Goal: Task Accomplishment & Management: Manage account settings

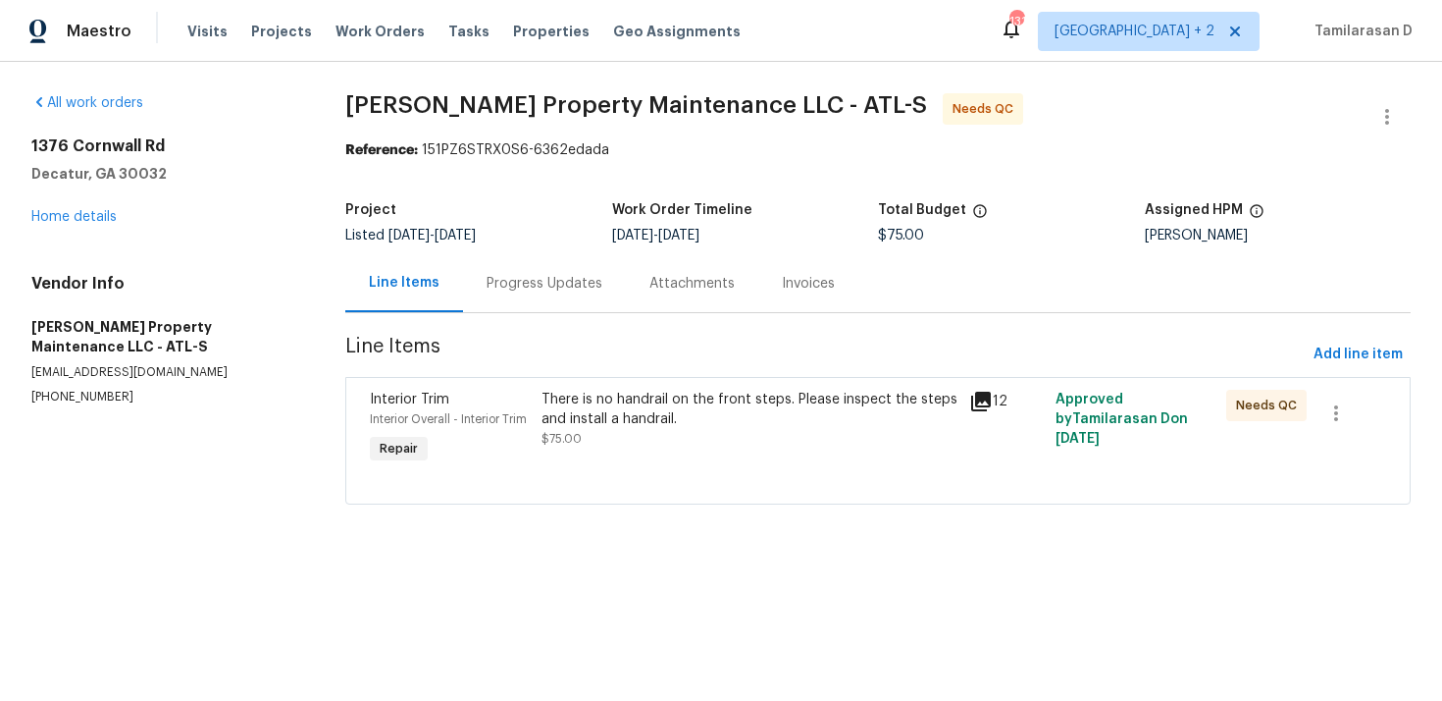
click at [512, 288] on div "Progress Updates" at bounding box center [545, 284] width 116 height 20
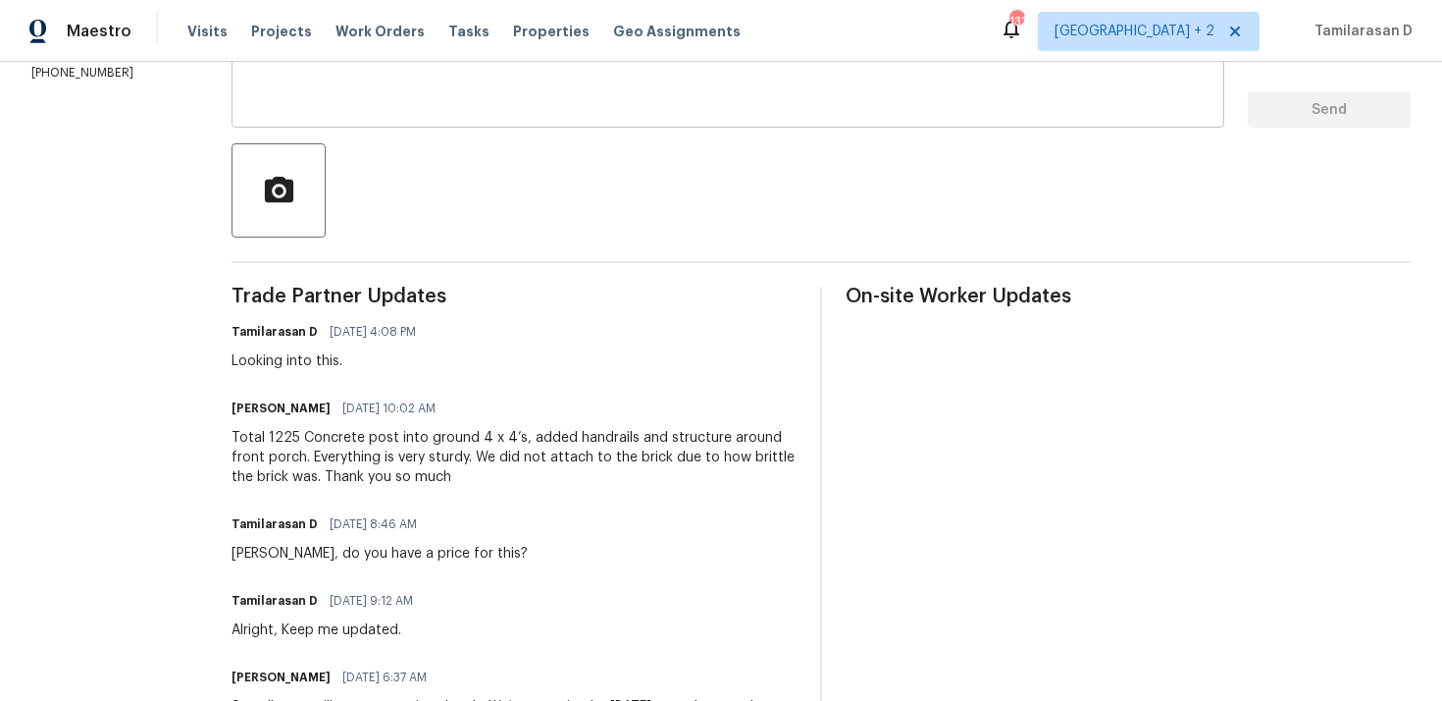
scroll to position [403, 0]
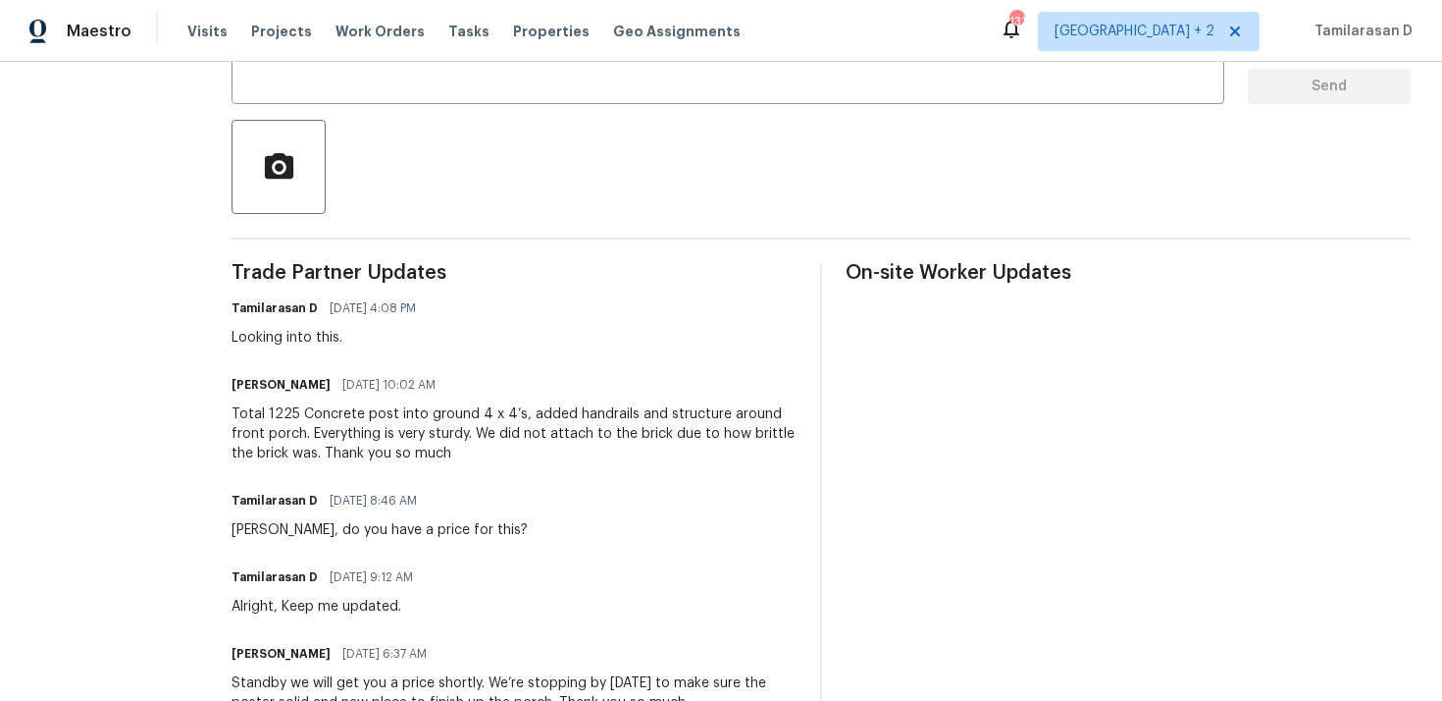
click at [369, 437] on div "Total 1225 Concrete post into ground 4 x 4’s, added handrails and structure aro…" at bounding box center [514, 433] width 565 height 59
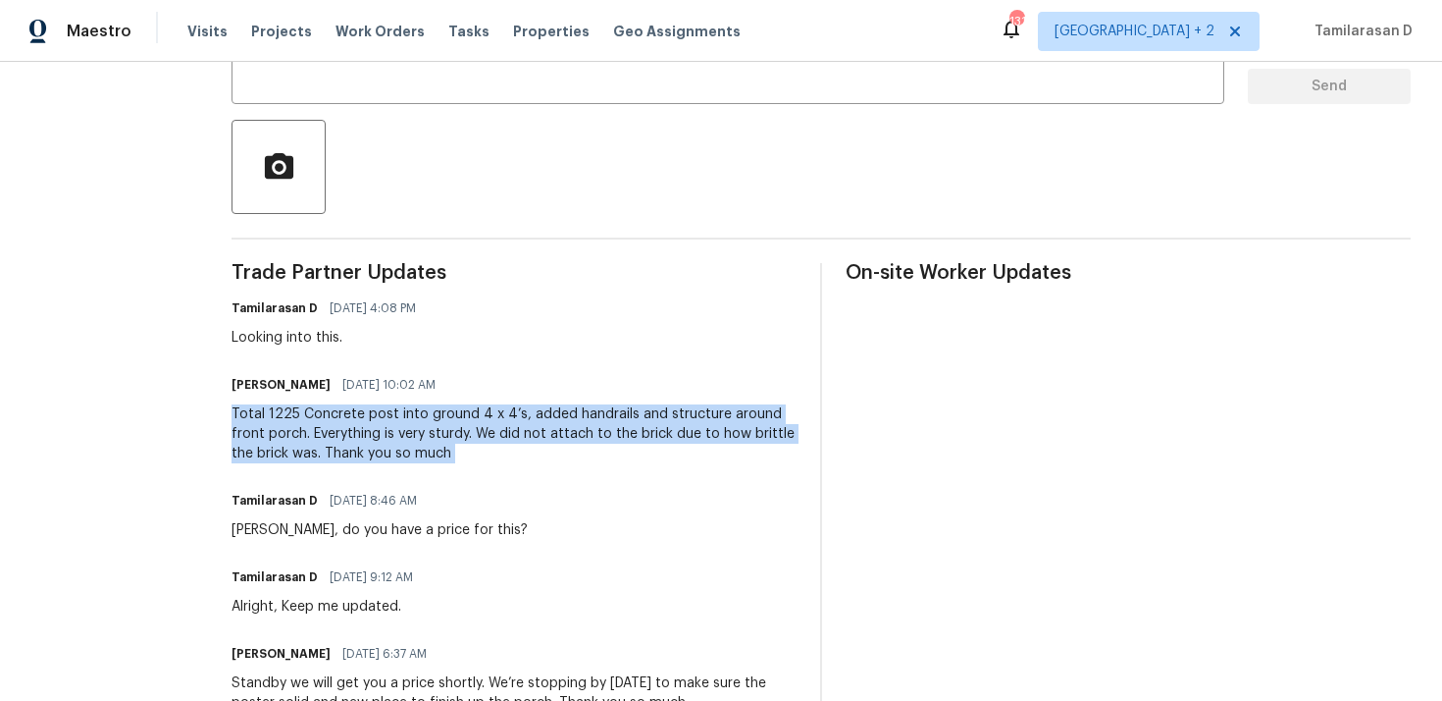
click at [369, 437] on div "Total 1225 Concrete post into ground 4 x 4’s, added handrails and structure aro…" at bounding box center [514, 433] width 565 height 59
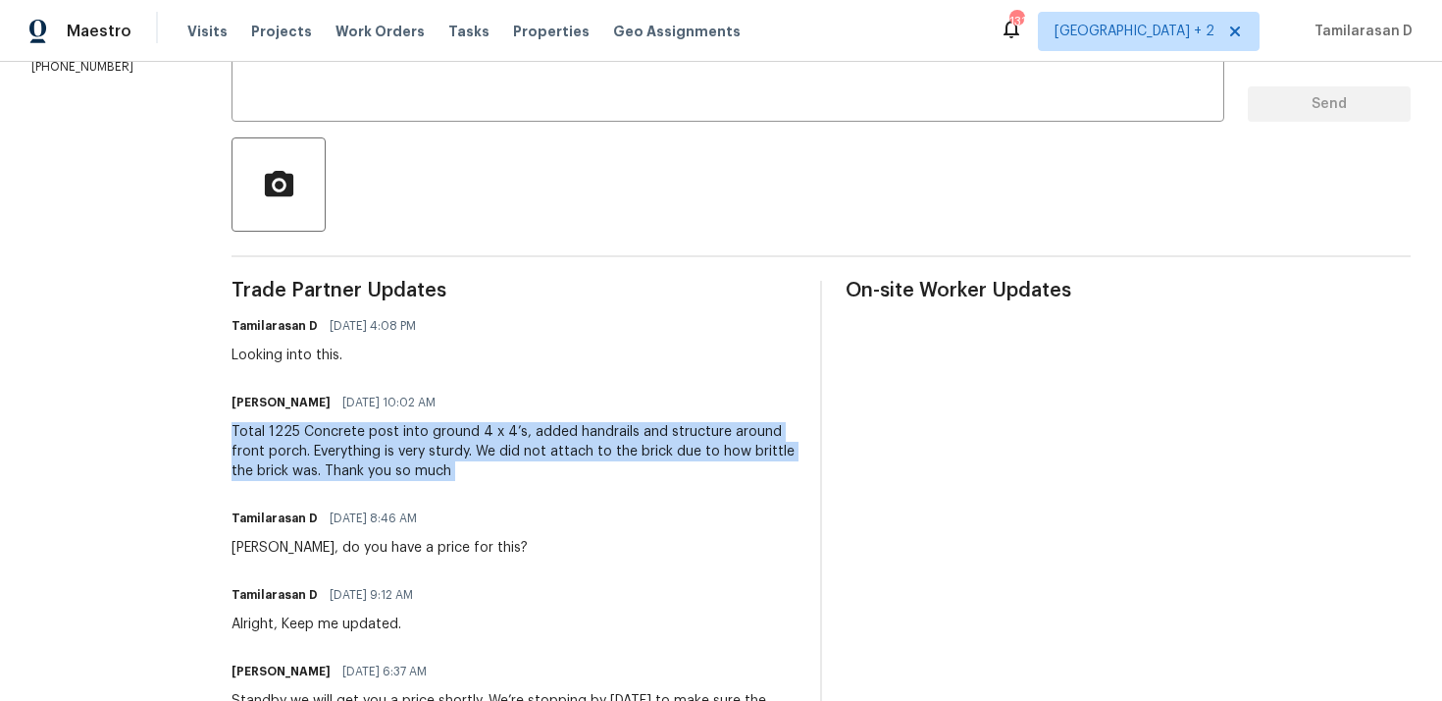
click at [429, 446] on div "Total 1225 Concrete post into ground 4 x 4’s, added handrails and structure aro…" at bounding box center [514, 451] width 565 height 59
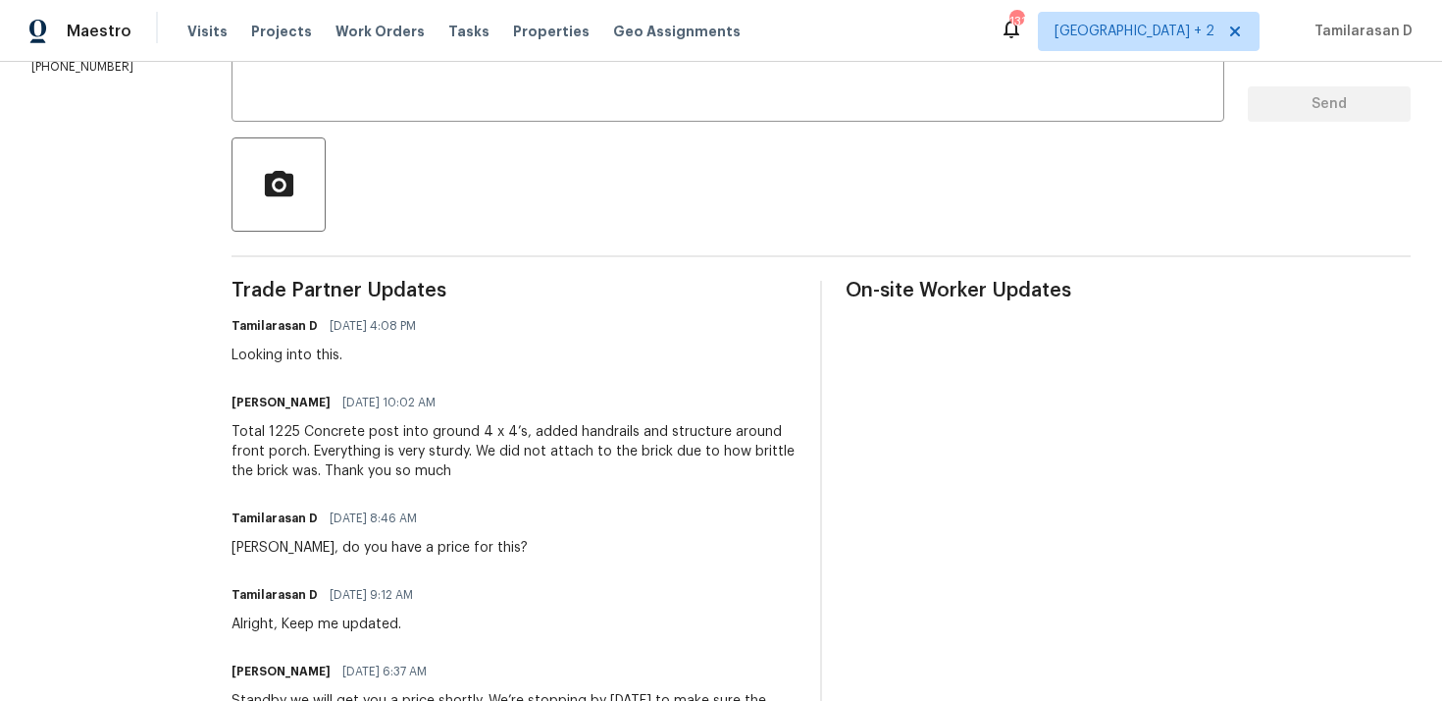
click at [429, 446] on div "Total 1225 Concrete post into ground 4 x 4’s, added handrails and structure aro…" at bounding box center [514, 451] width 565 height 59
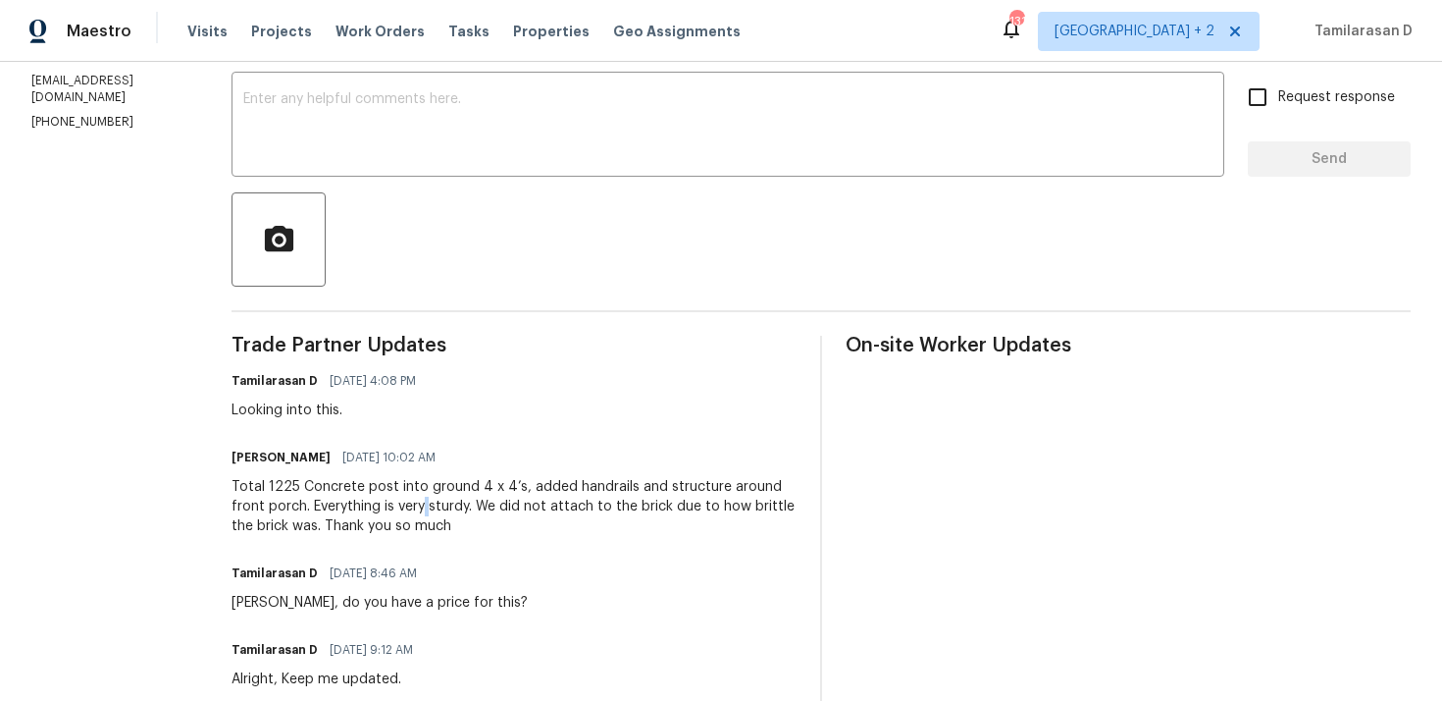
click at [405, 490] on div "Total 1225 Concrete post into ground 4 x 4’s, added handrails and structure aro…" at bounding box center [514, 506] width 565 height 59
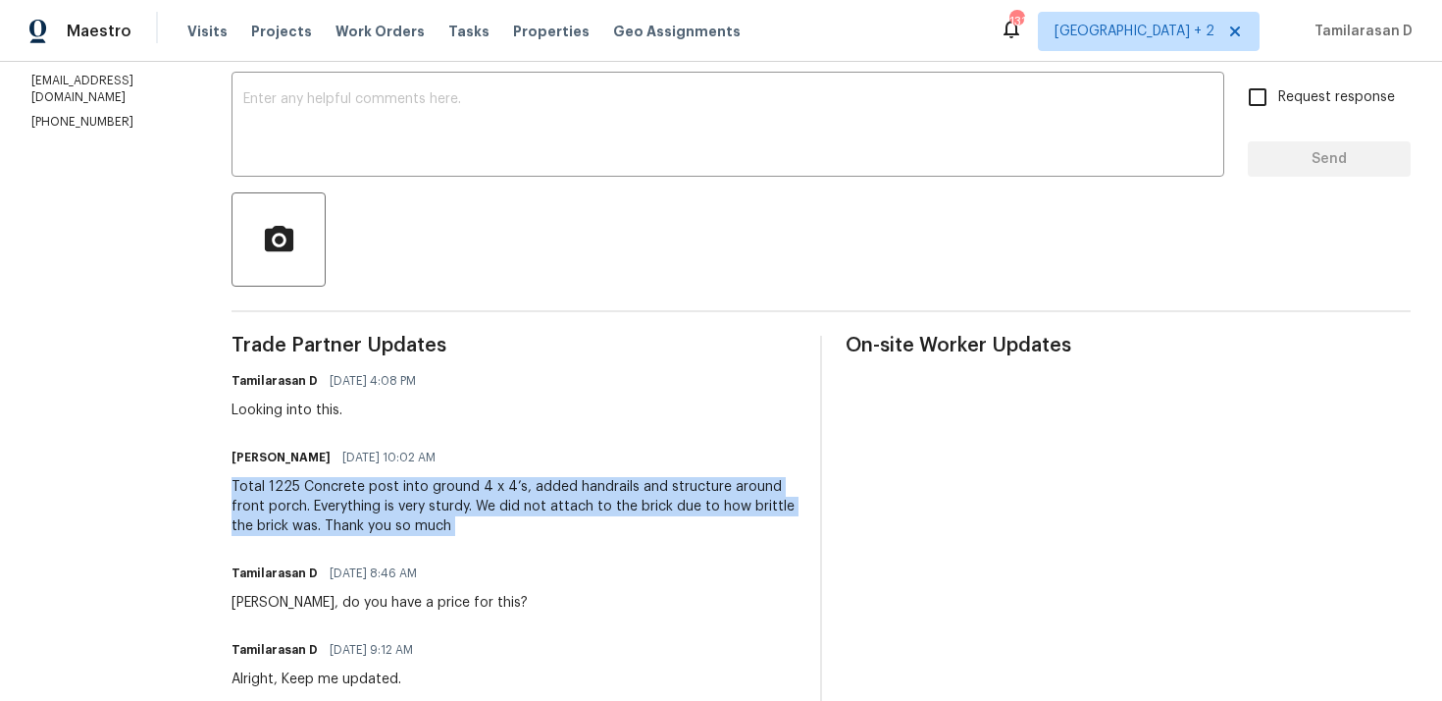
scroll to position [312, 0]
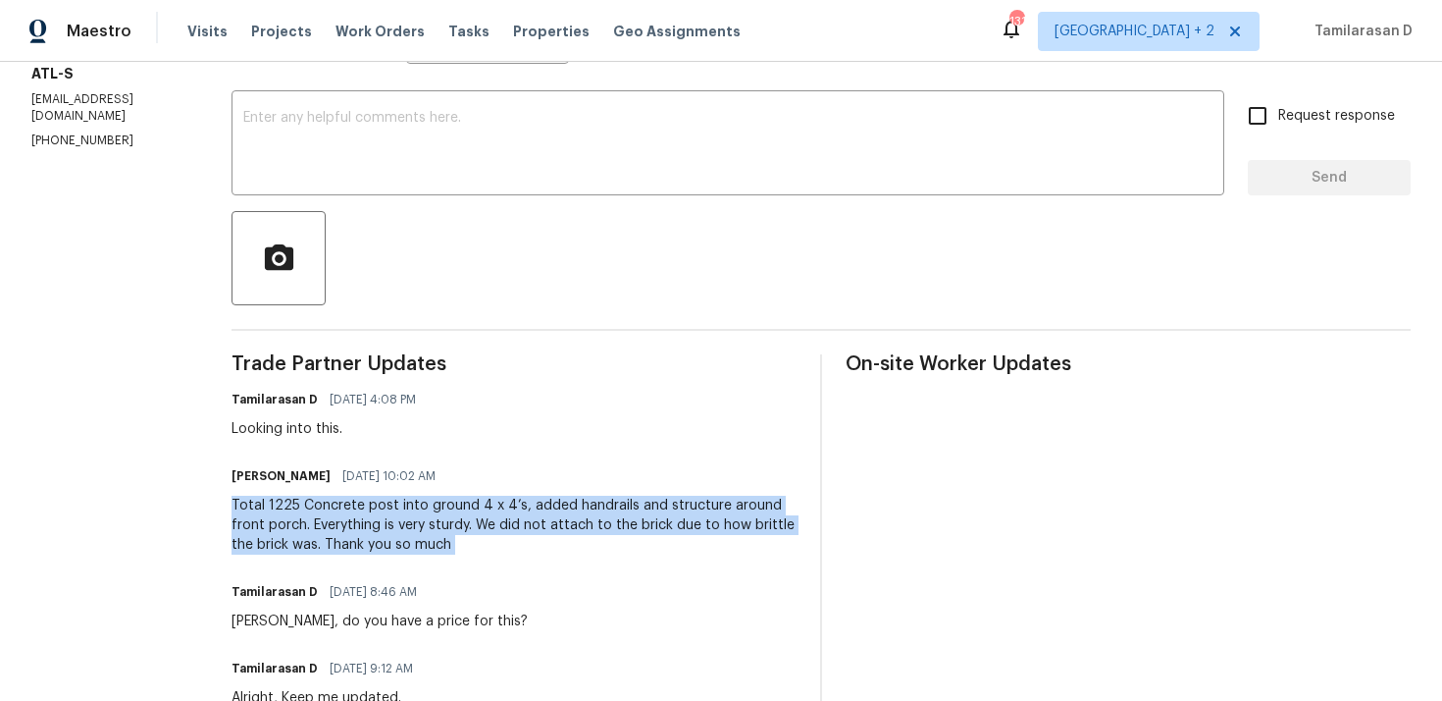
click at [428, 434] on div "Looking into this." at bounding box center [330, 429] width 196 height 20
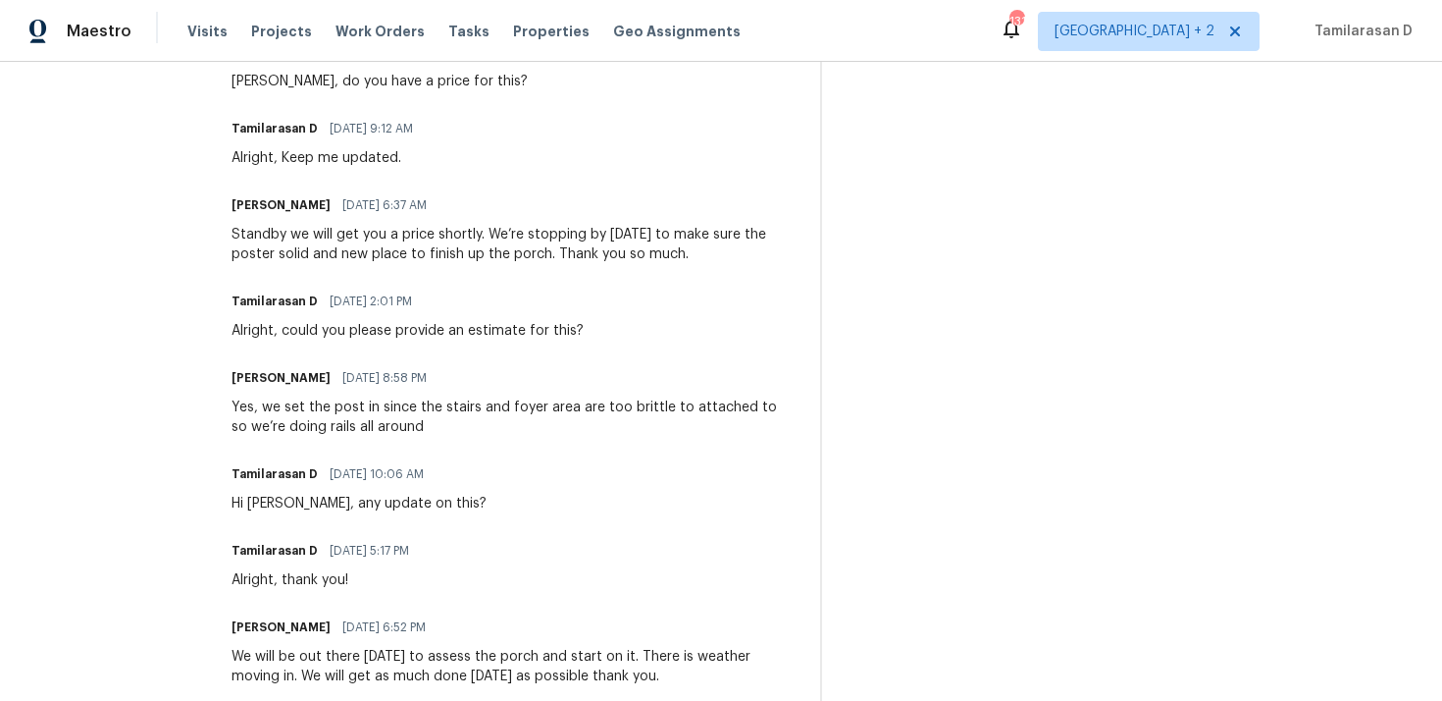
scroll to position [858, 0]
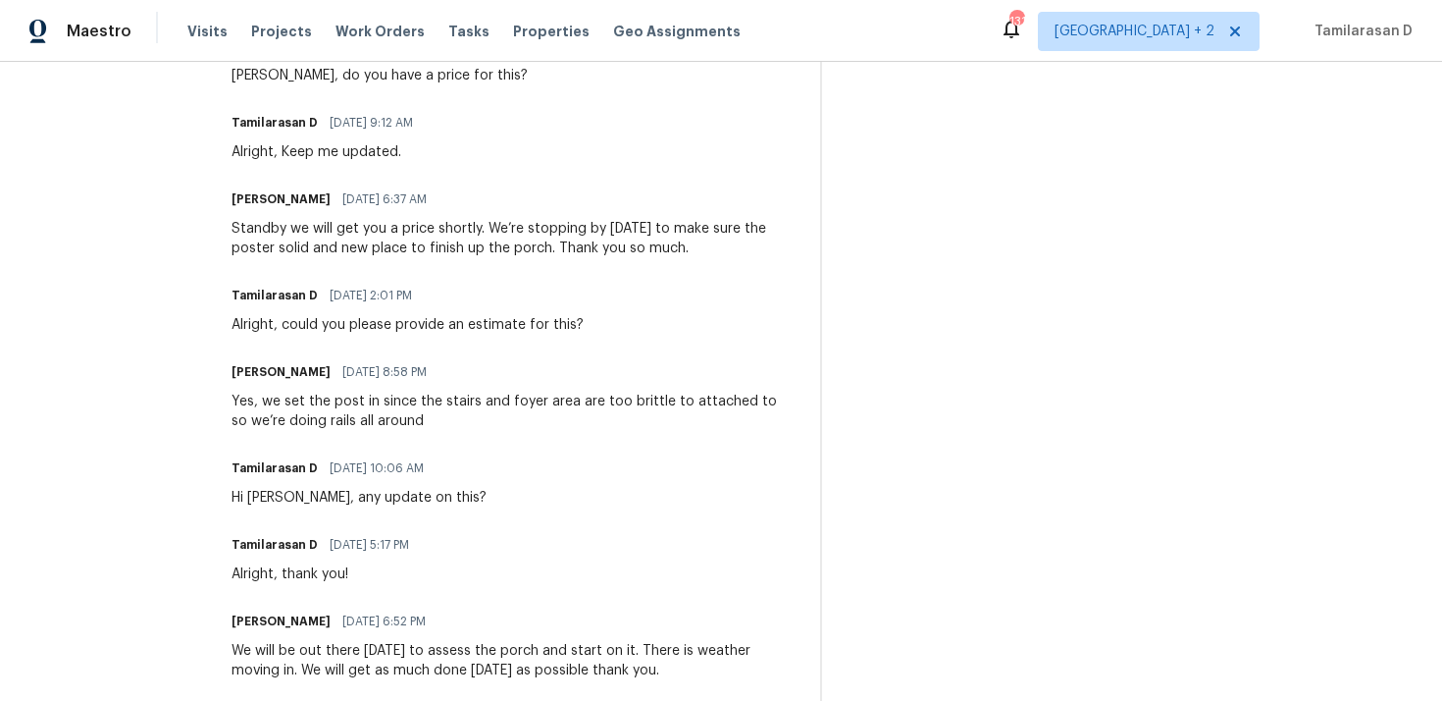
click at [504, 394] on div "Yes, we set the post in since the stairs and foyer area are too brittle to atta…" at bounding box center [514, 411] width 565 height 39
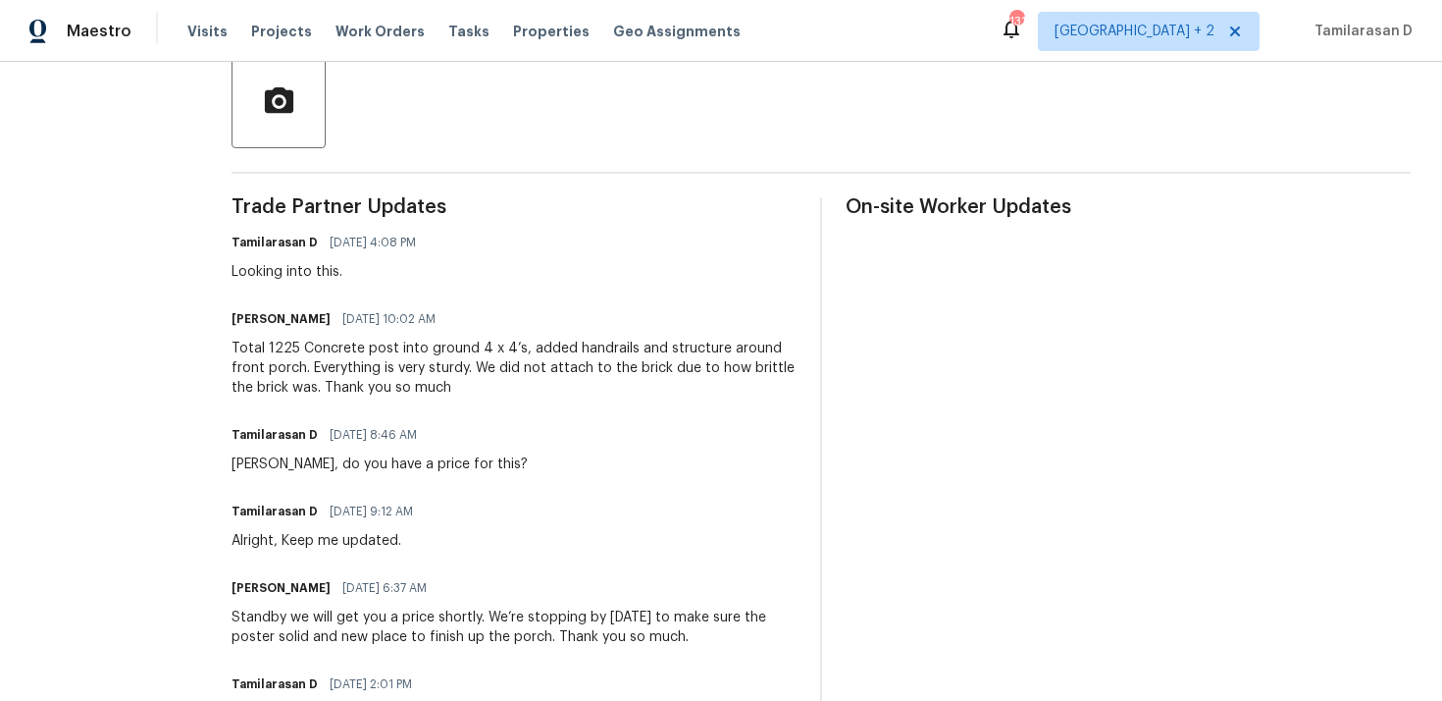
scroll to position [392, 0]
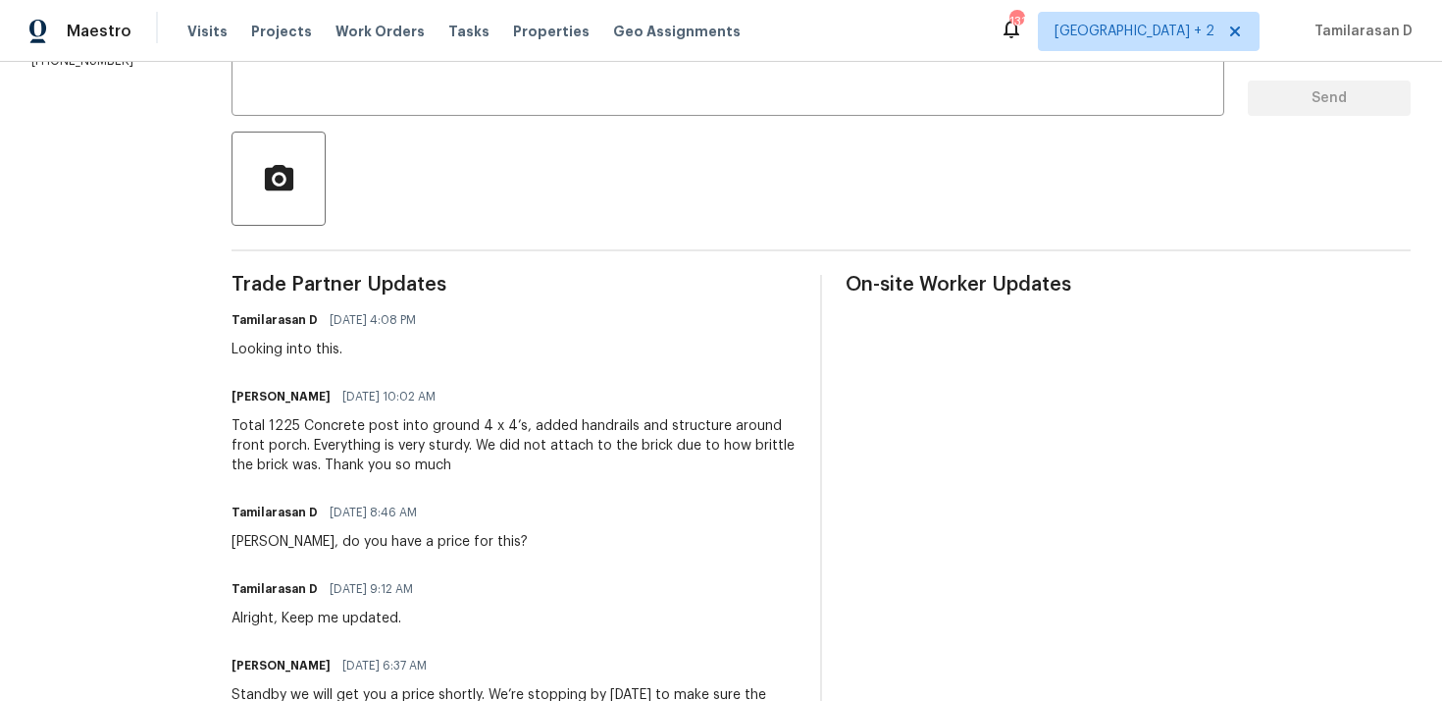
click at [393, 438] on div "Total 1225 Concrete post into ground 4 x 4’s, added handrails and structure aro…" at bounding box center [514, 445] width 565 height 59
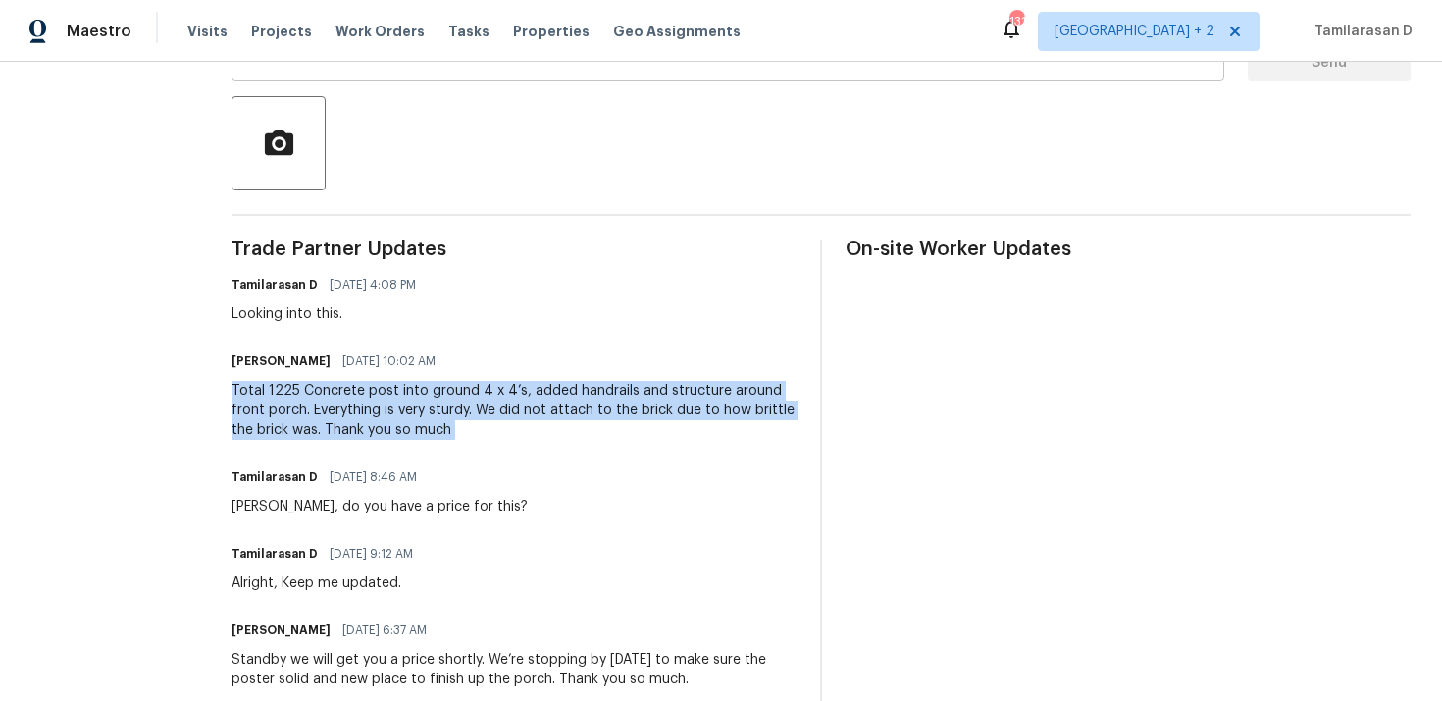
scroll to position [419, 0]
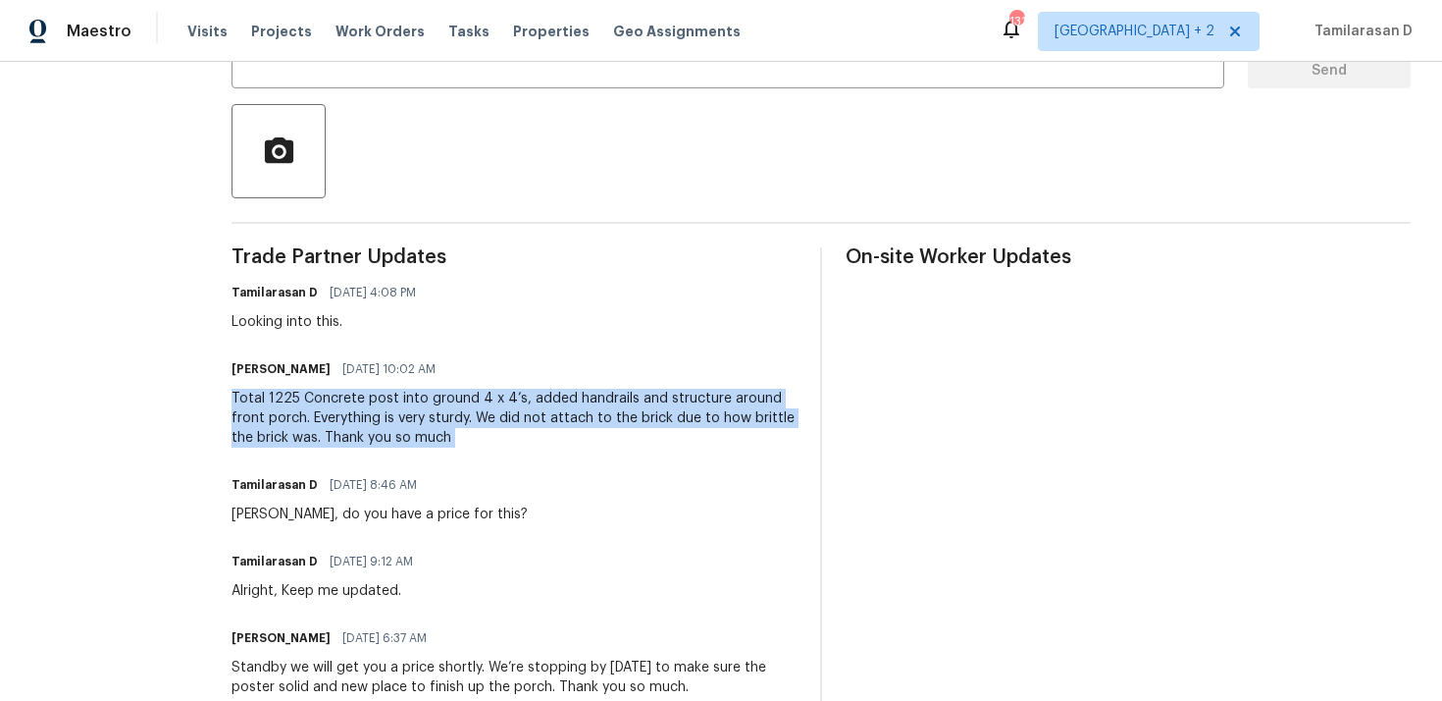
click at [422, 424] on div "Total 1225 Concrete post into ground 4 x 4’s, added handrails and structure aro…" at bounding box center [514, 418] width 565 height 59
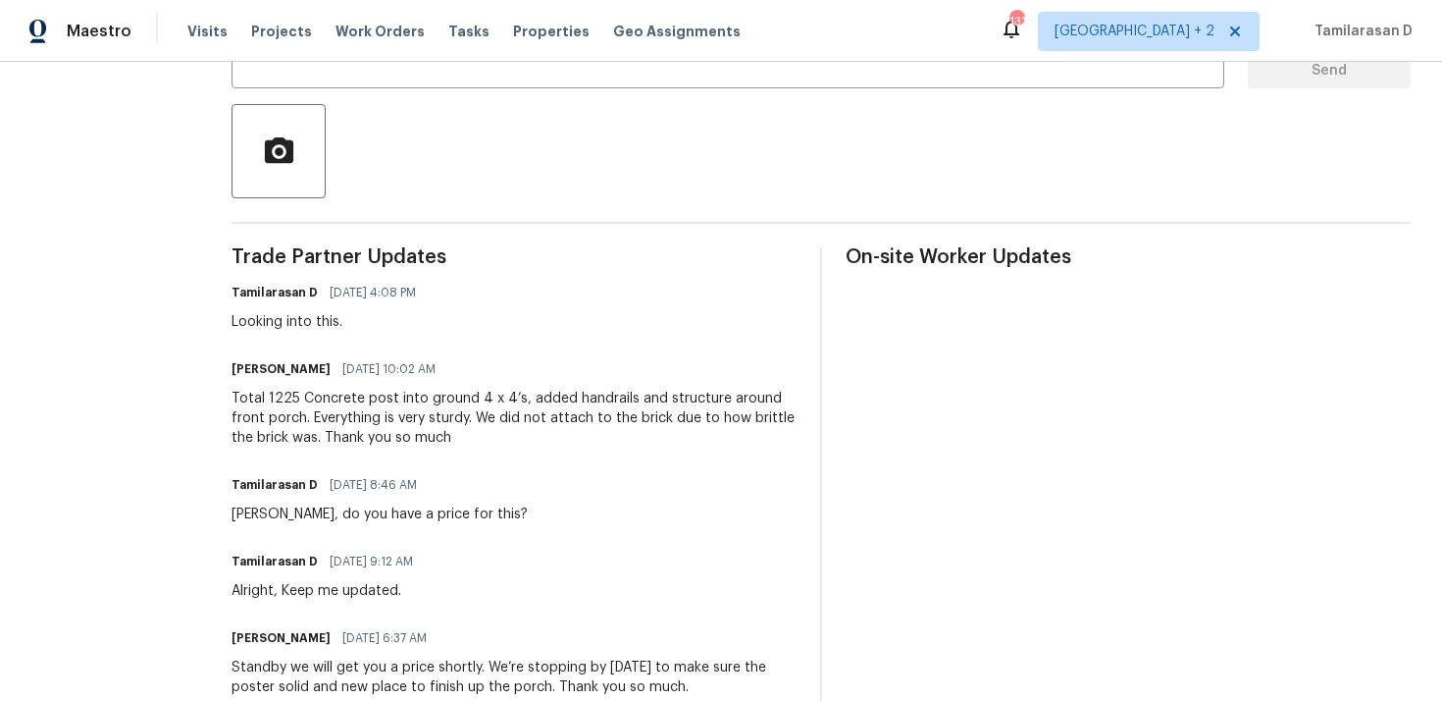
click at [422, 424] on div "Total 1225 Concrete post into ground 4 x 4’s, added handrails and structure aro…" at bounding box center [514, 418] width 565 height 59
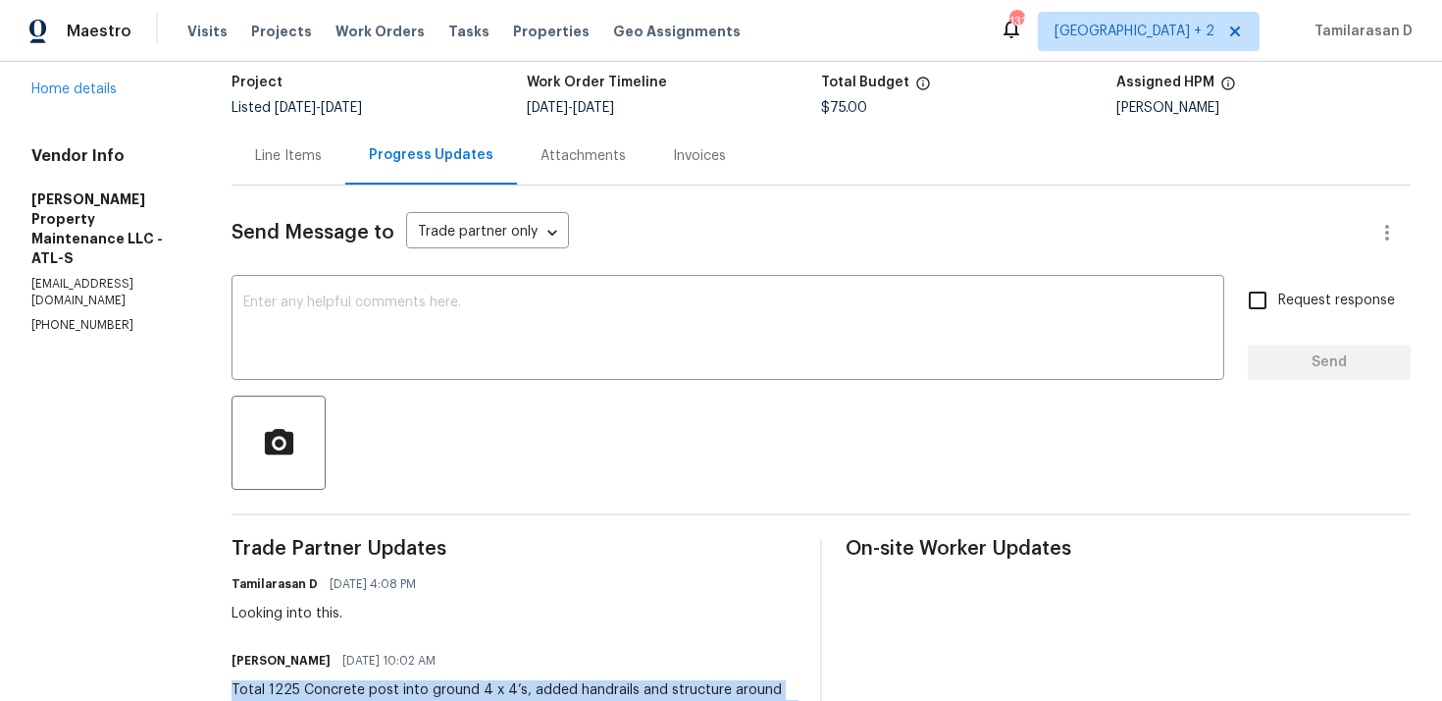
scroll to position [66, 0]
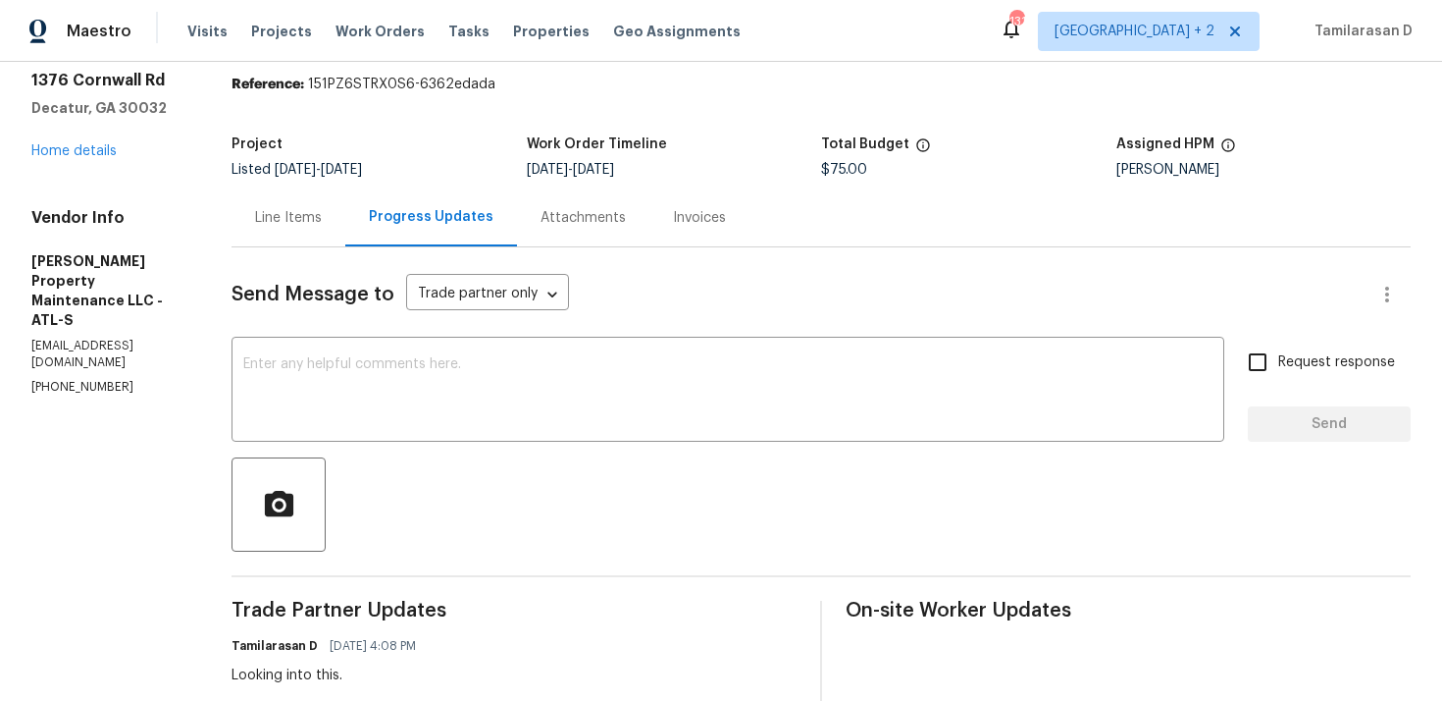
click at [308, 188] on div "Line Items" at bounding box center [289, 217] width 114 height 58
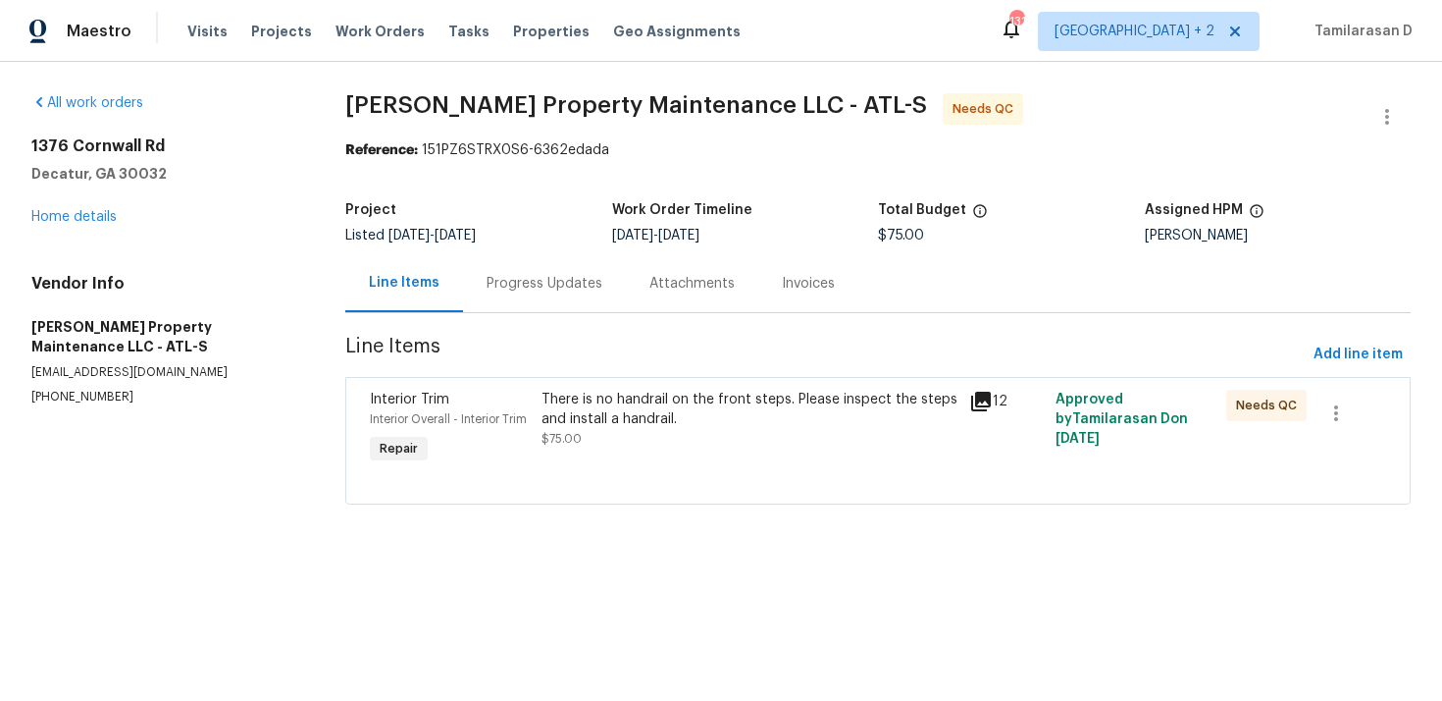
click at [692, 449] on div "There is no handrail on the front steps. Please inspect the steps and install a…" at bounding box center [750, 429] width 429 height 90
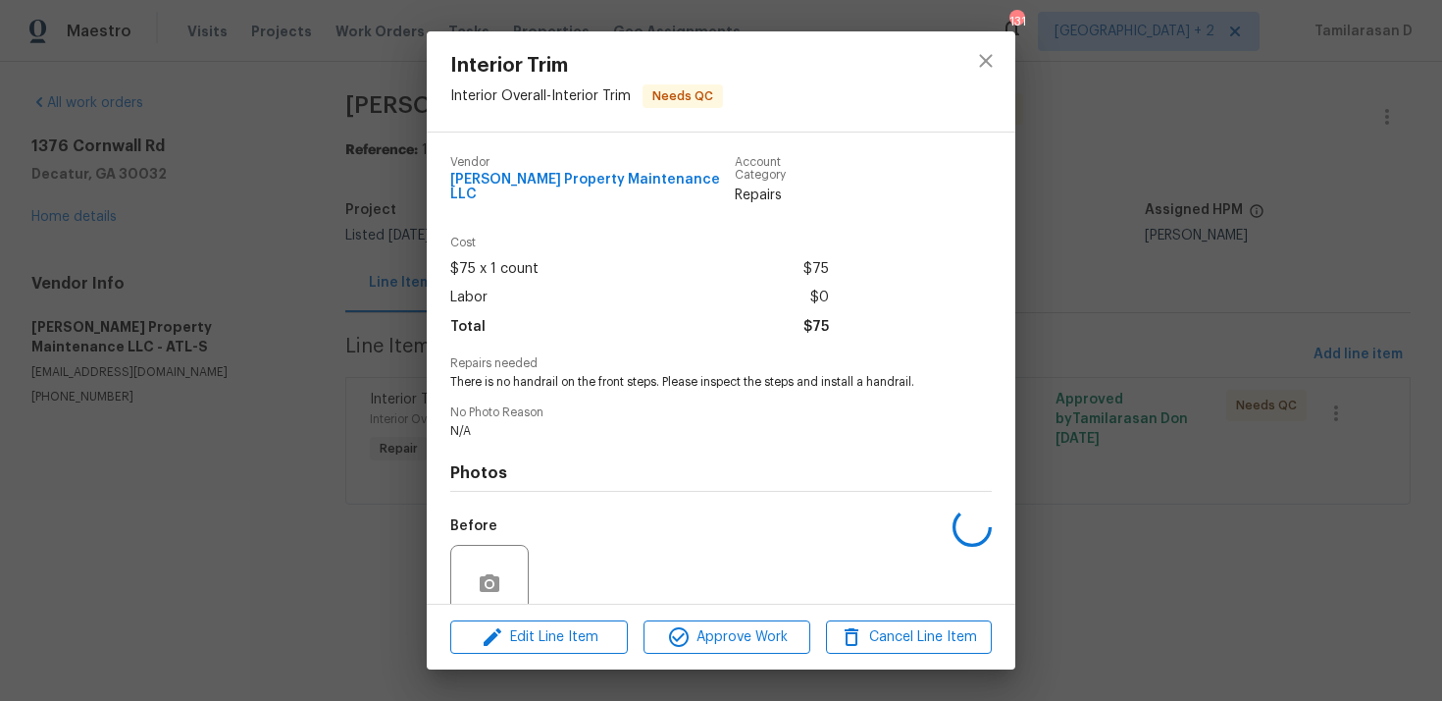
scroll to position [153, 0]
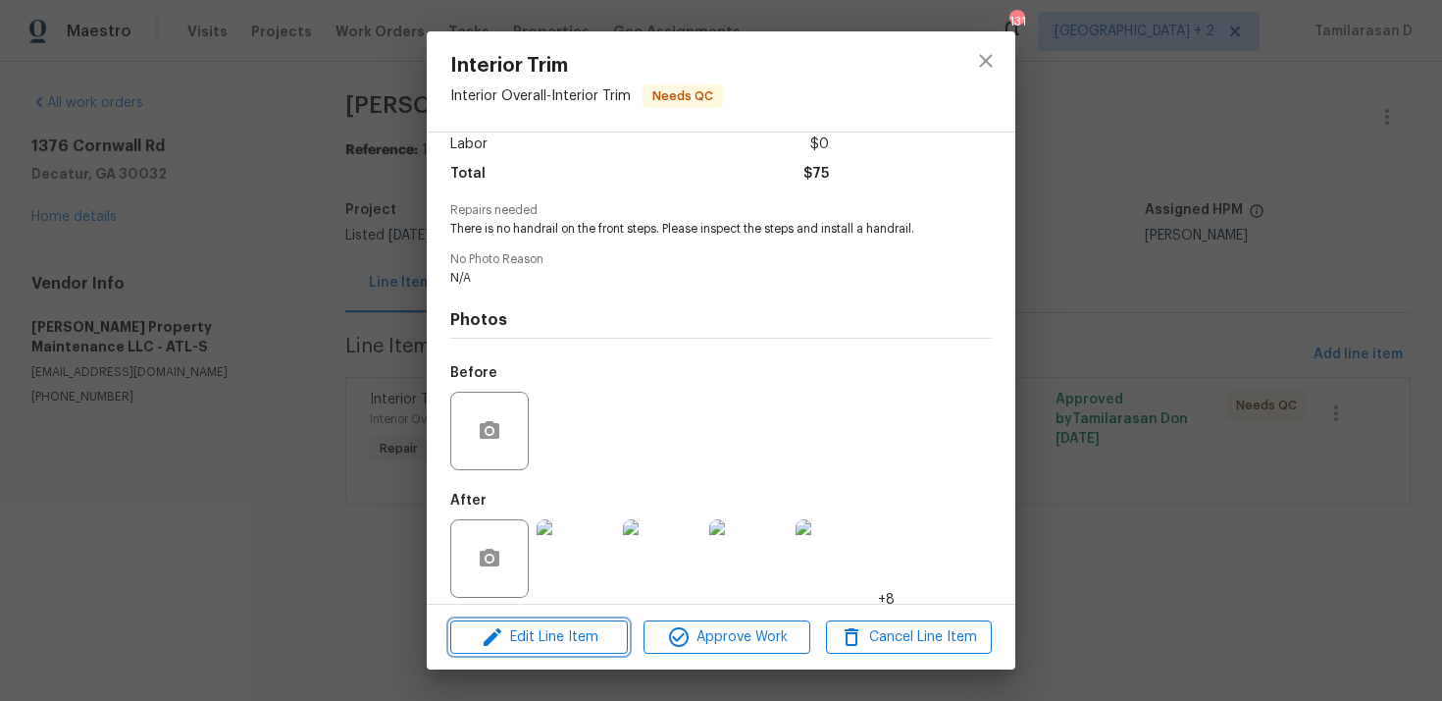
click at [555, 633] on span "Edit Line Item" at bounding box center [539, 637] width 166 height 25
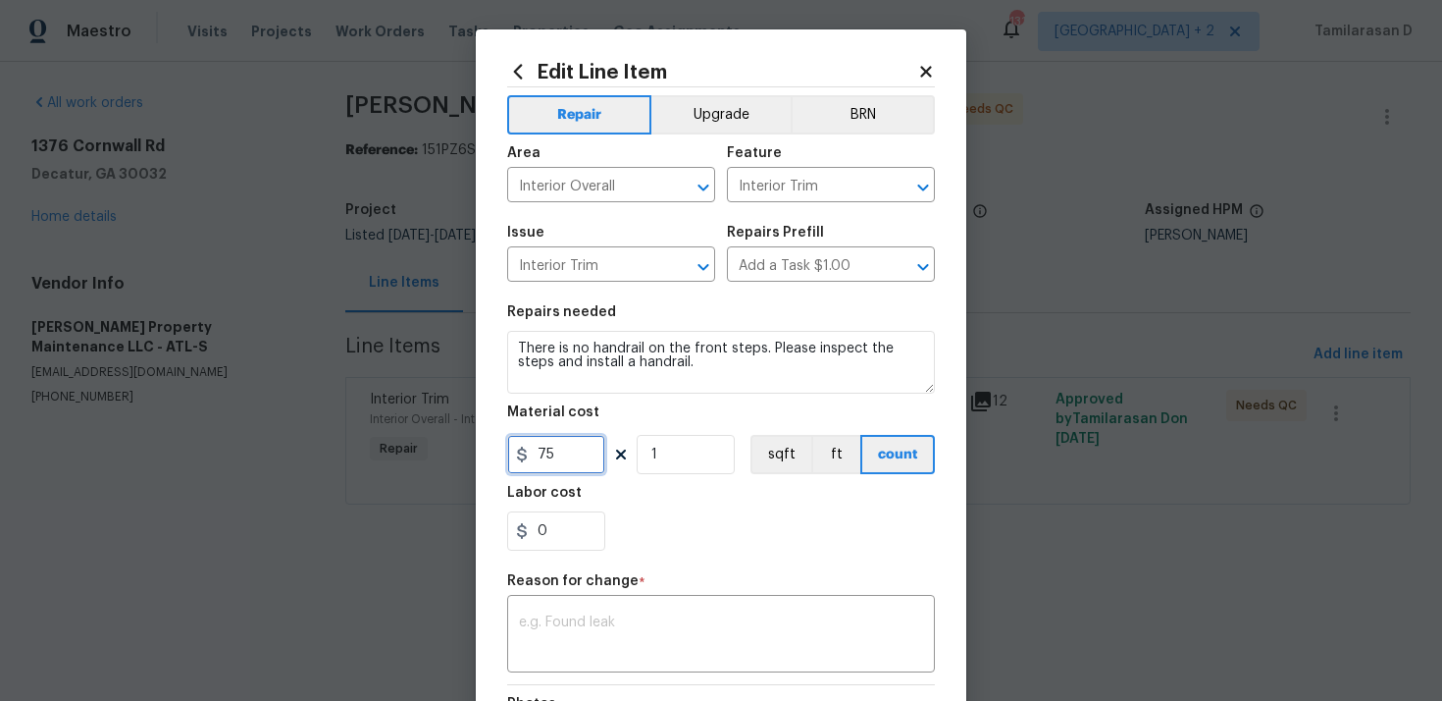
click at [569, 465] on input "75" at bounding box center [556, 454] width 98 height 39
type input "1225"
click at [600, 632] on textarea at bounding box center [721, 635] width 404 height 41
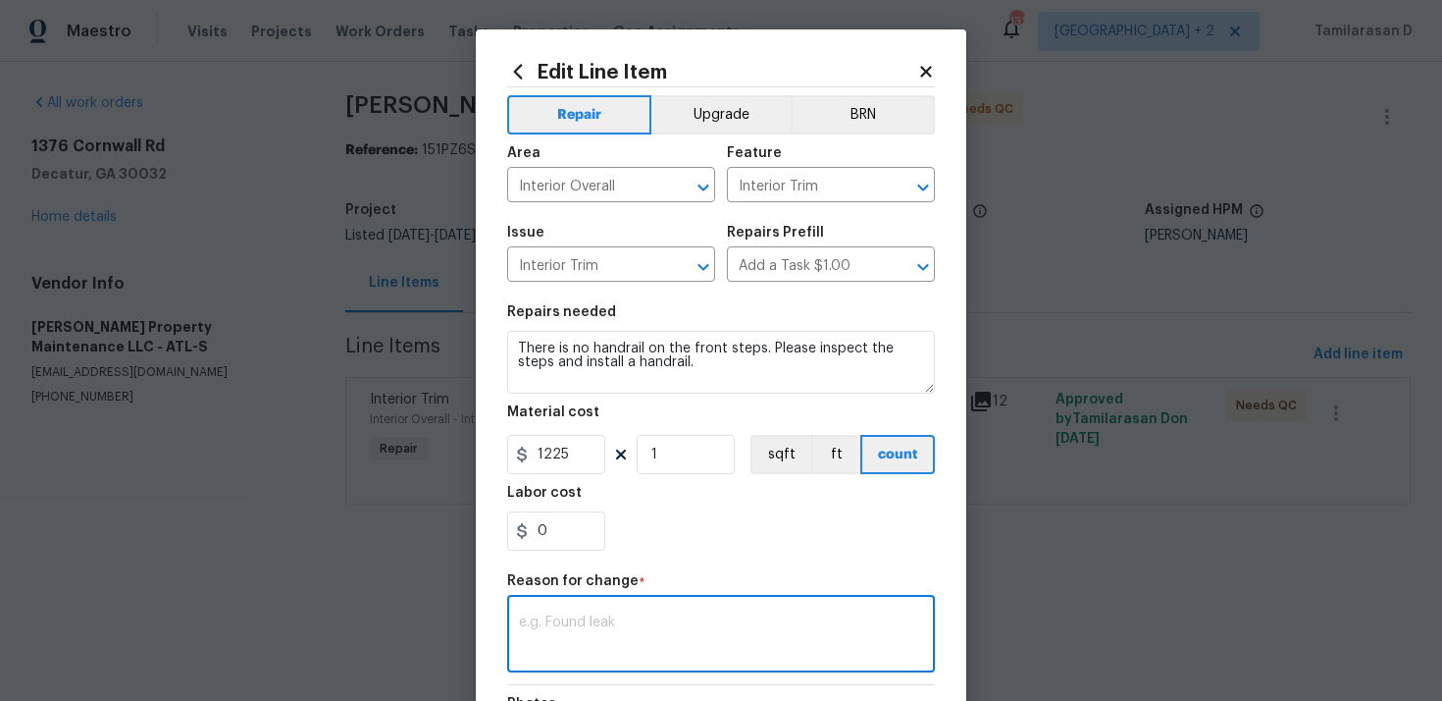
paste textarea "(TD) Updated cost per BR team approval."
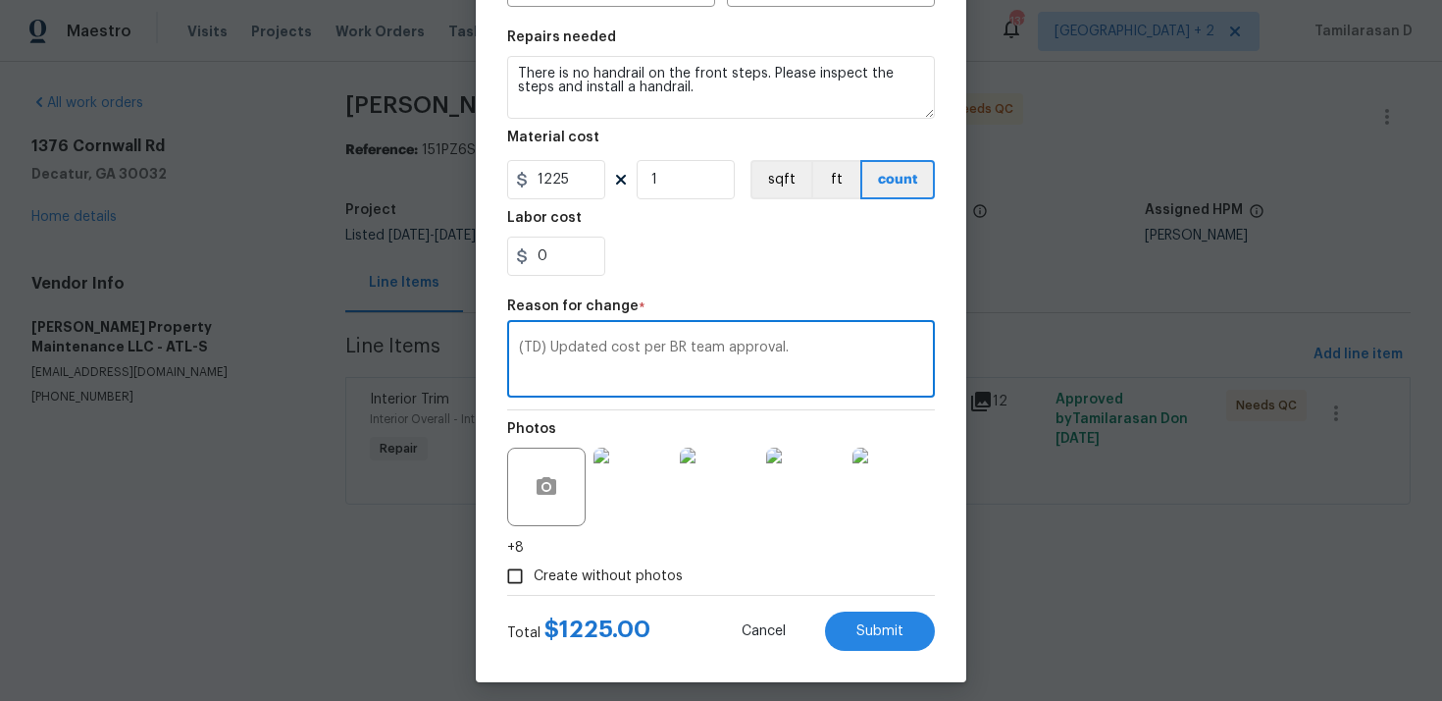
scroll to position [287, 0]
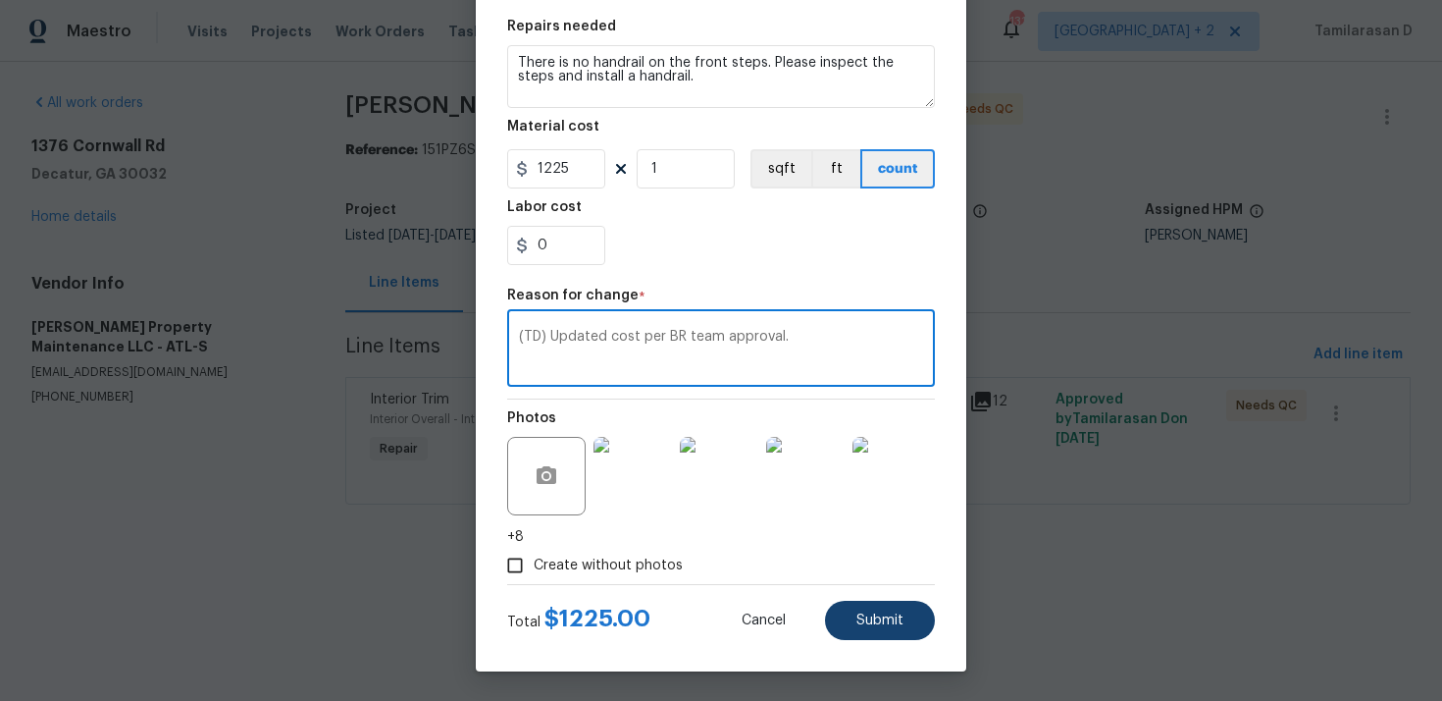
type textarea "(TD) Updated cost per BR team approval."
click at [900, 622] on span "Submit" at bounding box center [880, 620] width 47 height 15
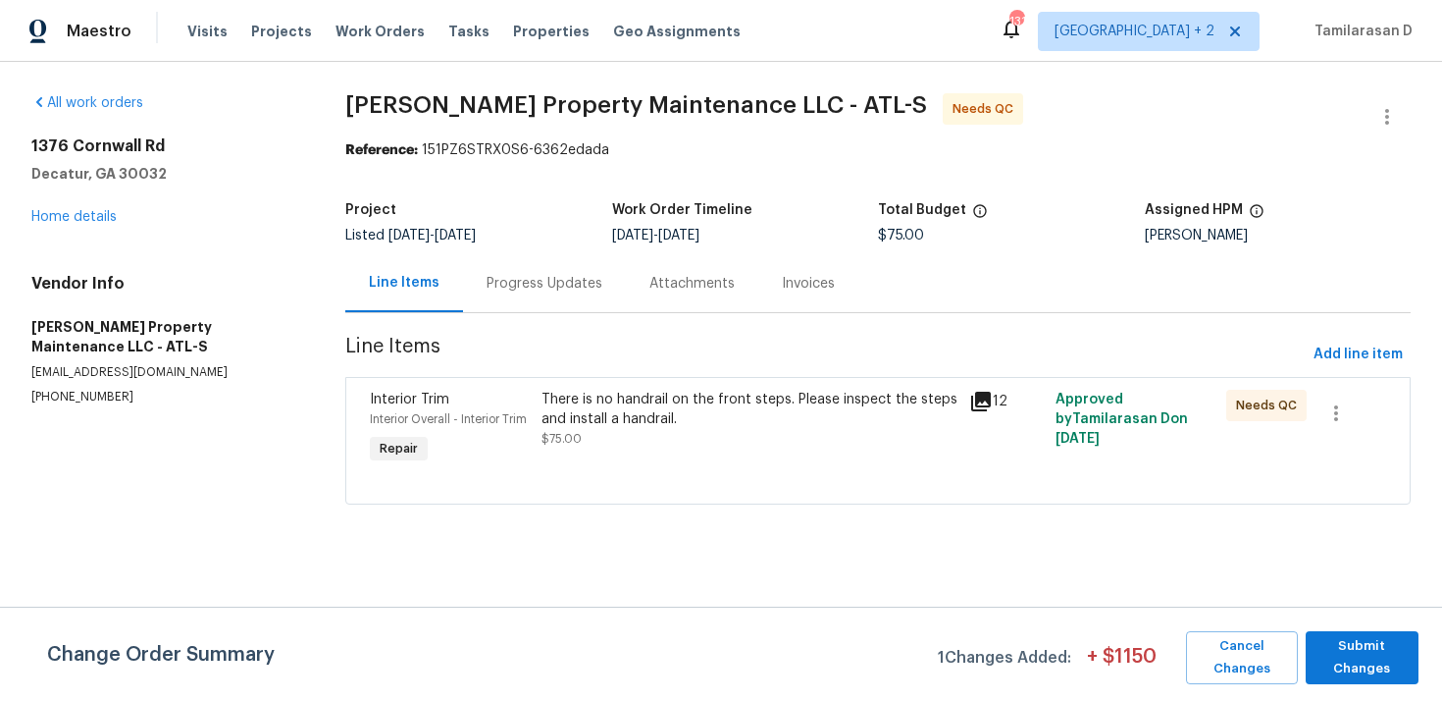
scroll to position [0, 0]
click at [1389, 651] on span "Submit Changes" at bounding box center [1362, 657] width 93 height 45
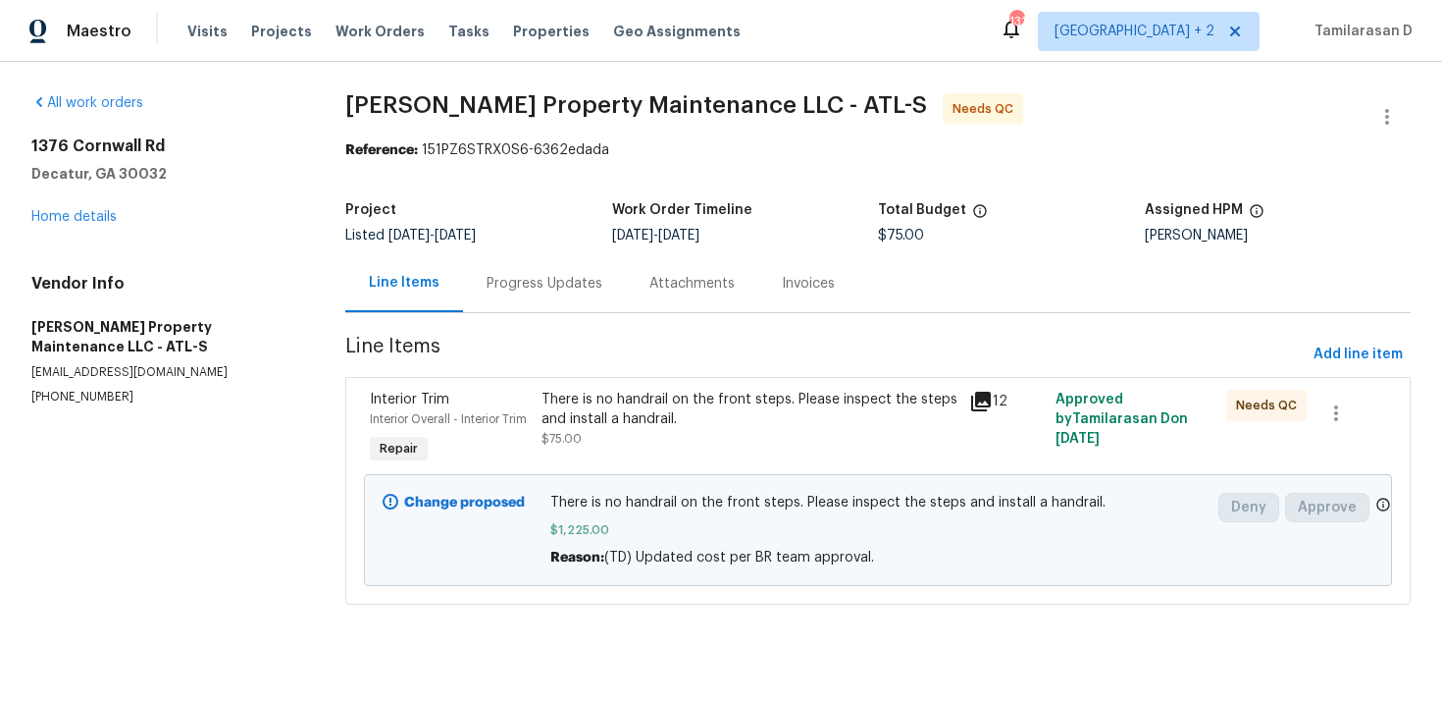
click at [496, 286] on div "Progress Updates" at bounding box center [545, 284] width 116 height 20
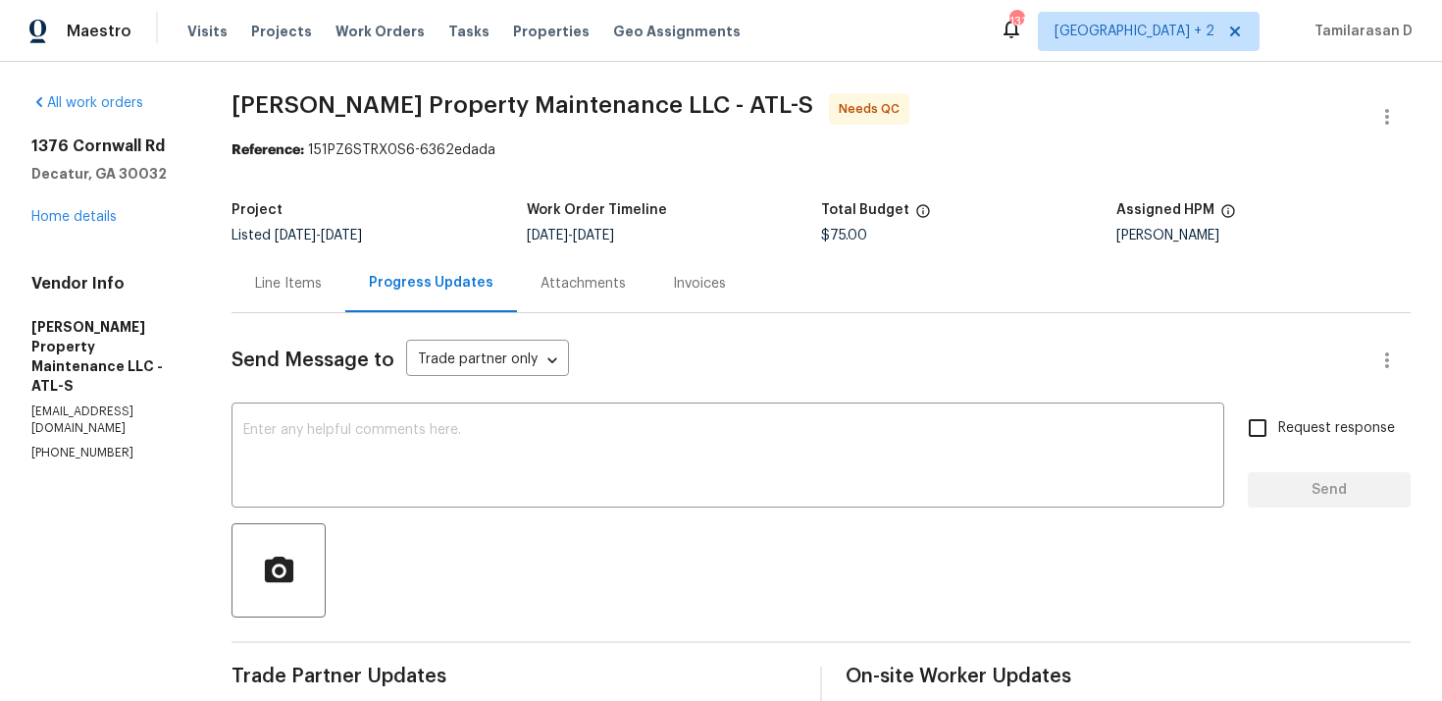
click at [267, 281] on div "Line Items" at bounding box center [288, 284] width 67 height 20
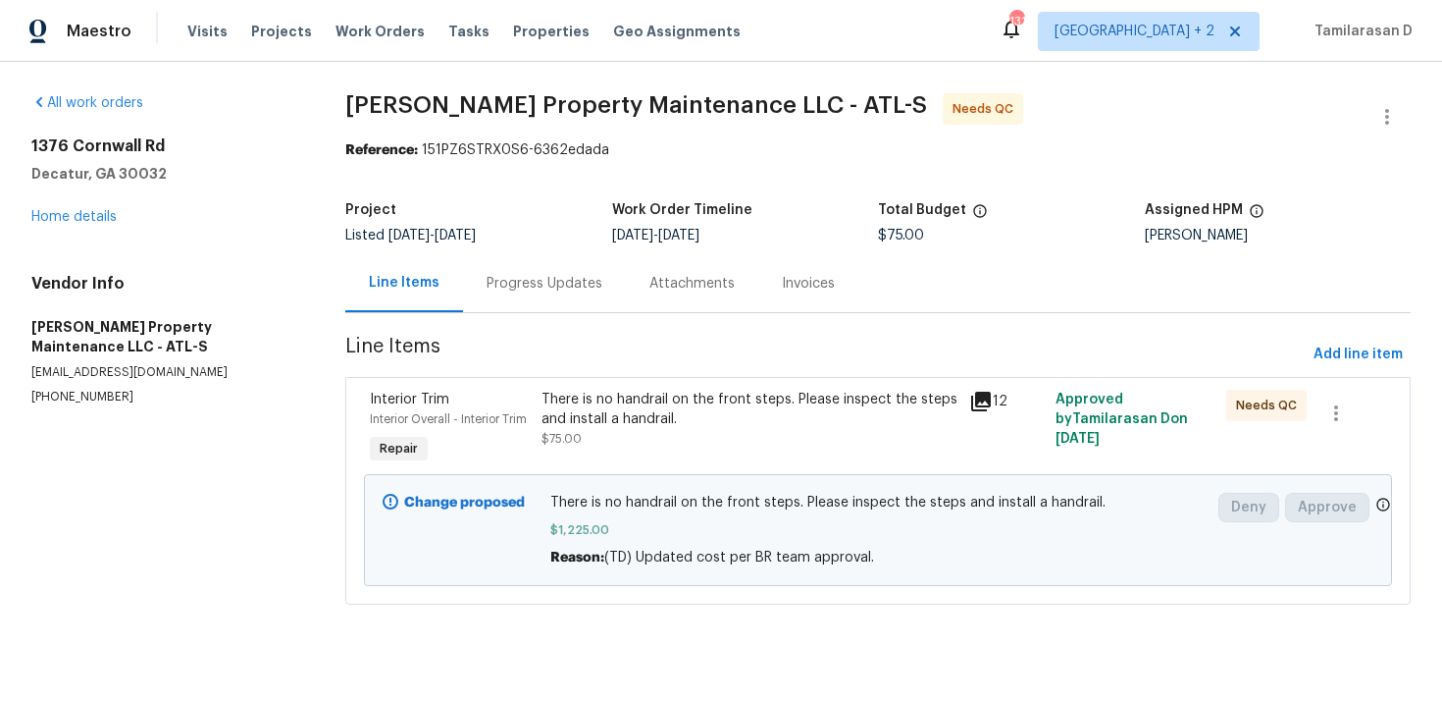
click at [484, 264] on div "Progress Updates" at bounding box center [544, 283] width 163 height 58
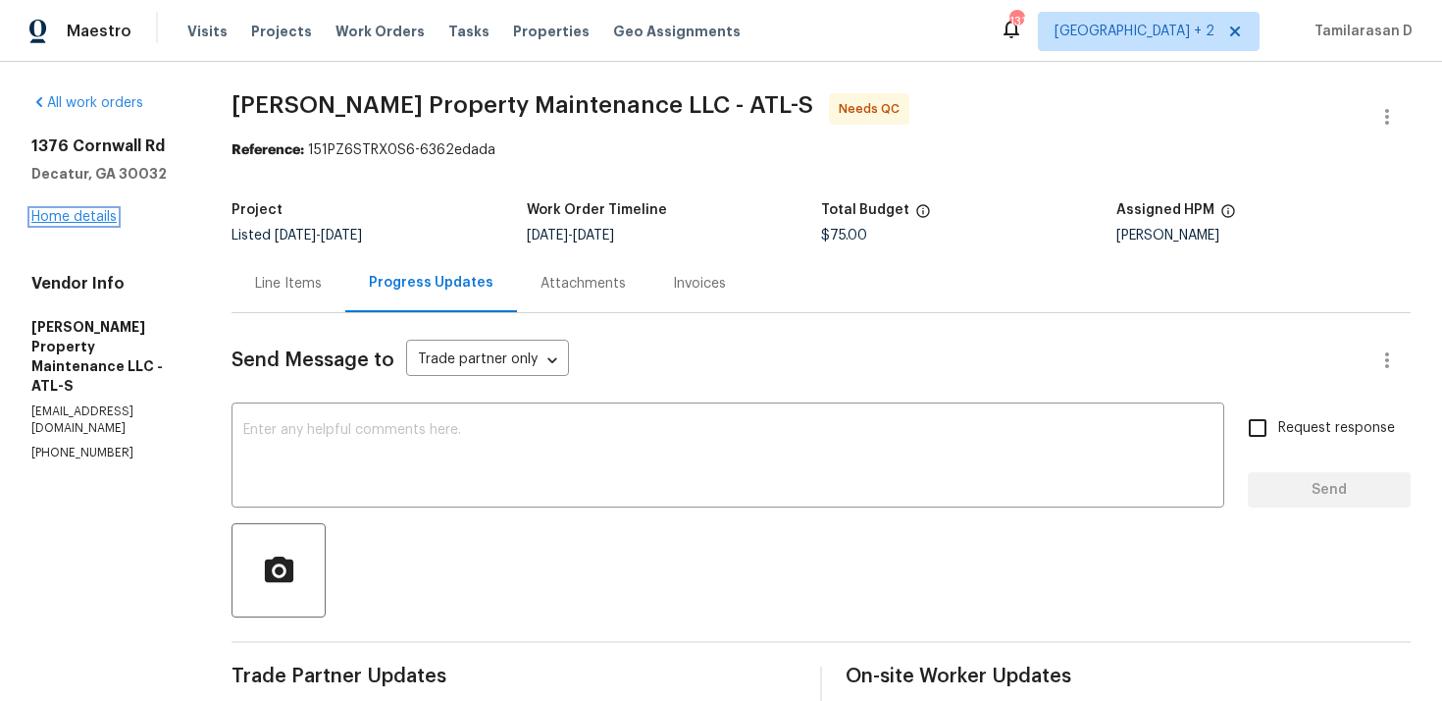
click at [97, 211] on link "Home details" at bounding box center [73, 217] width 85 height 14
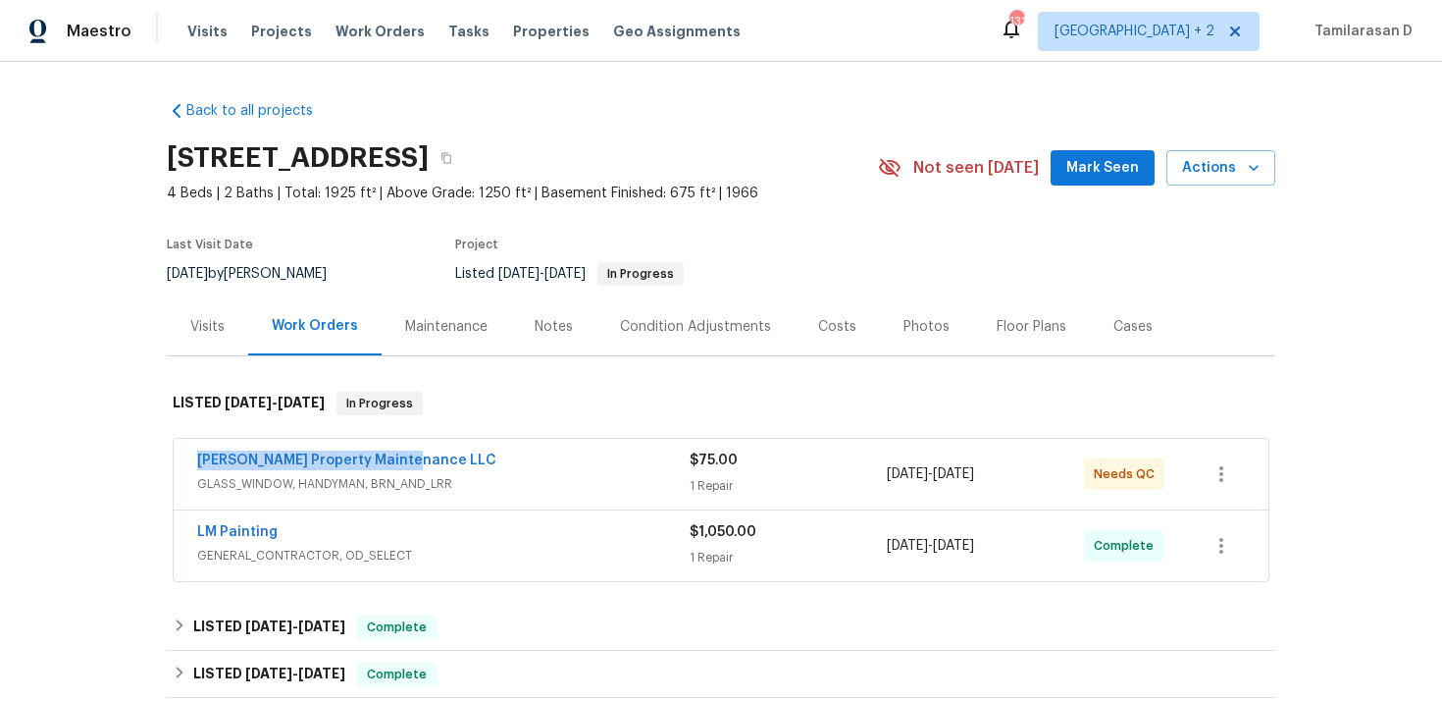
drag, startPoint x: 412, startPoint y: 459, endPoint x: 182, endPoint y: 462, distance: 230.6
click at [182, 462] on div "Glen Property Maintenance LLC GLASS_WINDOW, HANDYMAN, BRN_AND_LRR $75.00 1 Repa…" at bounding box center [721, 474] width 1095 height 71
copy link "Glen Property Maintenance LLC"
click at [325, 456] on link "Glen Property Maintenance LLC" at bounding box center [346, 460] width 299 height 14
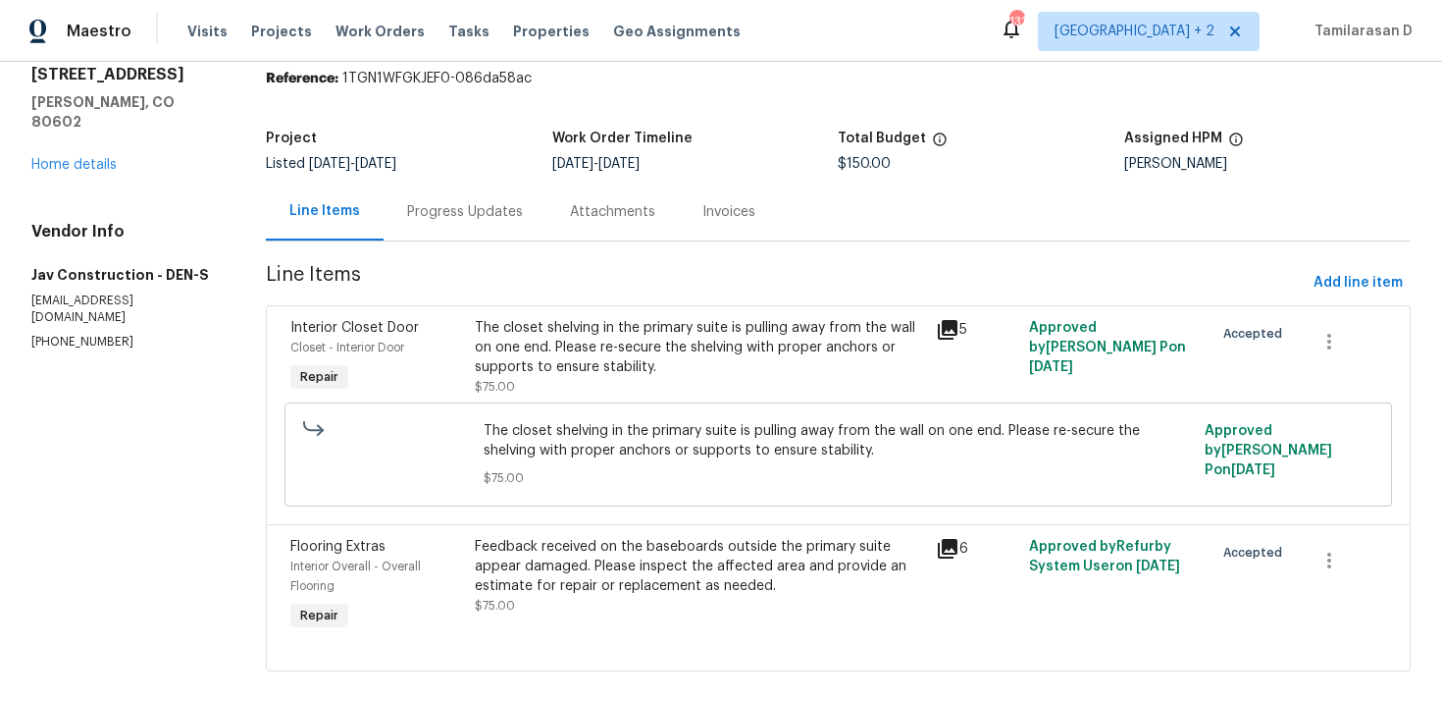
scroll to position [98, 0]
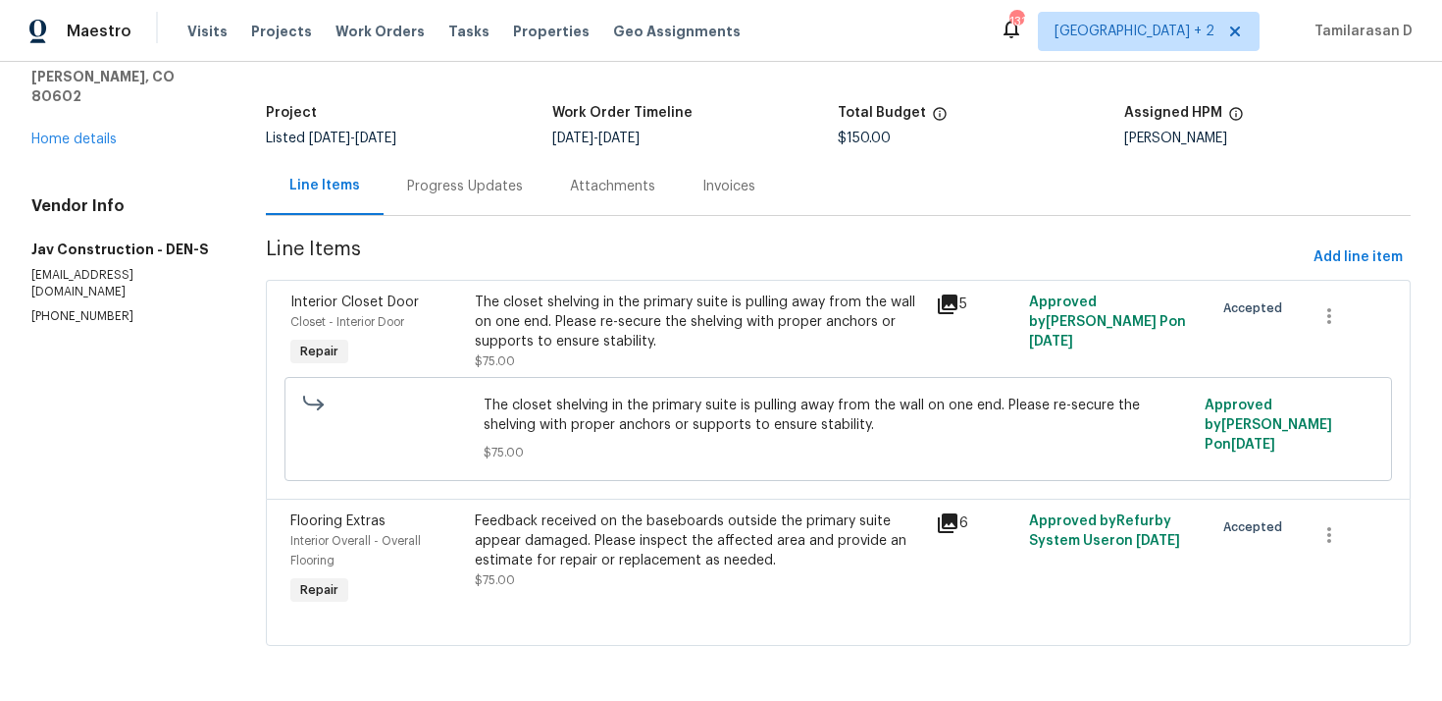
click at [413, 157] on div "Progress Updates" at bounding box center [465, 186] width 163 height 58
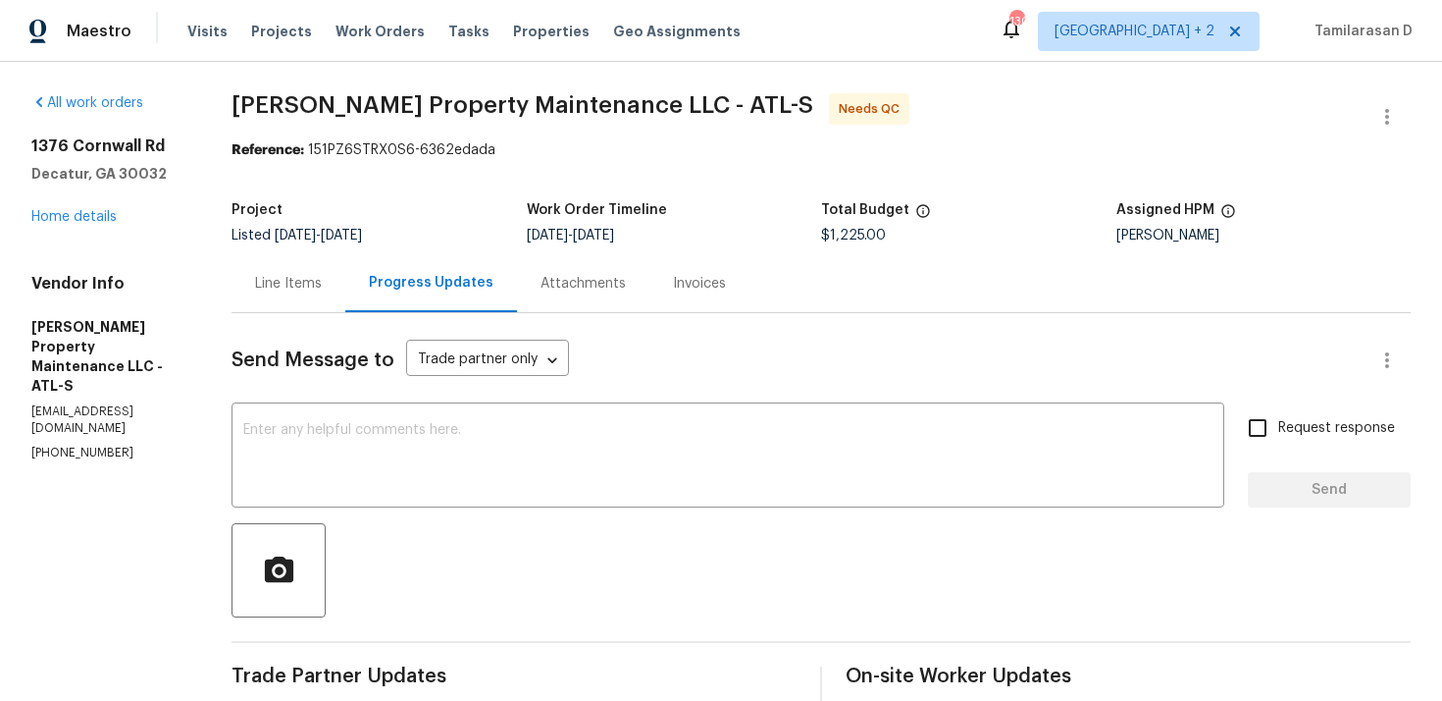
click at [323, 270] on div "Line Items" at bounding box center [289, 283] width 114 height 58
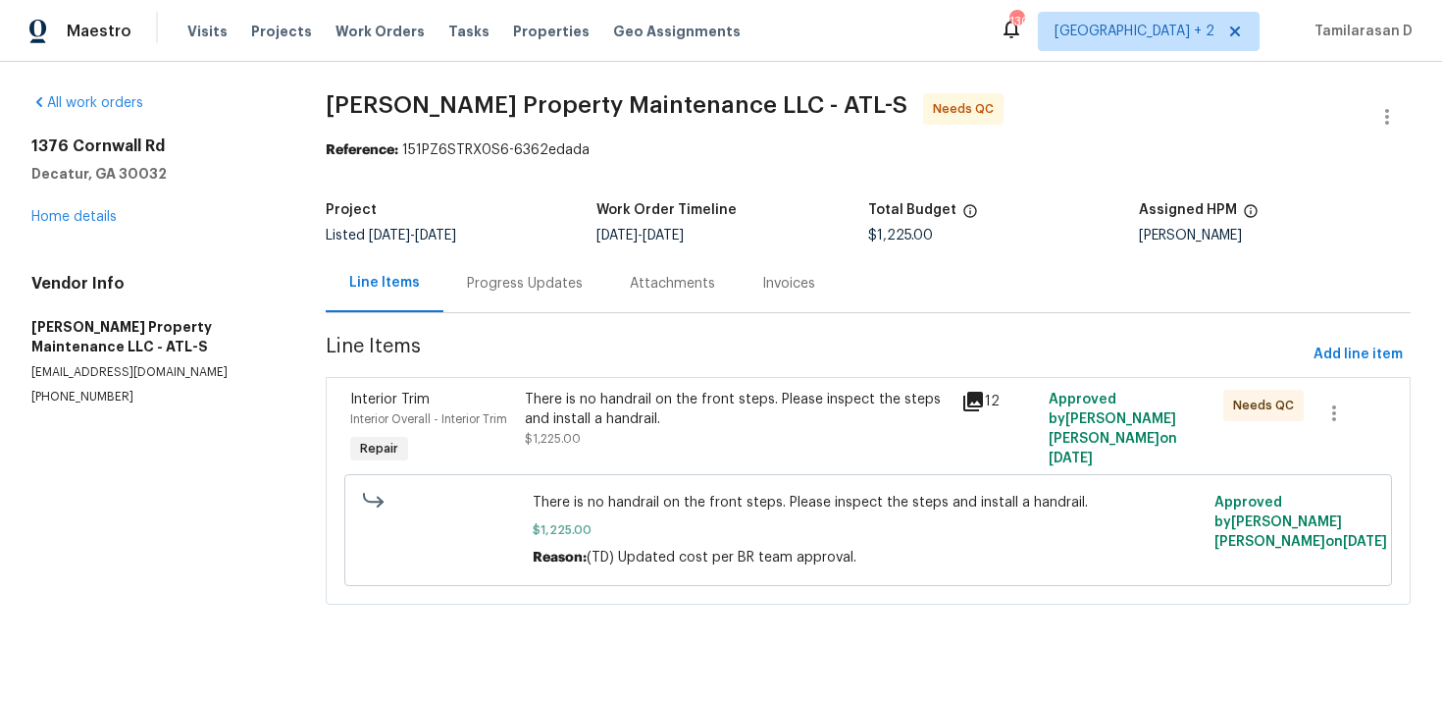
click at [509, 301] on div "Progress Updates" at bounding box center [525, 283] width 163 height 58
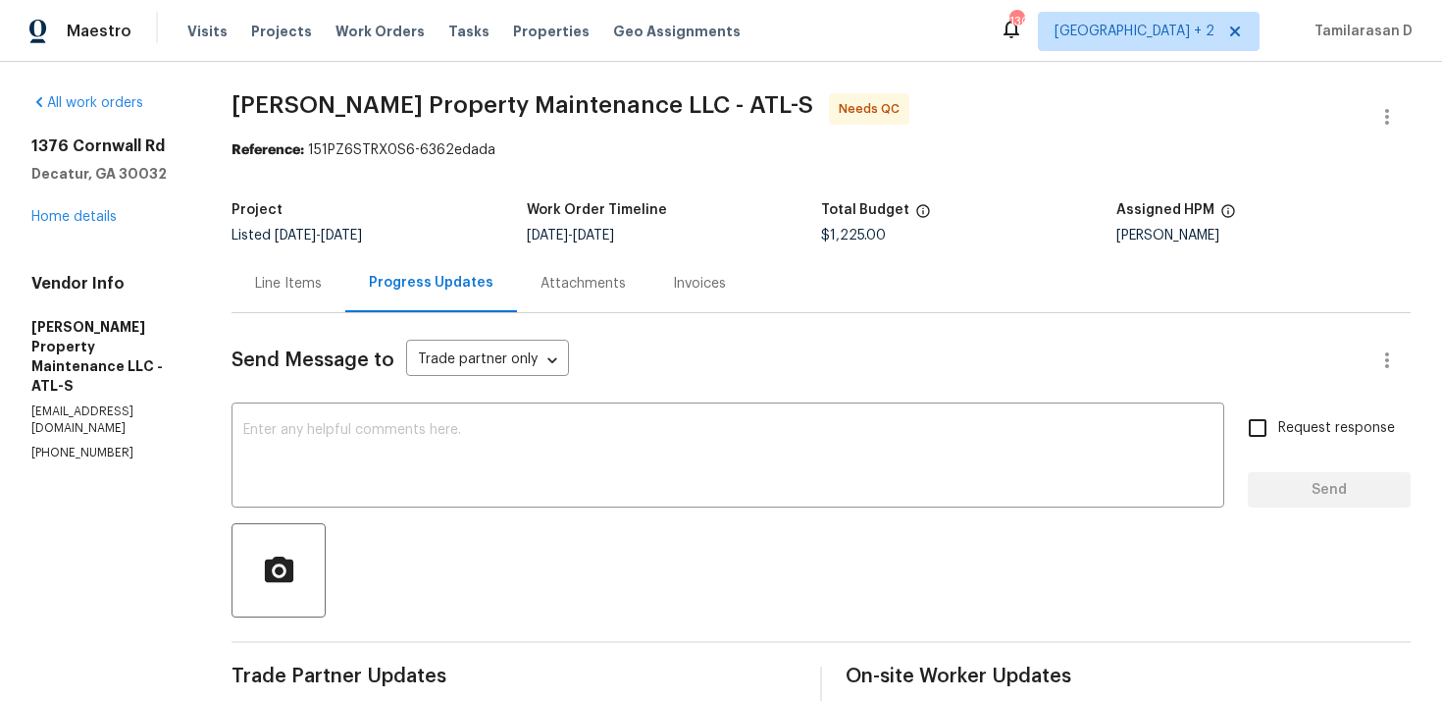
click at [299, 285] on div "Line Items" at bounding box center [288, 284] width 67 height 20
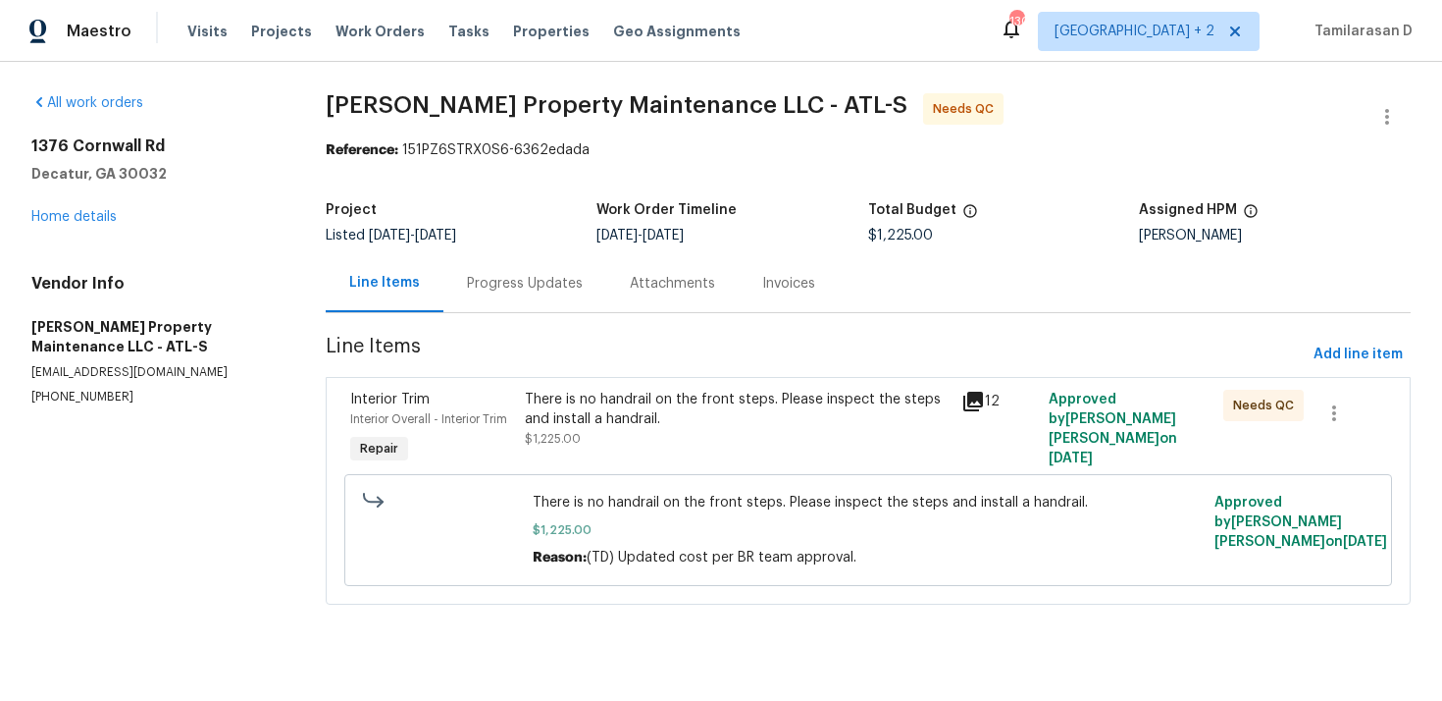
click at [518, 277] on div "Progress Updates" at bounding box center [525, 284] width 116 height 20
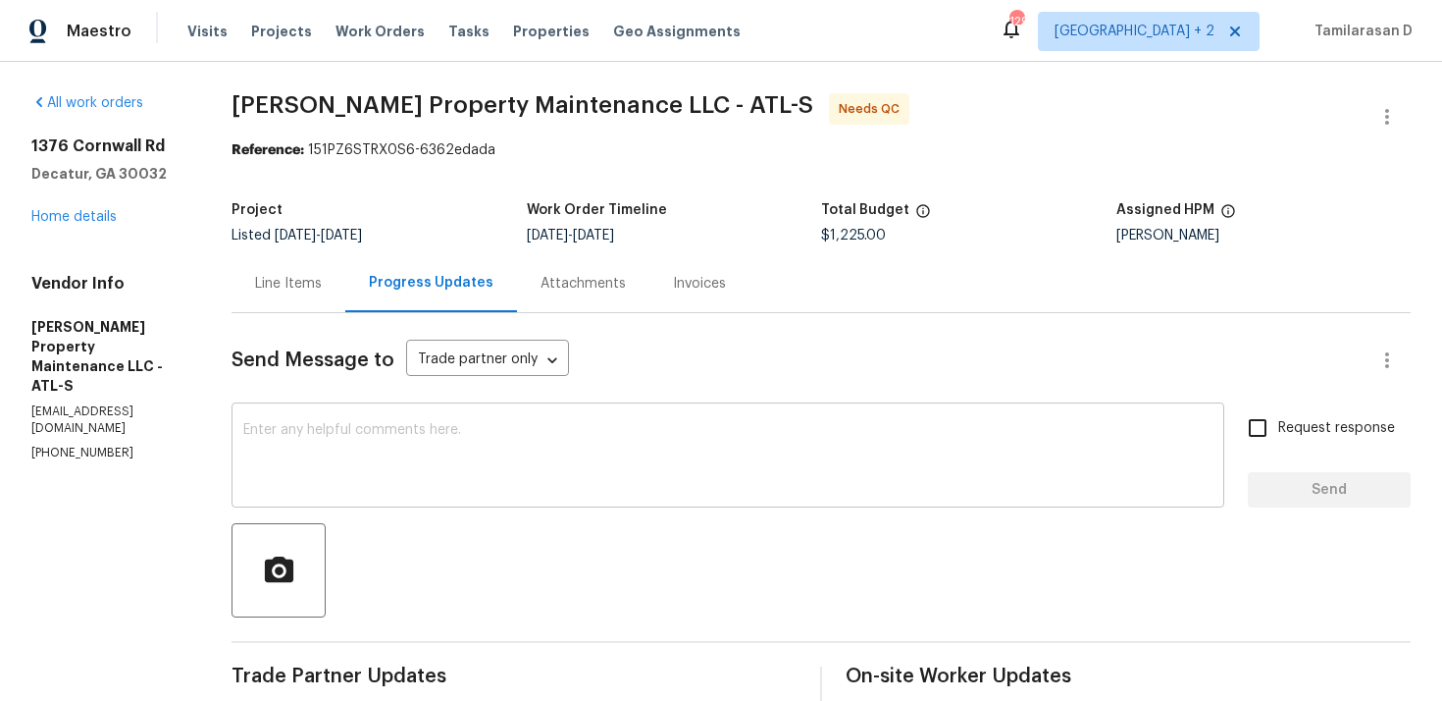
click at [429, 488] on textarea at bounding box center [728, 457] width 970 height 69
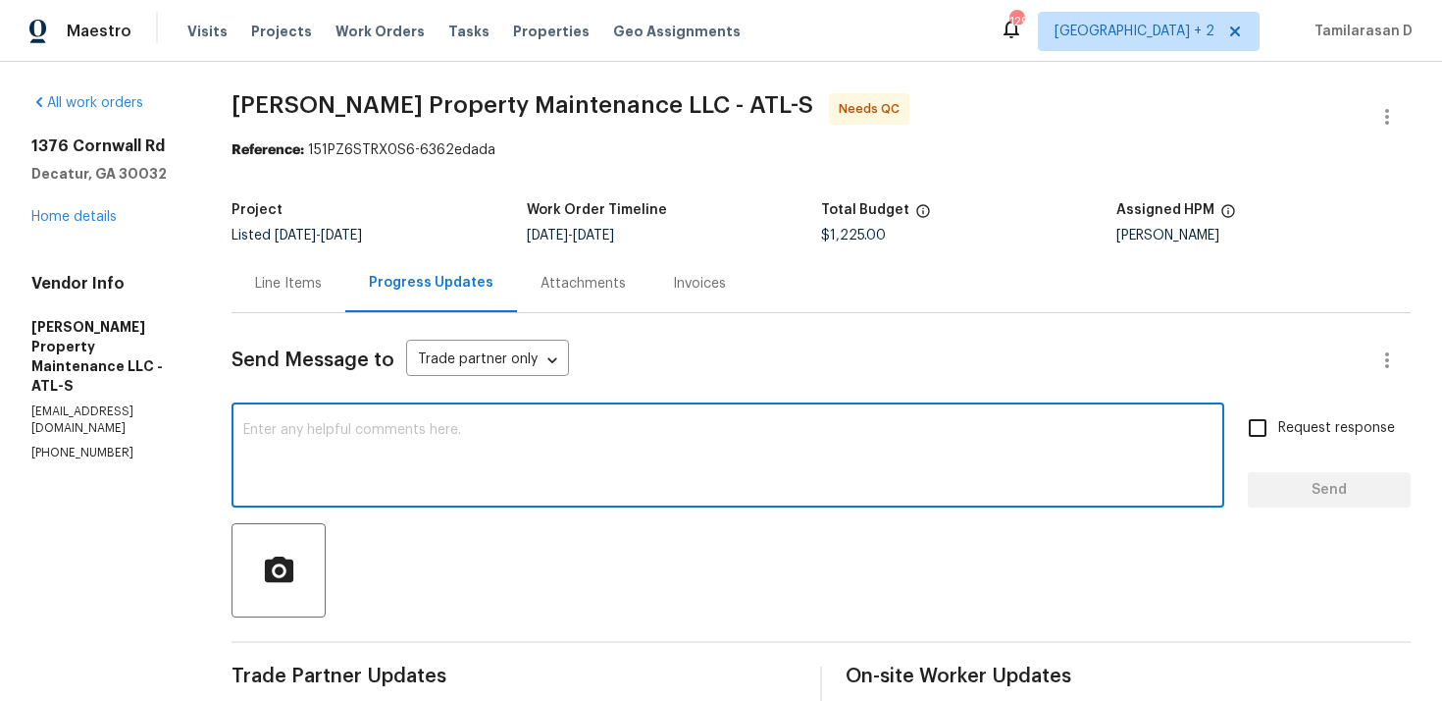
click at [320, 286] on div "Line Items" at bounding box center [288, 284] width 67 height 20
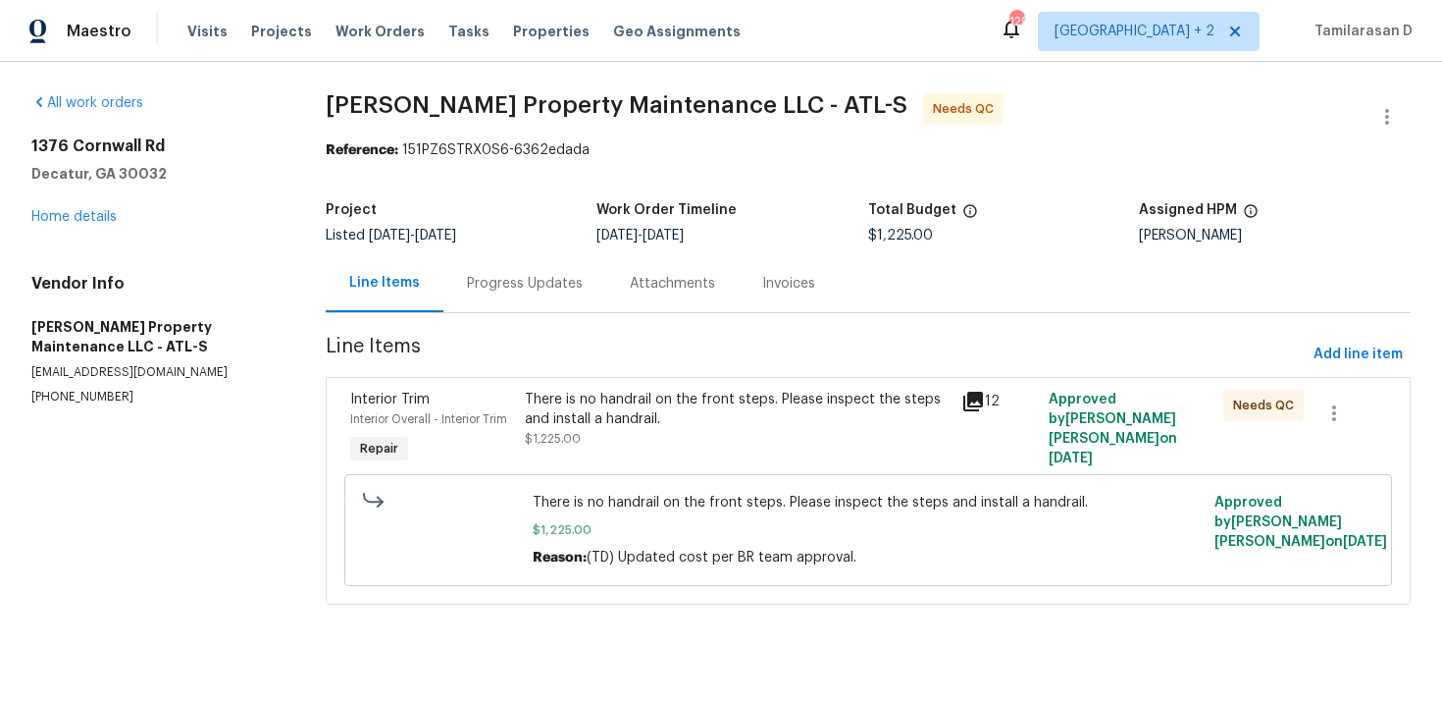
click at [489, 259] on div "Progress Updates" at bounding box center [525, 283] width 163 height 58
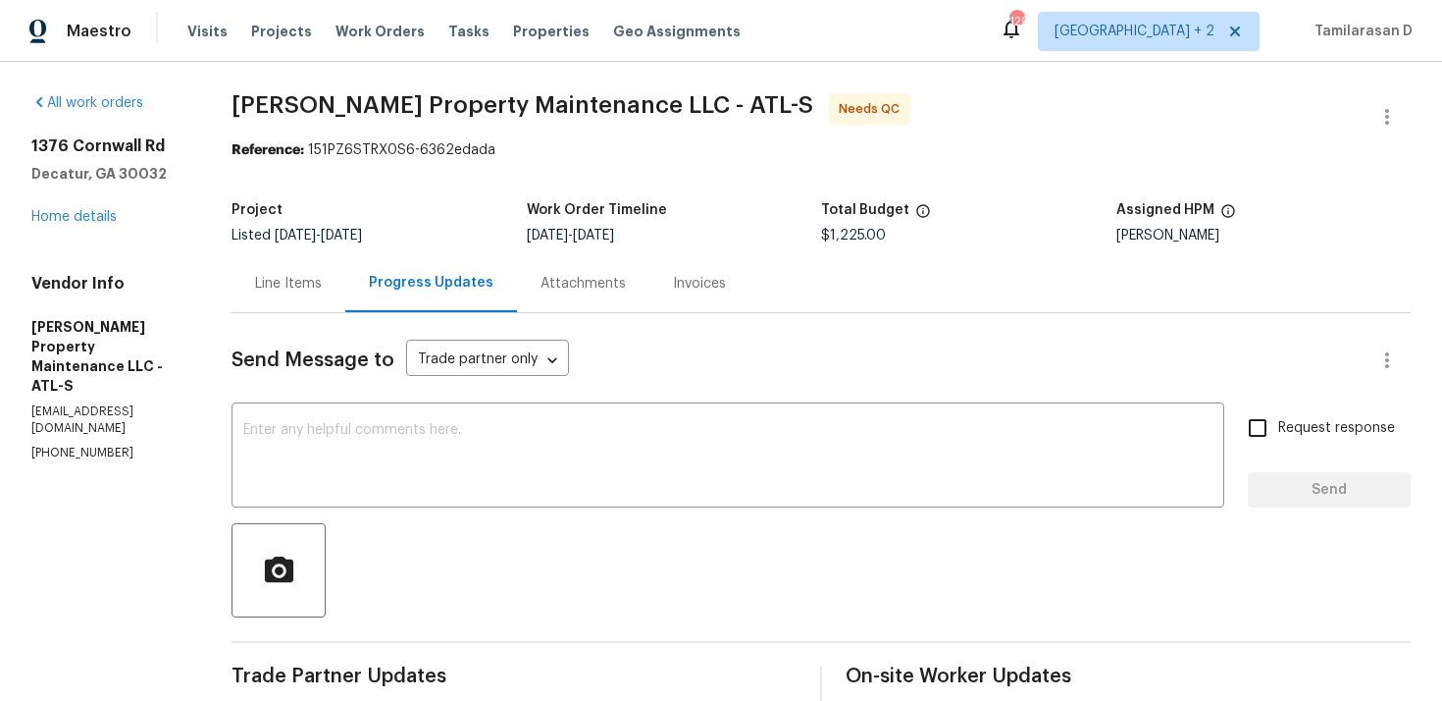
click at [297, 302] on div "Line Items" at bounding box center [289, 283] width 114 height 58
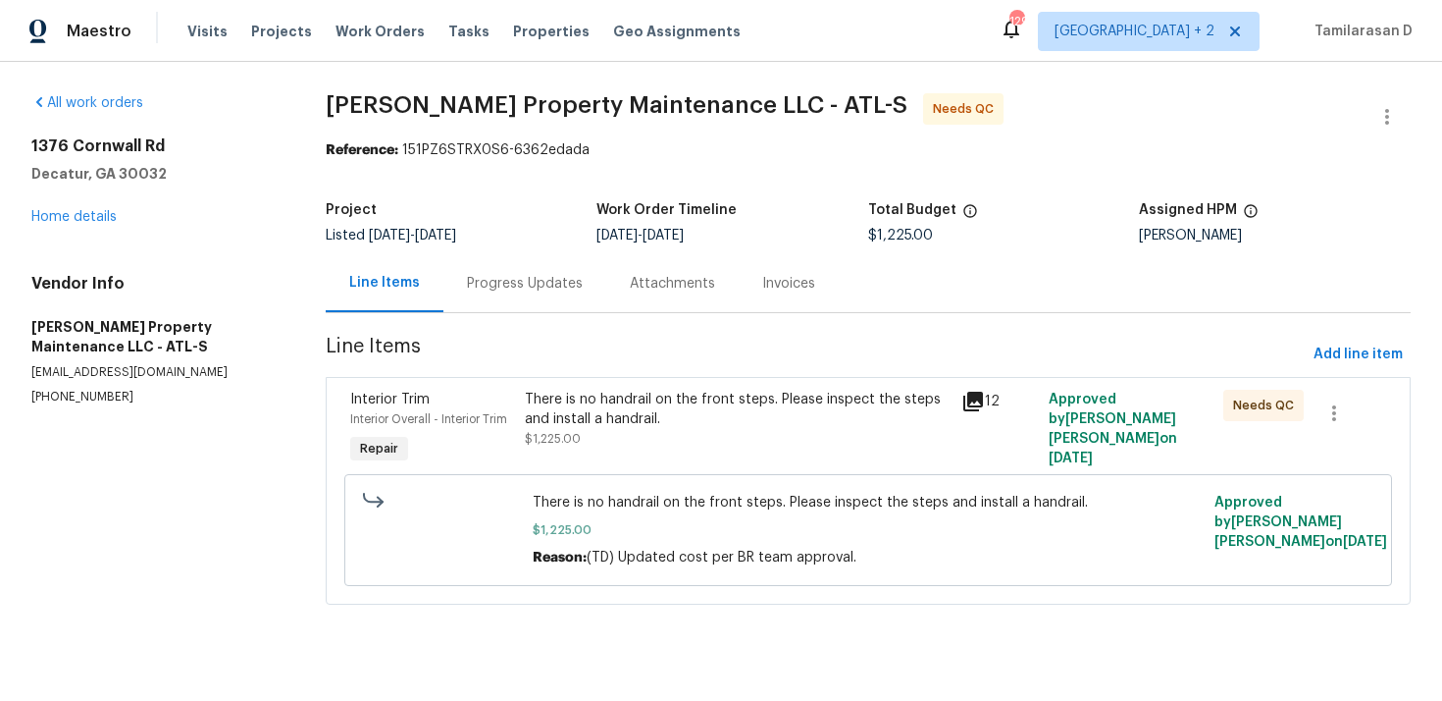
click at [492, 288] on div "Progress Updates" at bounding box center [525, 284] width 116 height 20
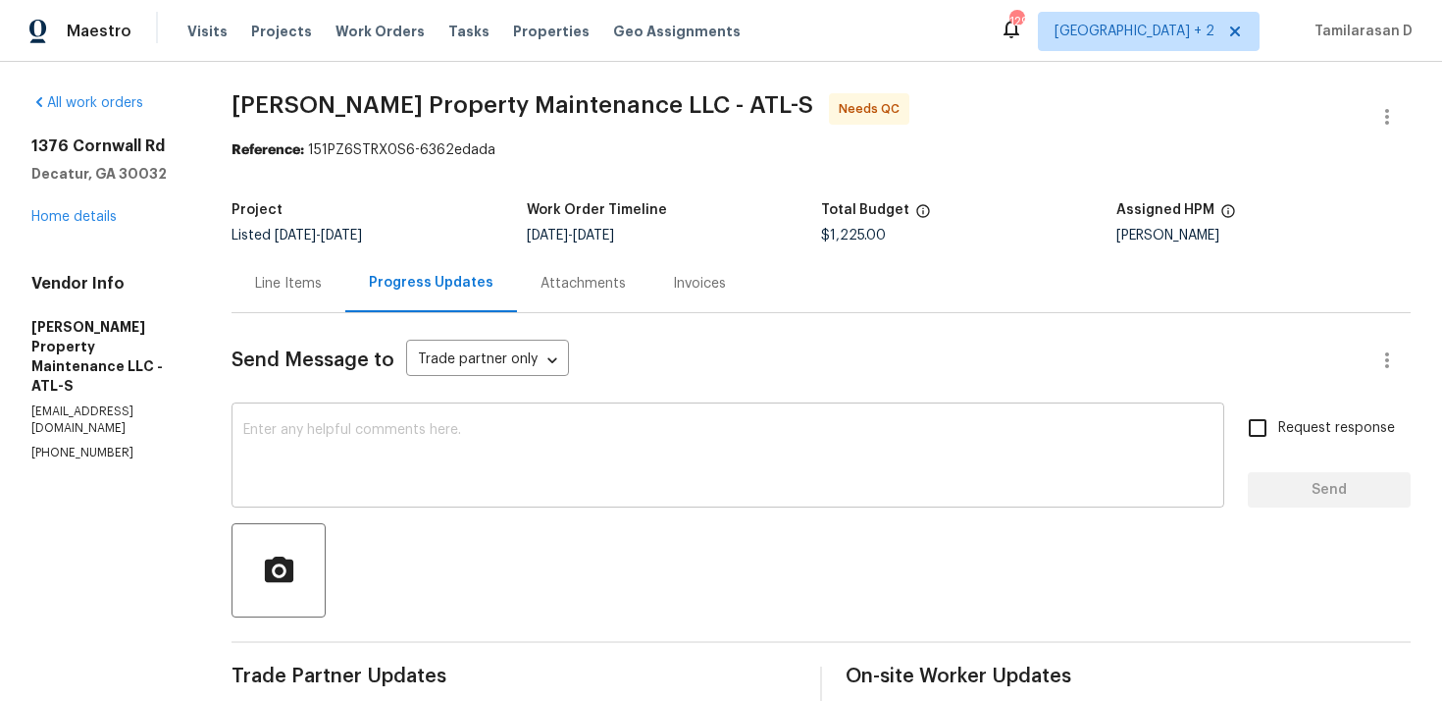
click at [372, 444] on textarea at bounding box center [728, 457] width 970 height 69
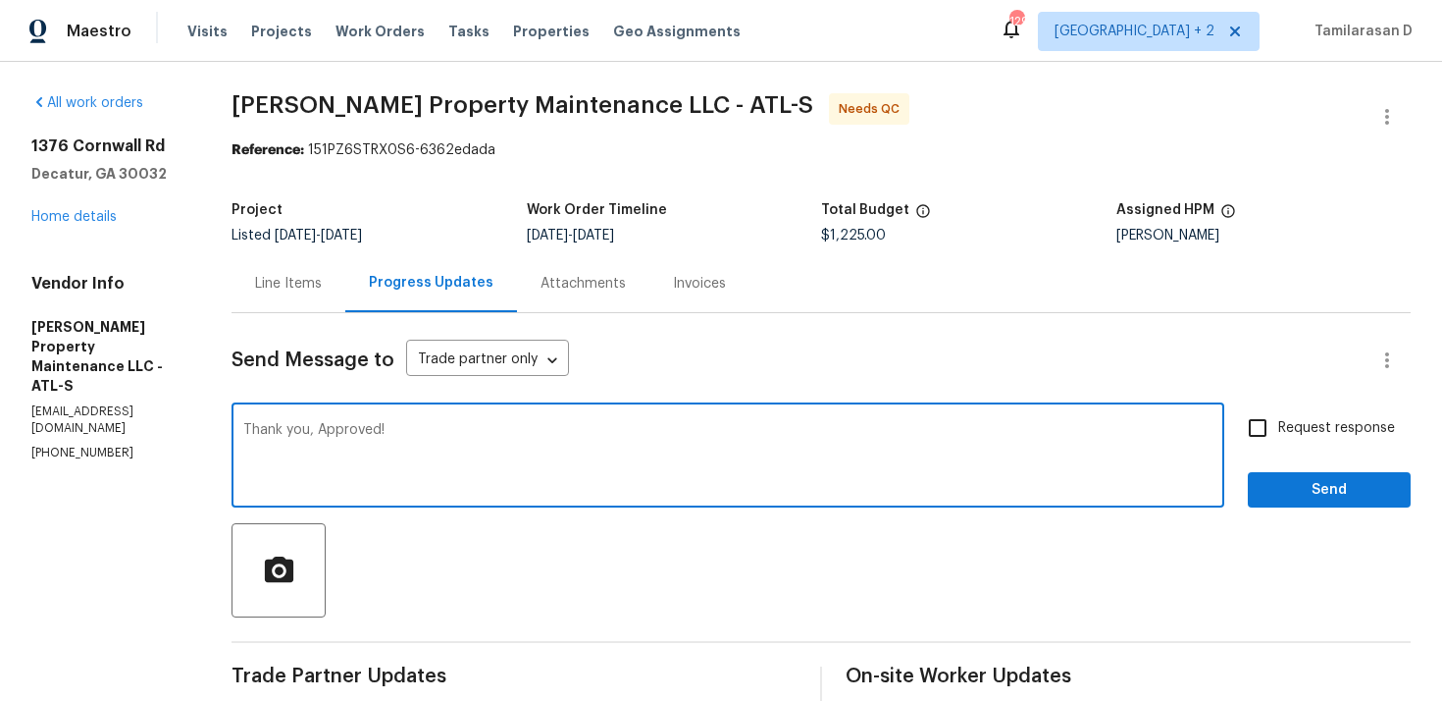
type textarea "Thank you, Approved!"
click at [1271, 427] on input "Request response" at bounding box center [1257, 427] width 41 height 41
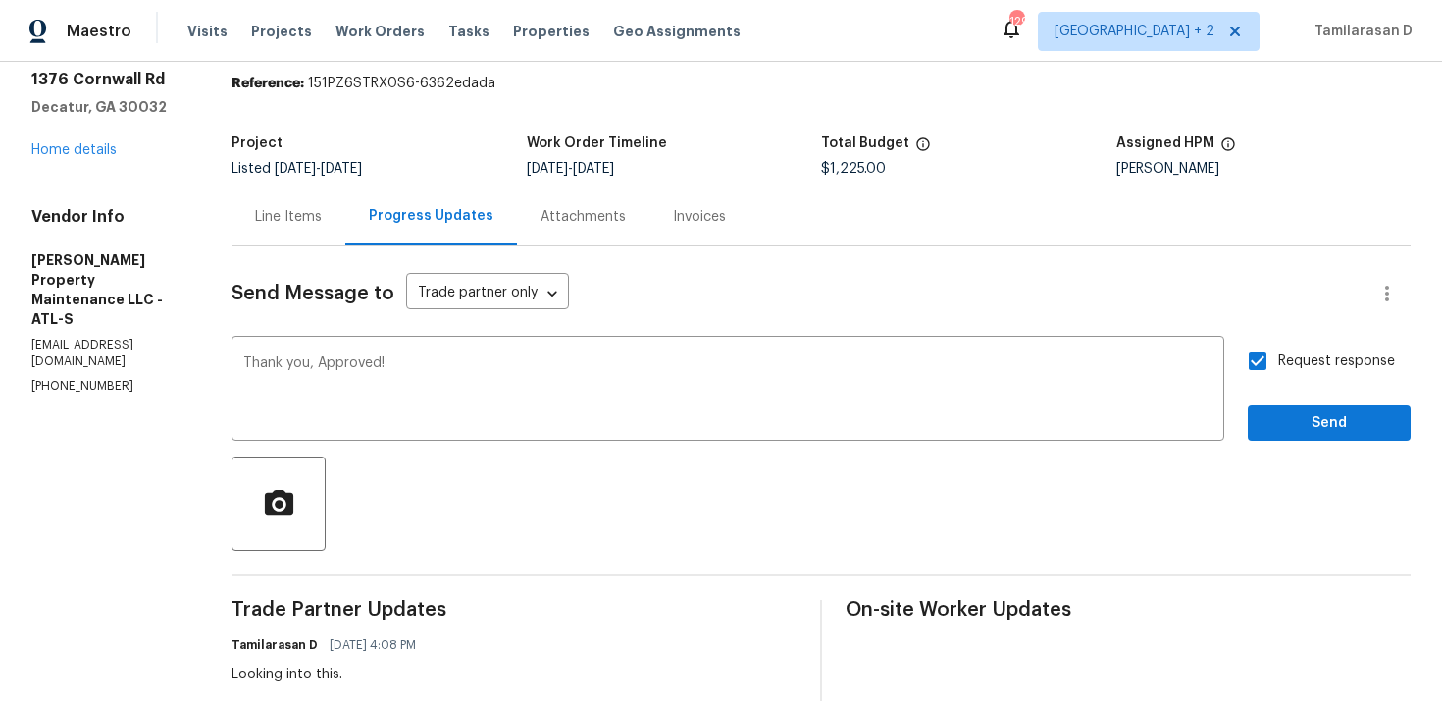
scroll to position [170, 0]
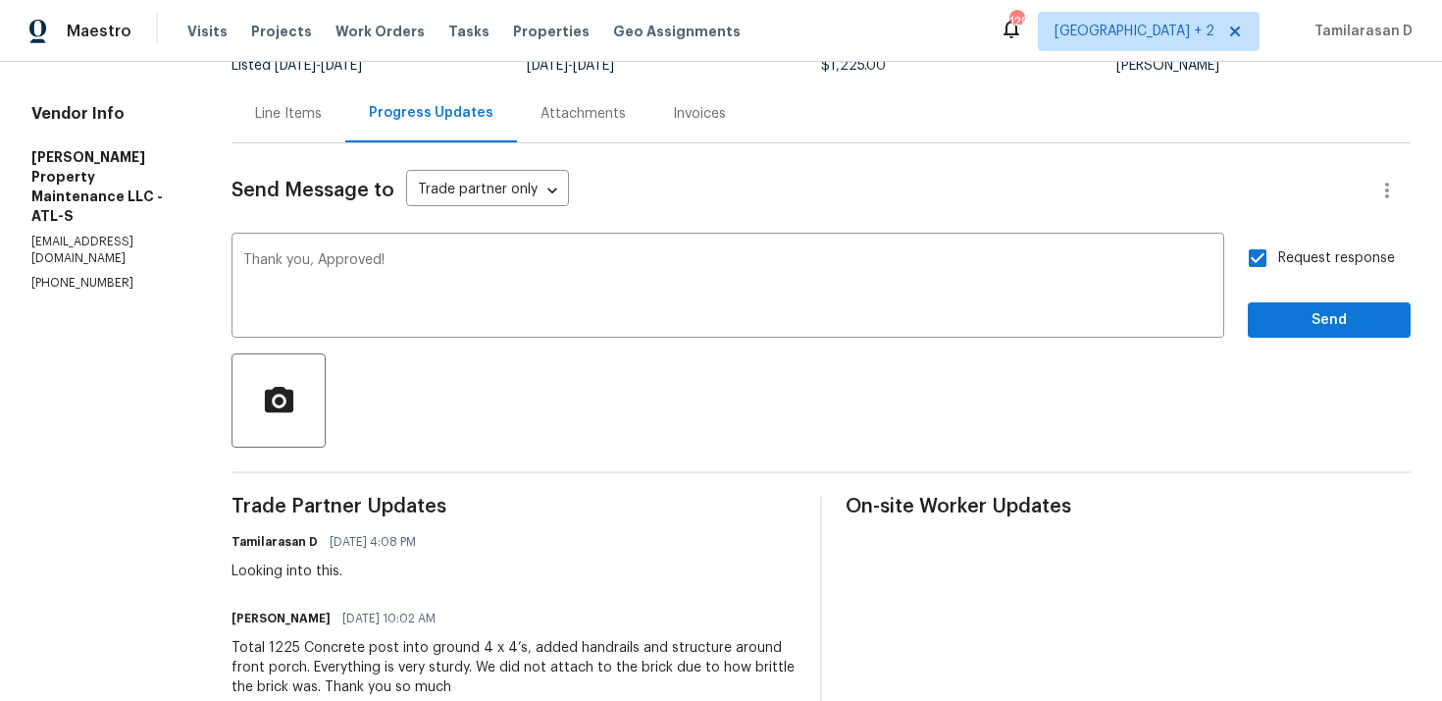
click at [1263, 244] on input "Request response" at bounding box center [1257, 257] width 41 height 41
checkbox input "false"
click at [1289, 304] on button "Send" at bounding box center [1329, 320] width 163 height 36
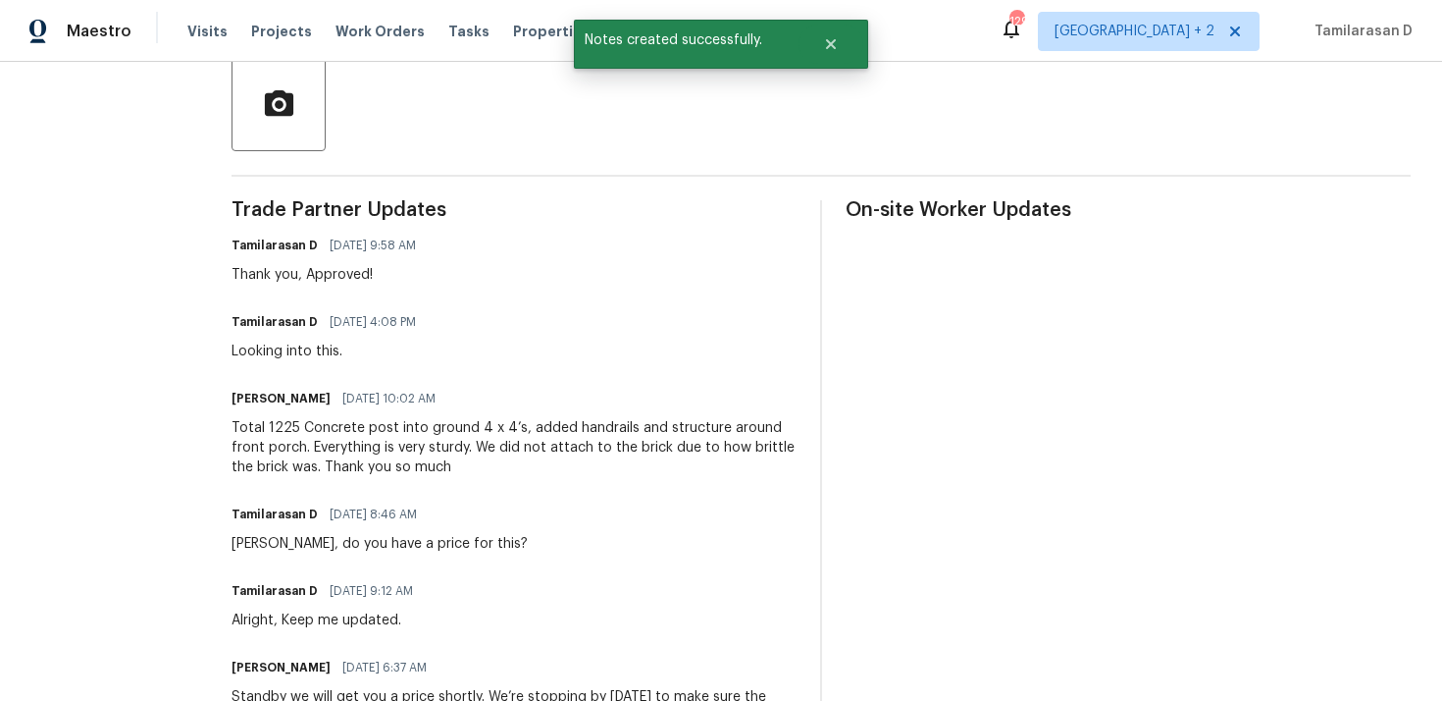
scroll to position [566, 0]
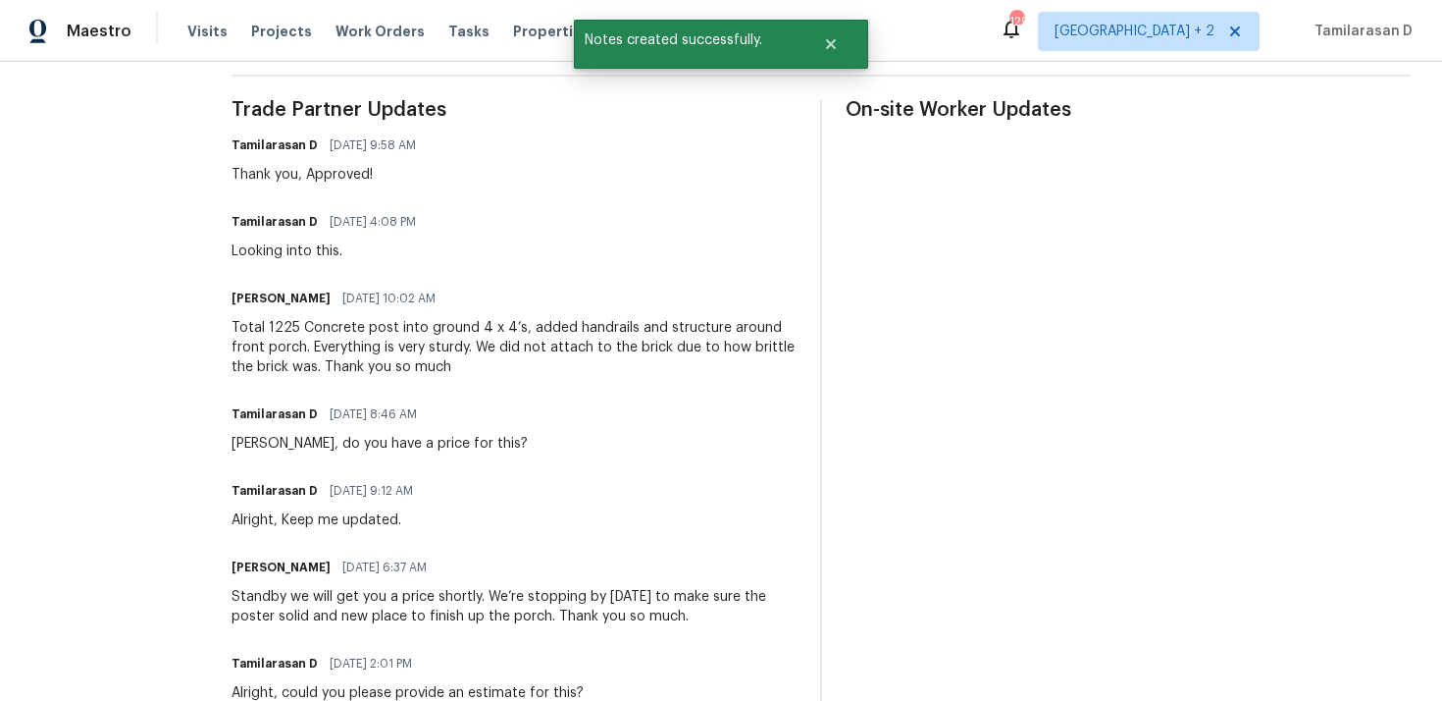
click at [414, 356] on div "Total 1225 Concrete post into ground 4 x 4’s, added handrails and structure aro…" at bounding box center [514, 347] width 565 height 59
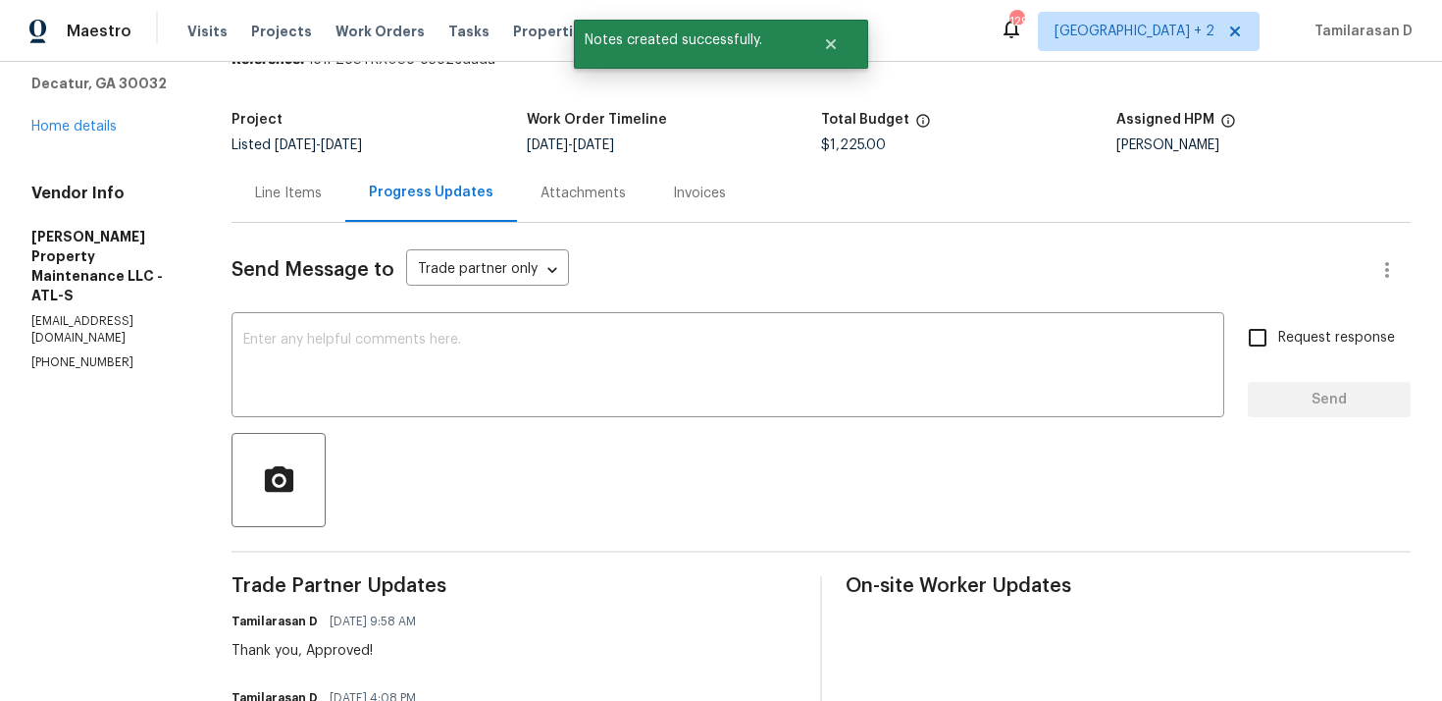
click at [421, 457] on div at bounding box center [821, 480] width 1179 height 94
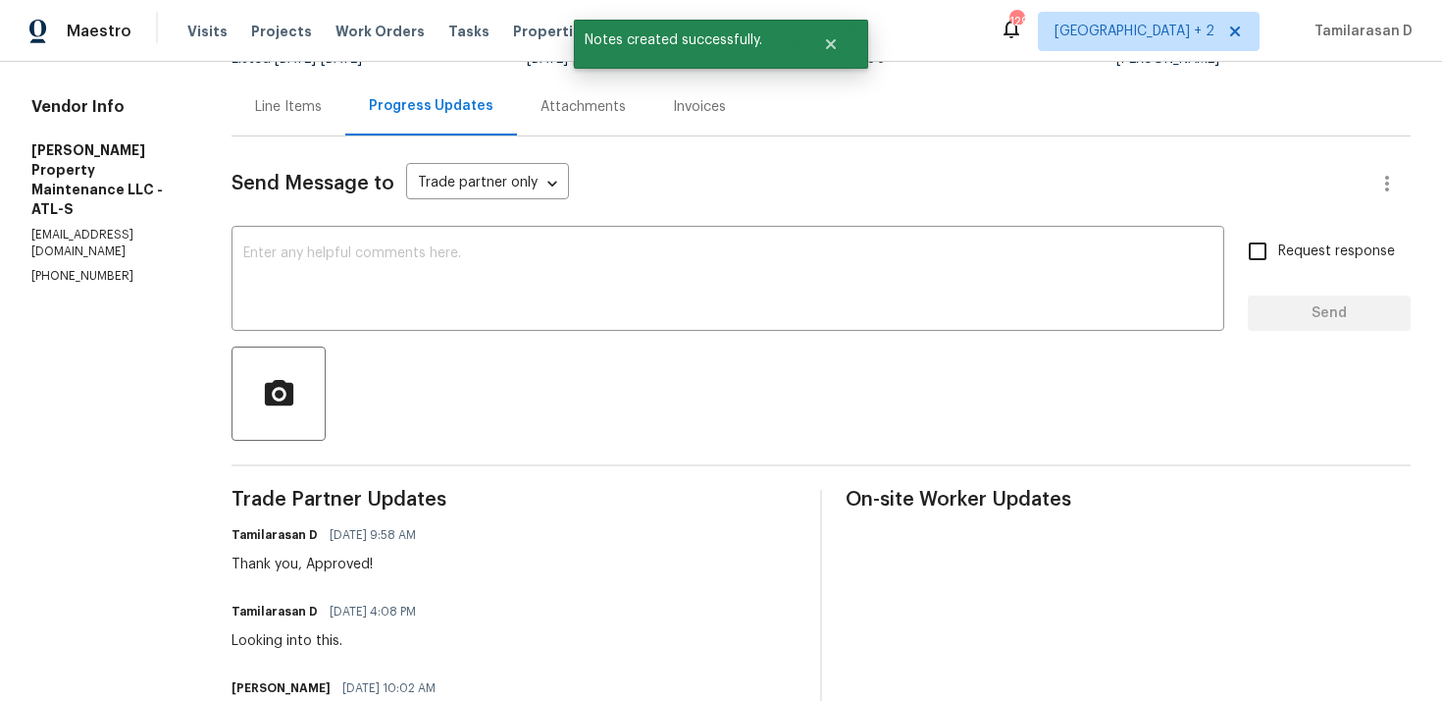
scroll to position [0, 0]
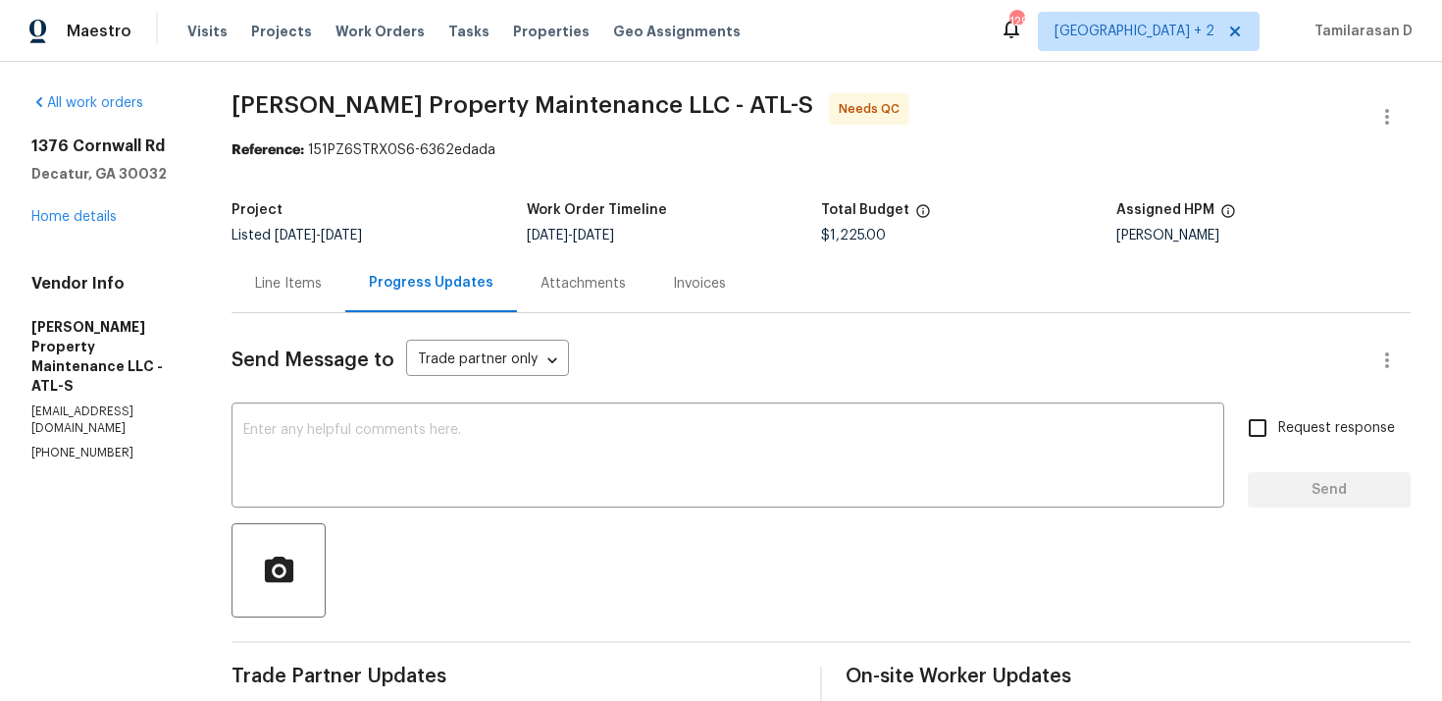
click at [296, 275] on div "Line Items" at bounding box center [288, 284] width 67 height 20
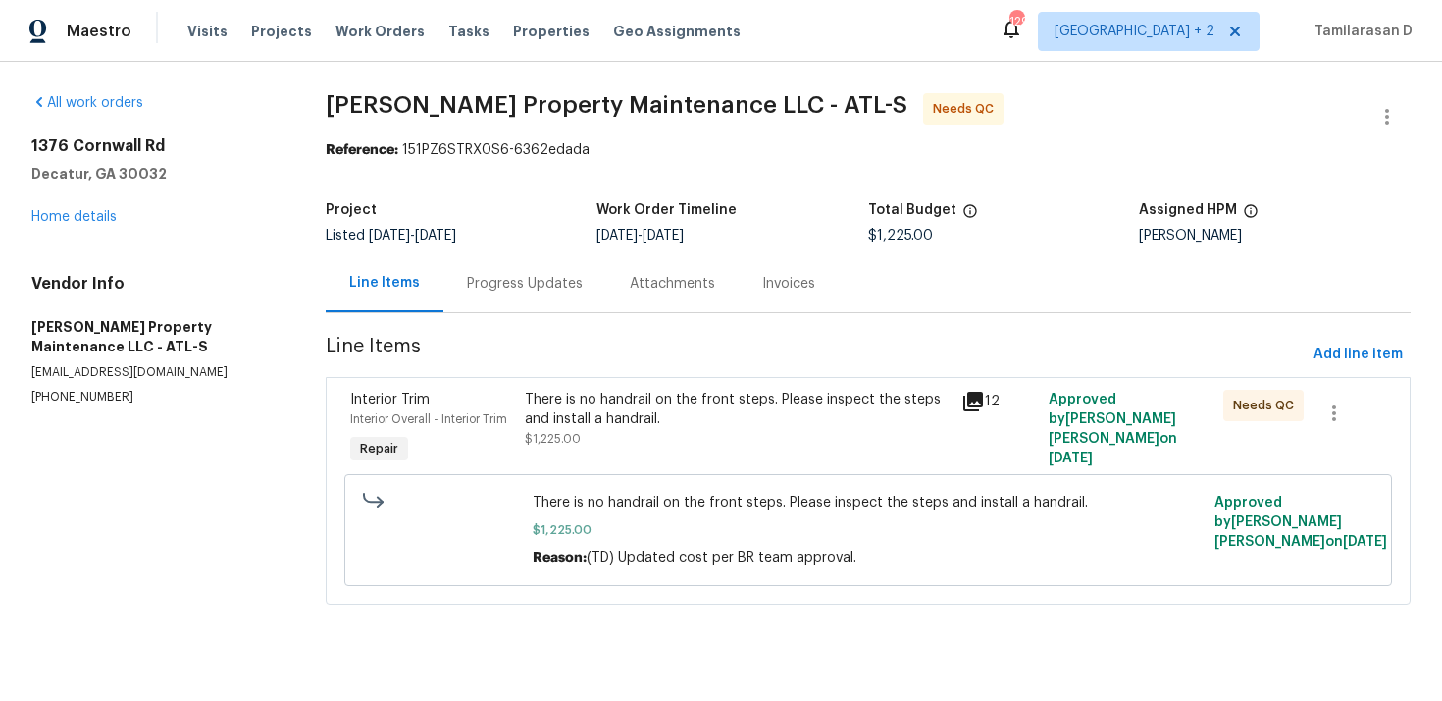
click at [494, 285] on div "Progress Updates" at bounding box center [525, 284] width 116 height 20
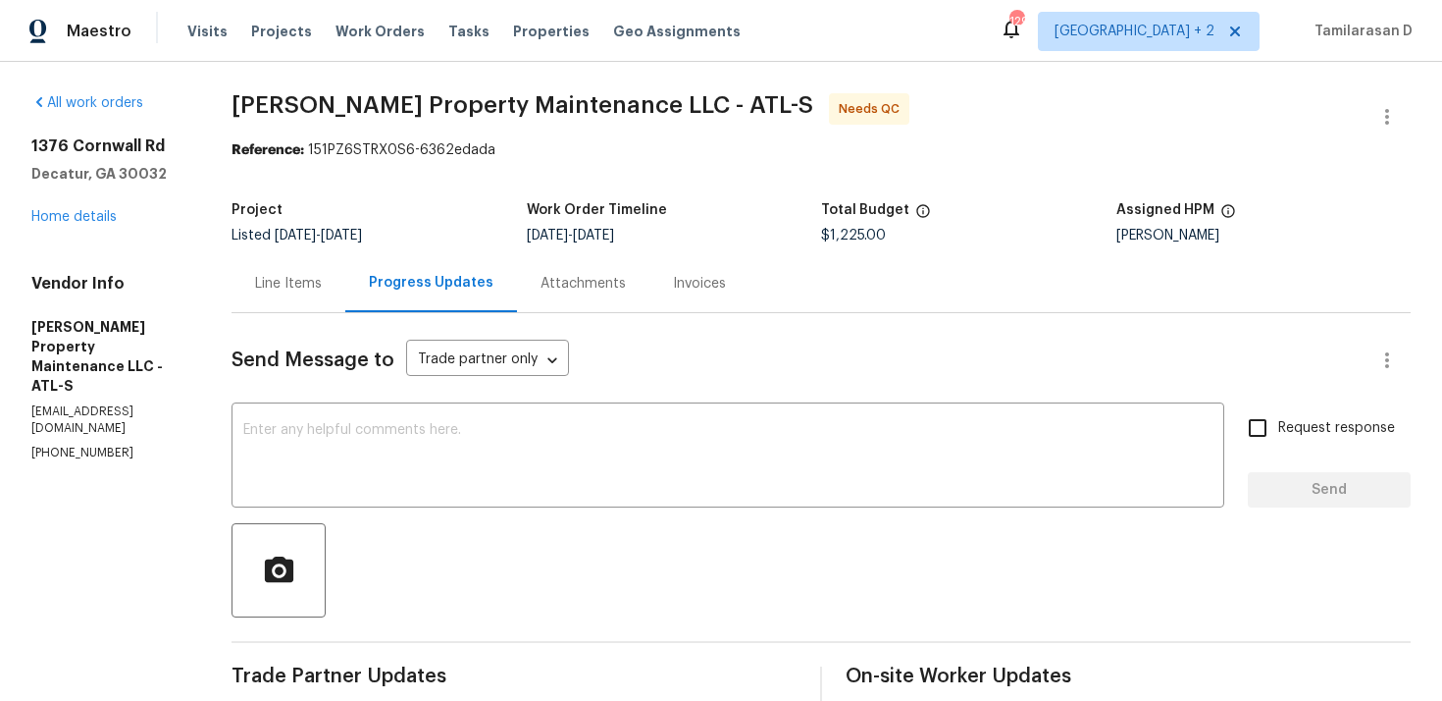
click at [298, 276] on div "Line Items" at bounding box center [288, 284] width 67 height 20
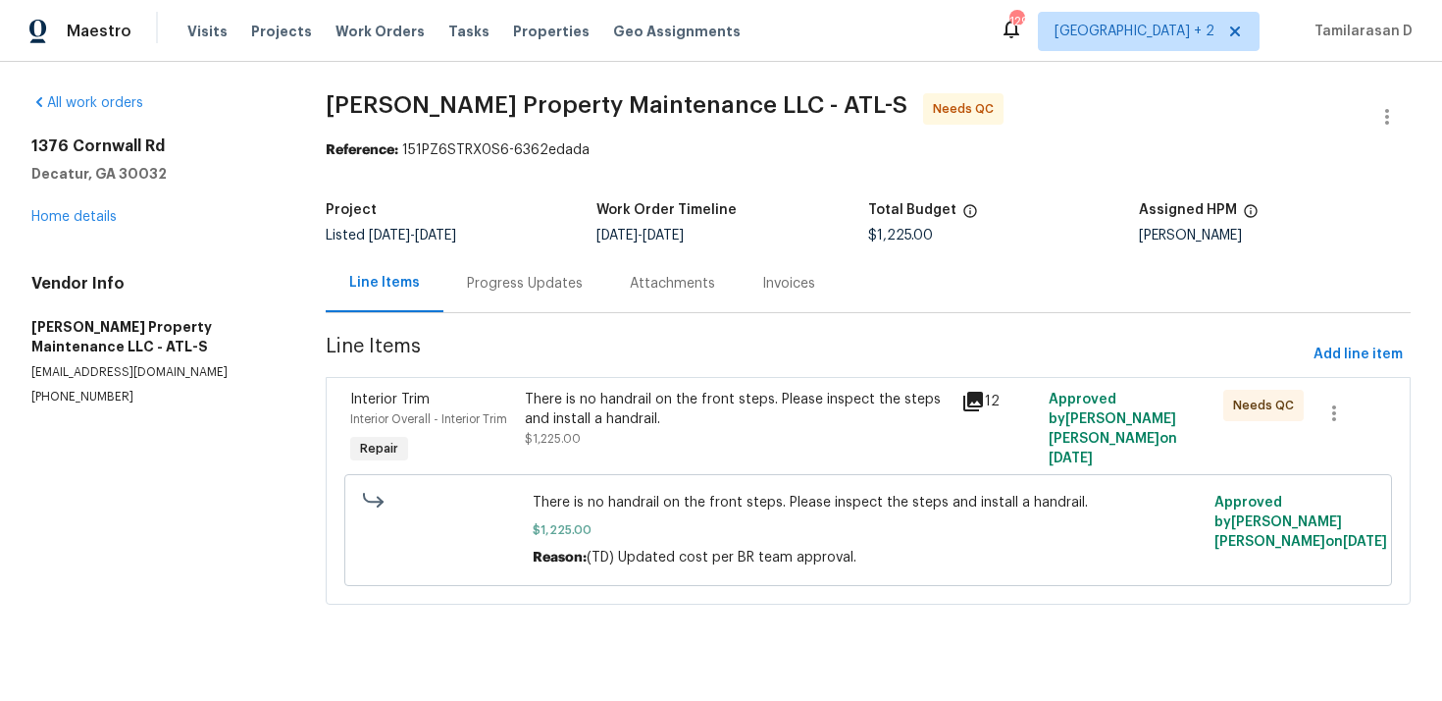
click at [490, 288] on div "Progress Updates" at bounding box center [525, 284] width 116 height 20
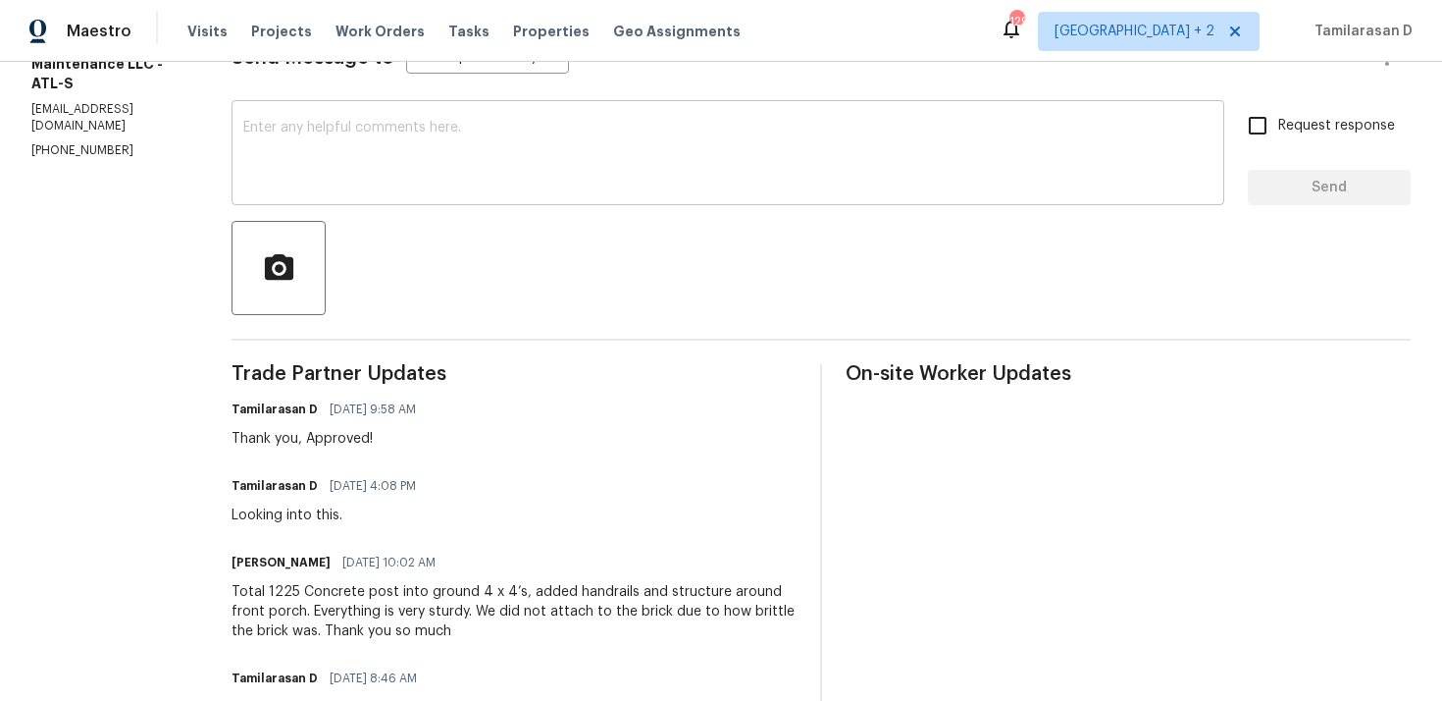
scroll to position [306, 0]
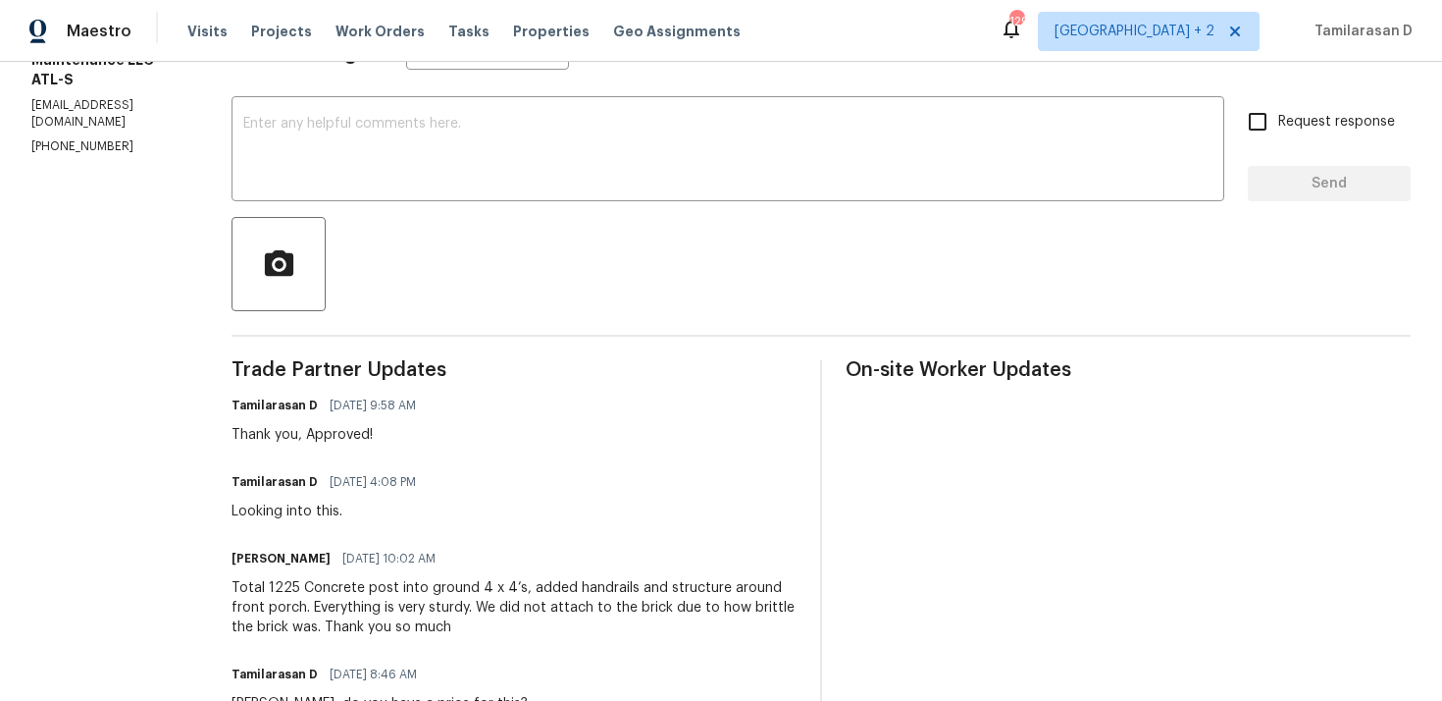
click at [299, 605] on div "Total 1225 Concrete post into ground 4 x 4’s, added handrails and structure aro…" at bounding box center [514, 607] width 565 height 59
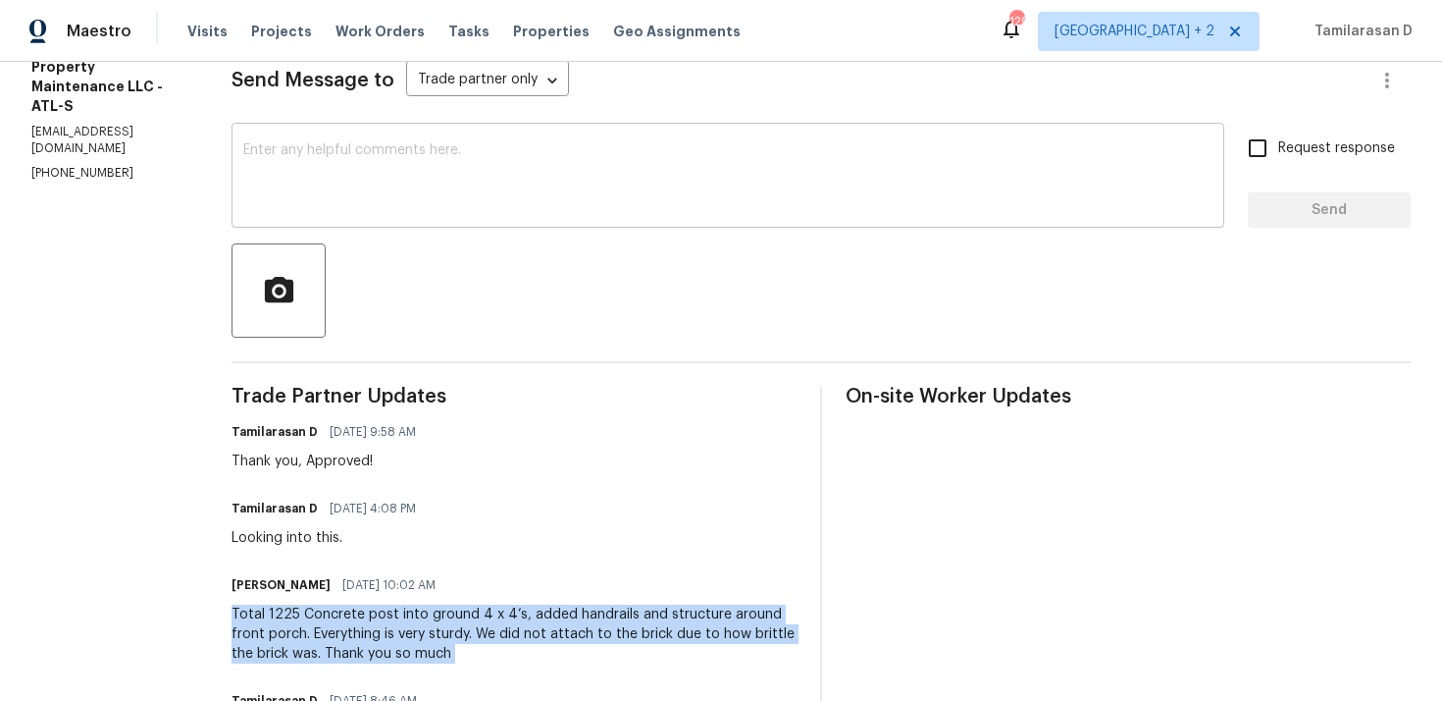
scroll to position [0, 0]
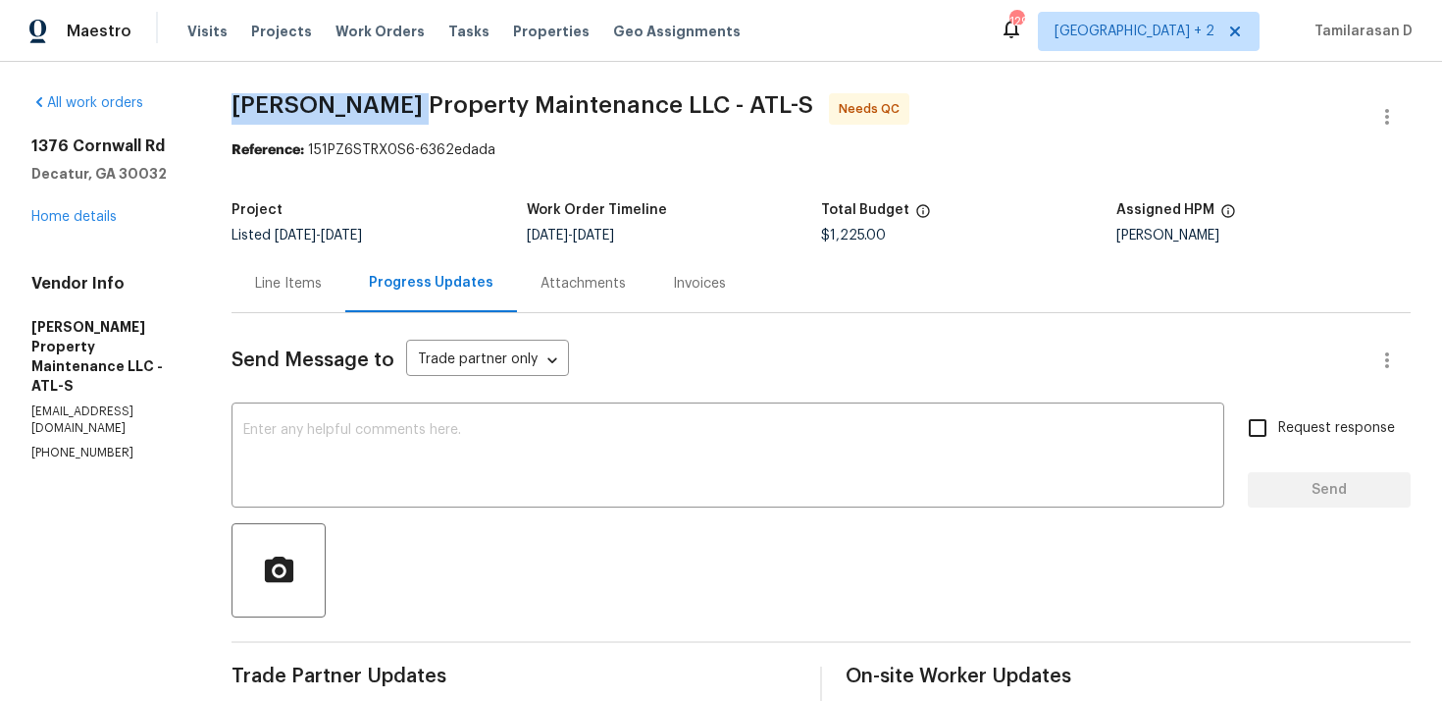
drag, startPoint x: 240, startPoint y: 103, endPoint x: 395, endPoint y: 99, distance: 155.1
click at [396, 99] on span "[PERSON_NAME] Property Maintenance LLC - ATL-S" at bounding box center [523, 105] width 582 height 24
copy span "Glen Property"
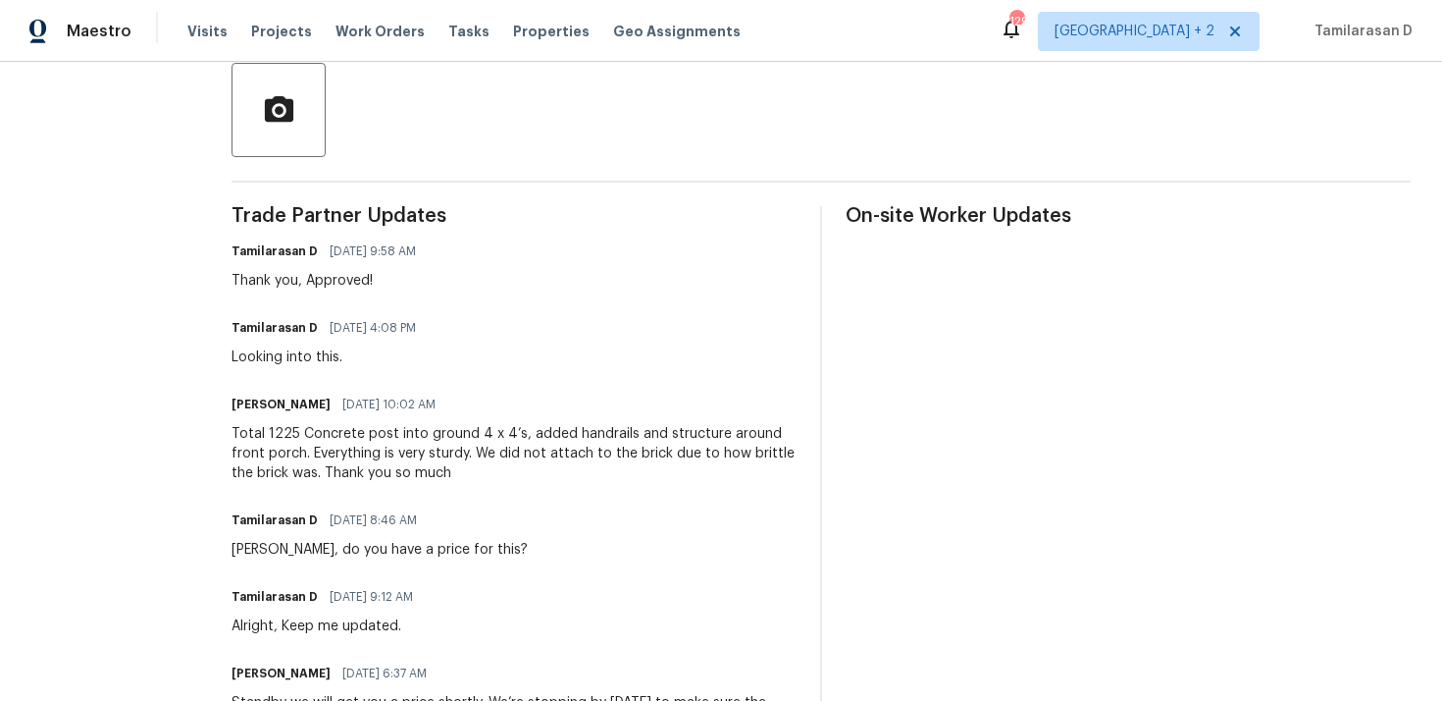
click at [391, 451] on div "Total 1225 Concrete post into ground 4 x 4’s, added handrails and structure aro…" at bounding box center [514, 453] width 565 height 59
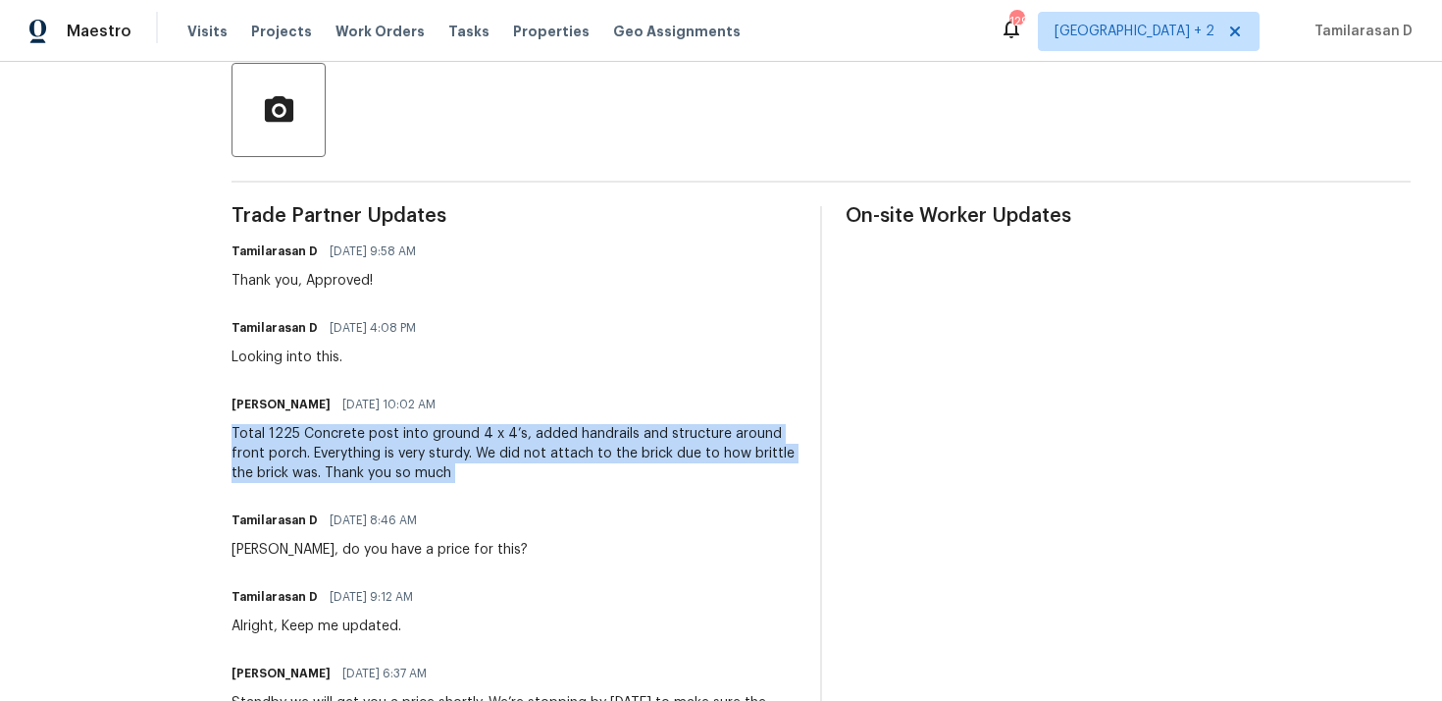
copy div "Total 1225 Concrete post into ground 4 x 4’s, added handrails and structure aro…"
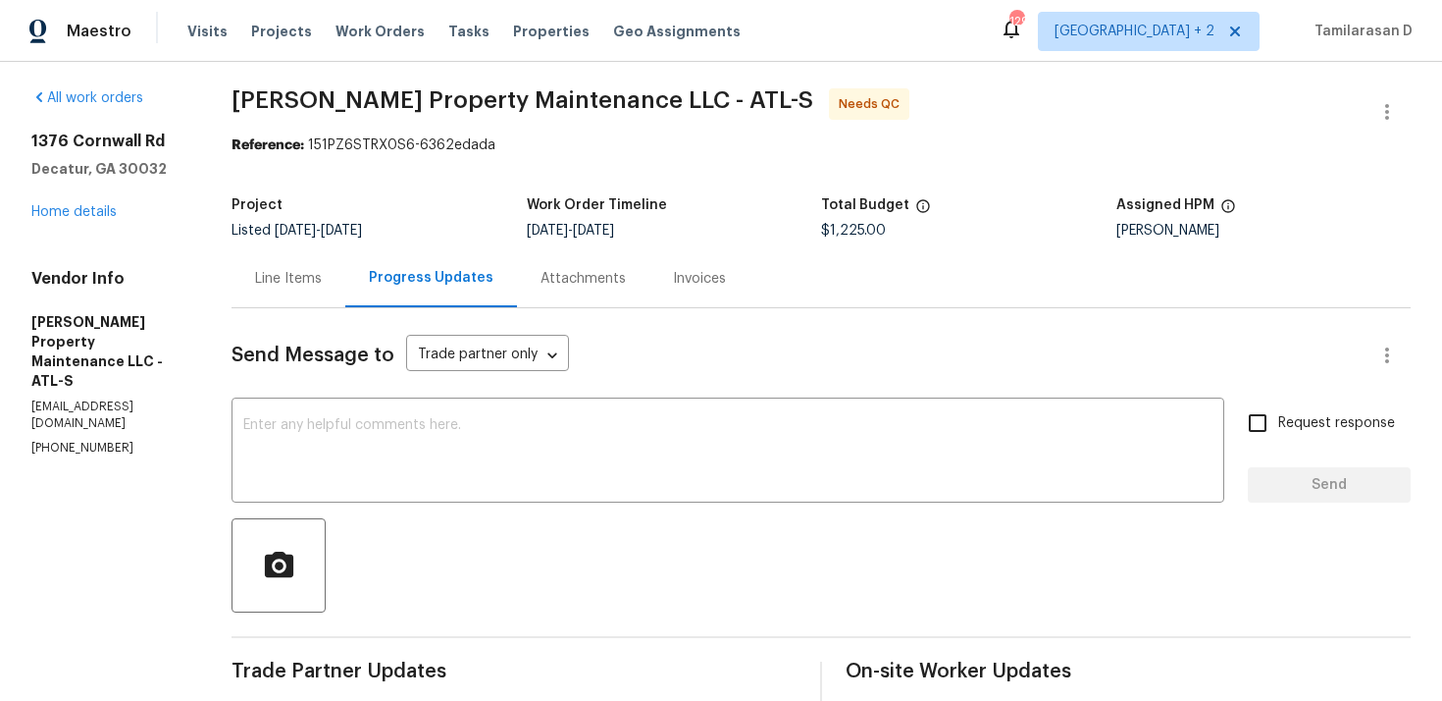
scroll to position [0, 0]
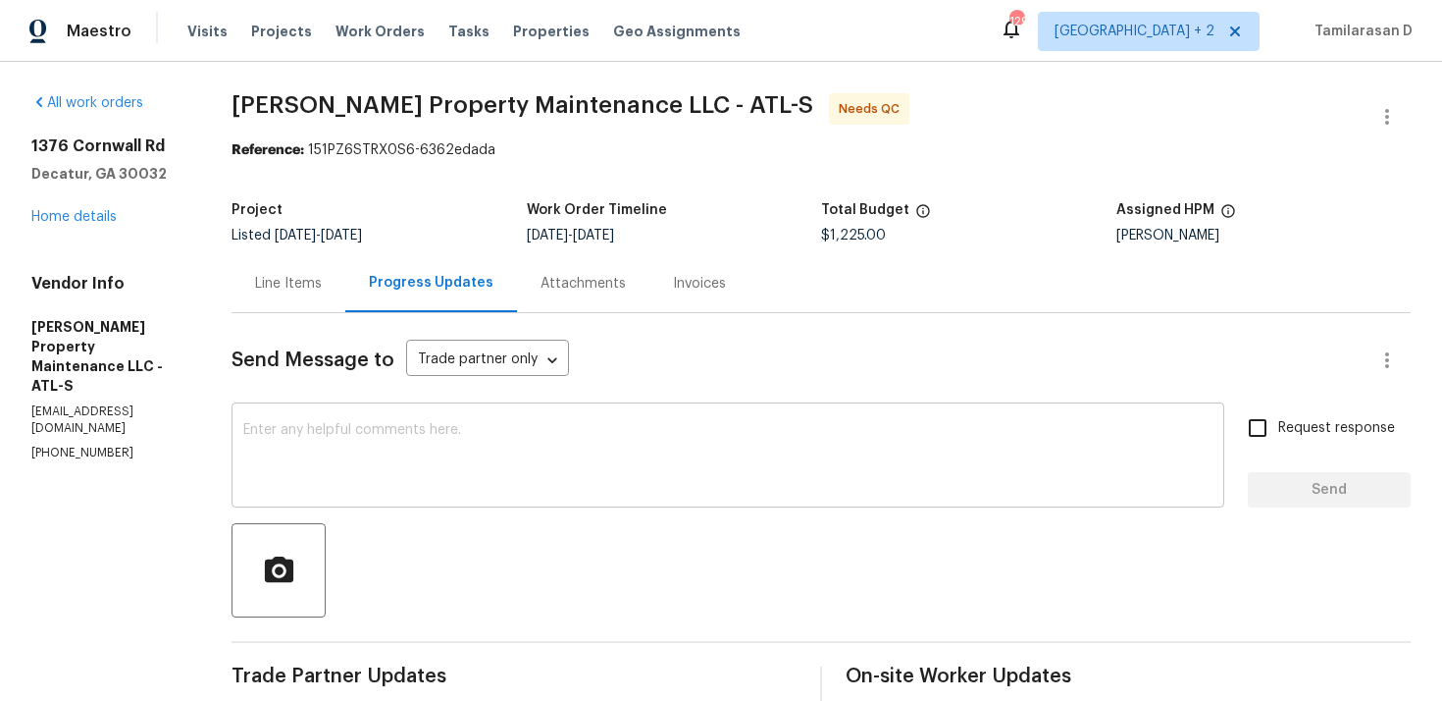
click at [293, 417] on div "x ​" at bounding box center [728, 457] width 993 height 100
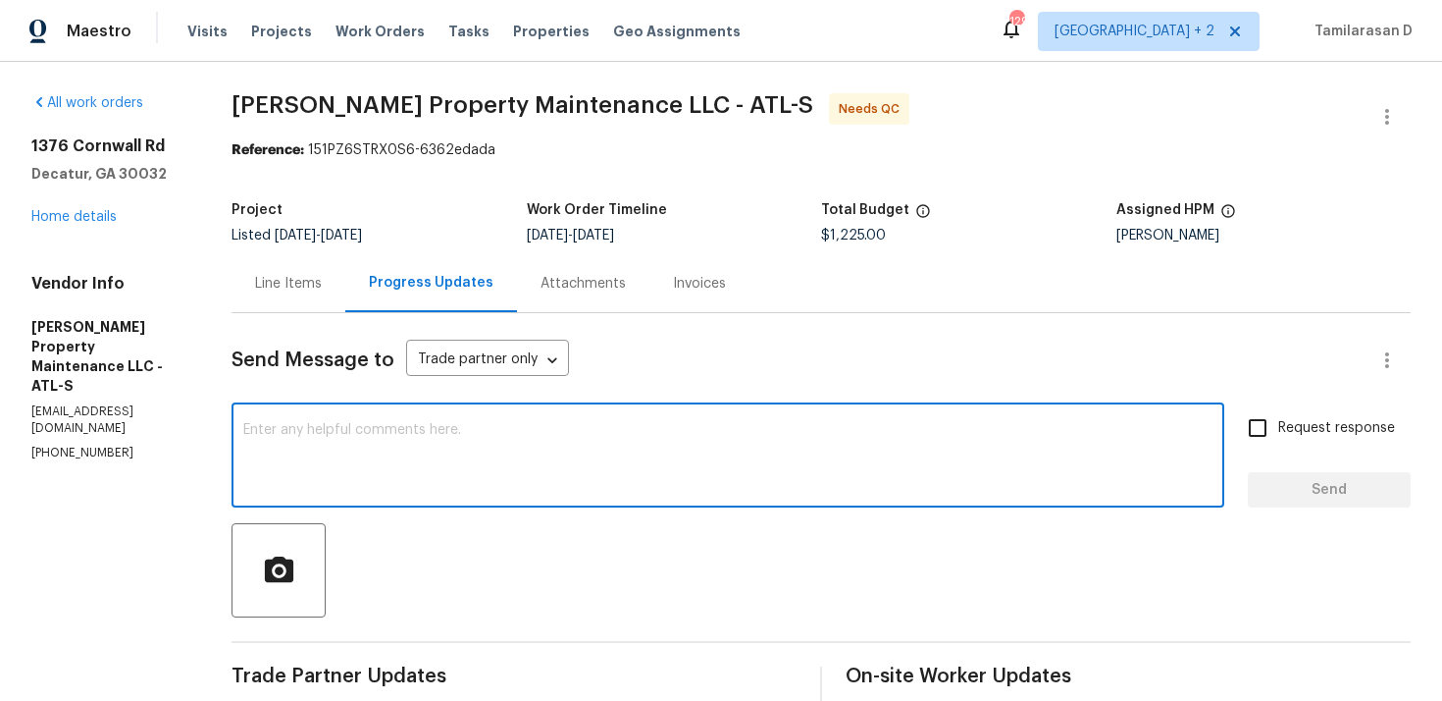
click at [282, 292] on div "Line Items" at bounding box center [288, 284] width 67 height 20
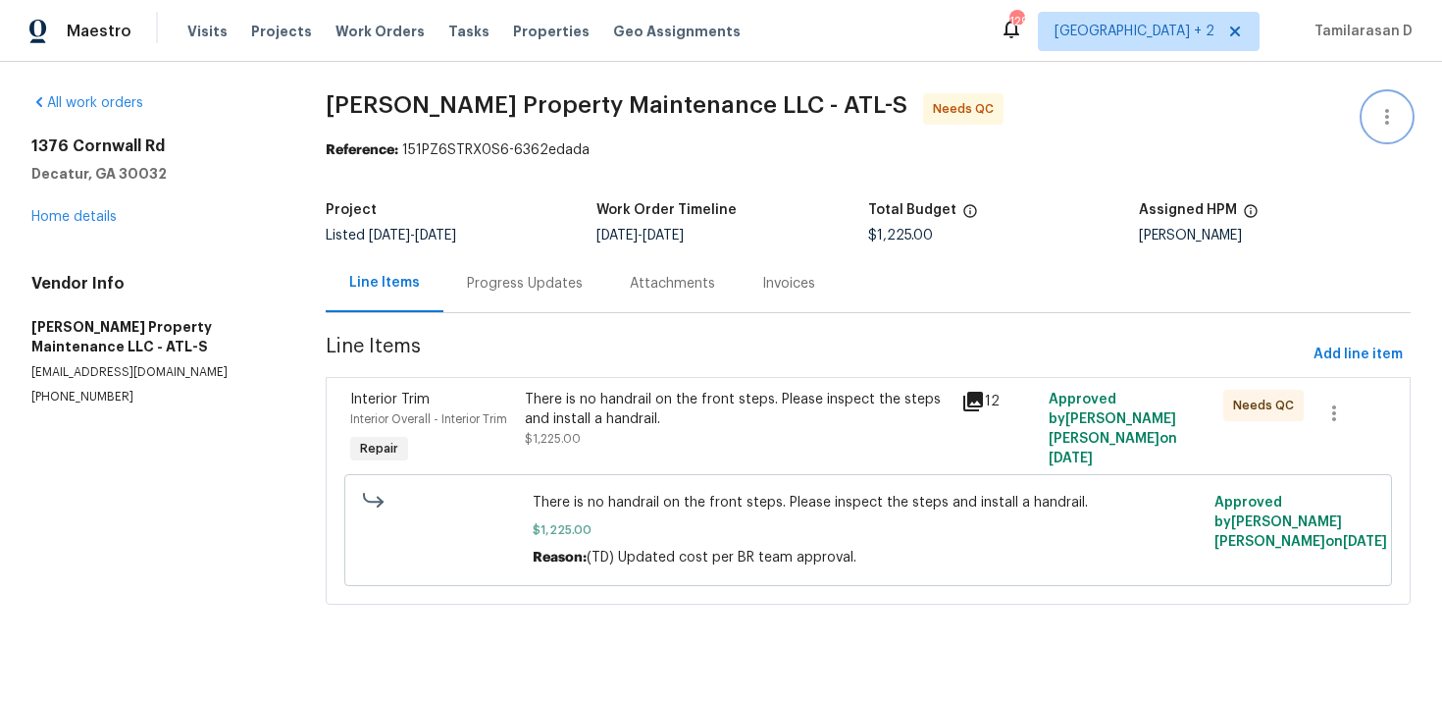
click at [1394, 108] on icon "button" at bounding box center [1388, 117] width 24 height 24
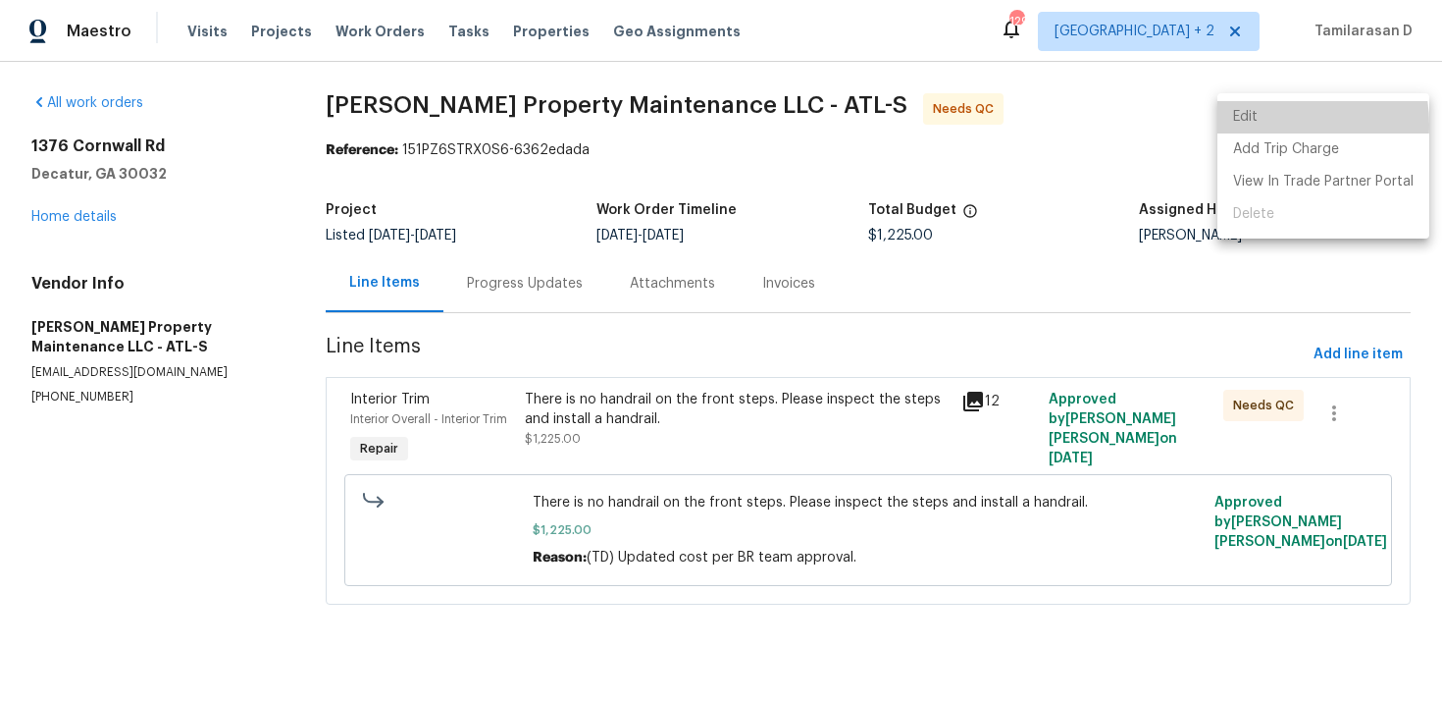
click at [1264, 125] on li "Edit" at bounding box center [1324, 117] width 212 height 32
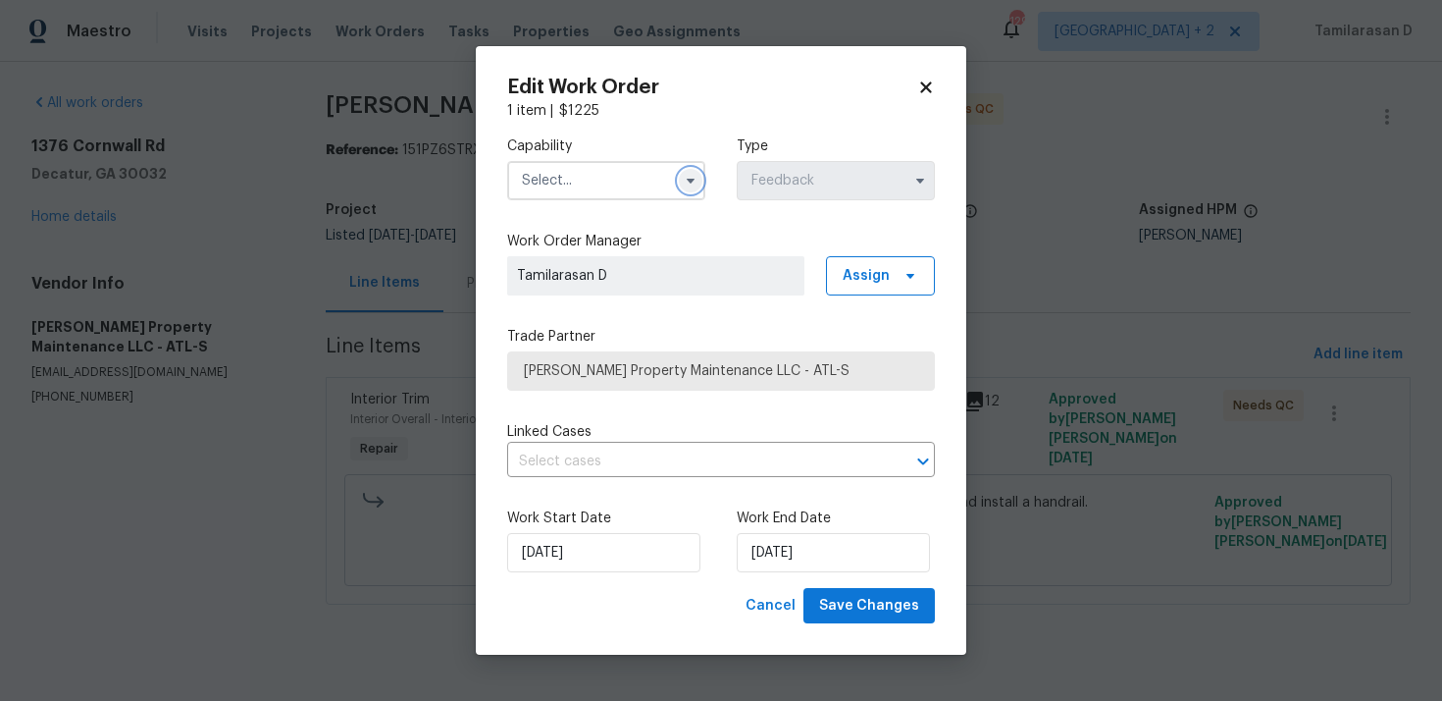
click at [683, 174] on icon "button" at bounding box center [691, 181] width 16 height 16
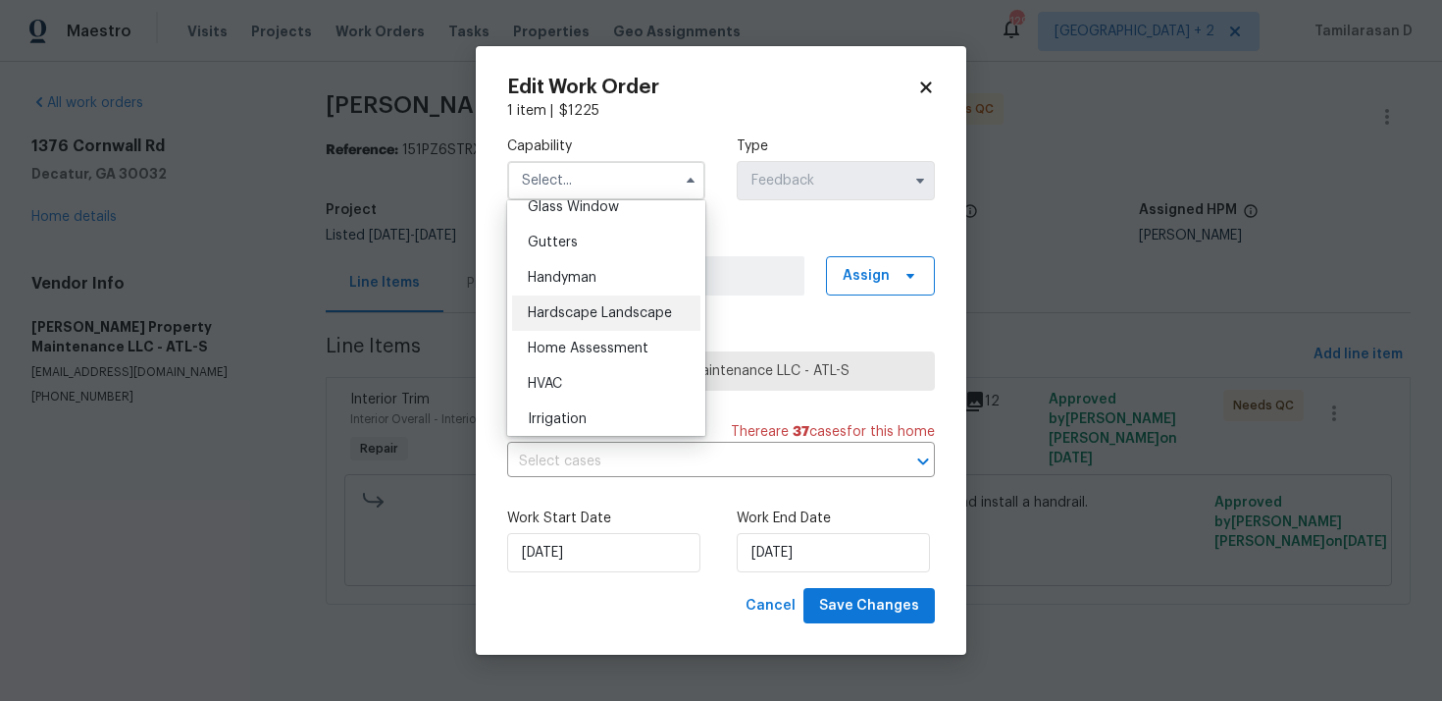
scroll to position [1059, 0]
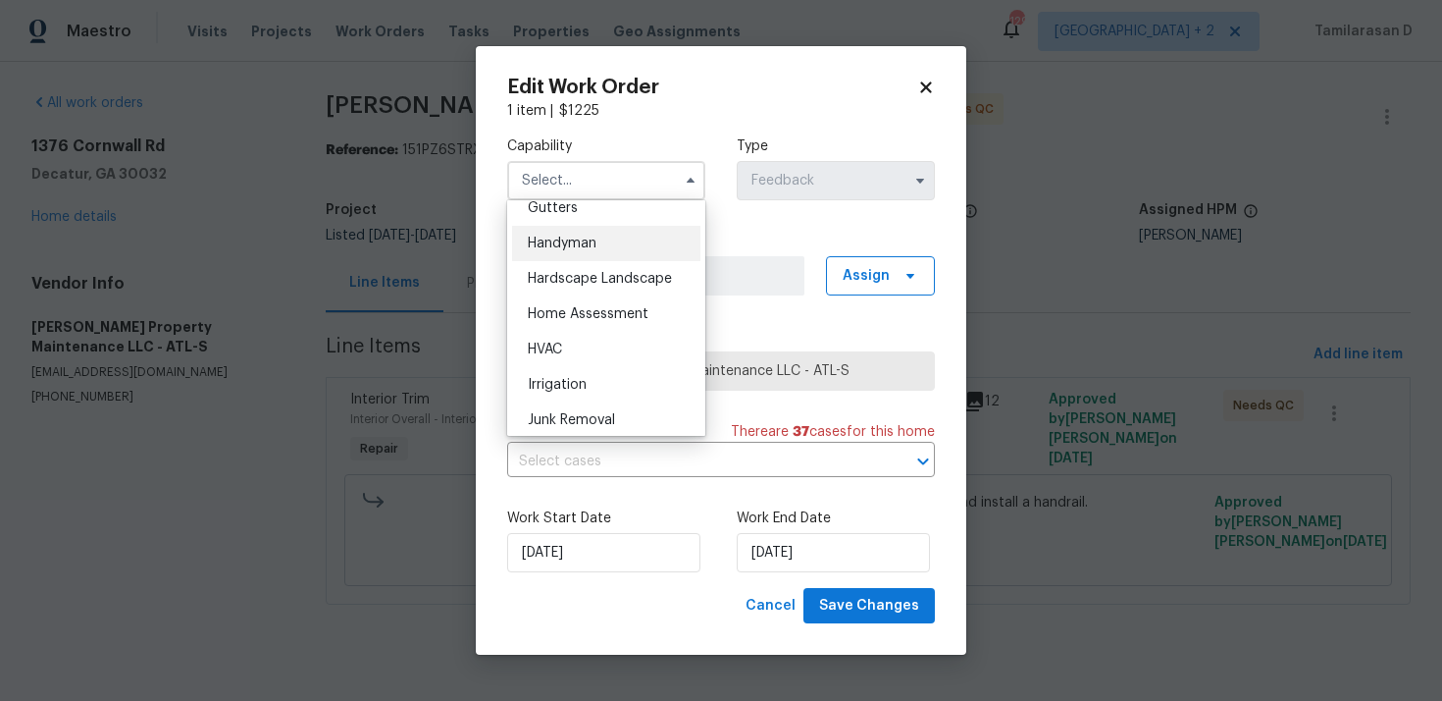
click at [570, 242] on span "Handyman" at bounding box center [562, 243] width 69 height 14
type input "Handyman"
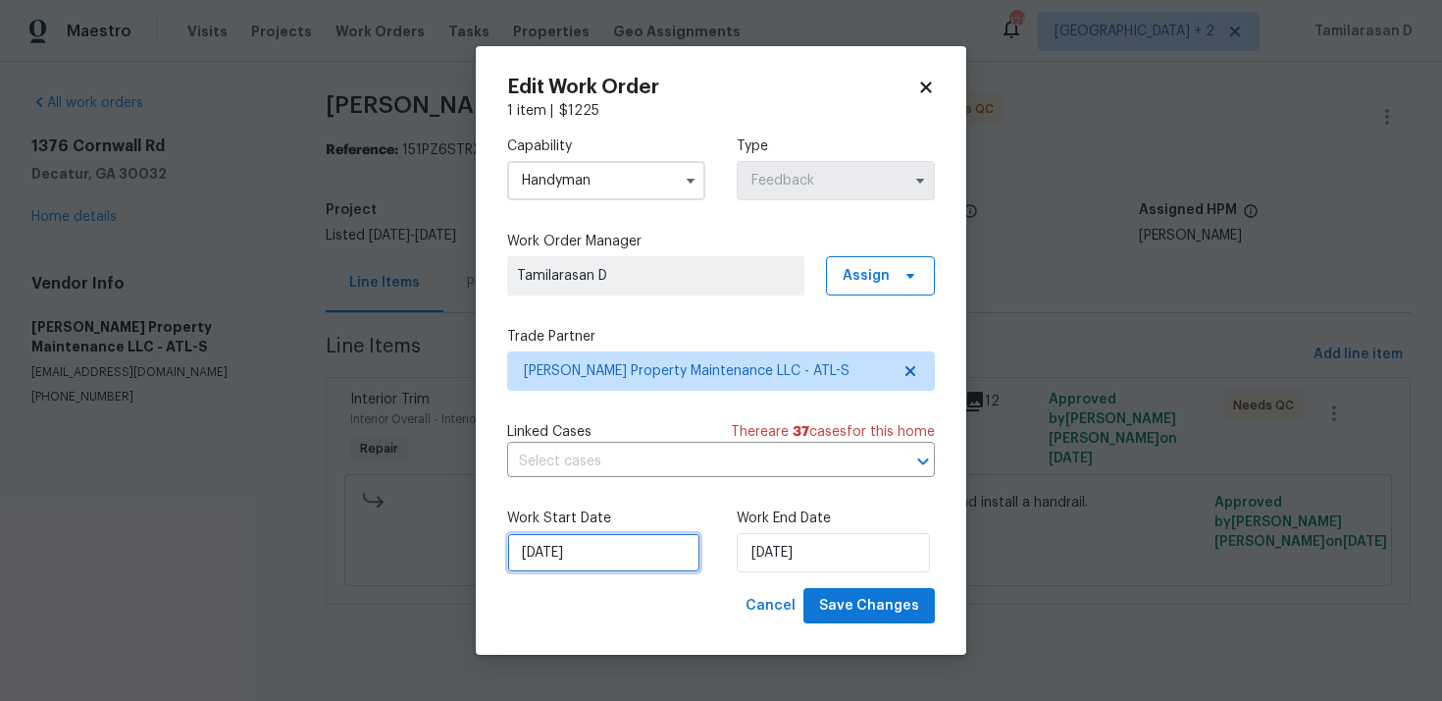
click at [574, 553] on input "28/08/2025" at bounding box center [603, 552] width 193 height 39
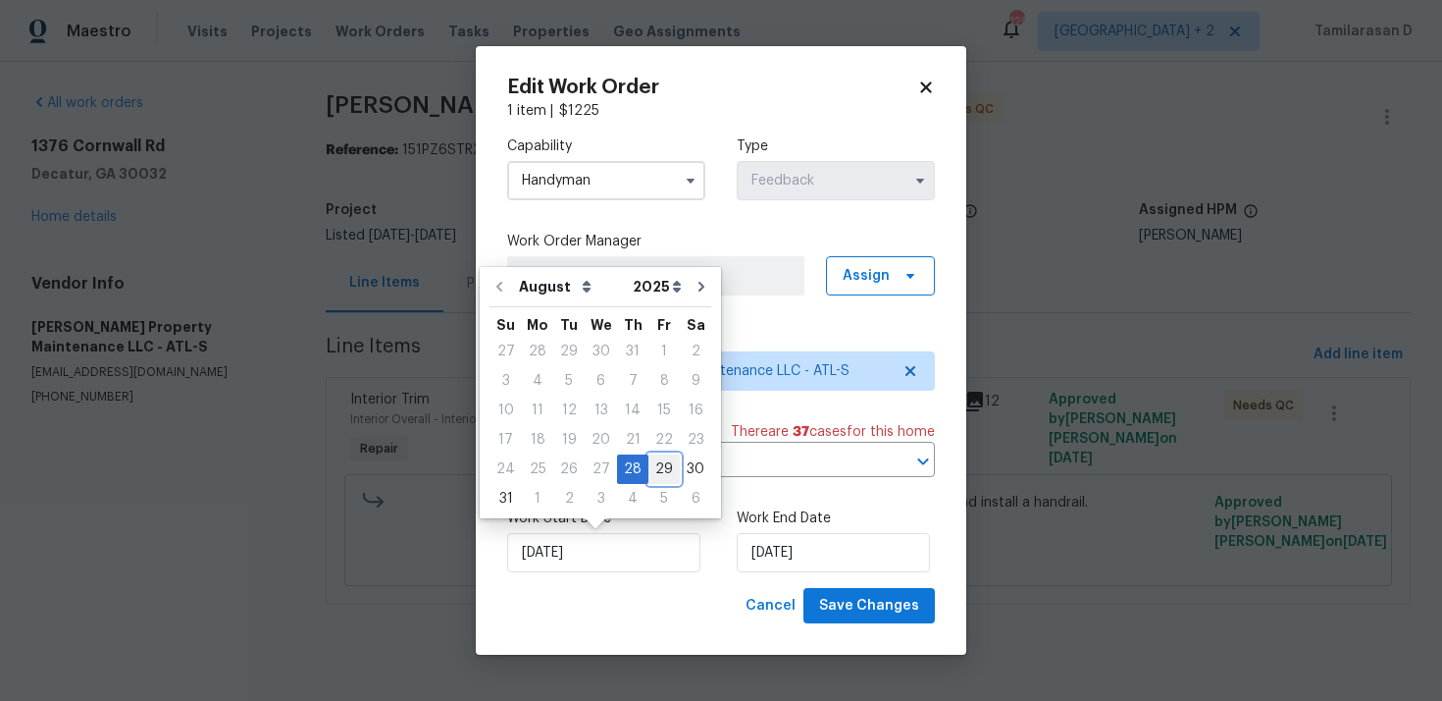
click at [658, 456] on div "29" at bounding box center [664, 468] width 31 height 27
type input "29/08/2025"
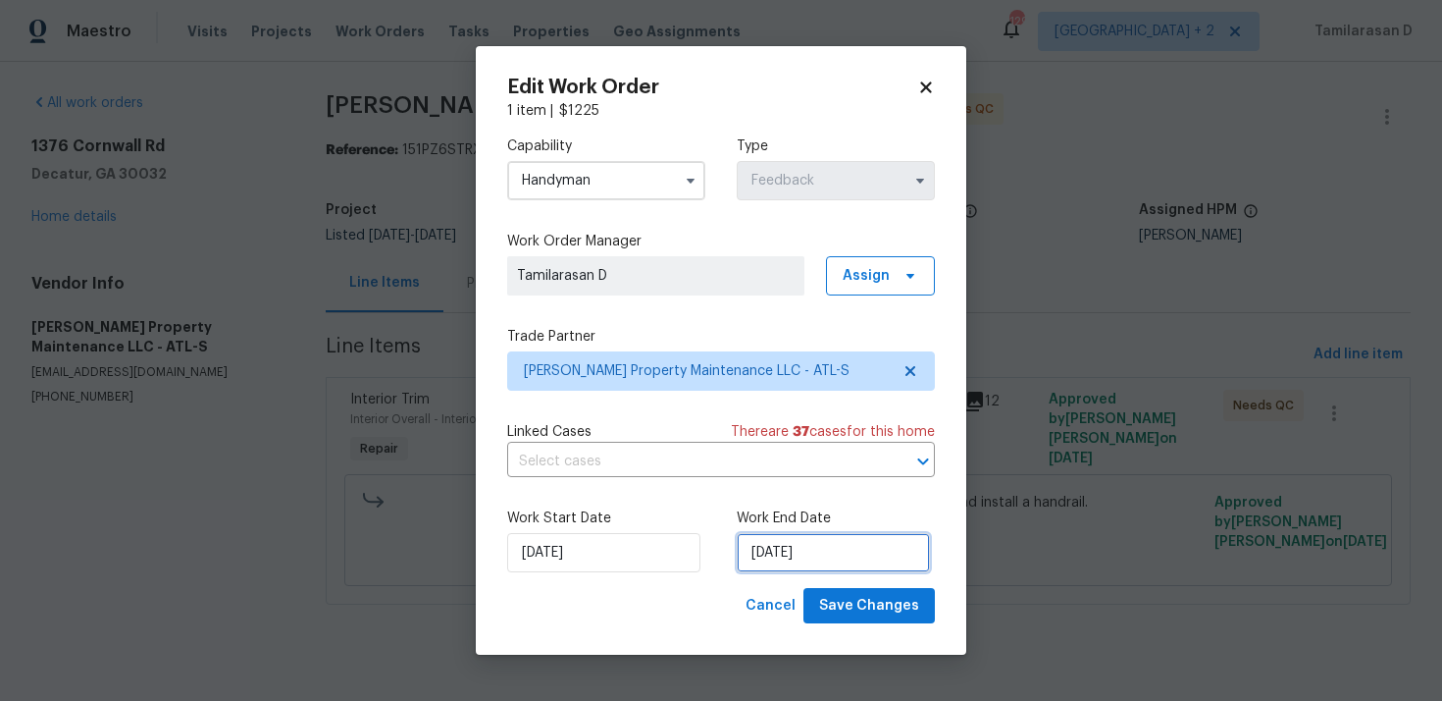
click at [794, 550] on input "02/09/2025" at bounding box center [833, 552] width 193 height 39
select select "8"
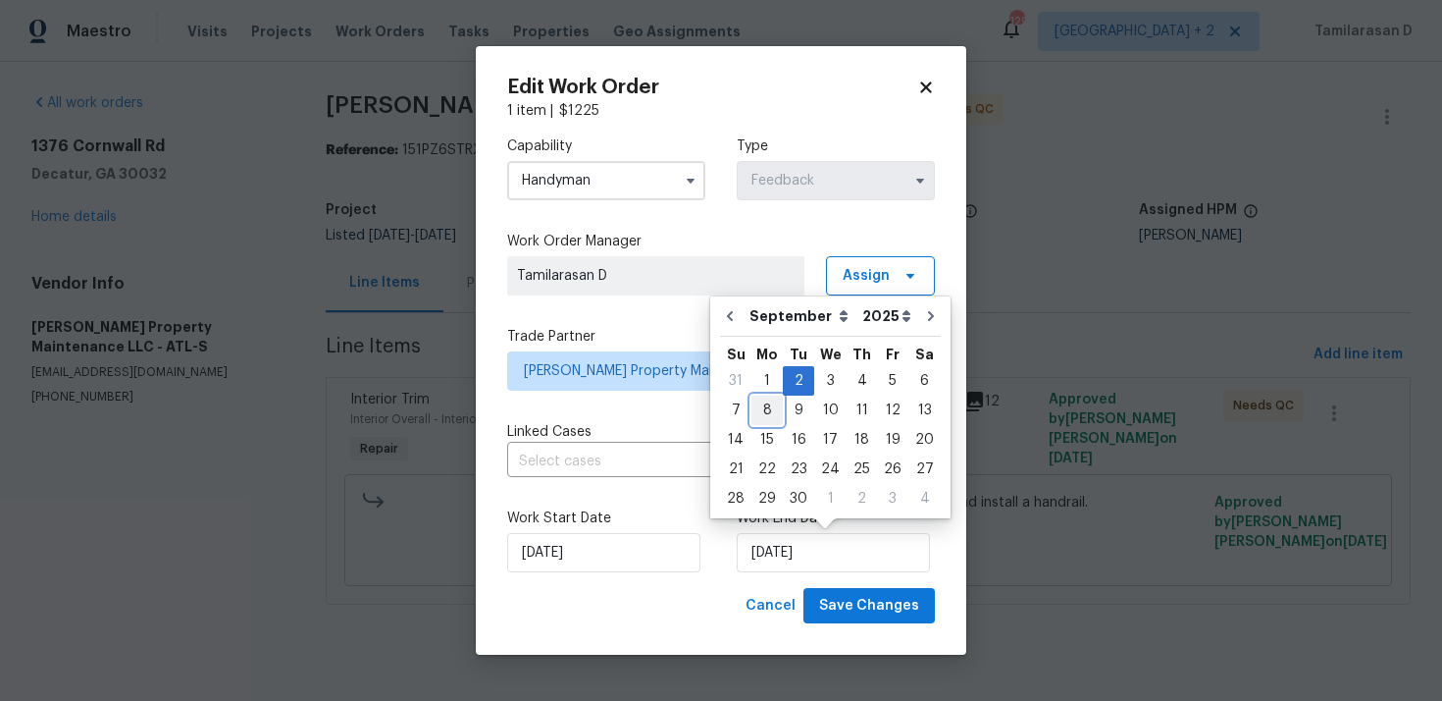
click at [765, 414] on div "8" at bounding box center [767, 409] width 31 height 27
type input "08/09/2025"
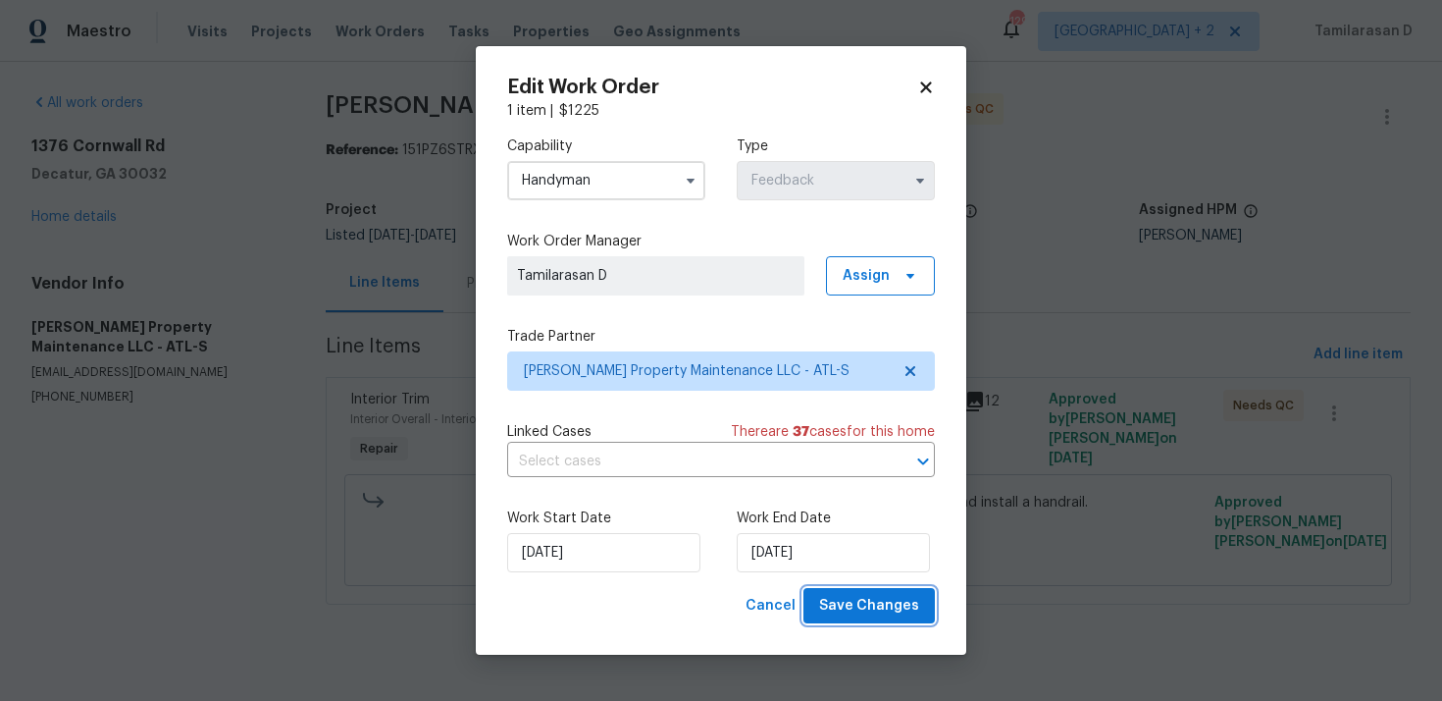
click at [879, 596] on span "Save Changes" at bounding box center [869, 606] width 100 height 25
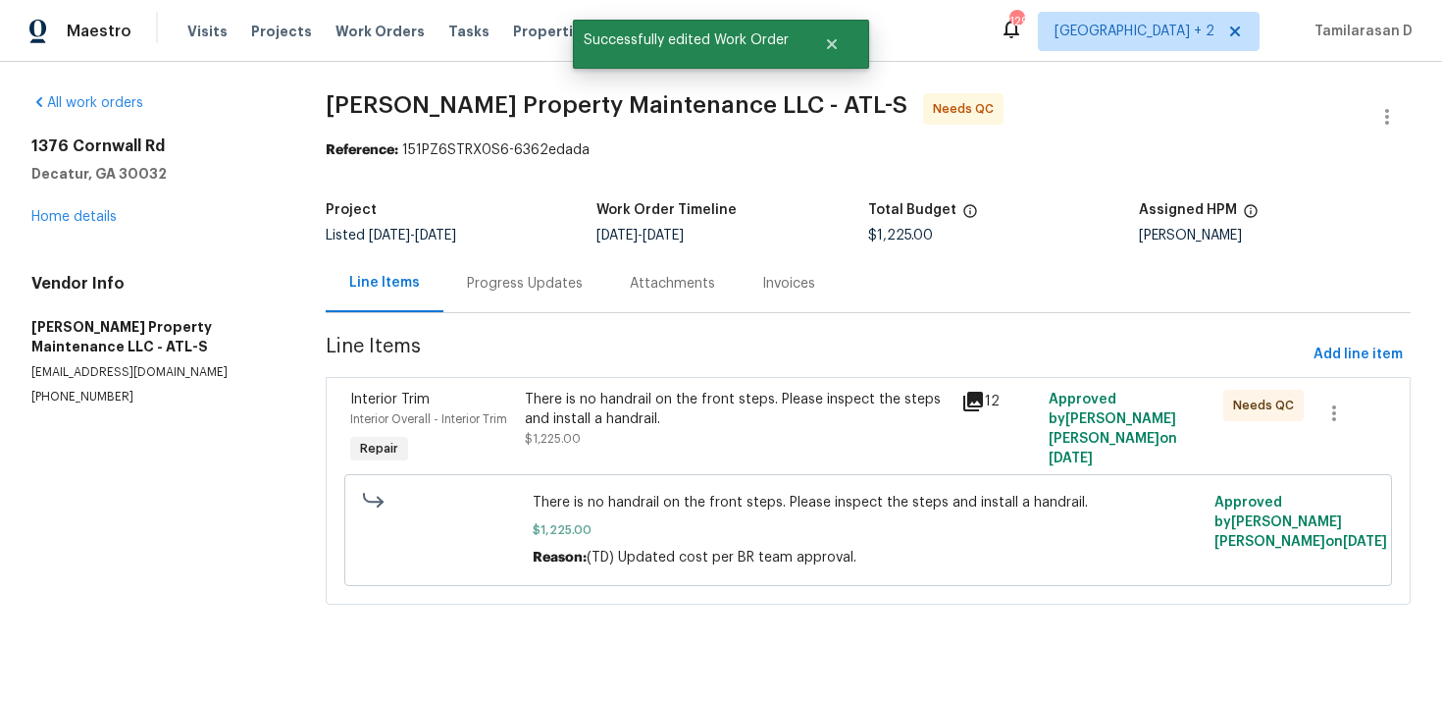
click at [552, 307] on div "Progress Updates" at bounding box center [525, 283] width 163 height 58
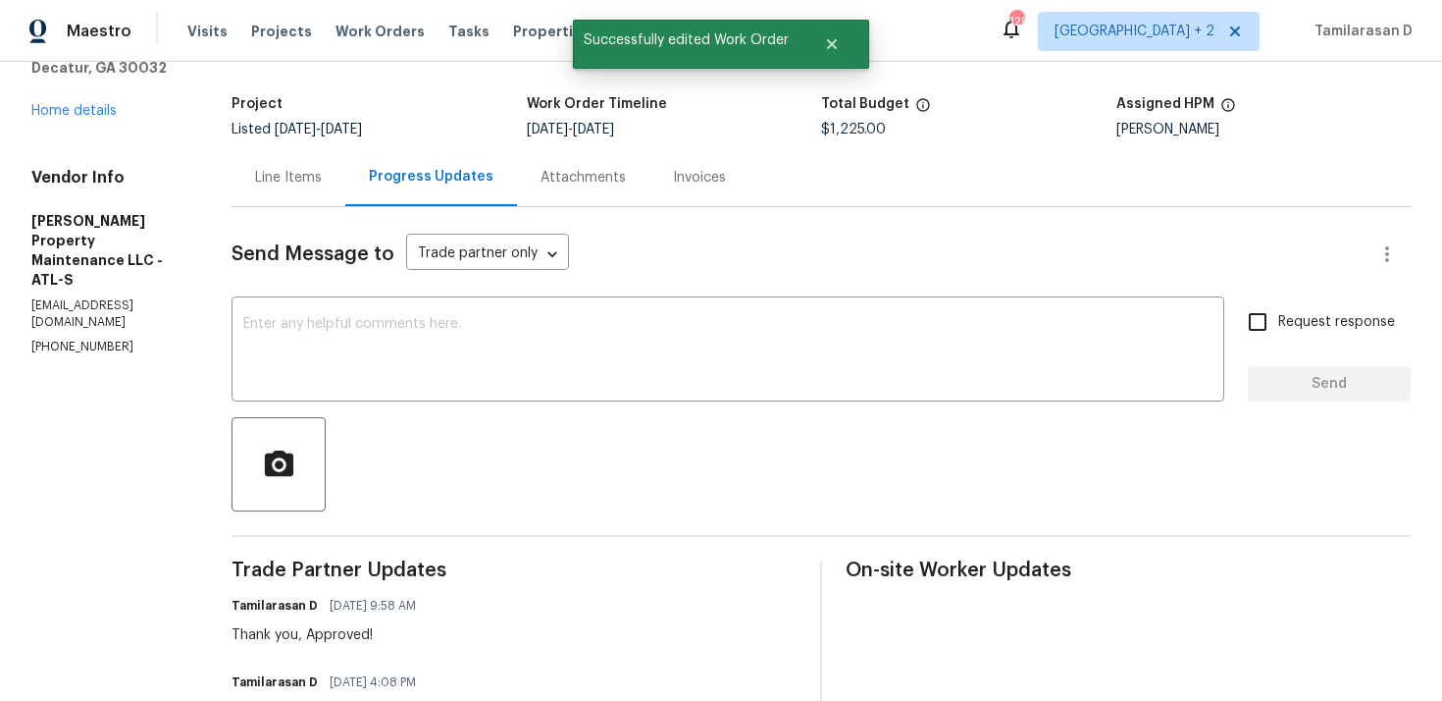
scroll to position [140, 0]
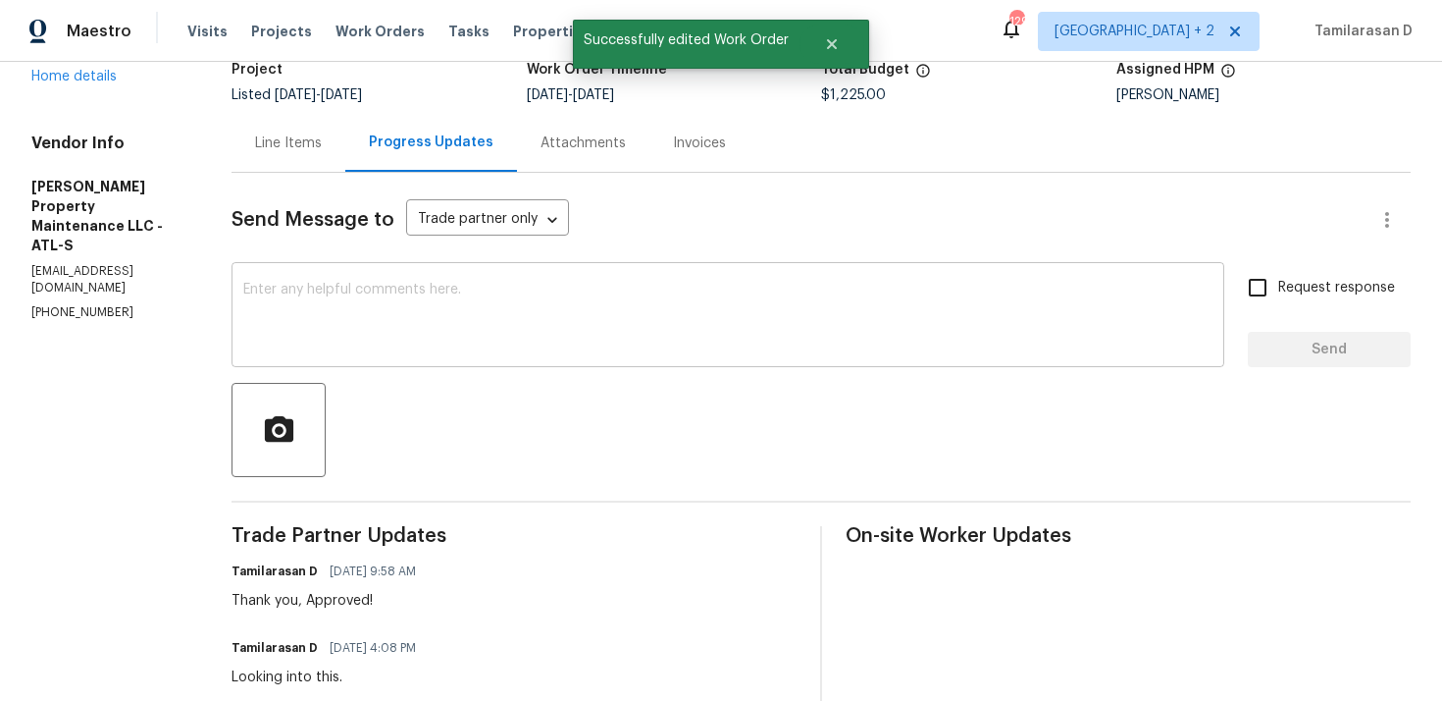
click at [420, 298] on textarea at bounding box center [728, 317] width 970 height 69
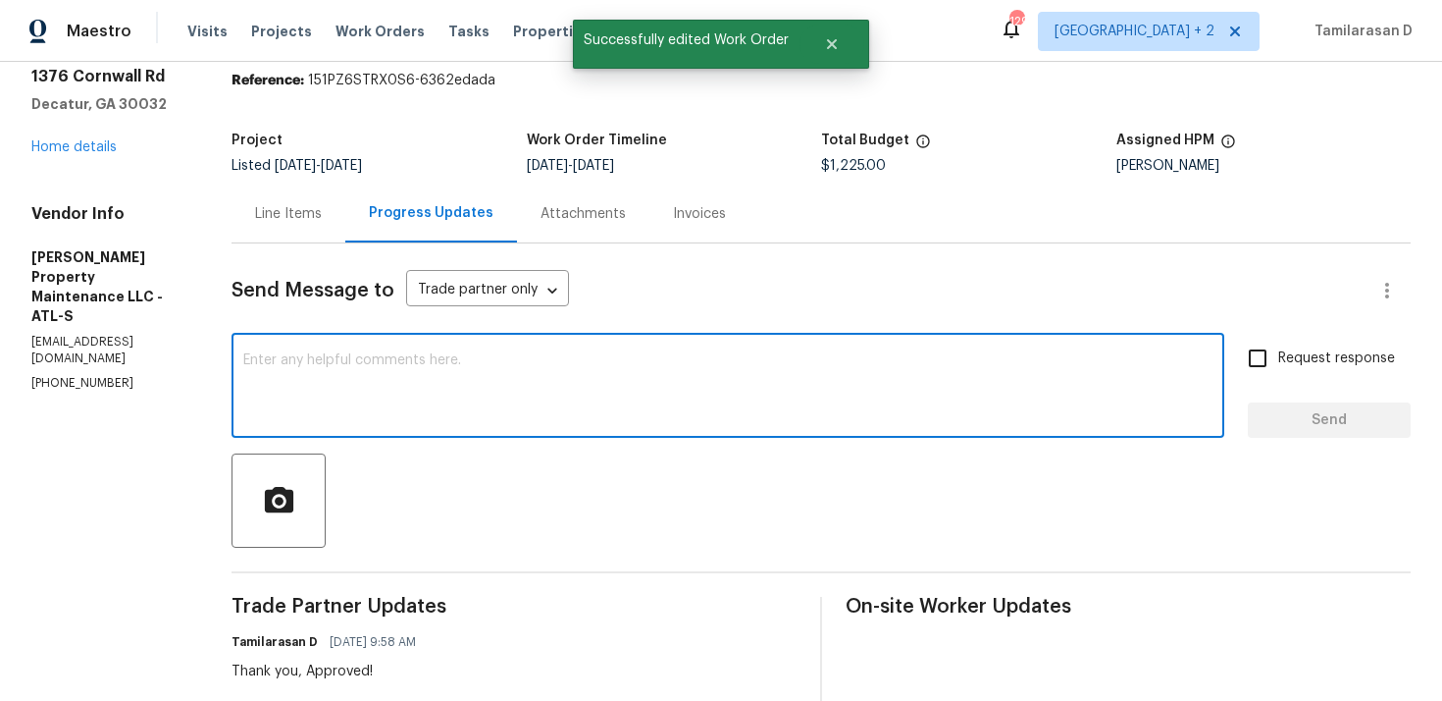
scroll to position [31, 0]
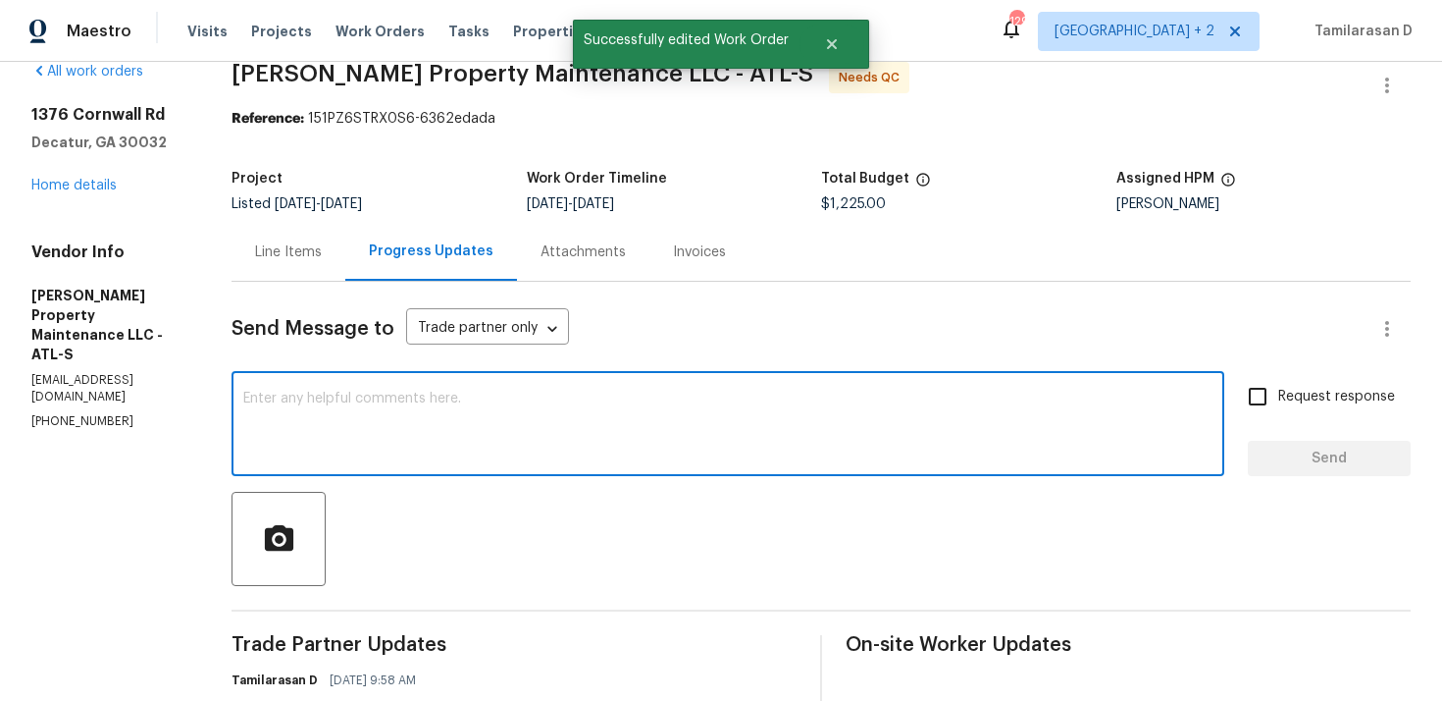
click at [309, 235] on div "Line Items" at bounding box center [289, 252] width 114 height 58
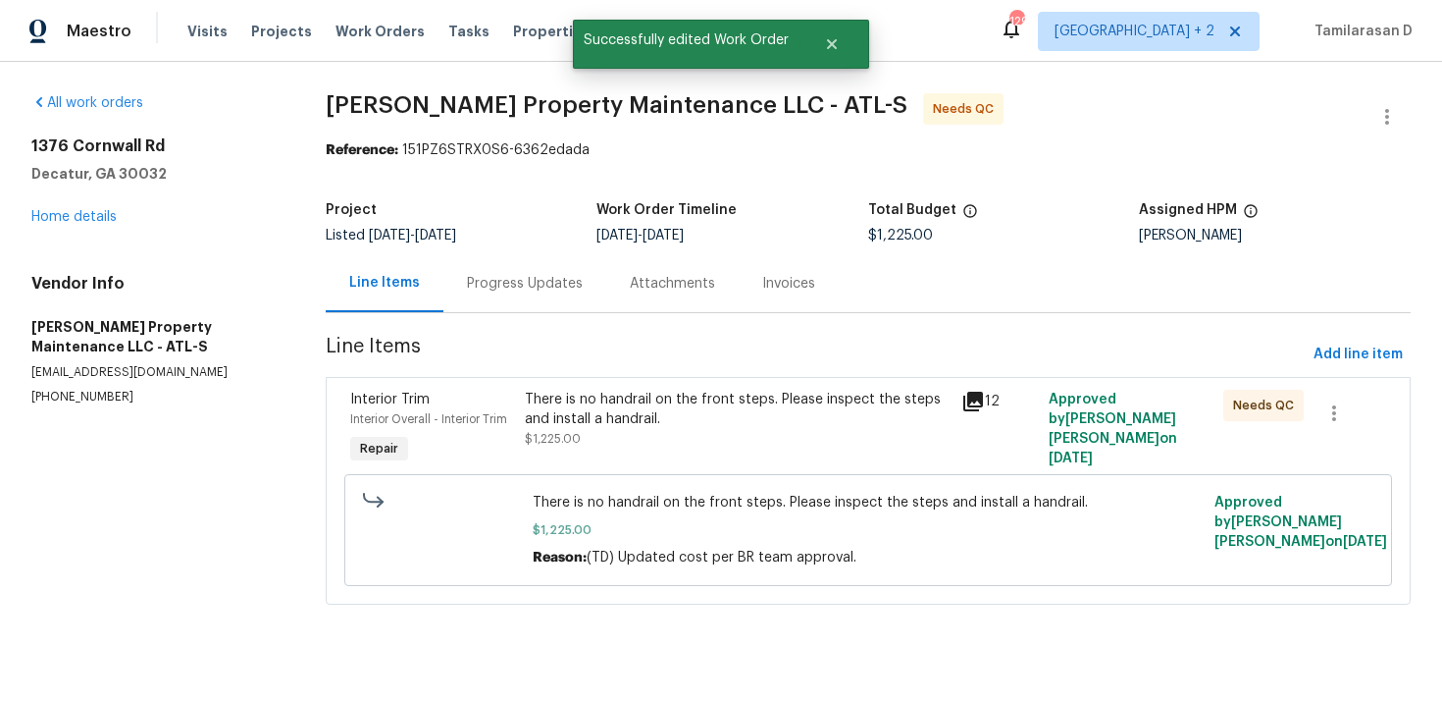
click at [570, 364] on span "Line Items" at bounding box center [816, 355] width 980 height 36
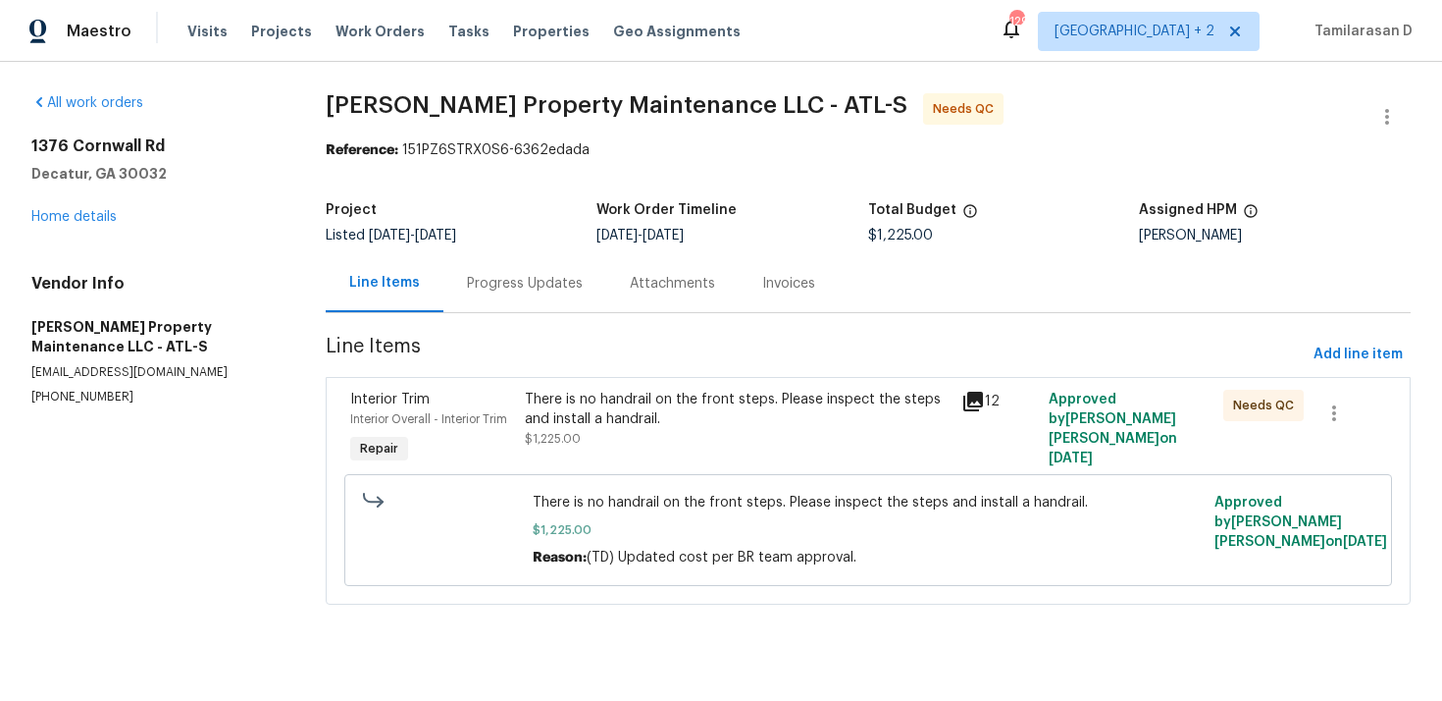
click at [593, 398] on div "There is no handrail on the front steps. Please inspect the steps and install a…" at bounding box center [737, 409] width 425 height 39
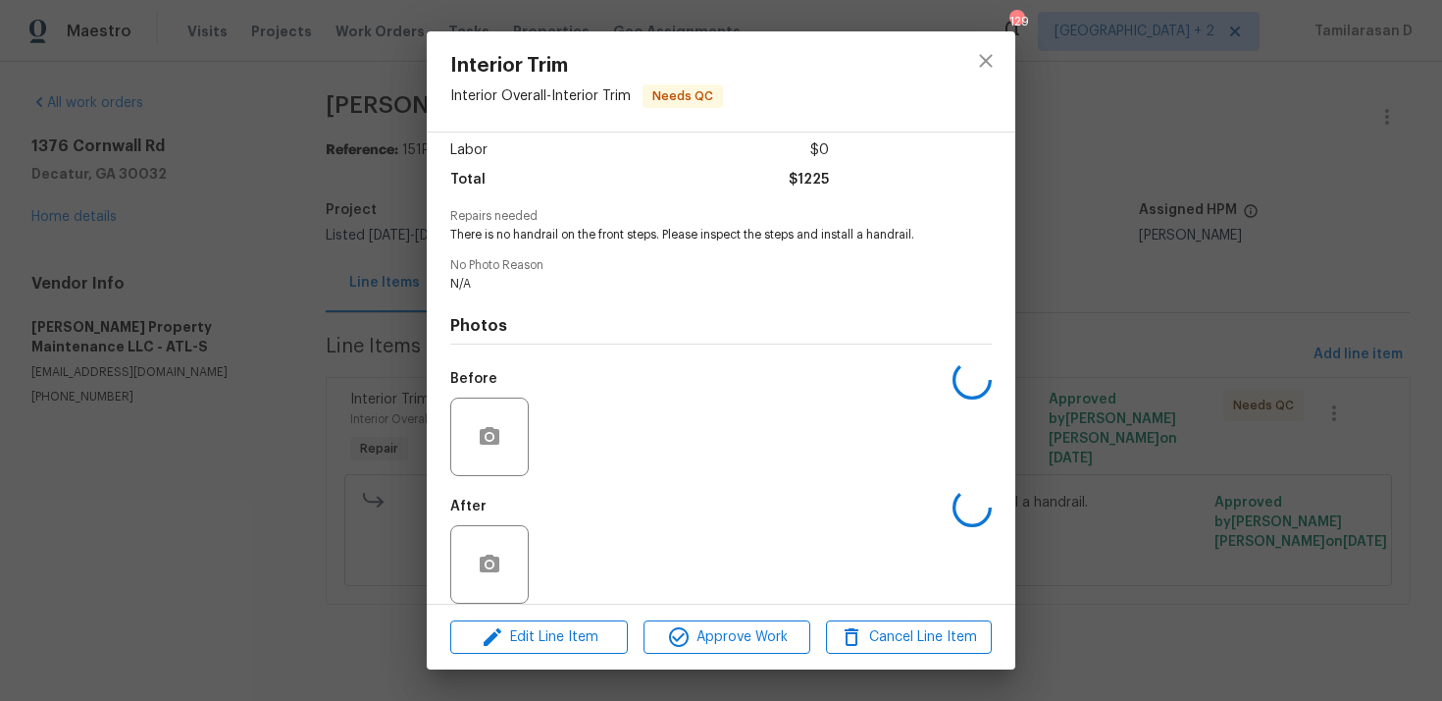
scroll to position [153, 0]
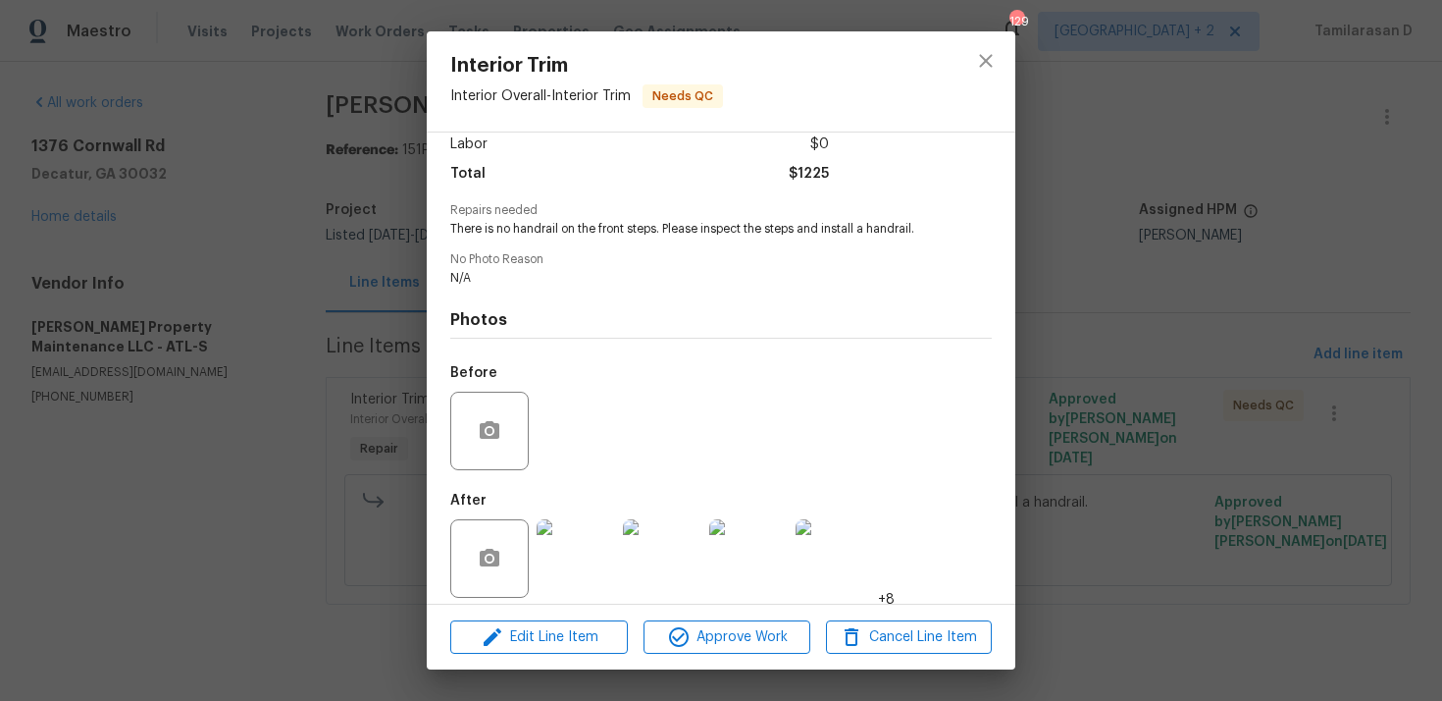
click at [577, 519] on img at bounding box center [576, 558] width 79 height 79
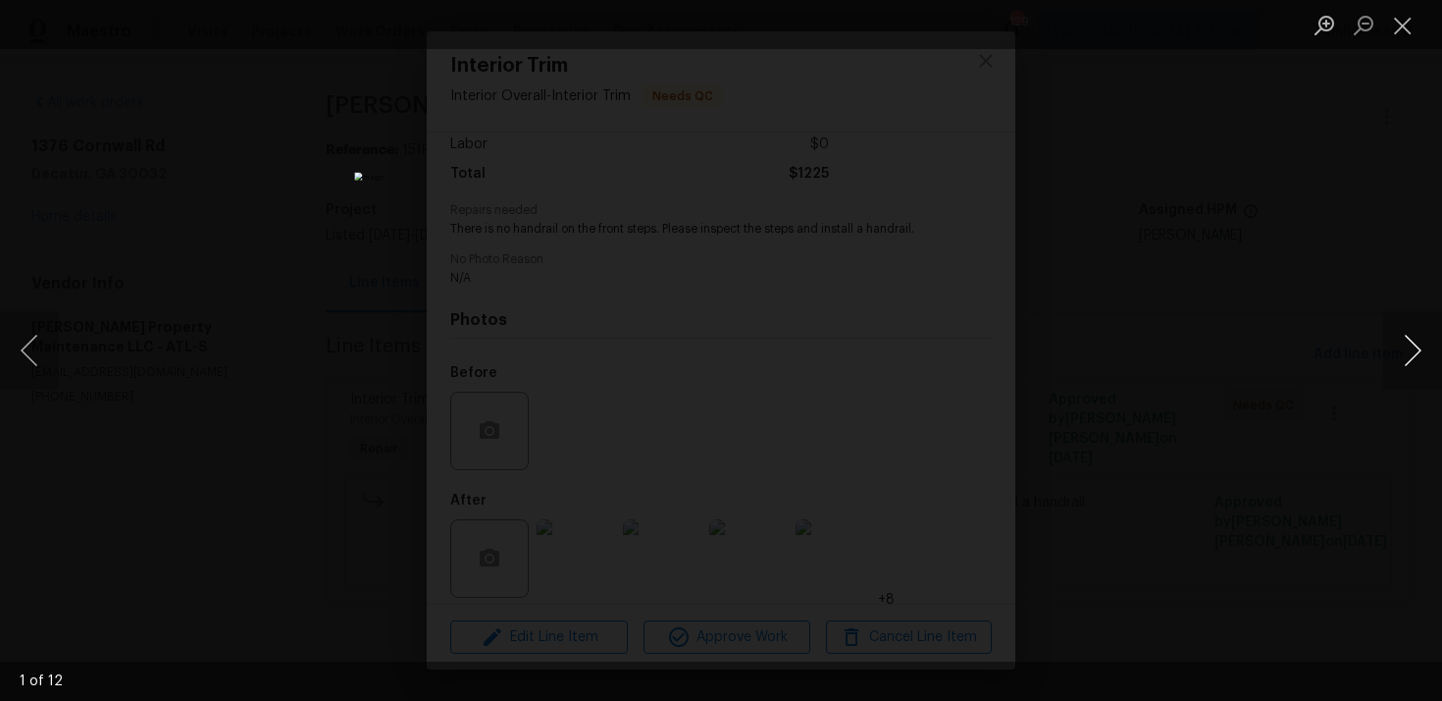
click at [1402, 350] on button "Next image" at bounding box center [1413, 350] width 59 height 79
click at [1406, 357] on button "Next image" at bounding box center [1413, 350] width 59 height 79
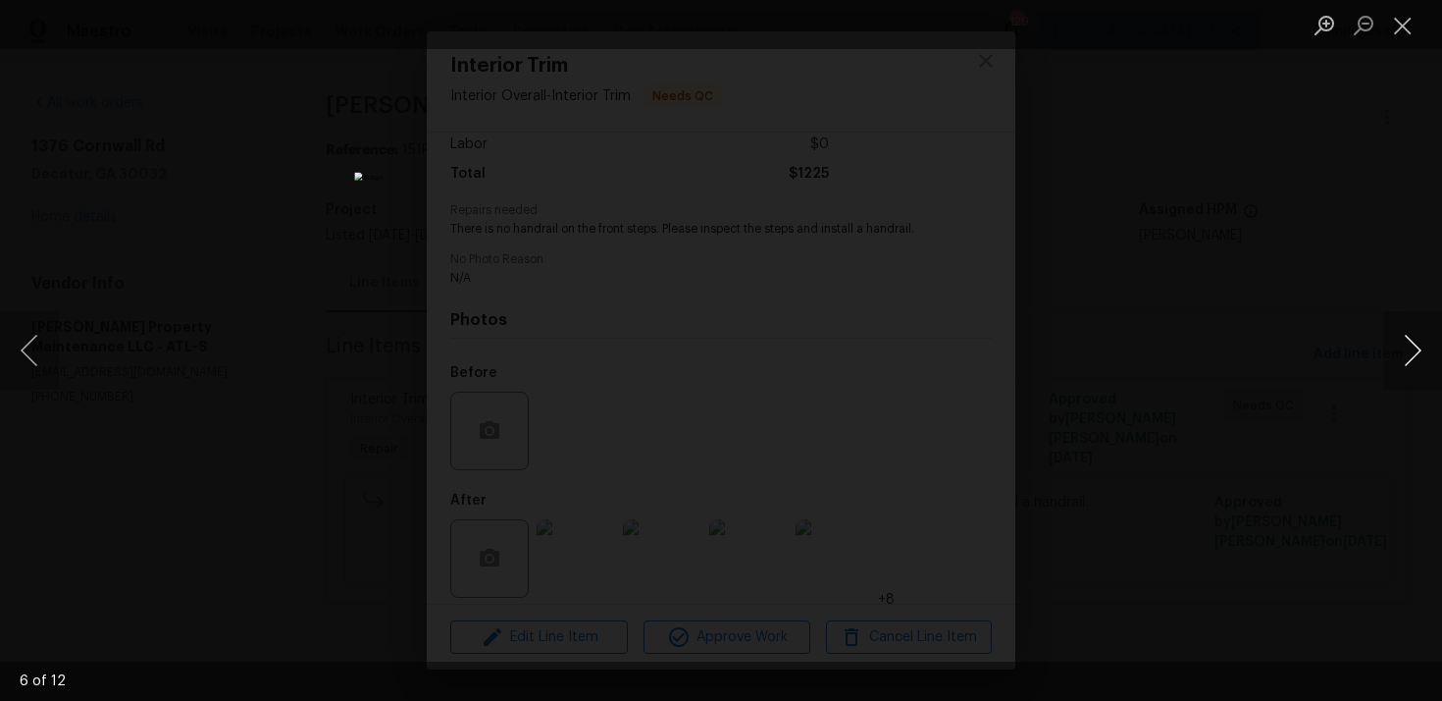
click at [1406, 357] on button "Next image" at bounding box center [1413, 350] width 59 height 79
click at [1410, 347] on button "Next image" at bounding box center [1413, 350] width 59 height 79
click at [1403, 357] on button "Next image" at bounding box center [1413, 350] width 59 height 79
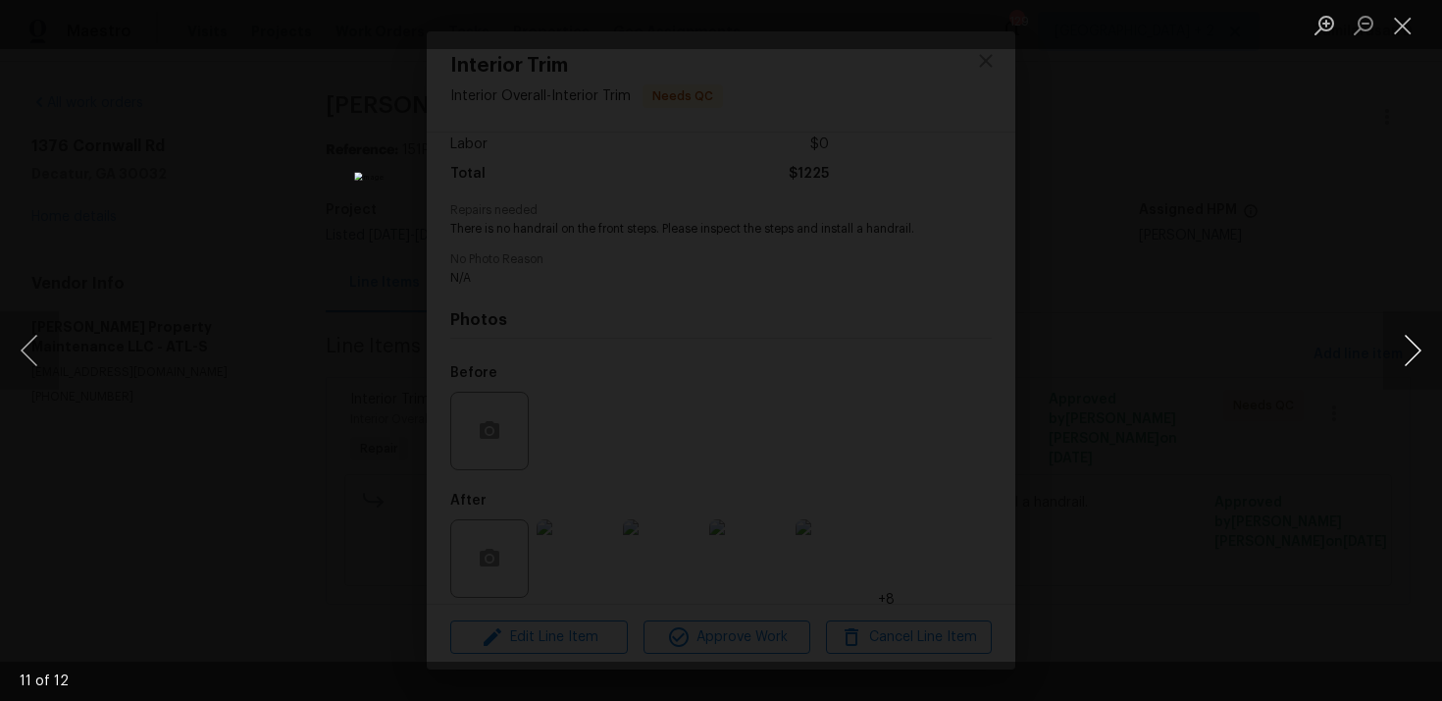
click at [1408, 357] on button "Next image" at bounding box center [1413, 350] width 59 height 79
click at [1416, 342] on button "Next image" at bounding box center [1413, 350] width 59 height 79
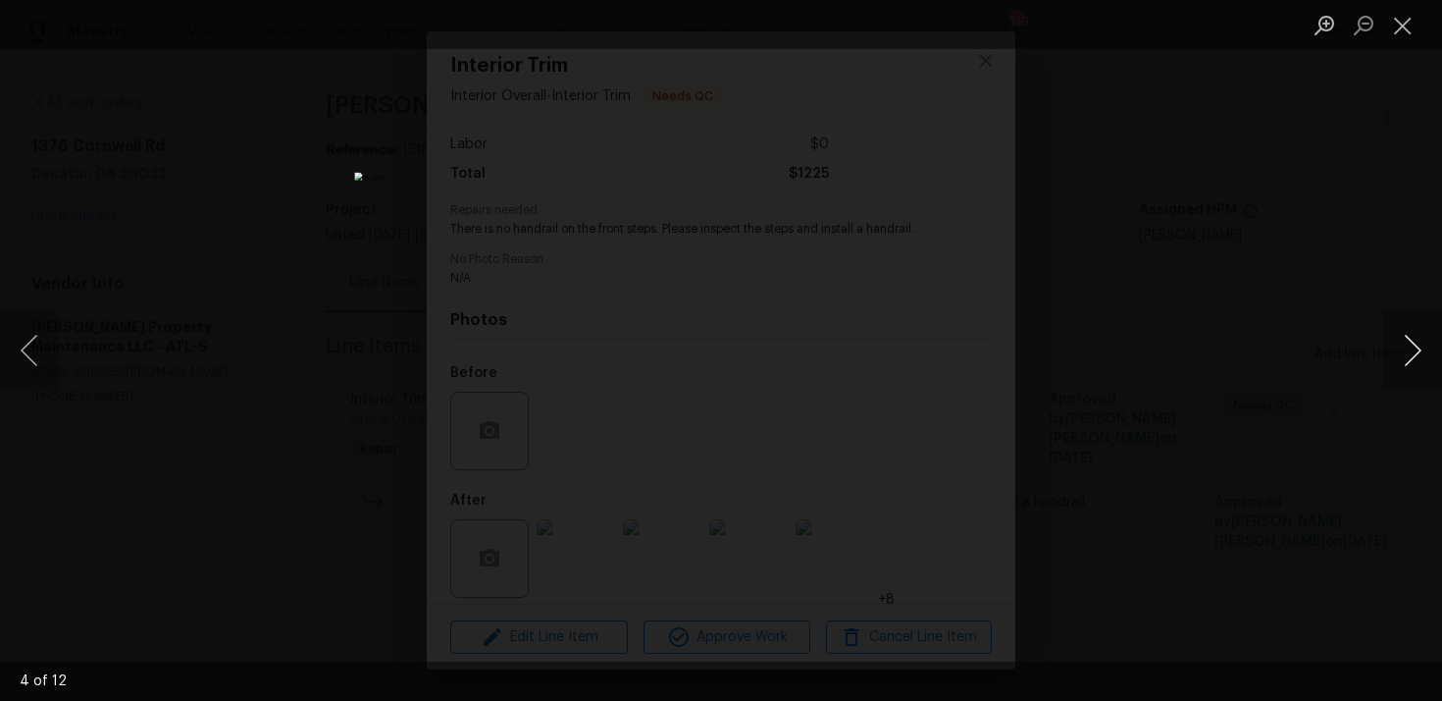
click at [1416, 342] on button "Next image" at bounding box center [1413, 350] width 59 height 79
click at [1403, 27] on button "Close lightbox" at bounding box center [1403, 25] width 39 height 34
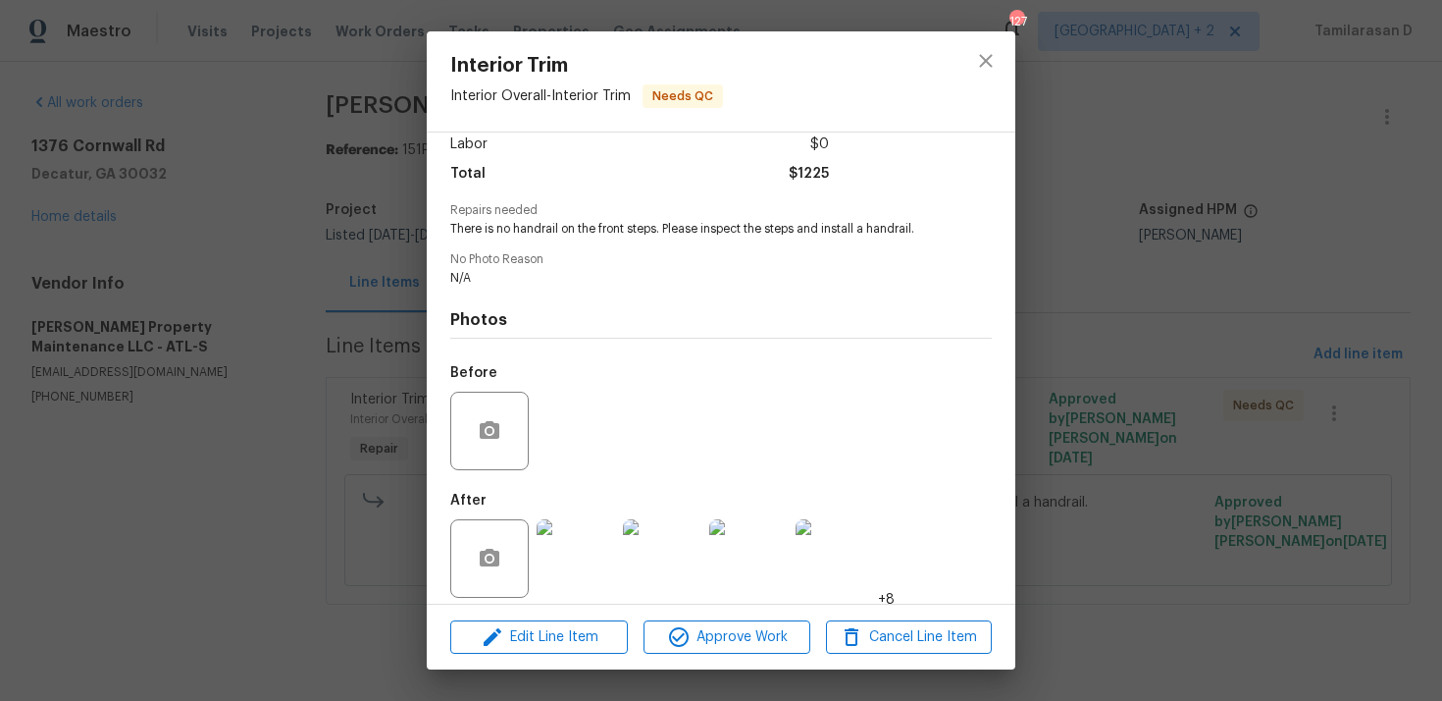
click at [569, 521] on img at bounding box center [576, 558] width 79 height 79
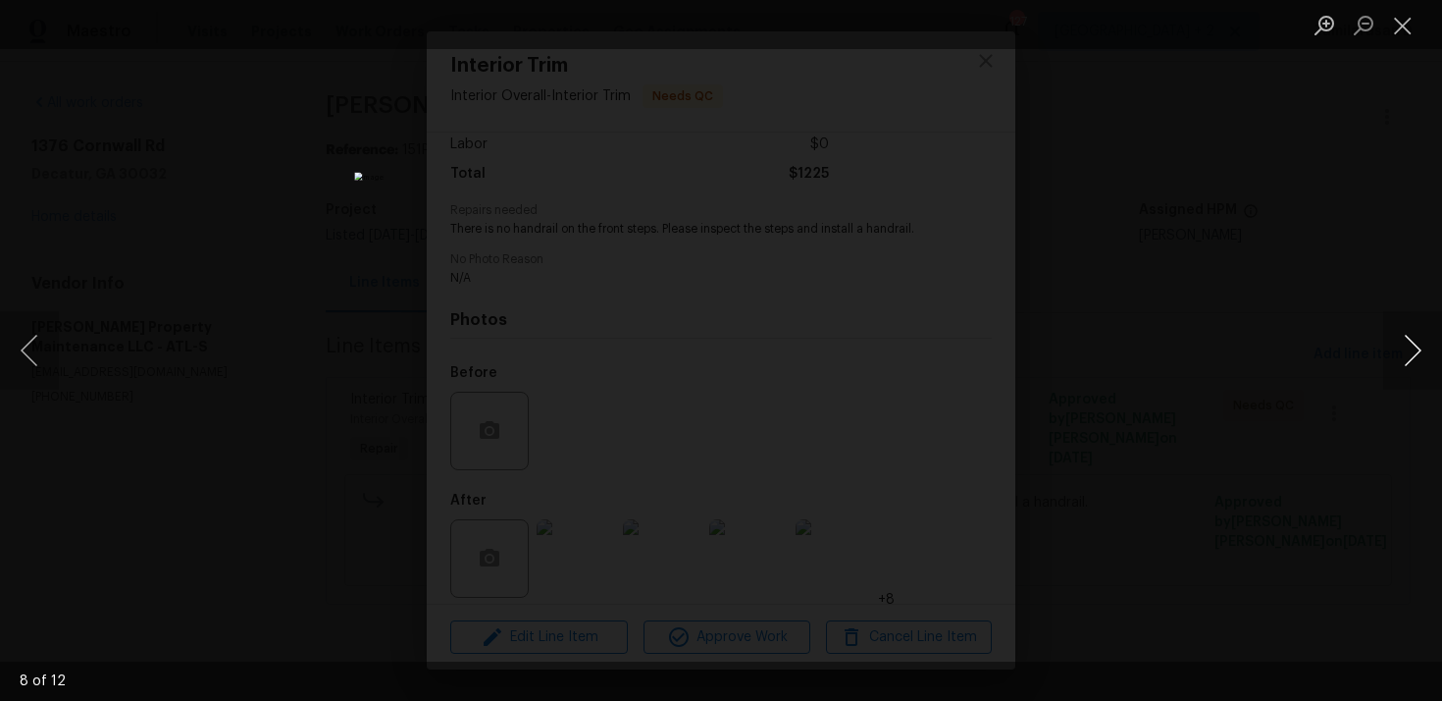
click at [1423, 375] on button "Next image" at bounding box center [1413, 350] width 59 height 79
click at [1413, 335] on button "Next image" at bounding box center [1413, 350] width 59 height 79
click at [1403, 376] on button "Next image" at bounding box center [1413, 350] width 59 height 79
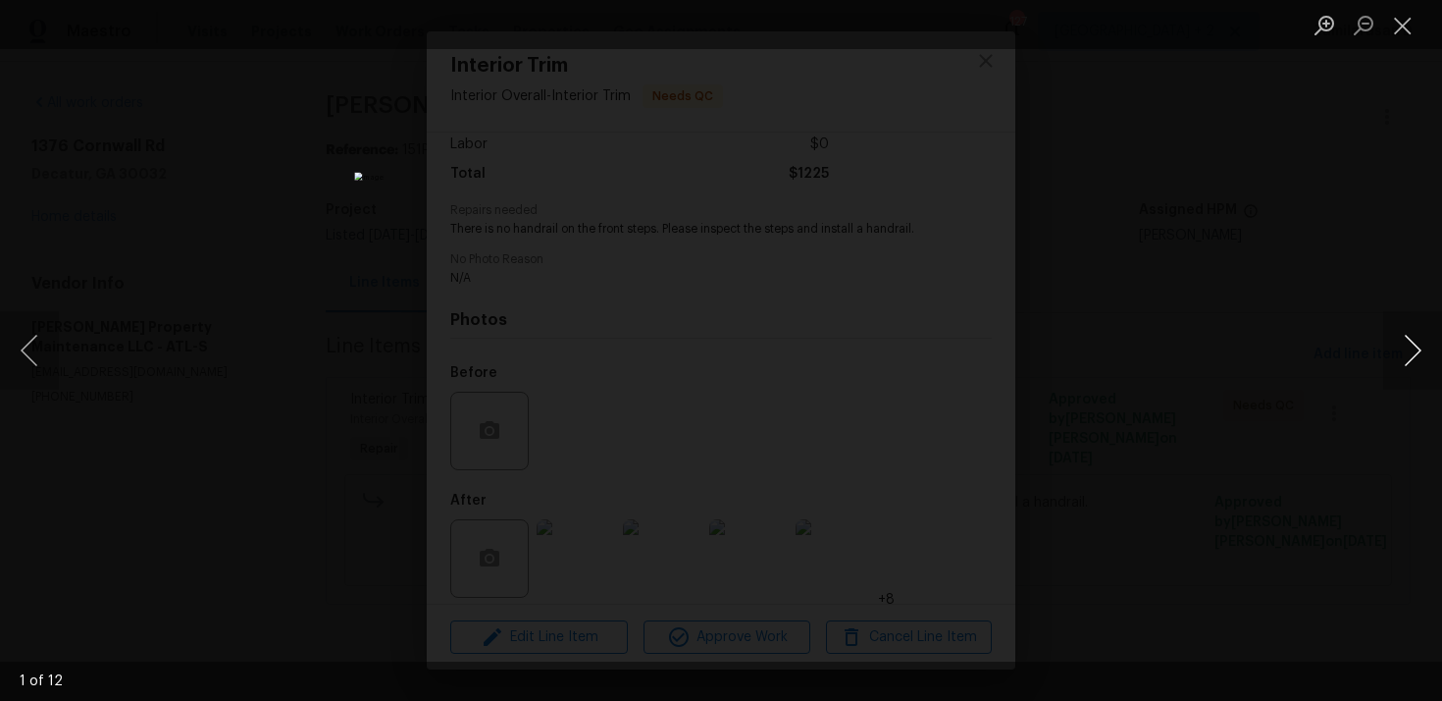
click at [1411, 354] on button "Next image" at bounding box center [1413, 350] width 59 height 79
click at [1416, 359] on button "Next image" at bounding box center [1413, 350] width 59 height 79
click at [1411, 326] on button "Next image" at bounding box center [1413, 350] width 59 height 79
click at [1410, 346] on button "Next image" at bounding box center [1413, 350] width 59 height 79
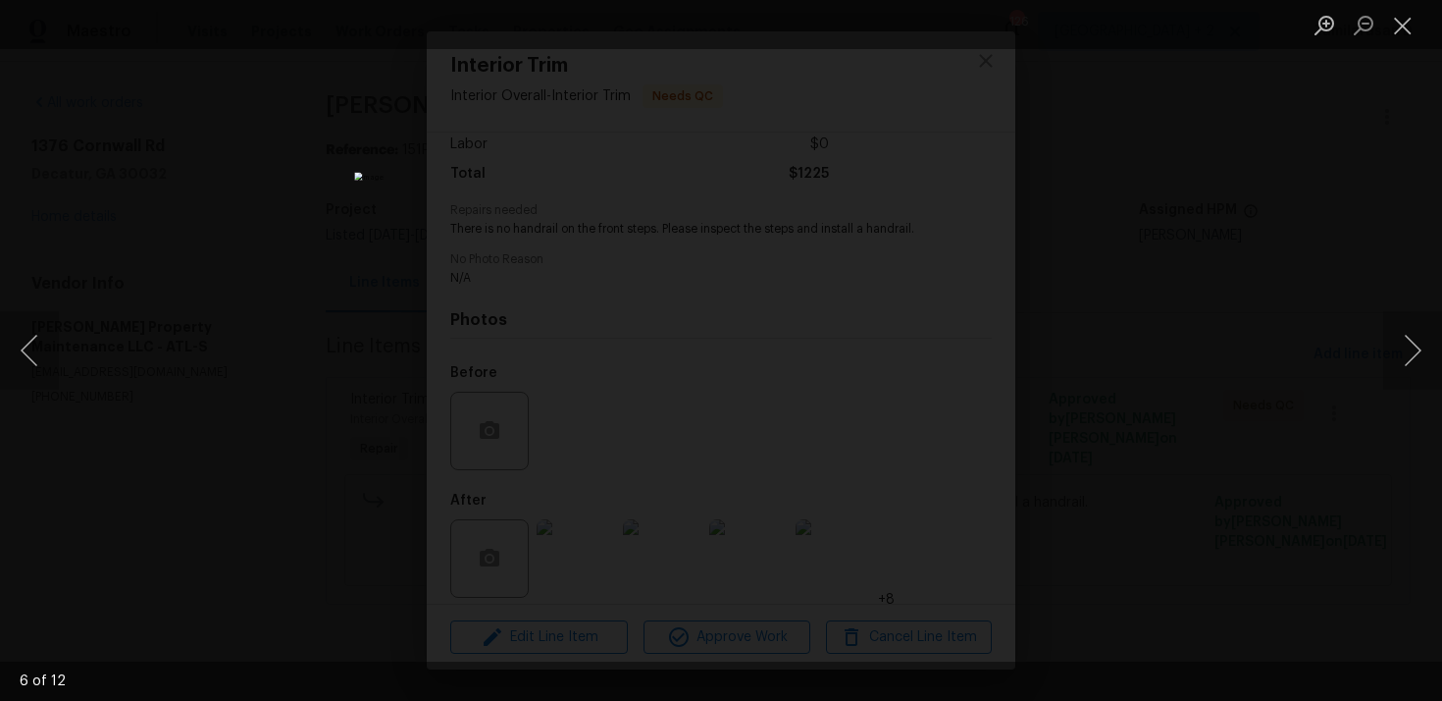
click at [1213, 398] on div "Lightbox" at bounding box center [721, 350] width 1442 height 701
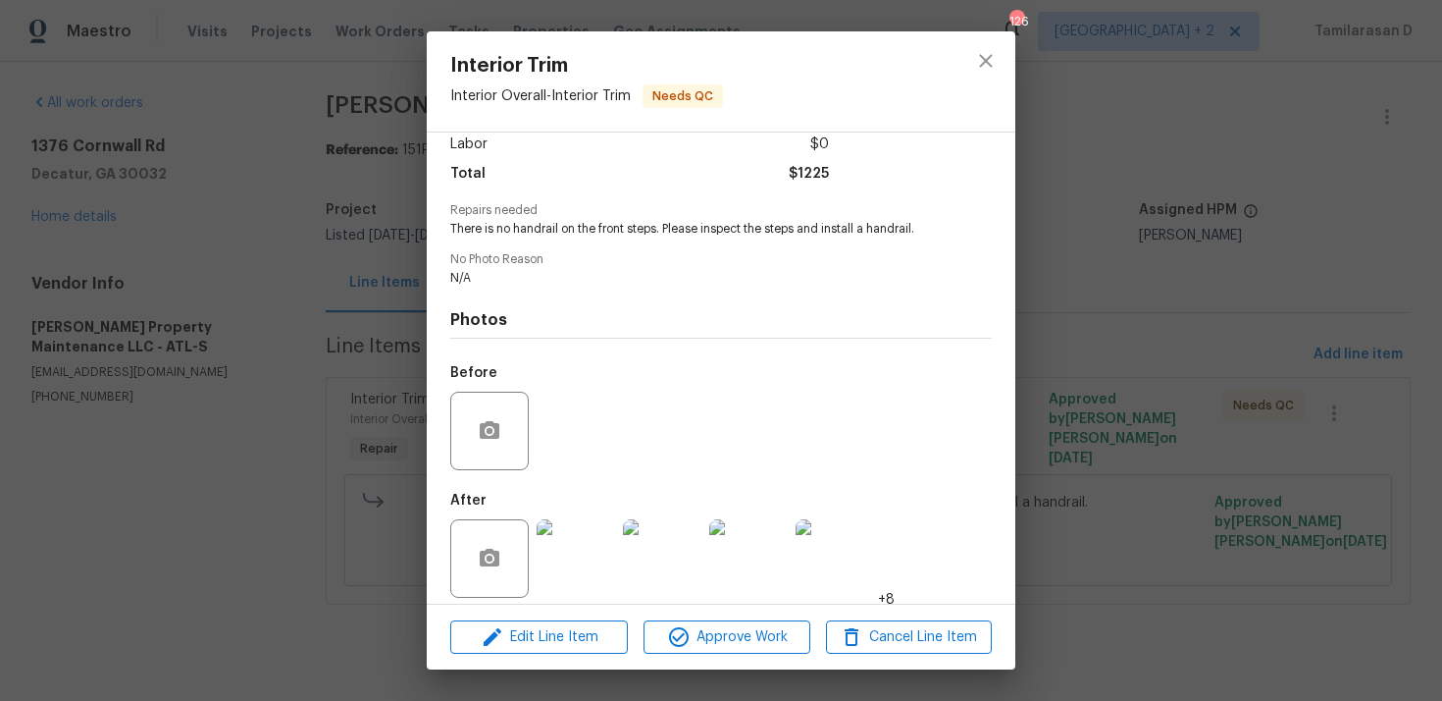
scroll to position [0, 0]
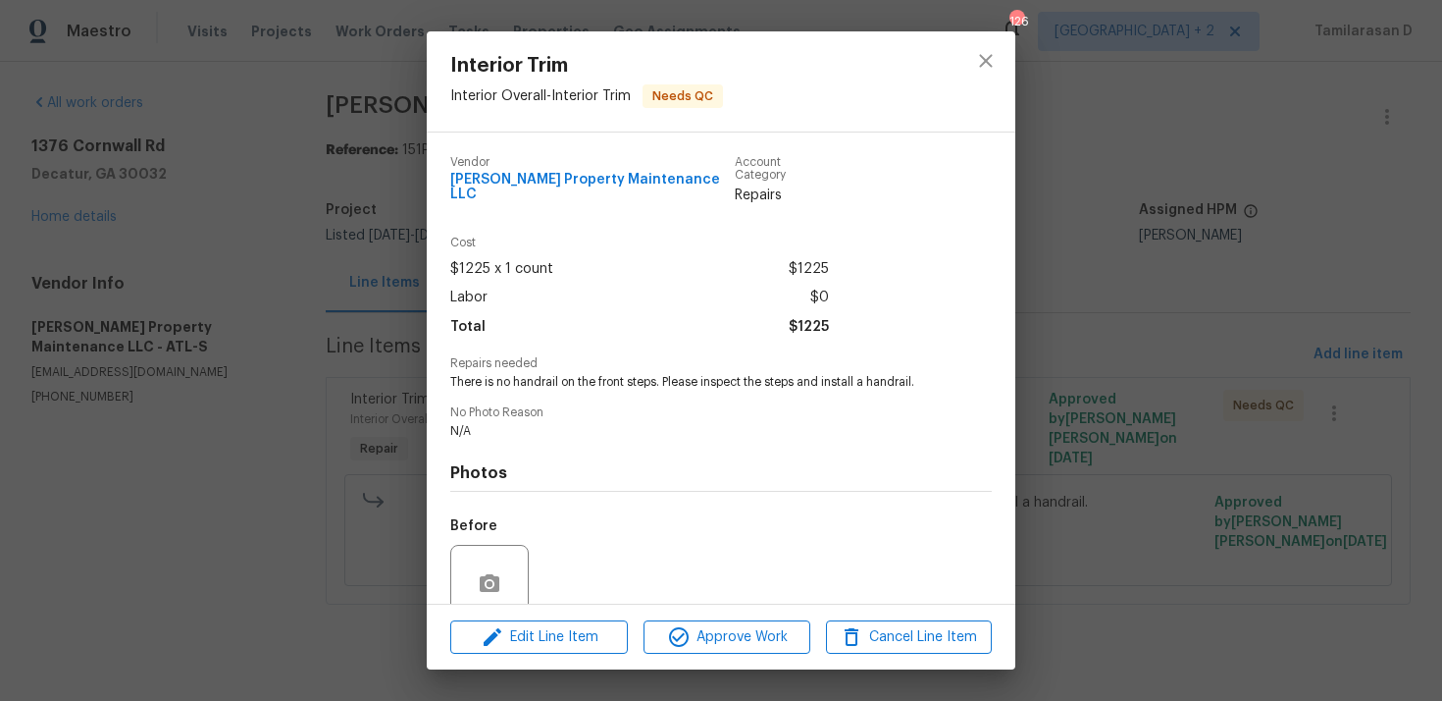
click at [363, 206] on div "Interior Trim Interior Overall - Interior Trim Needs QC Vendor Glen Property Ma…" at bounding box center [721, 350] width 1442 height 701
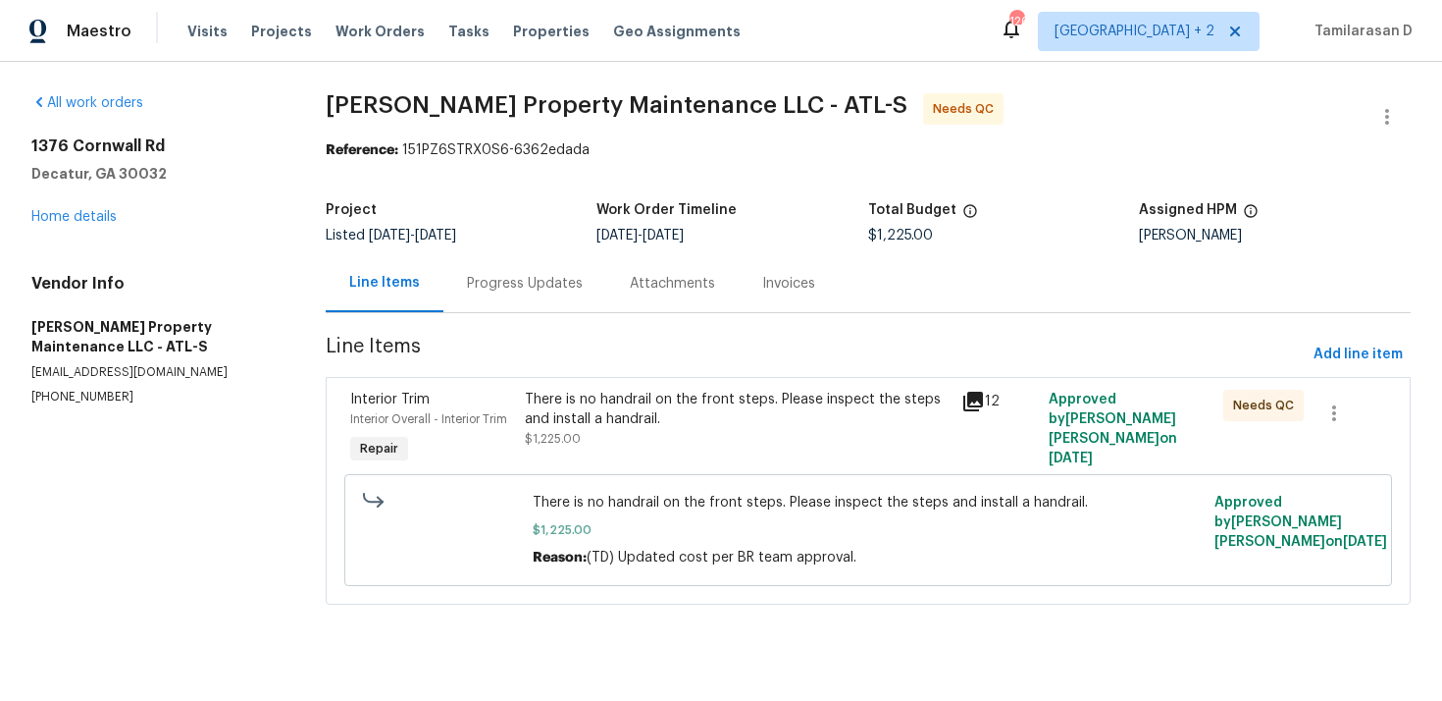
click at [498, 280] on div "Progress Updates" at bounding box center [525, 284] width 116 height 20
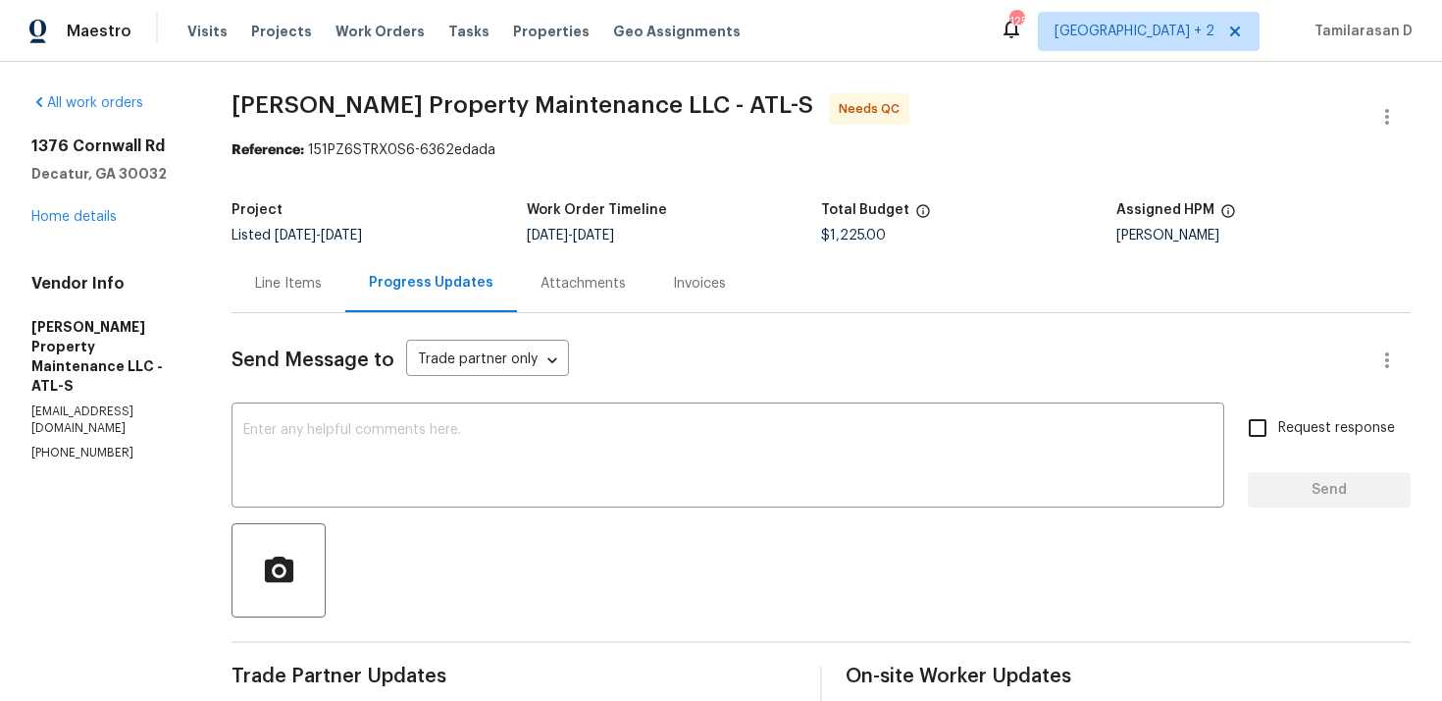
click at [322, 280] on div "Line Items" at bounding box center [288, 284] width 67 height 20
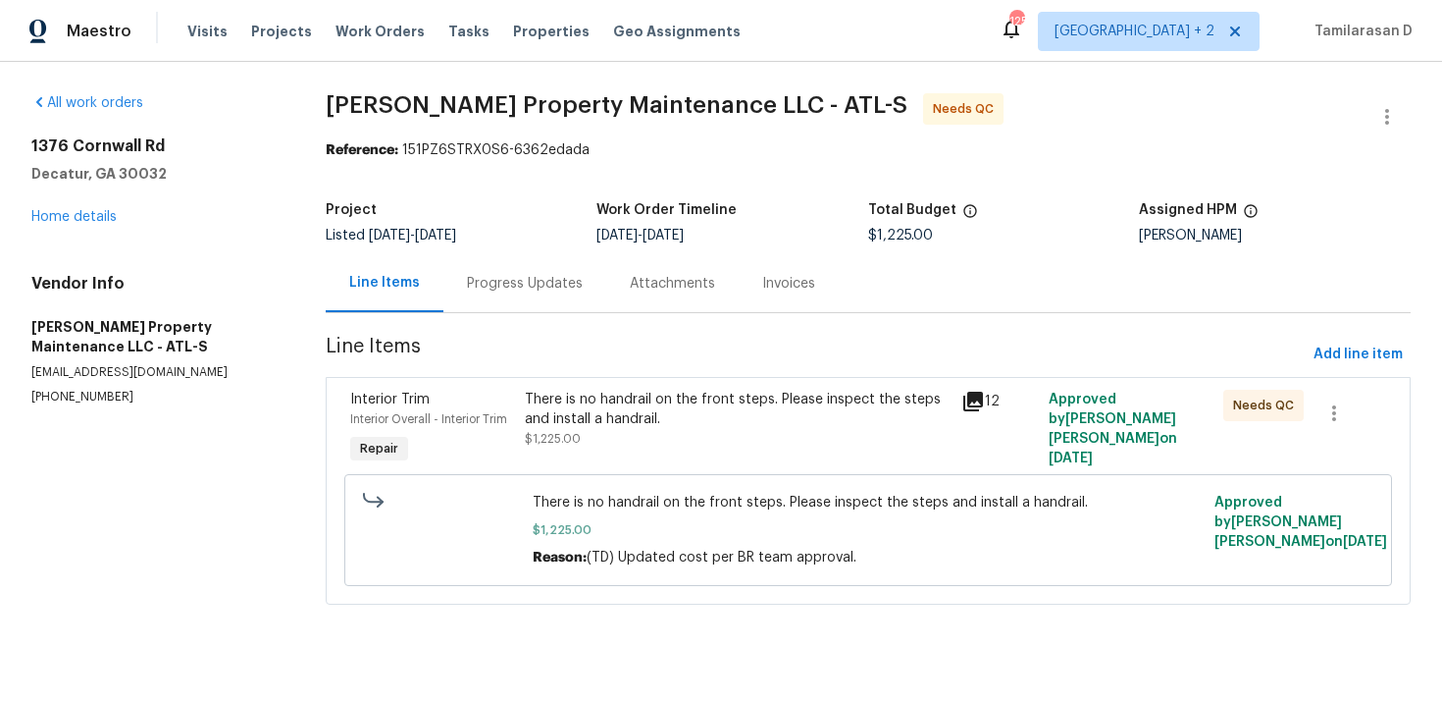
click at [688, 412] on div "There is no handrail on the front steps. Please inspect the steps and install a…" at bounding box center [737, 409] width 425 height 39
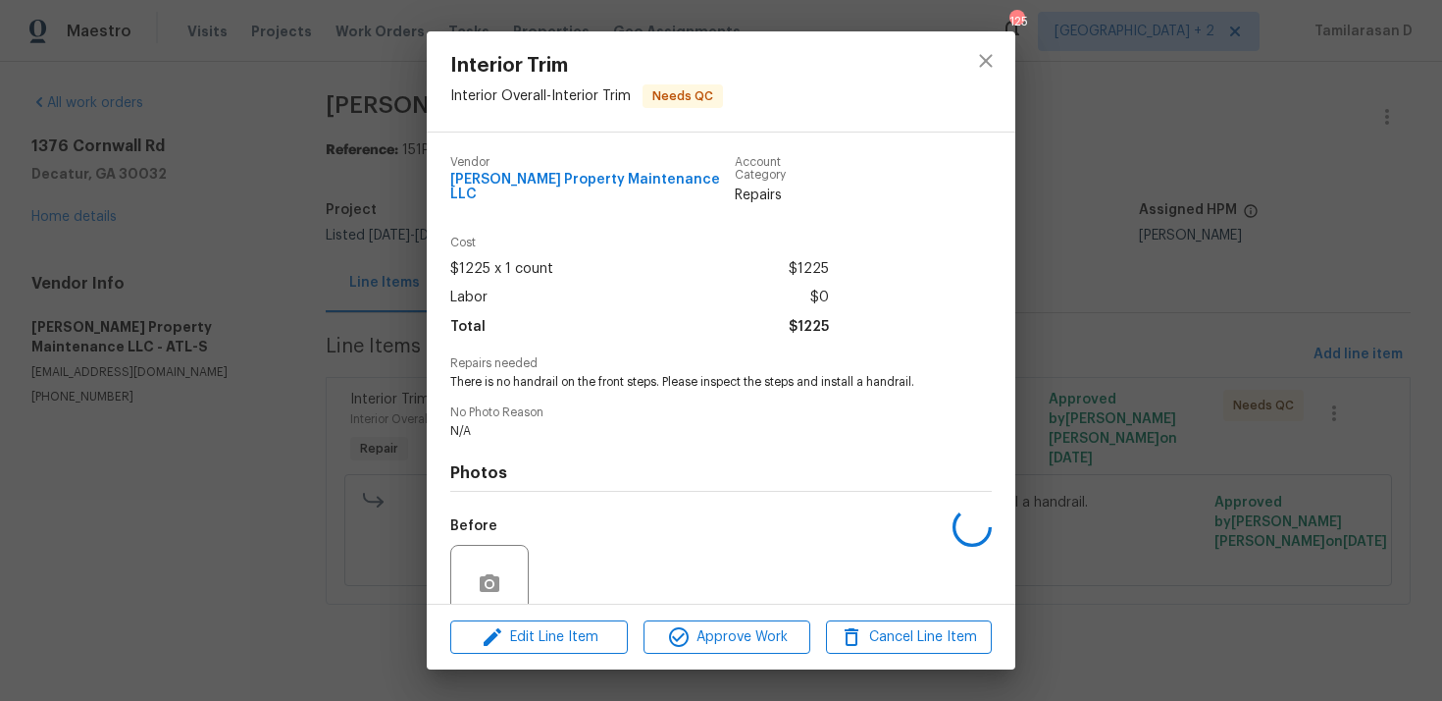
scroll to position [153, 0]
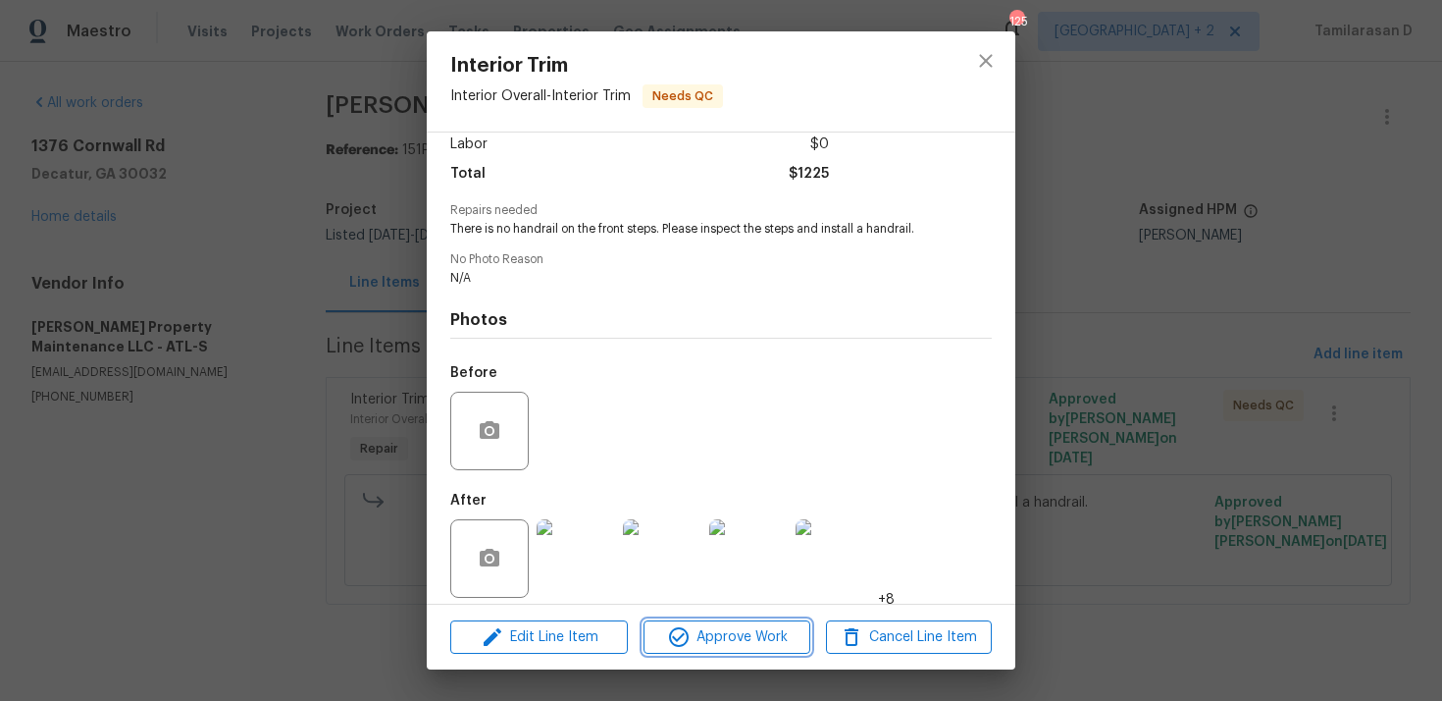
click at [705, 630] on span "Approve Work" at bounding box center [727, 637] width 154 height 25
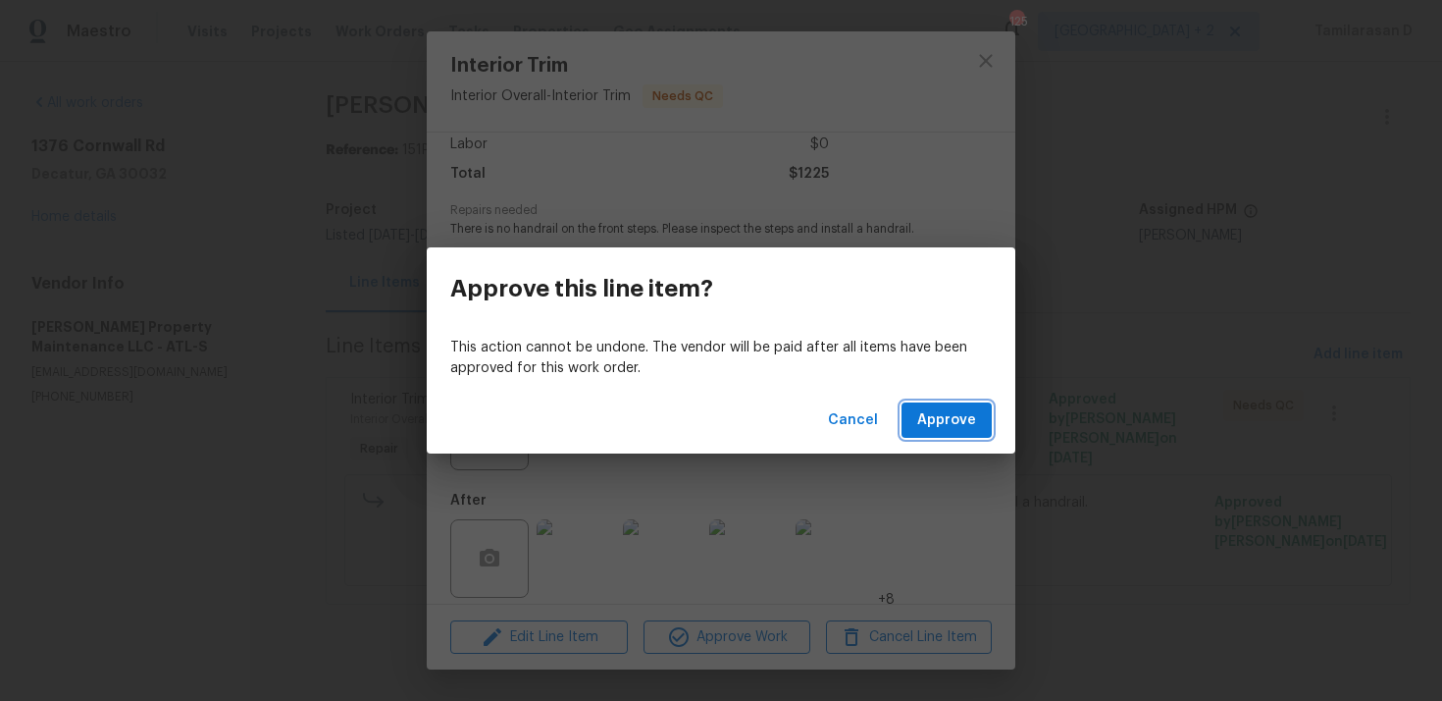
click at [959, 415] on span "Approve" at bounding box center [946, 420] width 59 height 25
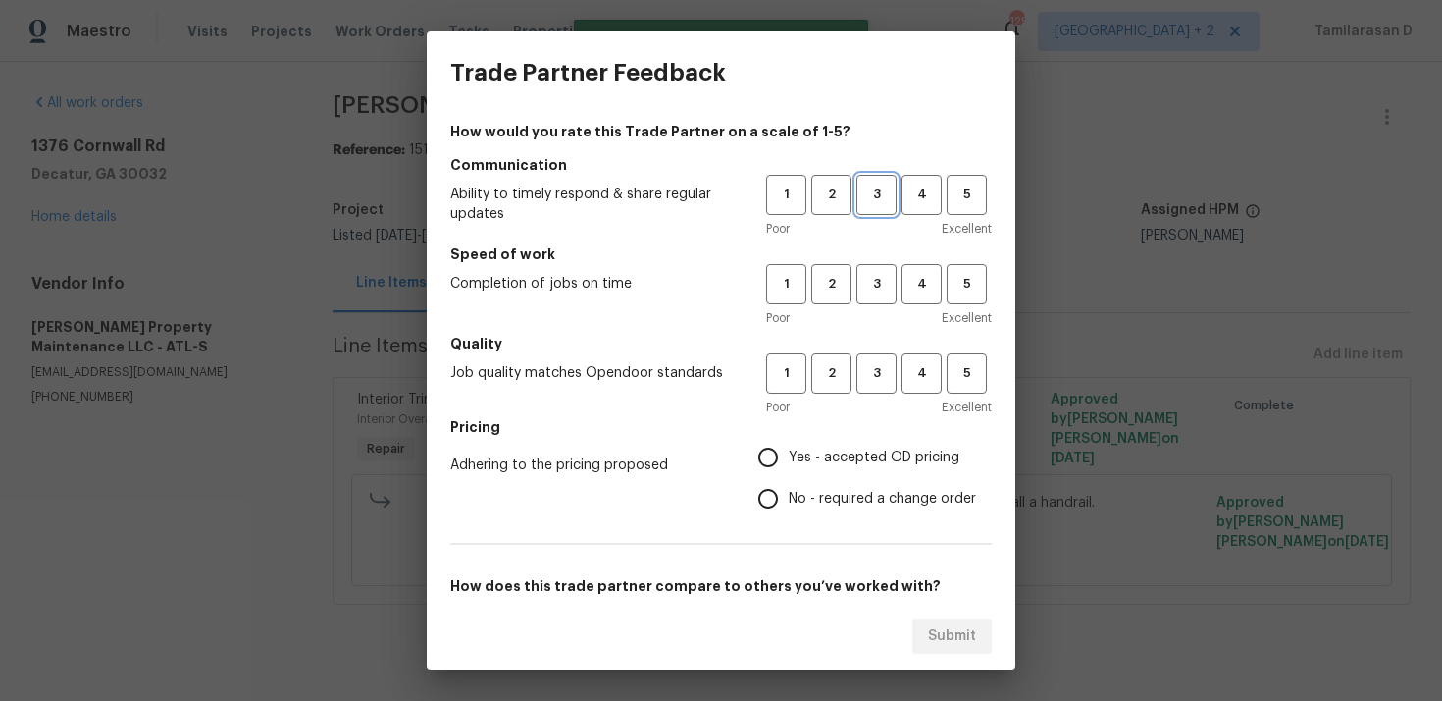
click at [875, 189] on span "3" at bounding box center [877, 194] width 36 height 23
click at [870, 285] on span "3" at bounding box center [877, 284] width 36 height 23
click at [878, 369] on span "3" at bounding box center [877, 373] width 36 height 23
click at [779, 471] on input "Yes - accepted OD pricing" at bounding box center [768, 457] width 41 height 41
radio input "true"
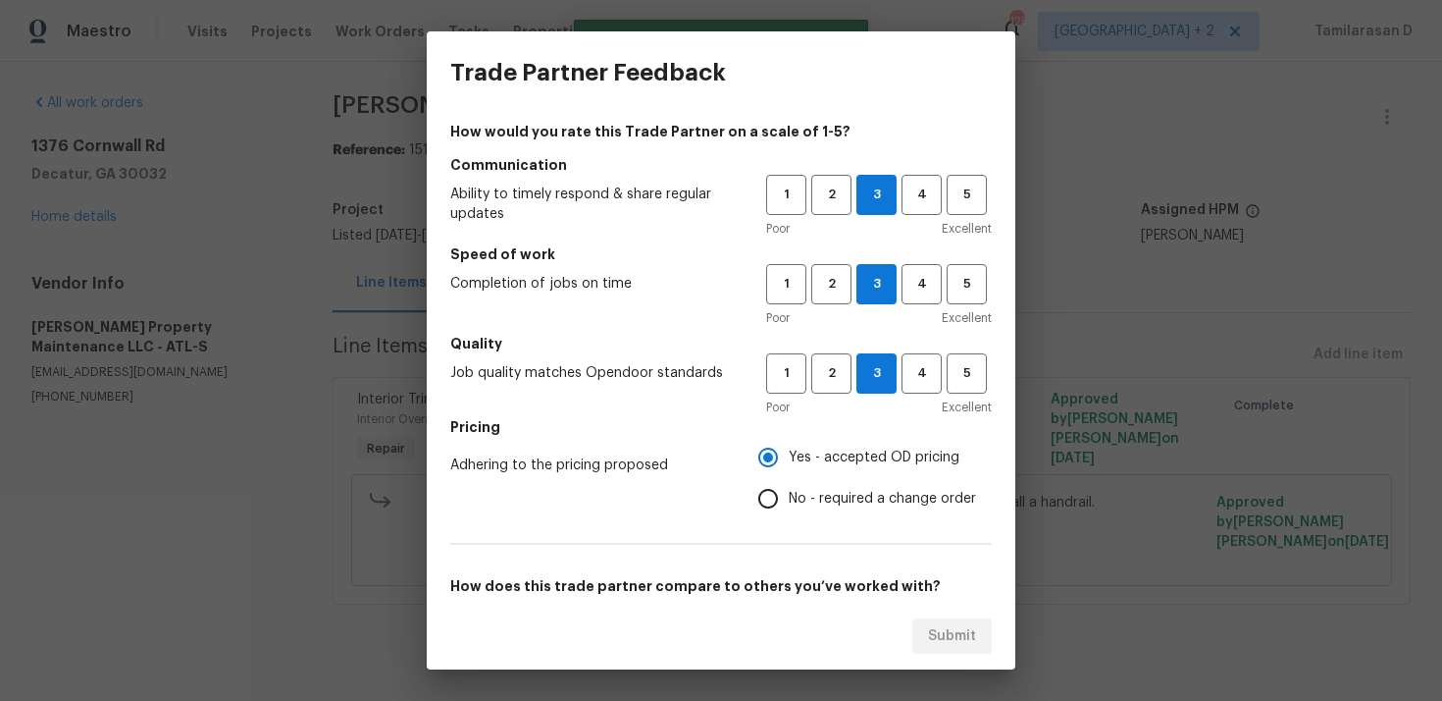
click at [766, 498] on input "No - required a change order" at bounding box center [768, 498] width 41 height 41
radio input "true"
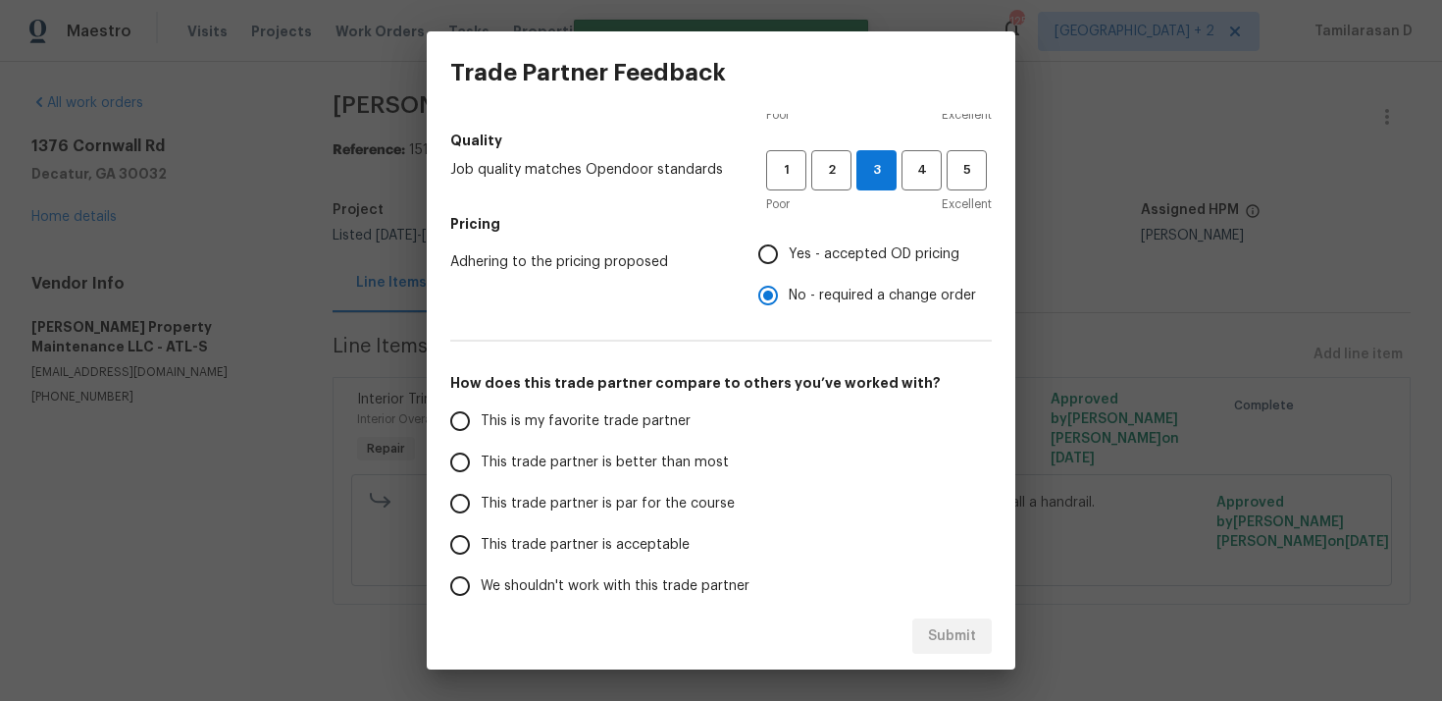
scroll to position [295, 0]
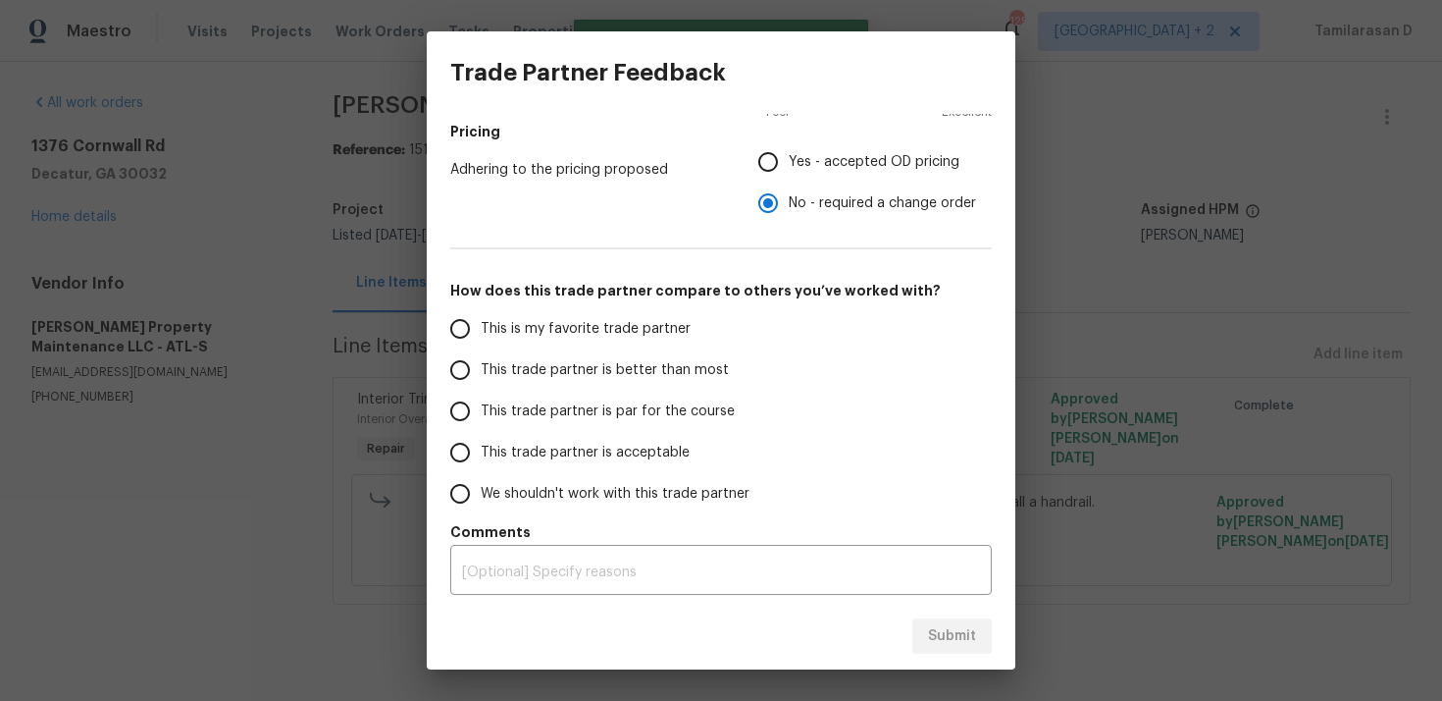
click at [467, 402] on input "This trade partner is par for the course" at bounding box center [460, 411] width 41 height 41
click at [943, 629] on span "Submit" at bounding box center [952, 636] width 48 height 25
radio input "true"
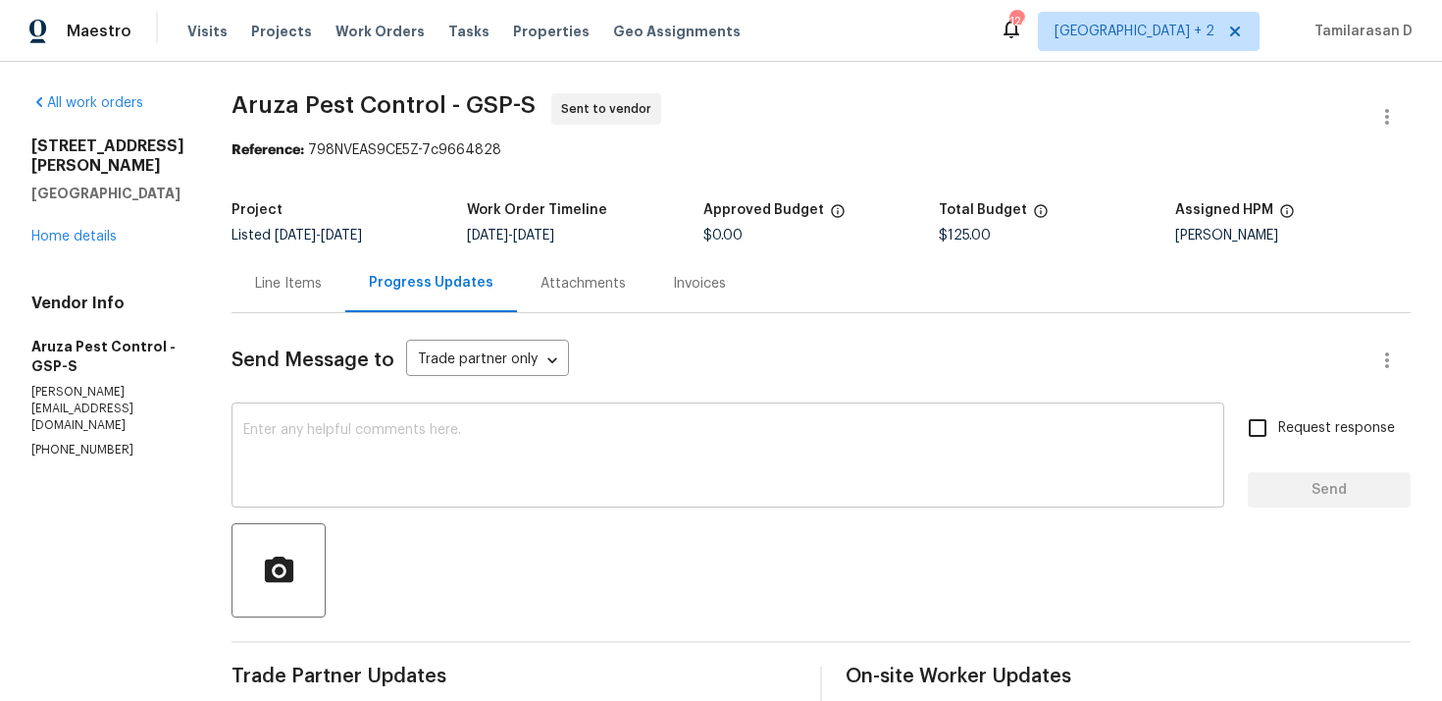
click at [345, 413] on div "x ​" at bounding box center [728, 457] width 993 height 100
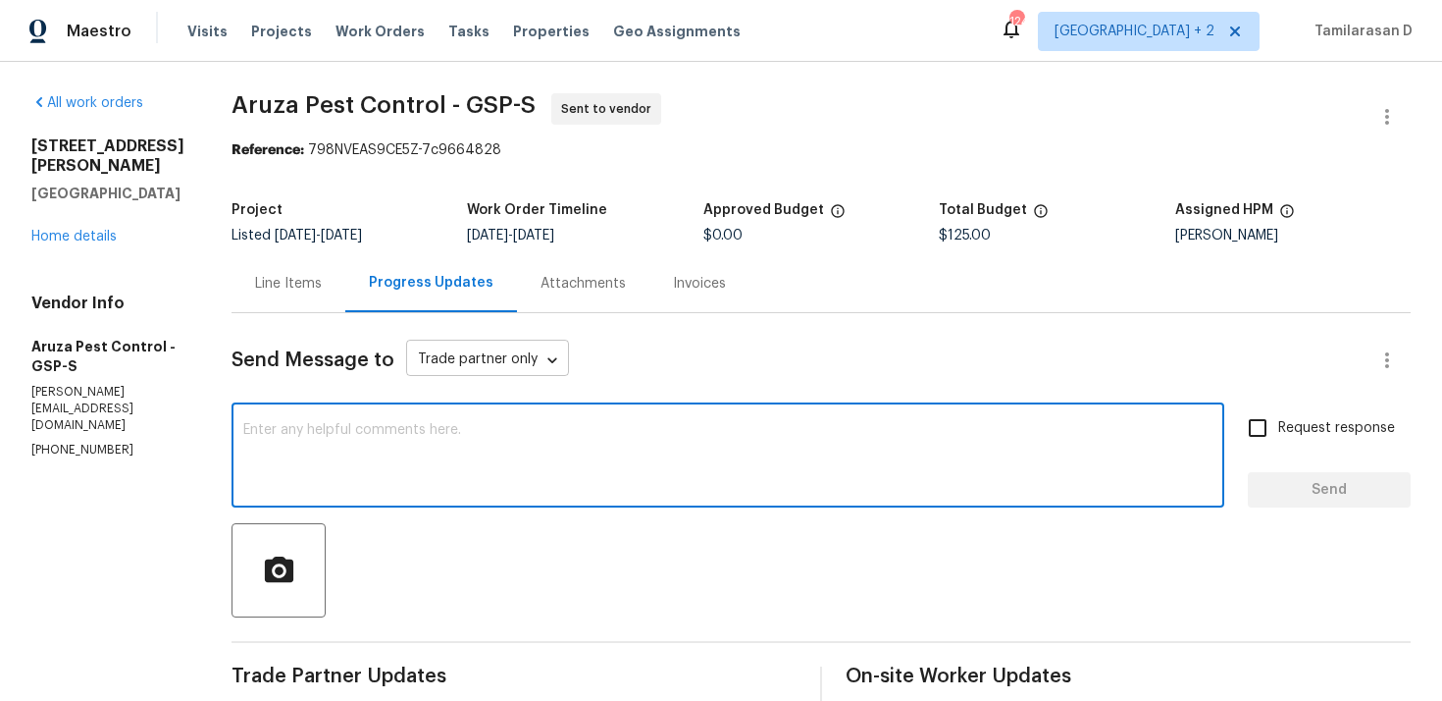
scroll to position [319, 0]
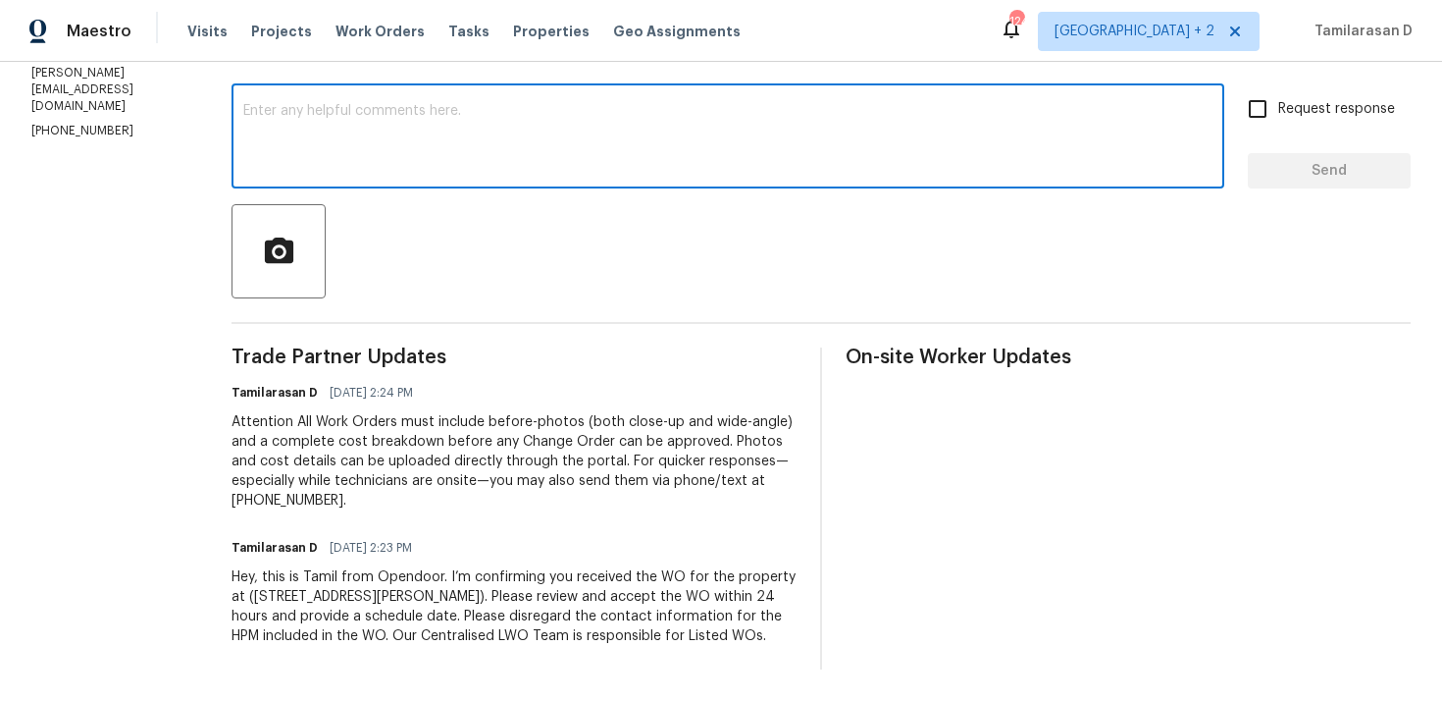
paste textarea "Hello Team, Please confirm your availability by accepting this work order with …"
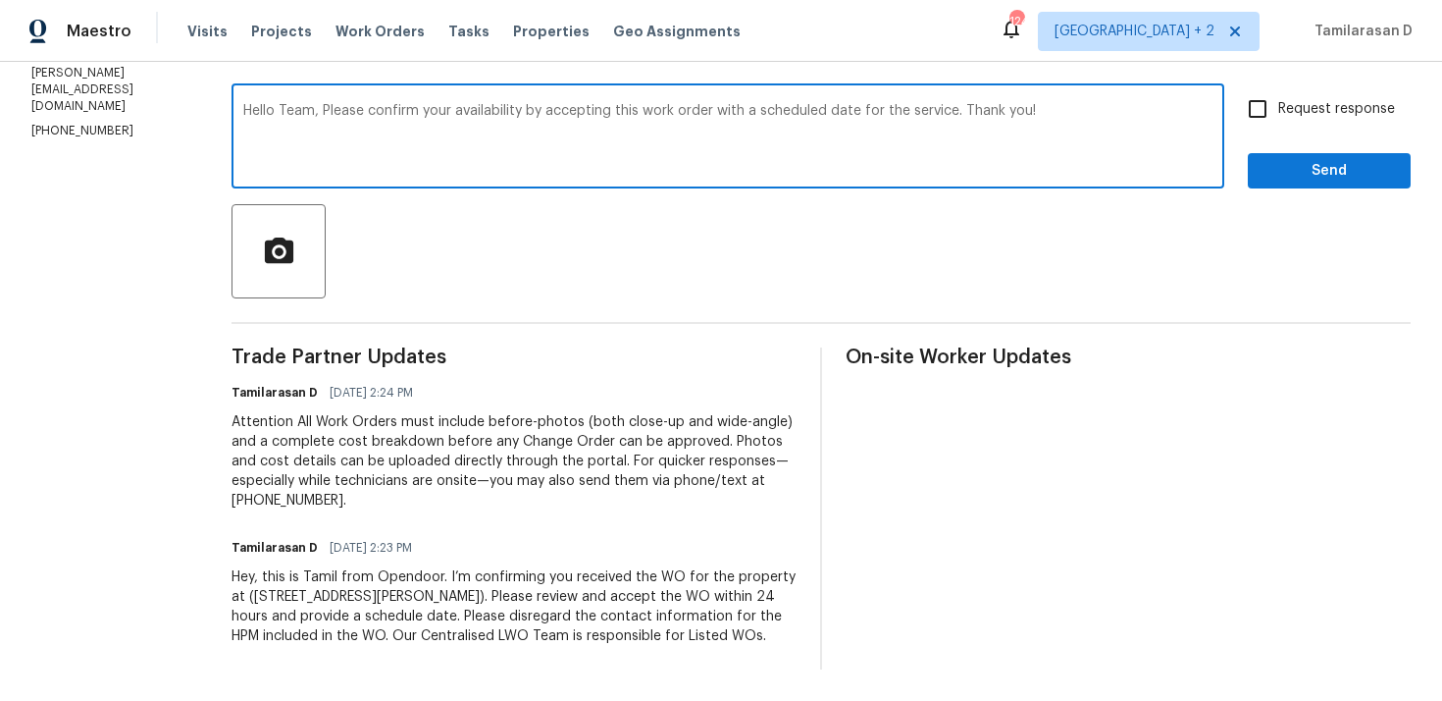
type textarea "Hello Team, Please confirm your availability by accepting this work order with …"
click at [1266, 104] on input "Request response" at bounding box center [1257, 108] width 41 height 41
checkbox input "true"
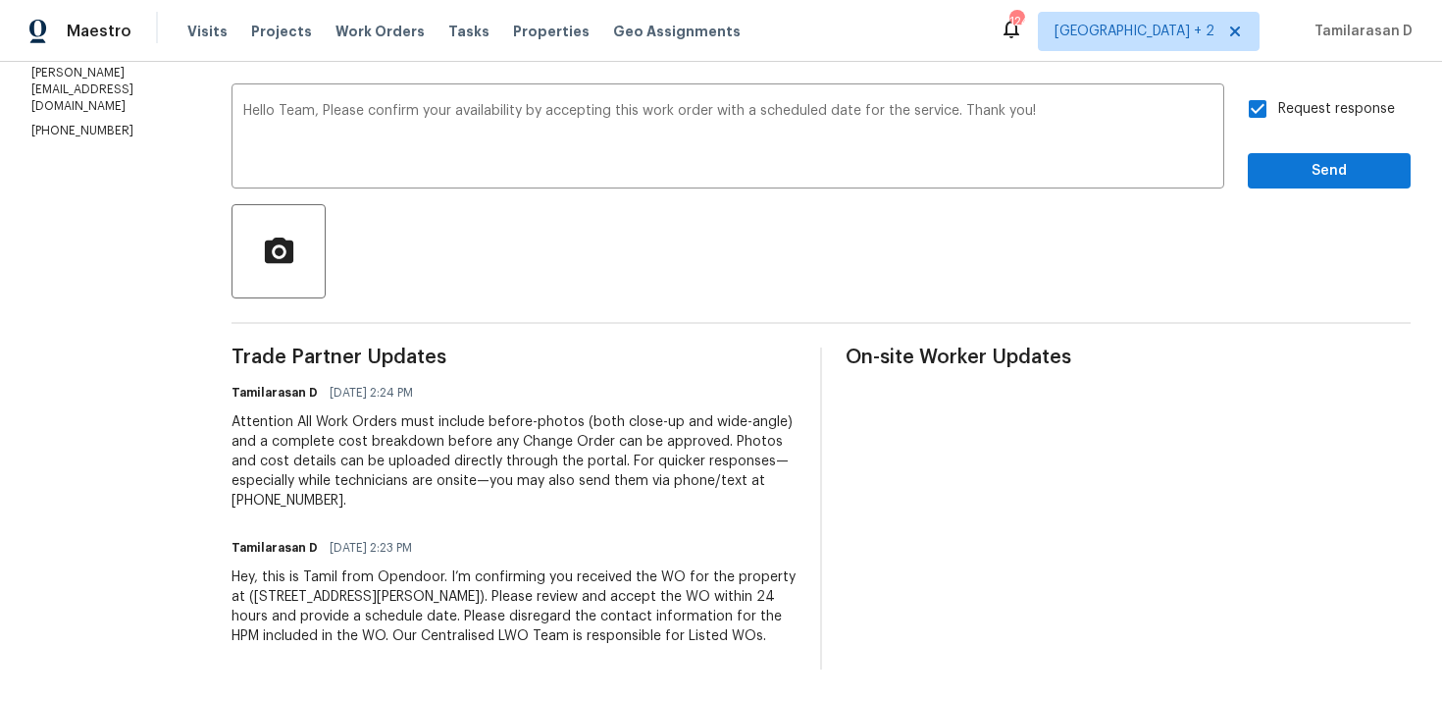
click at [1327, 170] on span "Send" at bounding box center [1329, 171] width 131 height 25
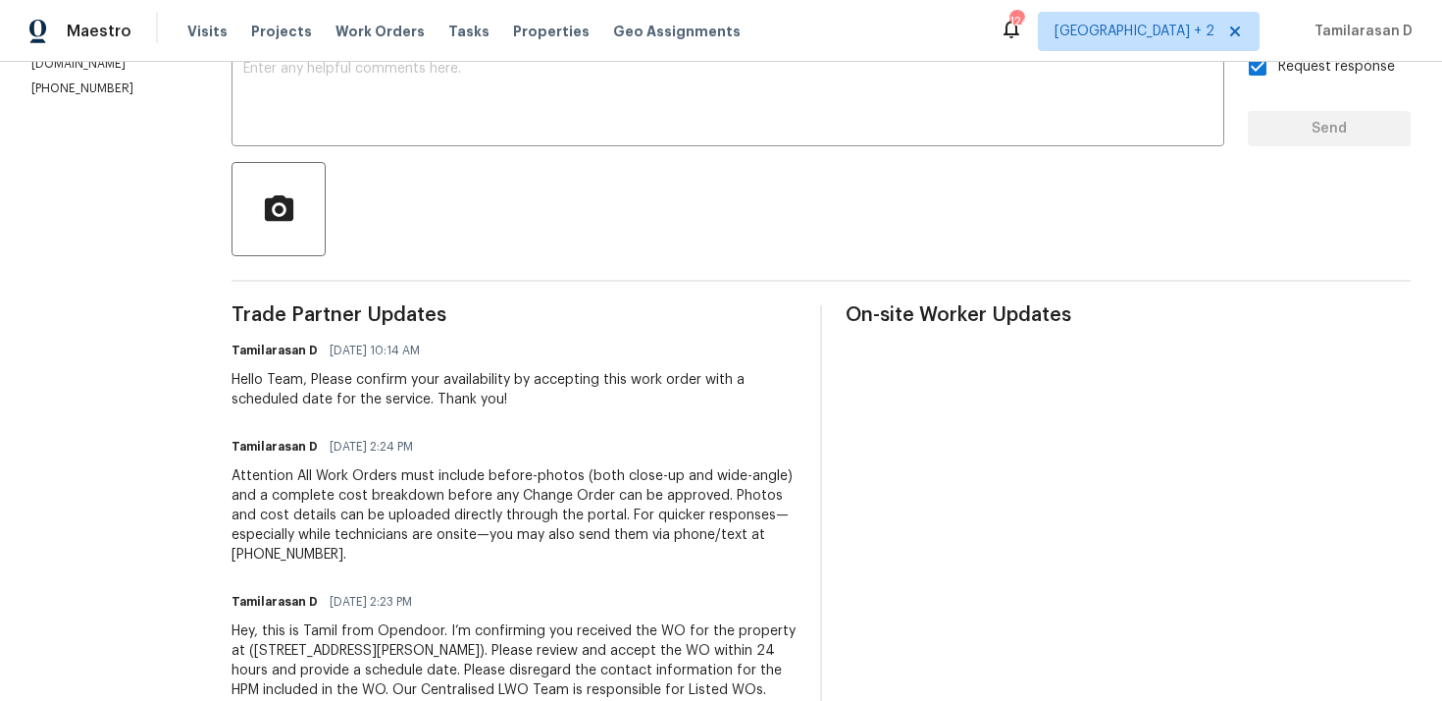
scroll to position [0, 0]
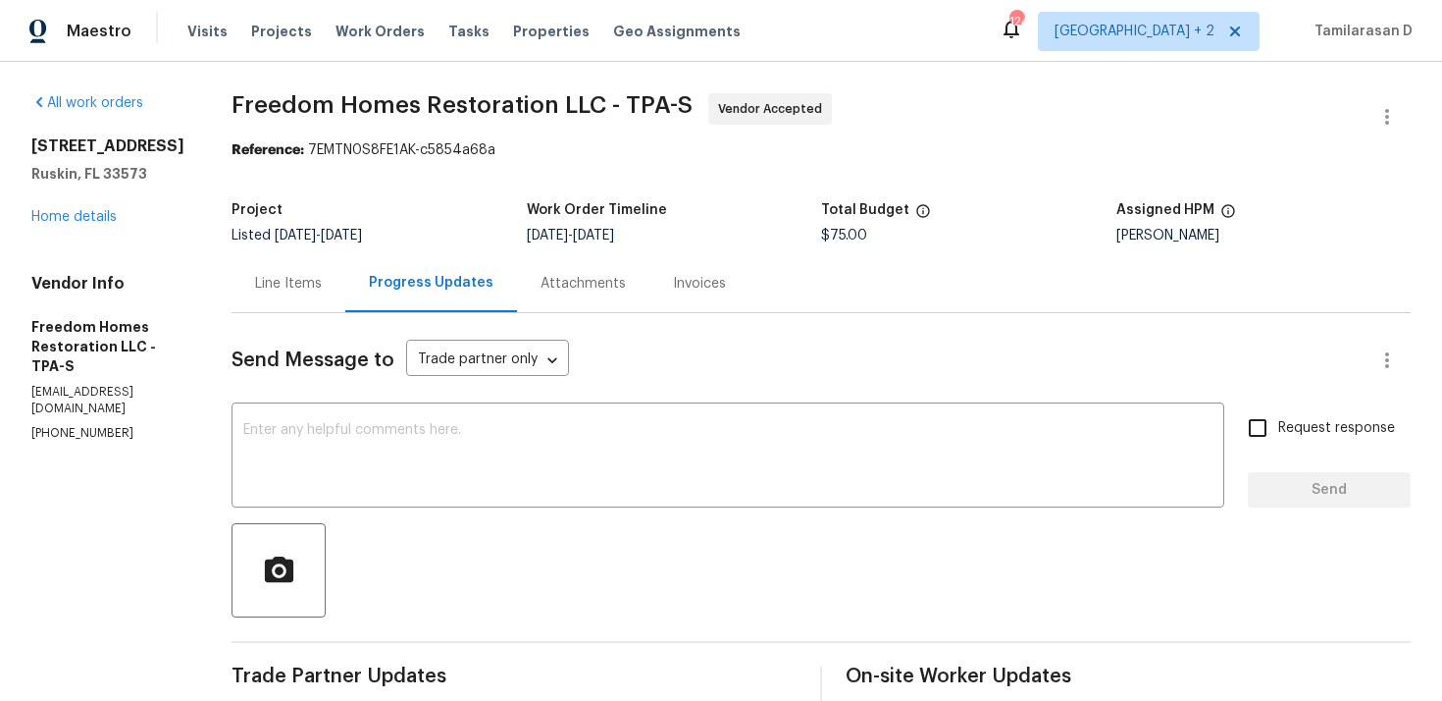
click at [458, 283] on div "Progress Updates" at bounding box center [431, 283] width 125 height 20
click at [392, 428] on textarea at bounding box center [728, 457] width 970 height 69
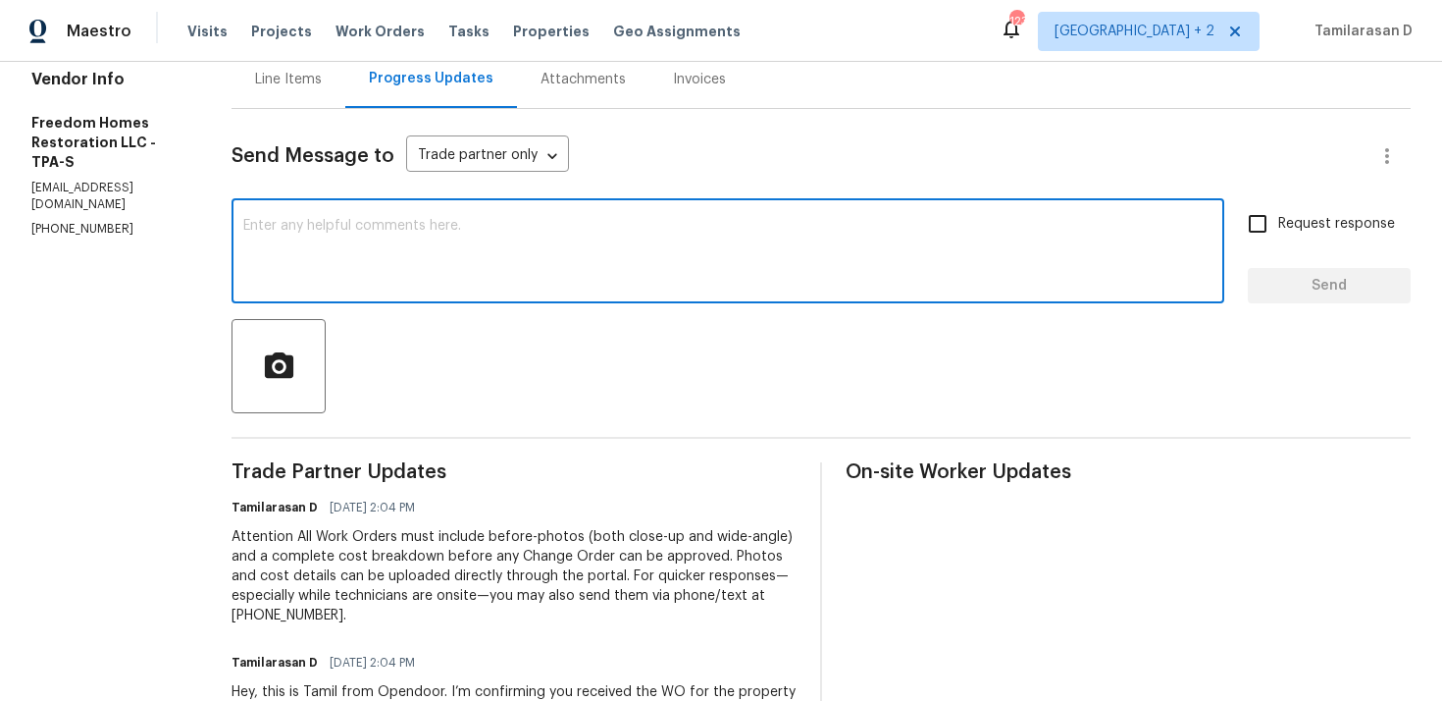
scroll to position [319, 0]
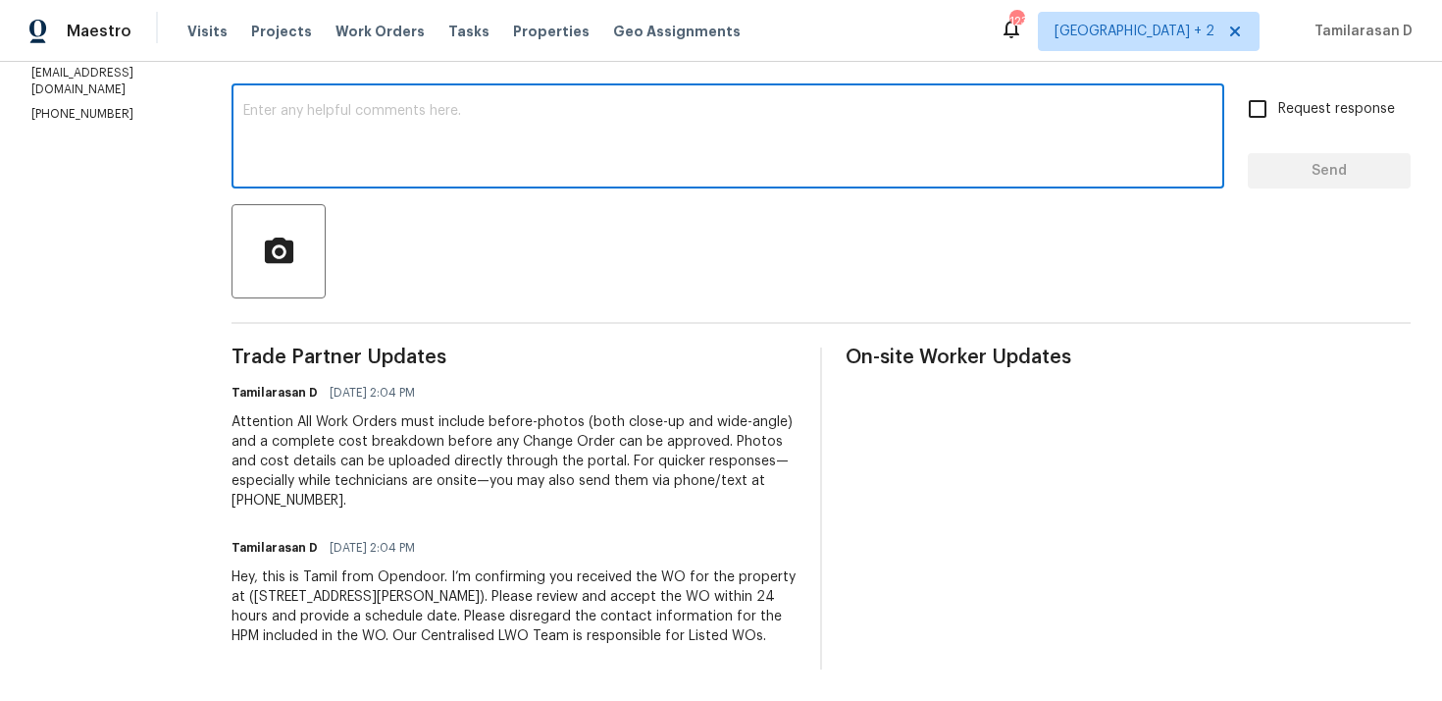
click at [383, 165] on textarea at bounding box center [728, 138] width 970 height 69
click at [339, 174] on div "x ​" at bounding box center [728, 138] width 993 height 100
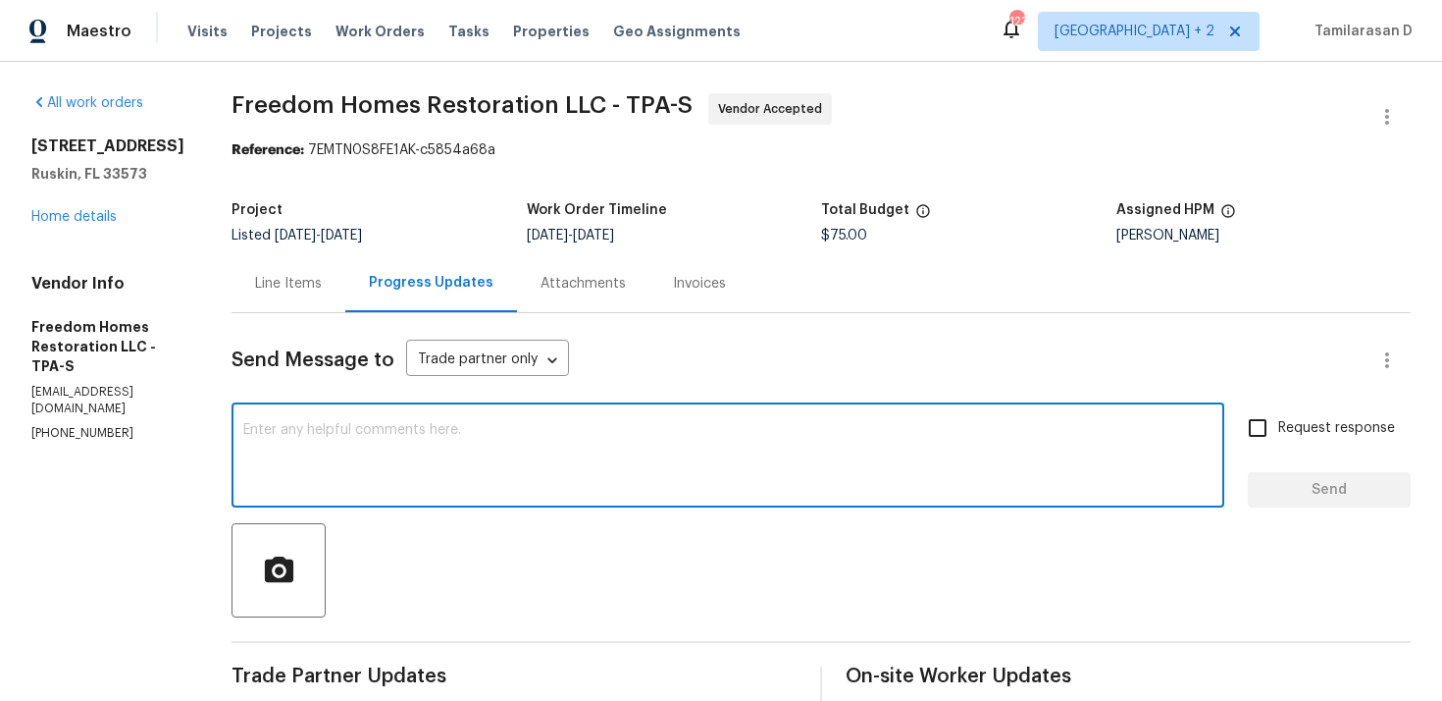
click at [399, 397] on div "Send Message to Trade partner only Trade partner only ​ x ​ Request response Se…" at bounding box center [821, 650] width 1179 height 675
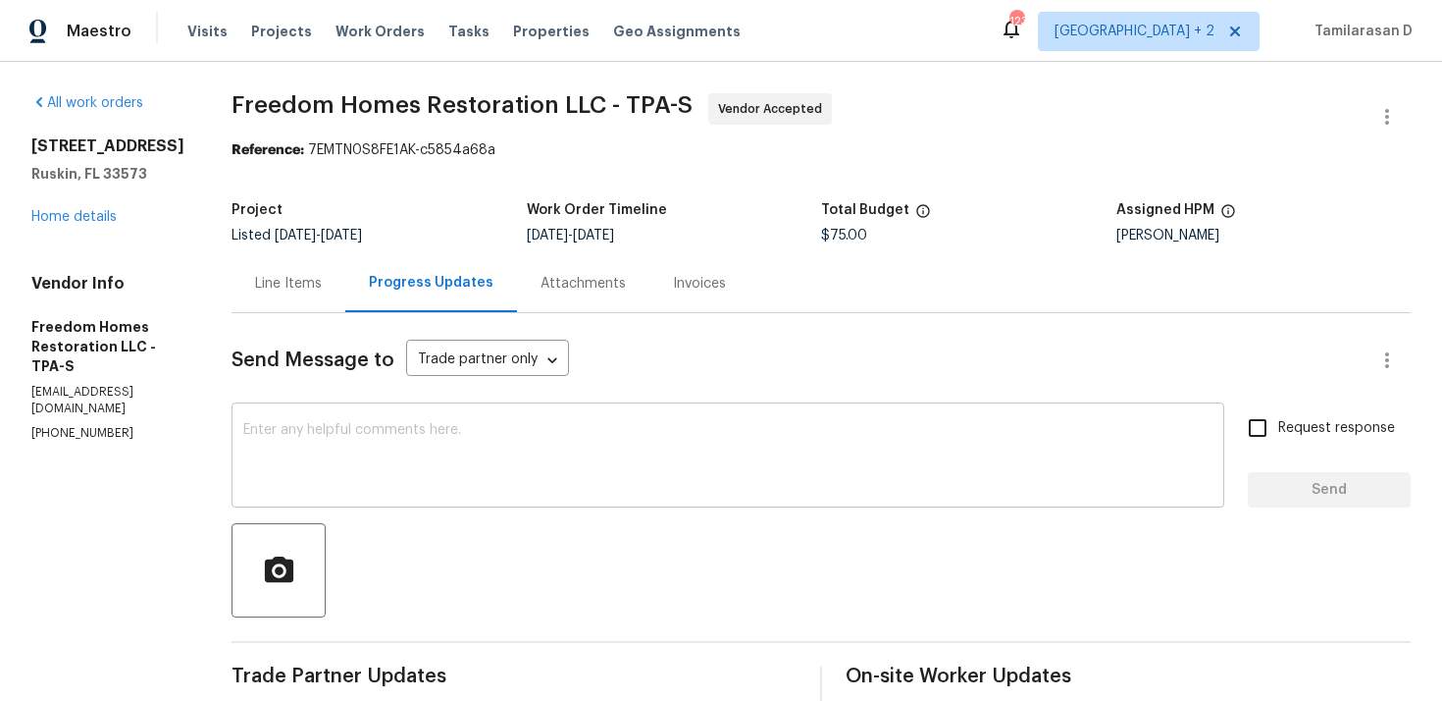
click at [381, 431] on textarea at bounding box center [728, 457] width 970 height 69
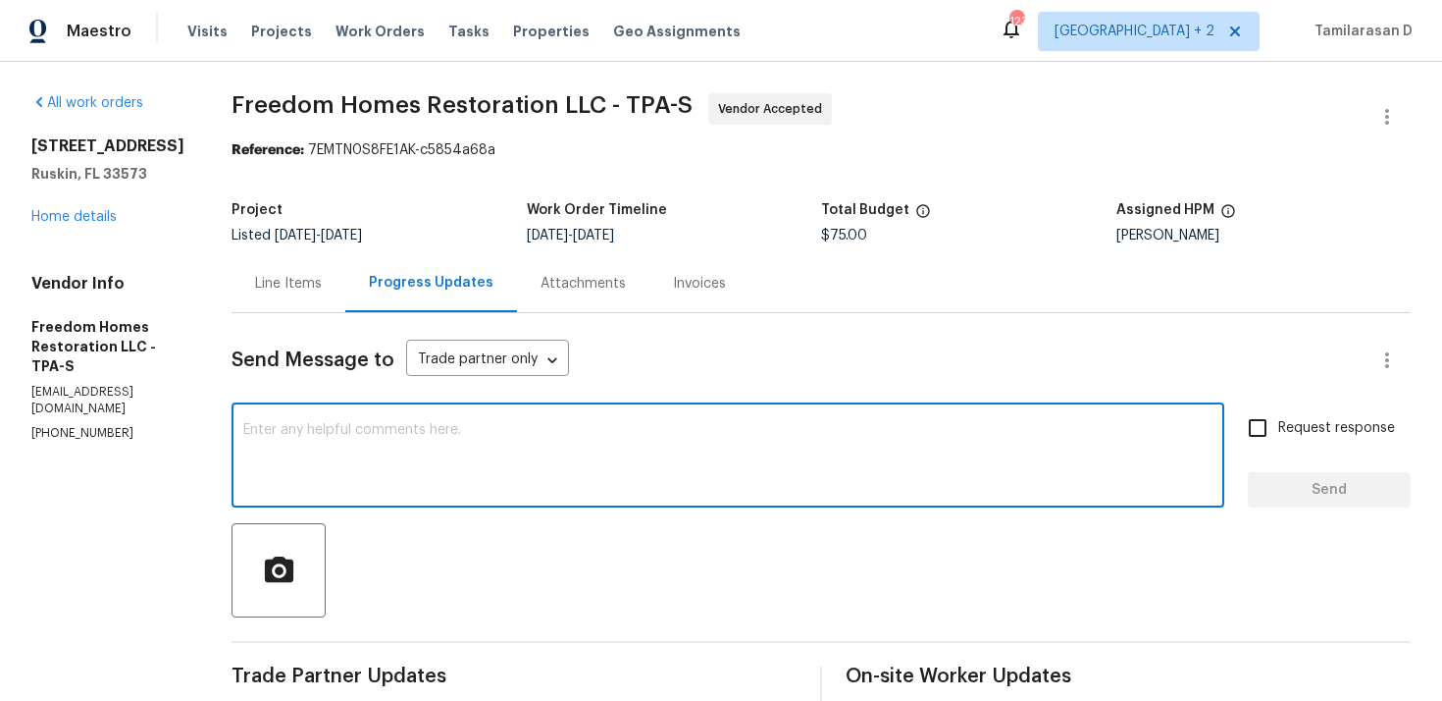
paste textarea "Hey there, Thank you for accepting the work order, could you please let me know…"
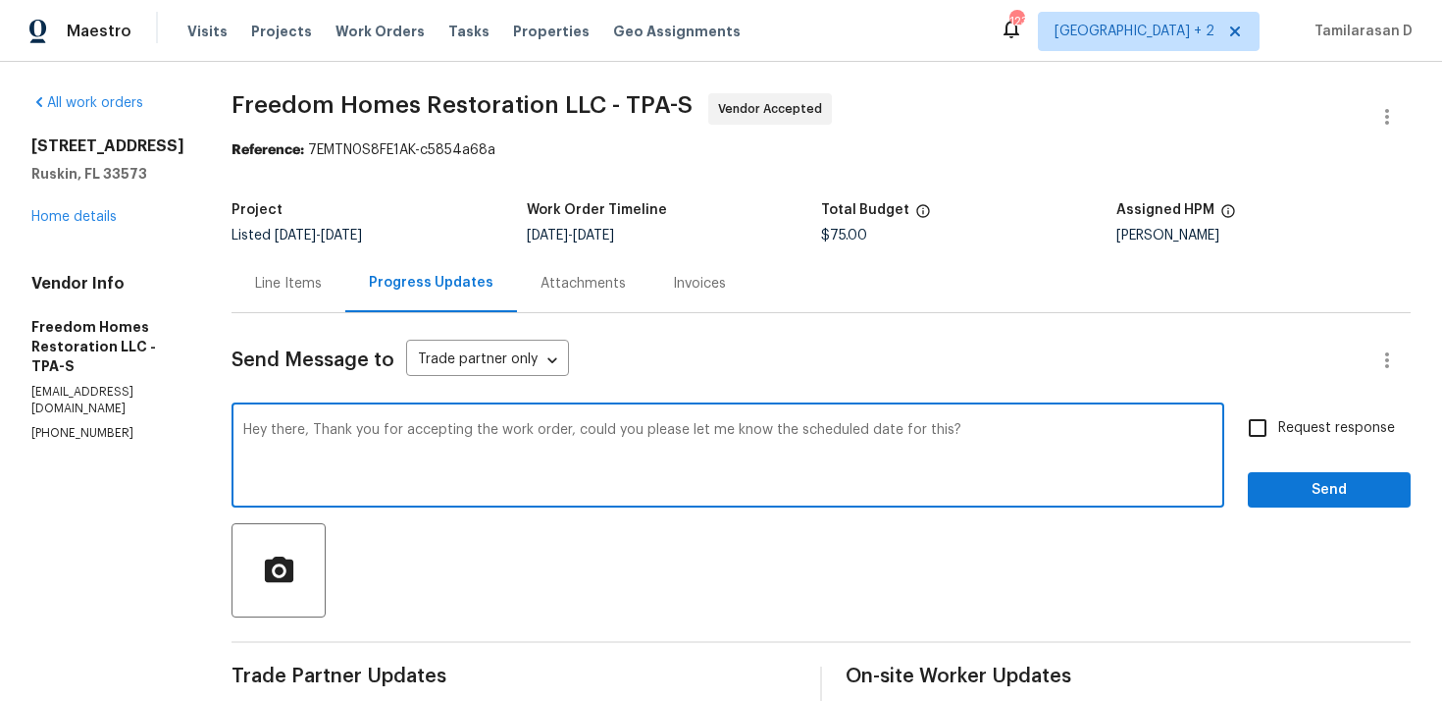
type textarea "Hey there, Thank you for accepting the work order, could you please let me know…"
click at [1262, 421] on input "Request response" at bounding box center [1257, 427] width 41 height 41
checkbox input "true"
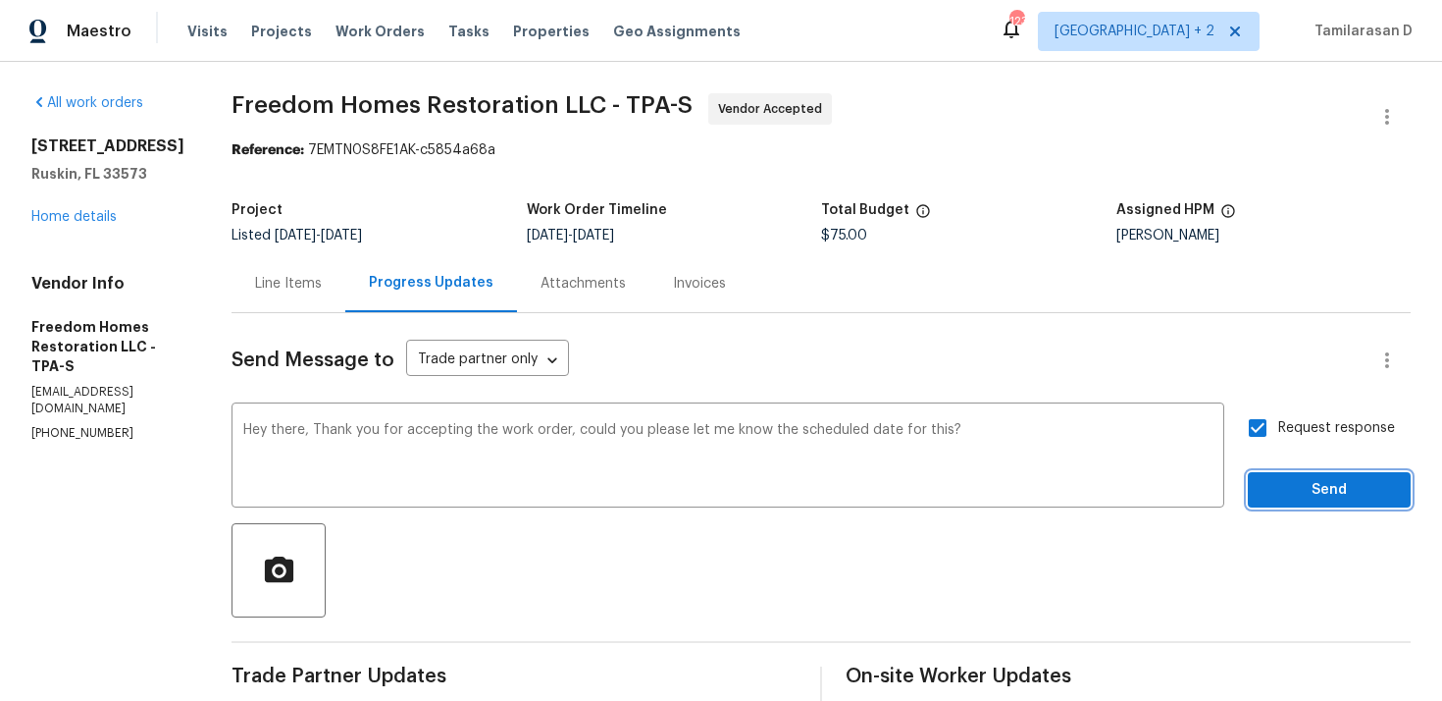
click at [1309, 488] on span "Send" at bounding box center [1329, 490] width 131 height 25
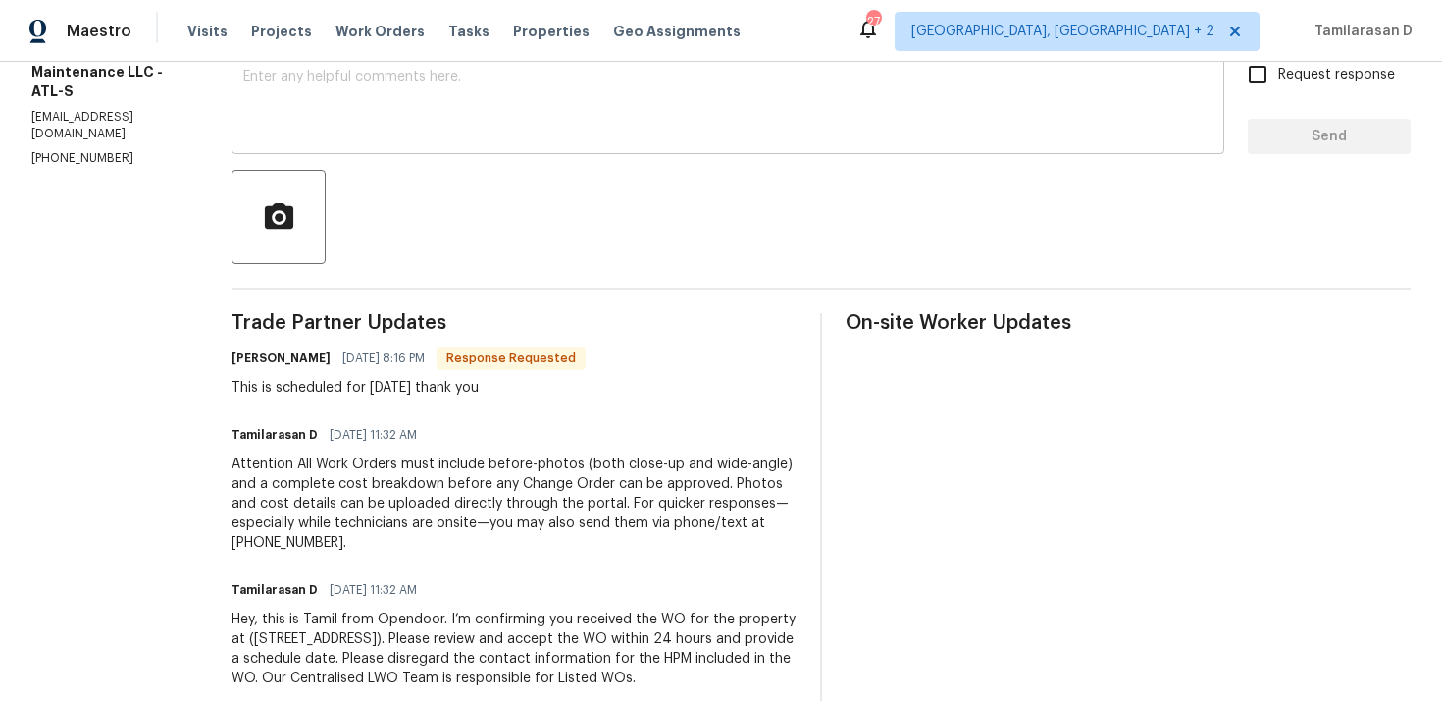
scroll to position [395, 0]
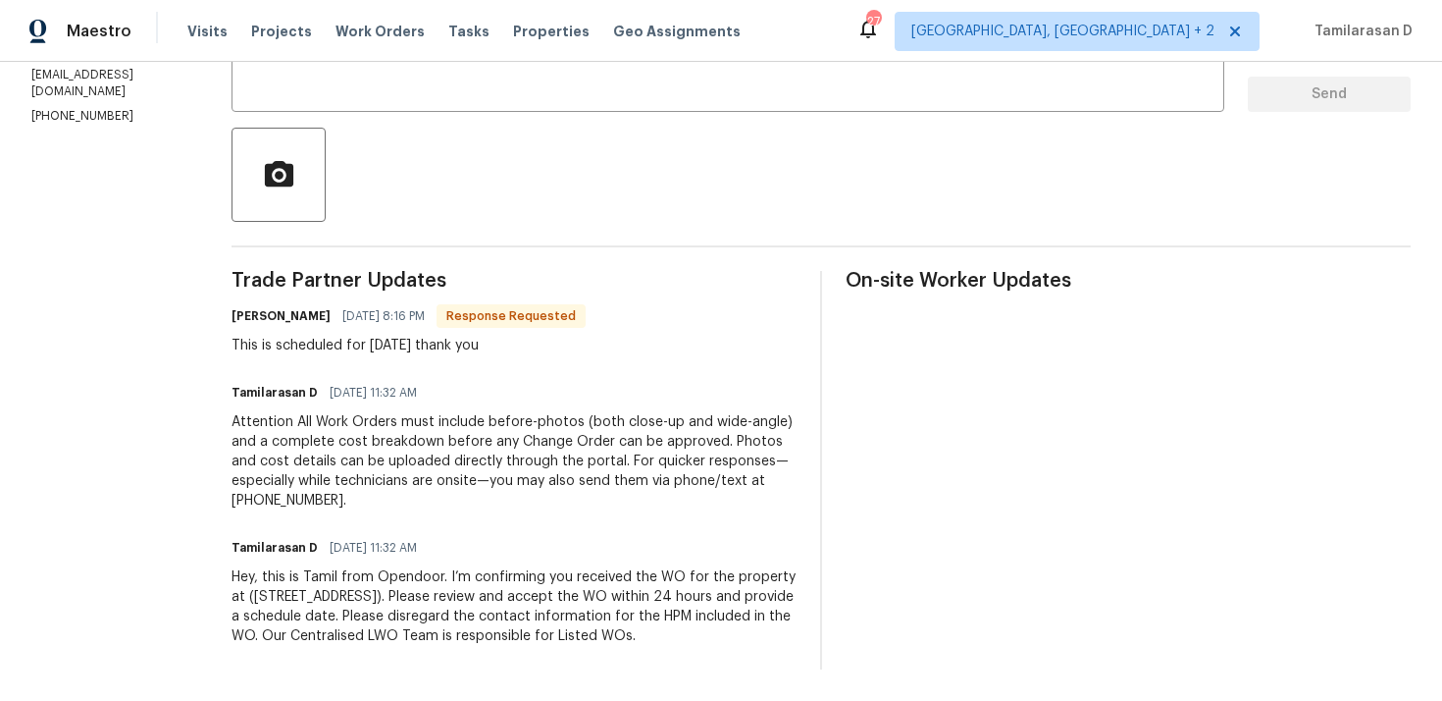
click at [354, 349] on div "This is scheduled for [DATE] thank you" at bounding box center [409, 346] width 354 height 20
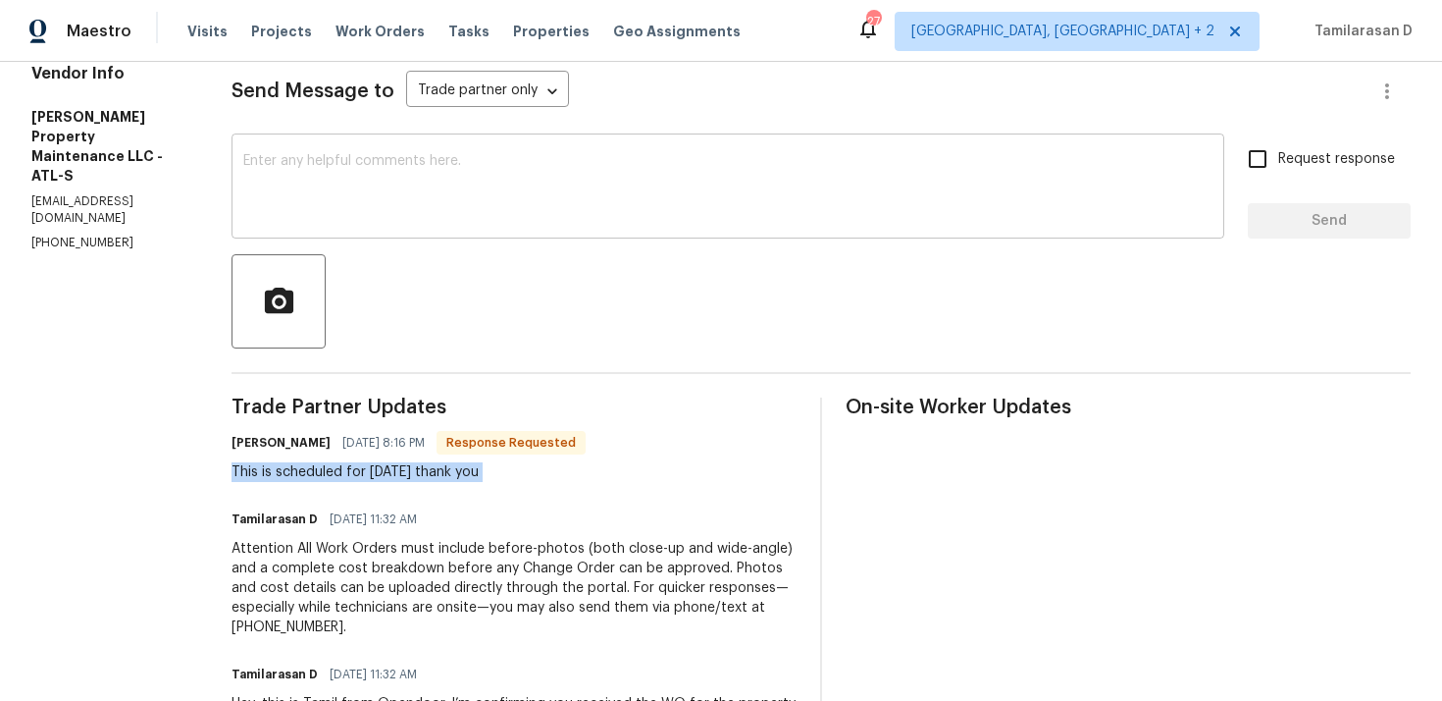
click at [297, 180] on textarea at bounding box center [728, 188] width 970 height 69
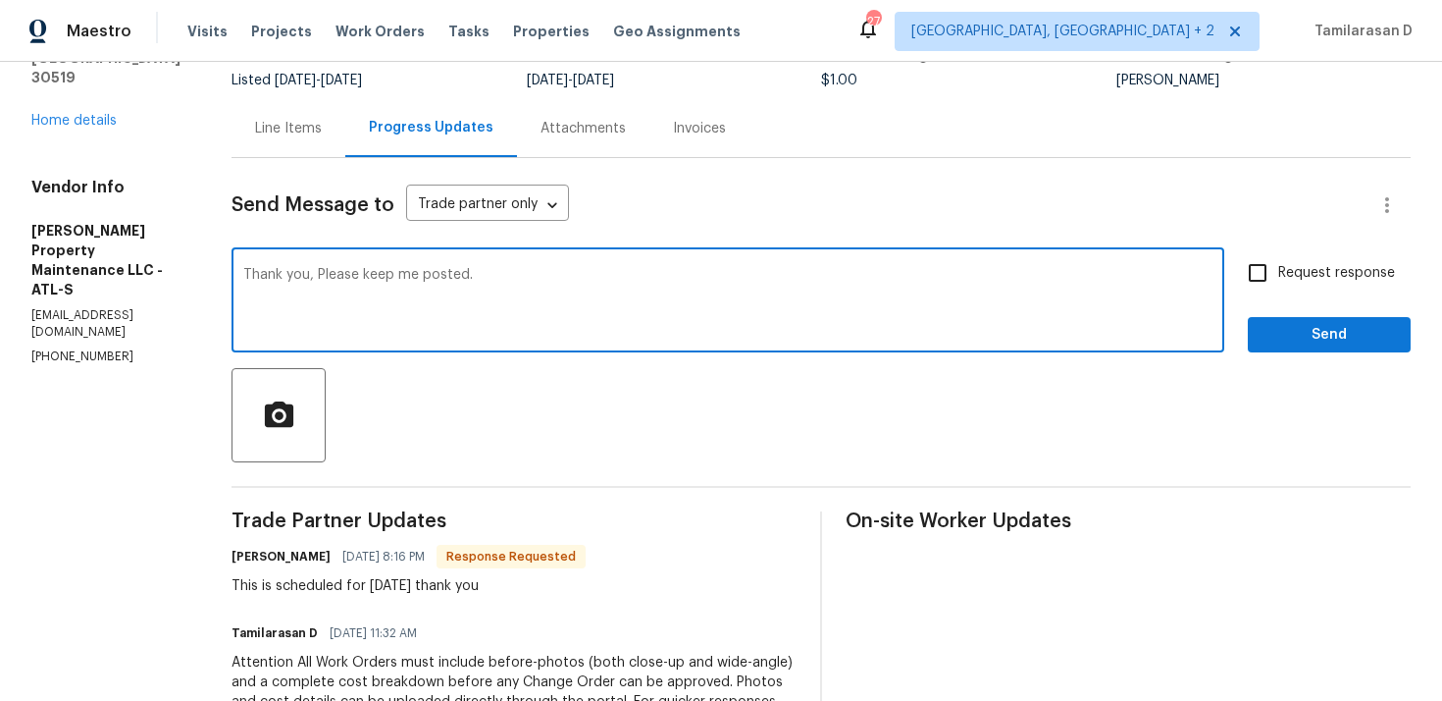
scroll to position [64, 0]
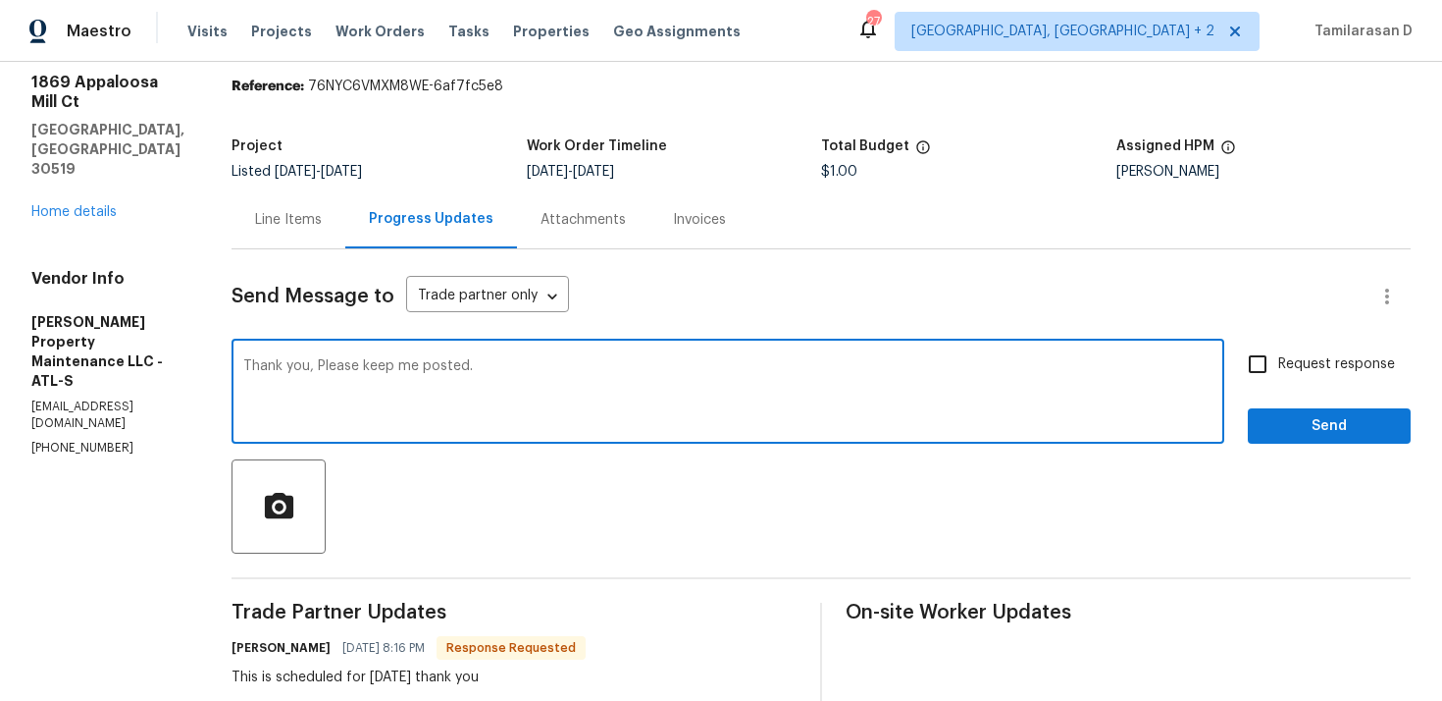
type textarea "Thank you, Please keep me posted."
click at [1261, 355] on input "Request response" at bounding box center [1257, 363] width 41 height 41
checkbox input "true"
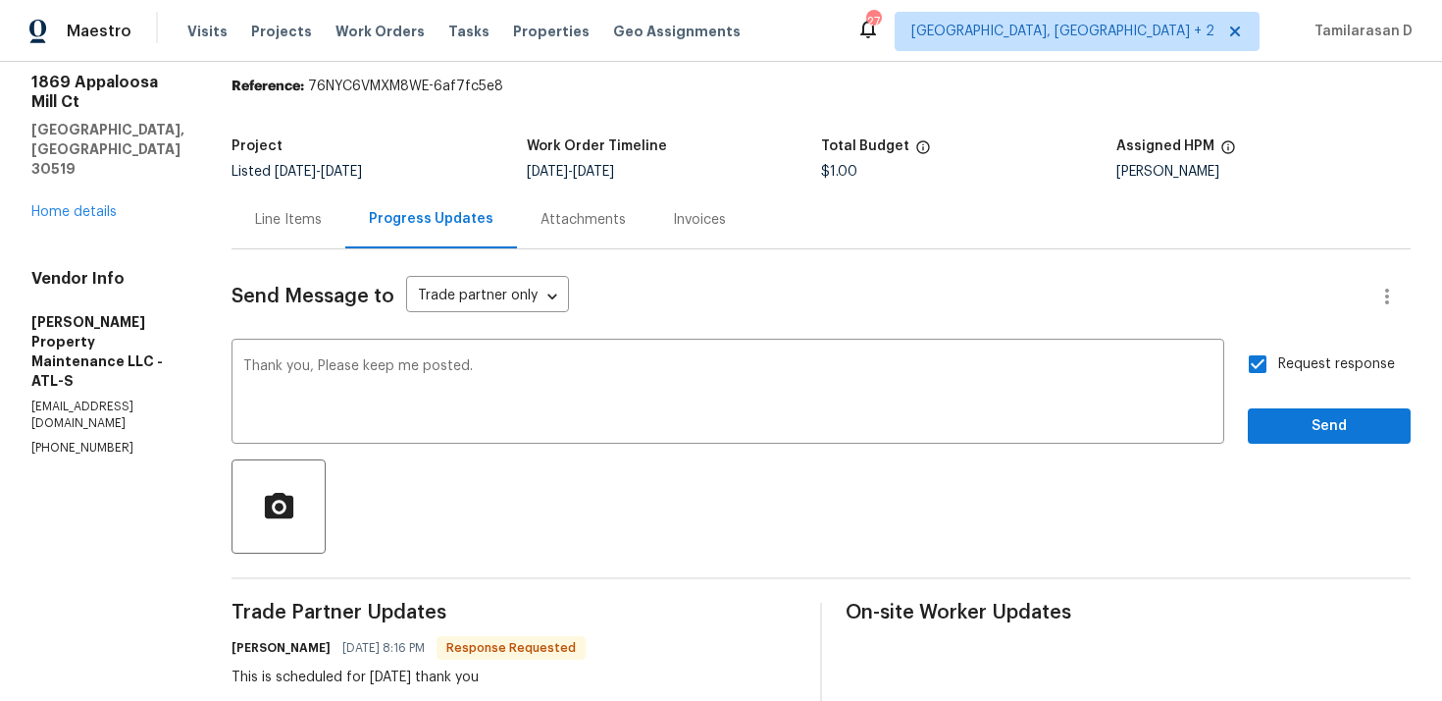
click at [1304, 405] on div "Request response Send" at bounding box center [1329, 393] width 163 height 100
click at [1286, 422] on span "Send" at bounding box center [1329, 426] width 131 height 25
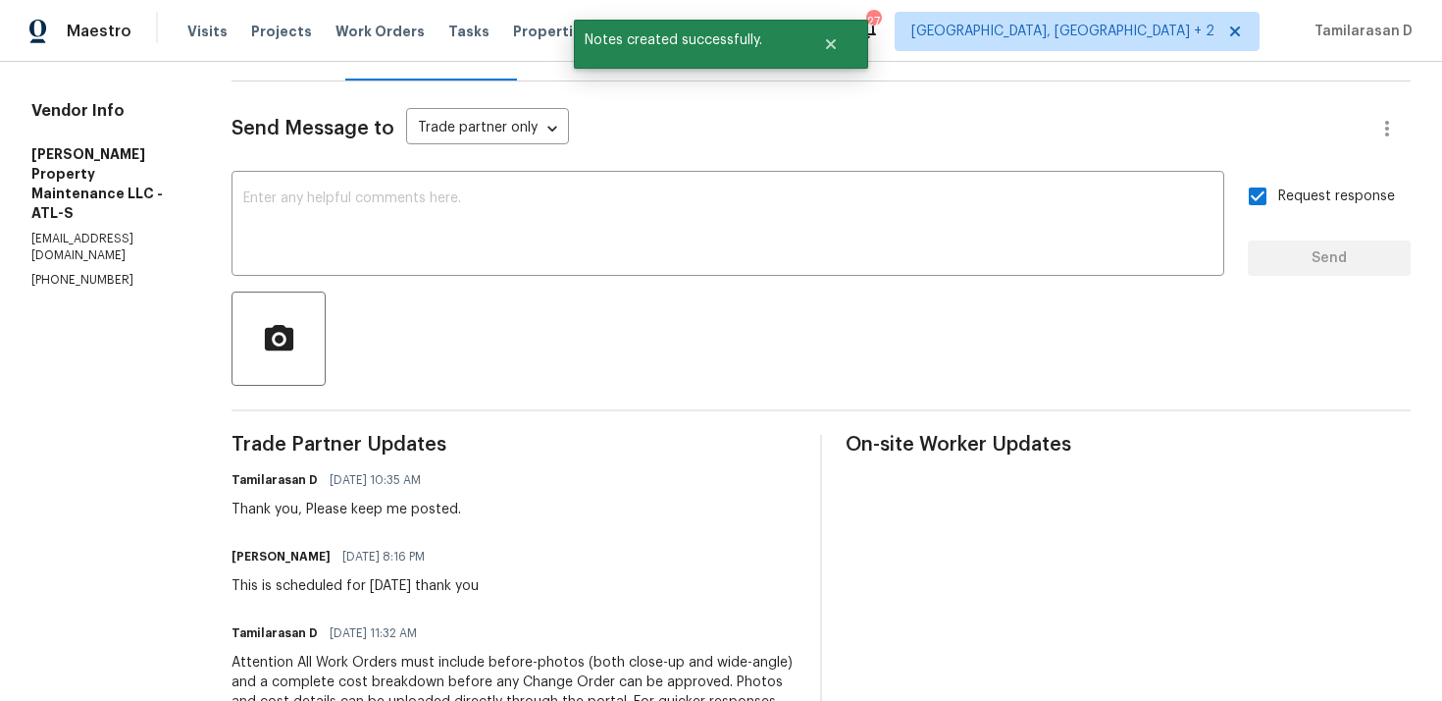
scroll to position [248, 0]
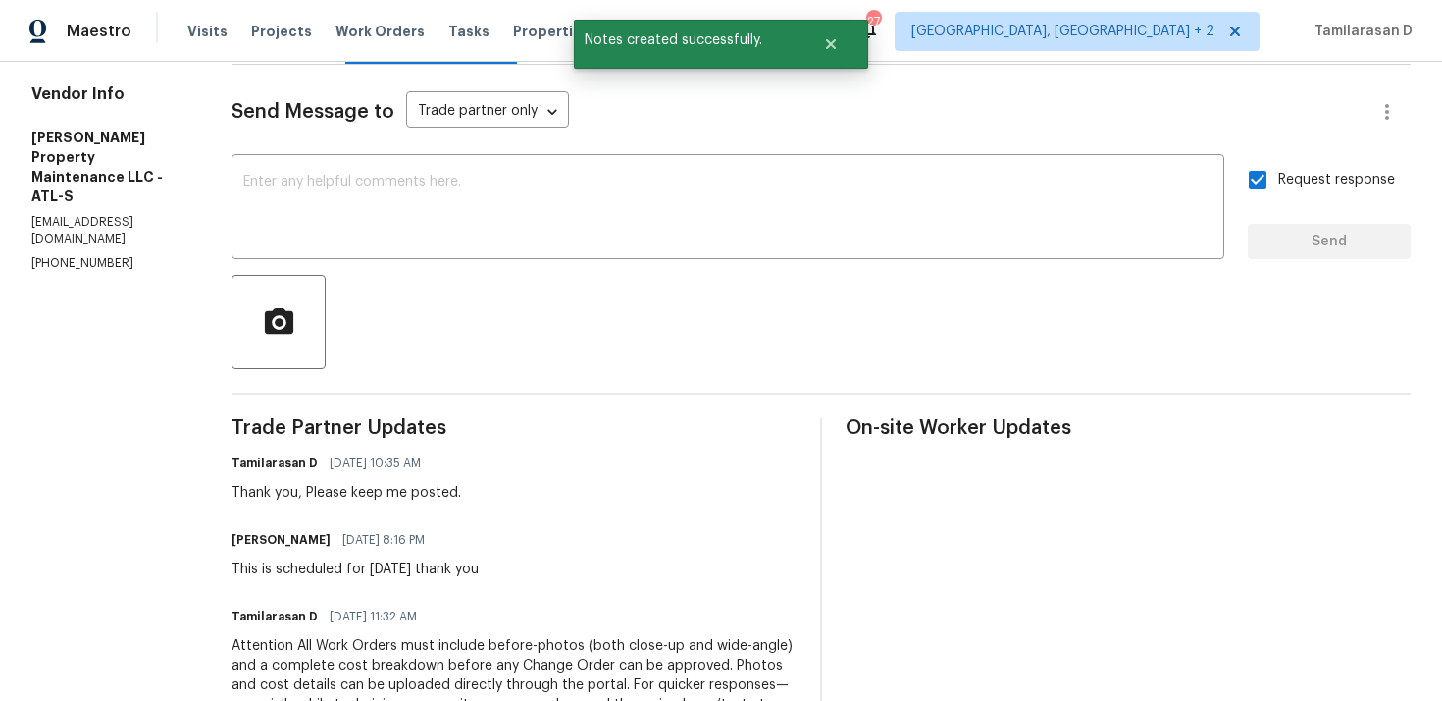
click at [346, 560] on div "This is scheduled for tomorrow thank you" at bounding box center [355, 569] width 247 height 20
copy div "This is scheduled for tomorrow thank you"
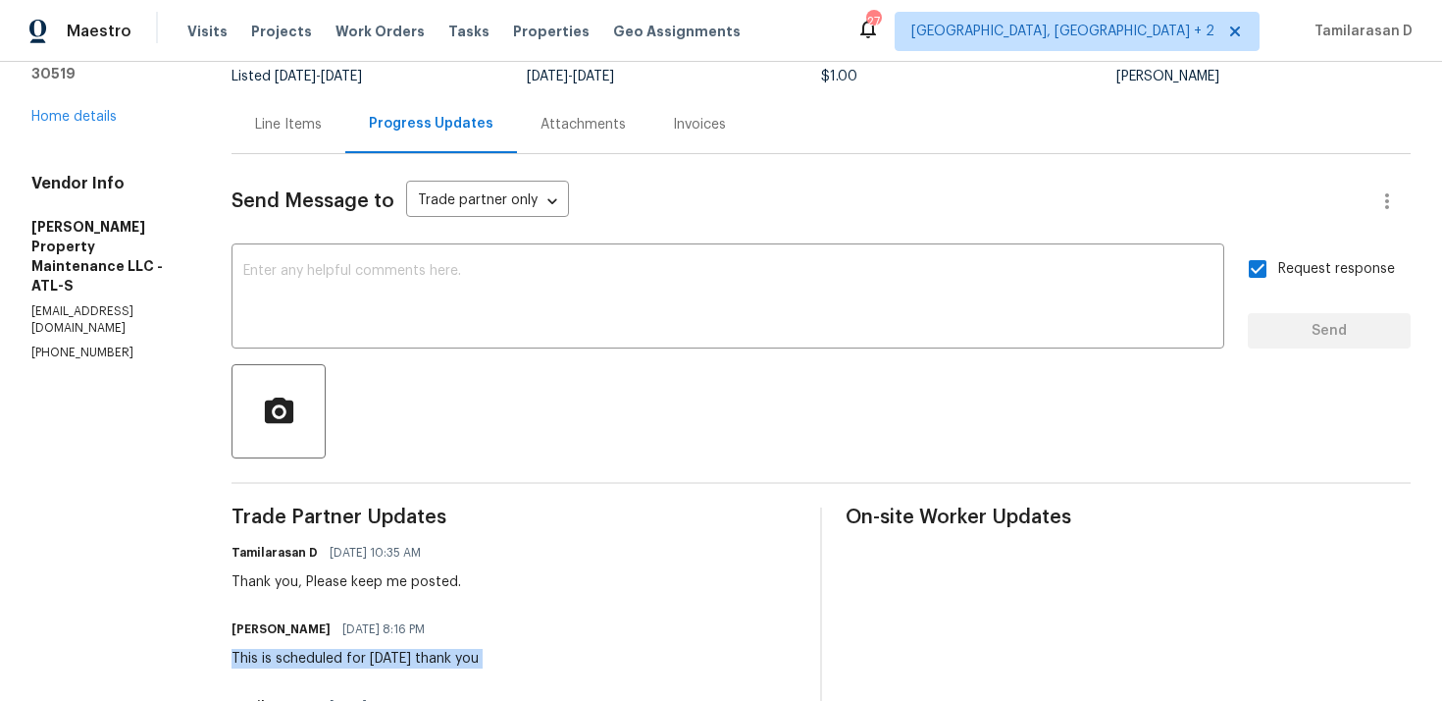
scroll to position [192, 0]
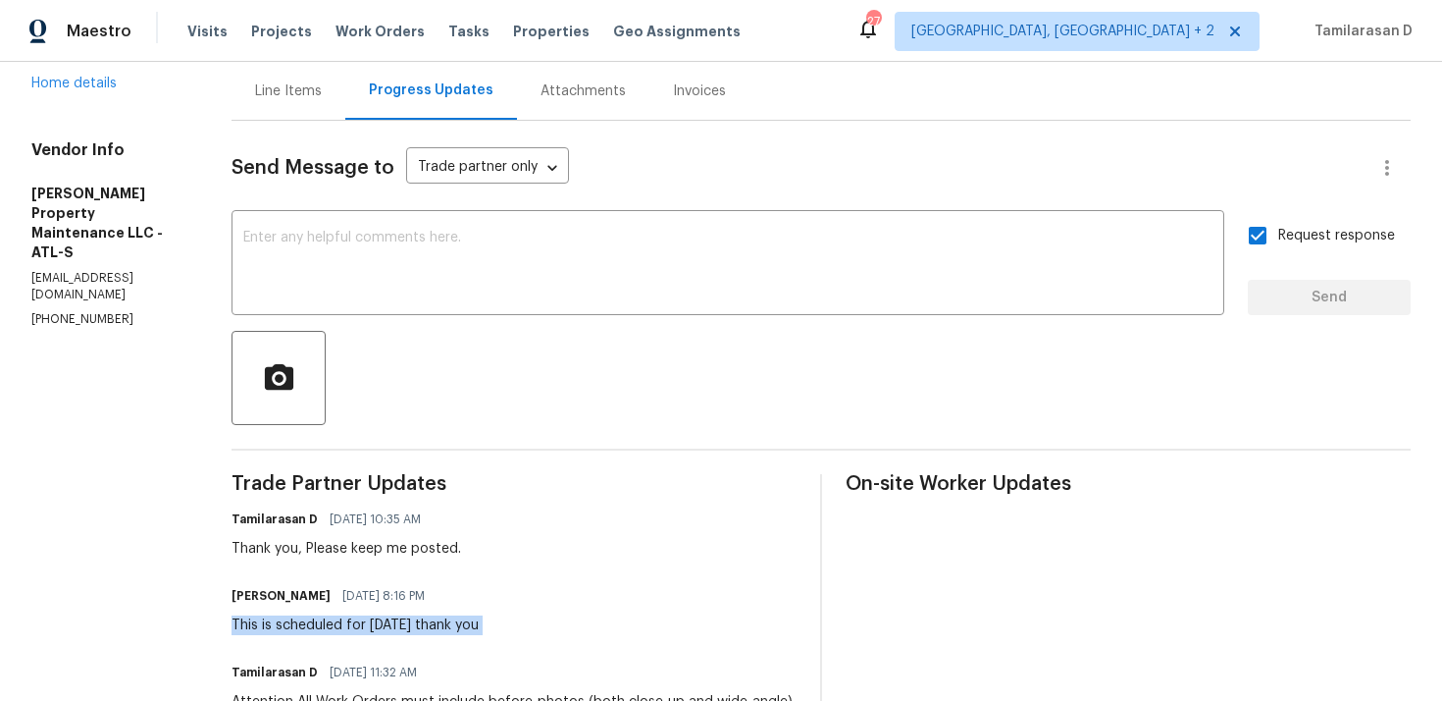
copy div "This is scheduled for tomorrow thank you"
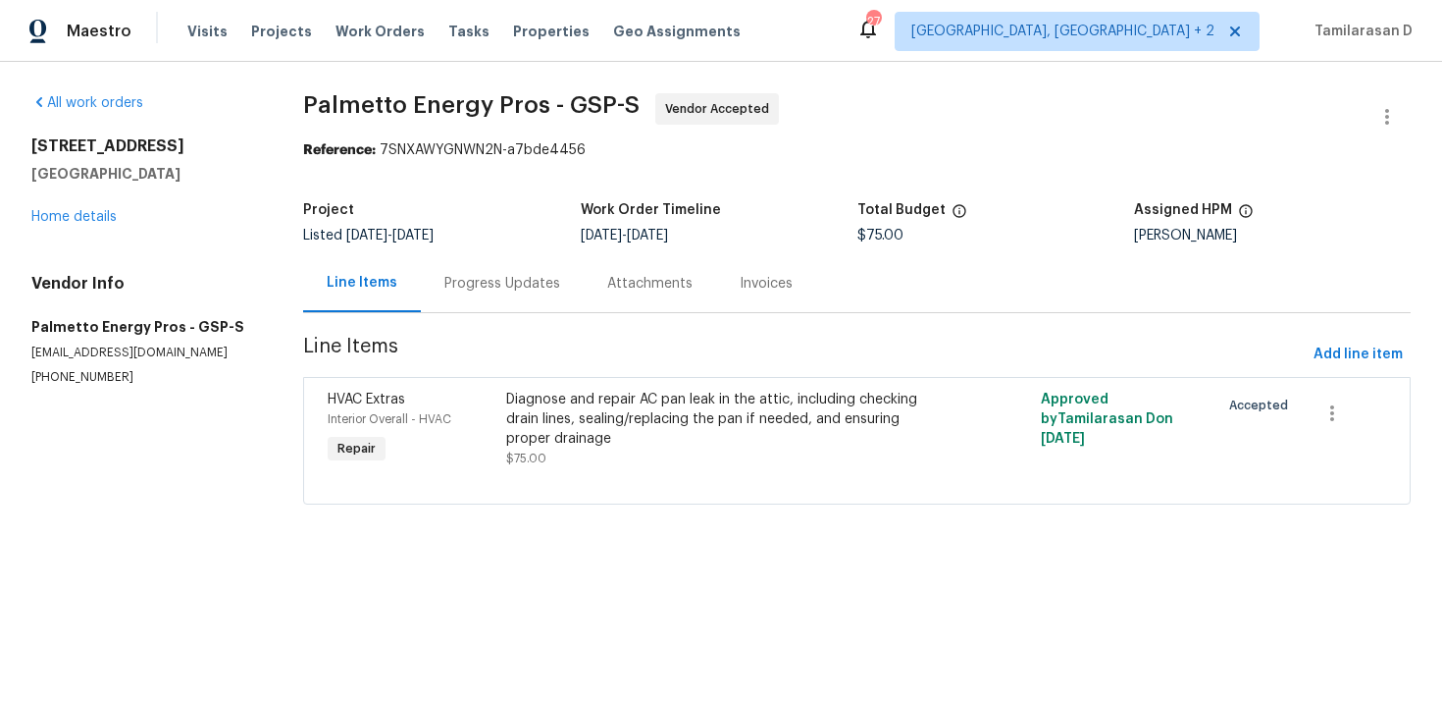
click at [458, 277] on div "Progress Updates" at bounding box center [503, 284] width 116 height 20
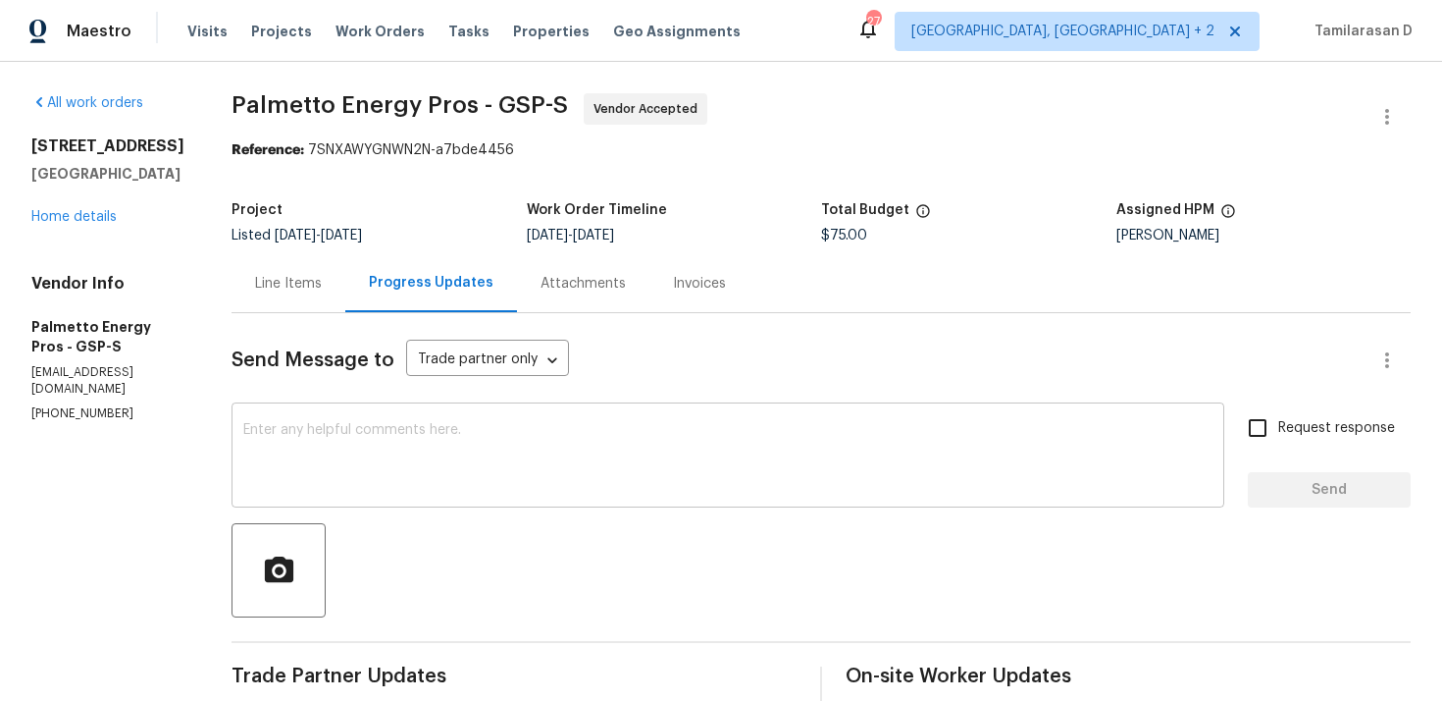
click at [377, 446] on textarea at bounding box center [728, 457] width 970 height 69
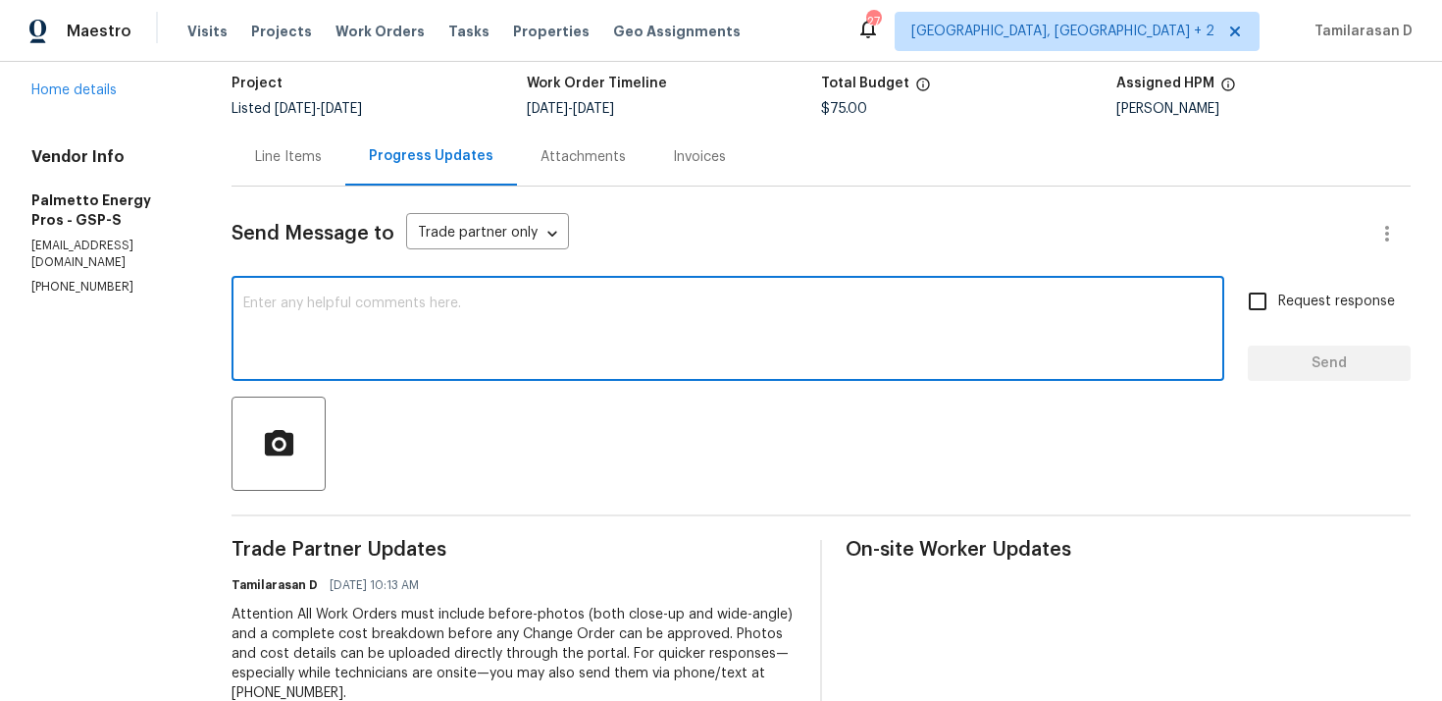
scroll to position [339, 0]
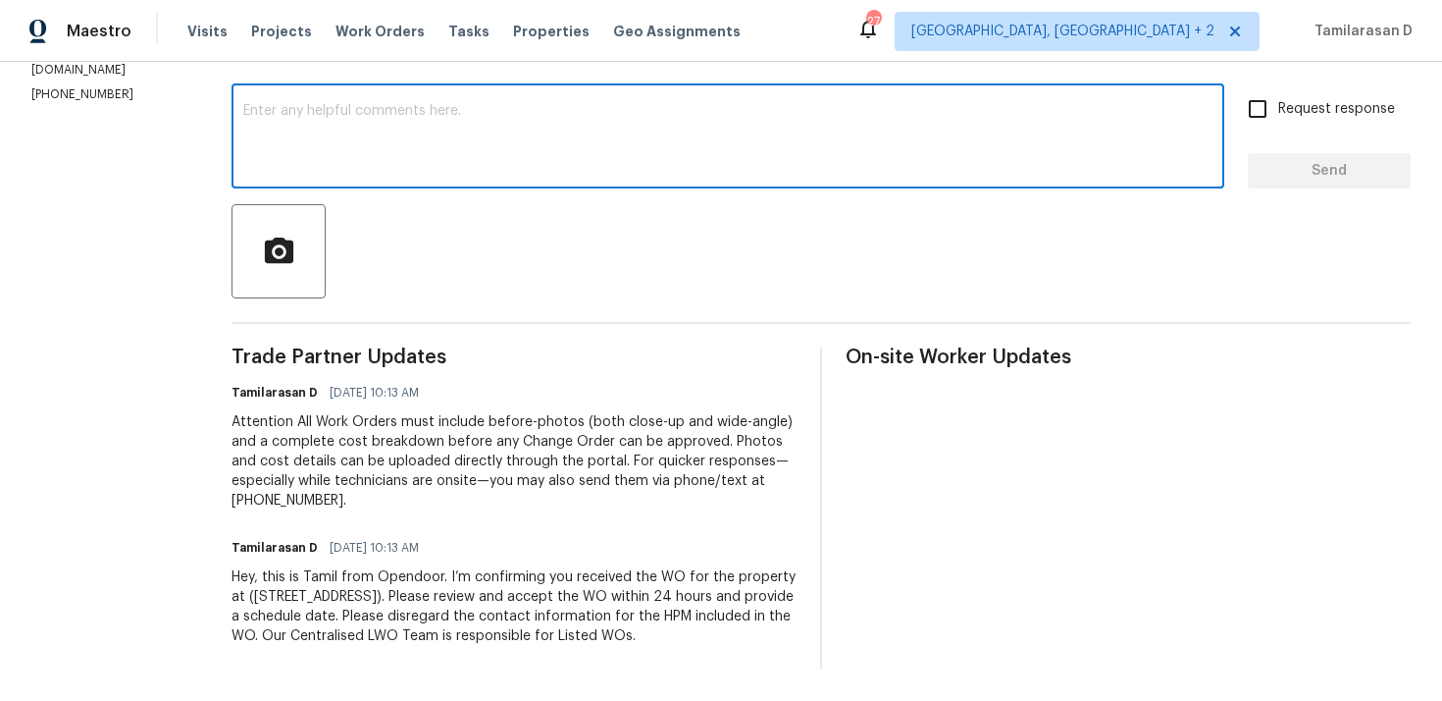
click at [341, 158] on div "x ​" at bounding box center [728, 138] width 993 height 100
paste textarea "Hey there, Thank you for accepting the work order, could you please let me know…"
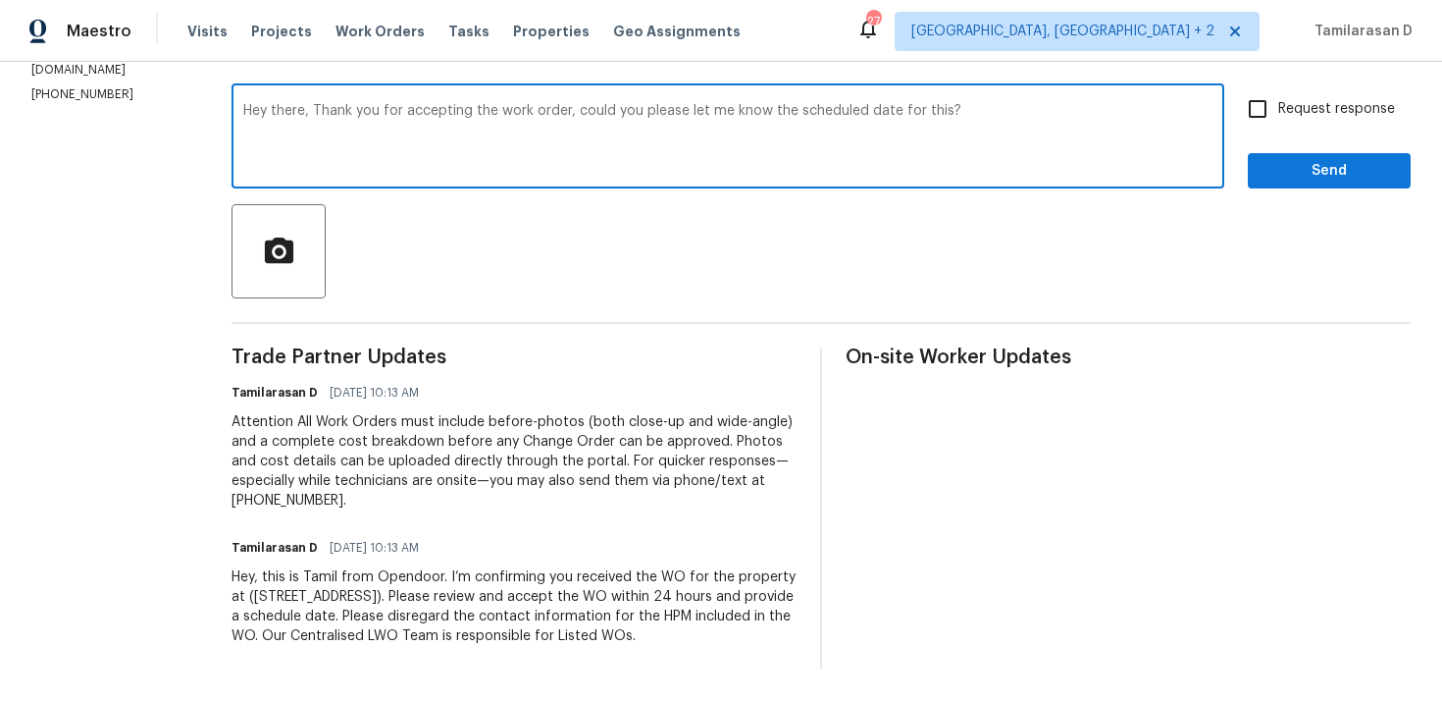
type textarea "Hey there, Thank you for accepting the work order, could you please let me know…"
click at [1279, 105] on input "Request response" at bounding box center [1257, 108] width 41 height 41
checkbox input "true"
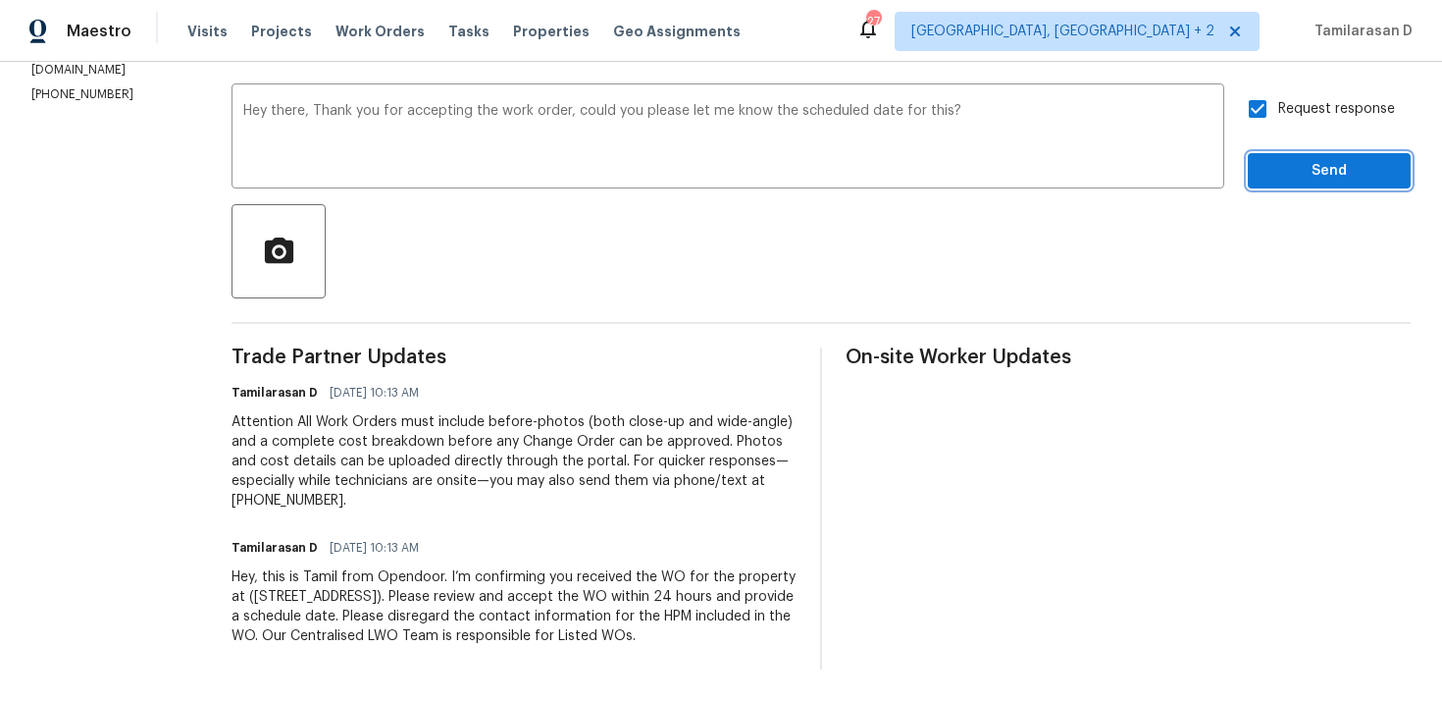
click at [1319, 165] on button "Send" at bounding box center [1329, 171] width 163 height 36
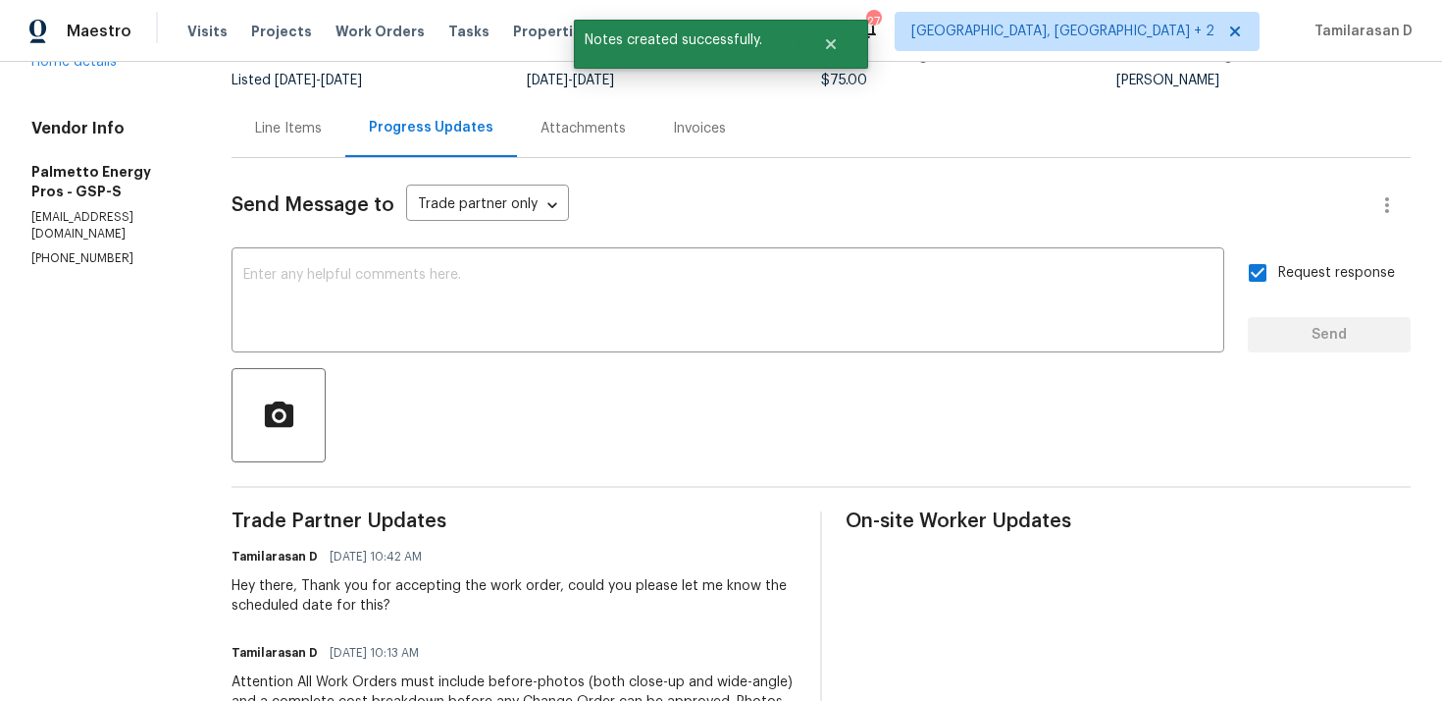
scroll to position [0, 0]
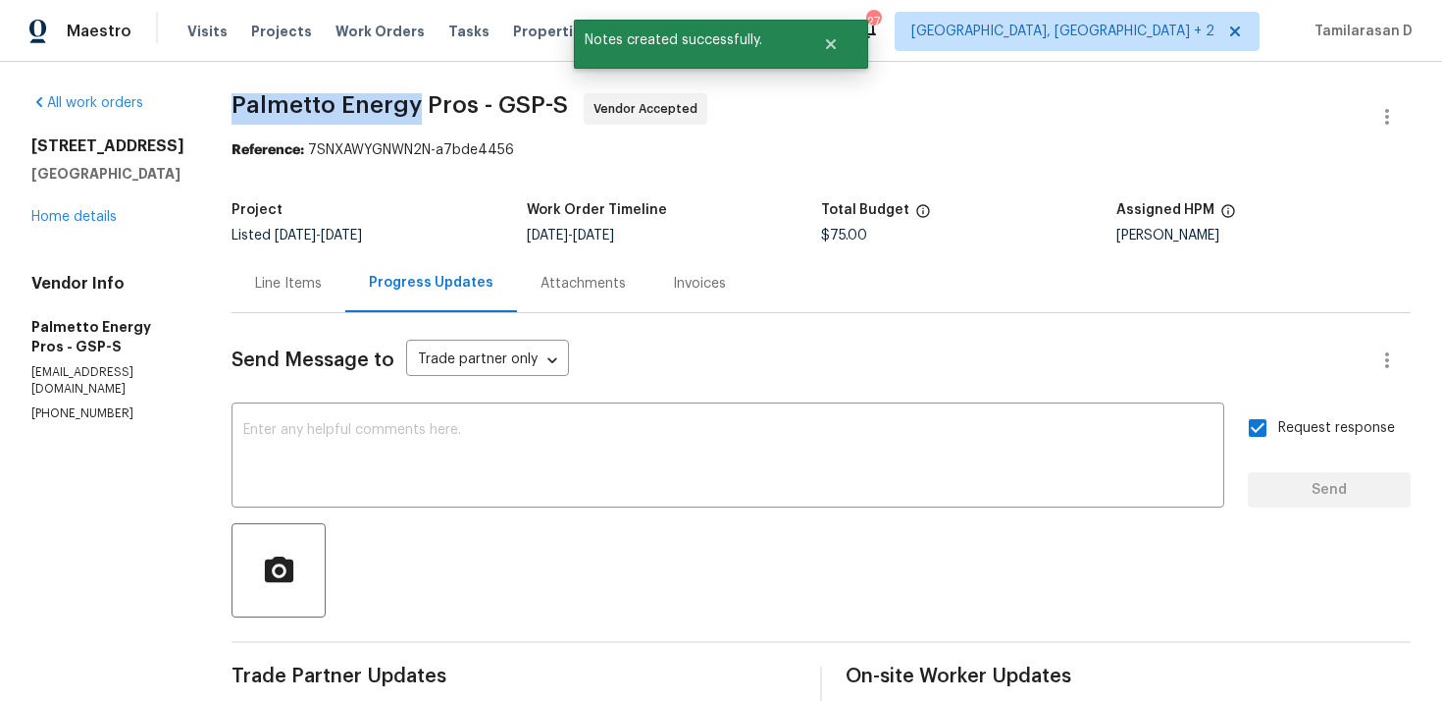
drag, startPoint x: 238, startPoint y: 102, endPoint x: 419, endPoint y: 119, distance: 181.3
click at [419, 119] on div "All work orders 421 High Valley Blvd Greenville, SC 29605 Home details Vendor I…" at bounding box center [721, 589] width 1442 height 1054
copy span "Palmetto Energy"
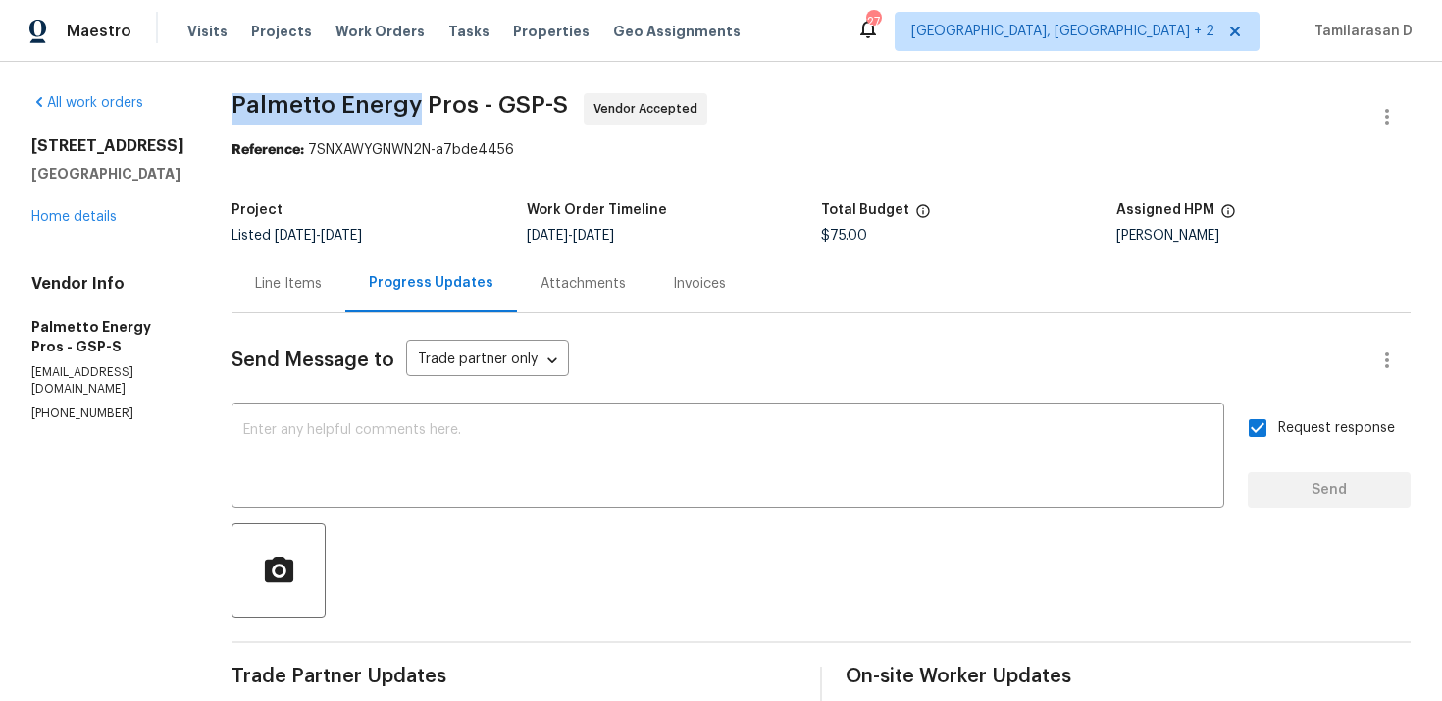
click at [345, 297] on div "Line Items" at bounding box center [289, 283] width 114 height 58
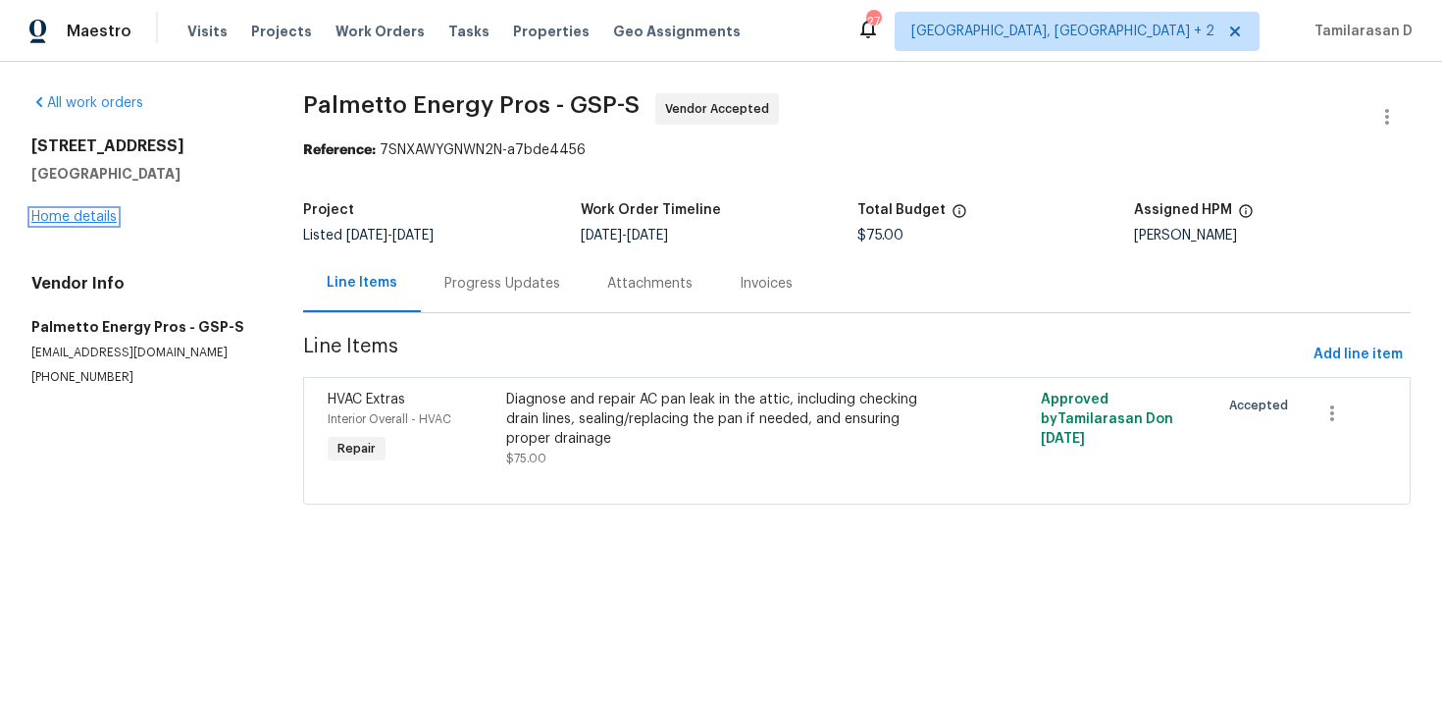
click at [99, 218] on link "Home details" at bounding box center [73, 217] width 85 height 14
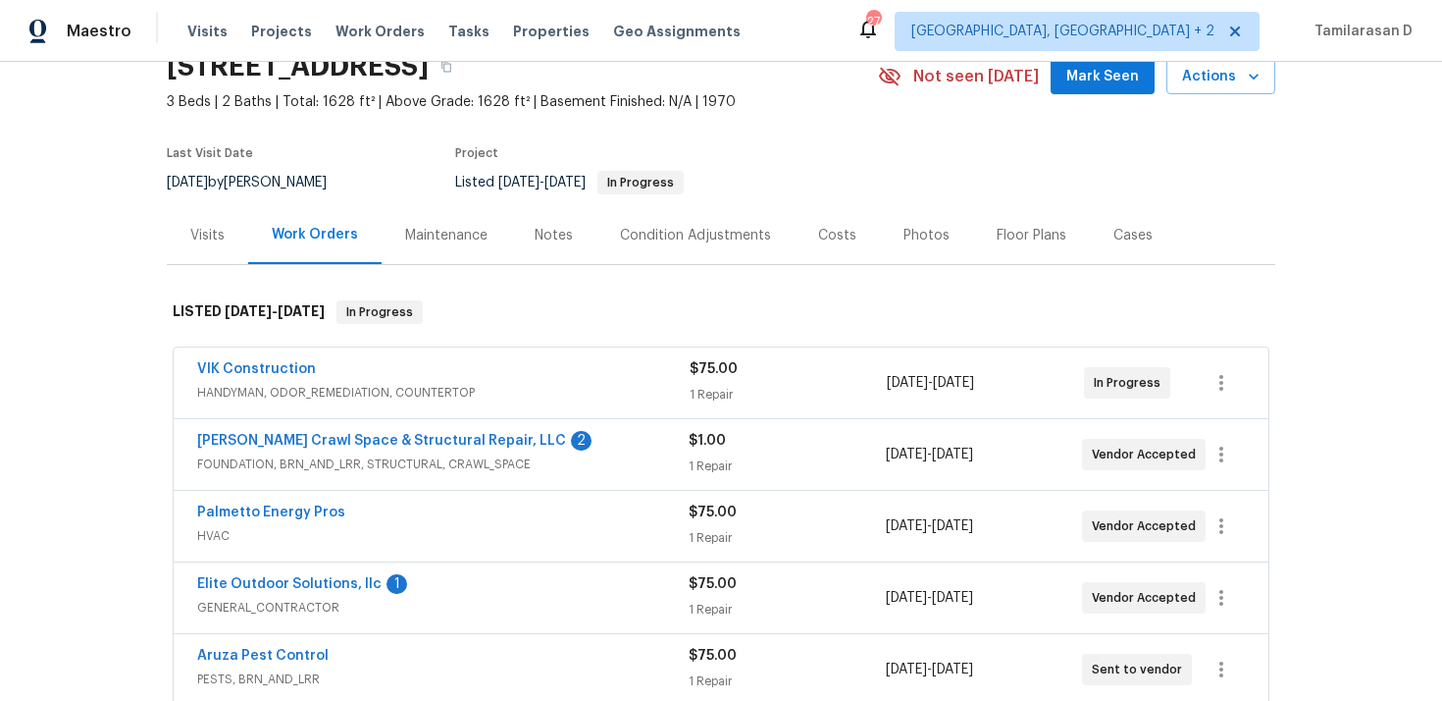
scroll to position [148, 0]
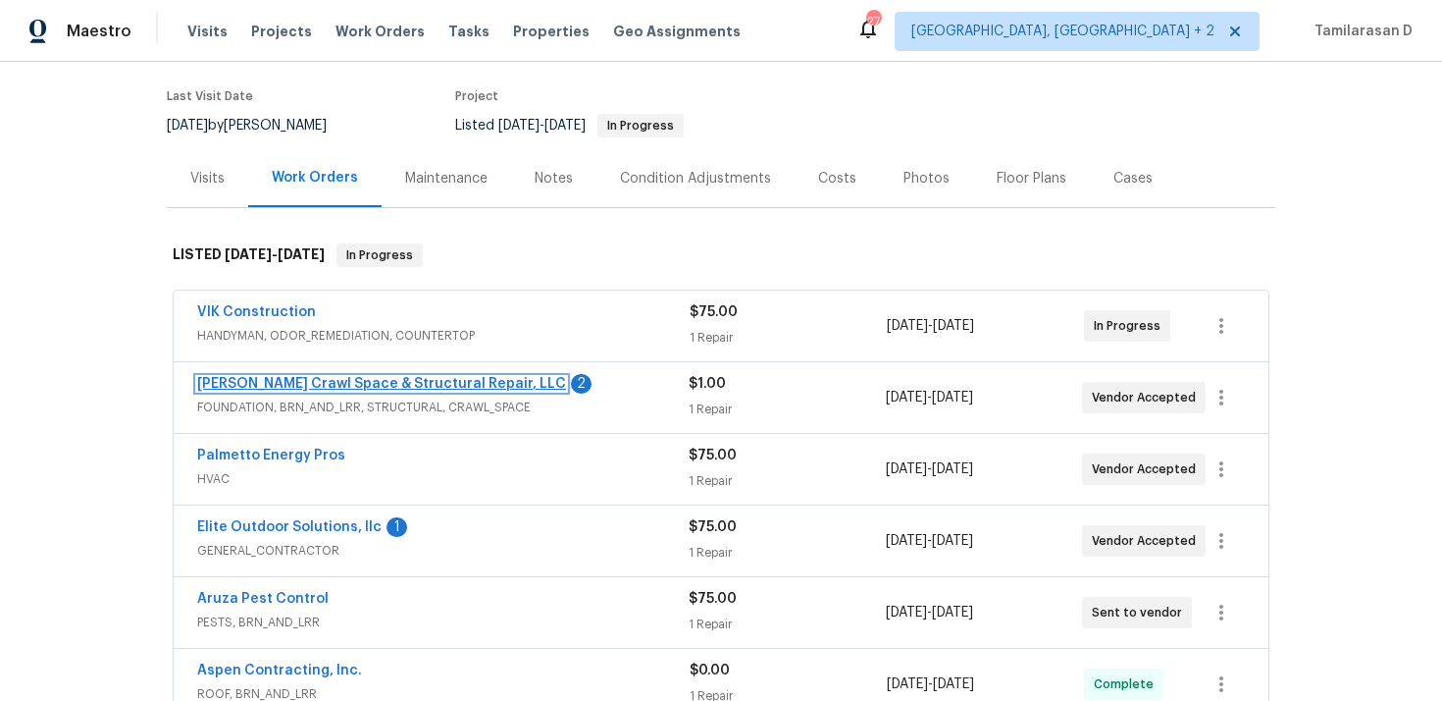
click at [389, 386] on link "Falcone Crawl Space & Structural Repair, LLC" at bounding box center [381, 384] width 369 height 14
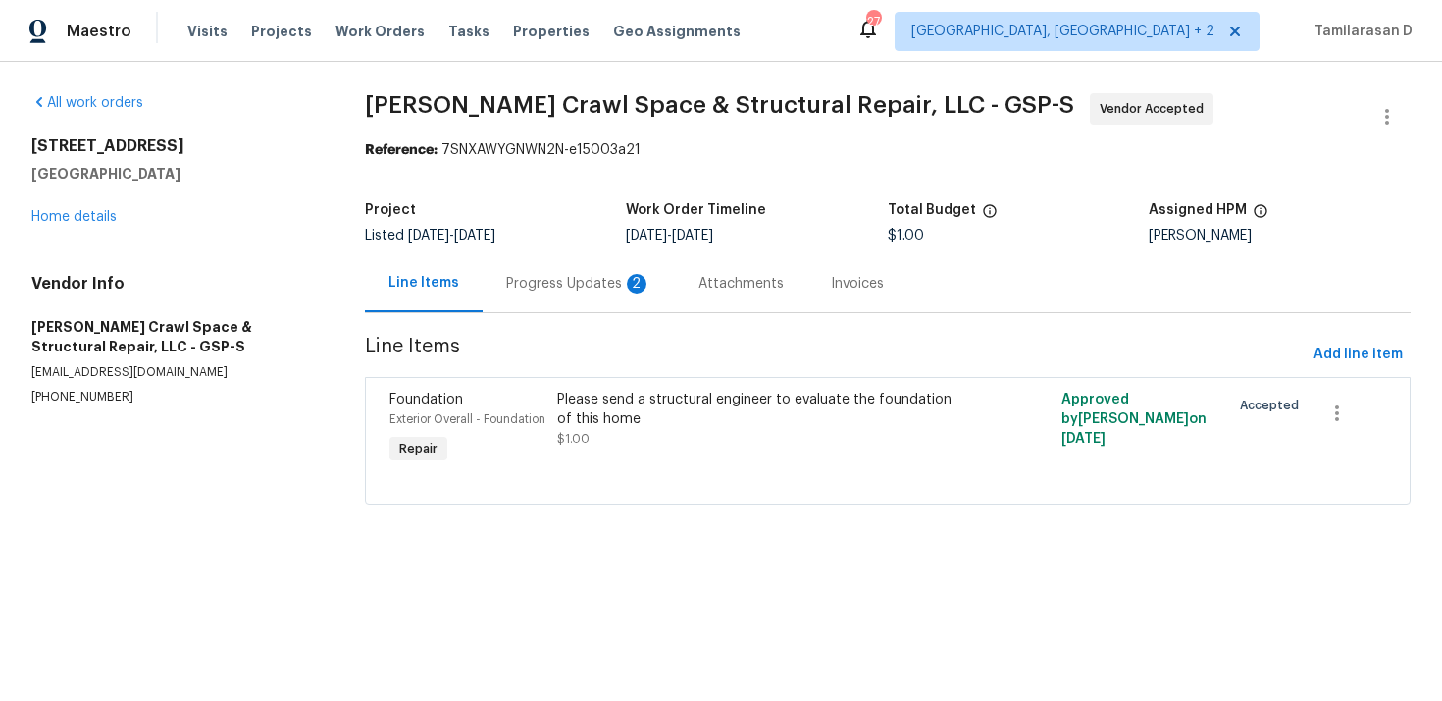
click at [549, 293] on div "Progress Updates 2" at bounding box center [579, 283] width 192 height 58
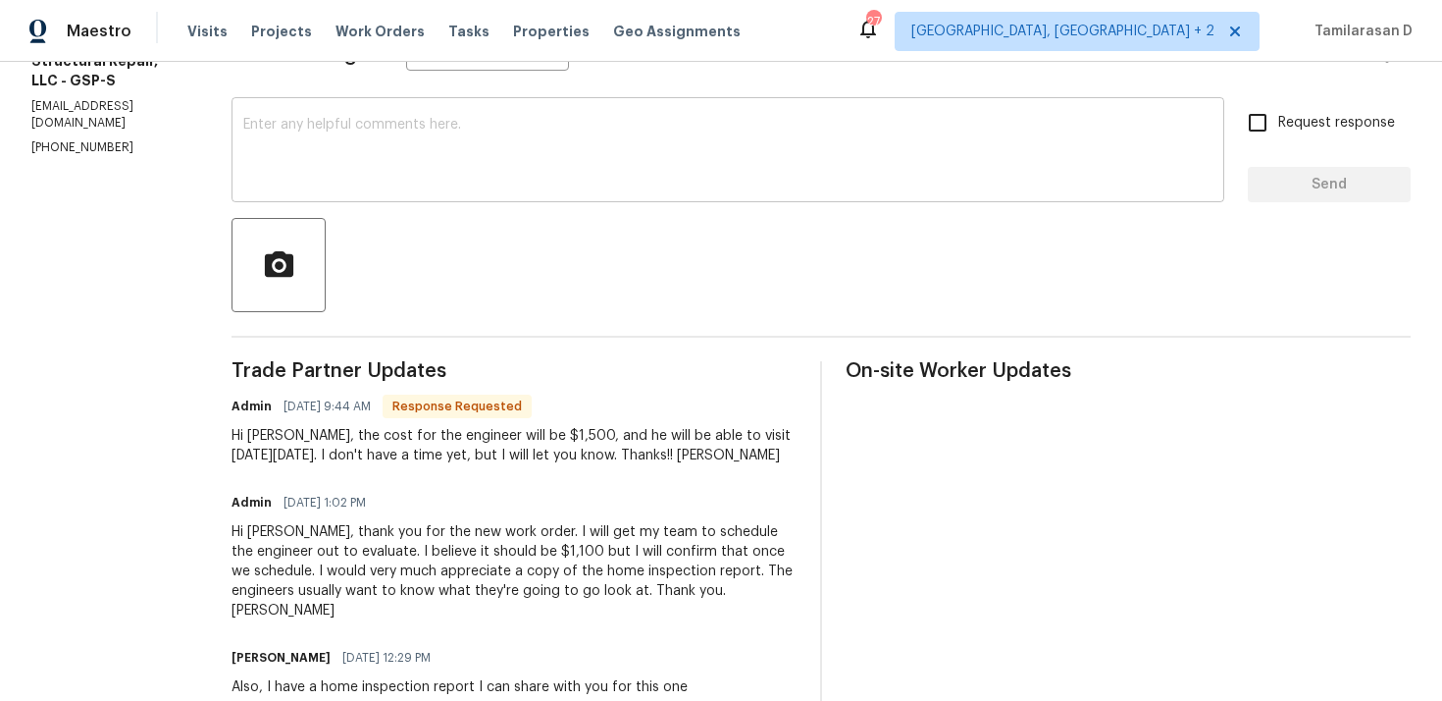
scroll to position [355, 0]
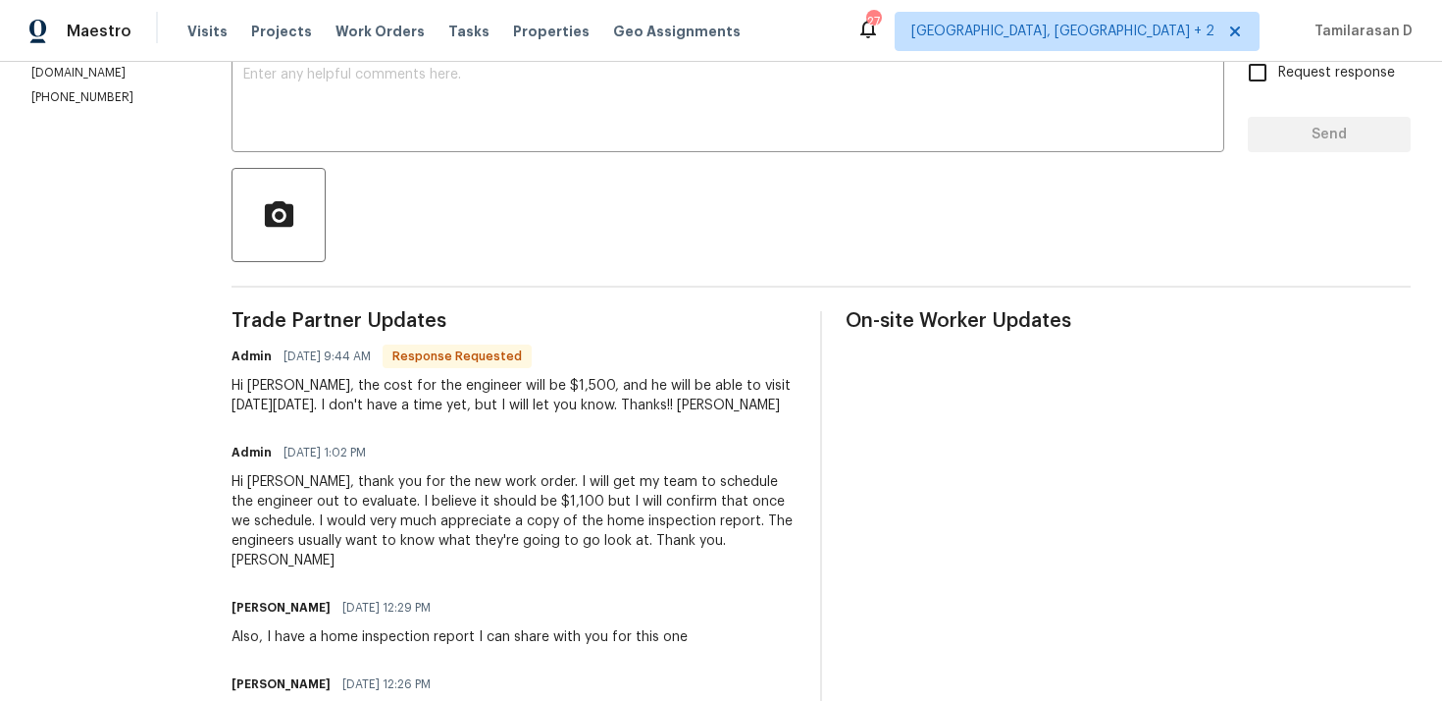
click at [535, 537] on div "Hi Alex, thank you for the new work order. I will get my team to schedule the e…" at bounding box center [514, 521] width 565 height 98
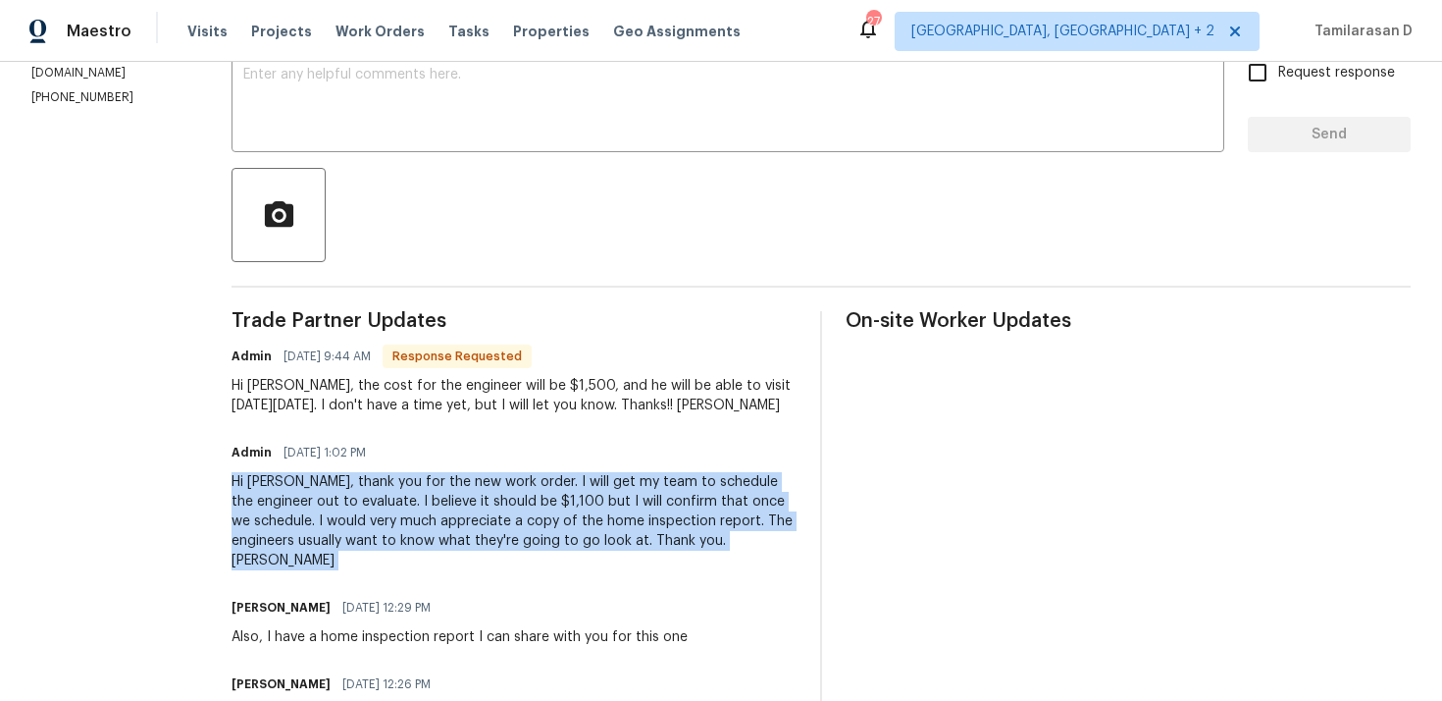
click at [409, 399] on div "Hi Alex, the cost for the engineer will be $1,500, and he will be able to visit…" at bounding box center [514, 395] width 565 height 39
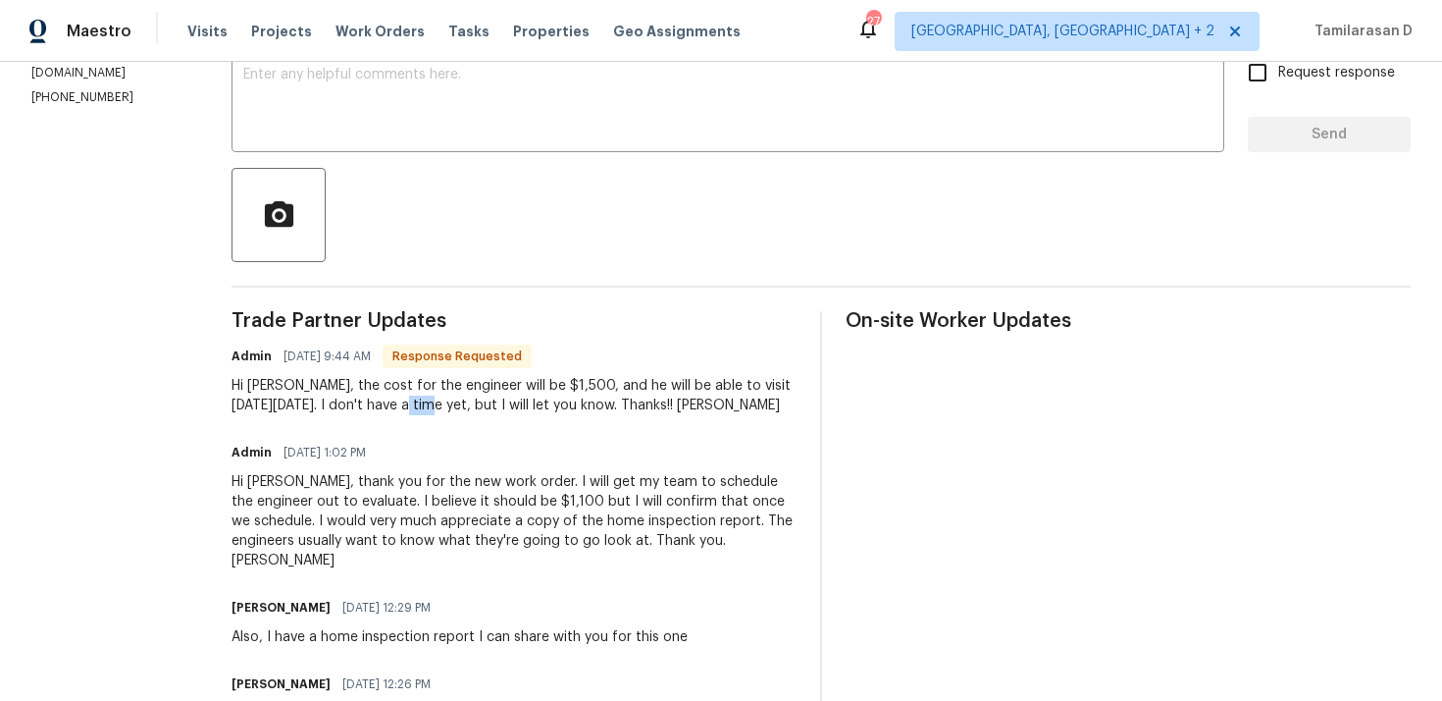
click at [409, 399] on div "Hi Alex, the cost for the engineer will be $1,500, and he will be able to visit…" at bounding box center [514, 395] width 565 height 39
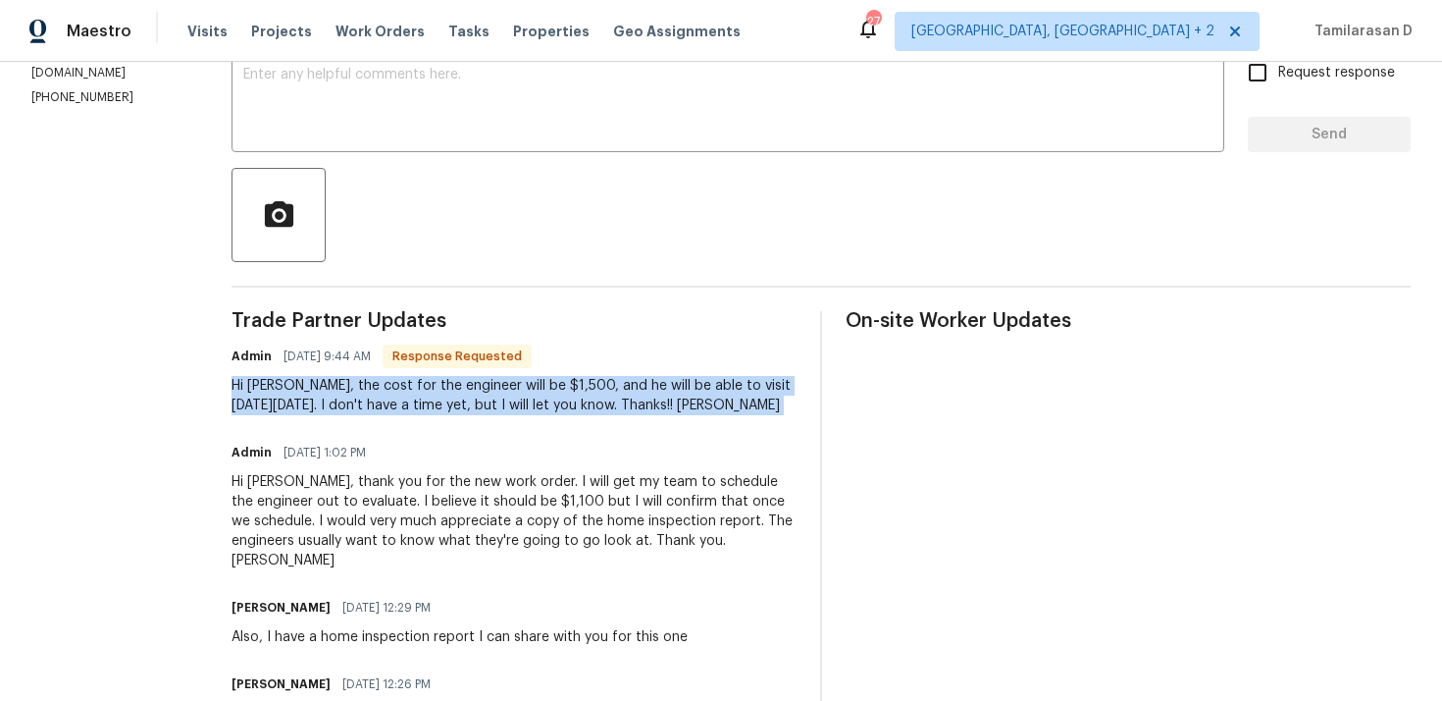
click at [446, 498] on div "Hi Alex, thank you for the new work order. I will get my team to schedule the e…" at bounding box center [514, 521] width 565 height 98
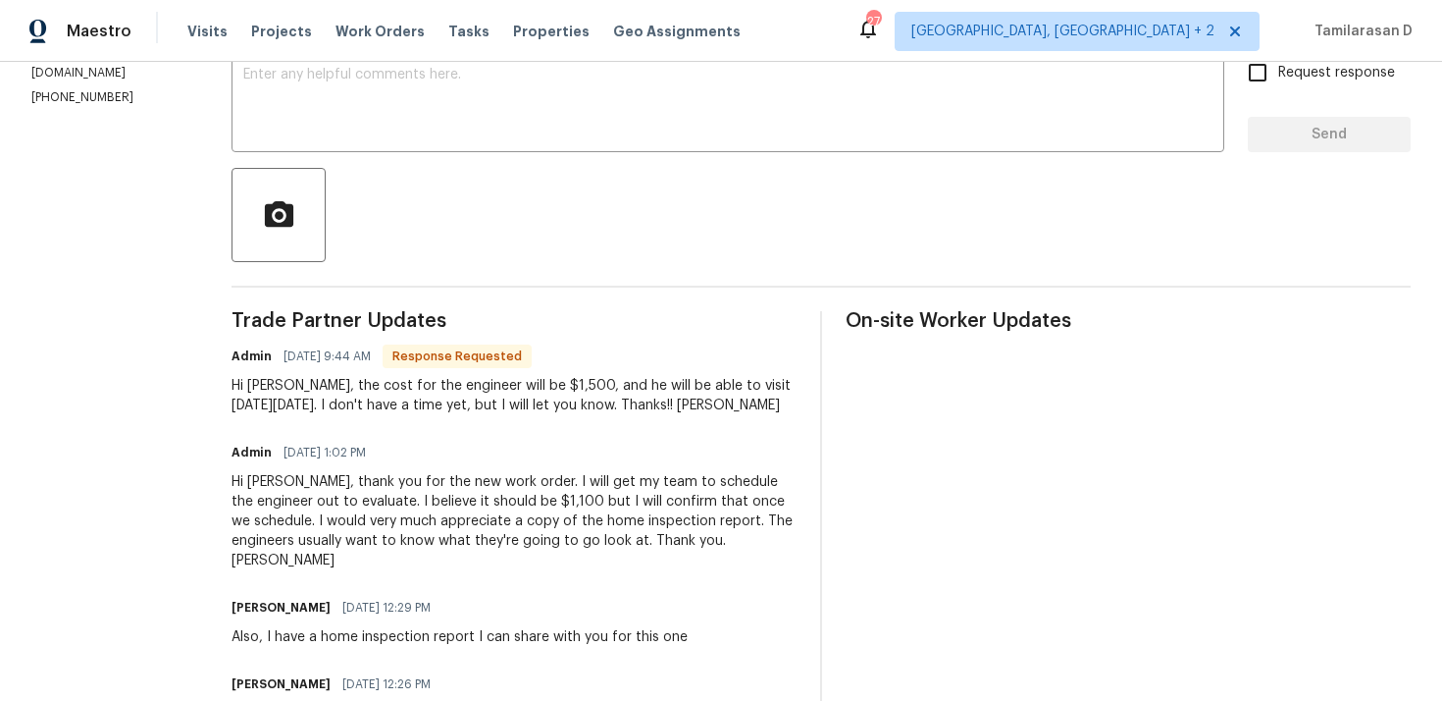
click at [446, 498] on div "Hi Alex, thank you for the new work order. I will get my team to schedule the e…" at bounding box center [514, 521] width 565 height 98
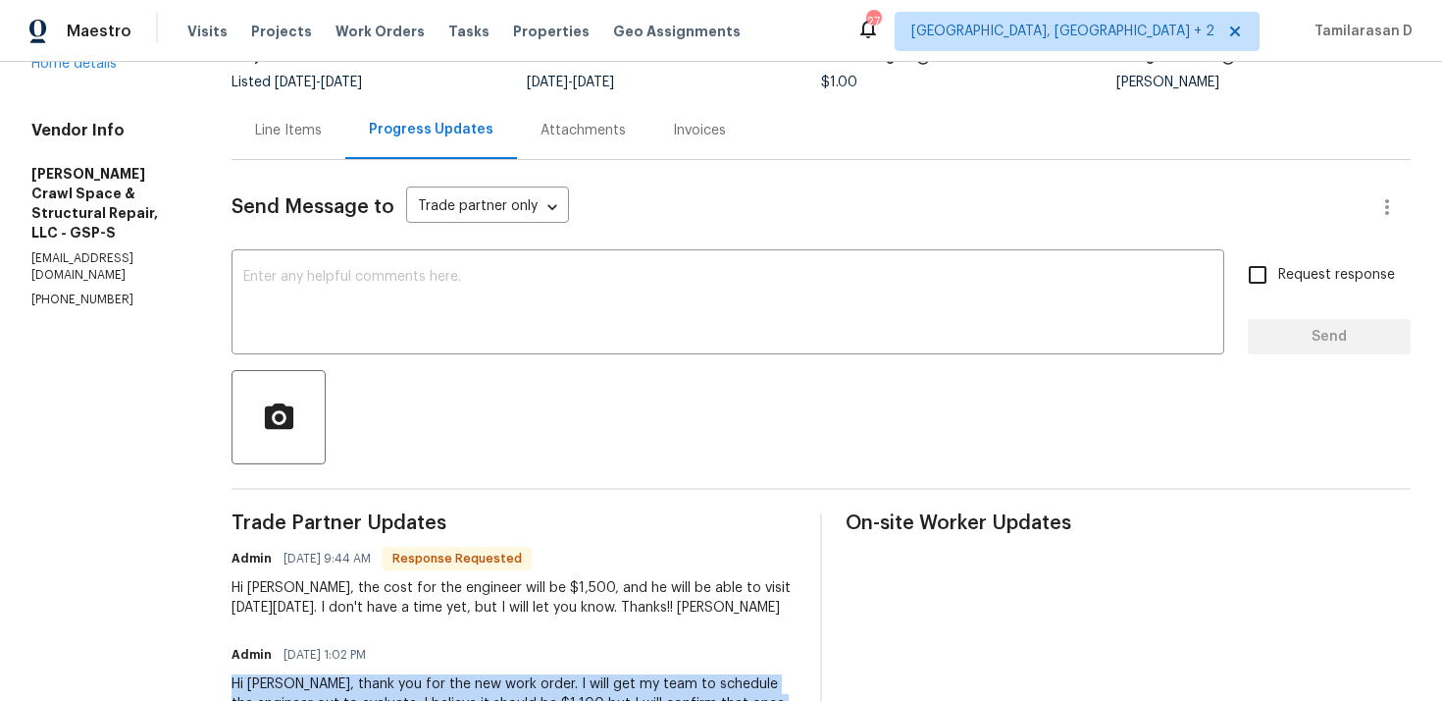
scroll to position [0, 0]
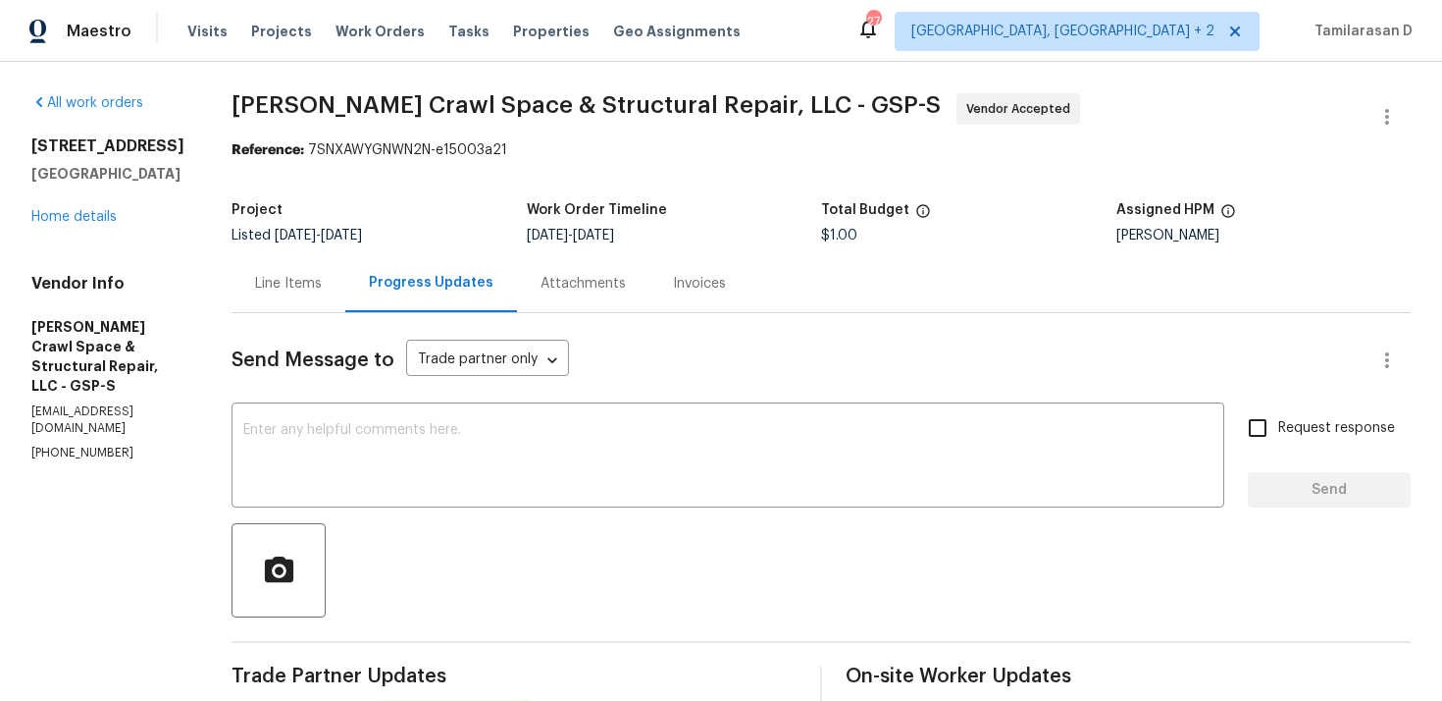
click at [89, 224] on div "421 High Valley Blvd Greenville, SC 29605 Home details" at bounding box center [107, 181] width 153 height 90
click at [82, 221] on link "Home details" at bounding box center [73, 217] width 85 height 14
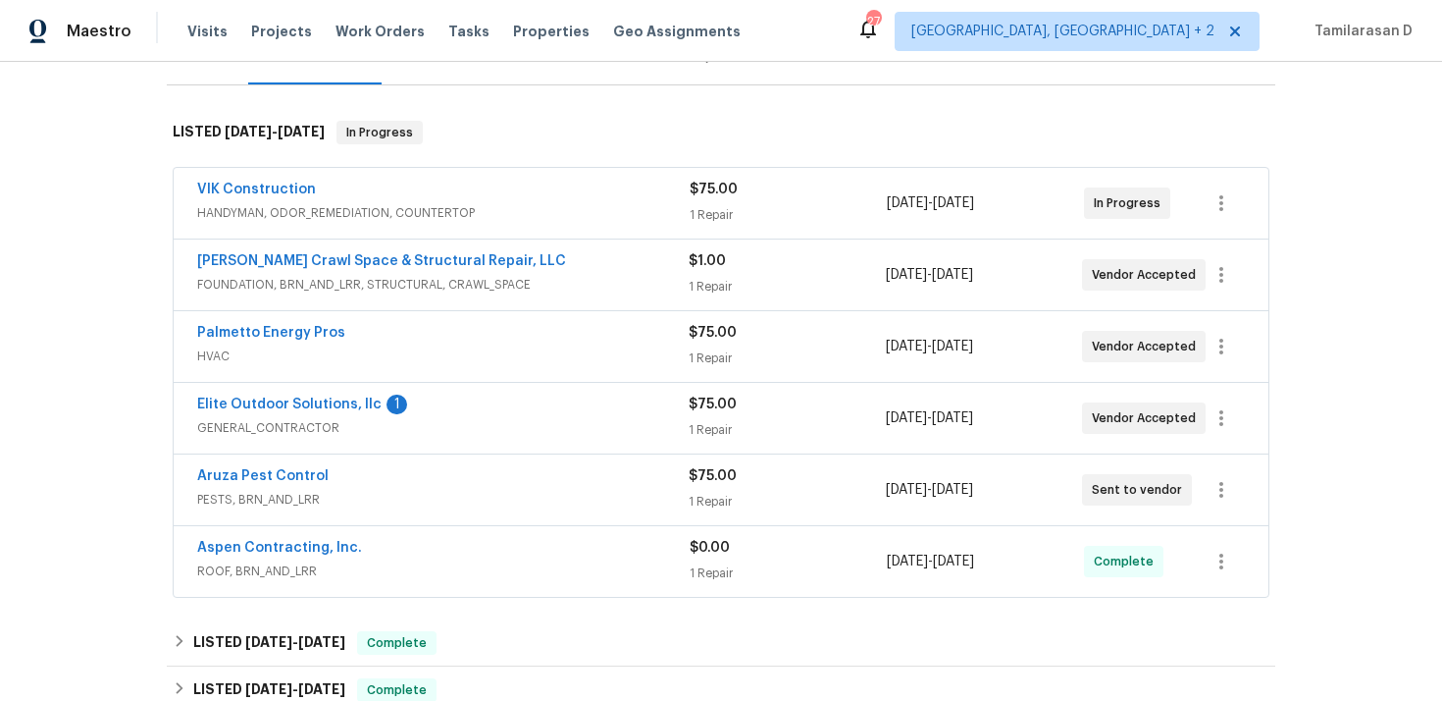
scroll to position [346, 0]
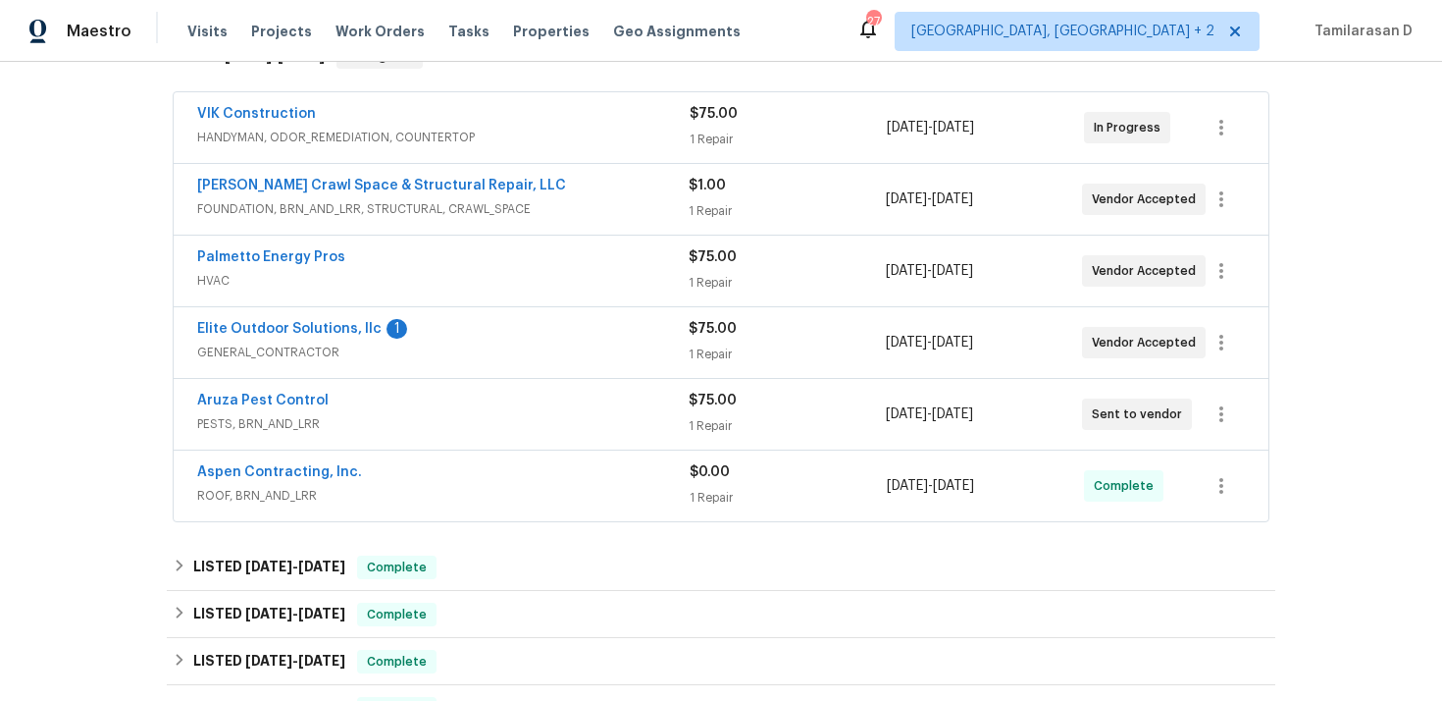
click at [440, 357] on span "GENERAL_CONTRACTOR" at bounding box center [443, 352] width 492 height 20
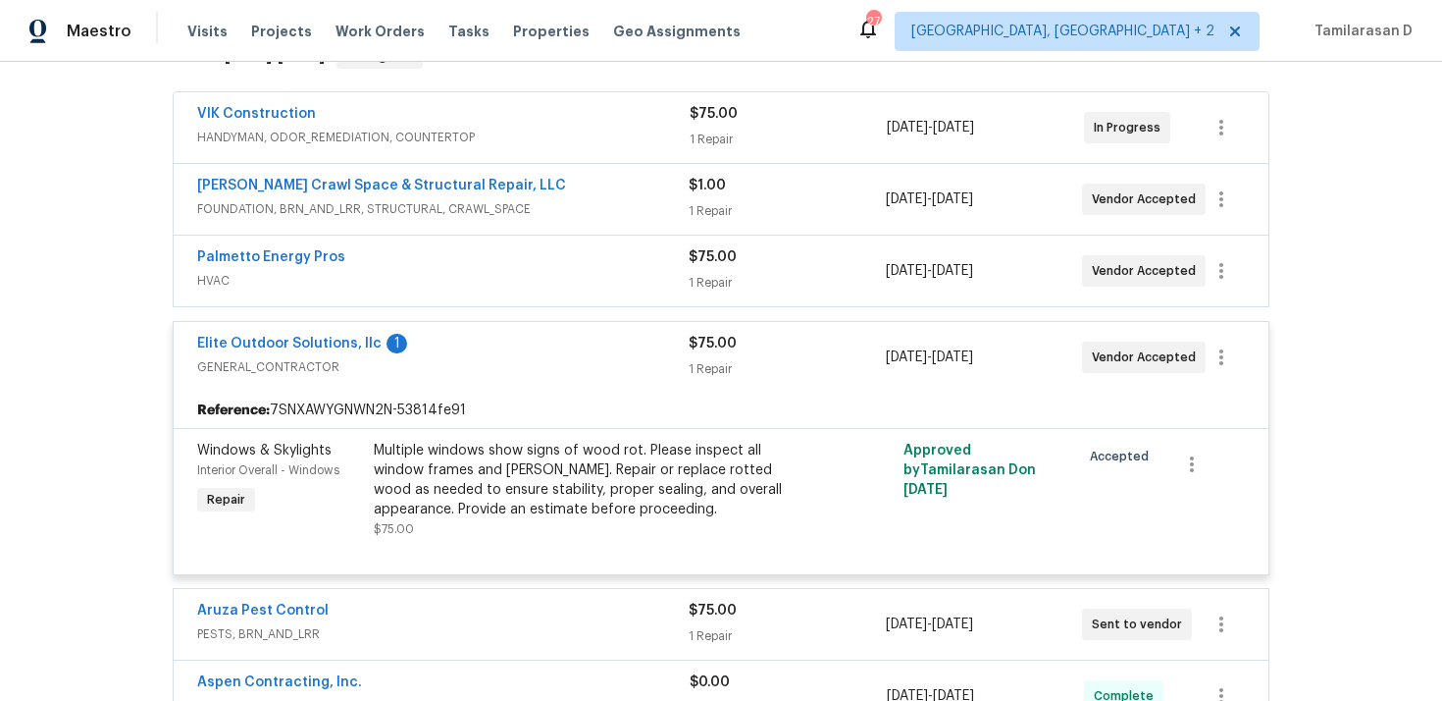
scroll to position [378, 0]
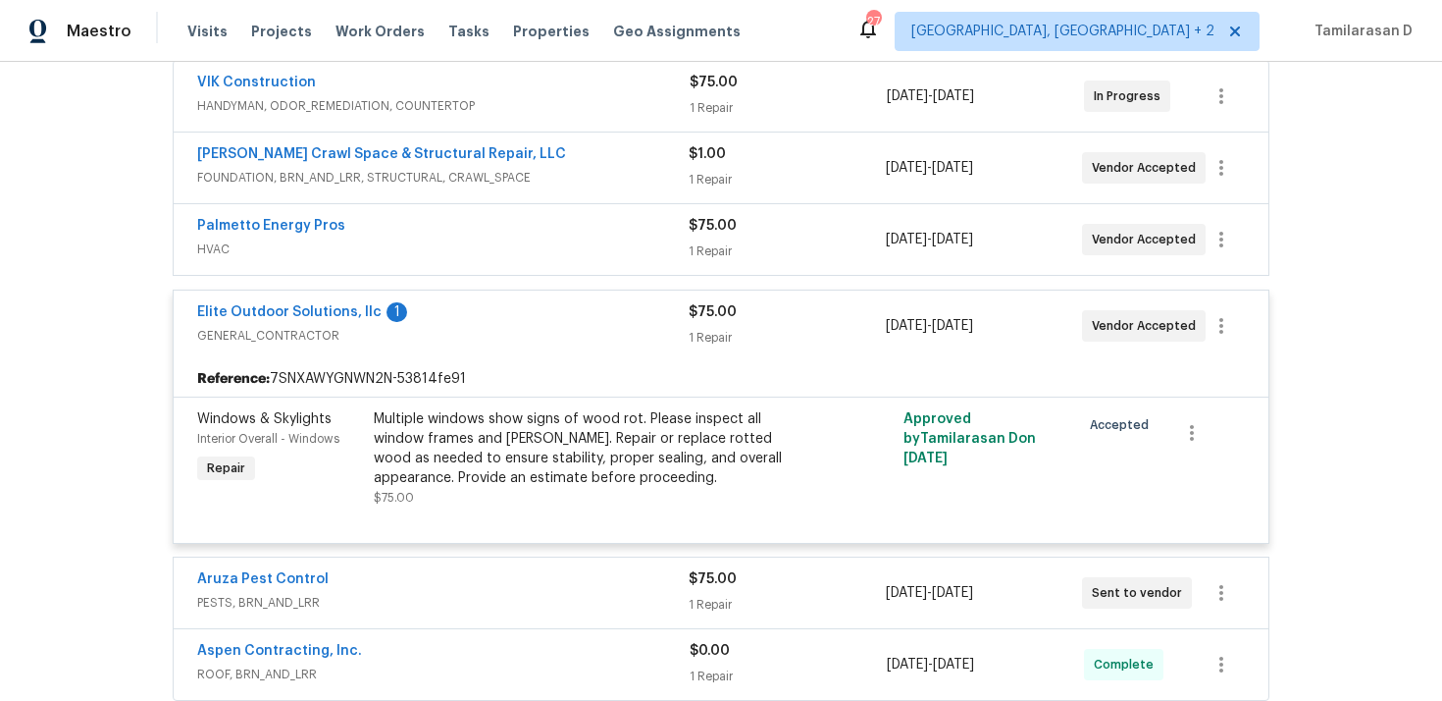
click at [451, 316] on div "Elite Outdoor Solutions, llc 1" at bounding box center [443, 314] width 492 height 24
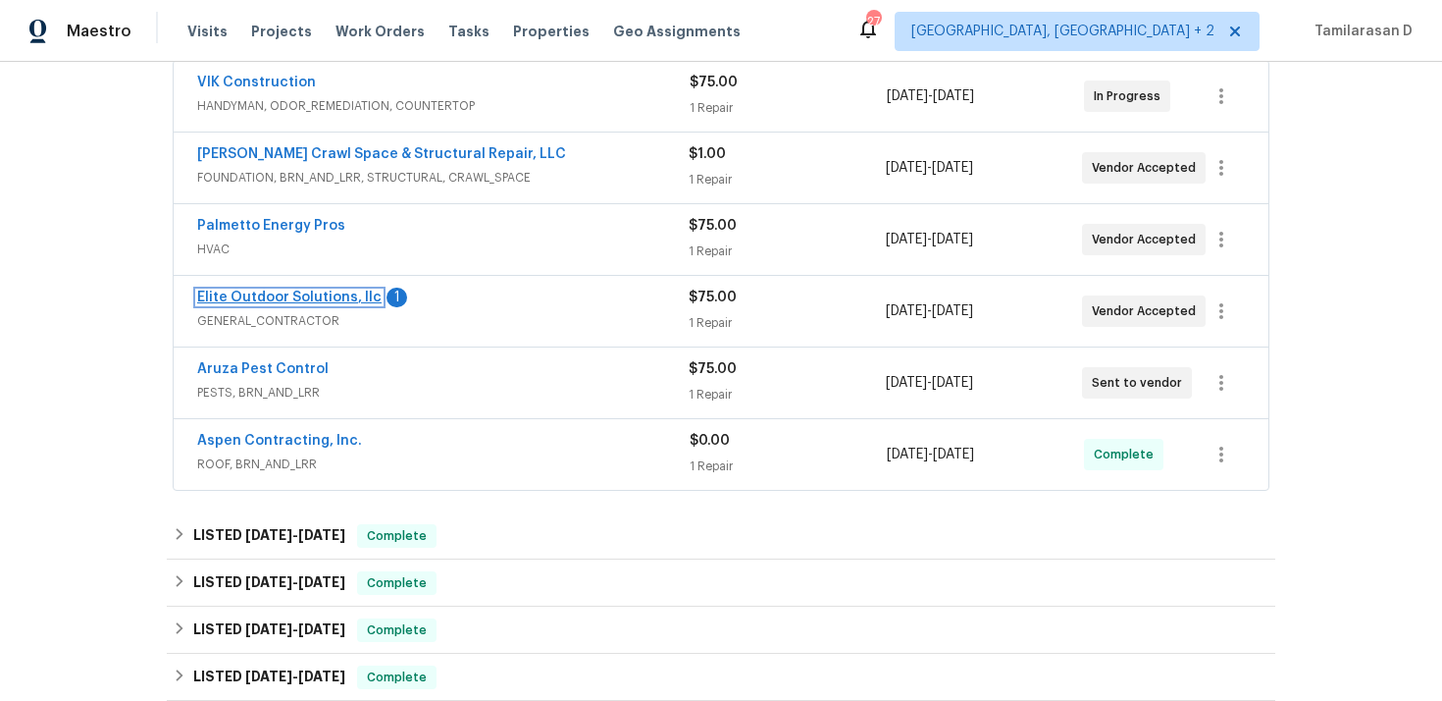
click at [345, 293] on link "Elite Outdoor Solutions, llc" at bounding box center [289, 297] width 184 height 14
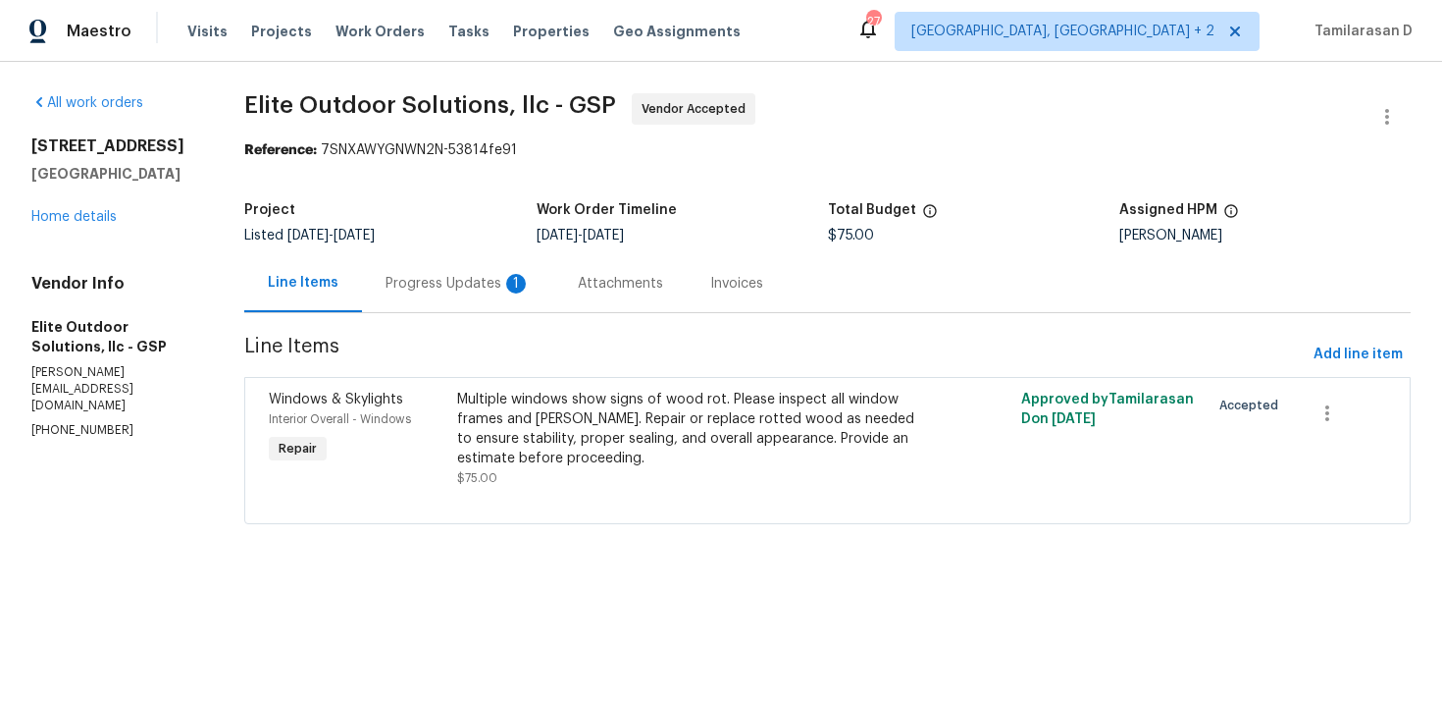
click at [434, 285] on div "Progress Updates 1" at bounding box center [458, 284] width 145 height 20
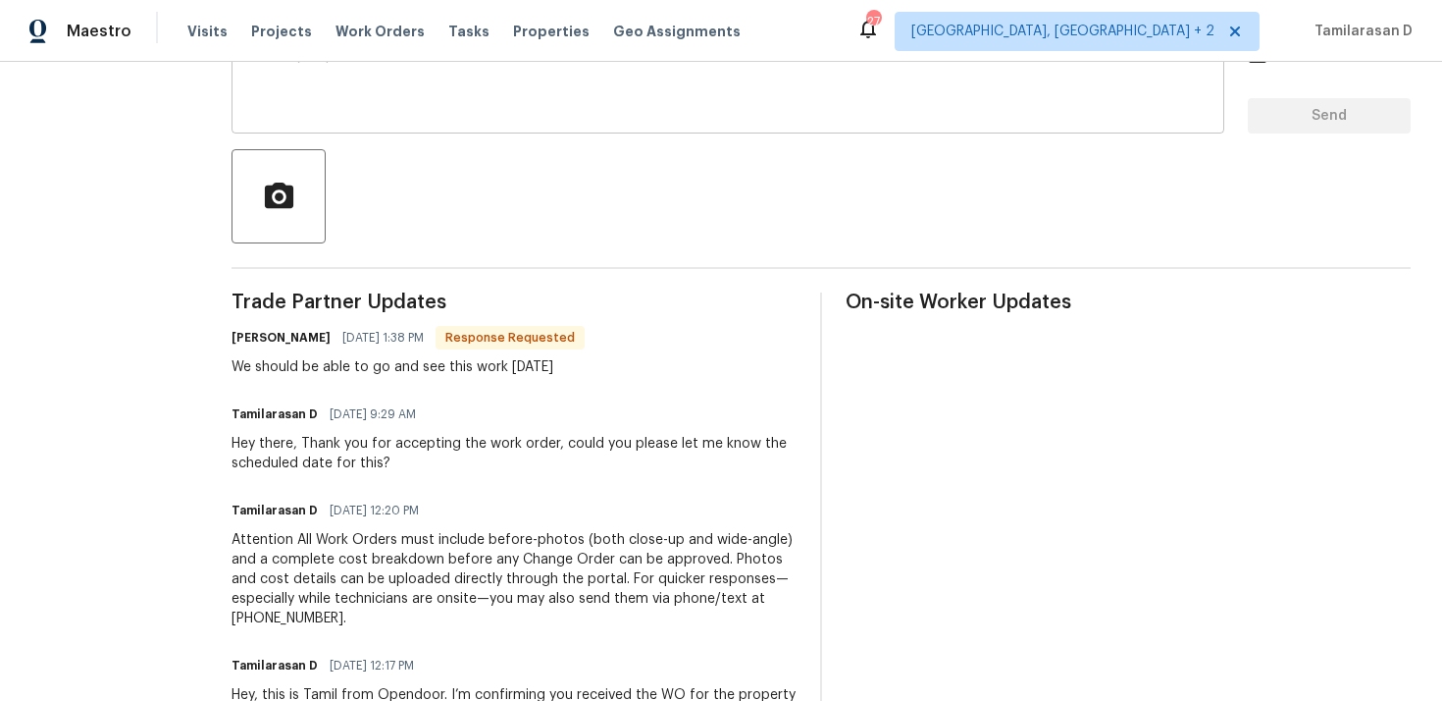
scroll to position [376, 0]
click at [432, 365] on div "We should be able to go and see this work tomorrow" at bounding box center [408, 365] width 353 height 20
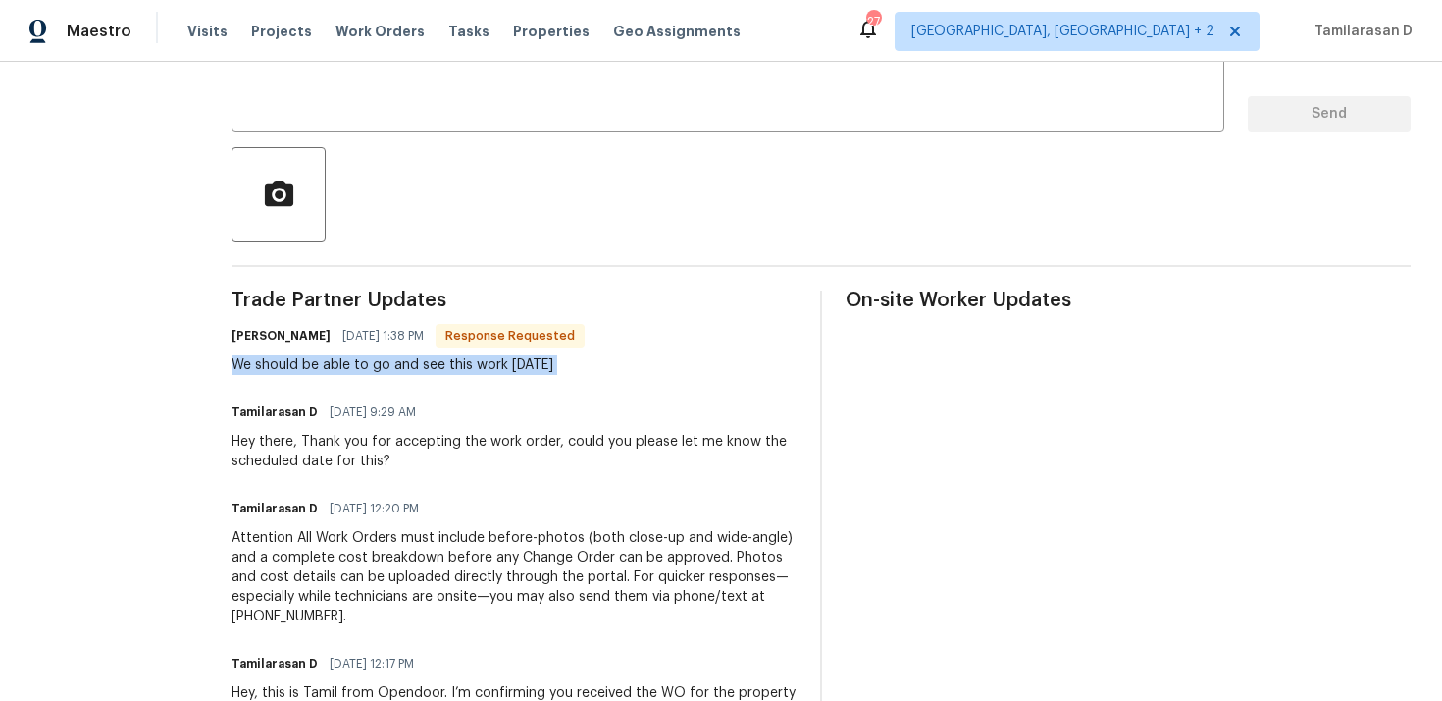
click at [451, 394] on div "Trade Partner Updates Walter Arriola 09/08/2025 1:38 PM Response Requested We s…" at bounding box center [514, 537] width 565 height 495
click at [446, 443] on div "Hey there, Thank you for accepting the work order, could you please let me know…" at bounding box center [514, 451] width 565 height 39
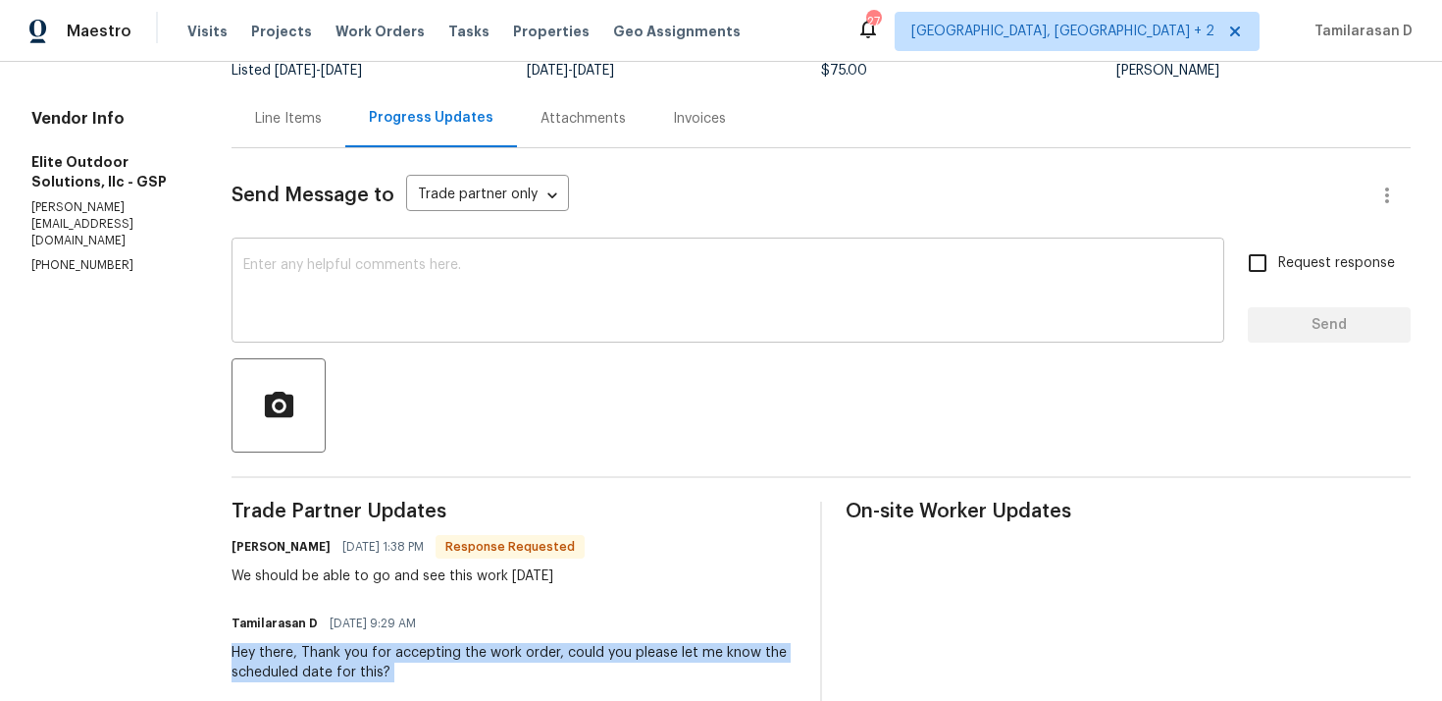
scroll to position [0, 0]
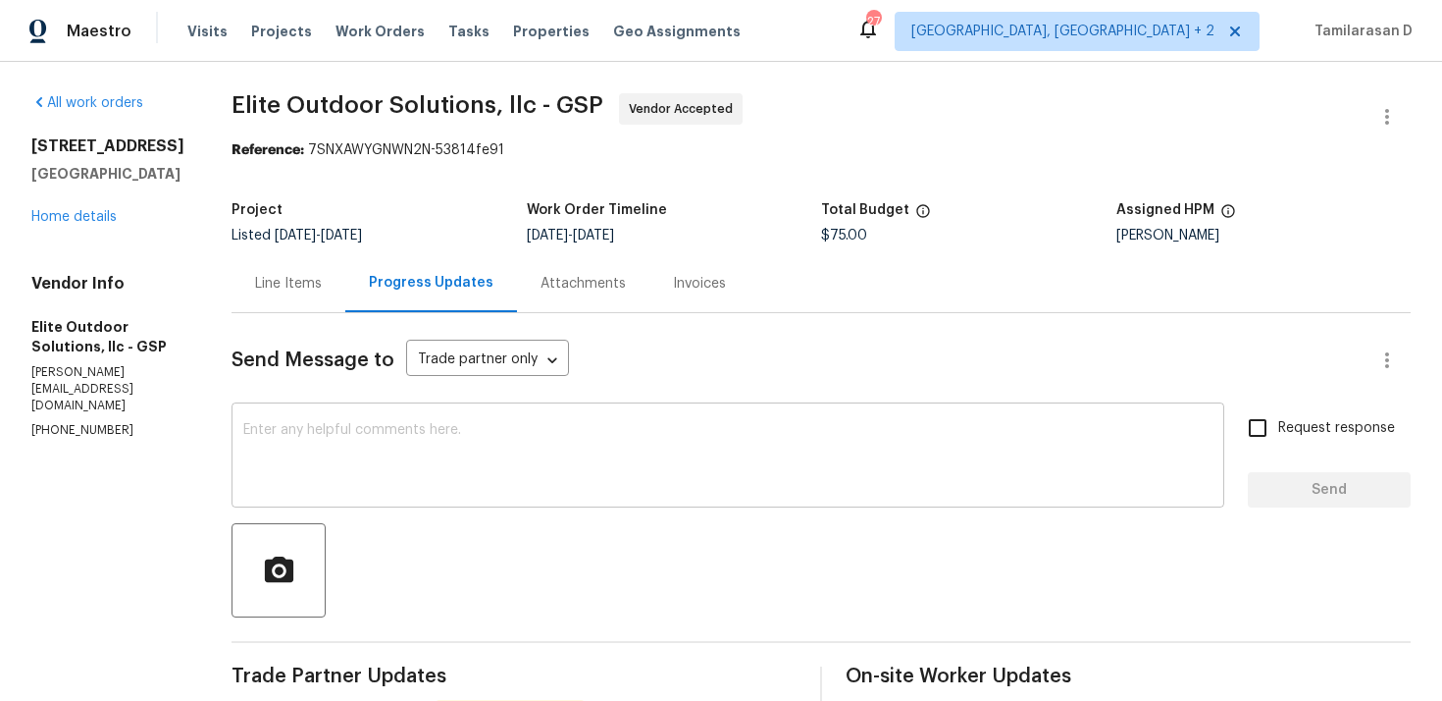
click at [386, 423] on textarea at bounding box center [728, 457] width 970 height 69
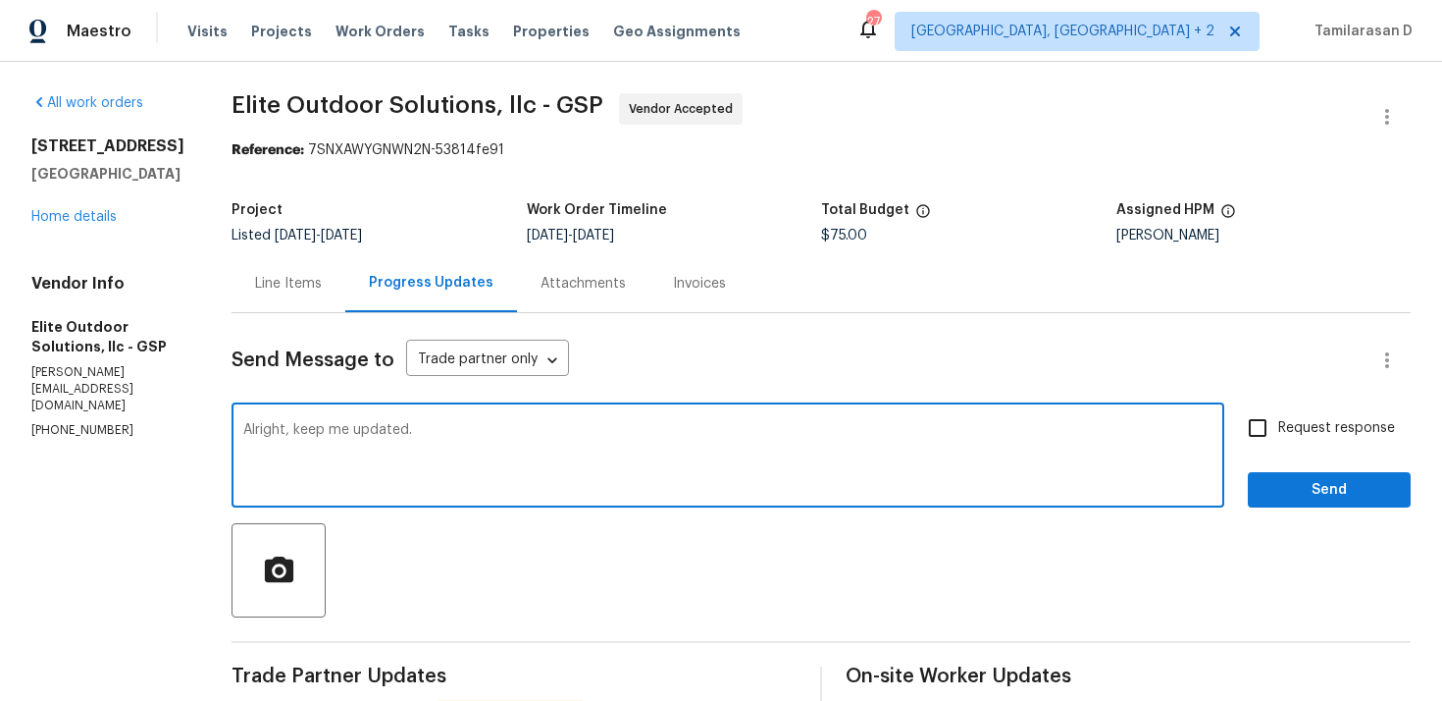
click at [393, 418] on div "Alright, keep me updated. x ​" at bounding box center [728, 457] width 993 height 100
click at [382, 436] on textarea "Alright, keep me updated." at bounding box center [728, 457] width 970 height 69
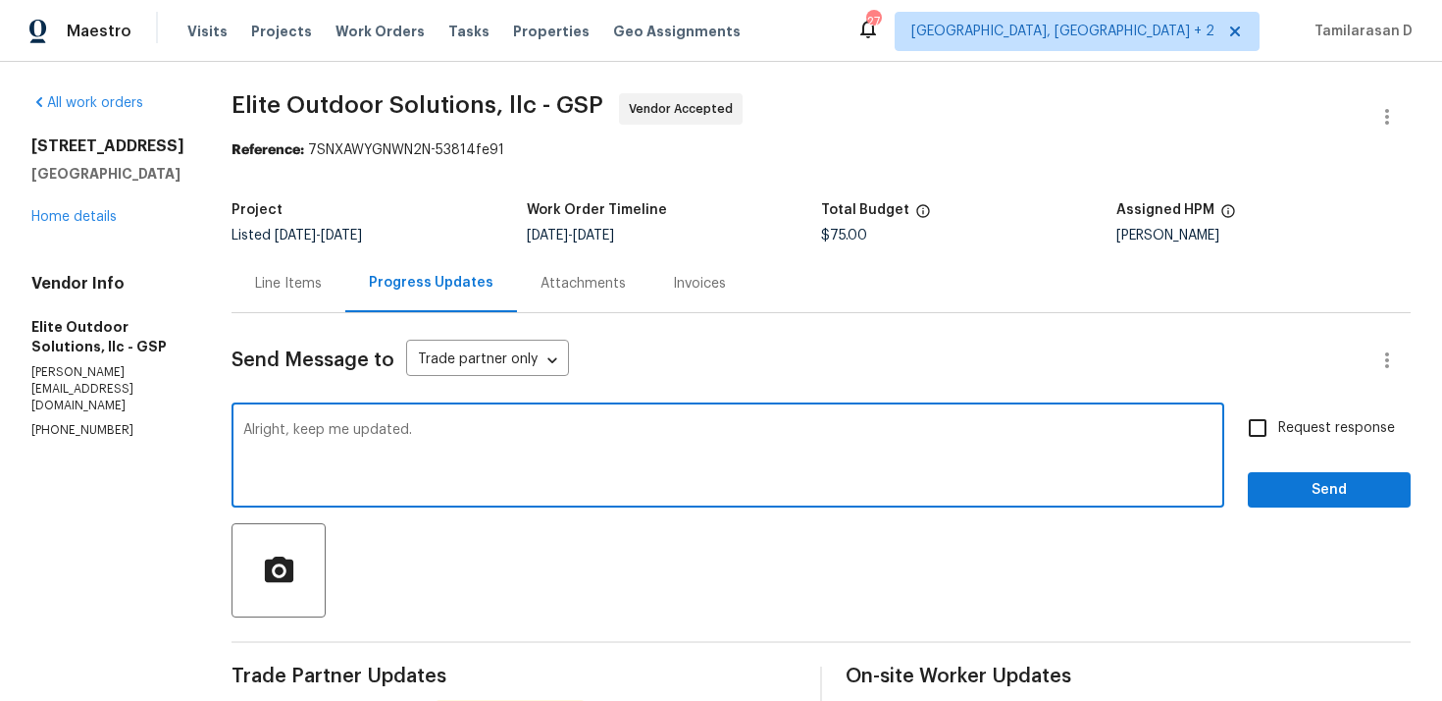
click at [382, 436] on textarea "Alright, keep me updated." at bounding box center [728, 457] width 970 height 69
click at [437, 428] on textarea "Alright, keep me updated." at bounding box center [728, 457] width 970 height 69
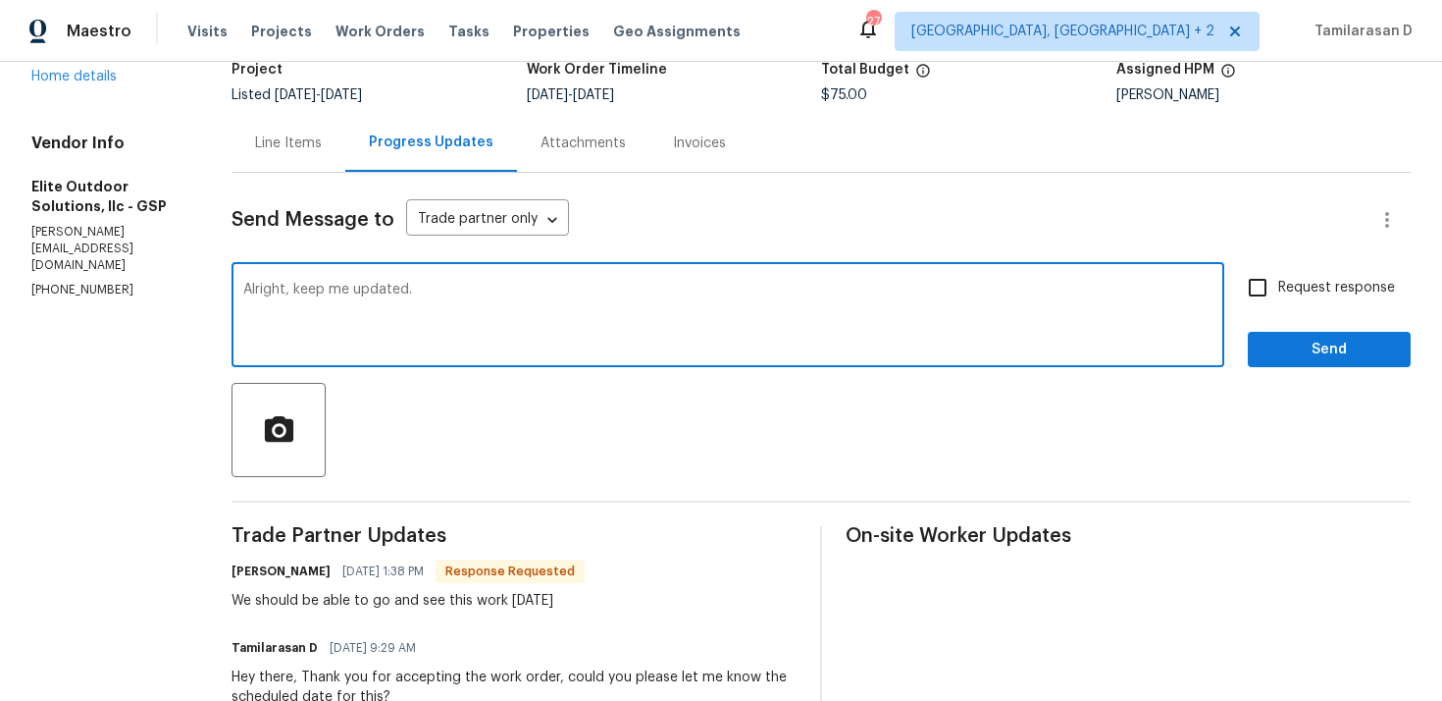
scroll to position [157, 0]
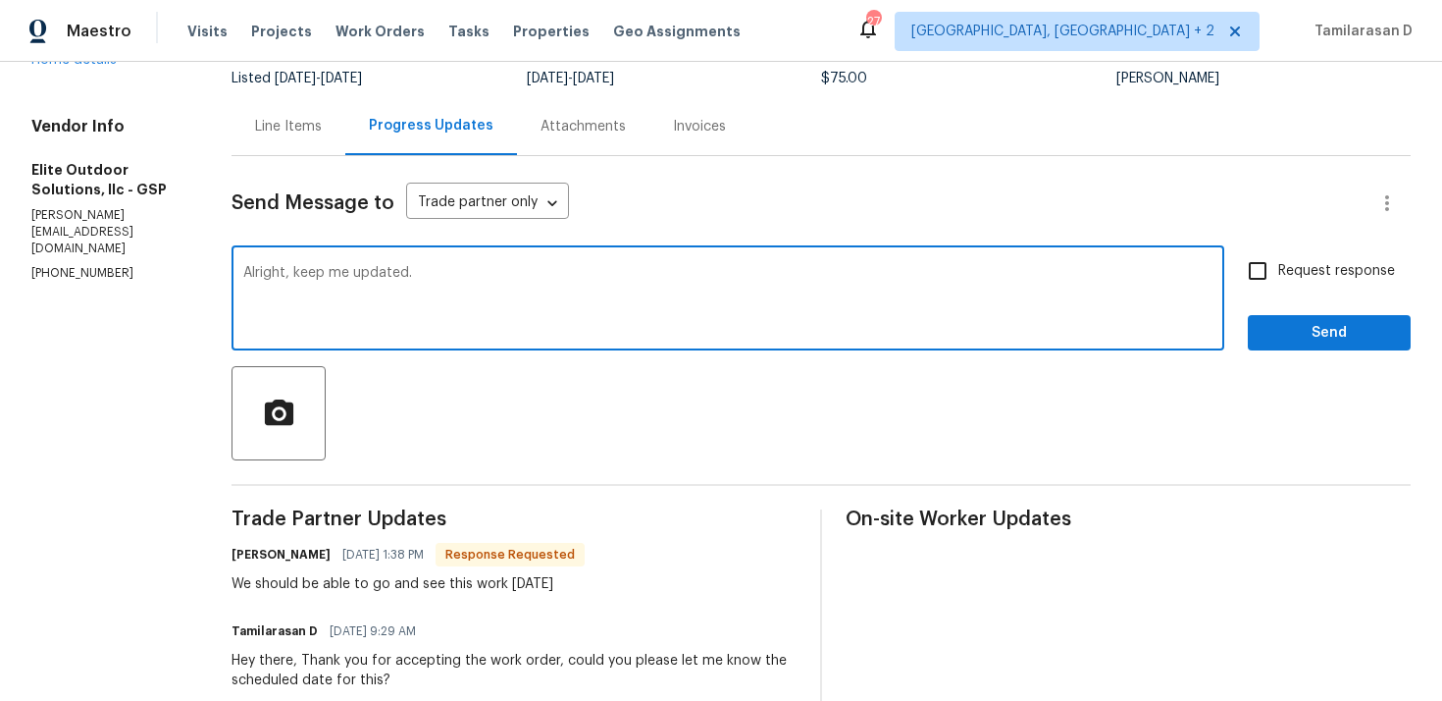
click at [539, 289] on textarea "Alright, keep me updated." at bounding box center [728, 300] width 970 height 69
type textarea "Alright, keep me updated."
click at [1248, 278] on input "Request response" at bounding box center [1257, 270] width 41 height 41
checkbox input "true"
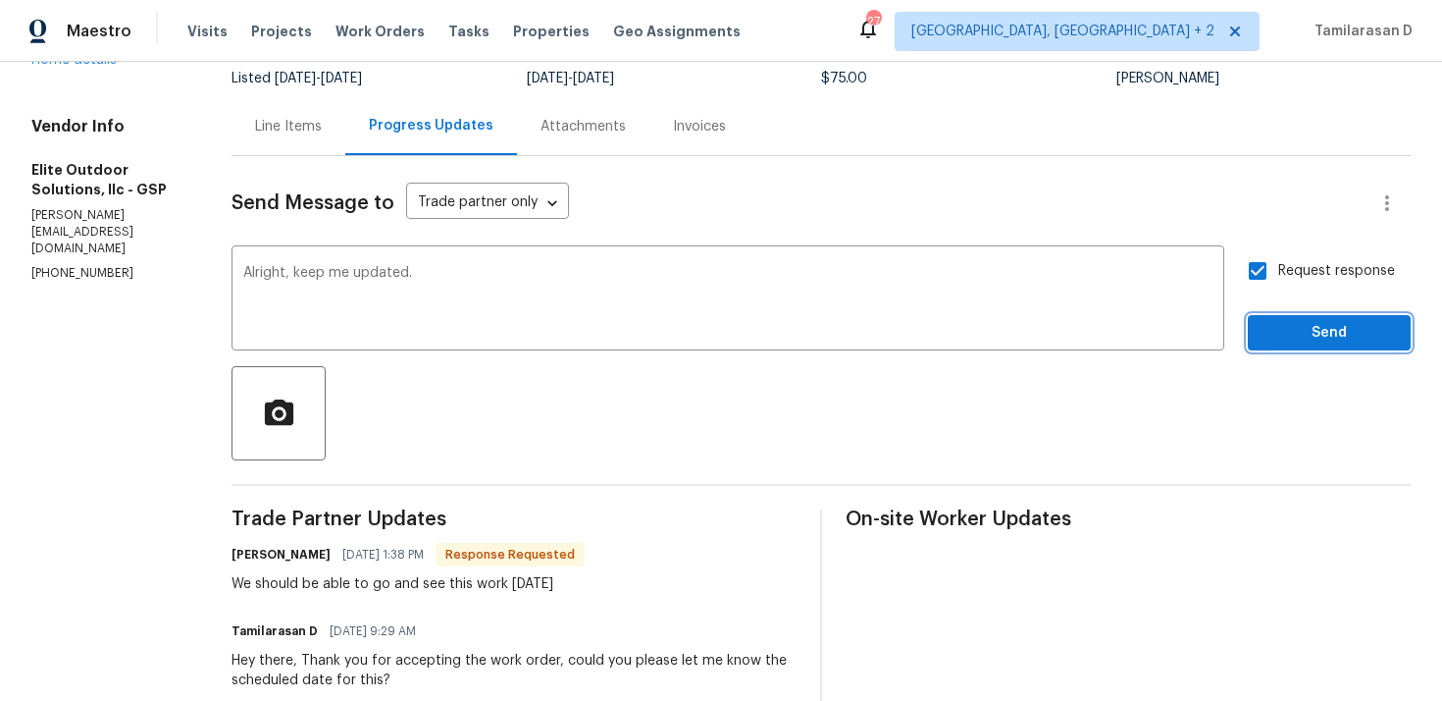
click at [1292, 334] on span "Send" at bounding box center [1329, 333] width 131 height 25
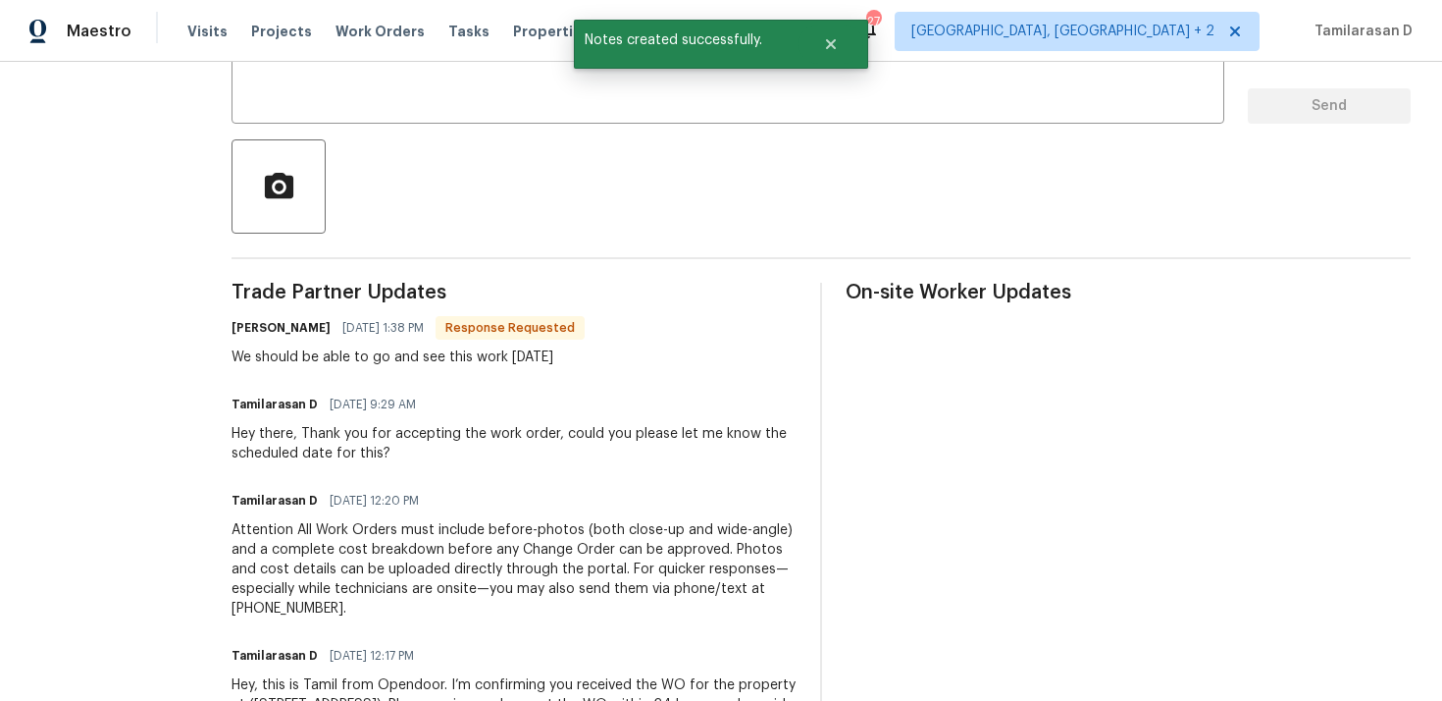
scroll to position [425, 0]
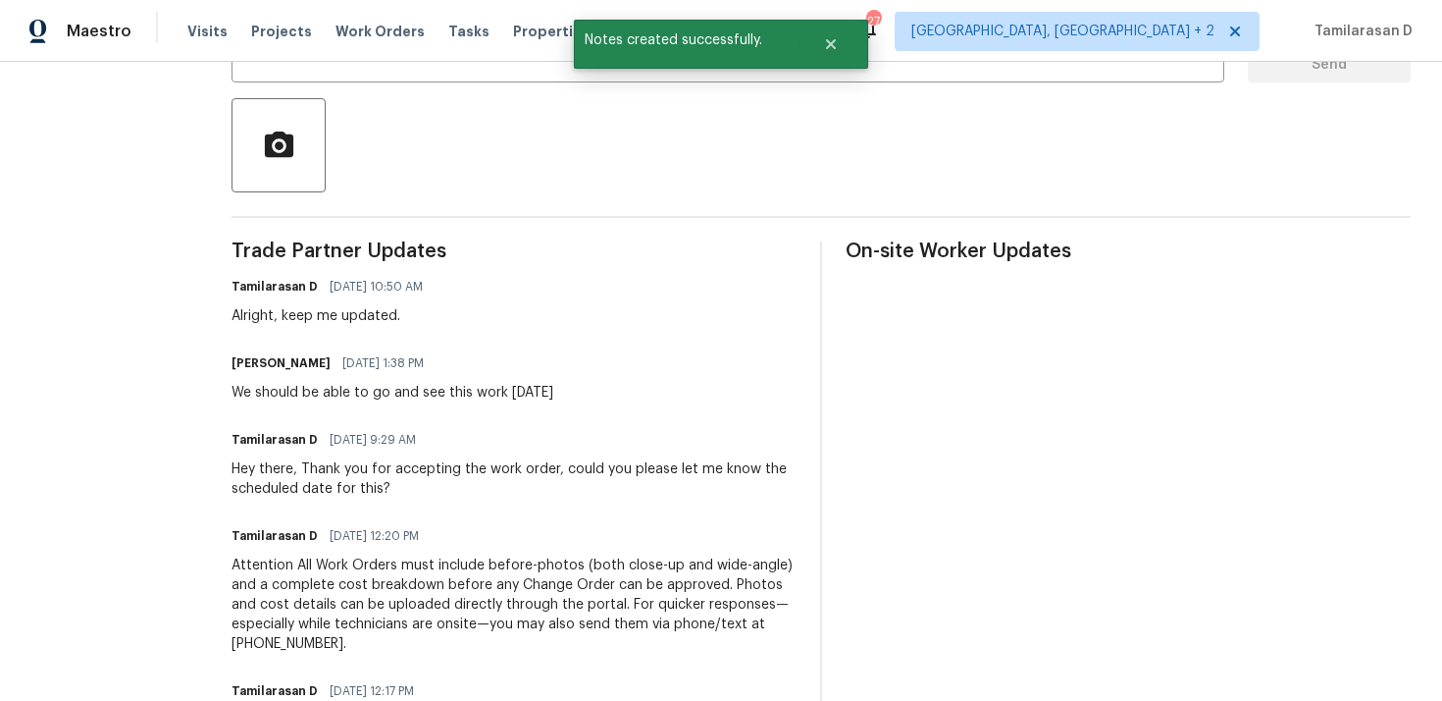
click at [296, 393] on div "We should be able to go and see this work tomorrow" at bounding box center [393, 393] width 322 height 20
copy div "We should be able to go and see this work tomorrow"
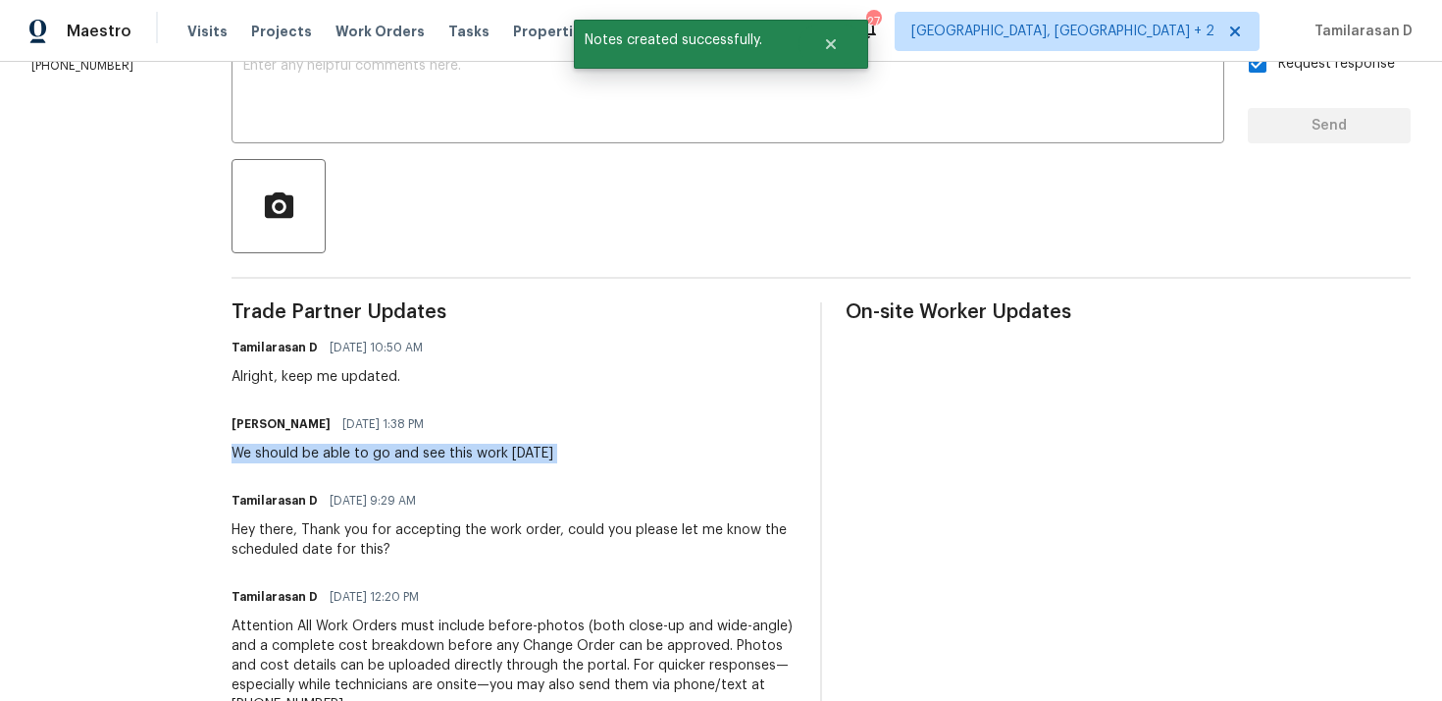
copy div "We should be able to go and see this work tomorrow"
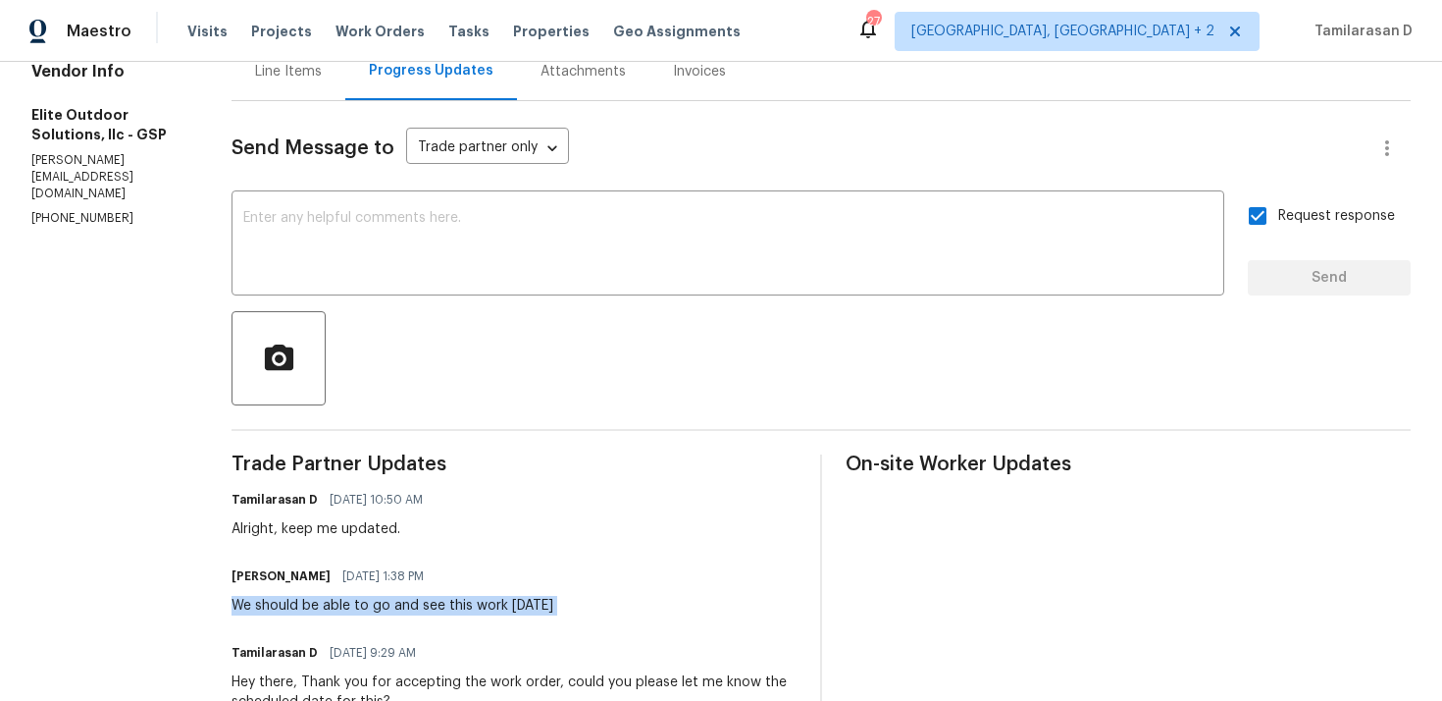
scroll to position [0, 0]
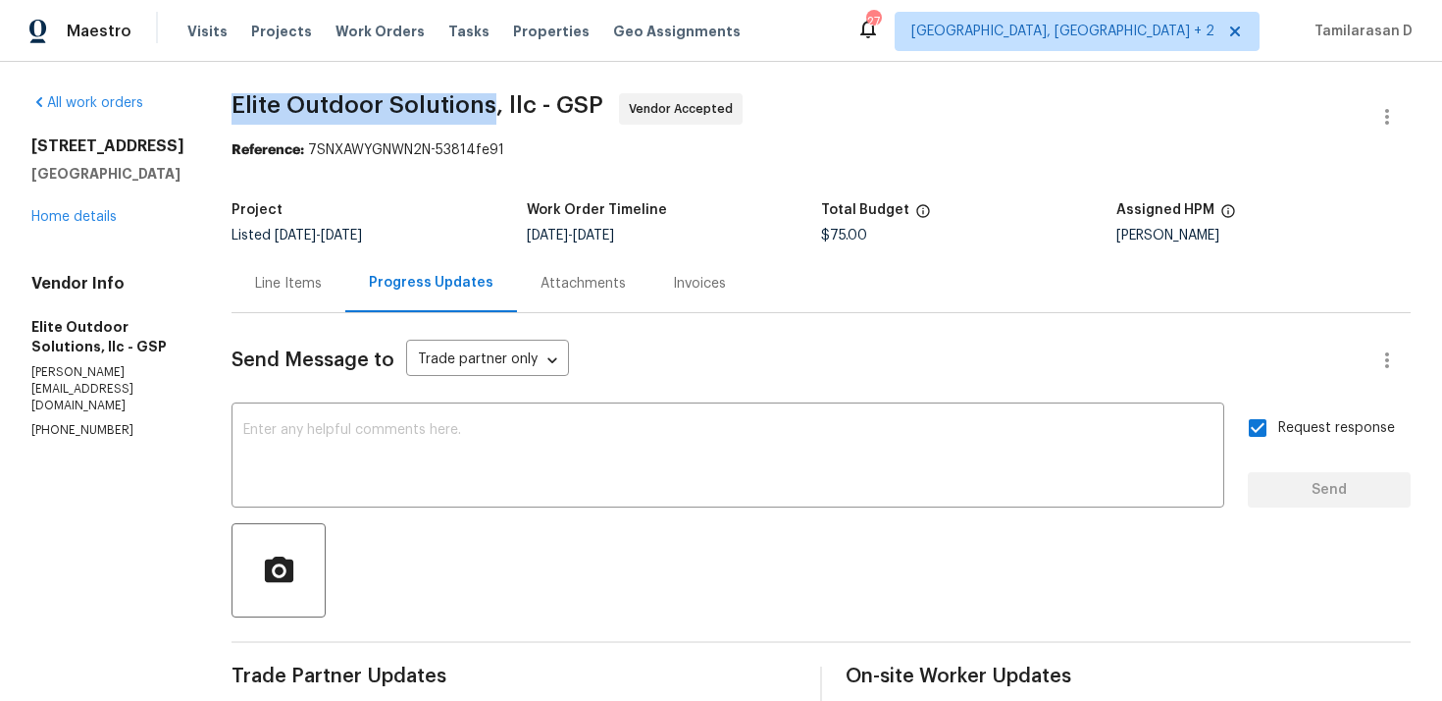
drag, startPoint x: 225, startPoint y: 107, endPoint x: 480, endPoint y: 115, distance: 255.3
click at [480, 115] on span "Elite Outdoor Solutions, llc - GSP" at bounding box center [418, 105] width 372 height 24
copy span "Elite Outdoor Solutions"
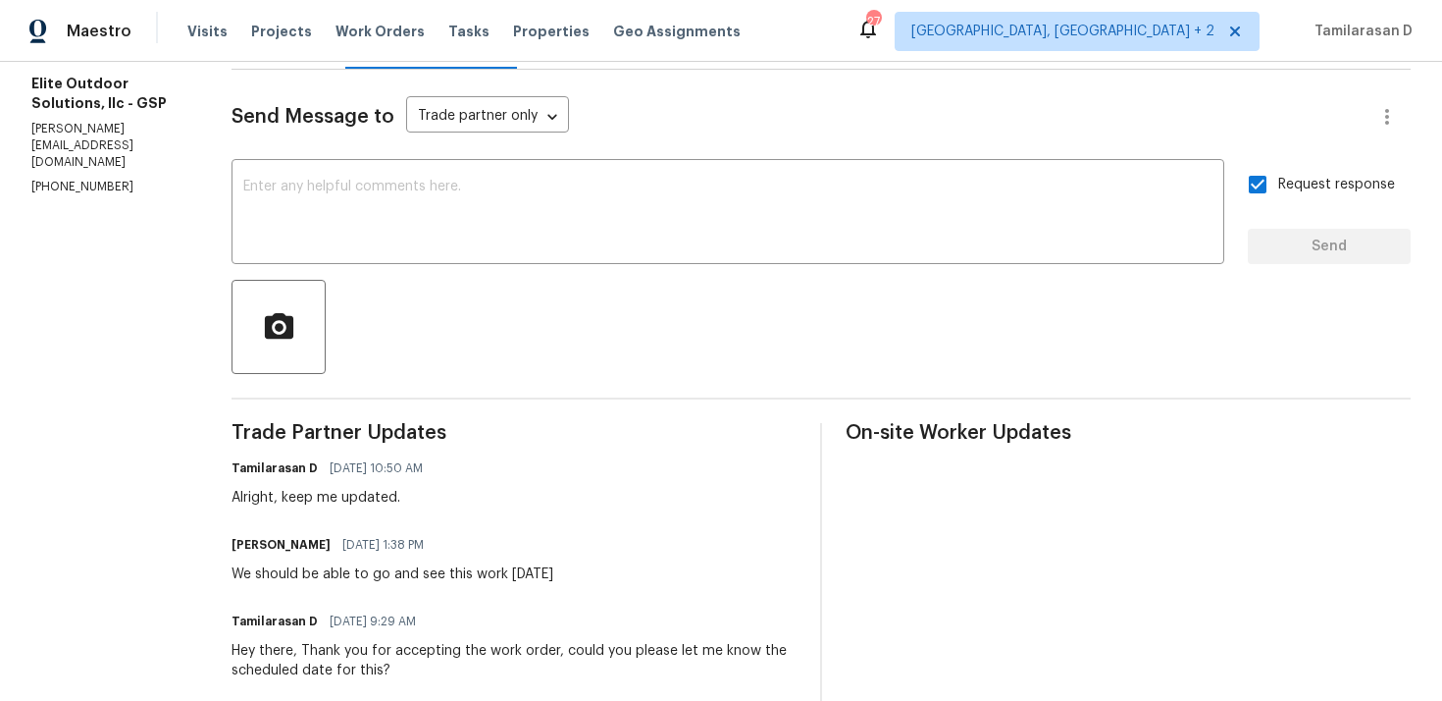
scroll to position [263, 0]
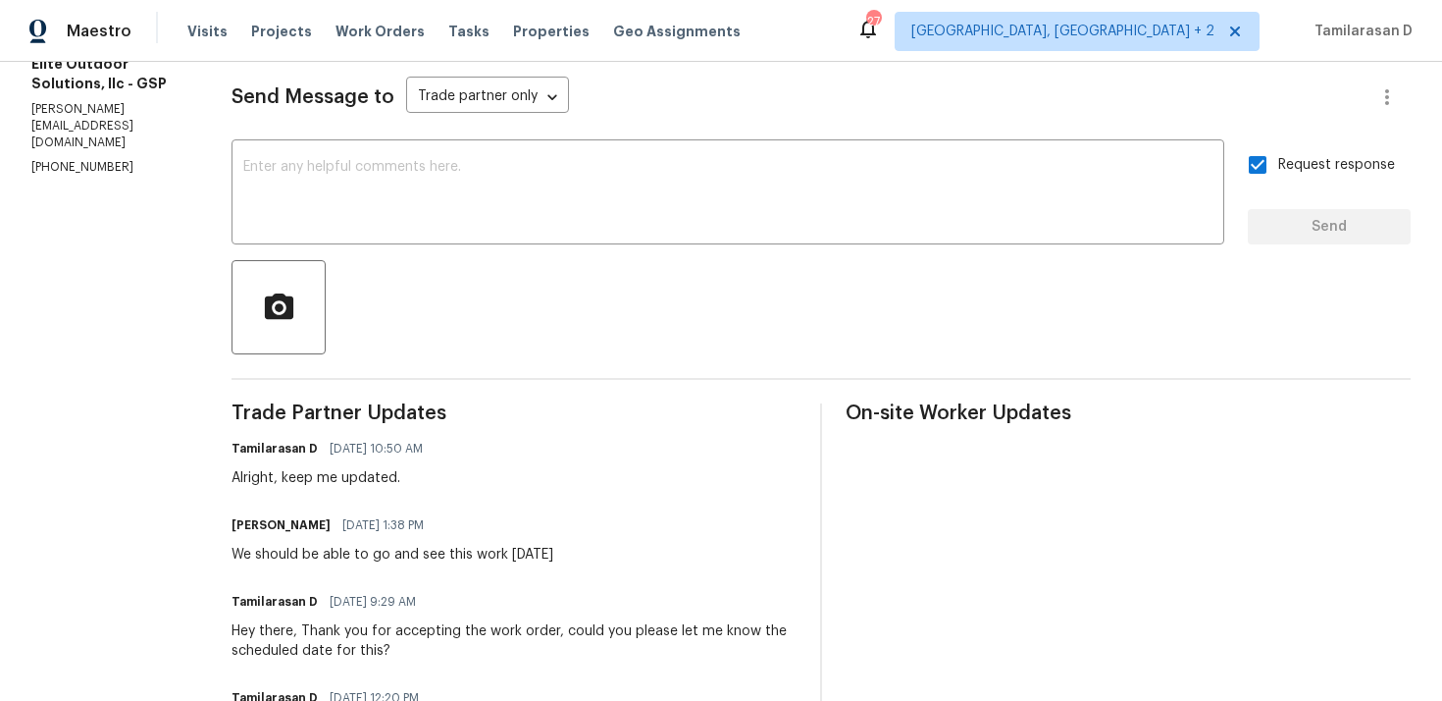
click at [330, 558] on div "We should be able to go and see this work tomorrow" at bounding box center [393, 555] width 322 height 20
copy div "We should be able to go and see this work tomorrow"
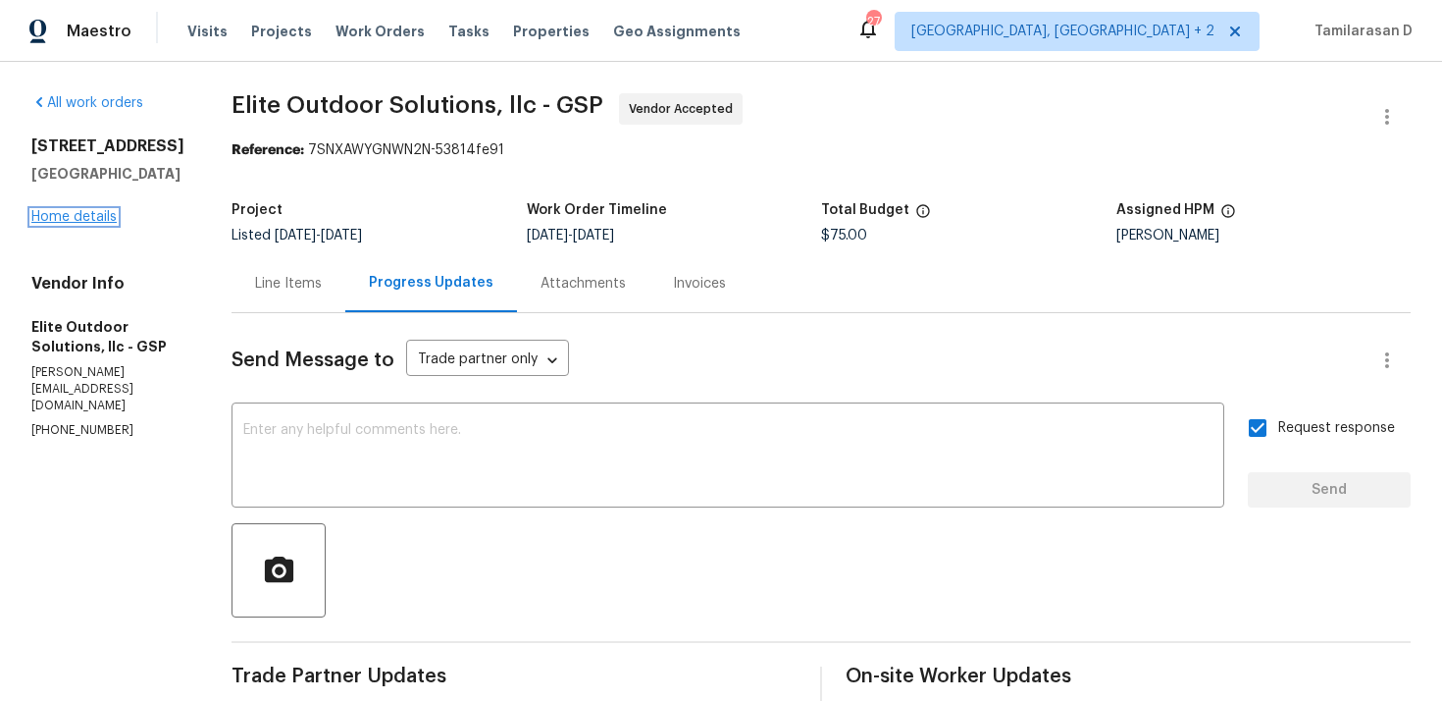
click at [85, 224] on link "Home details" at bounding box center [73, 217] width 85 height 14
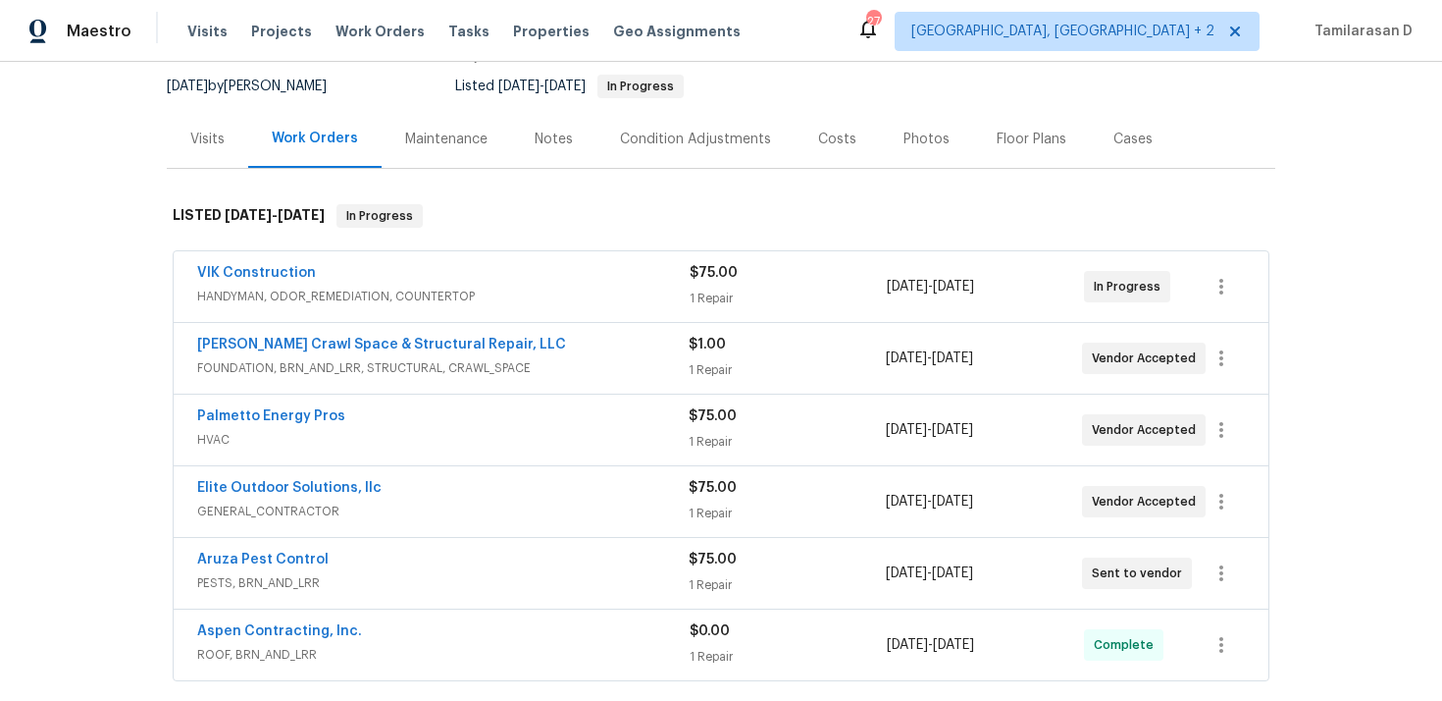
scroll to position [190, 0]
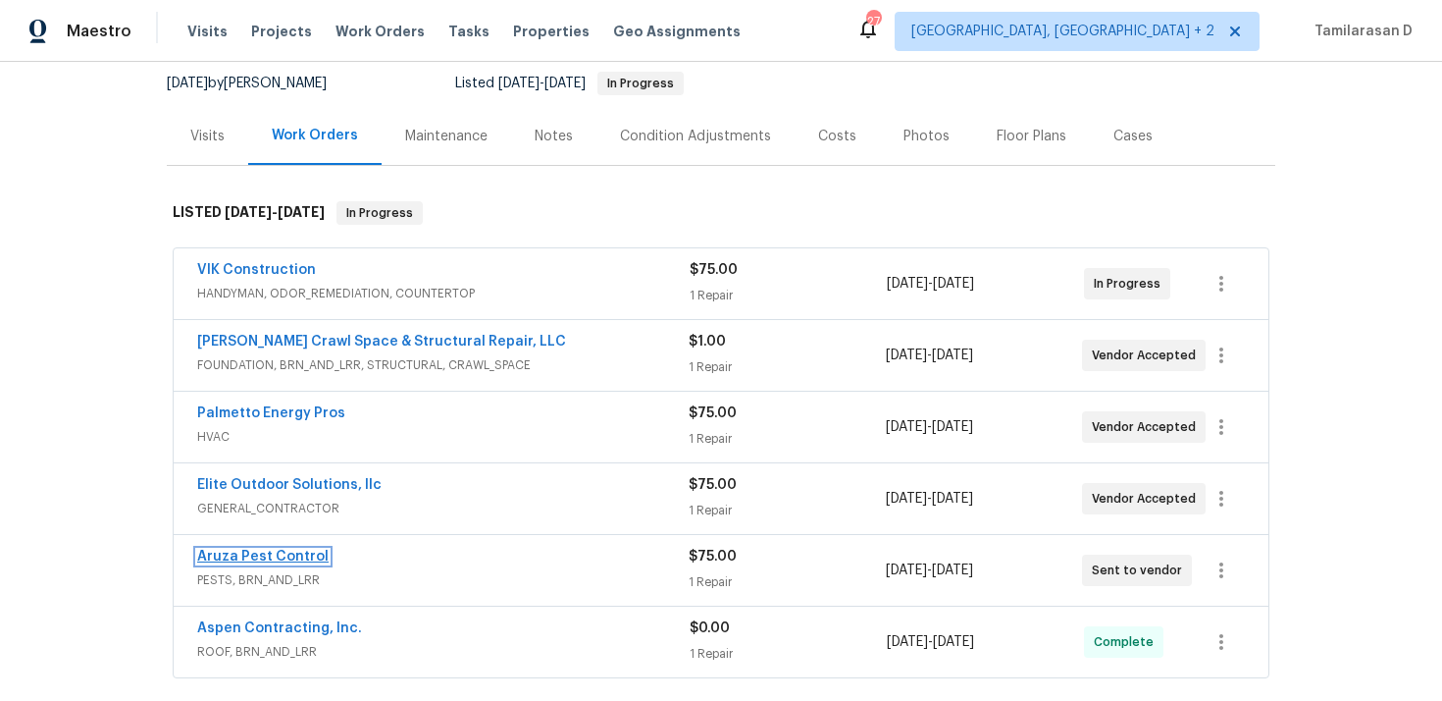
click at [284, 550] on link "Aruza Pest Control" at bounding box center [262, 557] width 131 height 14
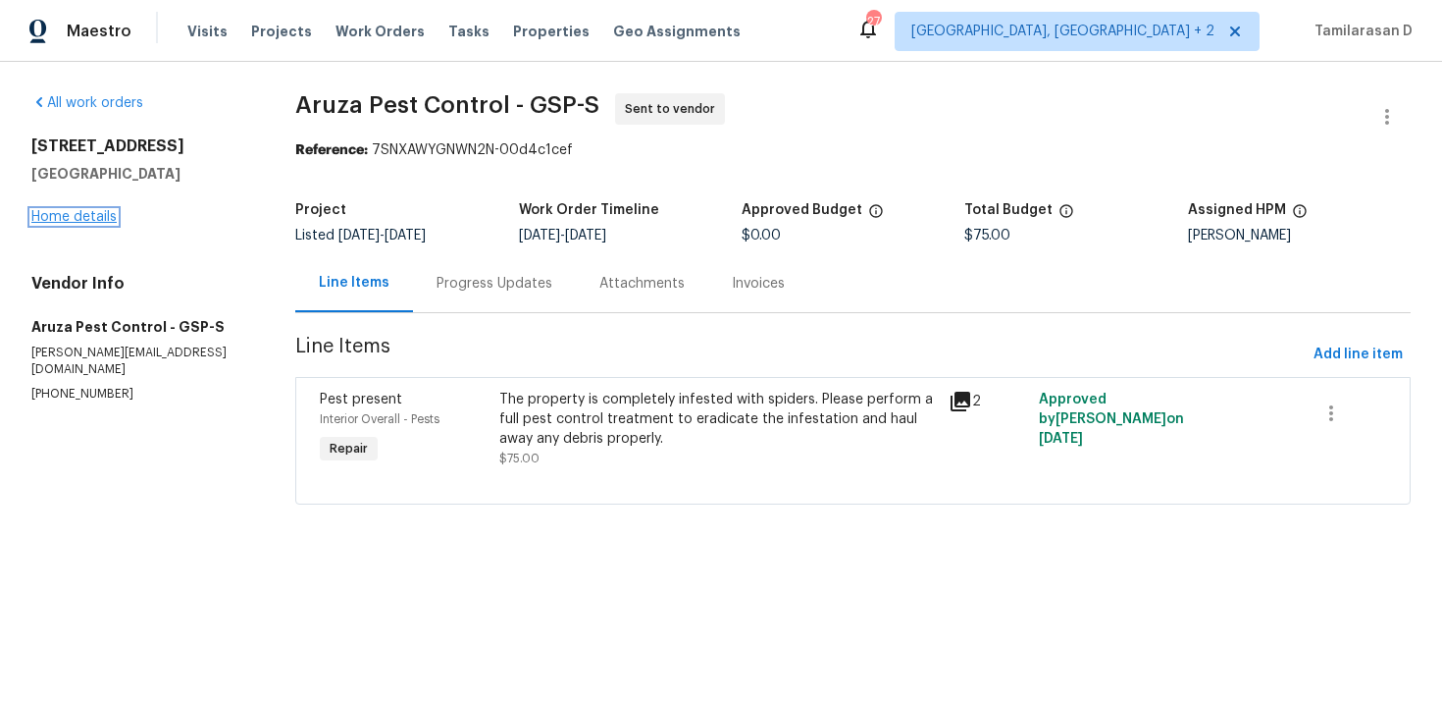
click at [80, 213] on link "Home details" at bounding box center [73, 217] width 85 height 14
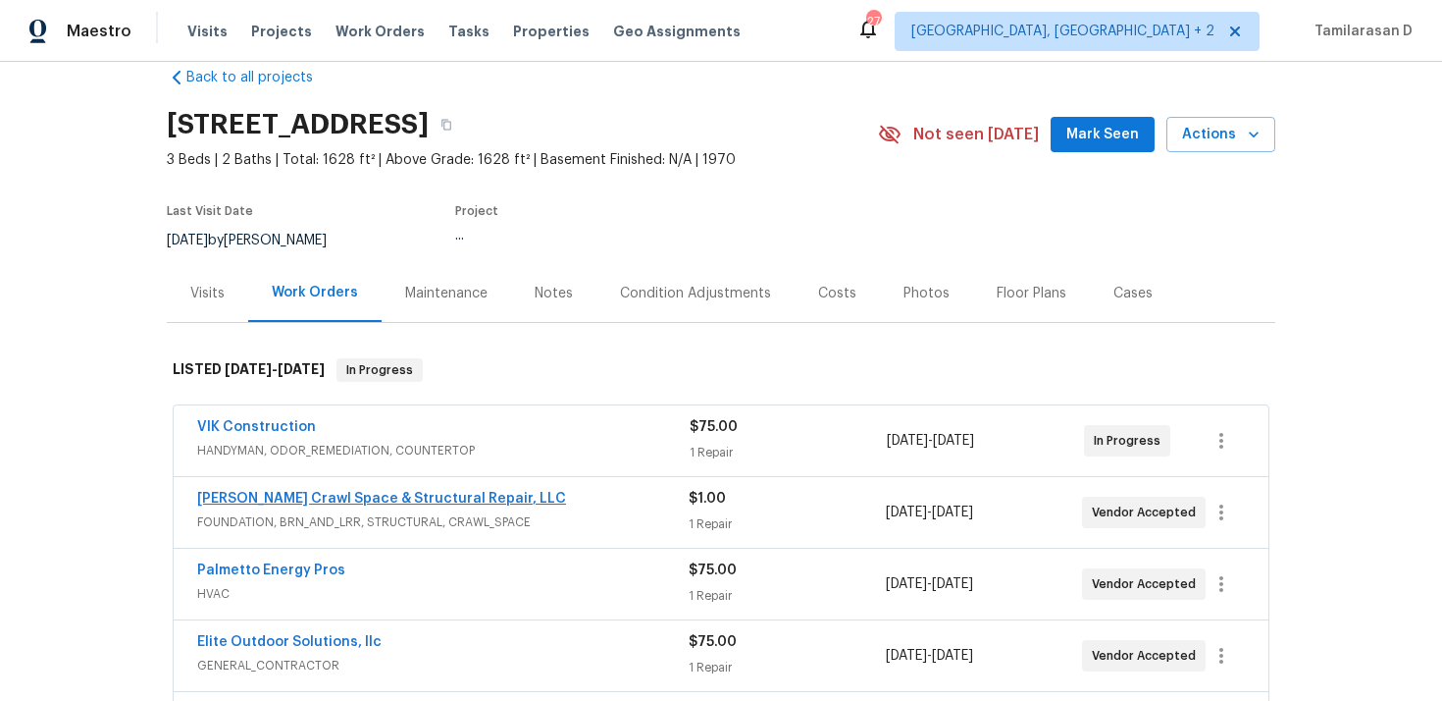
scroll to position [63, 0]
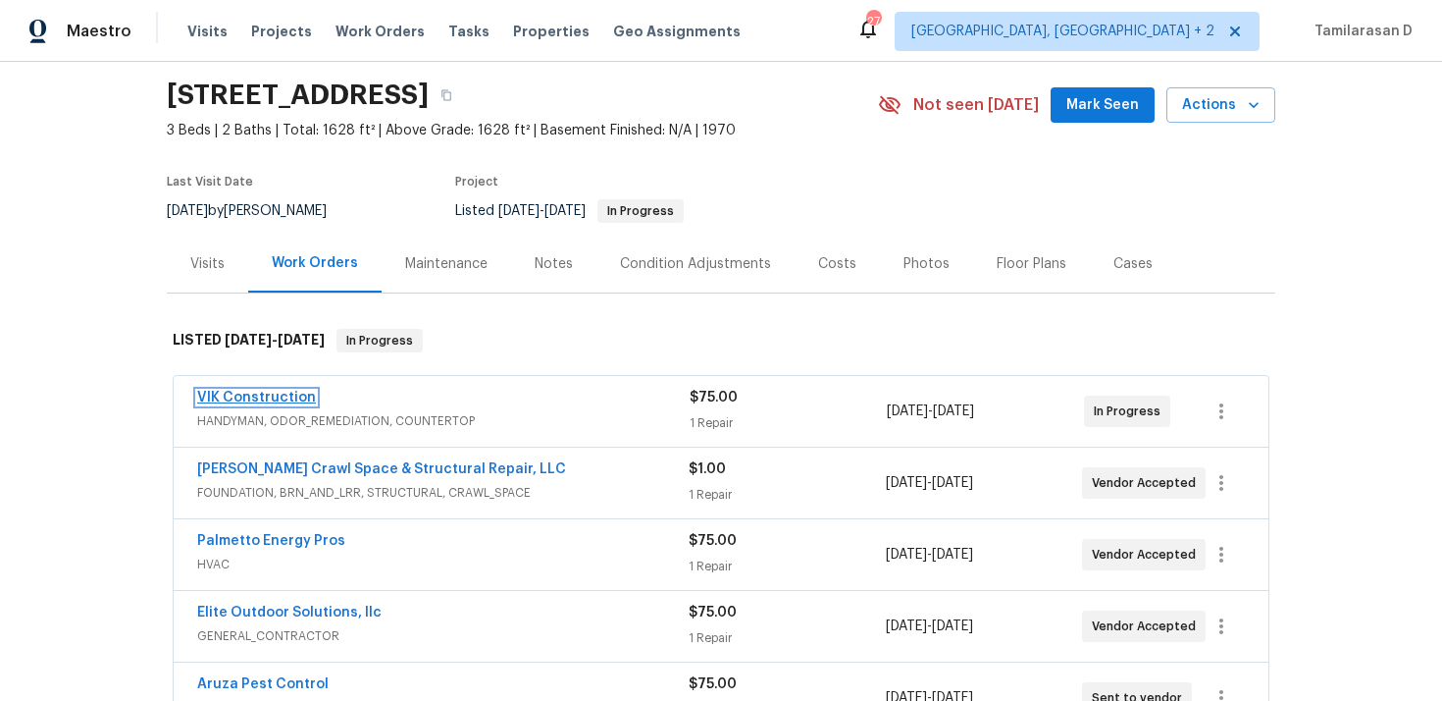
click at [260, 400] on link "VIK Construction" at bounding box center [256, 398] width 119 height 14
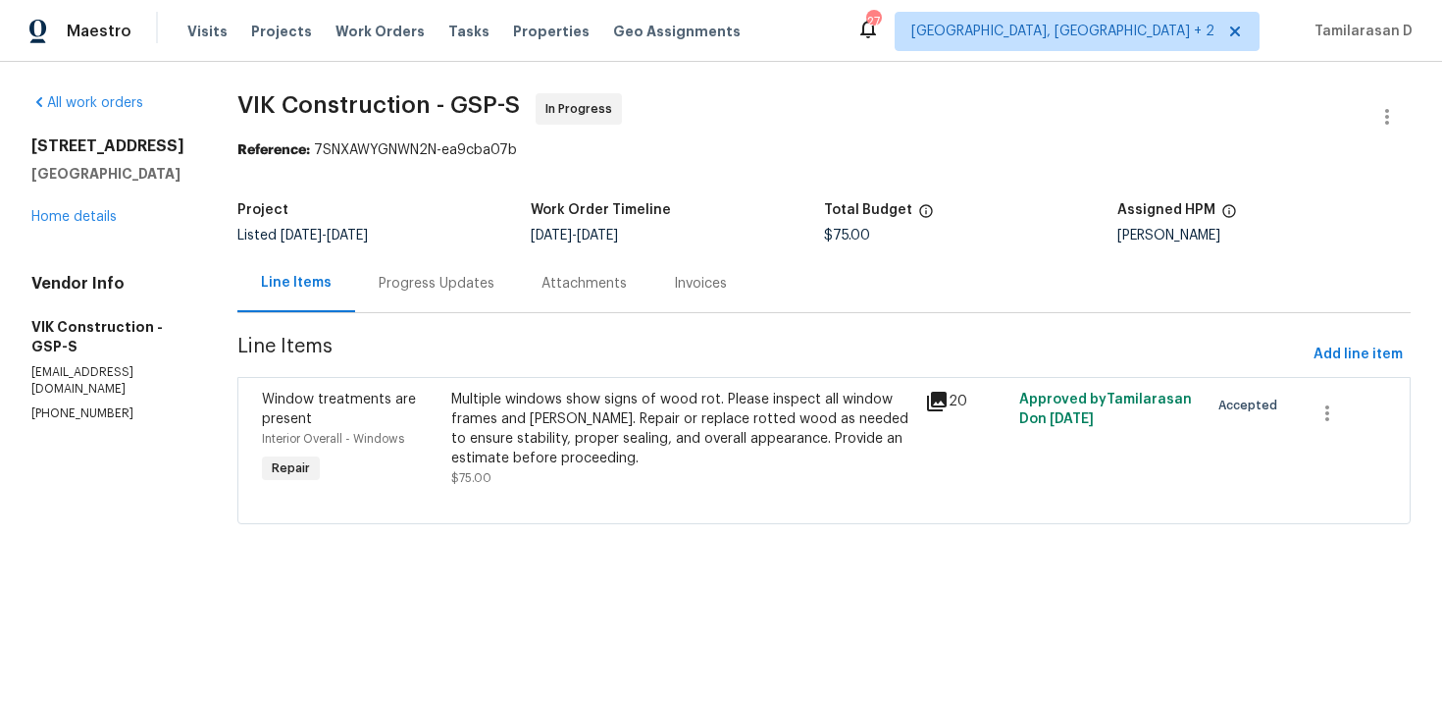
click at [467, 291] on div "Progress Updates" at bounding box center [437, 284] width 116 height 20
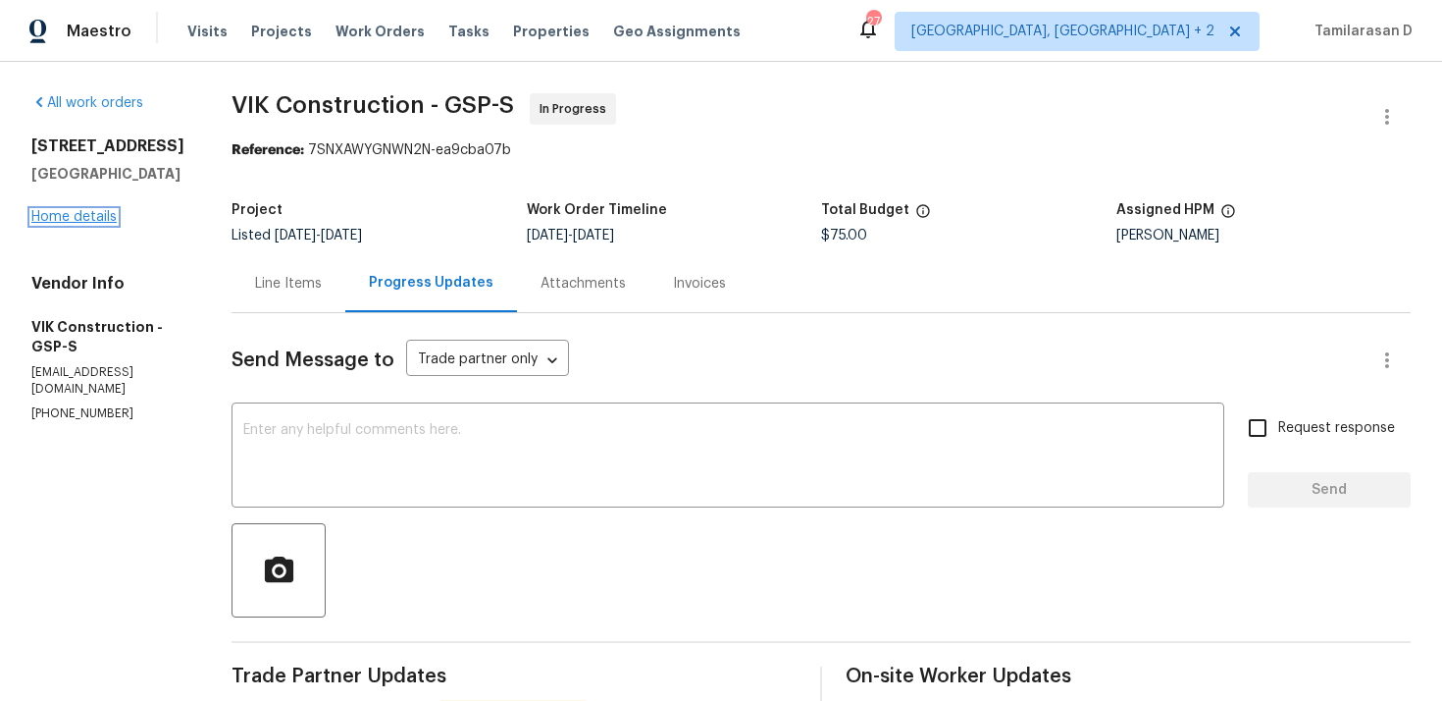
click at [70, 212] on link "Home details" at bounding box center [73, 217] width 85 height 14
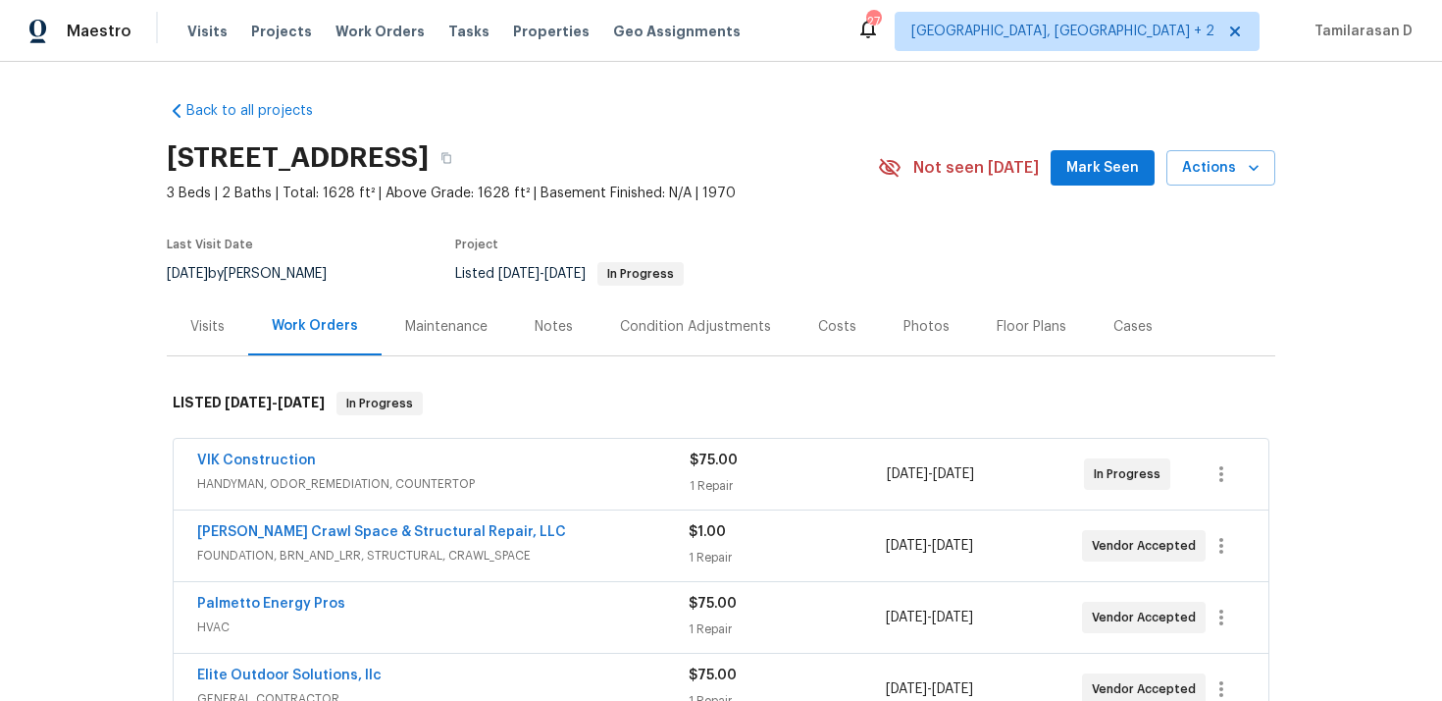
click at [360, 266] on div "Last Visit Date 9/8/2025 by Alex Baum Project Listed 9/3/2025 - 9/12/2025 In Pr…" at bounding box center [499, 262] width 665 height 71
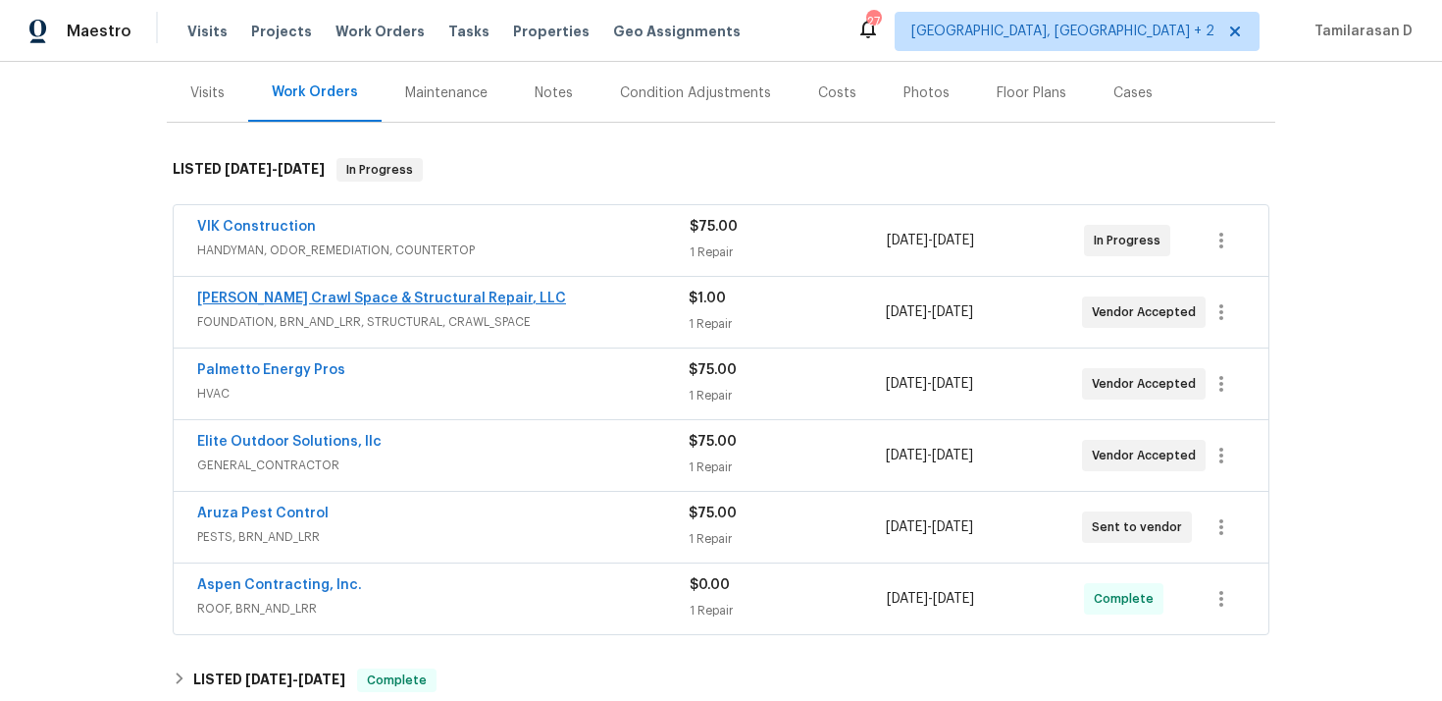
scroll to position [288, 0]
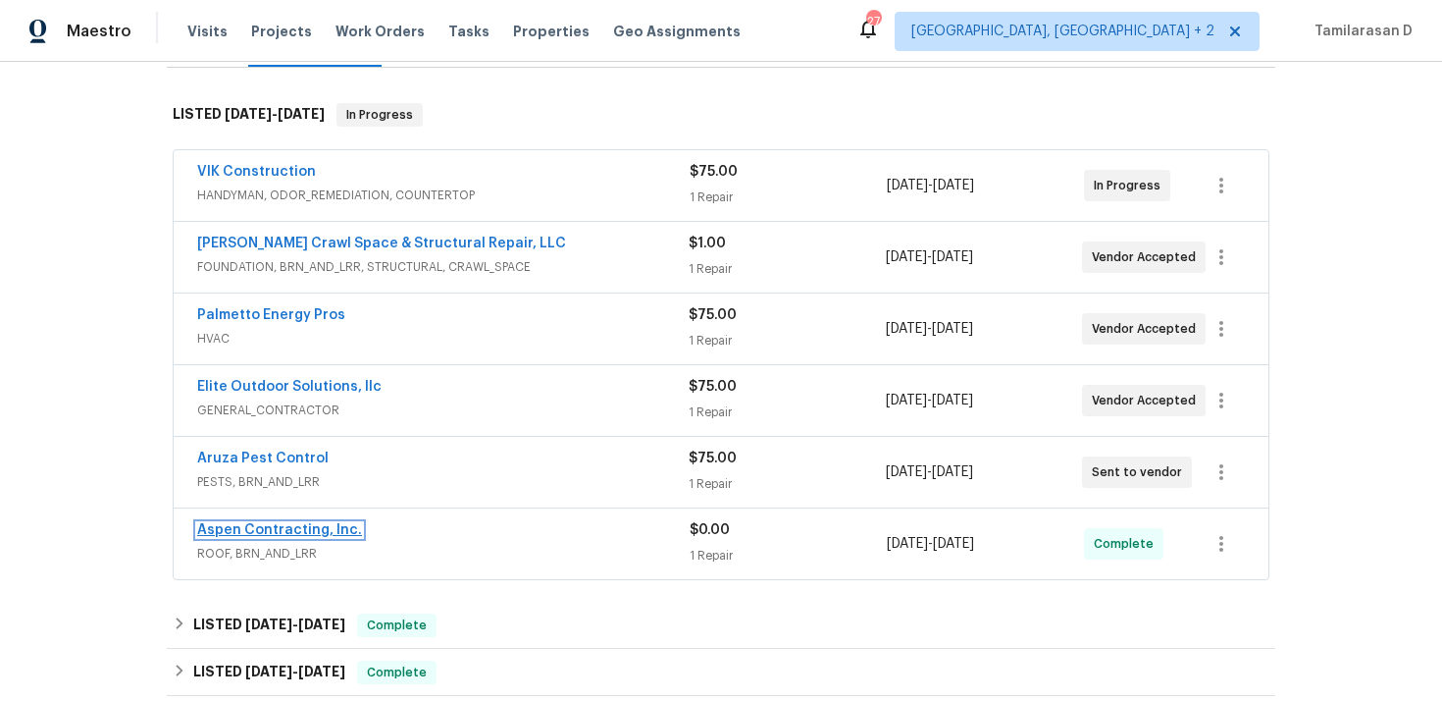
click at [240, 528] on link "Aspen Contracting, Inc." at bounding box center [279, 530] width 165 height 14
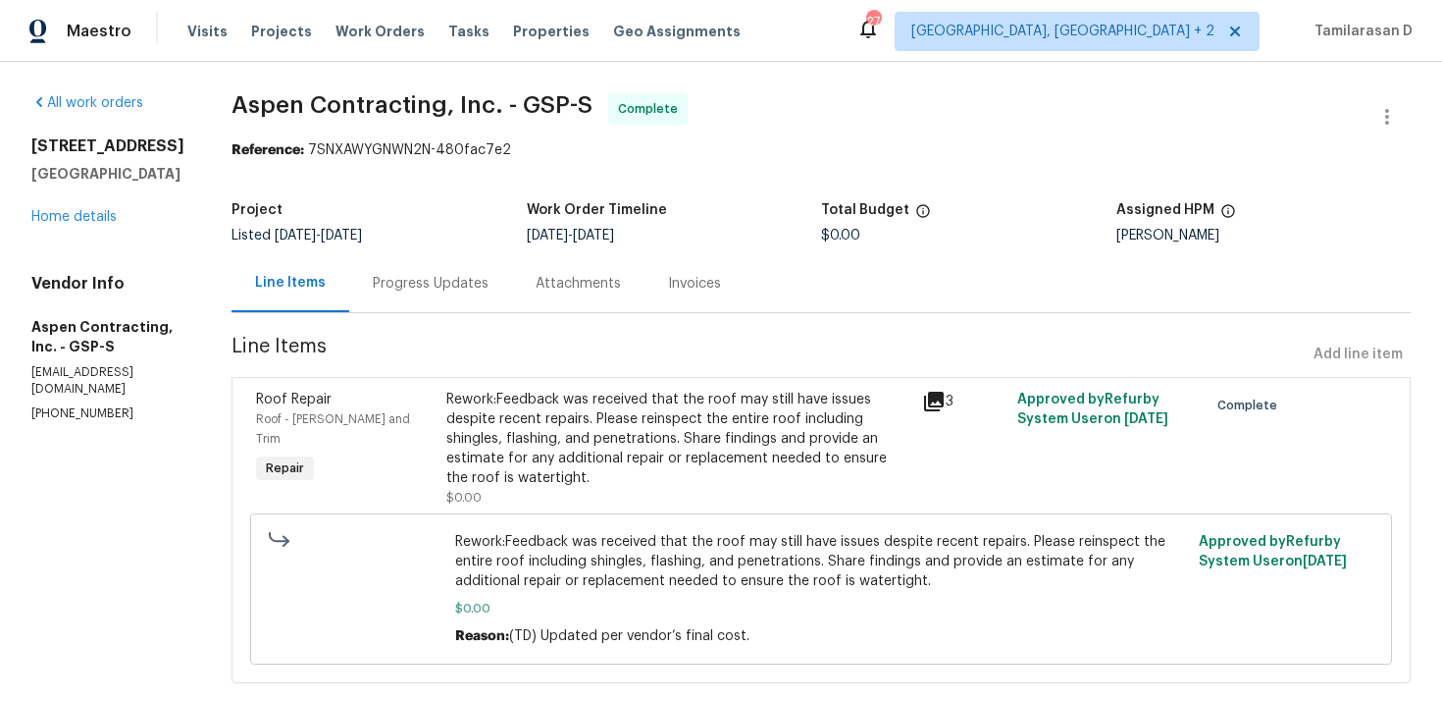
click at [462, 295] on div "Progress Updates" at bounding box center [430, 283] width 163 height 58
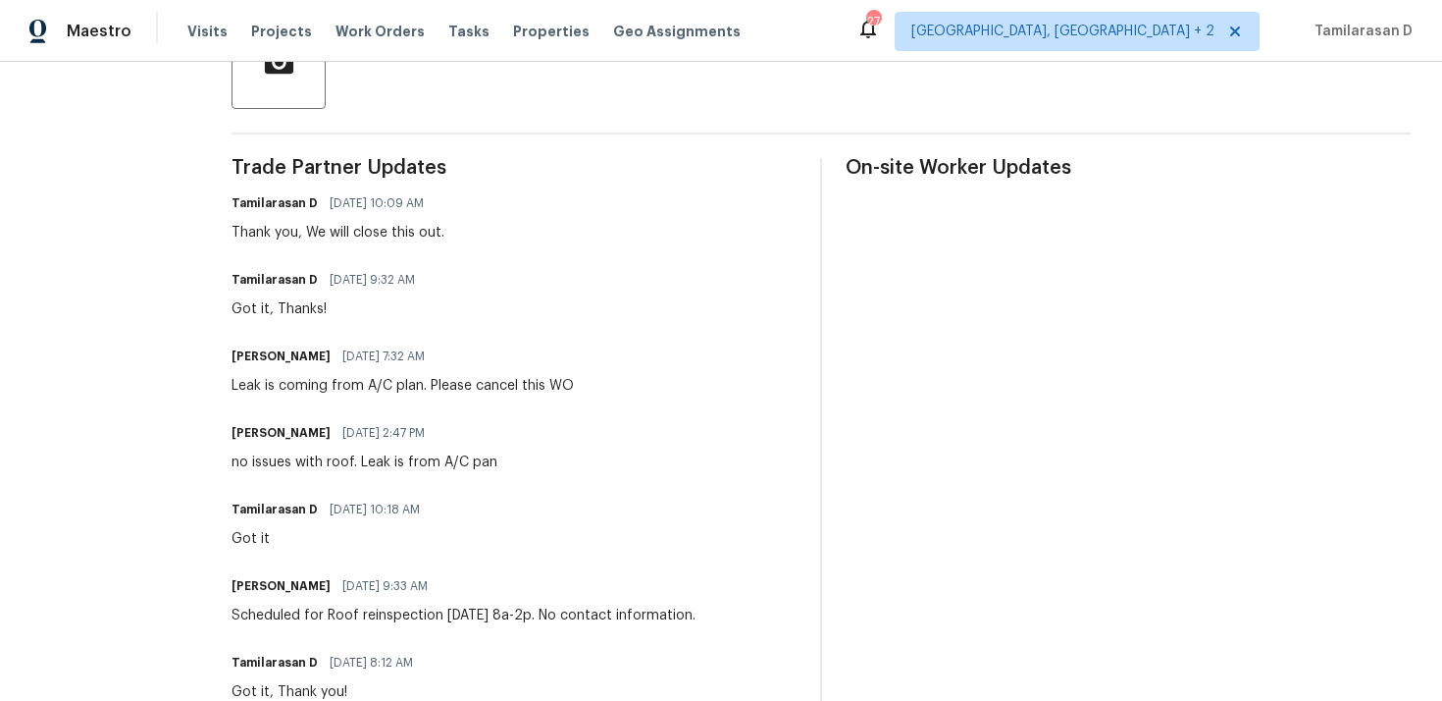
scroll to position [950, 0]
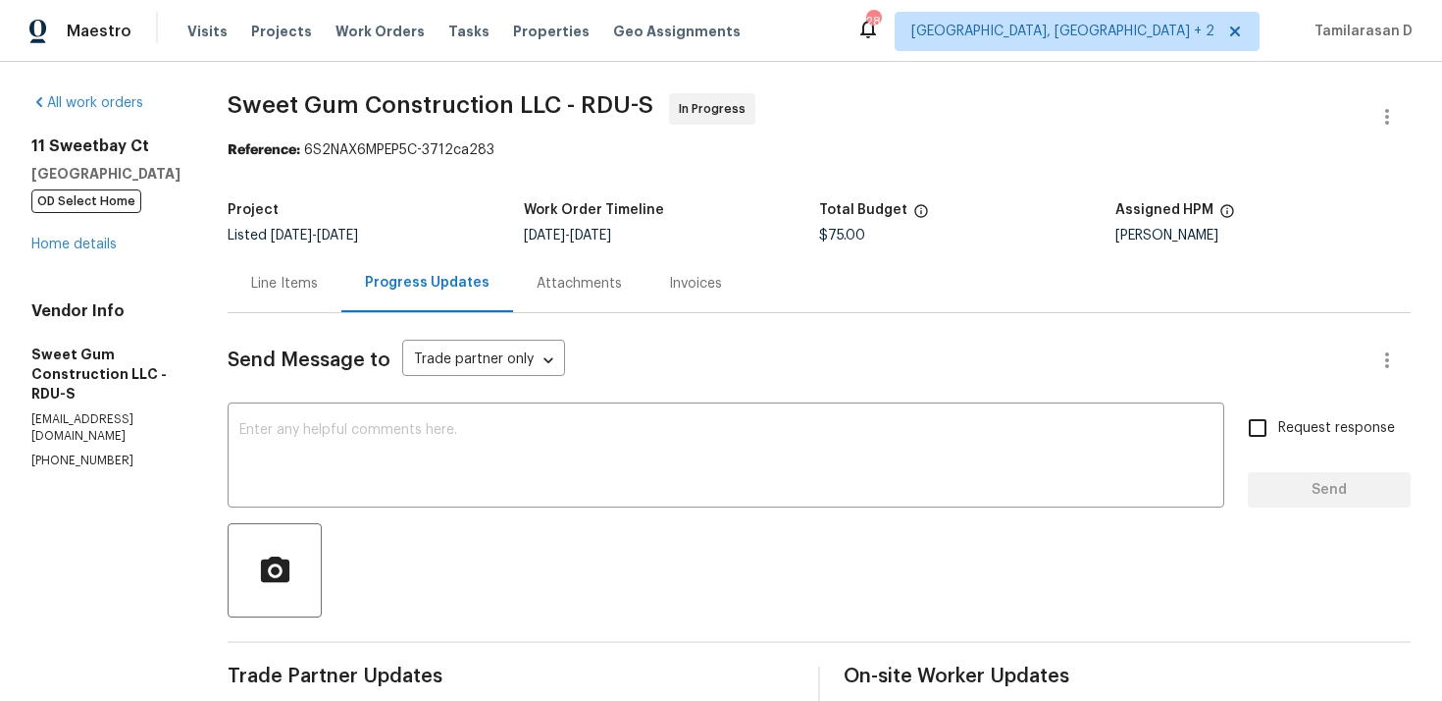
scroll to position [339, 0]
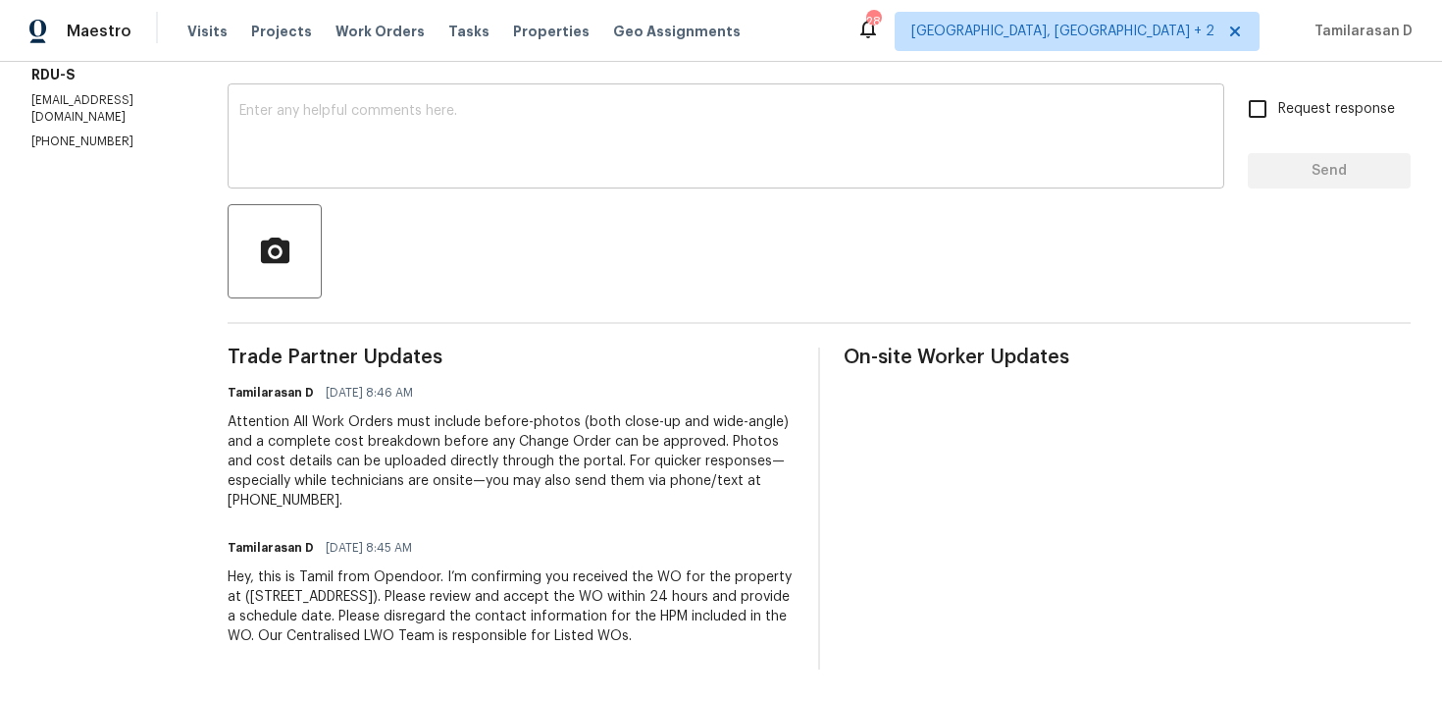
click at [390, 104] on textarea at bounding box center [725, 138] width 973 height 69
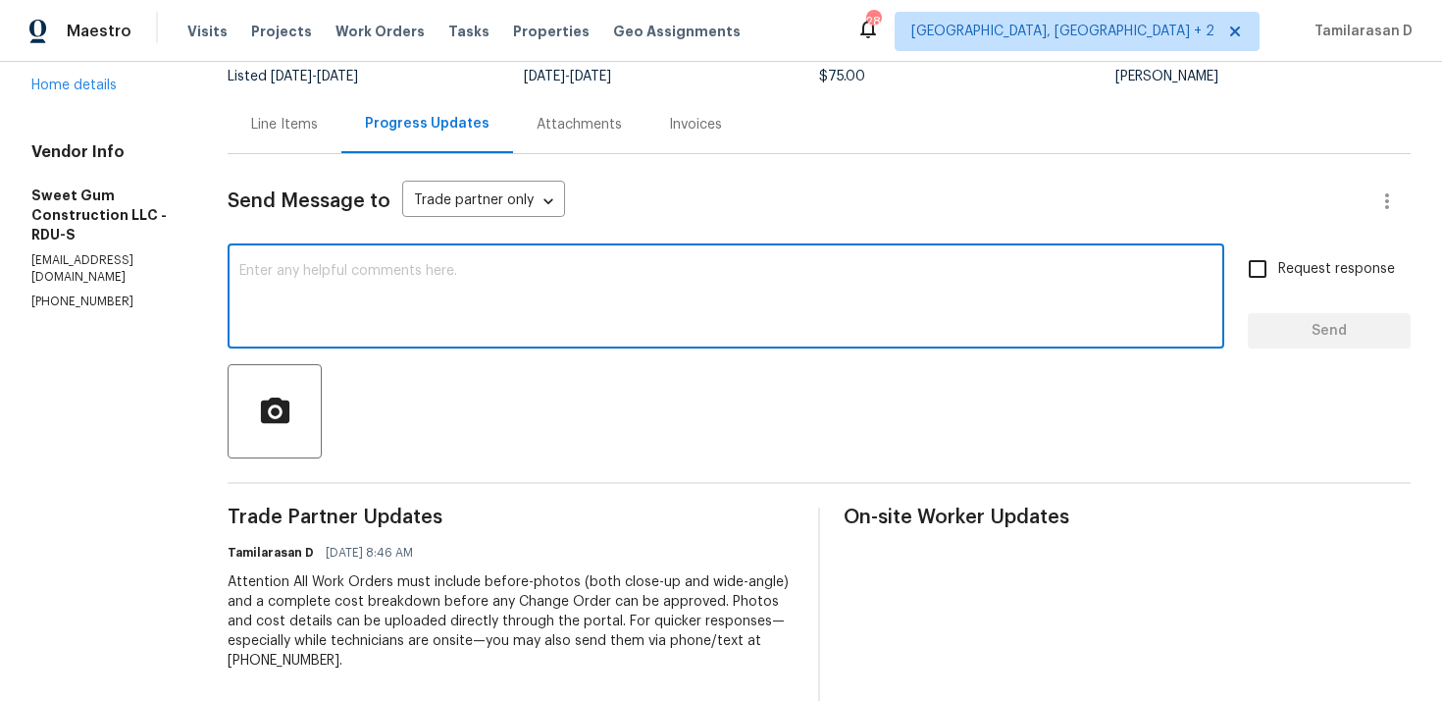
scroll to position [48, 0]
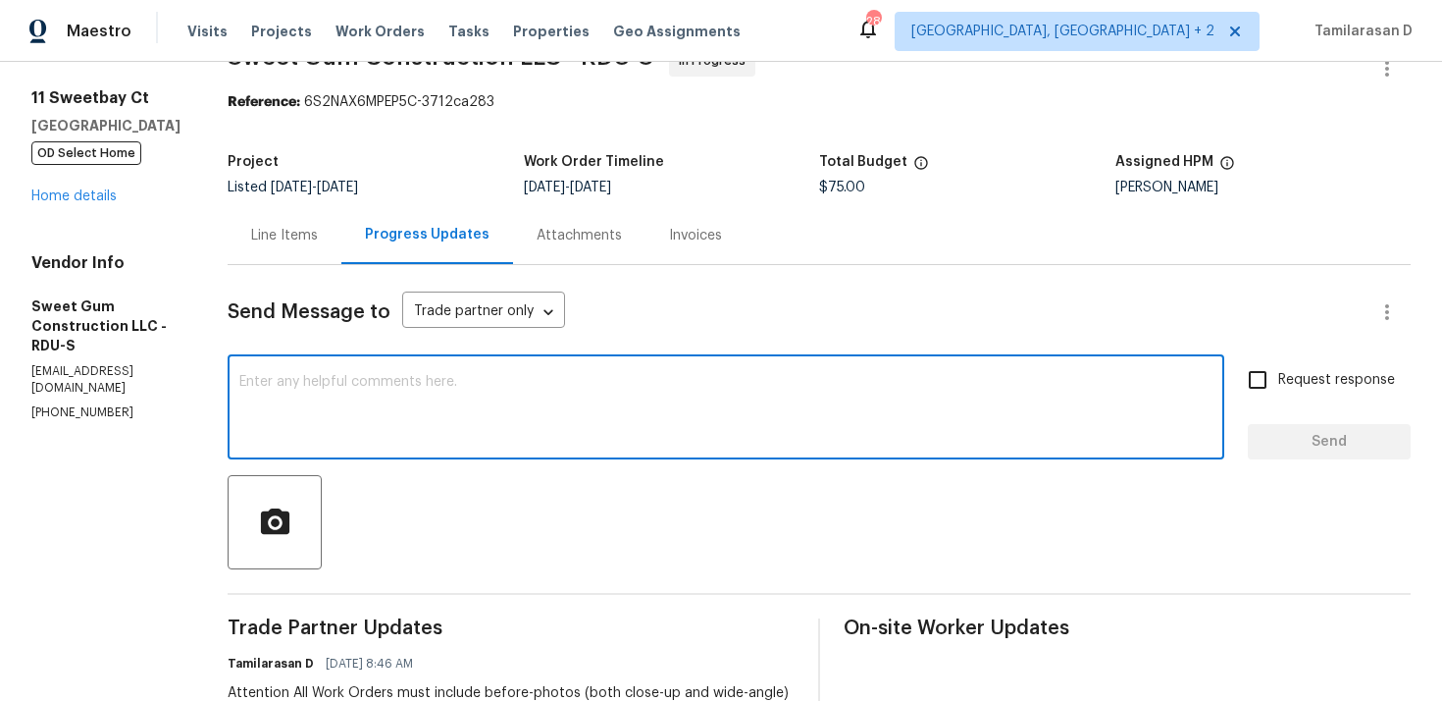
paste textarea "Hey there, Thank you for accepting the work order, could you please let me know…"
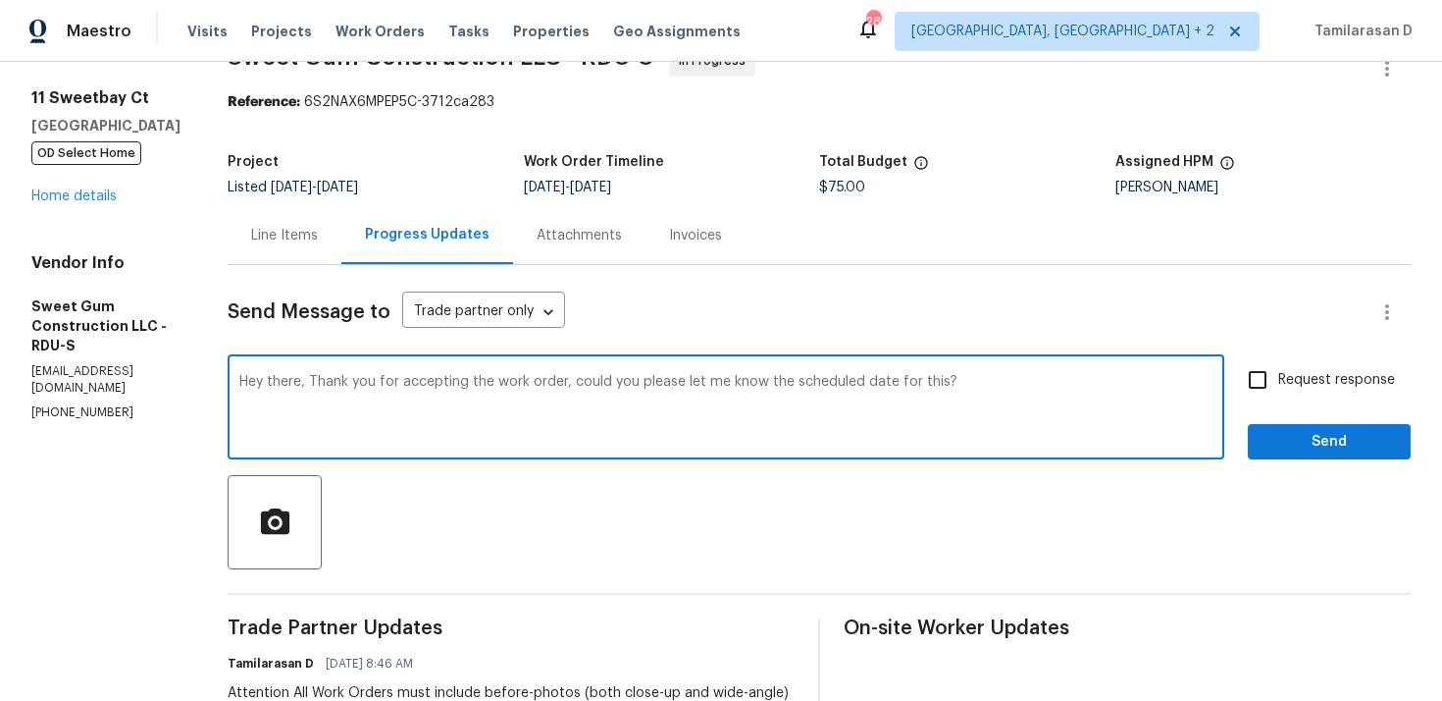
type textarea "Hey there, Thank you for accepting the work order, could you please let me know…"
click at [1276, 376] on input "Request response" at bounding box center [1257, 379] width 41 height 41
checkbox input "true"
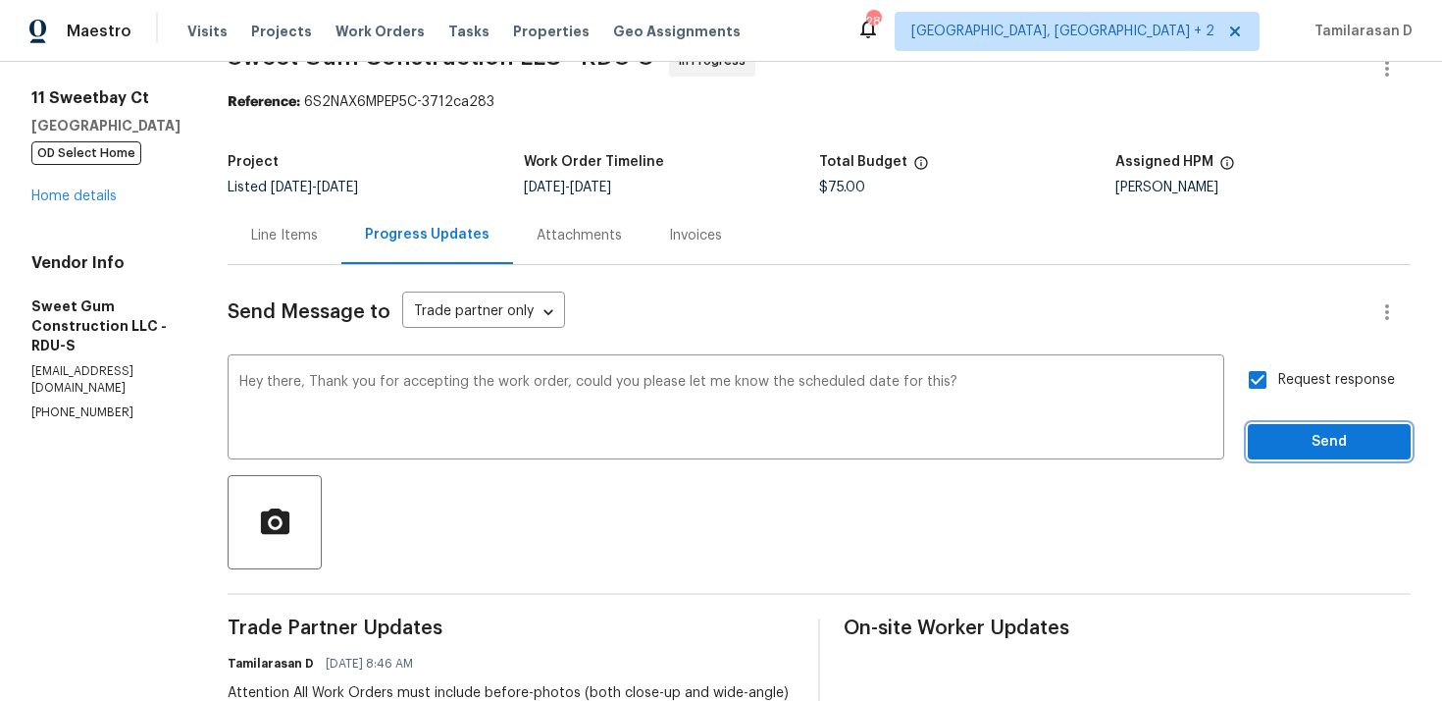
click at [1299, 442] on span "Send" at bounding box center [1329, 442] width 131 height 25
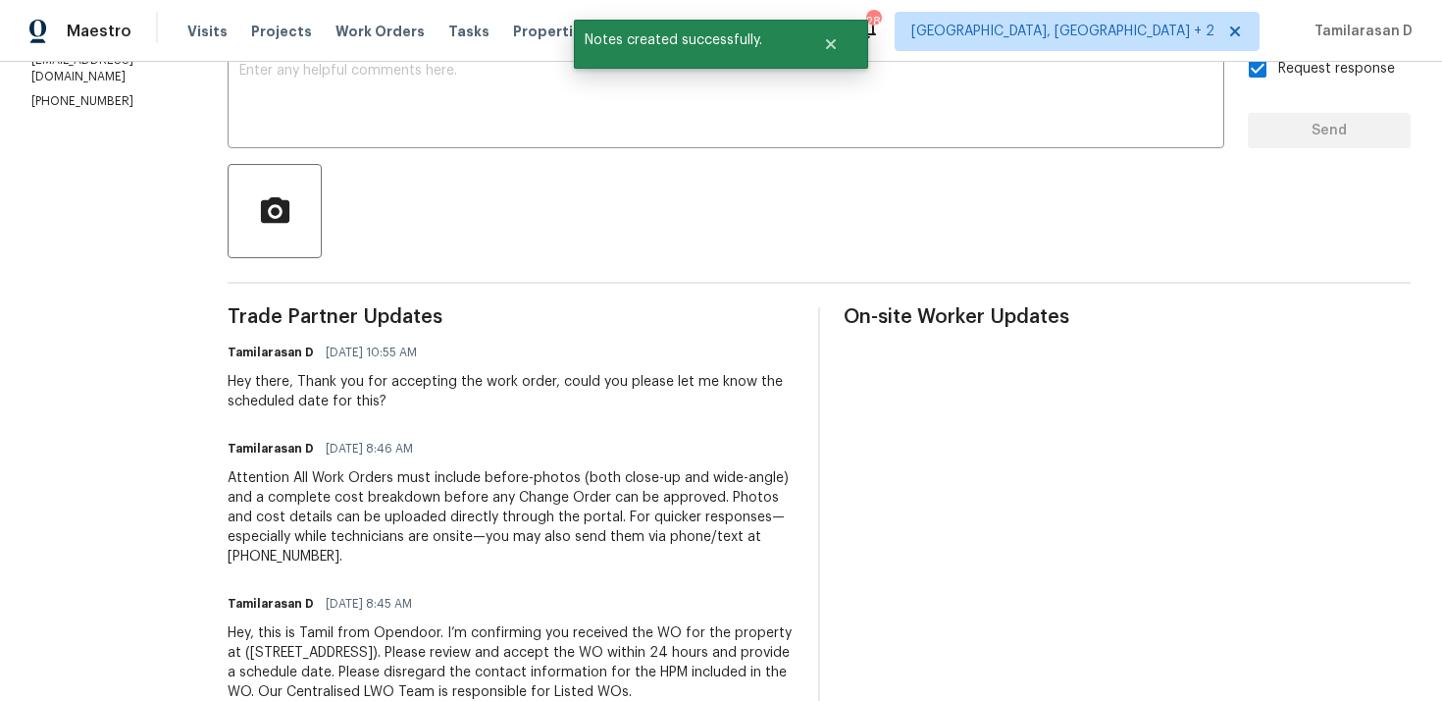
scroll to position [0, 0]
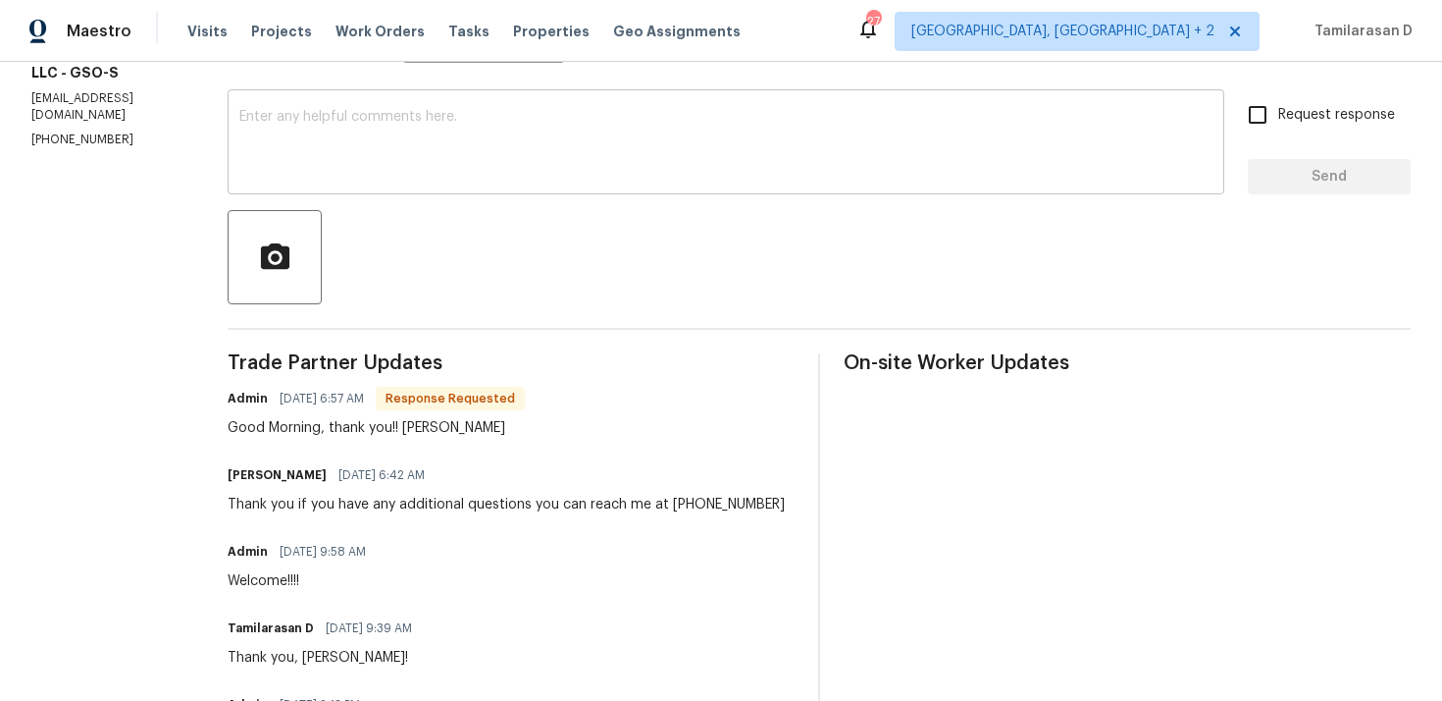
scroll to position [312, 0]
click at [422, 417] on div "Admin [DATE] 6:57 AM Response Requested Good Morning, thank you!! [PERSON_NAME]" at bounding box center [376, 412] width 297 height 53
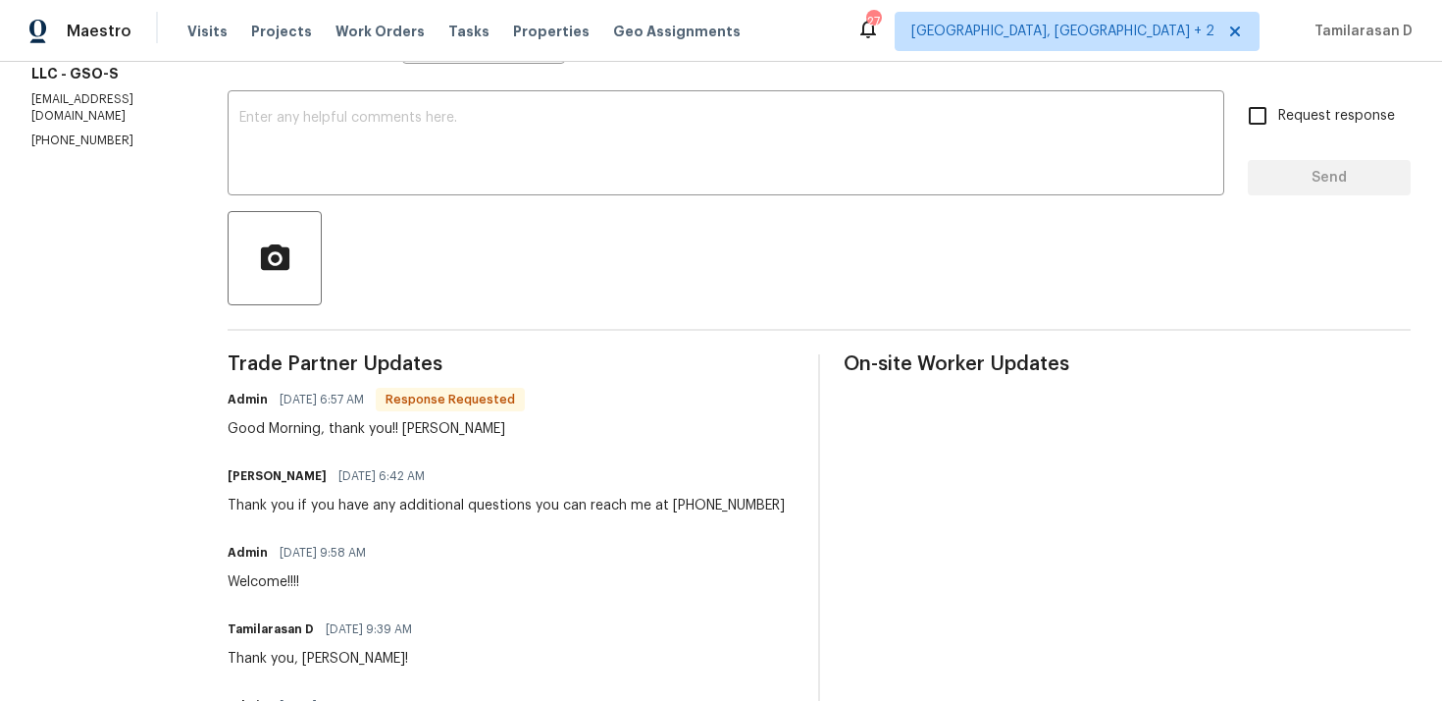
click at [441, 504] on div "Thank you if you have any additional questions you can reach me at [PHONE_NUMBE…" at bounding box center [506, 506] width 557 height 20
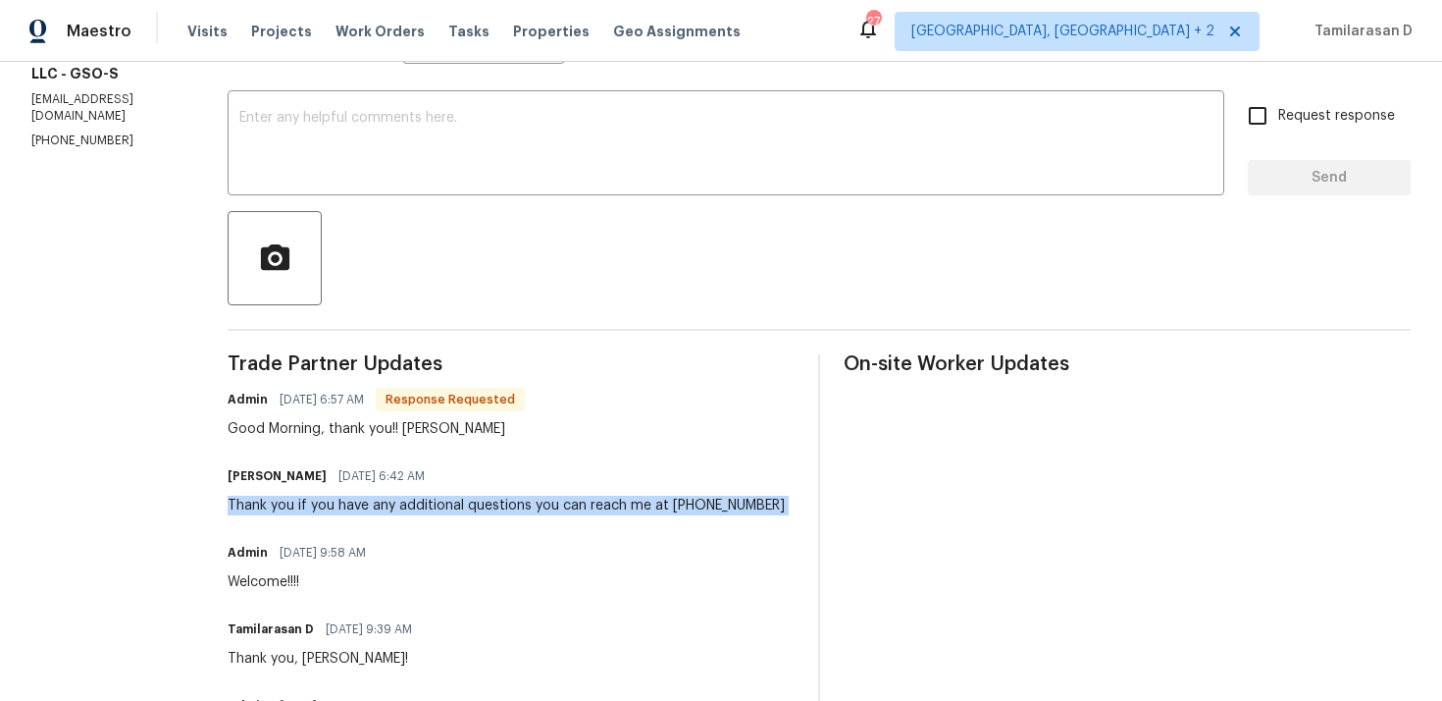
click at [441, 504] on div "Thank you if you have any additional questions you can reach me at [PHONE_NUMBE…" at bounding box center [506, 506] width 557 height 20
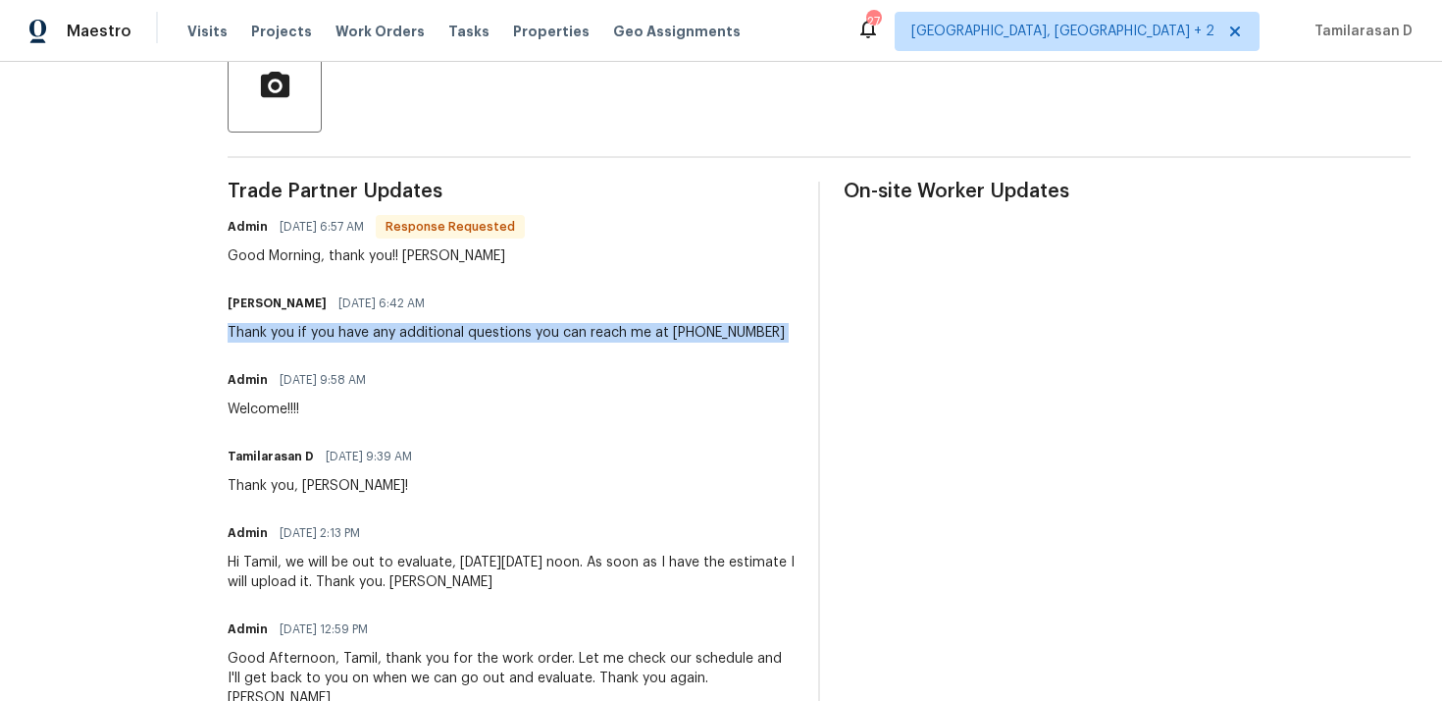
scroll to position [495, 0]
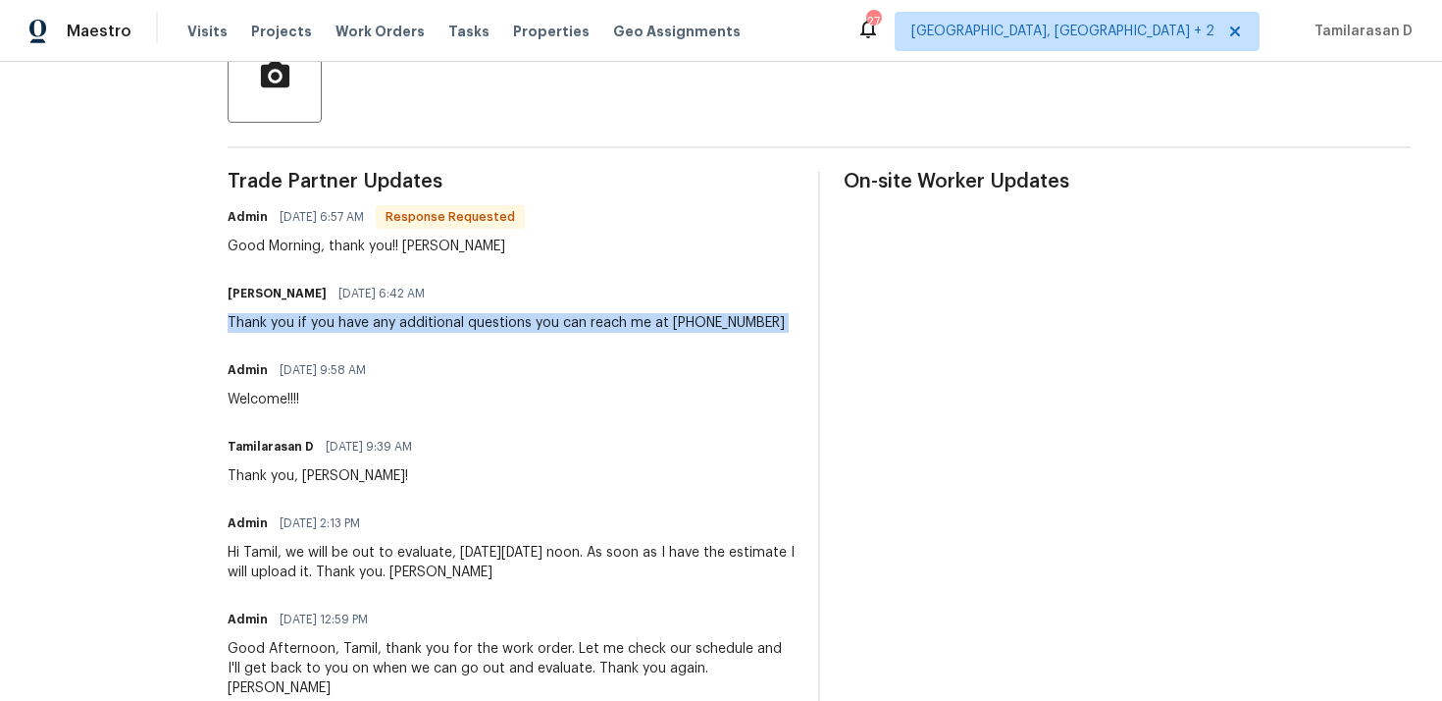
click at [298, 411] on div "Trade Partner Updates Admin 09/09/2025 6:57 AM Response Requested Good Morning,…" at bounding box center [511, 592] width 567 height 840
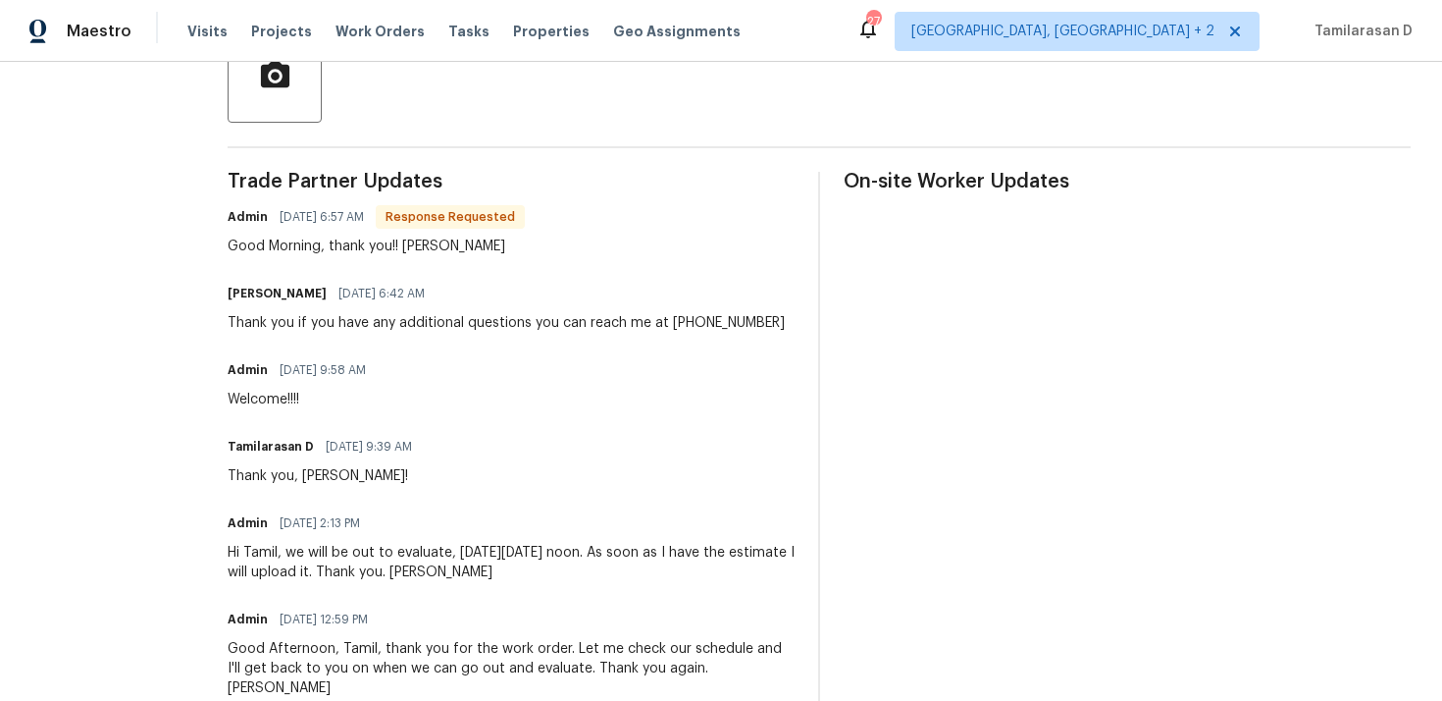
click at [298, 411] on div "Trade Partner Updates Admin 09/09/2025 6:57 AM Response Requested Good Morning,…" at bounding box center [511, 592] width 567 height 840
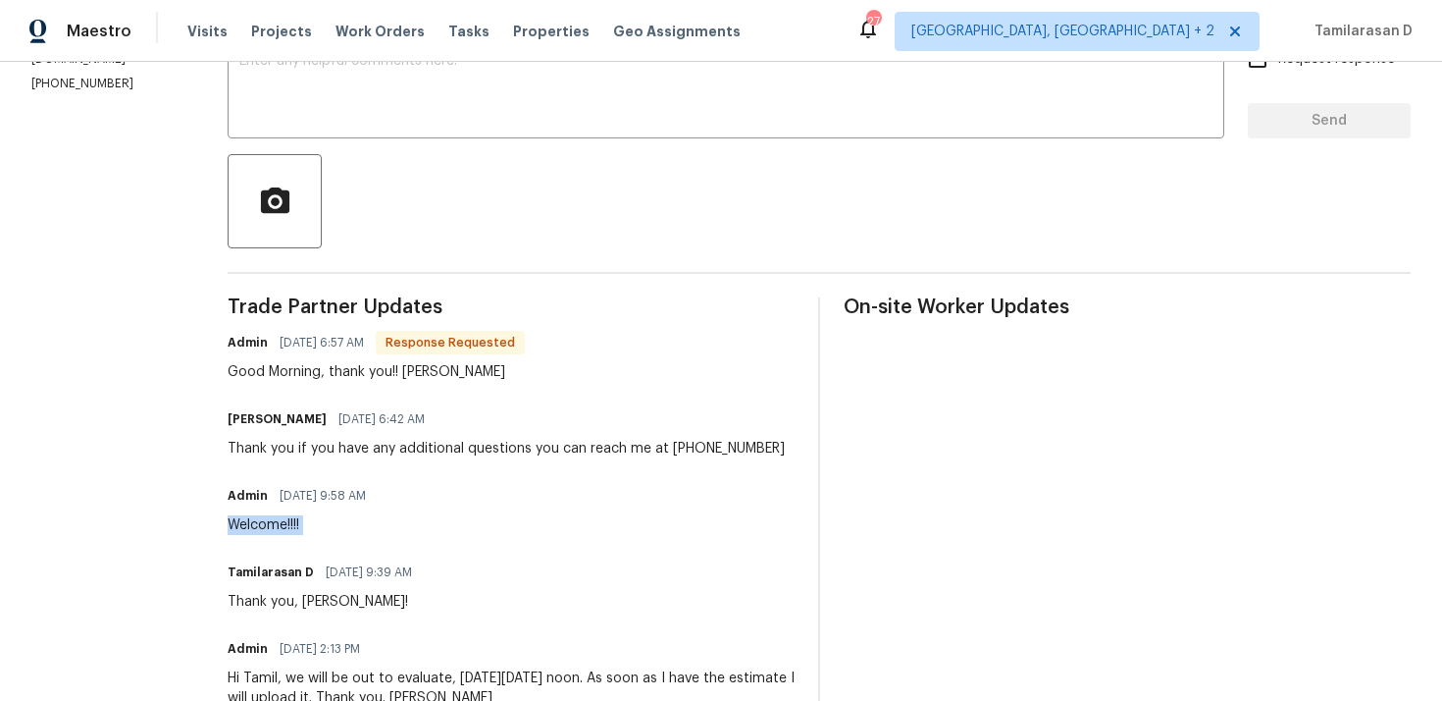
scroll to position [0, 0]
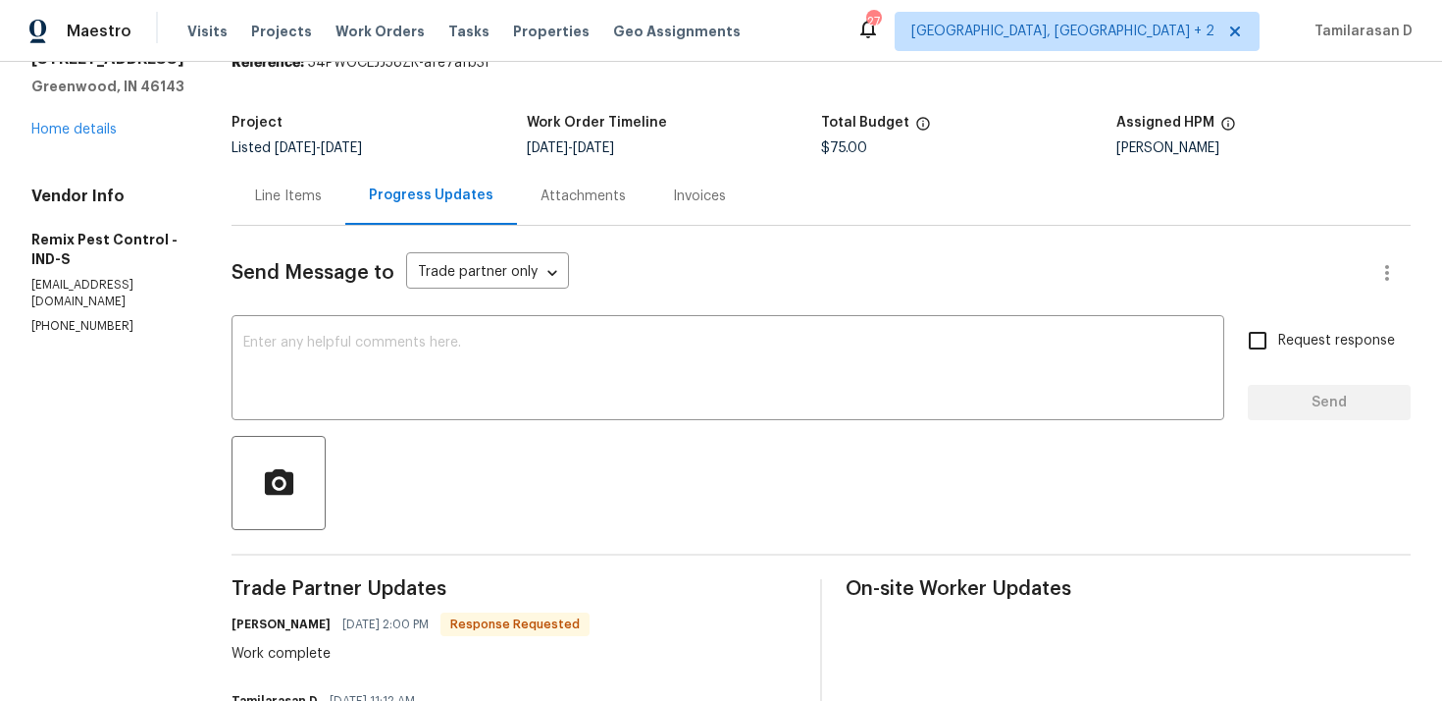
scroll to position [102, 0]
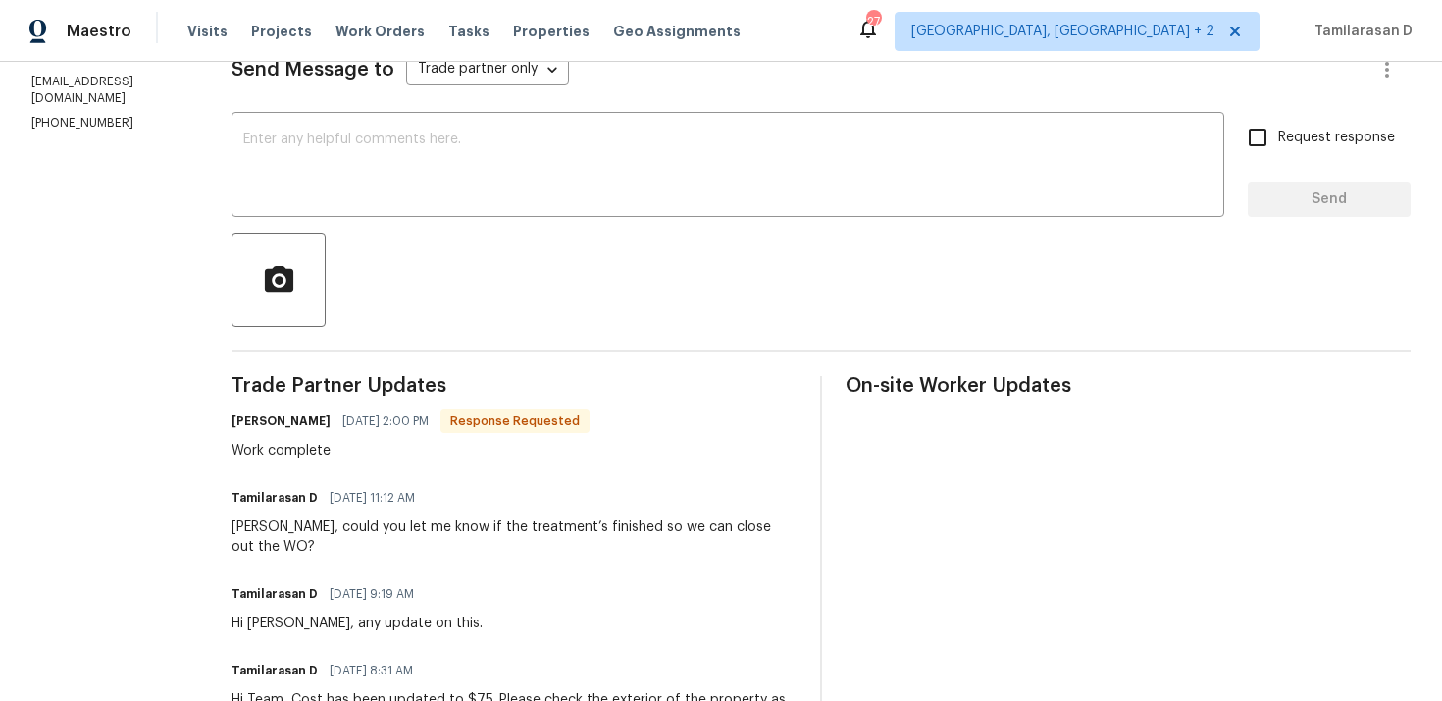
scroll to position [292, 0]
click at [453, 530] on div "[PERSON_NAME], could you let me know if the treatment’s finished so we can clos…" at bounding box center [514, 534] width 565 height 39
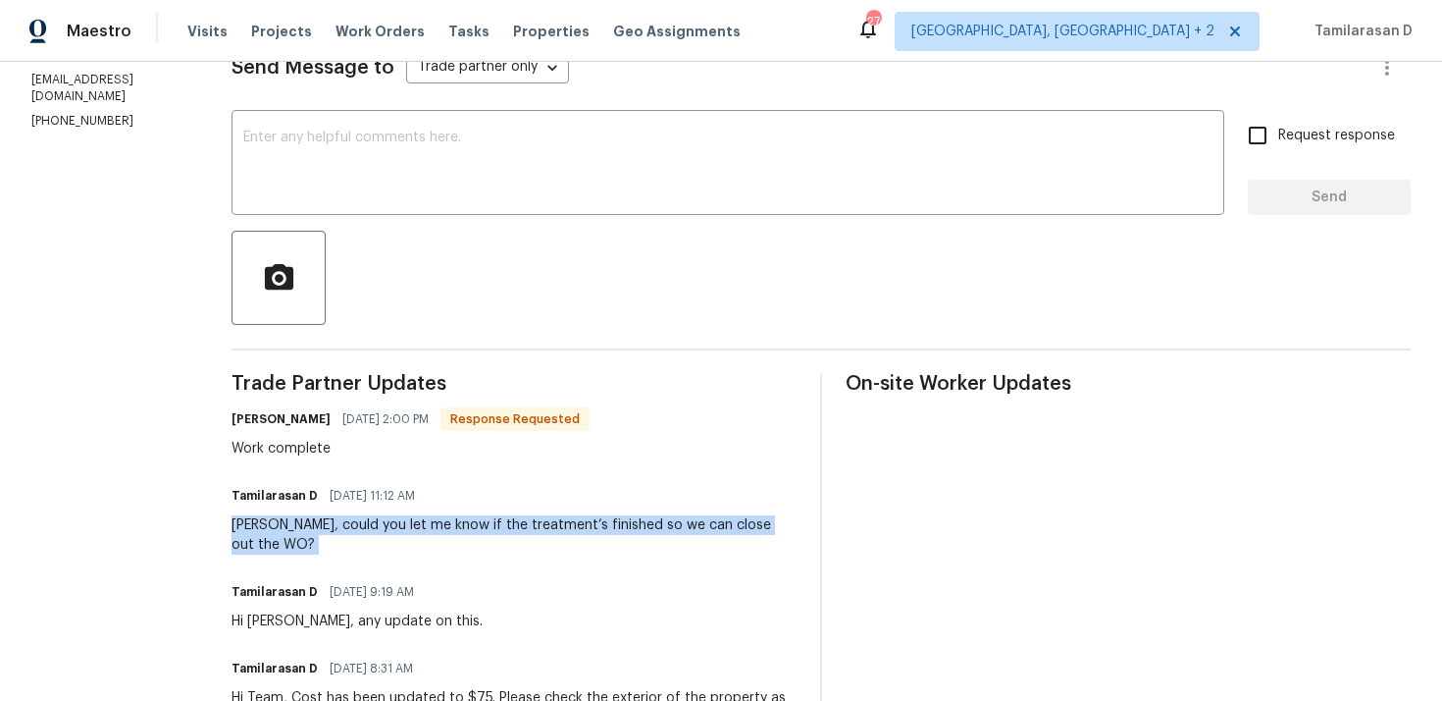
scroll to position [0, 0]
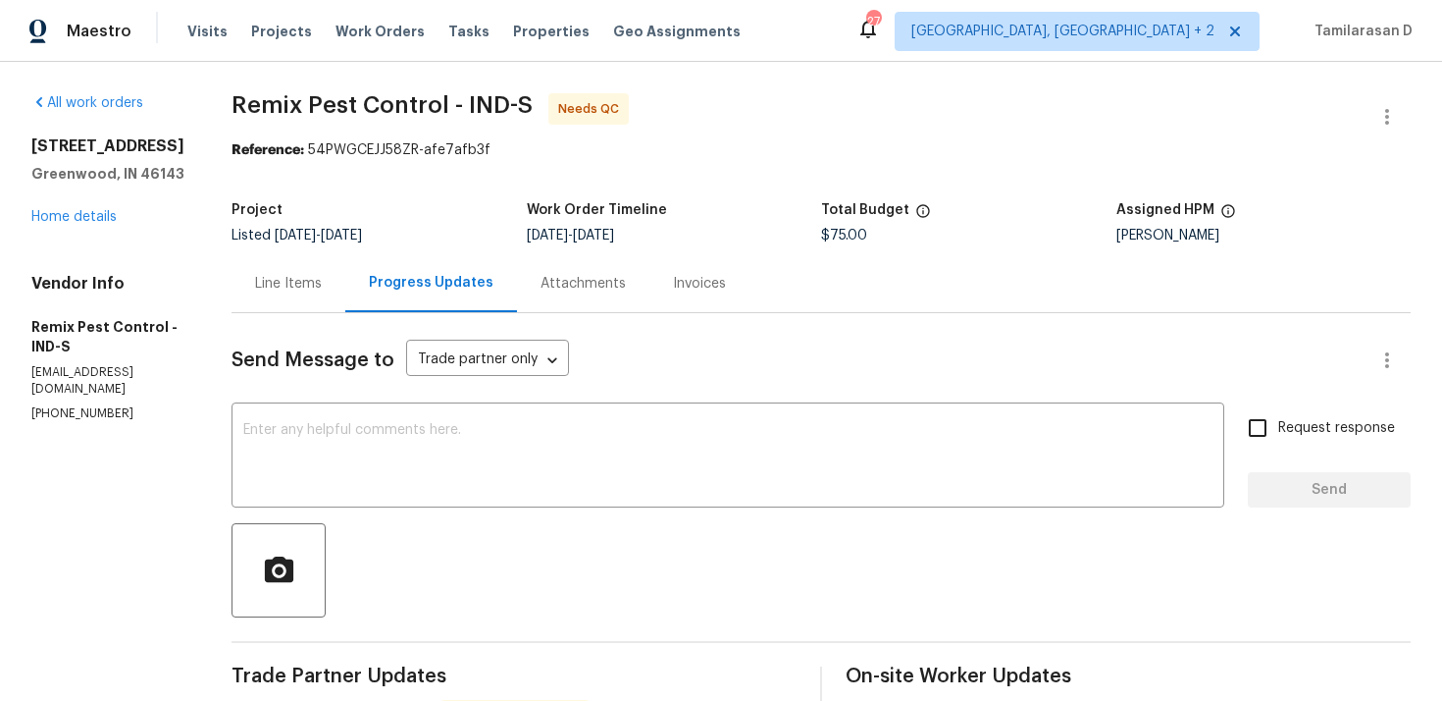
click at [288, 263] on div "Line Items" at bounding box center [289, 283] width 114 height 58
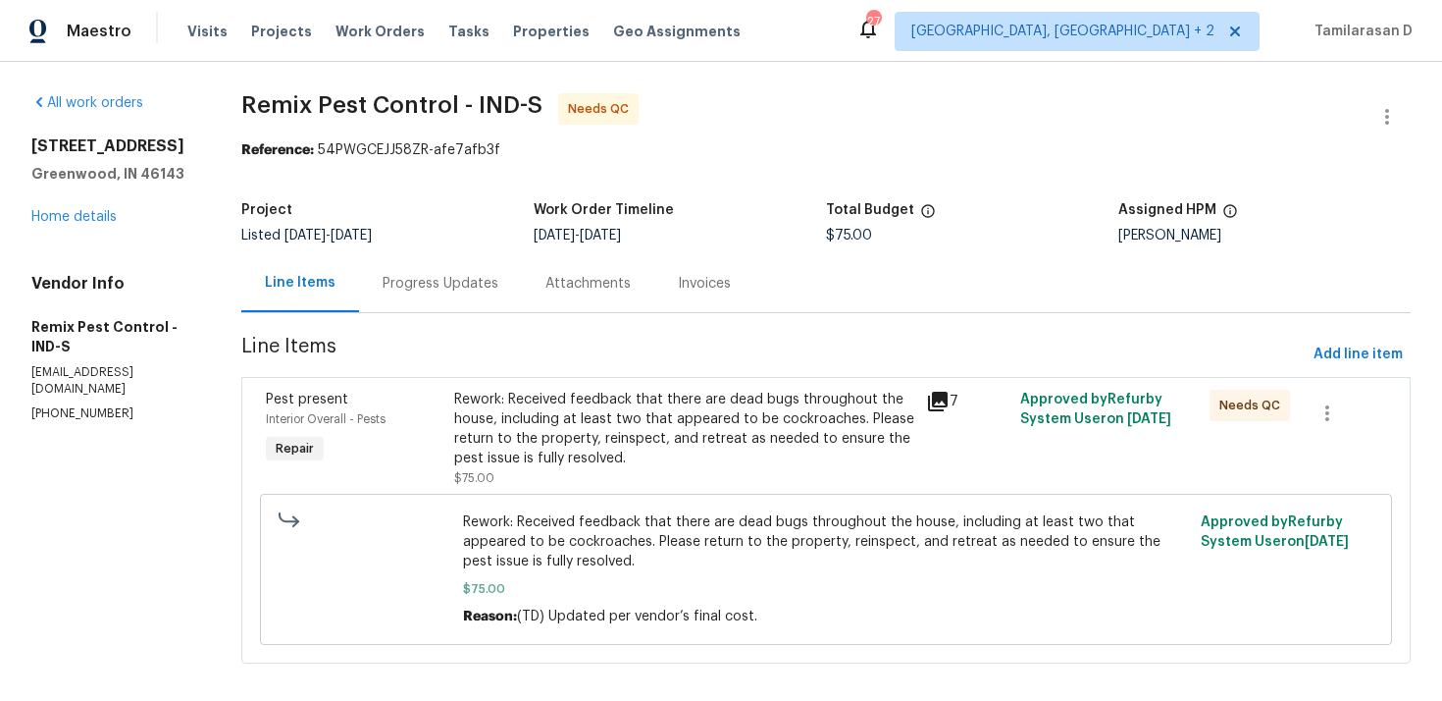
click at [631, 424] on div "Rework: Received feedback that there are dead bugs throughout the house, includ…" at bounding box center [684, 429] width 460 height 79
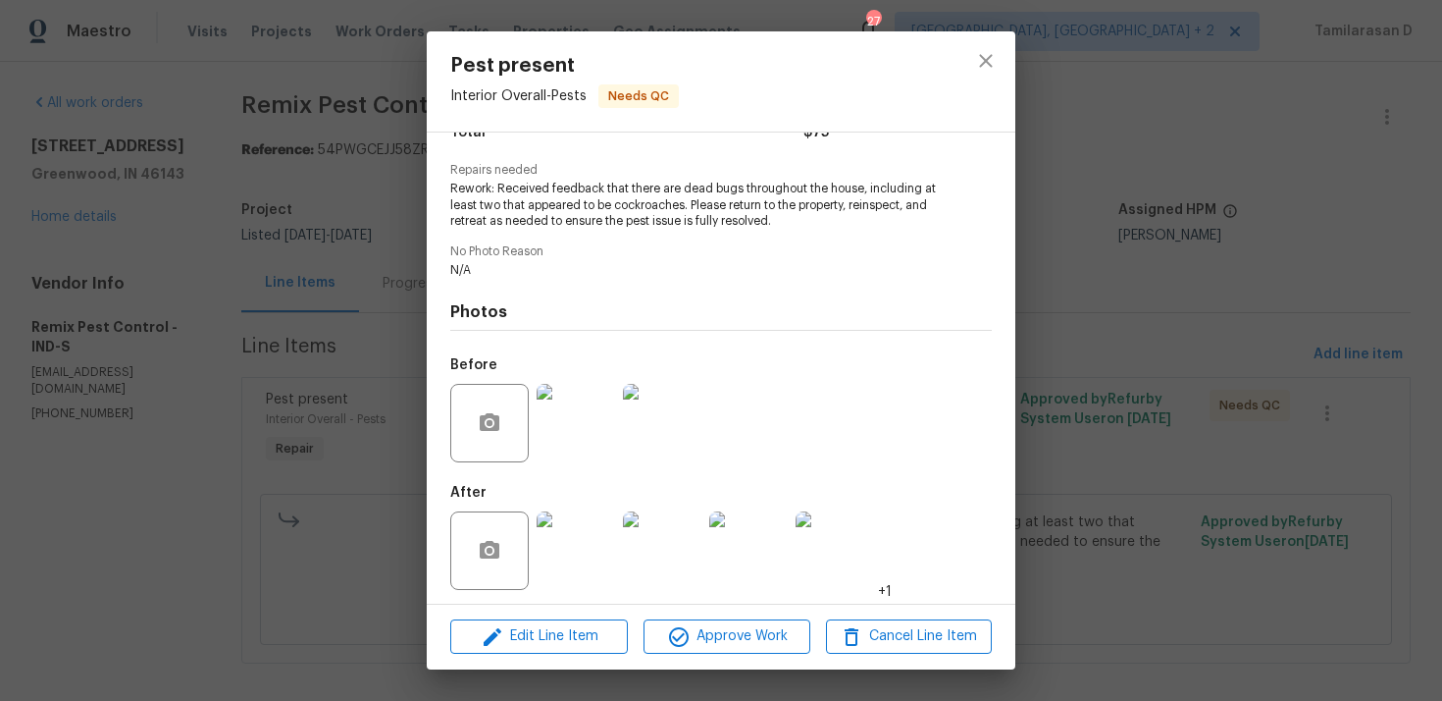
scroll to position [186, 0]
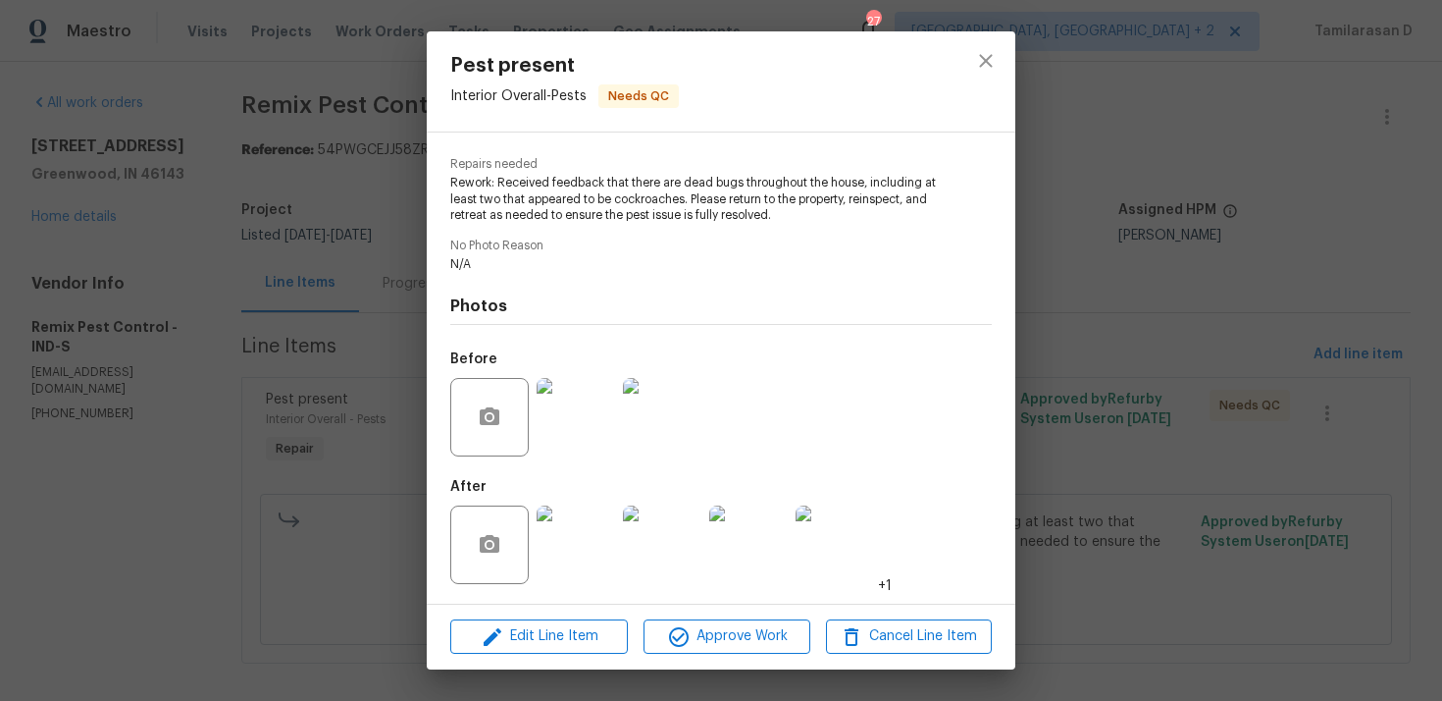
click at [586, 418] on img at bounding box center [576, 417] width 79 height 79
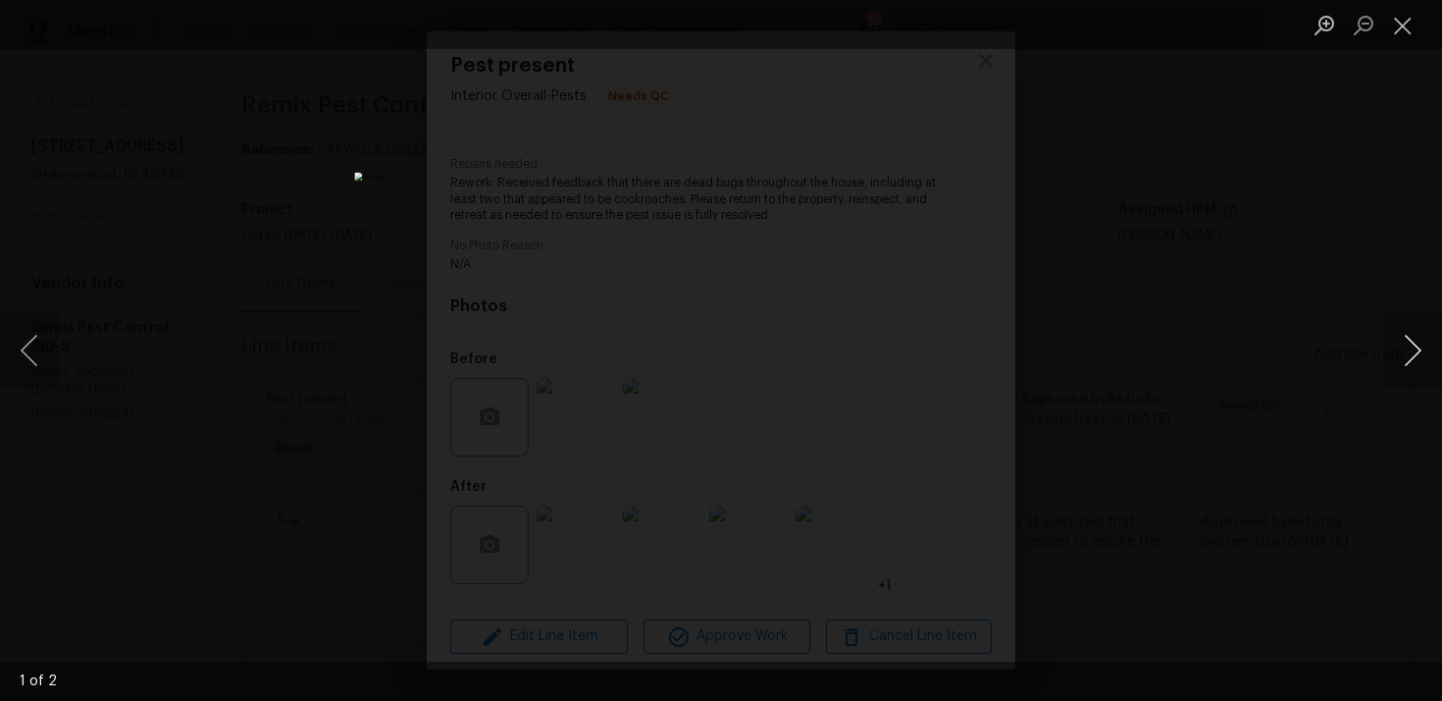
click at [1418, 355] on button "Next image" at bounding box center [1413, 350] width 59 height 79
click at [1406, 39] on button "Close lightbox" at bounding box center [1403, 25] width 39 height 34
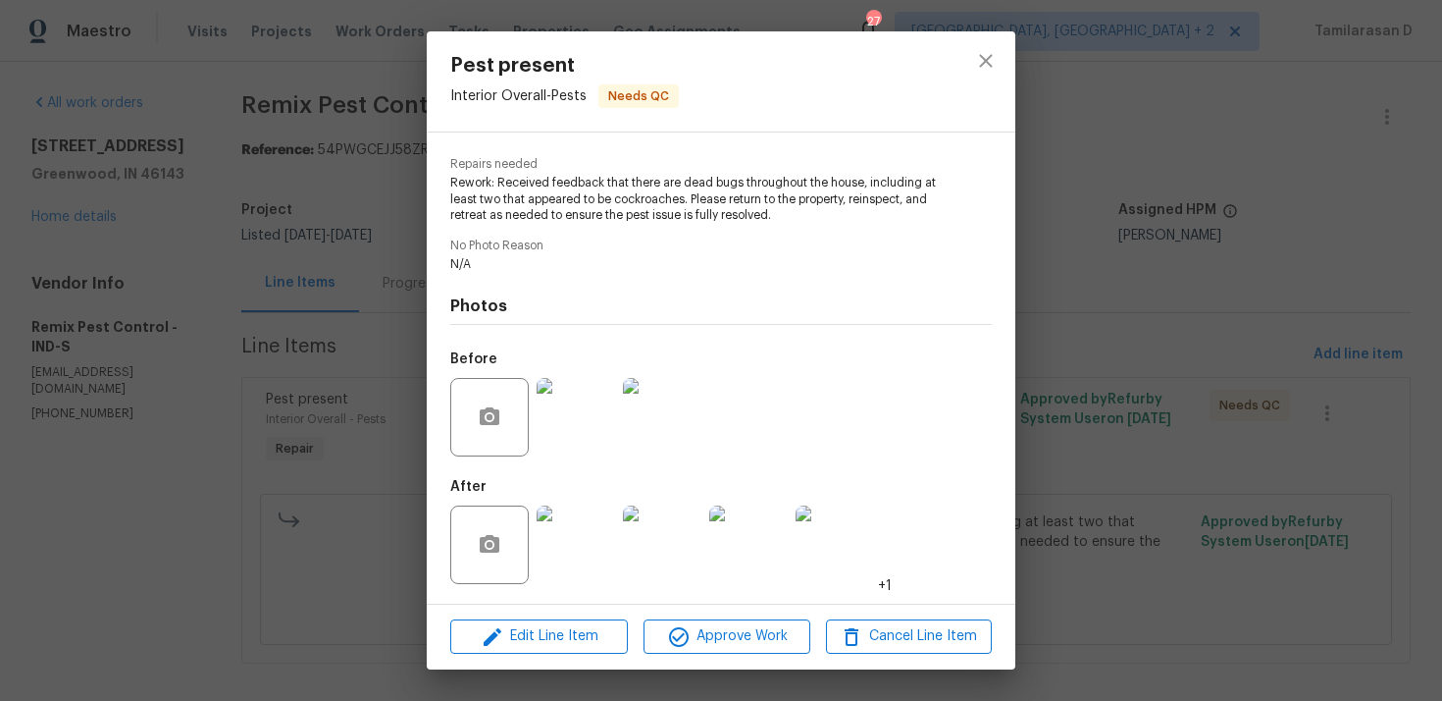
click at [599, 534] on img at bounding box center [576, 544] width 79 height 79
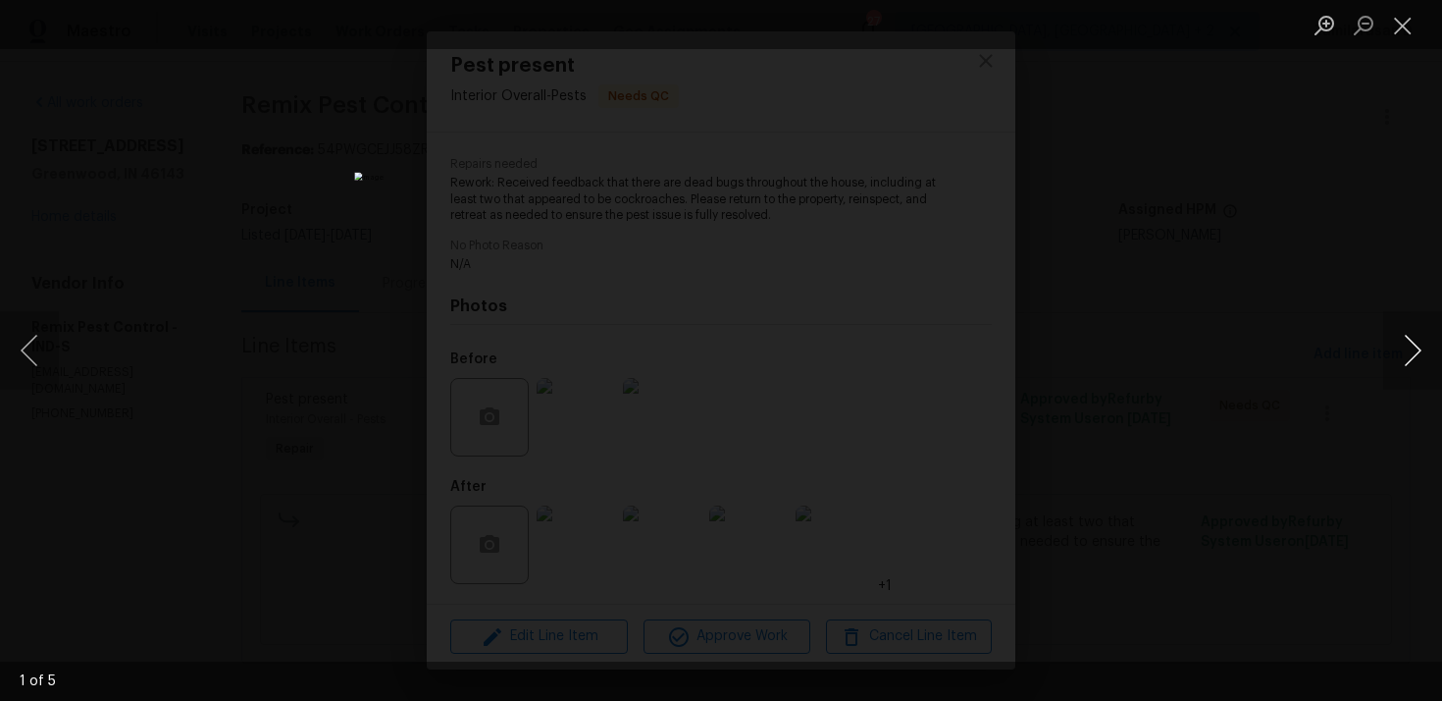
click at [1410, 354] on button "Next image" at bounding box center [1413, 350] width 59 height 79
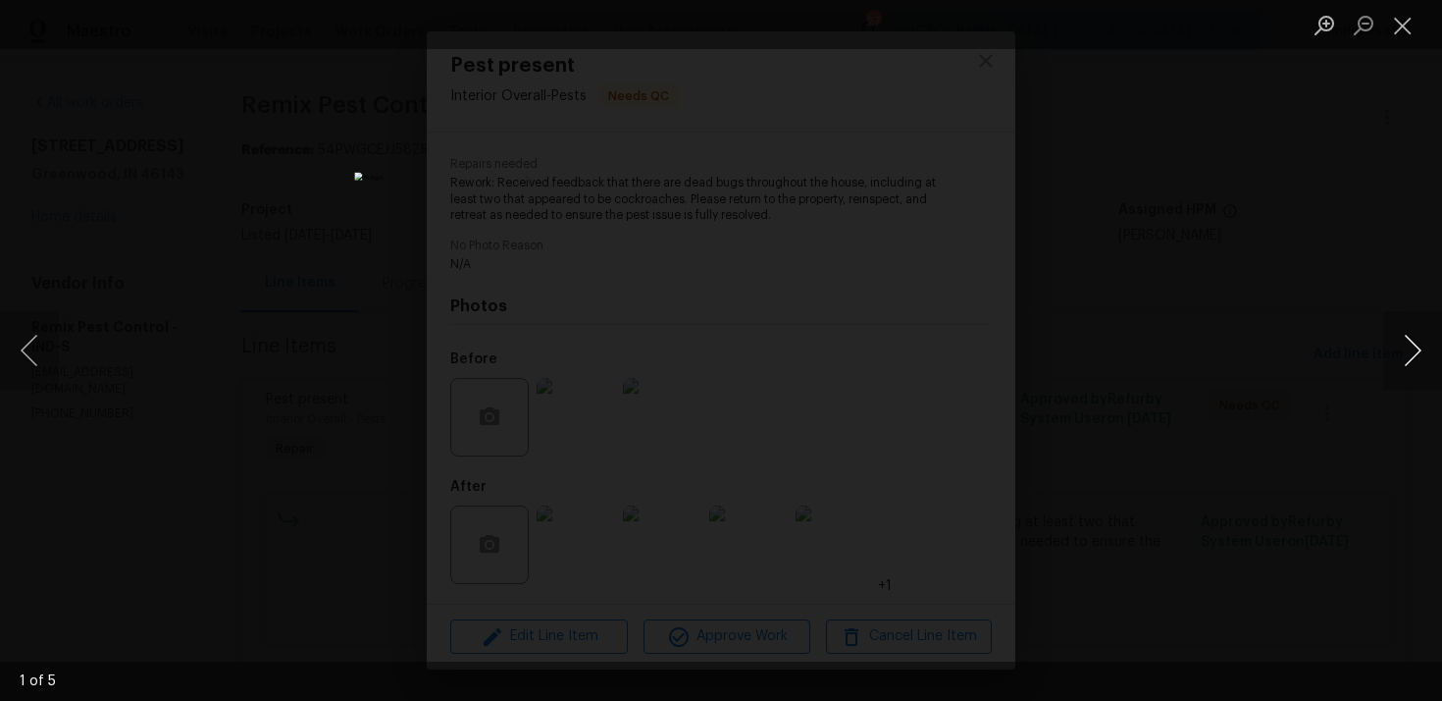
click at [1410, 354] on button "Next image" at bounding box center [1413, 350] width 59 height 79
click at [1407, 17] on button "Close lightbox" at bounding box center [1403, 25] width 39 height 34
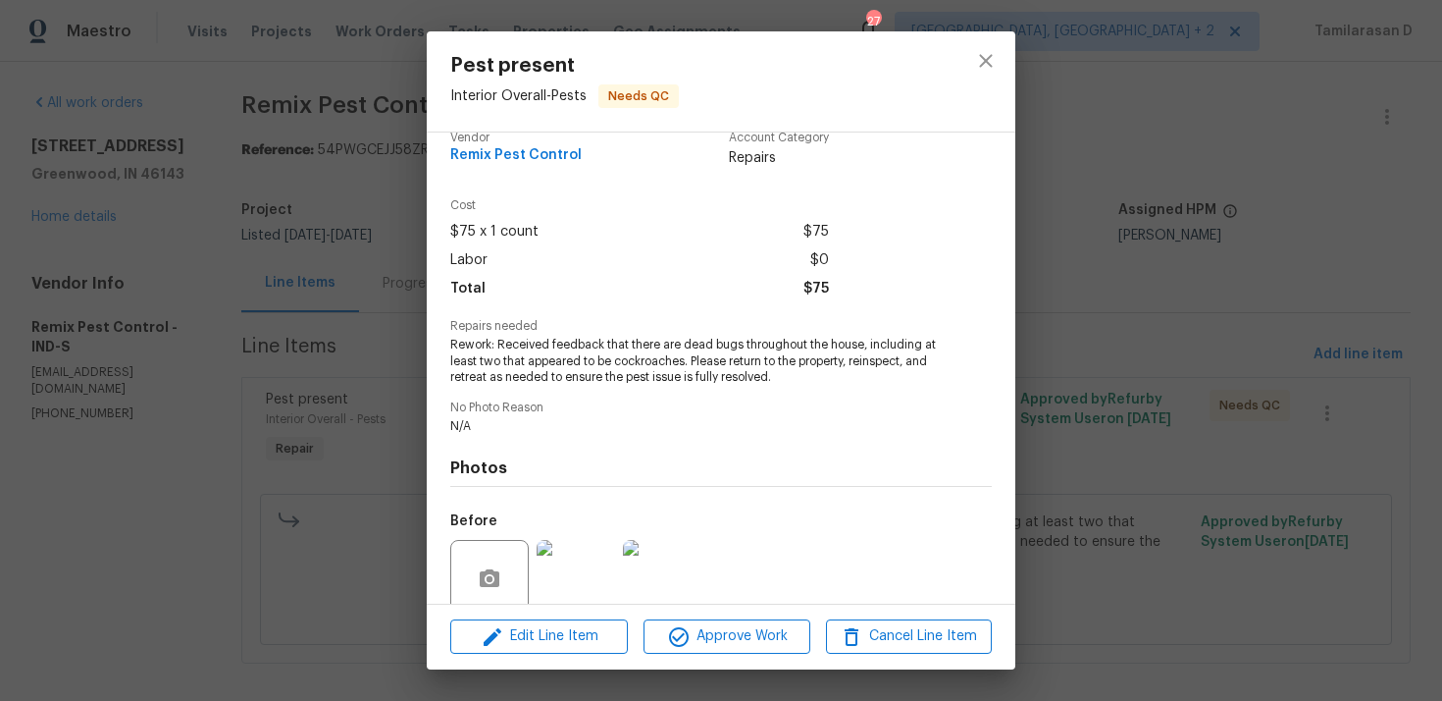
scroll to position [0, 0]
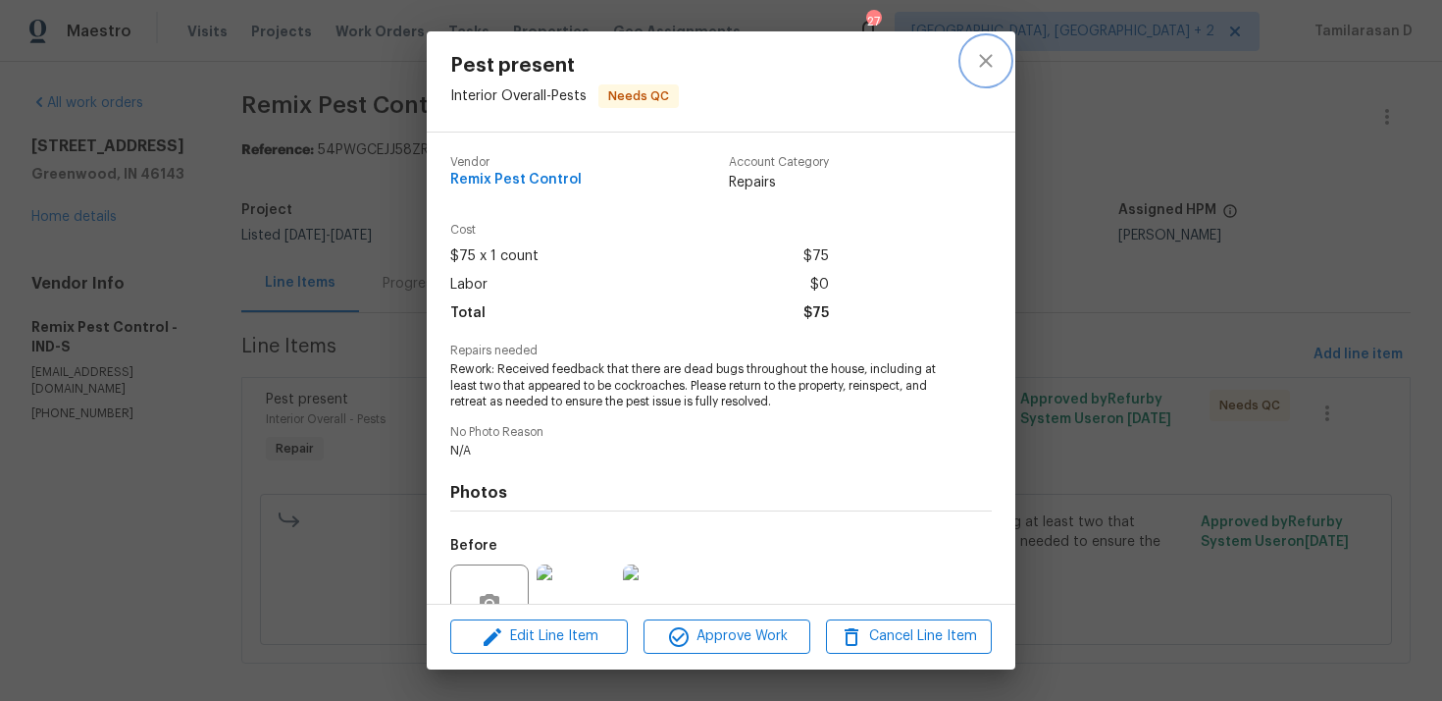
click at [984, 68] on icon "close" at bounding box center [986, 61] width 24 height 24
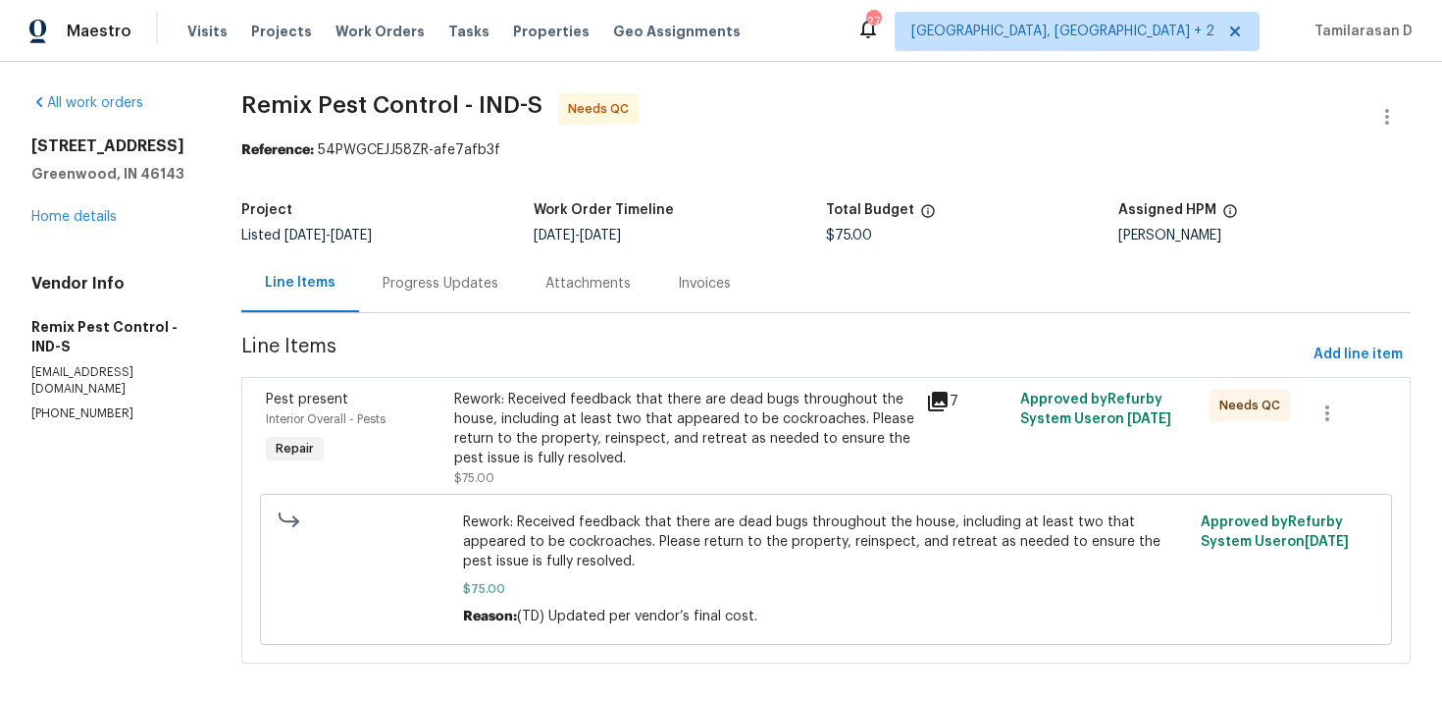
click at [417, 275] on div "Progress Updates" at bounding box center [441, 284] width 116 height 20
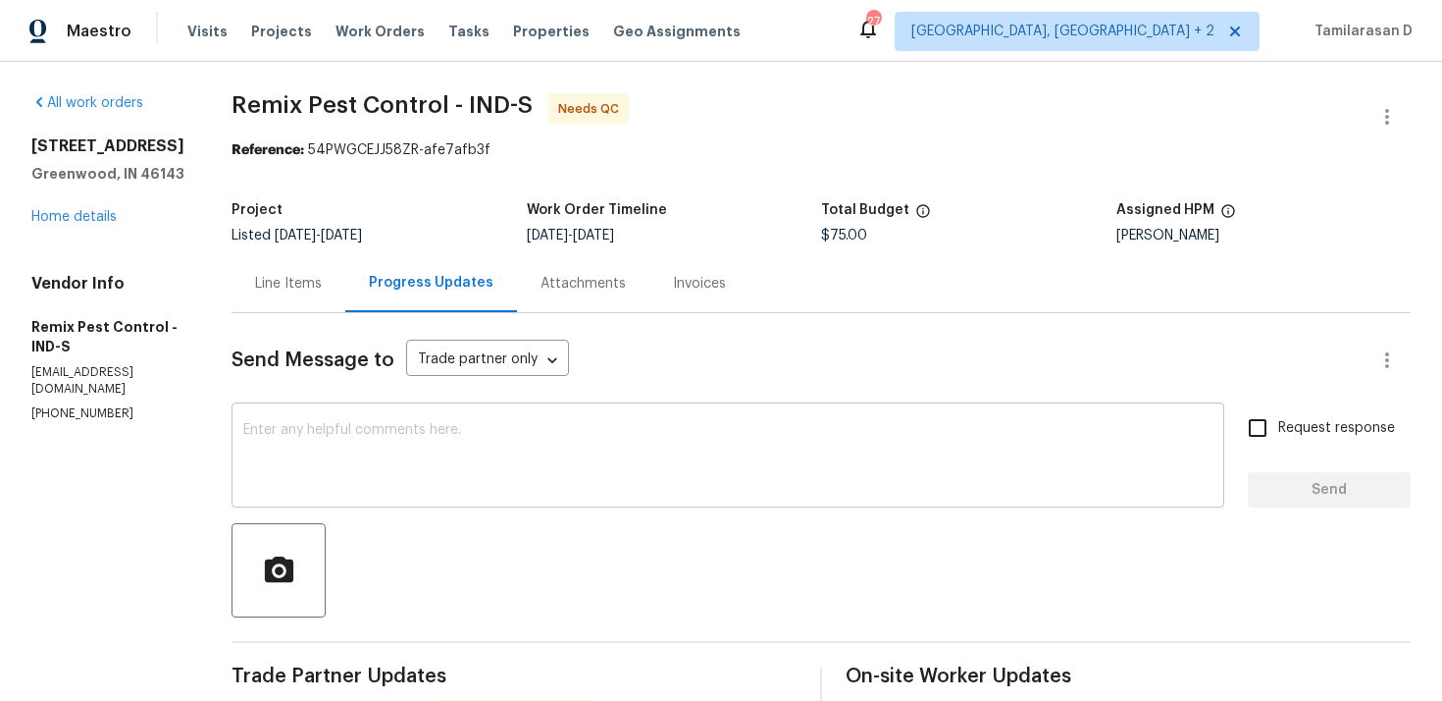
scroll to position [242, 0]
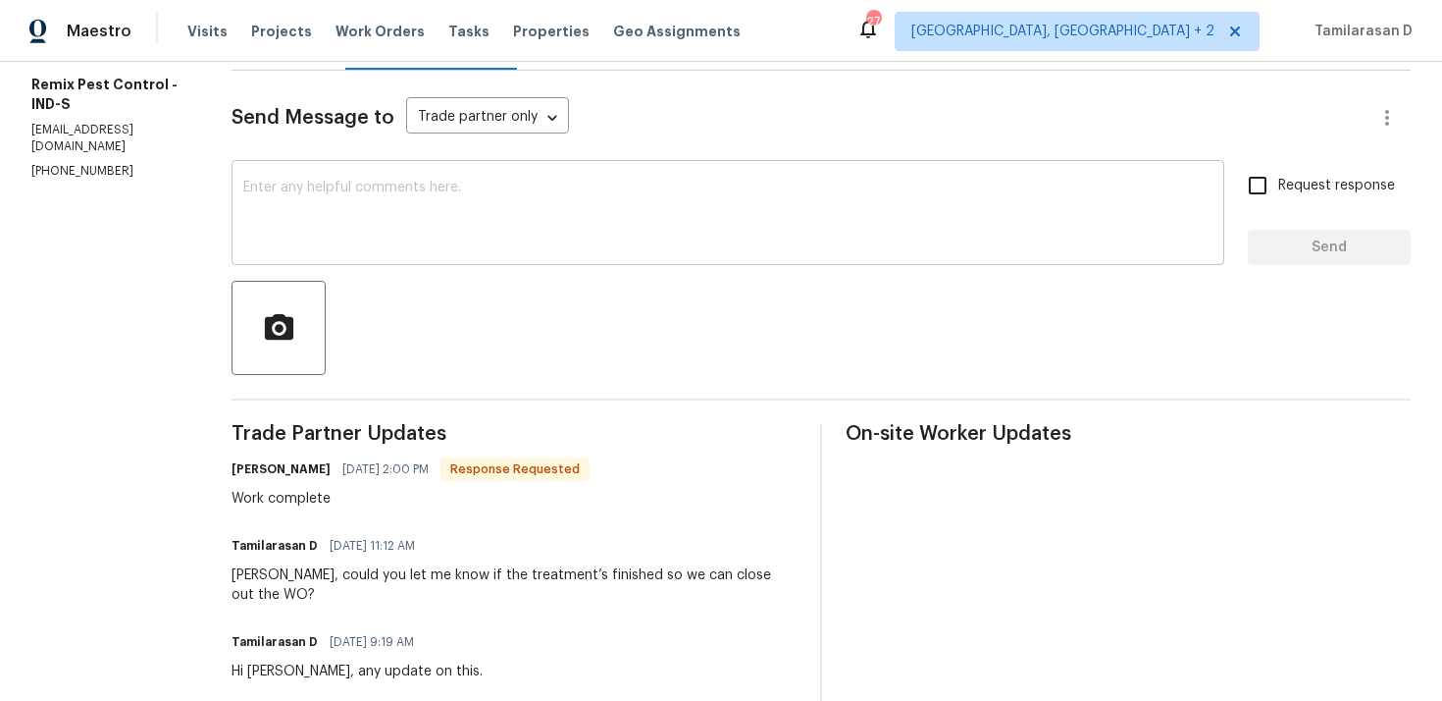
click at [386, 254] on div "x ​" at bounding box center [728, 215] width 993 height 100
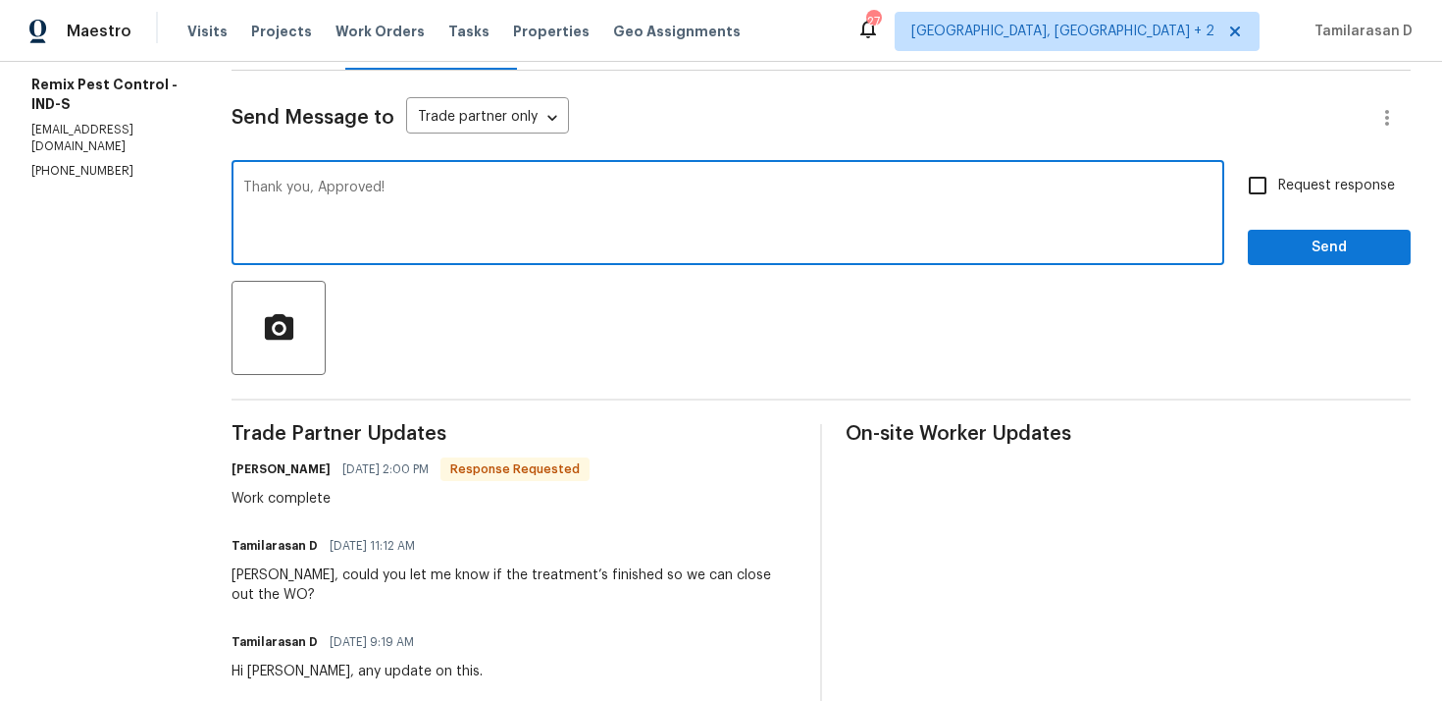
type textarea "Thank you, Approved!"
click at [1295, 253] on span "Send" at bounding box center [1329, 248] width 131 height 25
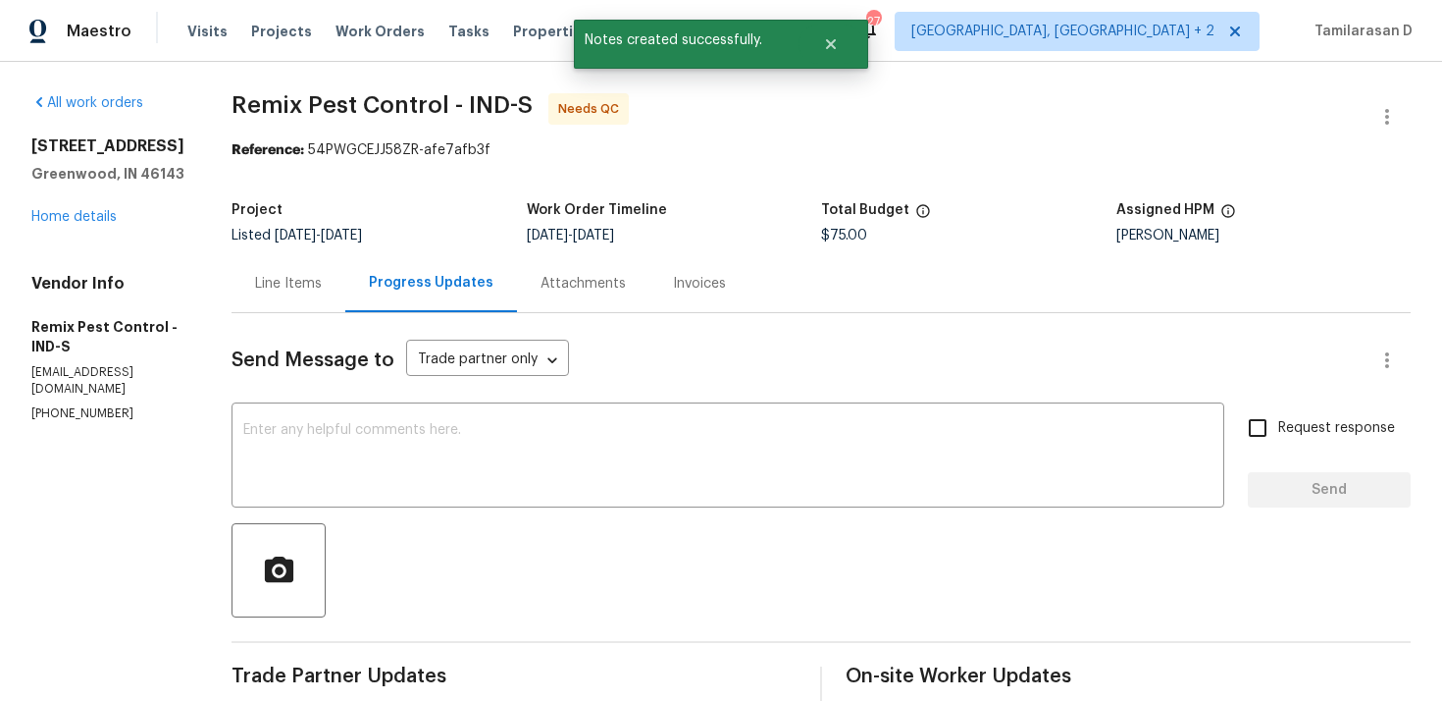
scroll to position [186, 0]
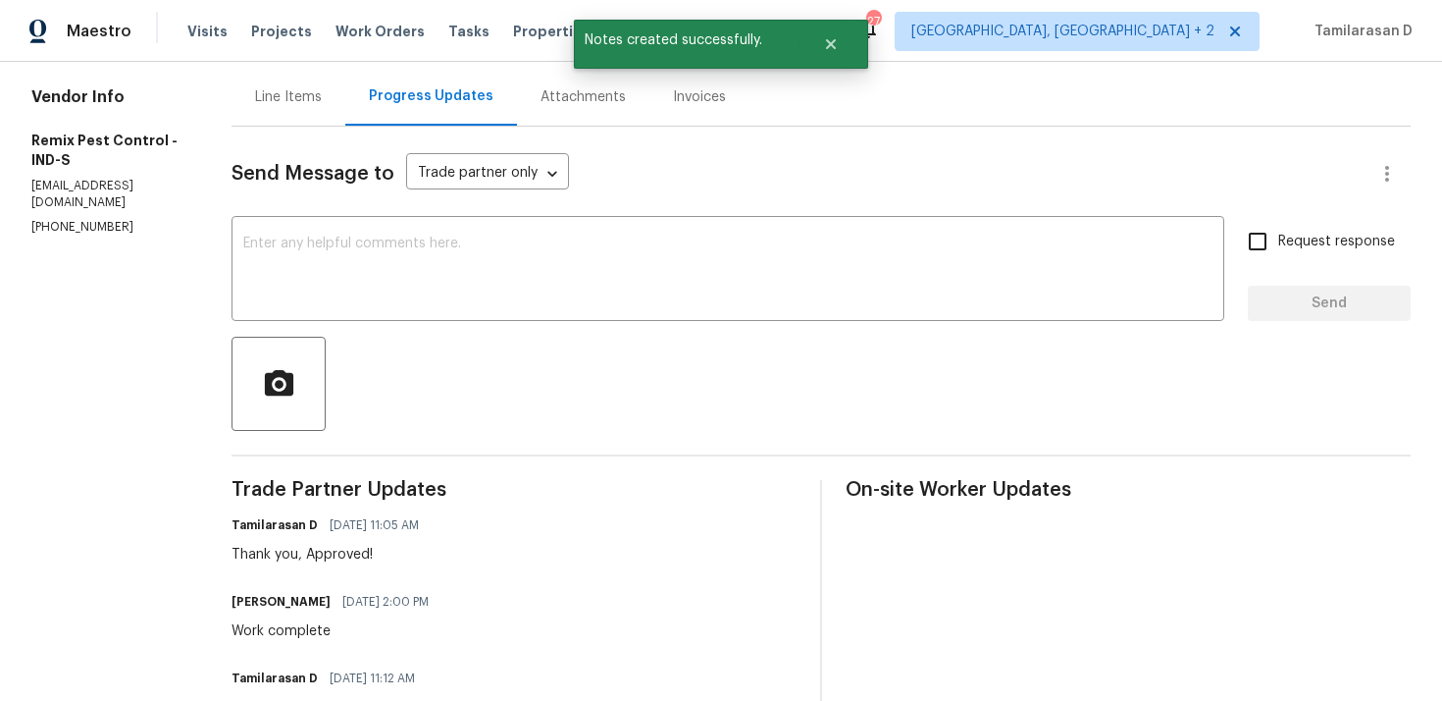
click at [282, 630] on div "Work complete" at bounding box center [336, 631] width 209 height 20
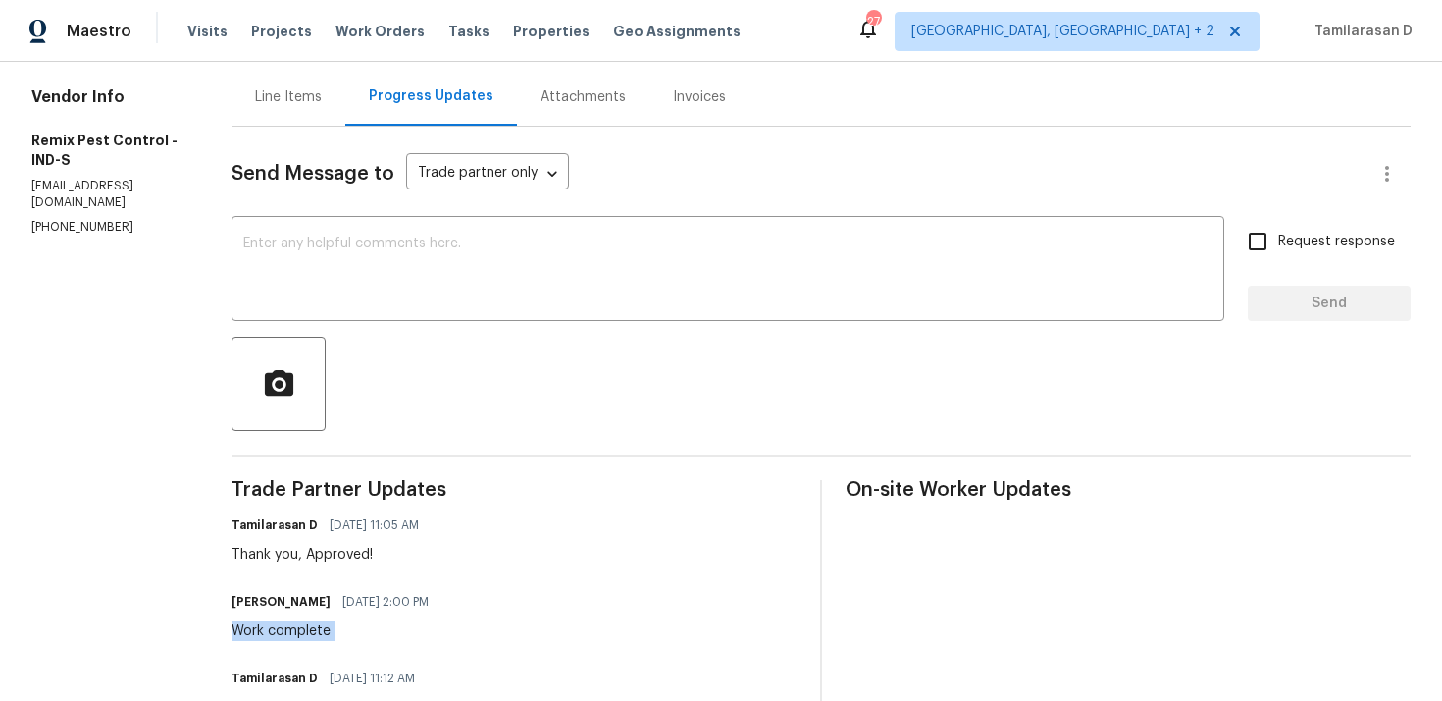
copy div "Work complete"
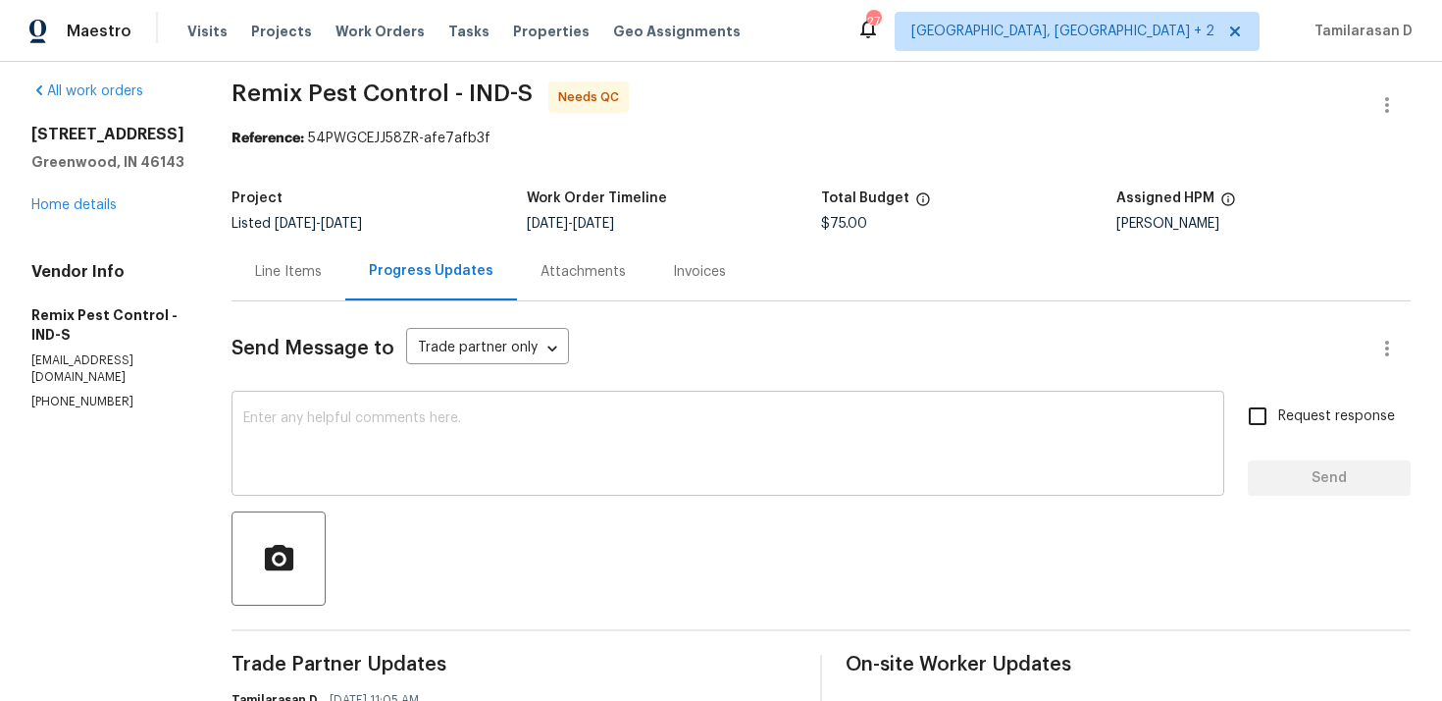
scroll to position [0, 0]
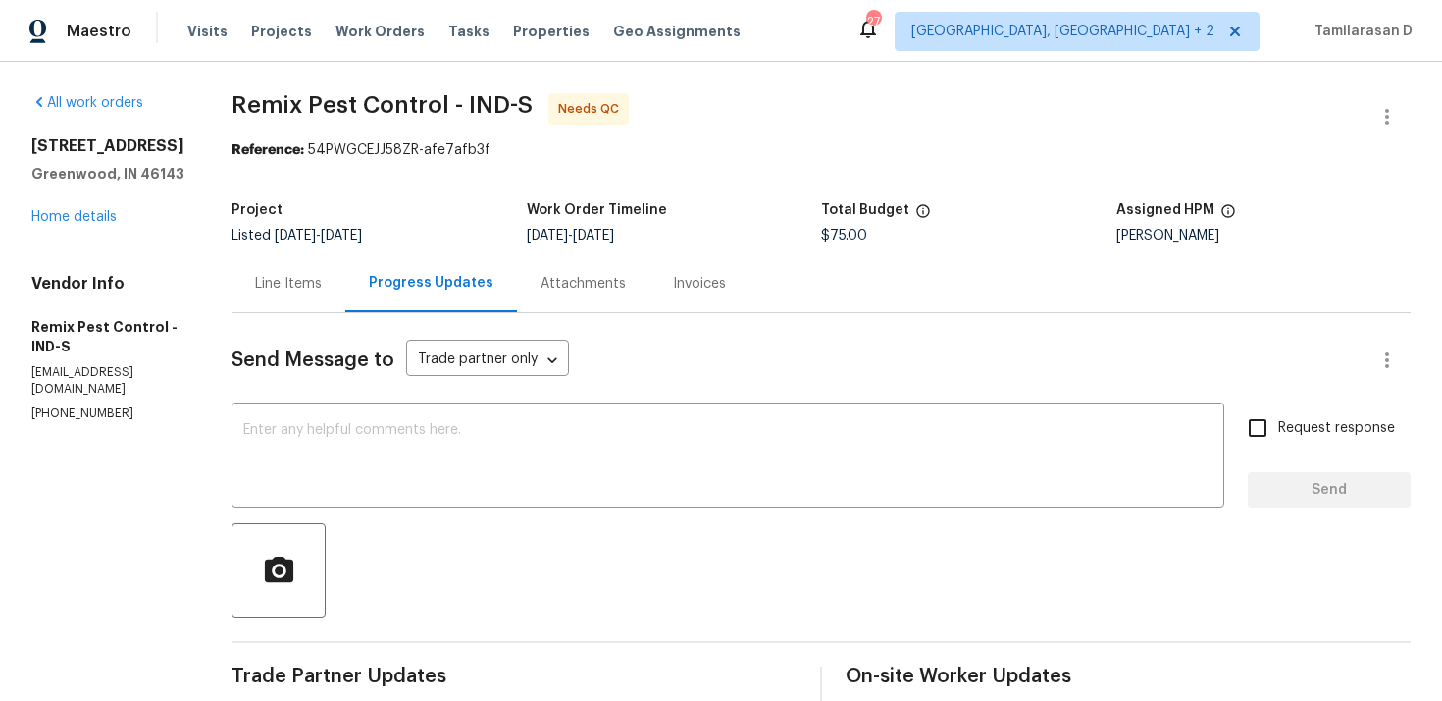
click at [322, 271] on div "Line Items" at bounding box center [289, 283] width 114 height 58
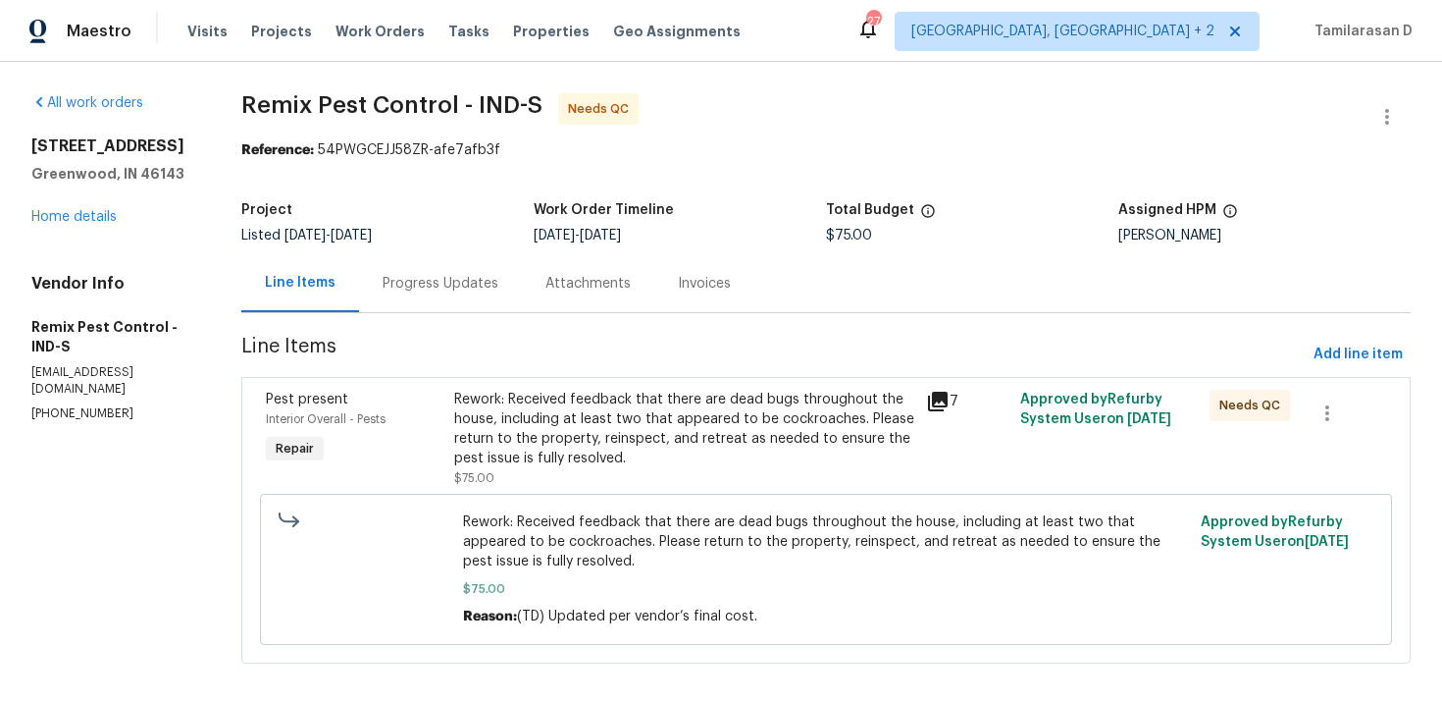
click at [1400, 94] on div at bounding box center [1387, 116] width 47 height 47
click at [1389, 114] on icon "button" at bounding box center [1388, 117] width 24 height 24
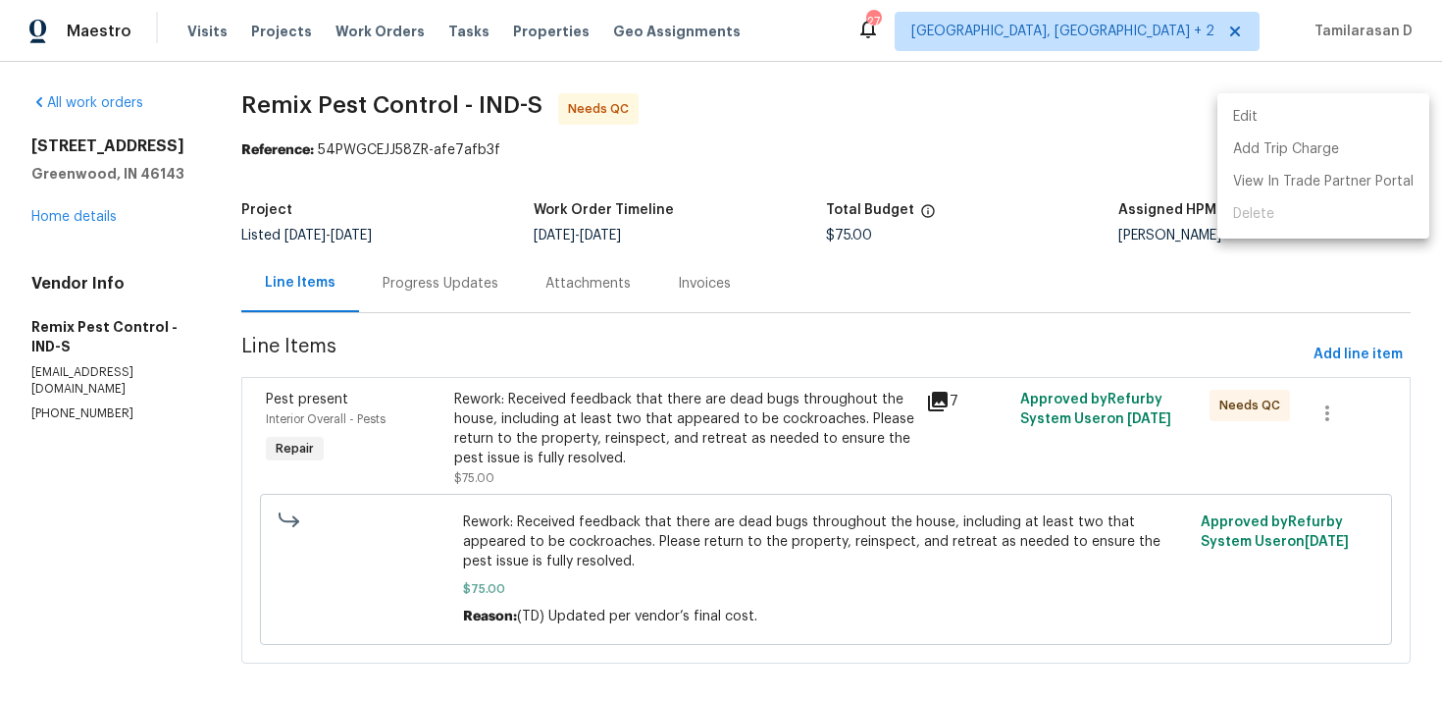
click at [1259, 112] on li "Edit" at bounding box center [1324, 117] width 212 height 32
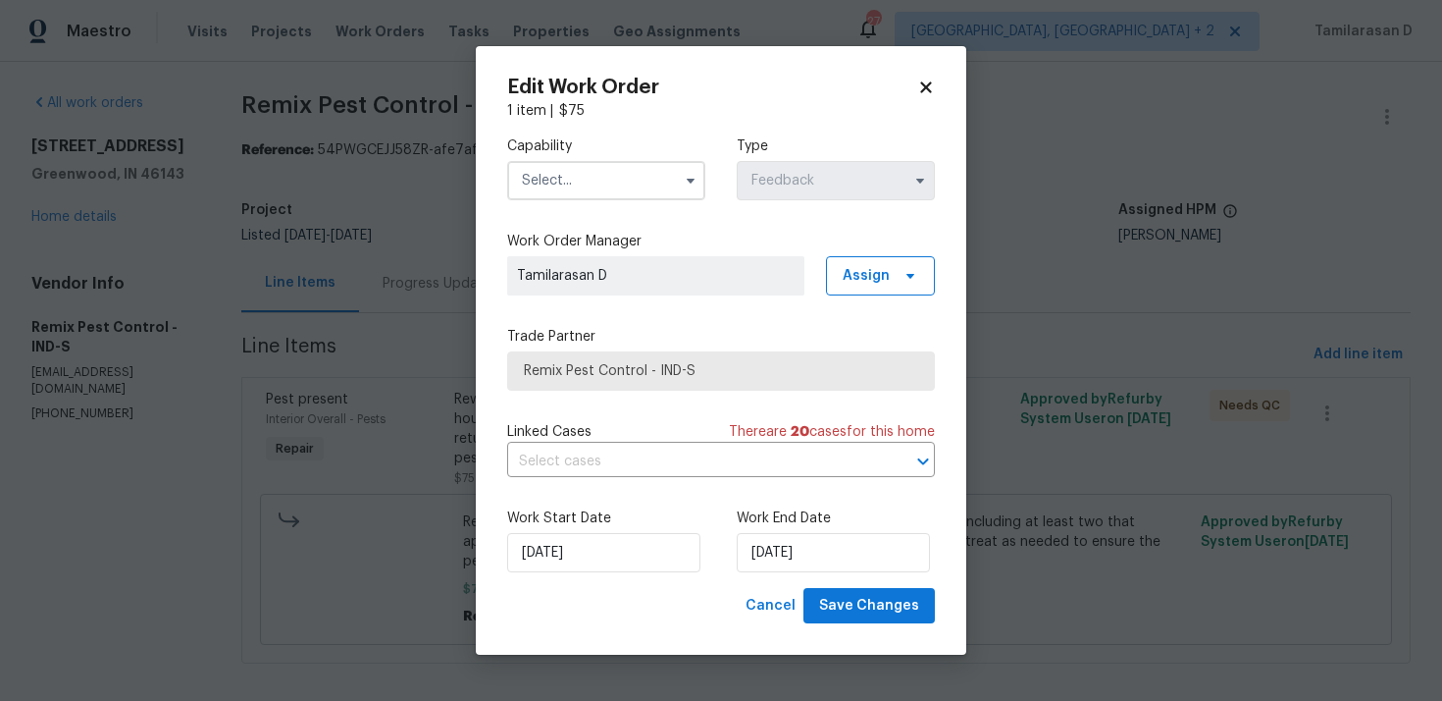
click at [654, 161] on input "text" at bounding box center [606, 180] width 198 height 39
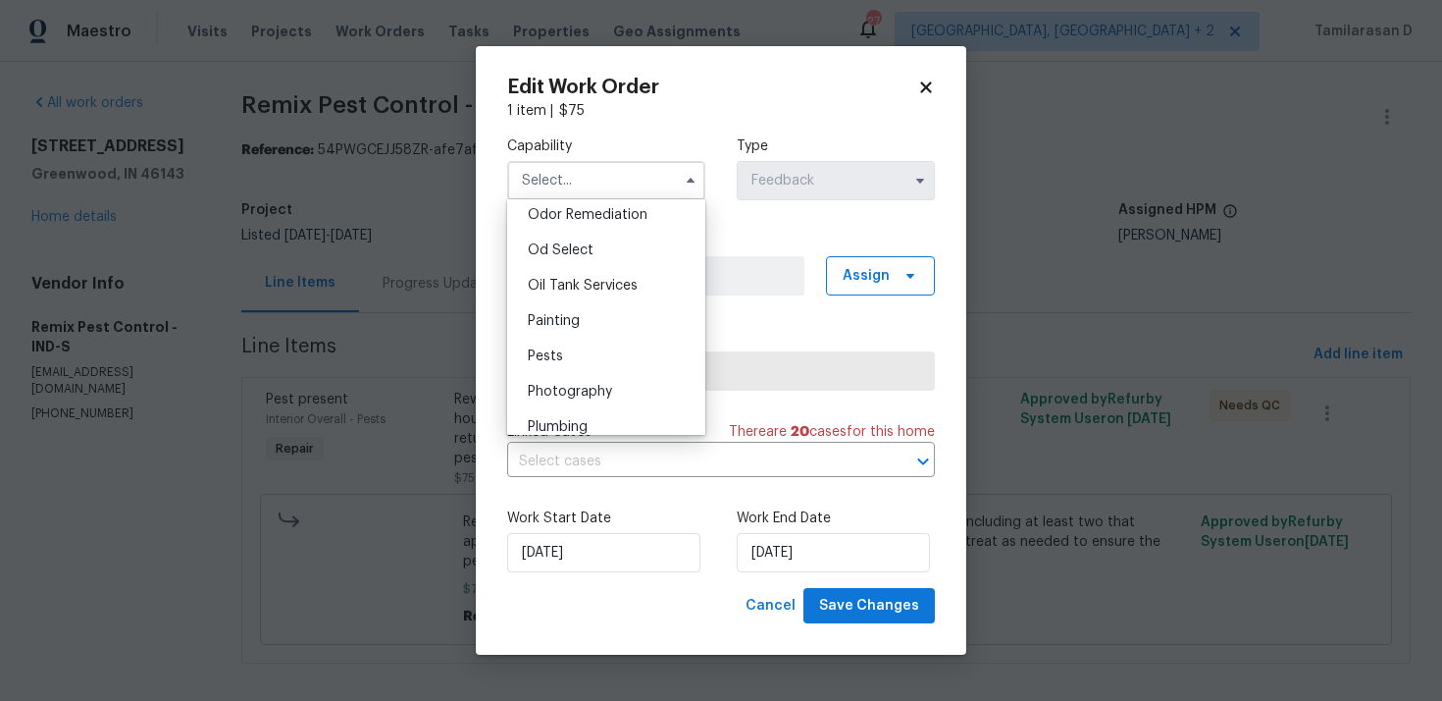
scroll to position [1554, 0]
click at [559, 341] on div "Pests" at bounding box center [606, 351] width 188 height 35
type input "Pests"
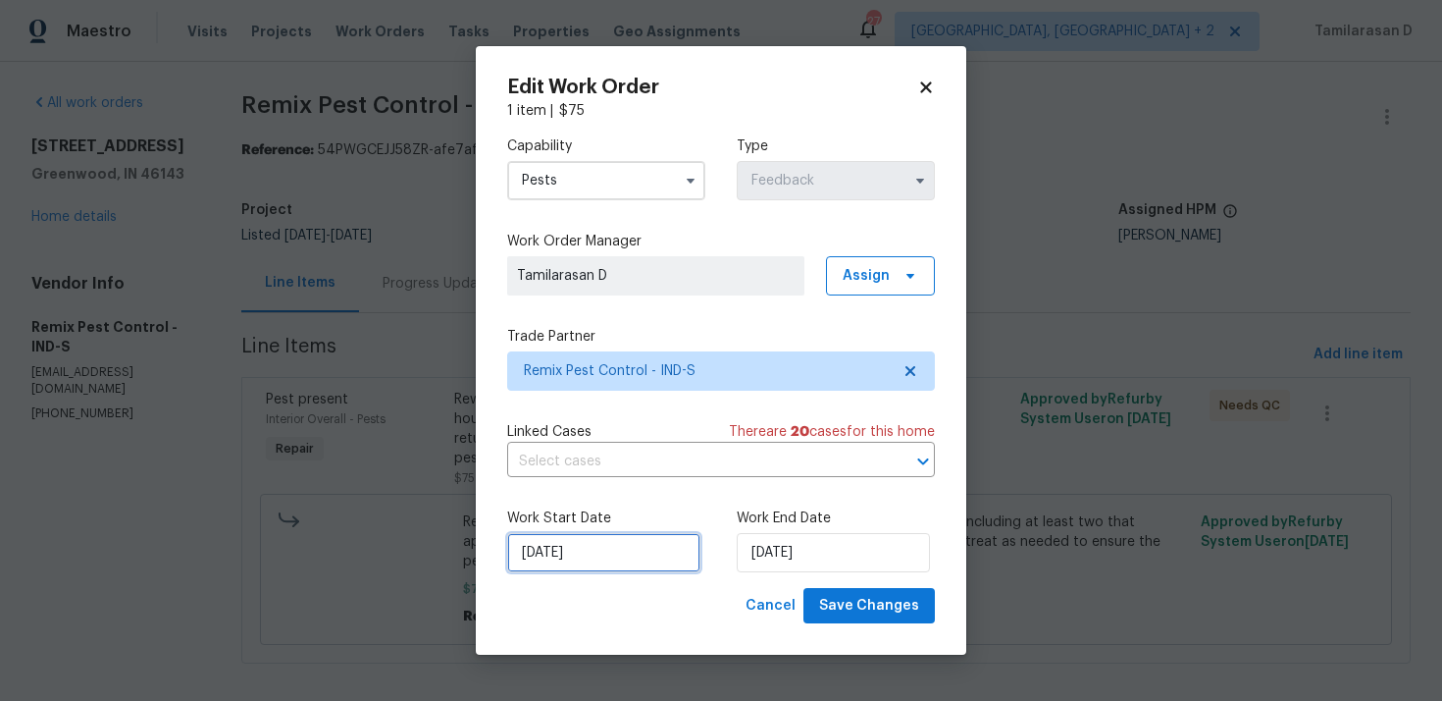
click at [569, 537] on input "[DATE]" at bounding box center [603, 552] width 193 height 39
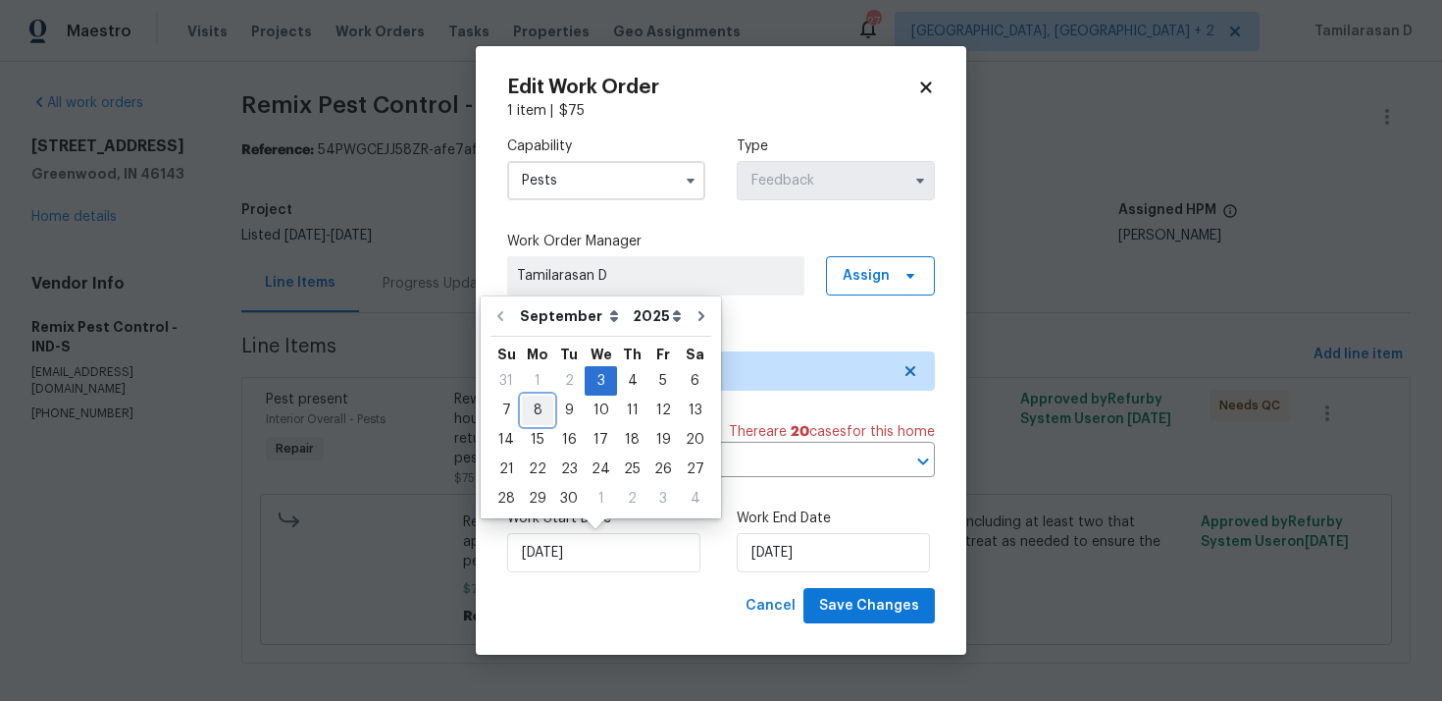
click at [545, 416] on div "8" at bounding box center [537, 409] width 31 height 27
type input "[DATE]"
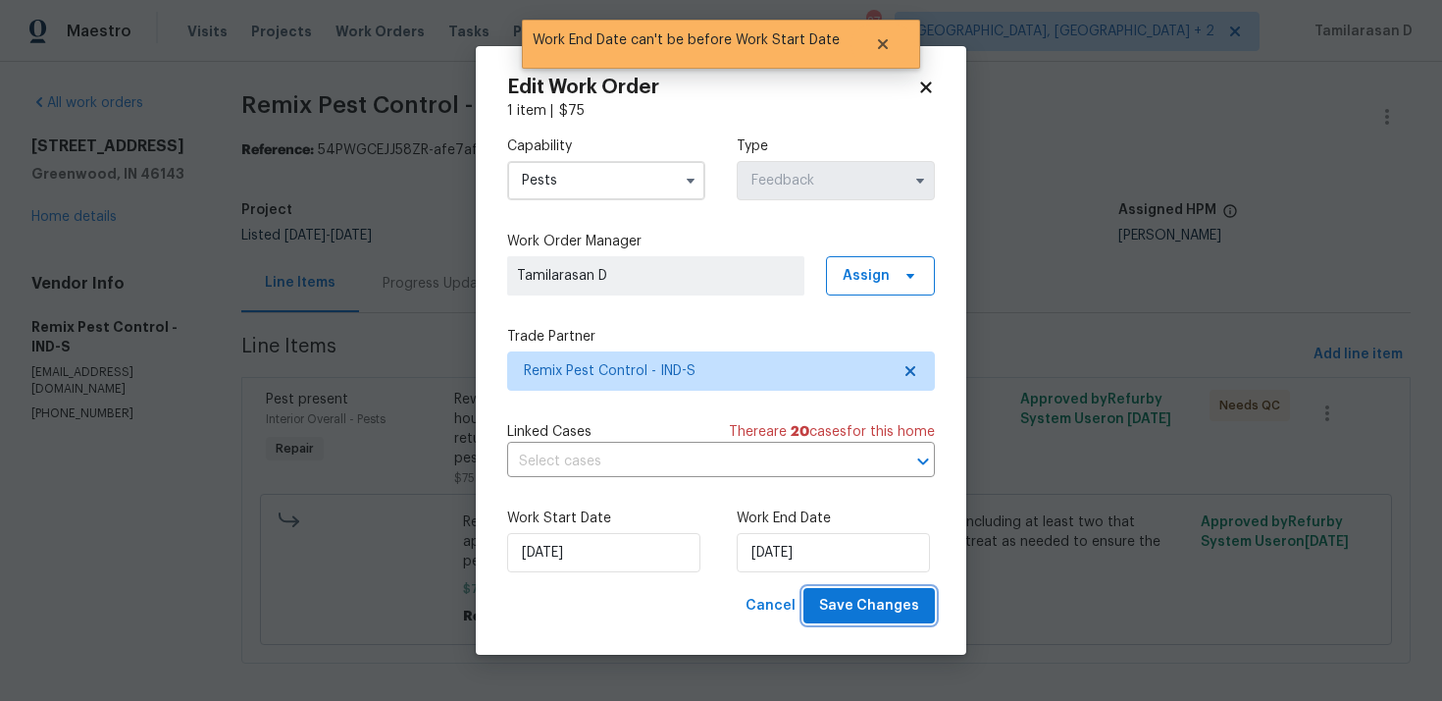
click at [855, 595] on span "Save Changes" at bounding box center [869, 606] width 100 height 25
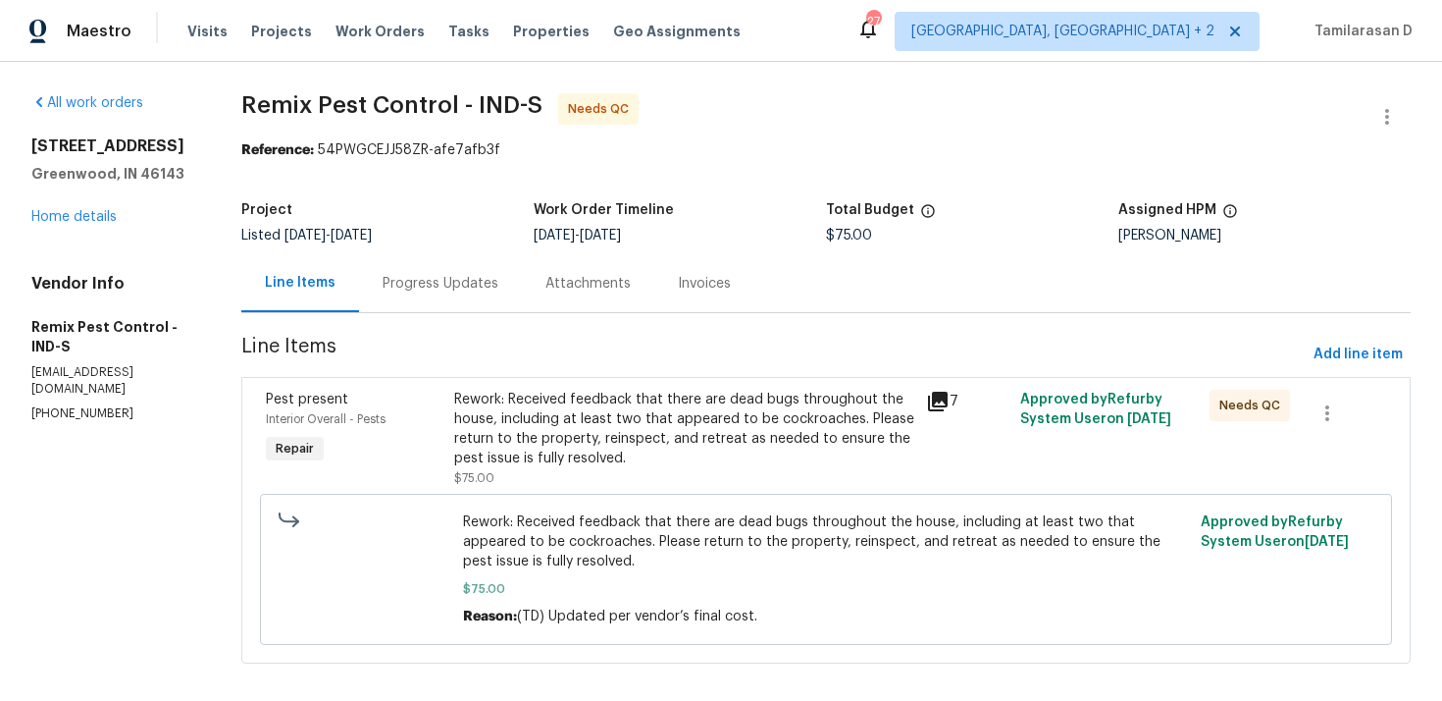
click at [464, 276] on div "Progress Updates" at bounding box center [441, 284] width 116 height 20
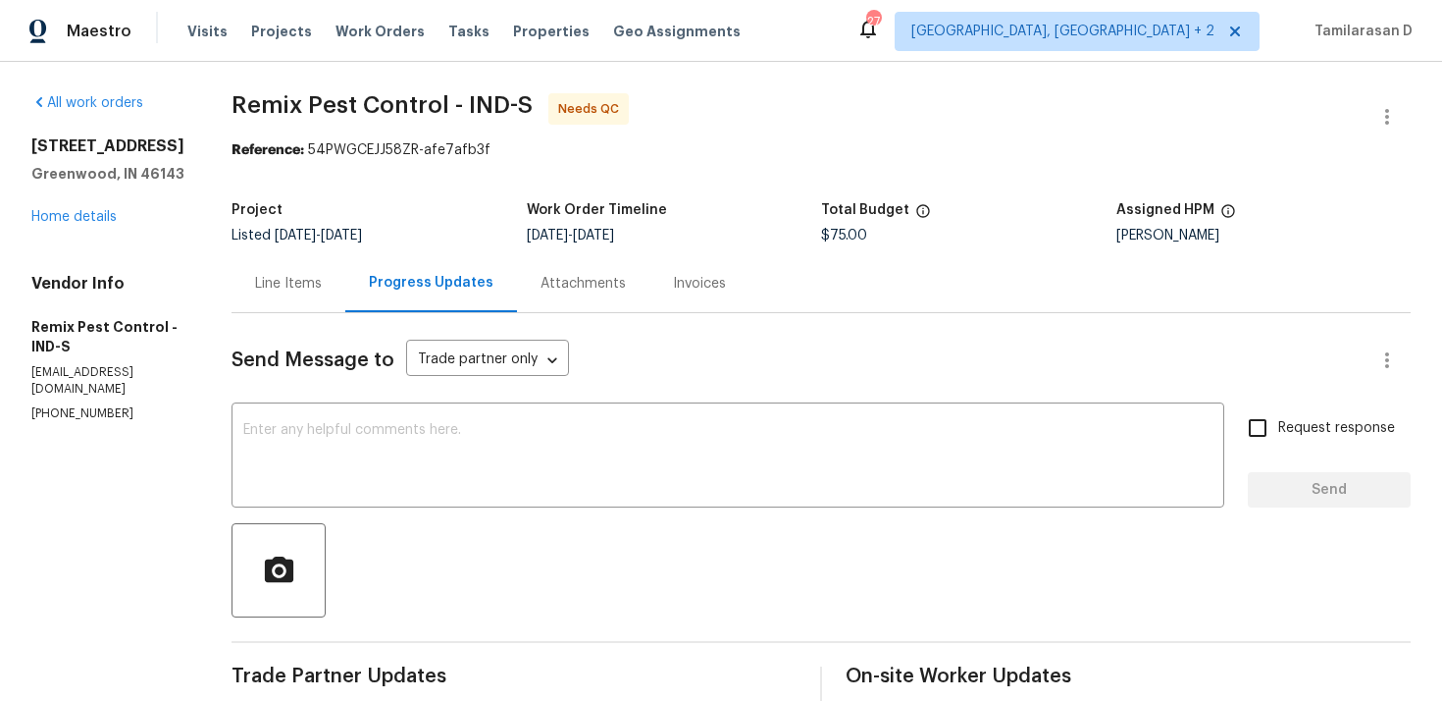
click at [298, 288] on div "Line Items" at bounding box center [288, 284] width 67 height 20
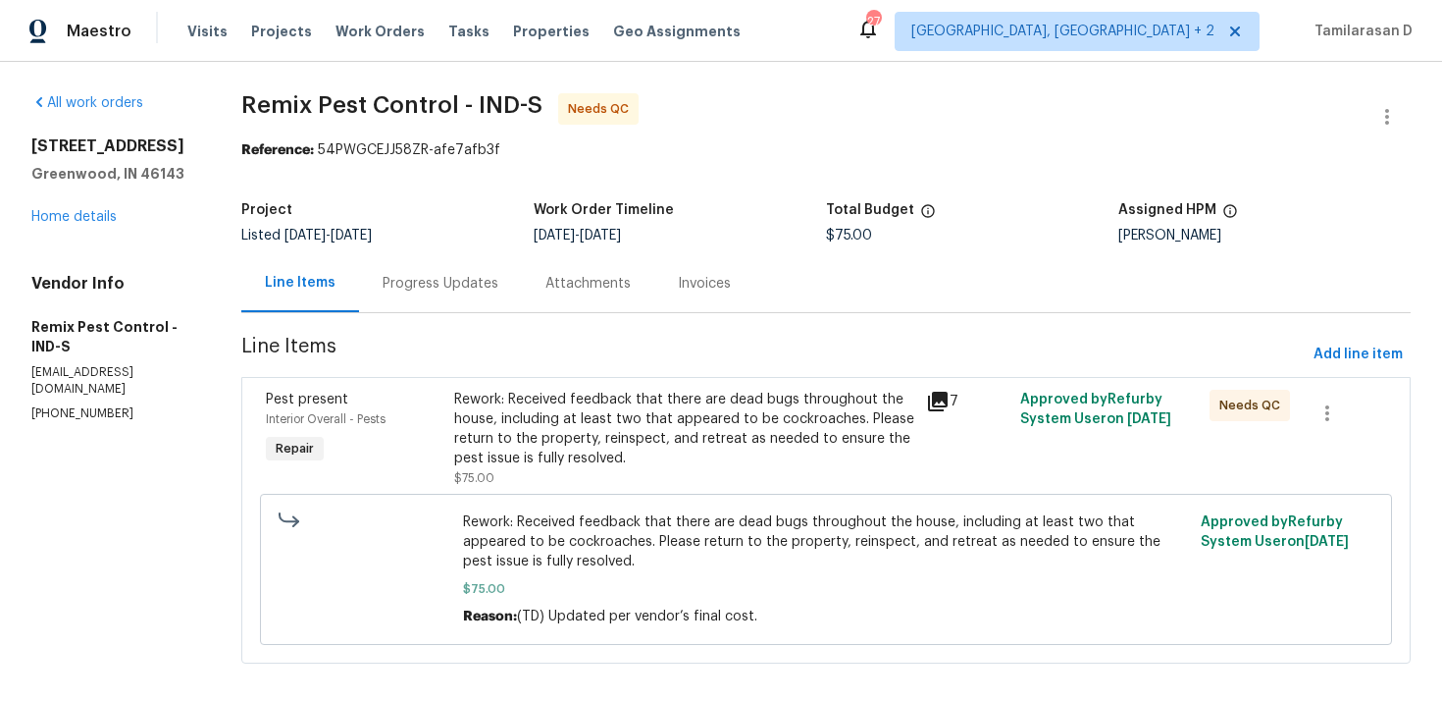
click at [612, 432] on div "Rework: Received feedback that there are dead bugs throughout the house, includ…" at bounding box center [684, 429] width 460 height 79
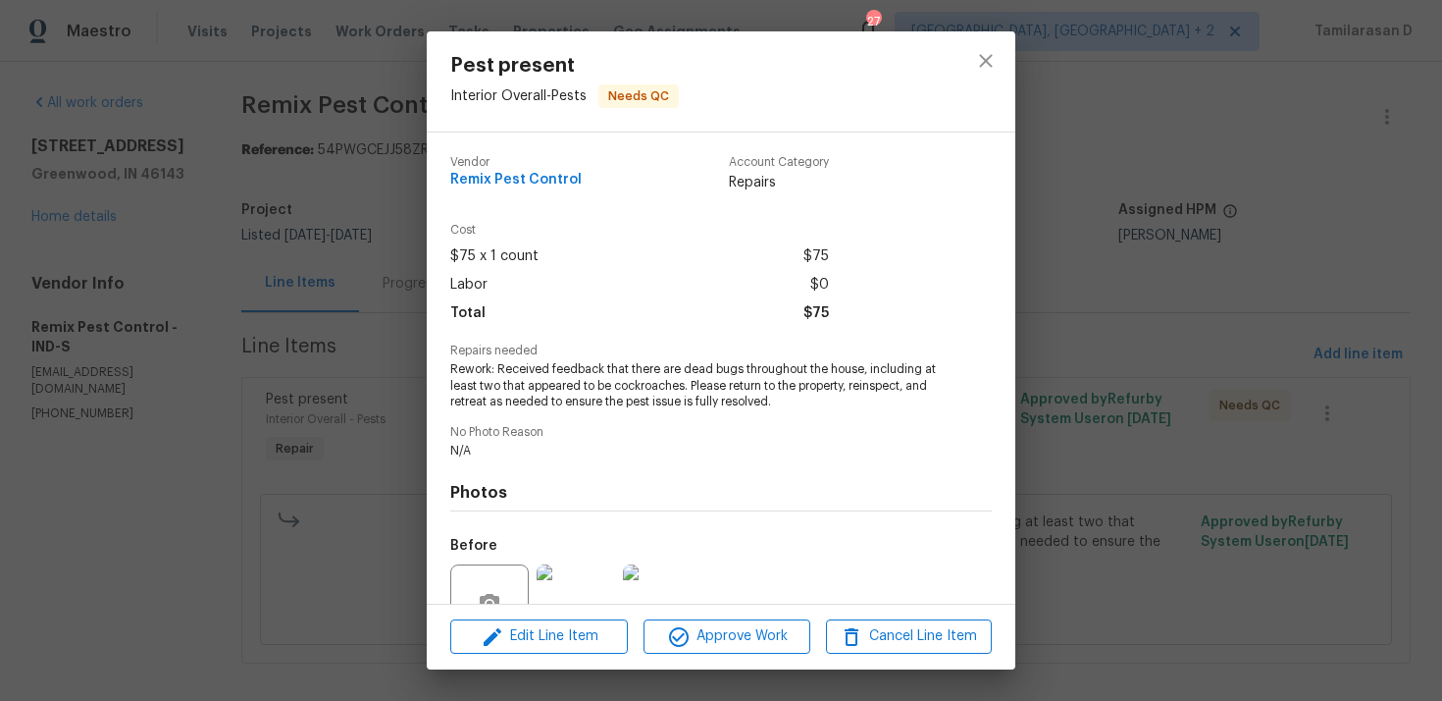
scroll to position [186, 0]
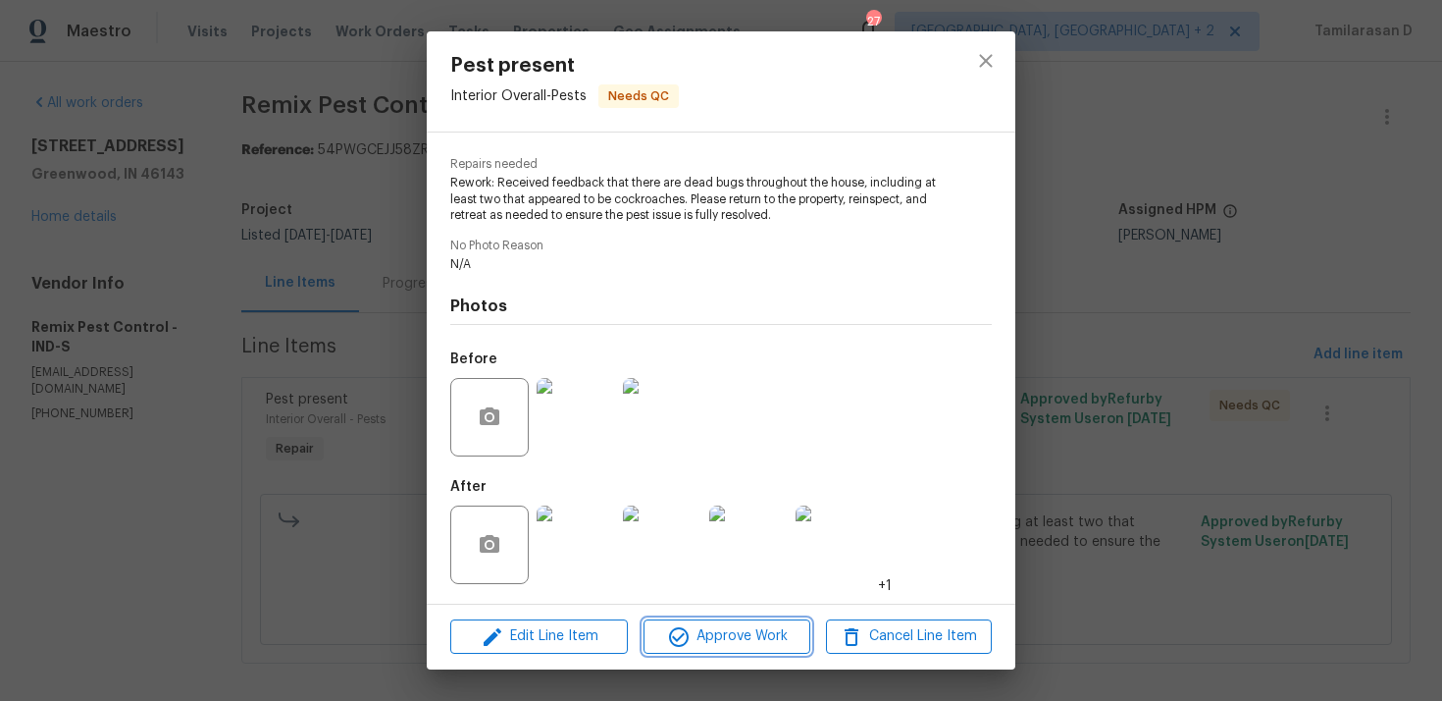
click at [735, 649] on button "Approve Work" at bounding box center [727, 636] width 166 height 34
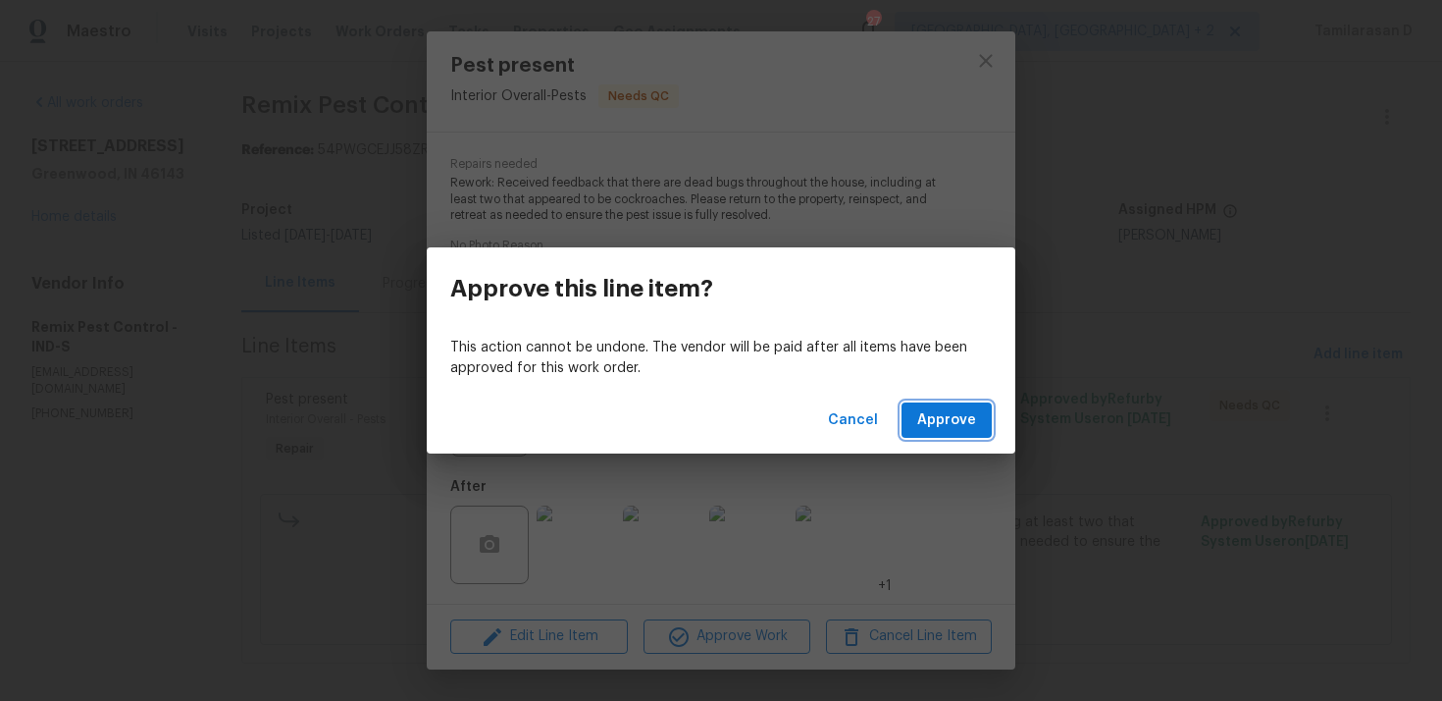
click at [933, 413] on span "Approve" at bounding box center [946, 420] width 59 height 25
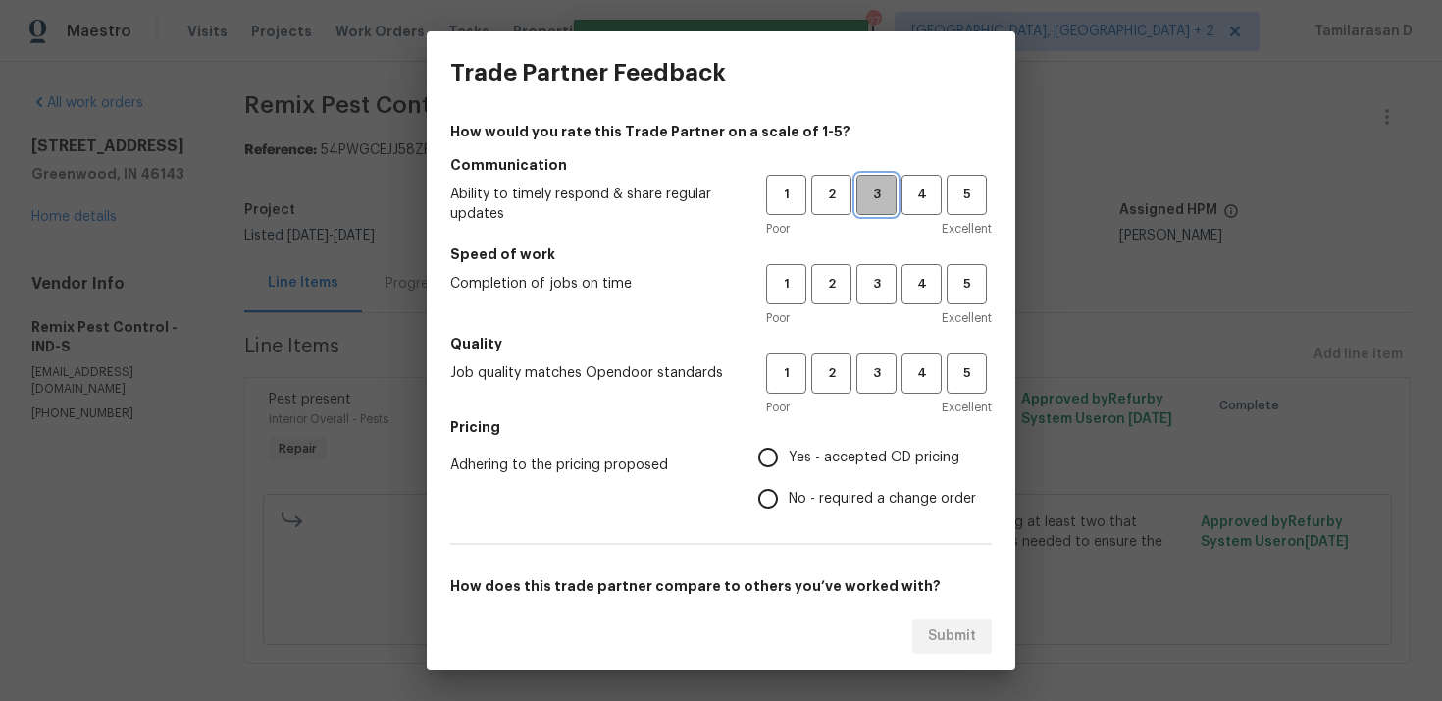
click at [873, 195] on span "3" at bounding box center [877, 194] width 36 height 23
click at [872, 266] on button "3" at bounding box center [877, 284] width 40 height 40
click at [871, 369] on span "3" at bounding box center [877, 373] width 36 height 23
click at [758, 494] on input "No - required a change order" at bounding box center [768, 498] width 41 height 41
radio input "true"
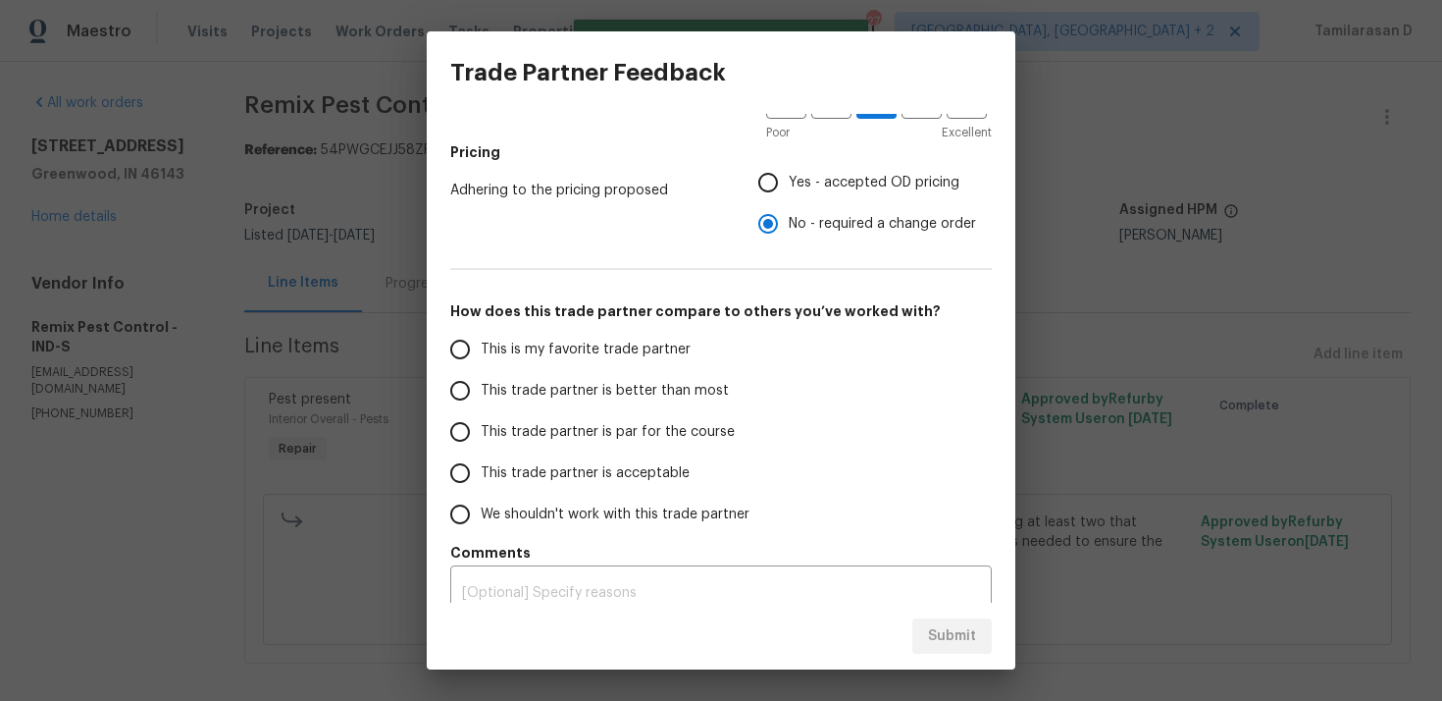
scroll to position [295, 0]
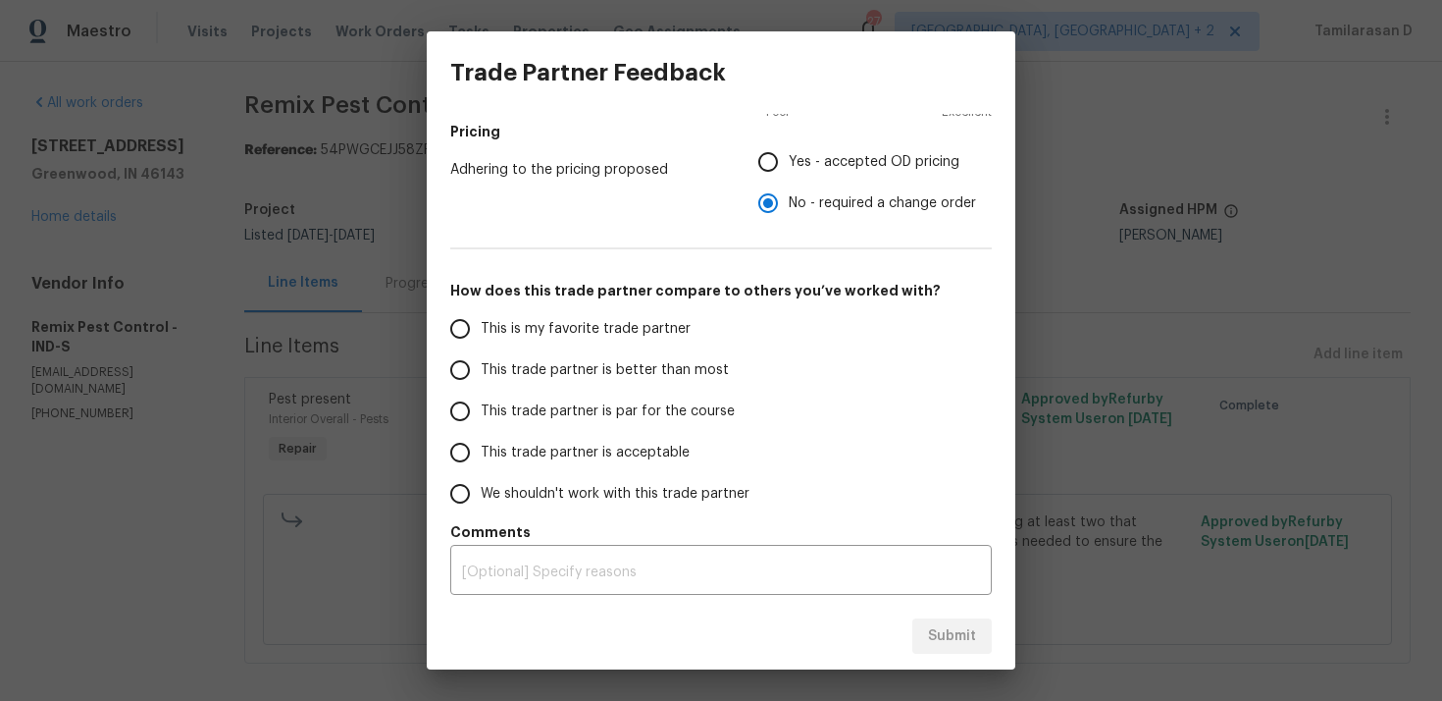
click at [446, 430] on input "This trade partner is par for the course" at bounding box center [460, 411] width 41 height 41
click at [942, 632] on span "Submit" at bounding box center [952, 636] width 48 height 25
radio input "true"
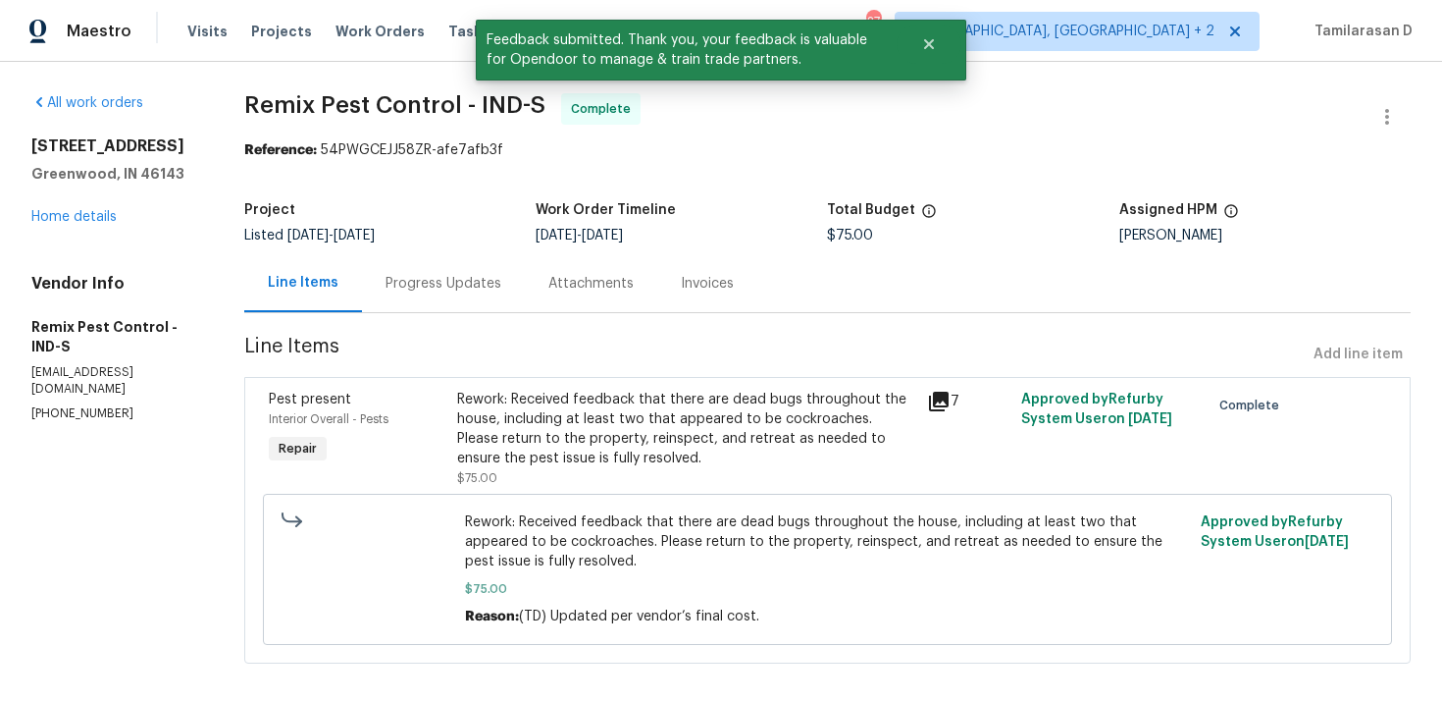
scroll to position [19, 0]
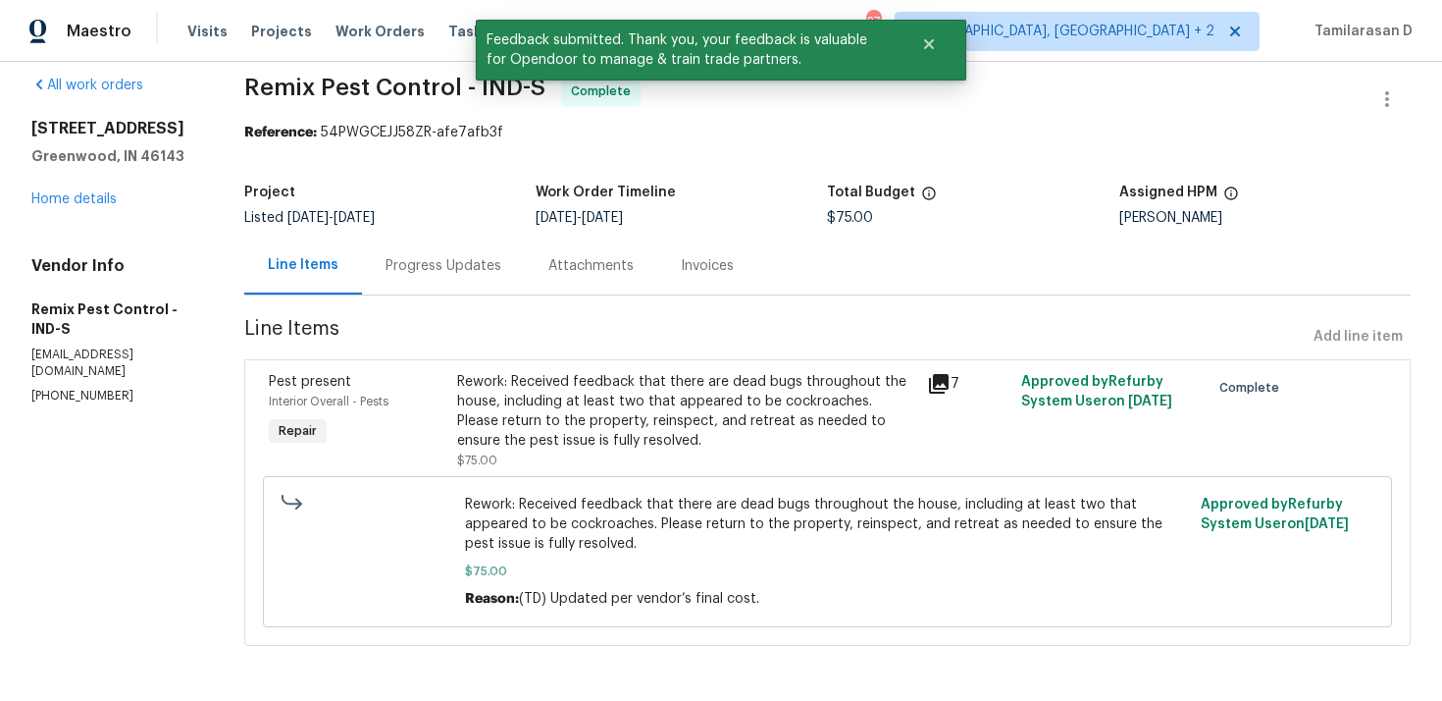
click at [406, 256] on div "Progress Updates" at bounding box center [444, 266] width 116 height 20
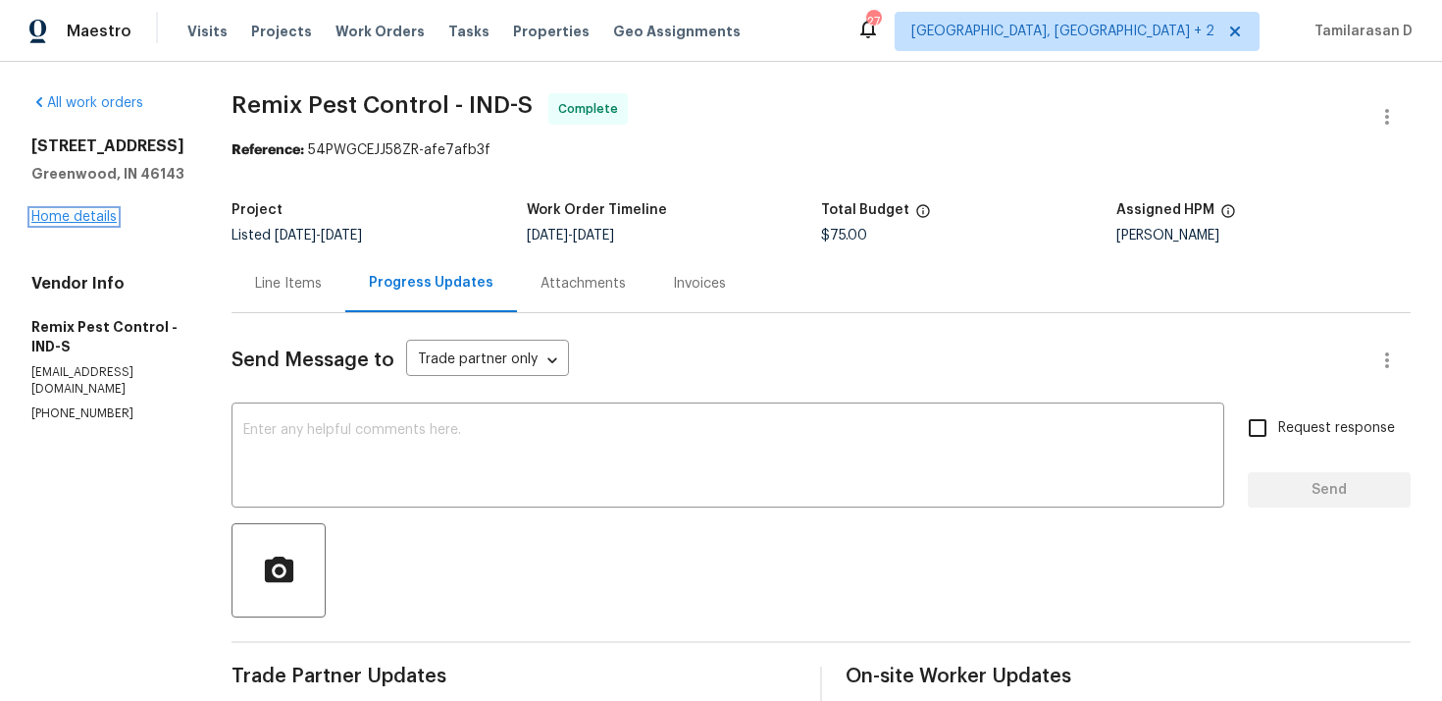
click at [102, 214] on link "Home details" at bounding box center [73, 217] width 85 height 14
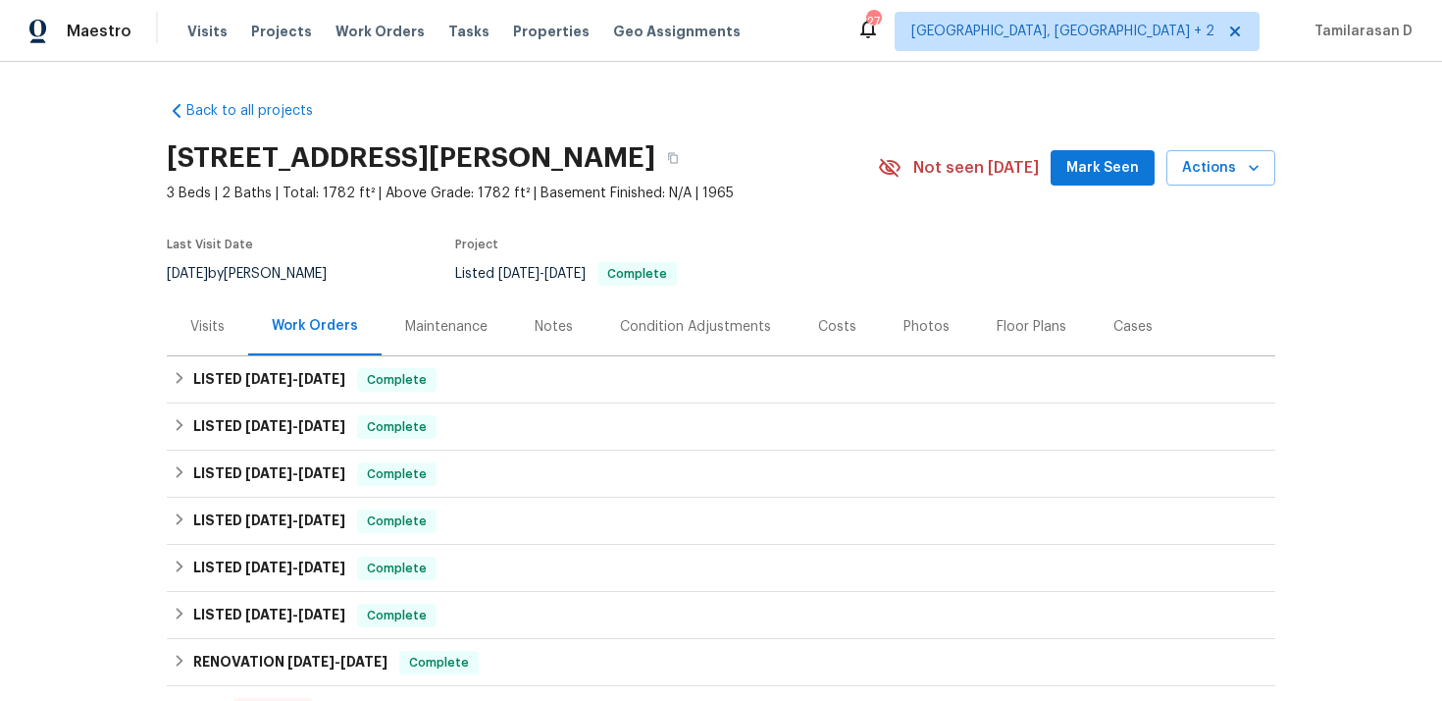
scroll to position [46, 0]
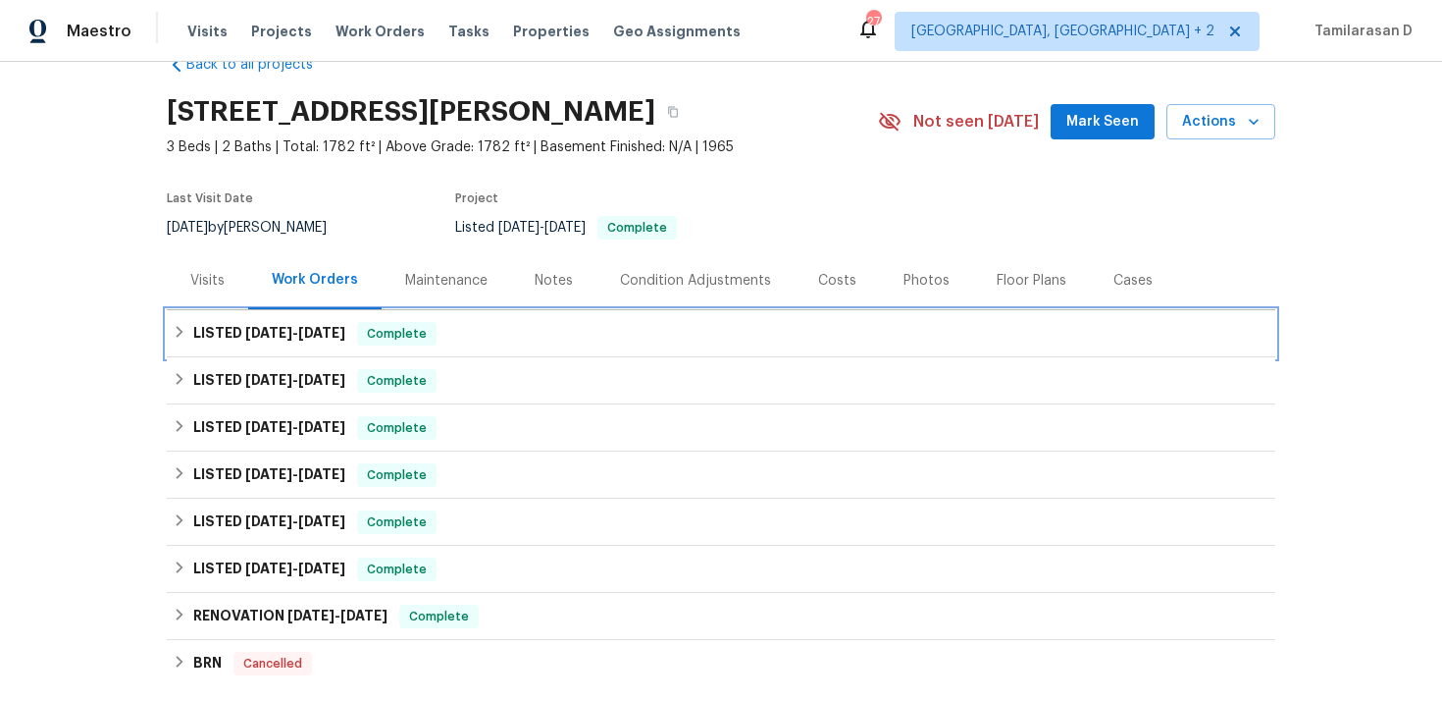
click at [255, 351] on div "LISTED 9/3/25 - 9/9/25 Complete" at bounding box center [721, 333] width 1109 height 47
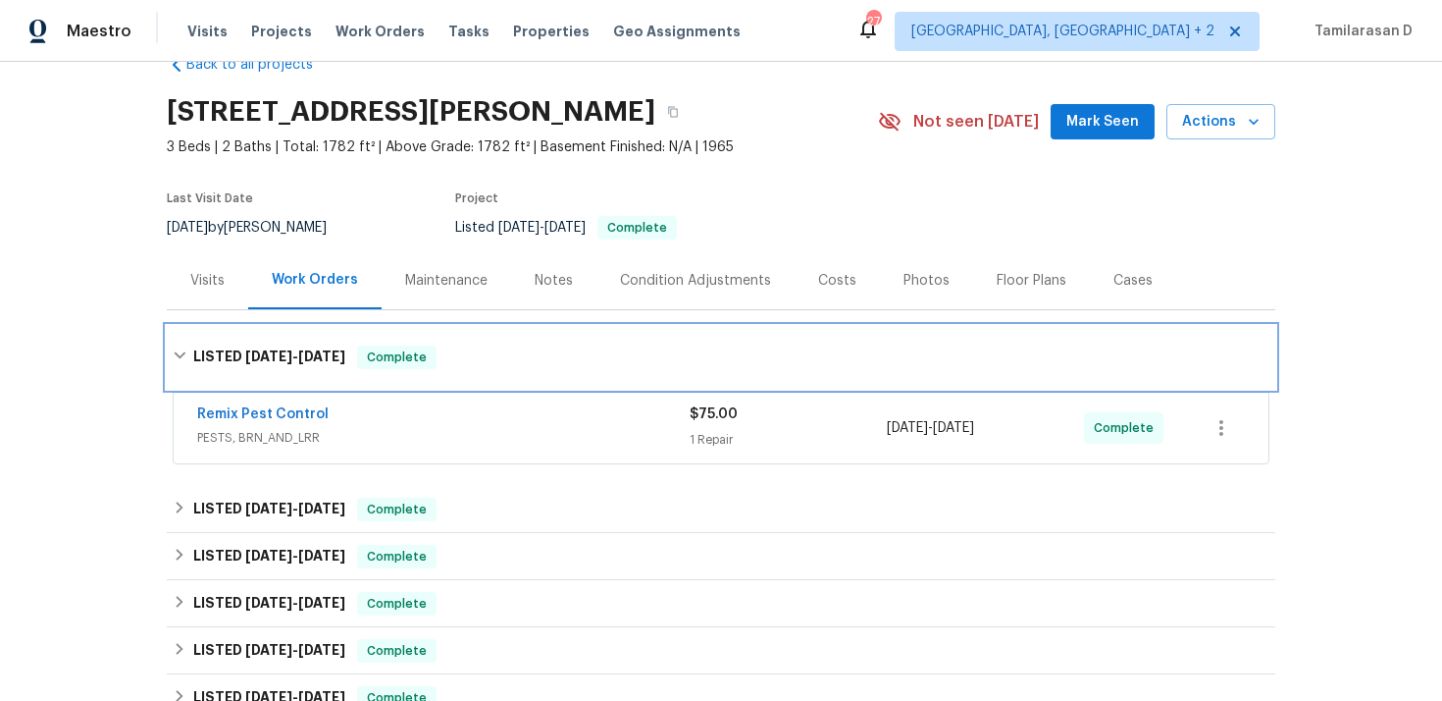
click at [241, 367] on h6 "LISTED 9/3/25 - 9/9/25" at bounding box center [269, 357] width 152 height 24
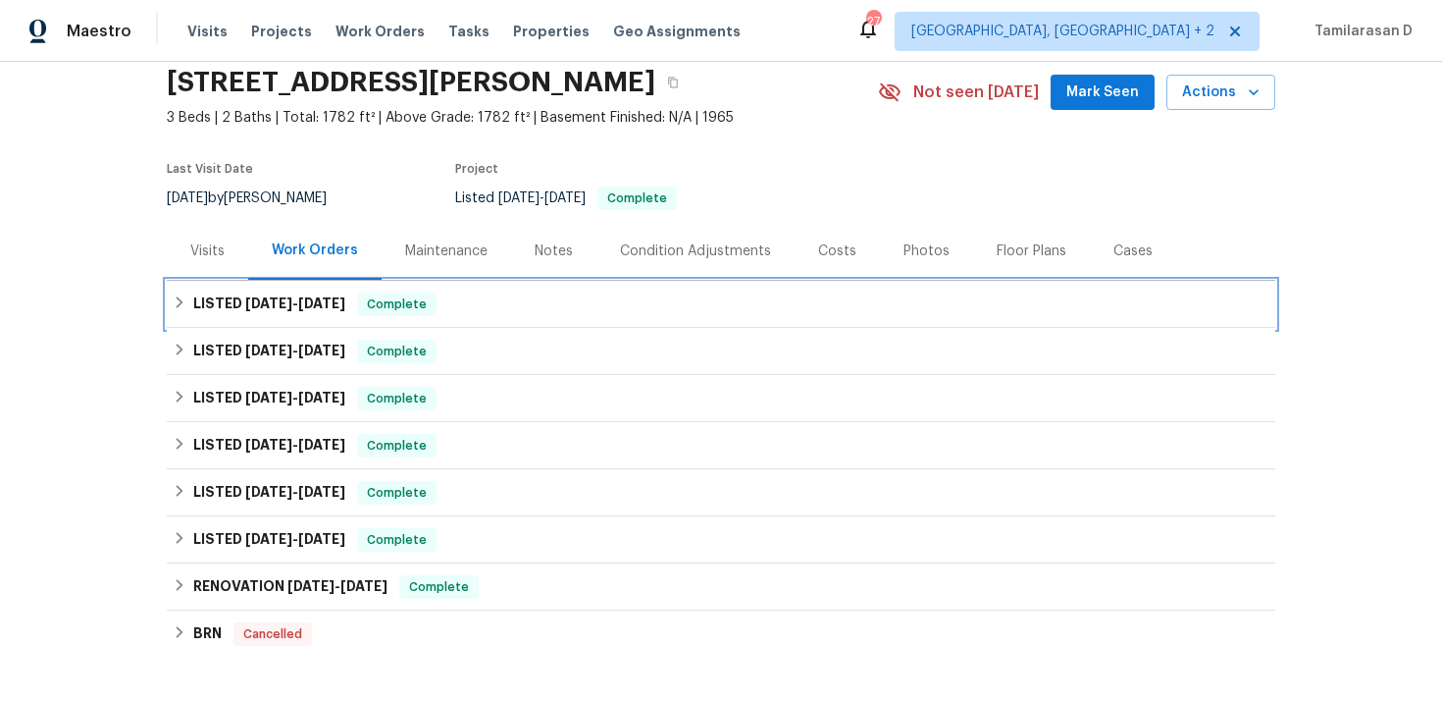
scroll to position [94, 0]
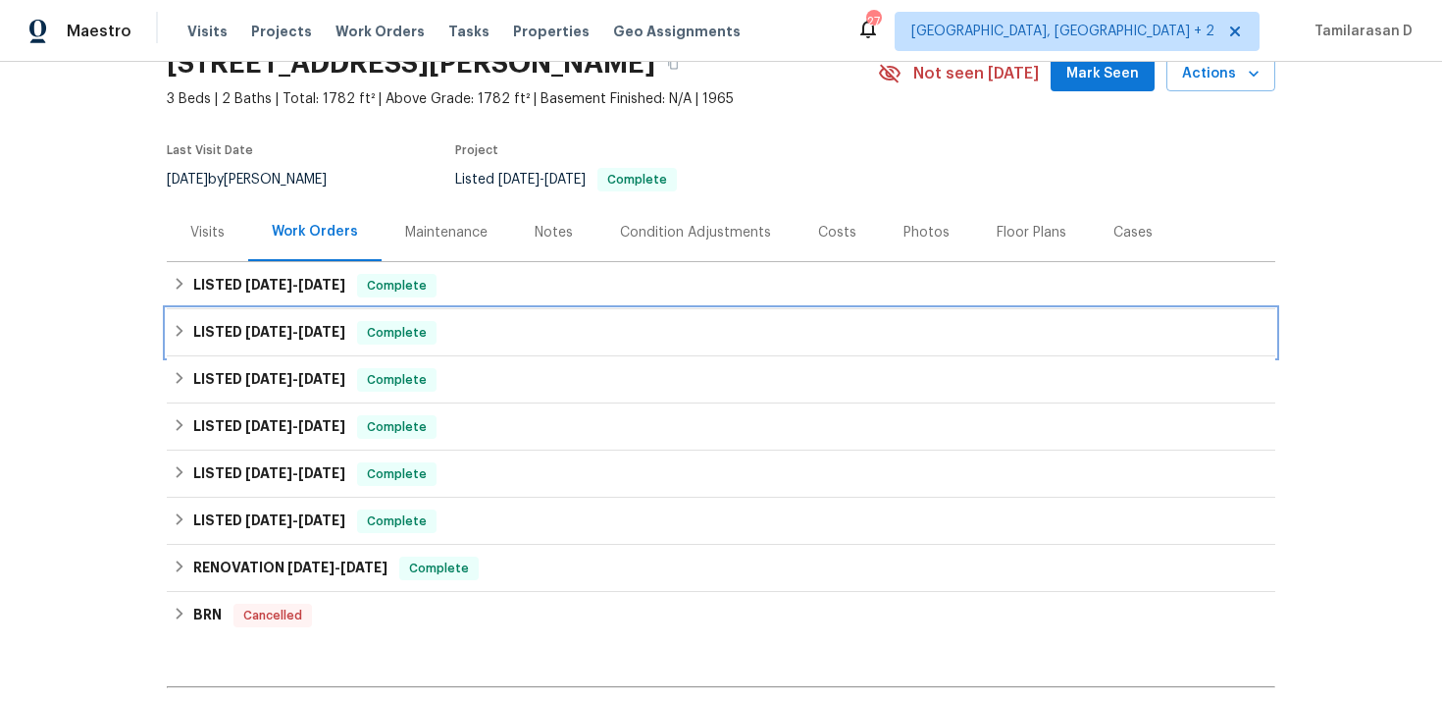
click at [263, 315] on div "LISTED 8/21/25 - 8/22/25 Complete" at bounding box center [721, 332] width 1109 height 47
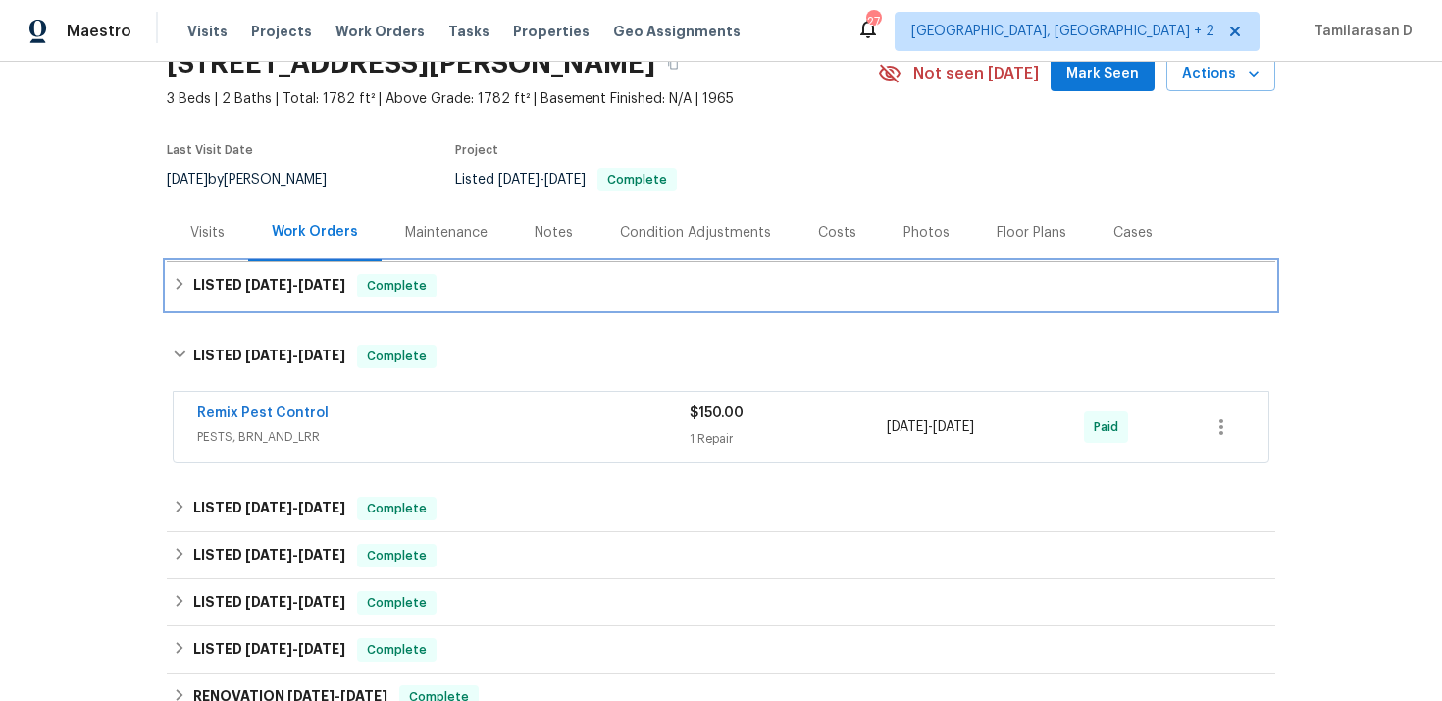
click at [274, 292] on h6 "LISTED 9/3/25 - 9/9/25" at bounding box center [269, 286] width 152 height 24
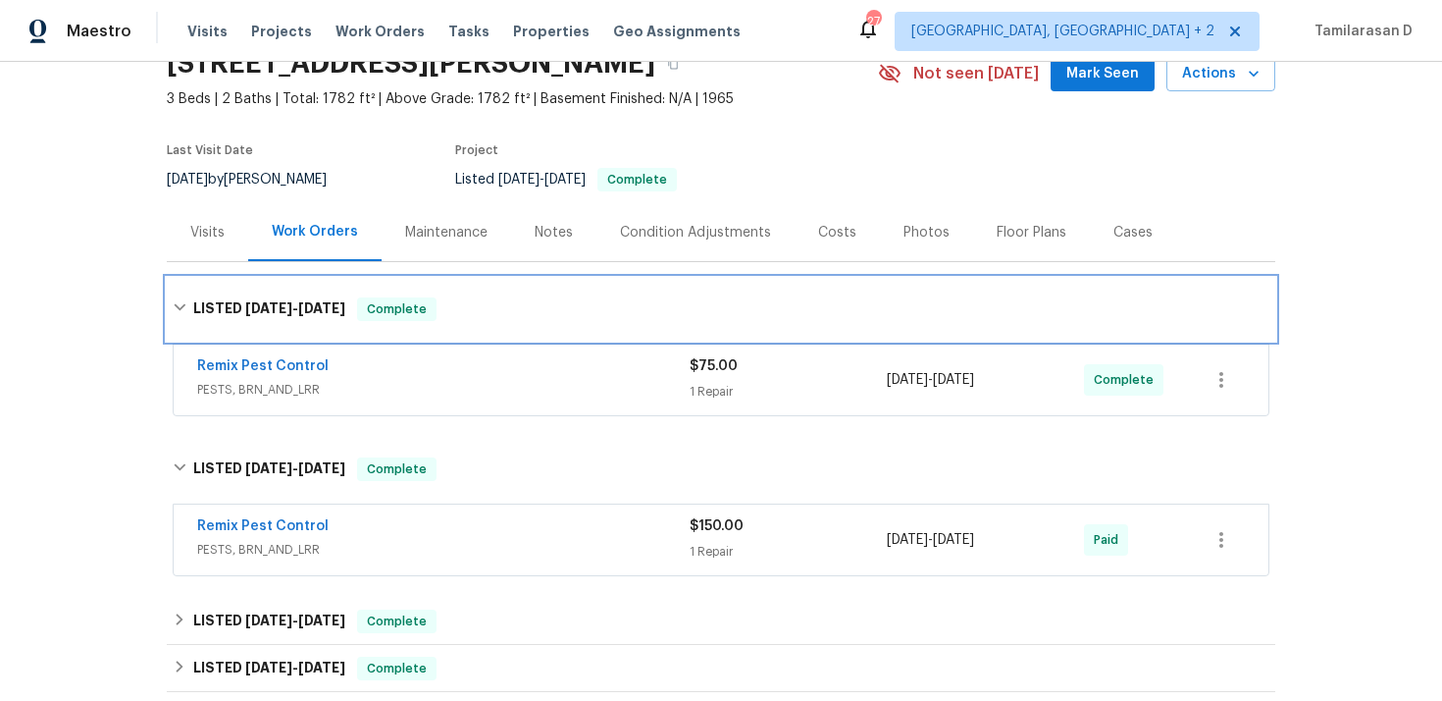
click at [261, 298] on h6 "LISTED 9/3/25 - 9/9/25" at bounding box center [269, 309] width 152 height 24
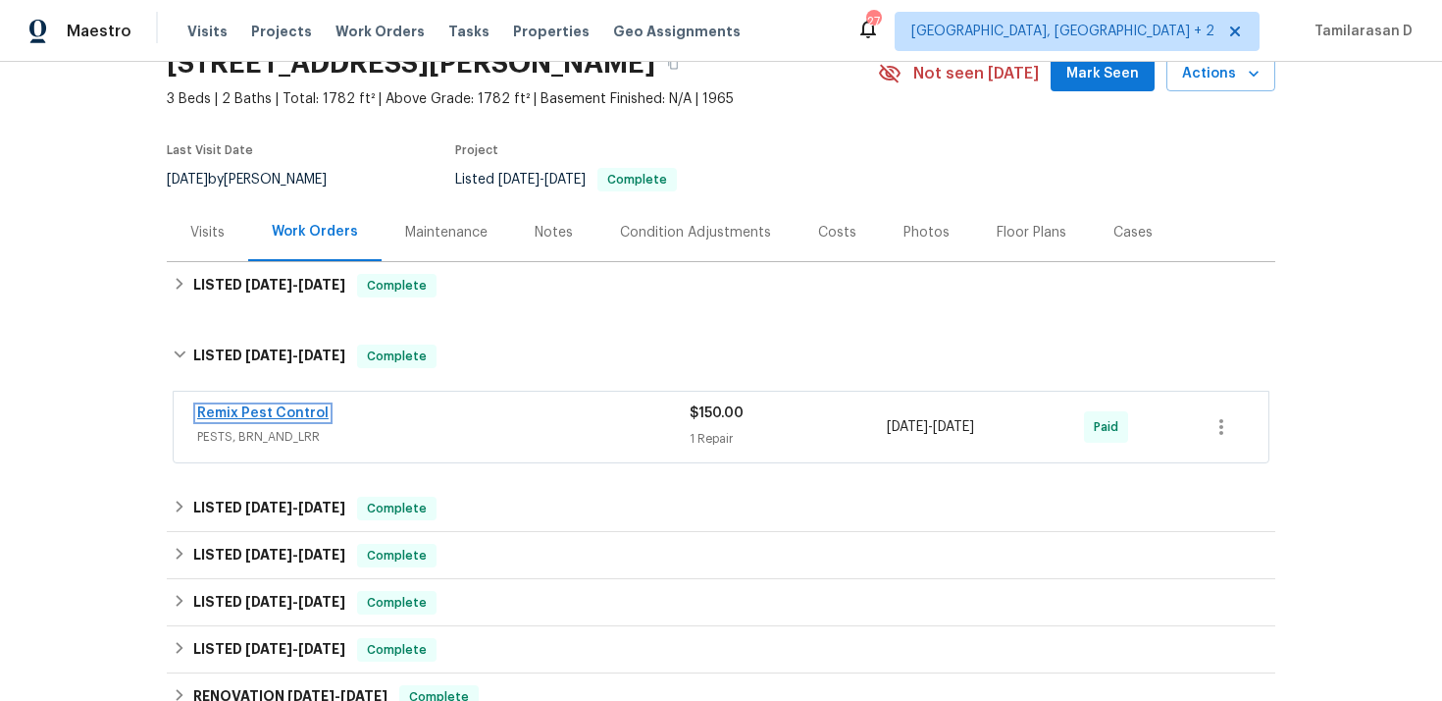
click at [258, 409] on link "Remix Pest Control" at bounding box center [262, 413] width 131 height 14
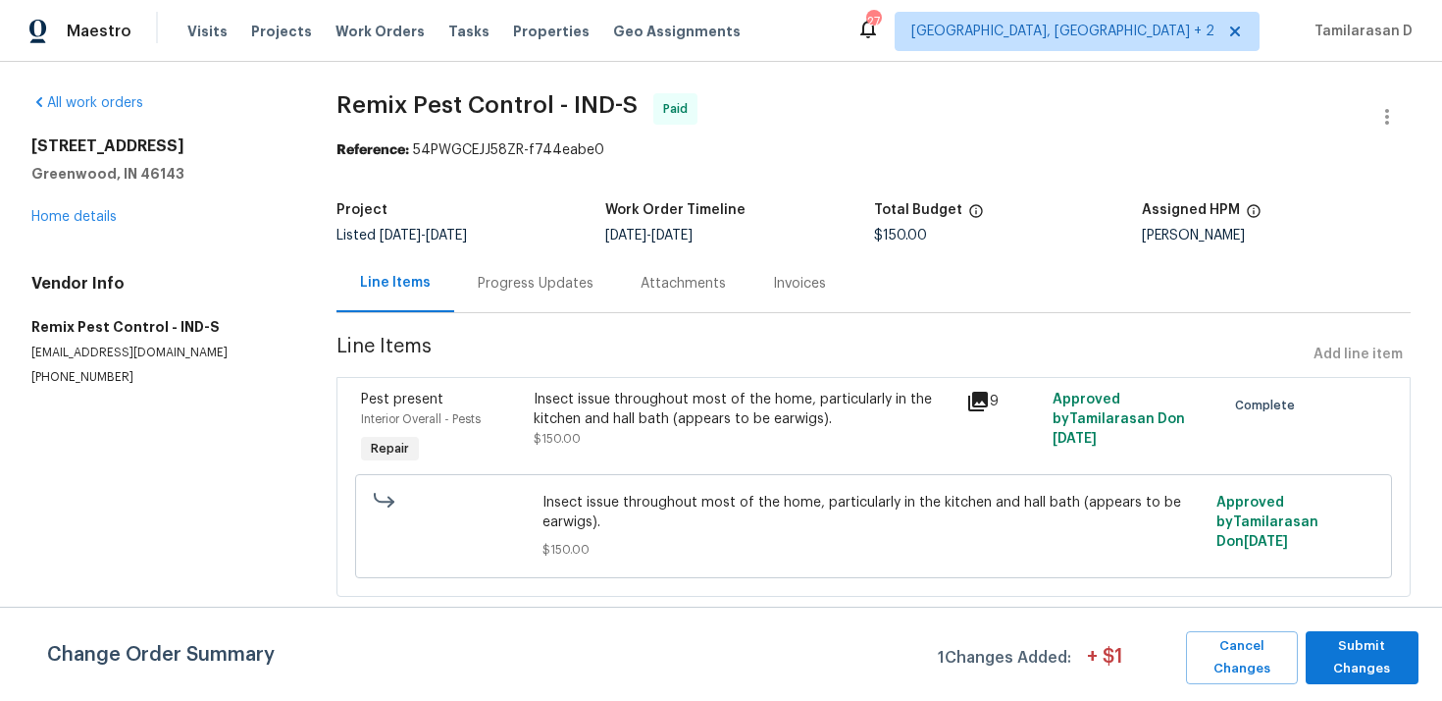
click at [550, 356] on span "Line Items" at bounding box center [822, 355] width 970 height 36
click at [1375, 660] on span "Submit Changes" at bounding box center [1362, 657] width 93 height 45
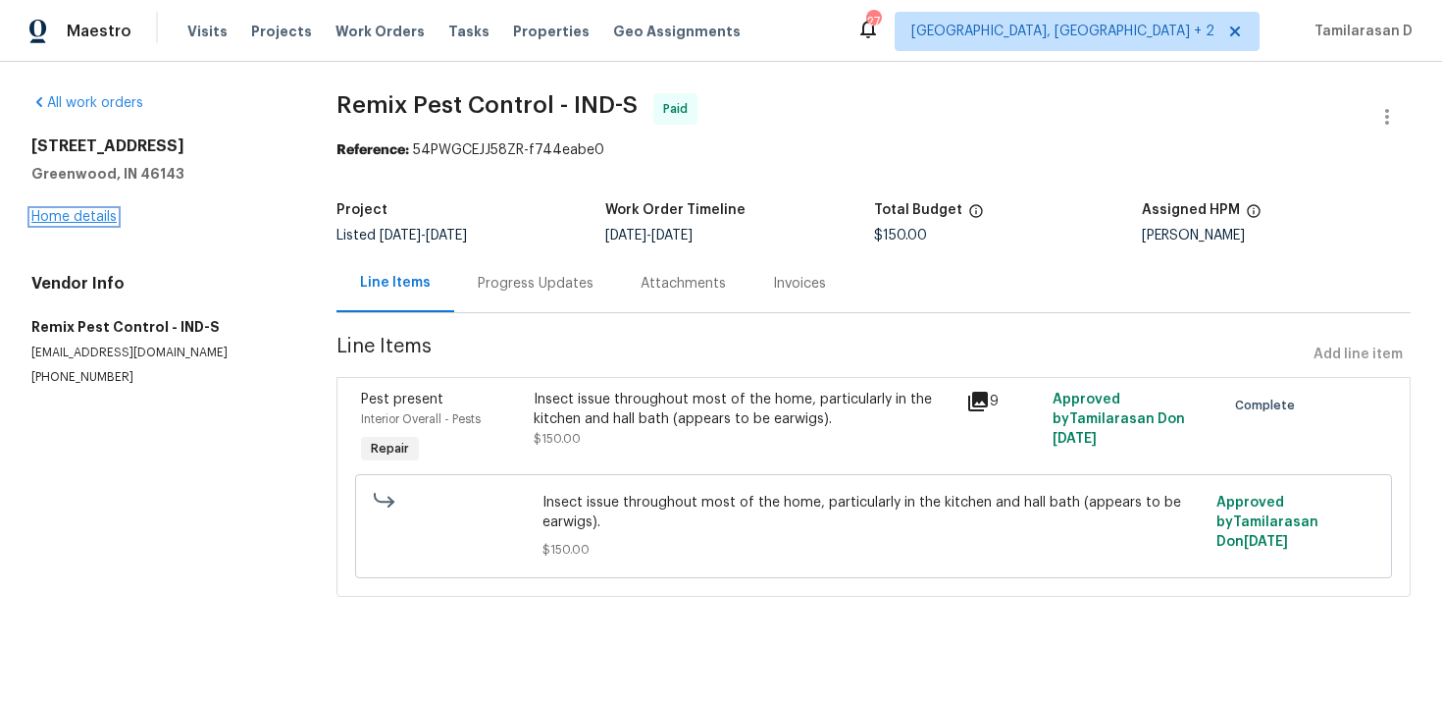
click at [85, 216] on link "Home details" at bounding box center [73, 217] width 85 height 14
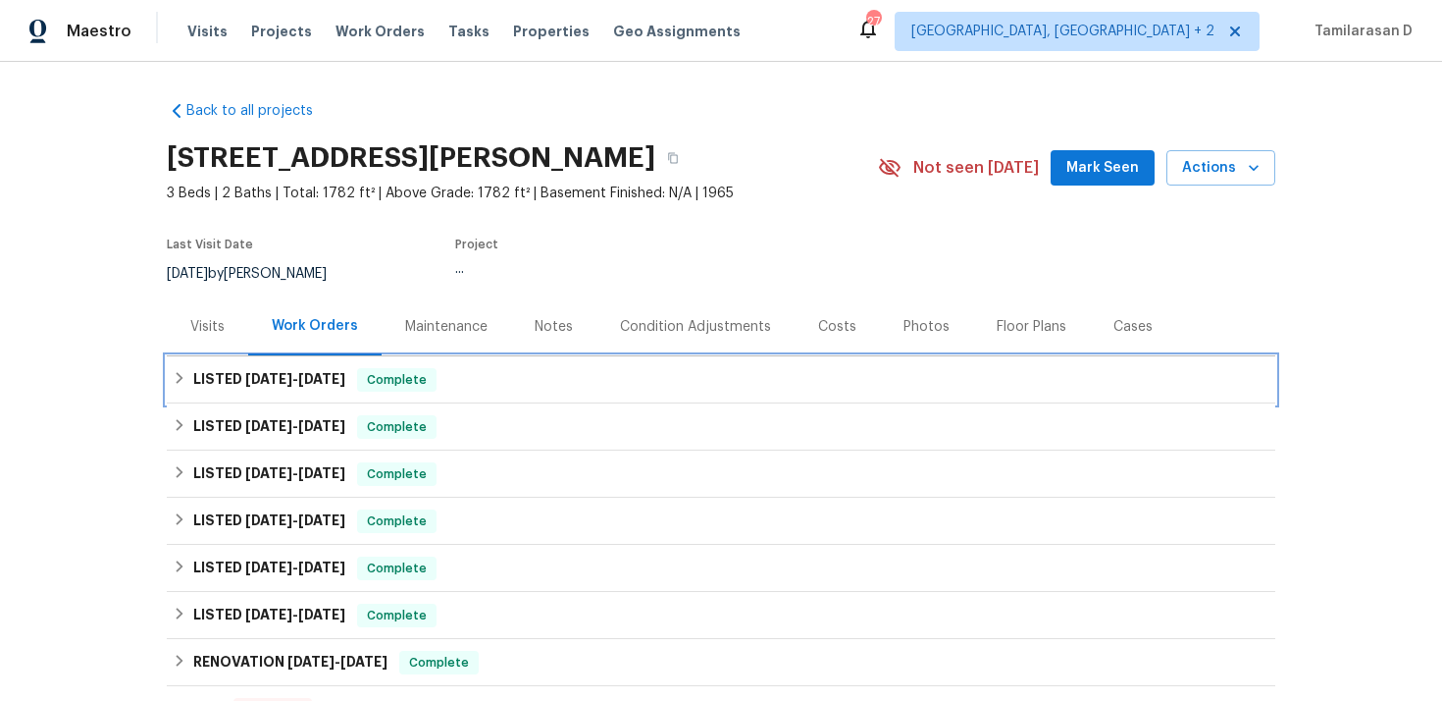
click at [249, 377] on span "9/3/25" at bounding box center [268, 379] width 47 height 14
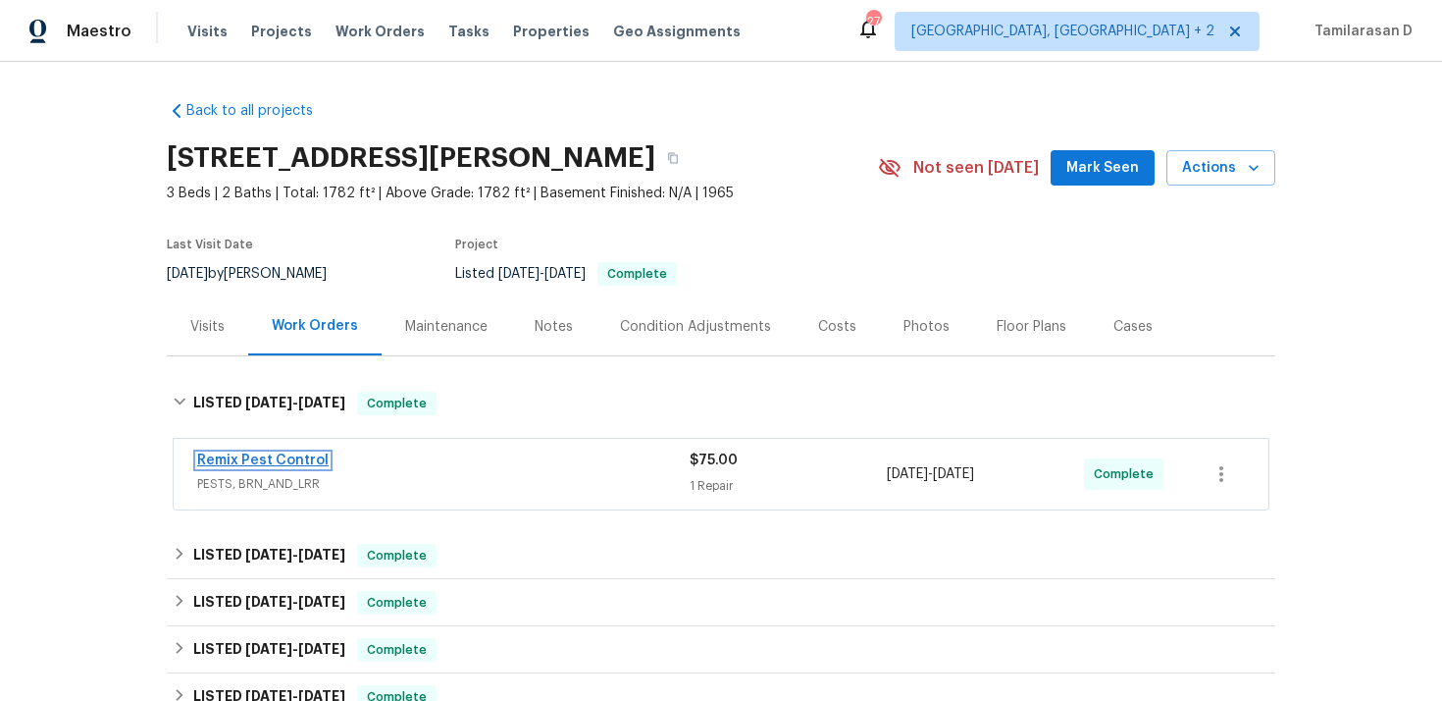
click at [279, 461] on link "Remix Pest Control" at bounding box center [262, 460] width 131 height 14
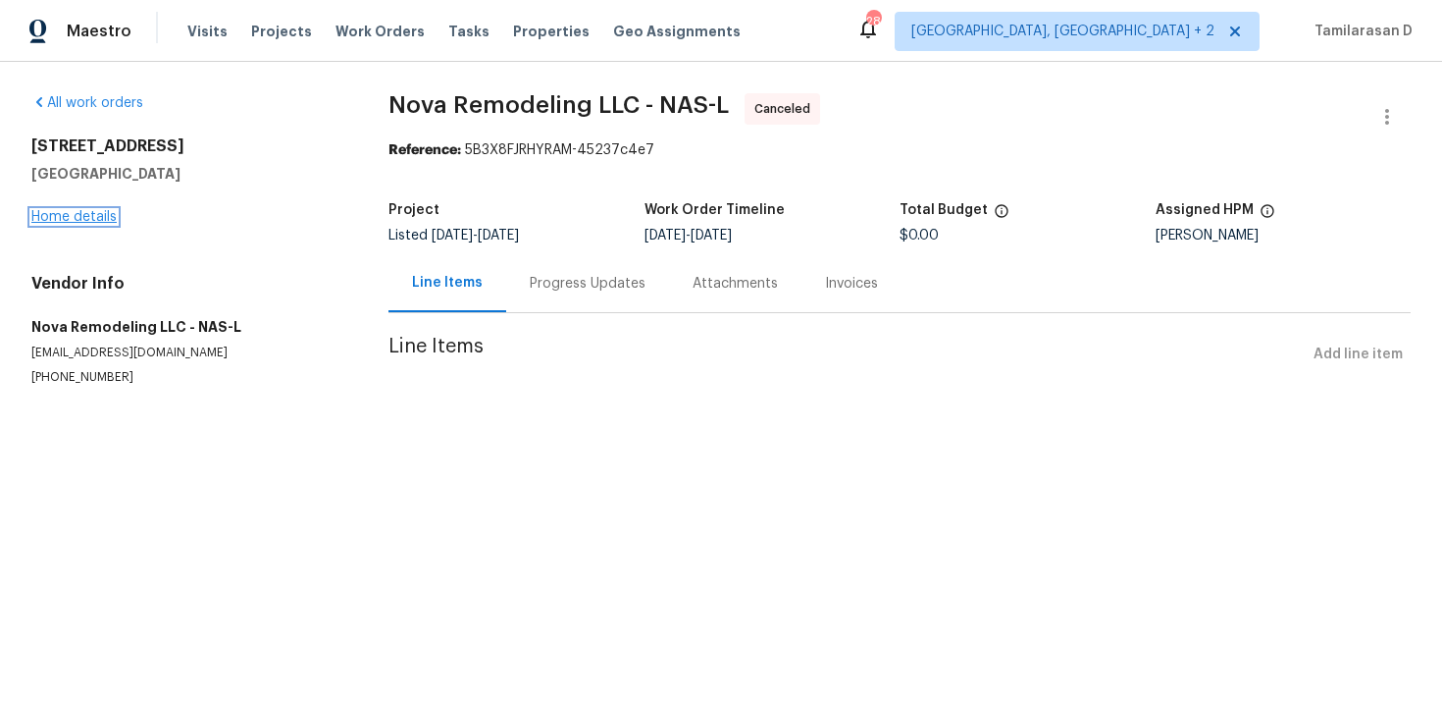
click at [81, 219] on link "Home details" at bounding box center [73, 217] width 85 height 14
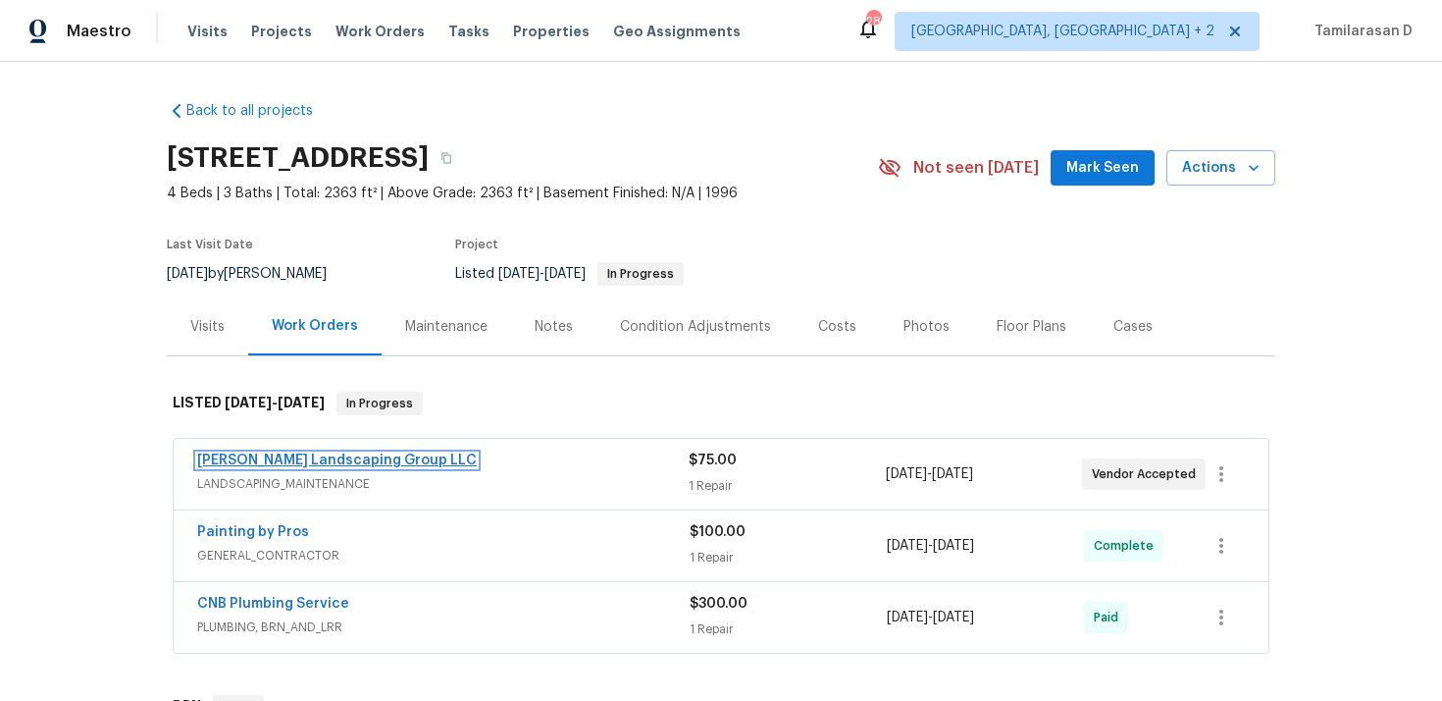
click at [316, 459] on link "Sandoval Landscaping Group LLC" at bounding box center [337, 460] width 280 height 14
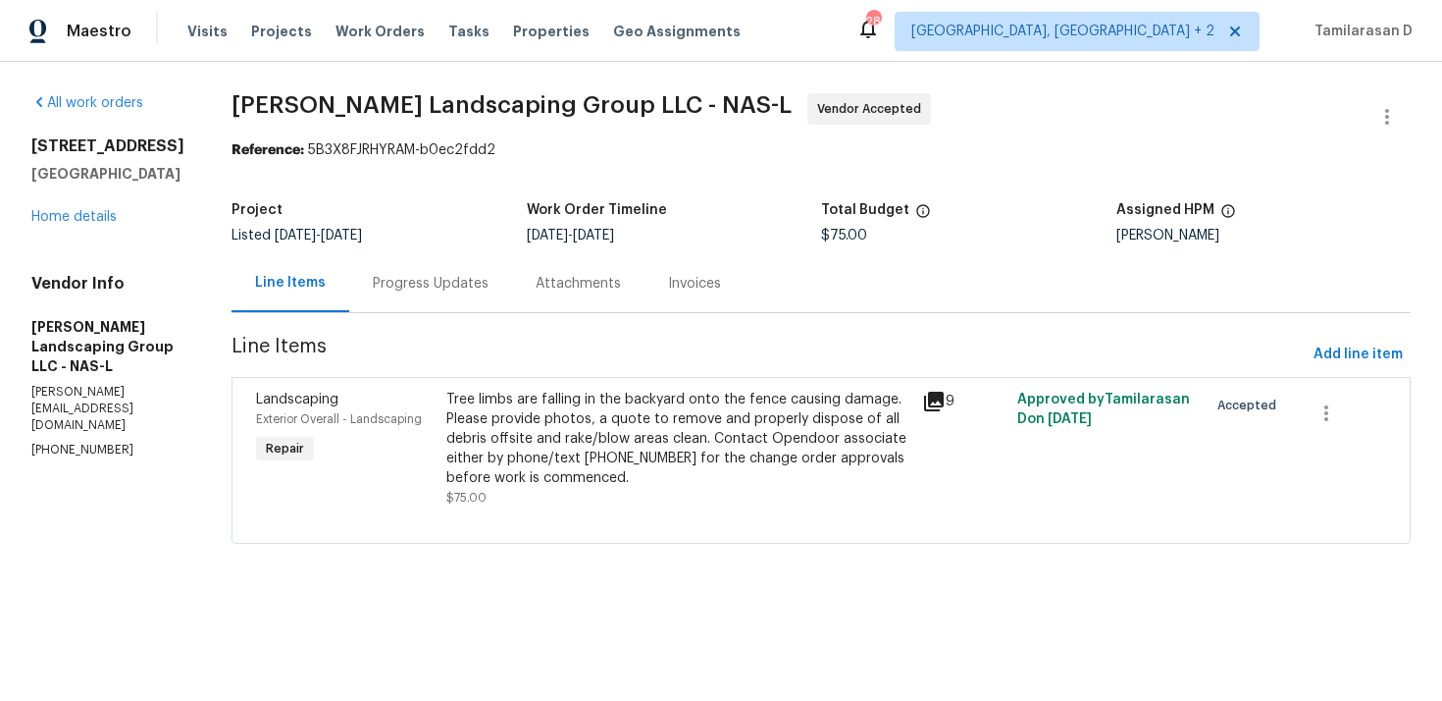
click at [485, 290] on div "Progress Updates" at bounding box center [431, 284] width 116 height 20
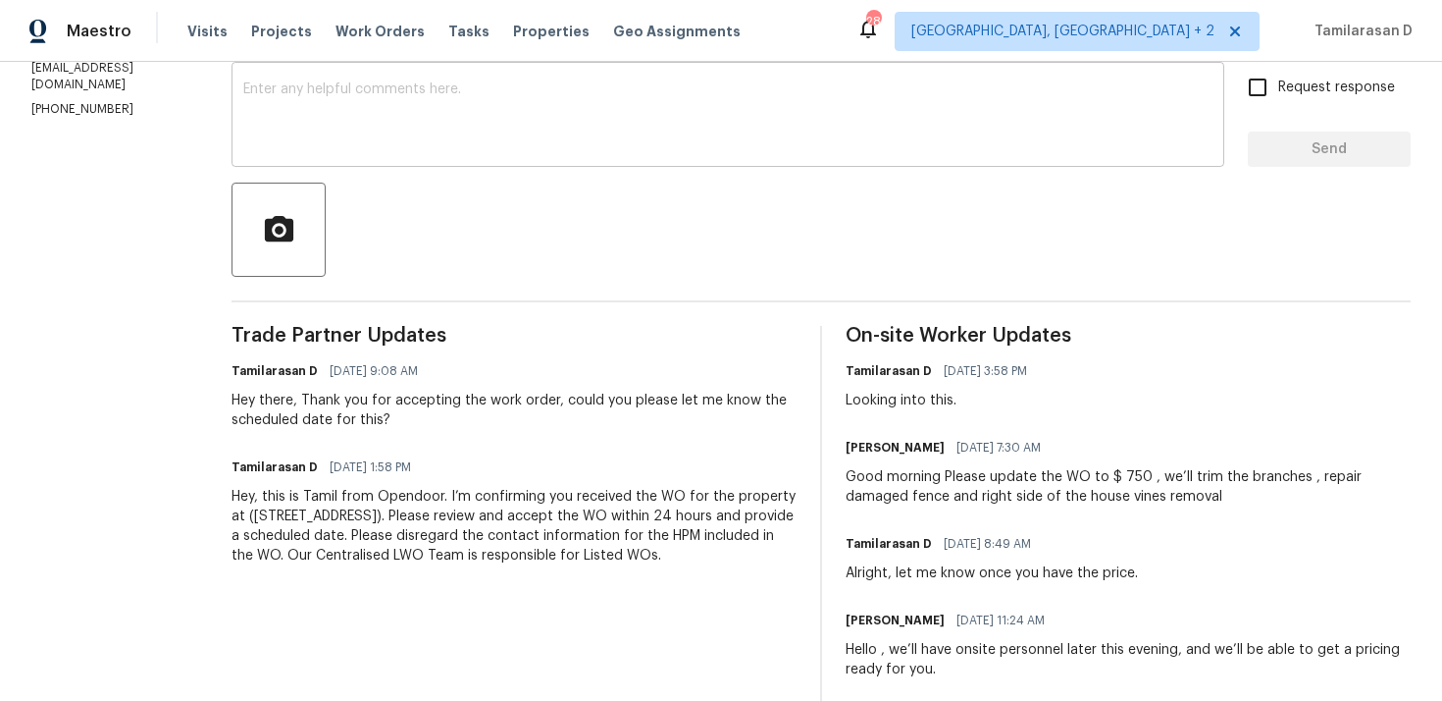
scroll to position [374, 0]
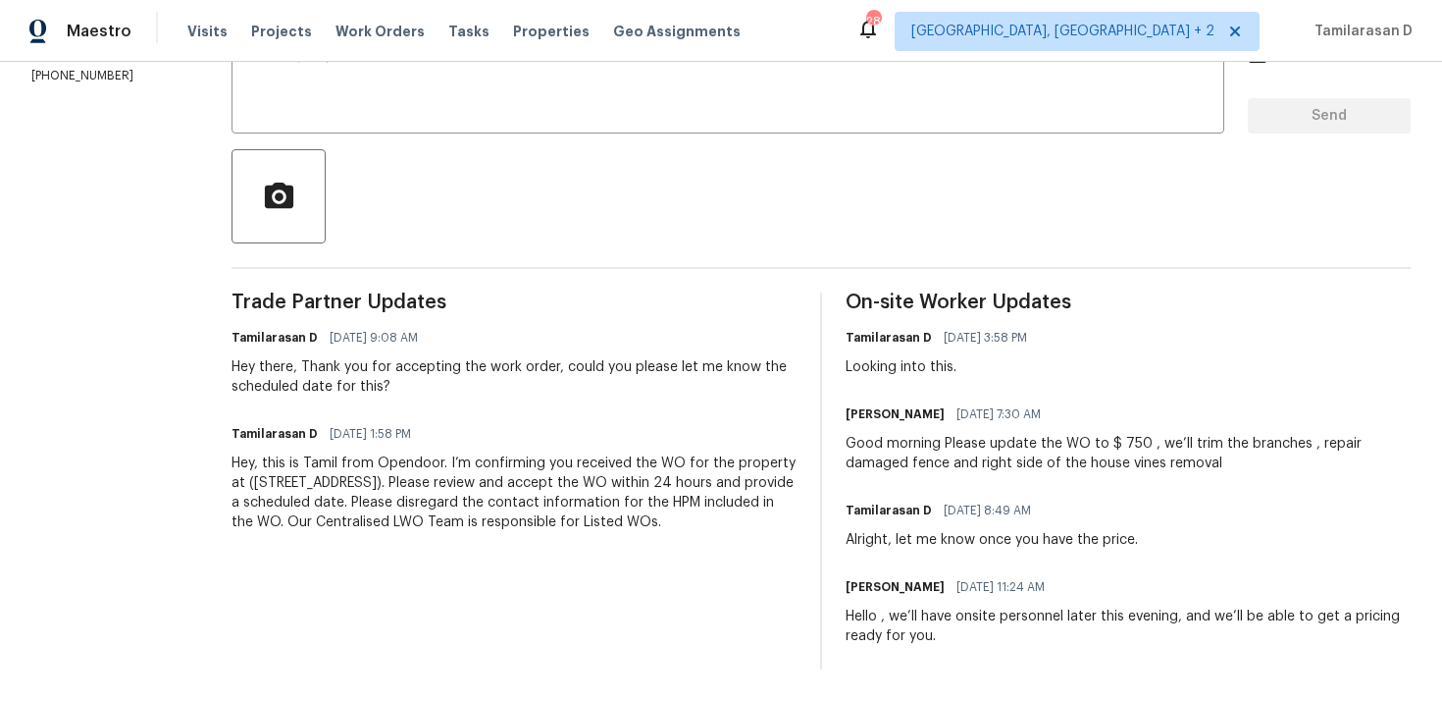
click at [974, 450] on div "Good morning Please update the WO to $ 750 , we’ll trim the branches , repair d…" at bounding box center [1128, 453] width 565 height 39
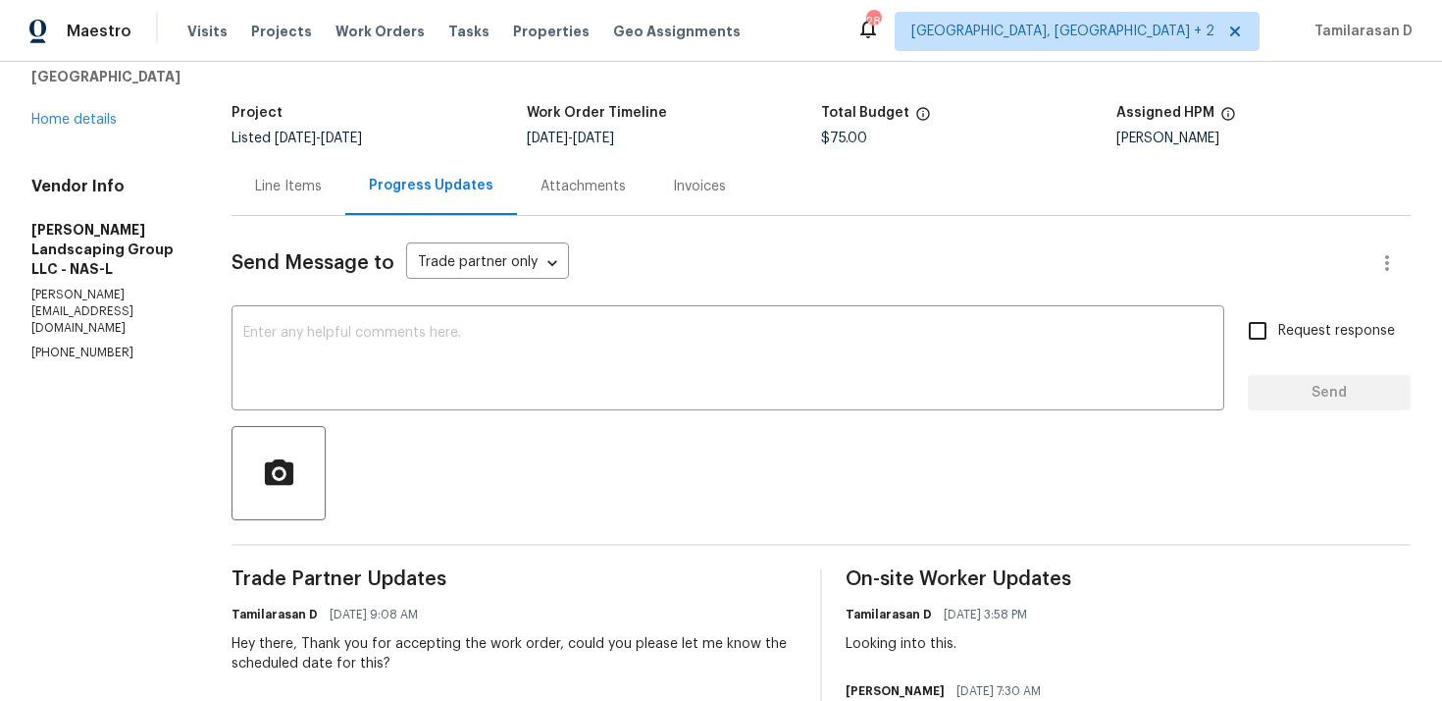
scroll to position [0, 0]
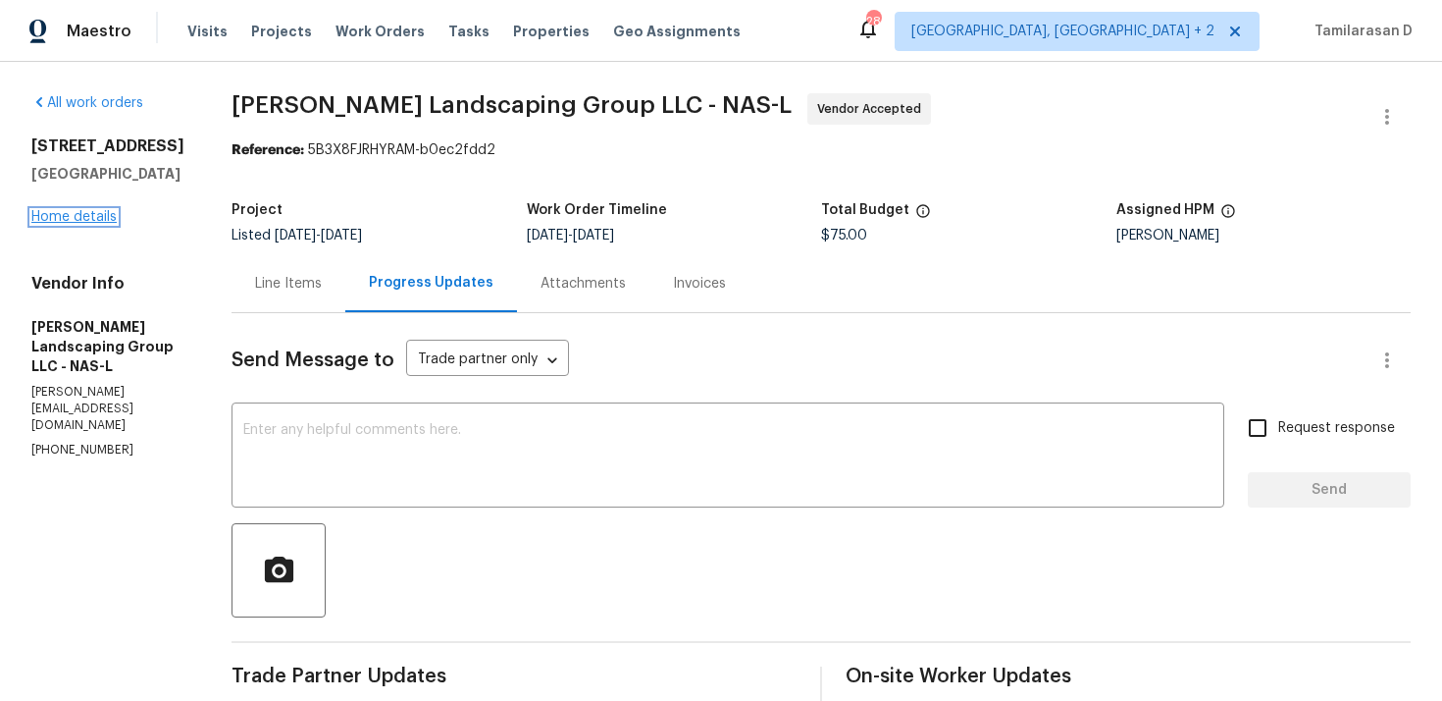
click at [84, 220] on link "Home details" at bounding box center [73, 217] width 85 height 14
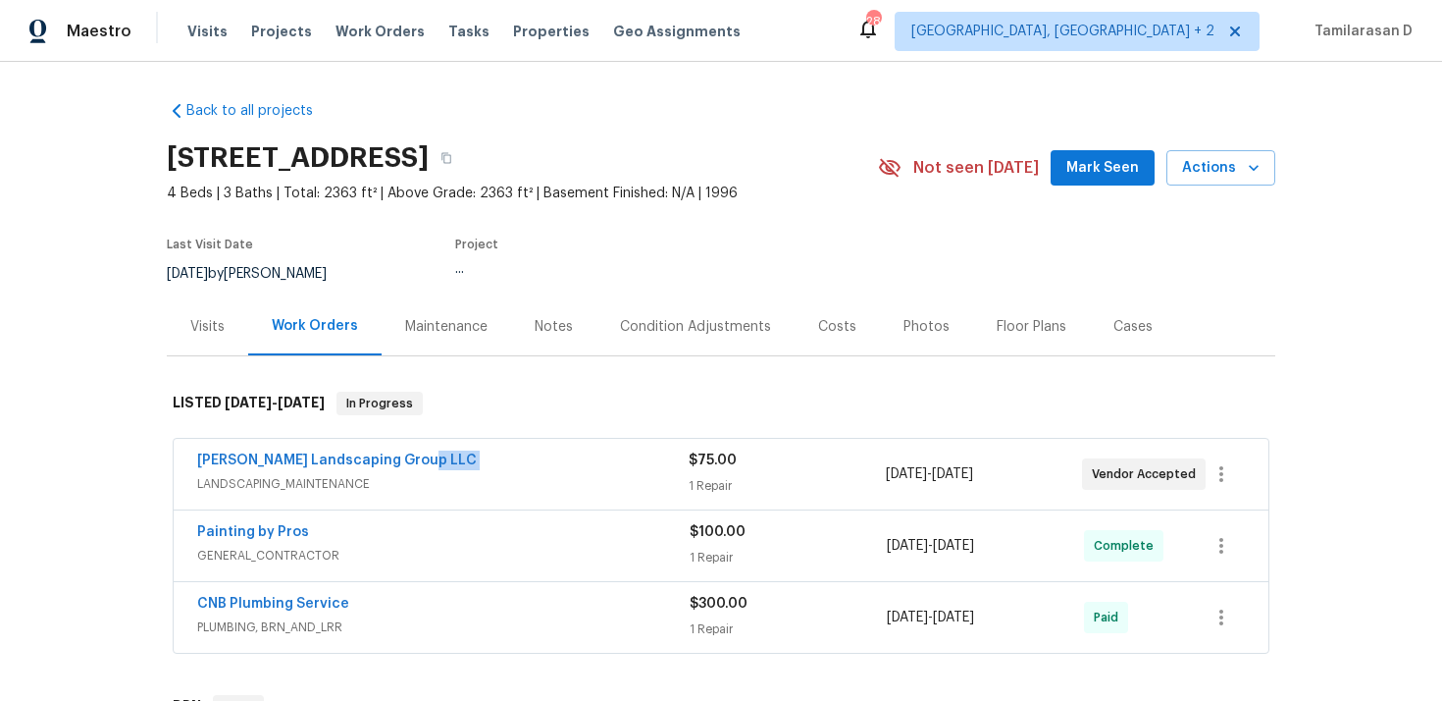
drag, startPoint x: 436, startPoint y: 452, endPoint x: 121, endPoint y: 478, distance: 316.0
click at [121, 478] on div "Back to all projects 301 Springdale Dr, Columbia, TN 38401 4 Beds | 3 Baths | T…" at bounding box center [721, 381] width 1442 height 639
drag, startPoint x: 430, startPoint y: 462, endPoint x: 200, endPoint y: 462, distance: 229.6
click at [200, 462] on div "Sandoval Landscaping Group LLC" at bounding box center [443, 462] width 492 height 24
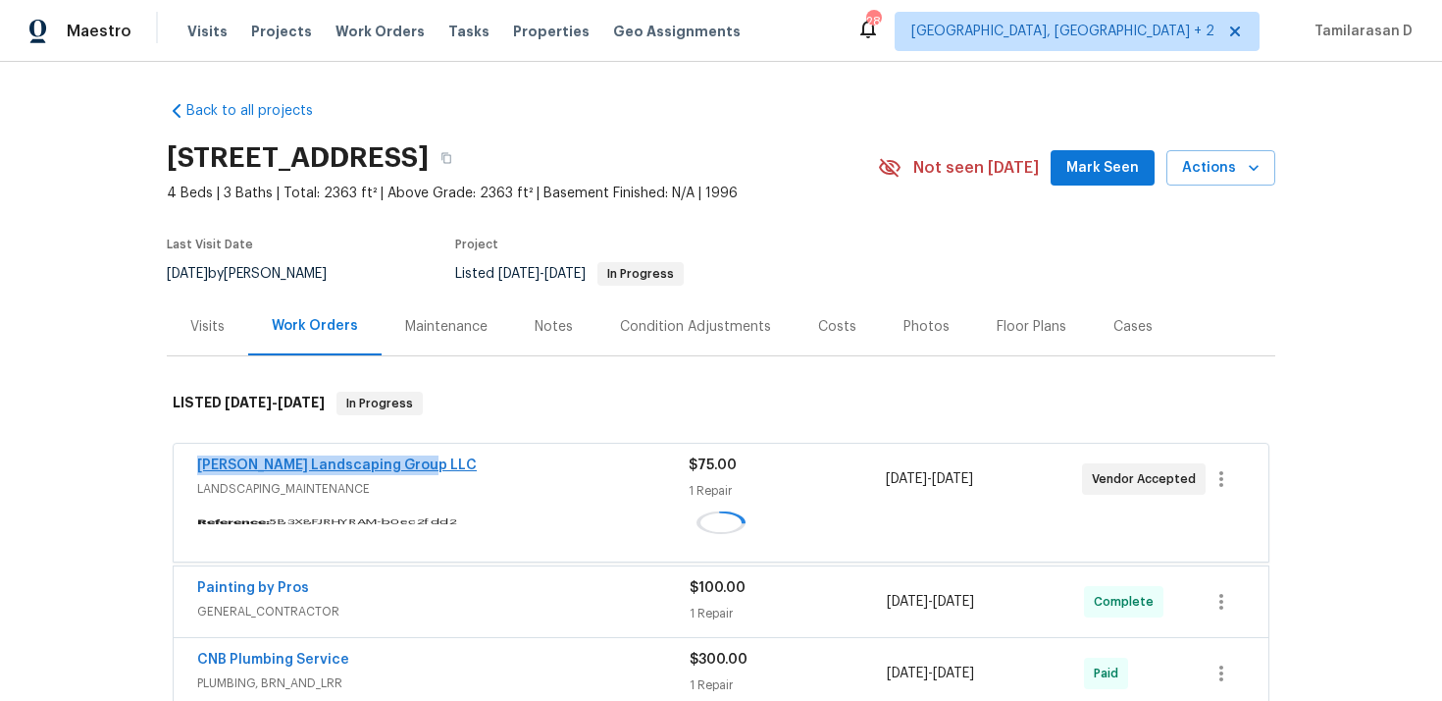
copy link "Sandoval Landscaping Group LLC"
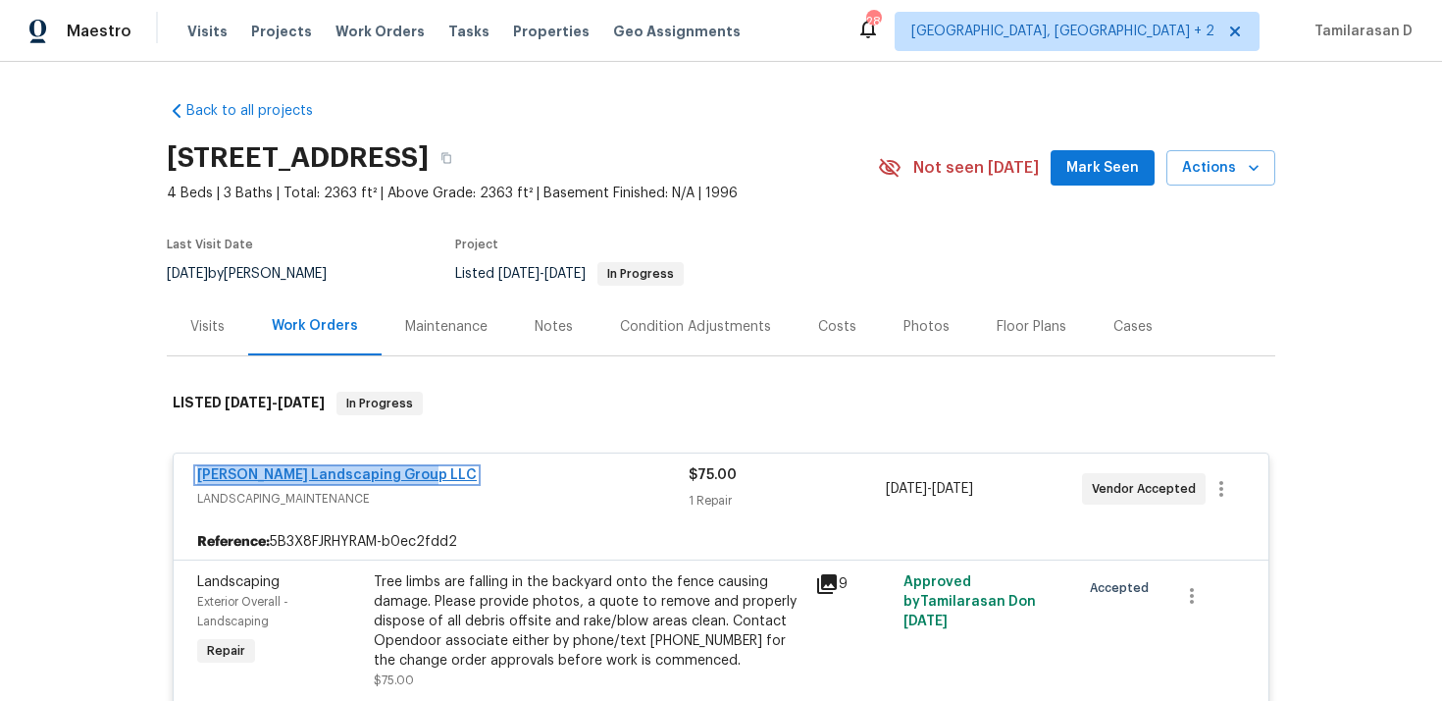
click at [306, 471] on link "Sandoval Landscaping Group LLC" at bounding box center [337, 475] width 280 height 14
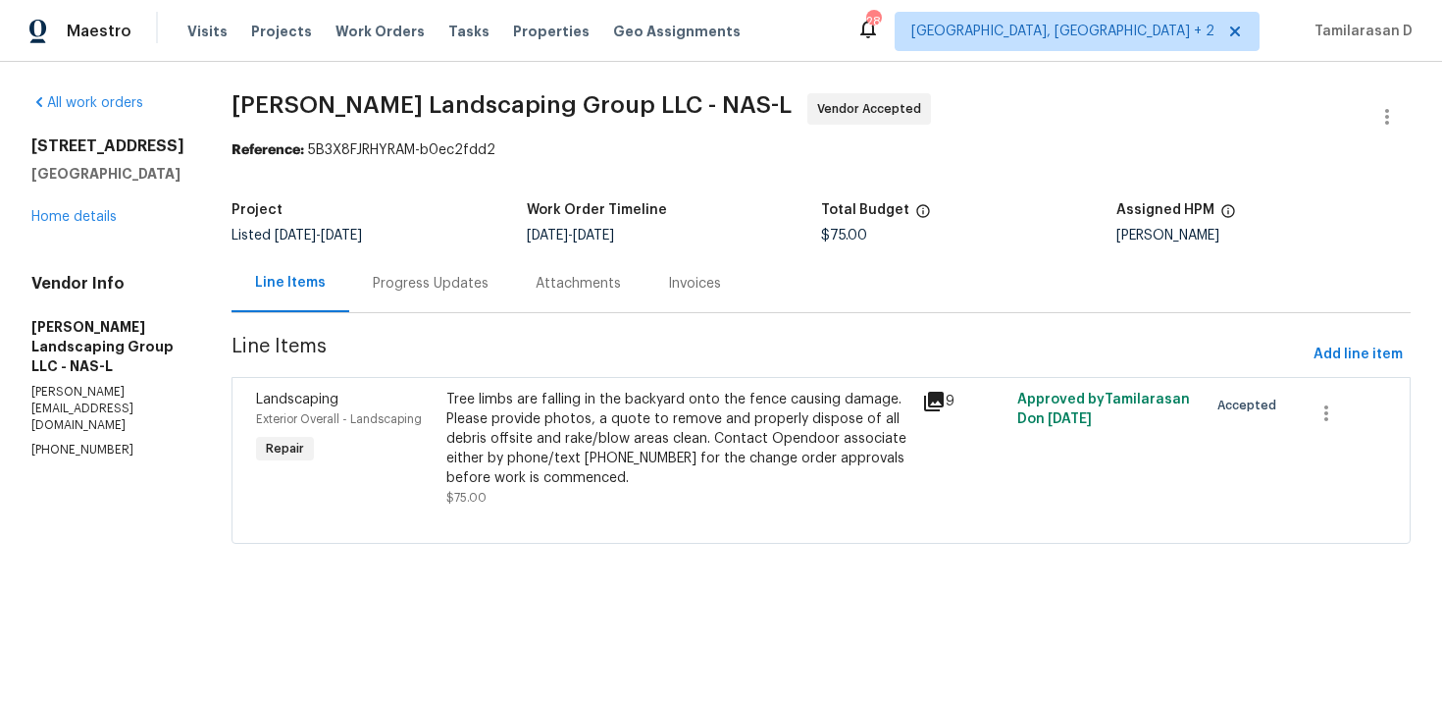
click at [598, 449] on div "Tree limbs are falling in the backyard onto the fence causing damage. Please pr…" at bounding box center [678, 439] width 464 height 98
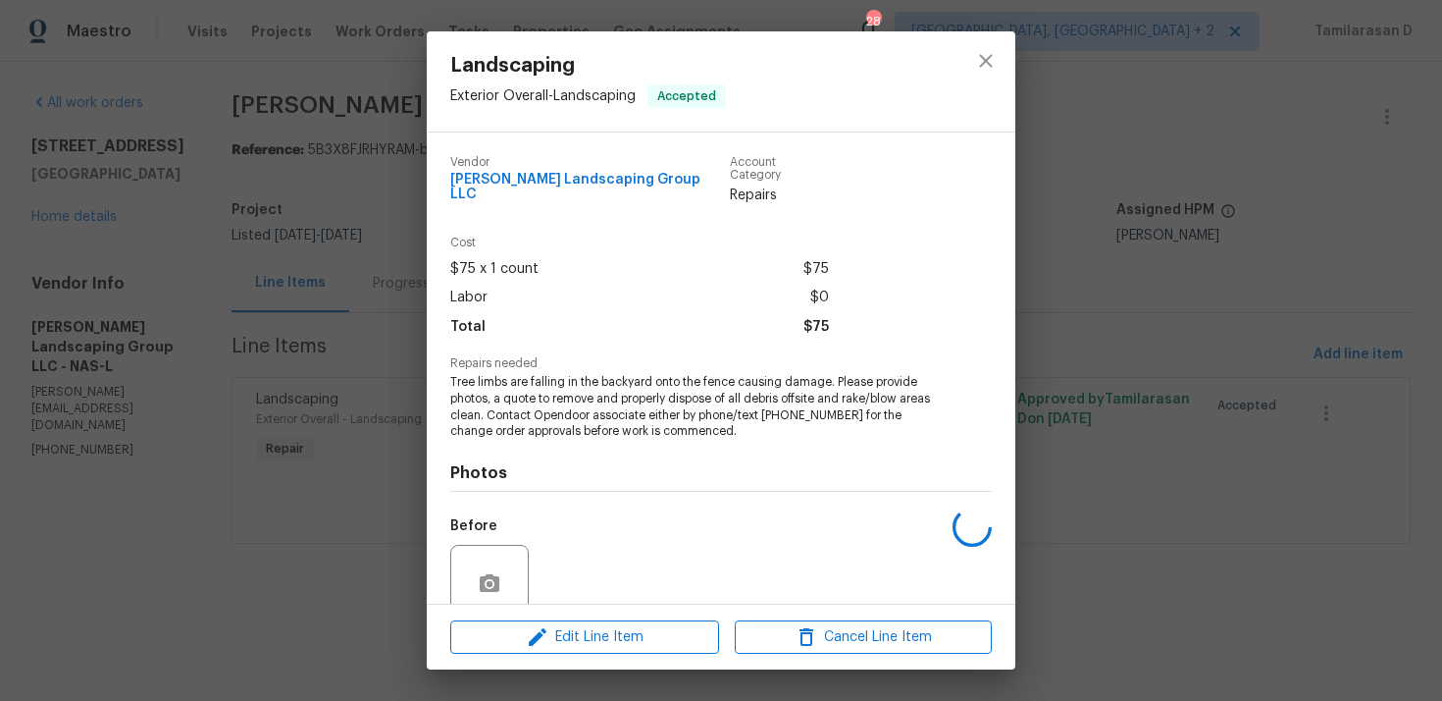
click at [535, 374] on span "Tree limbs are falling in the backyard onto the fence causing damage. Please pr…" at bounding box center [694, 407] width 488 height 66
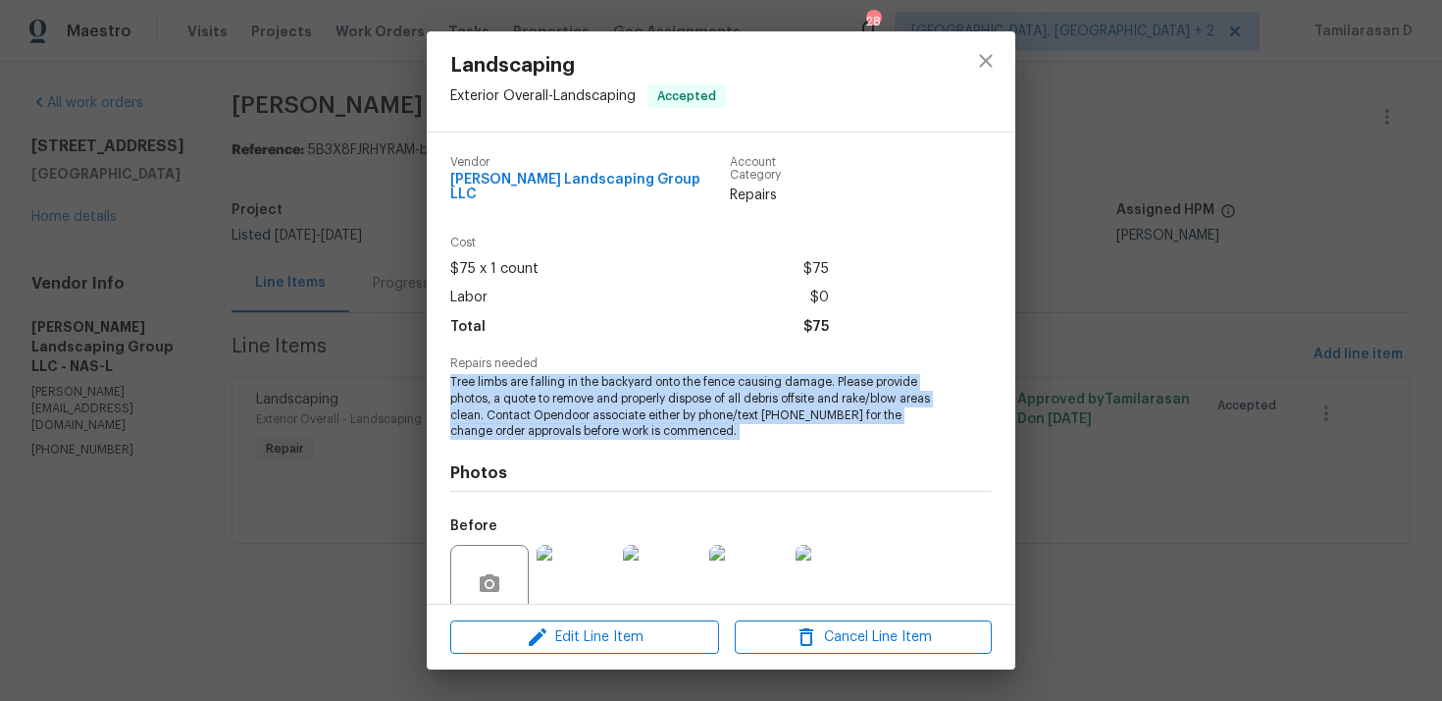
copy span "Tree limbs are falling in the backyard onto the fence causing damage. Please pr…"
click at [364, 280] on div "Landscaping Exterior Overall - Landscaping Accepted Vendor Sandoval Landscaping…" at bounding box center [721, 350] width 1442 height 701
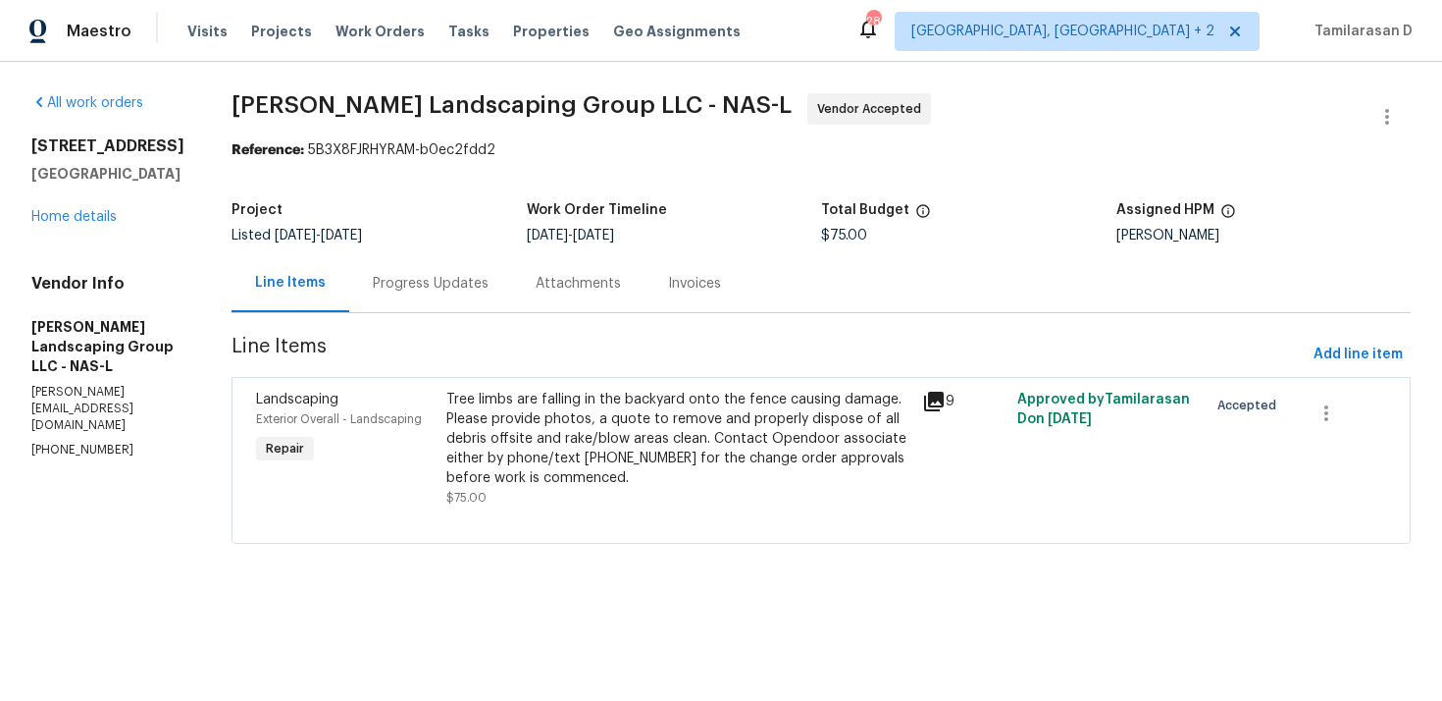
click at [438, 274] on div "Progress Updates" at bounding box center [431, 284] width 116 height 20
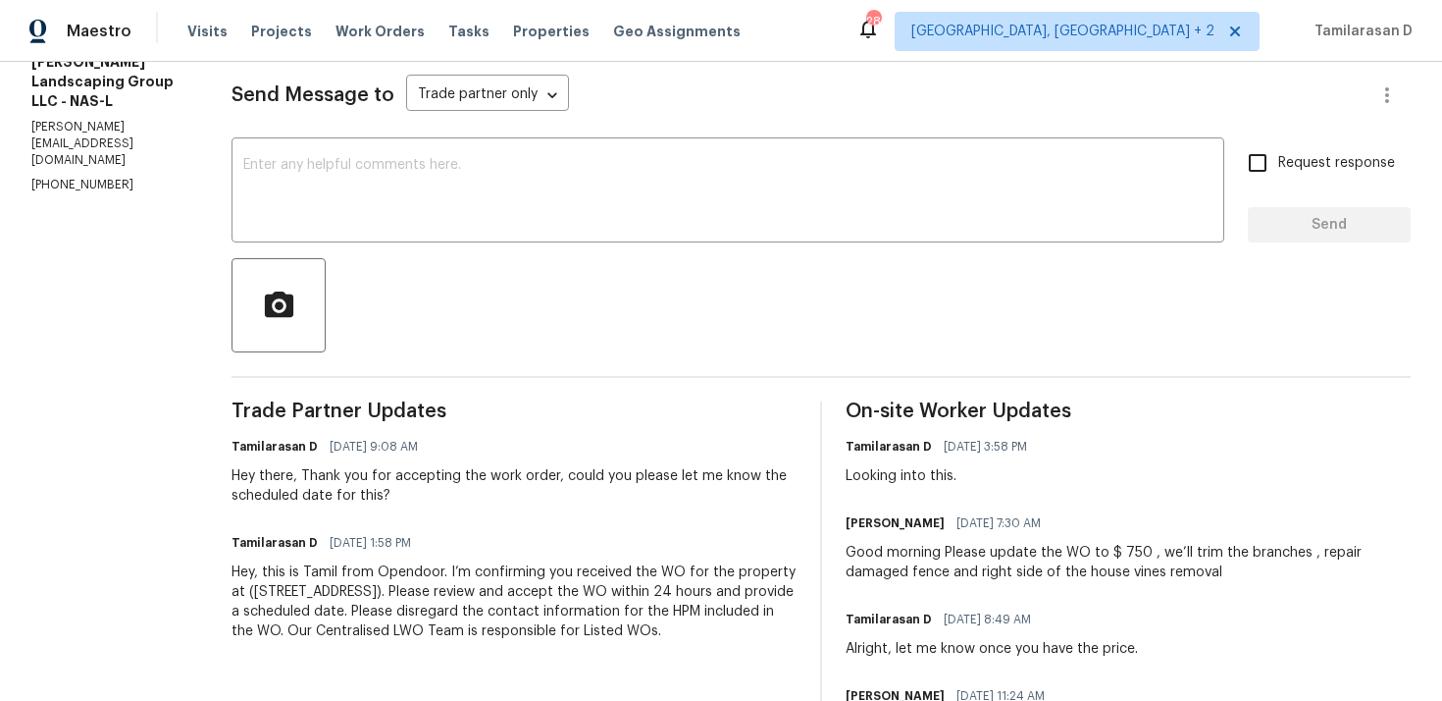
scroll to position [374, 0]
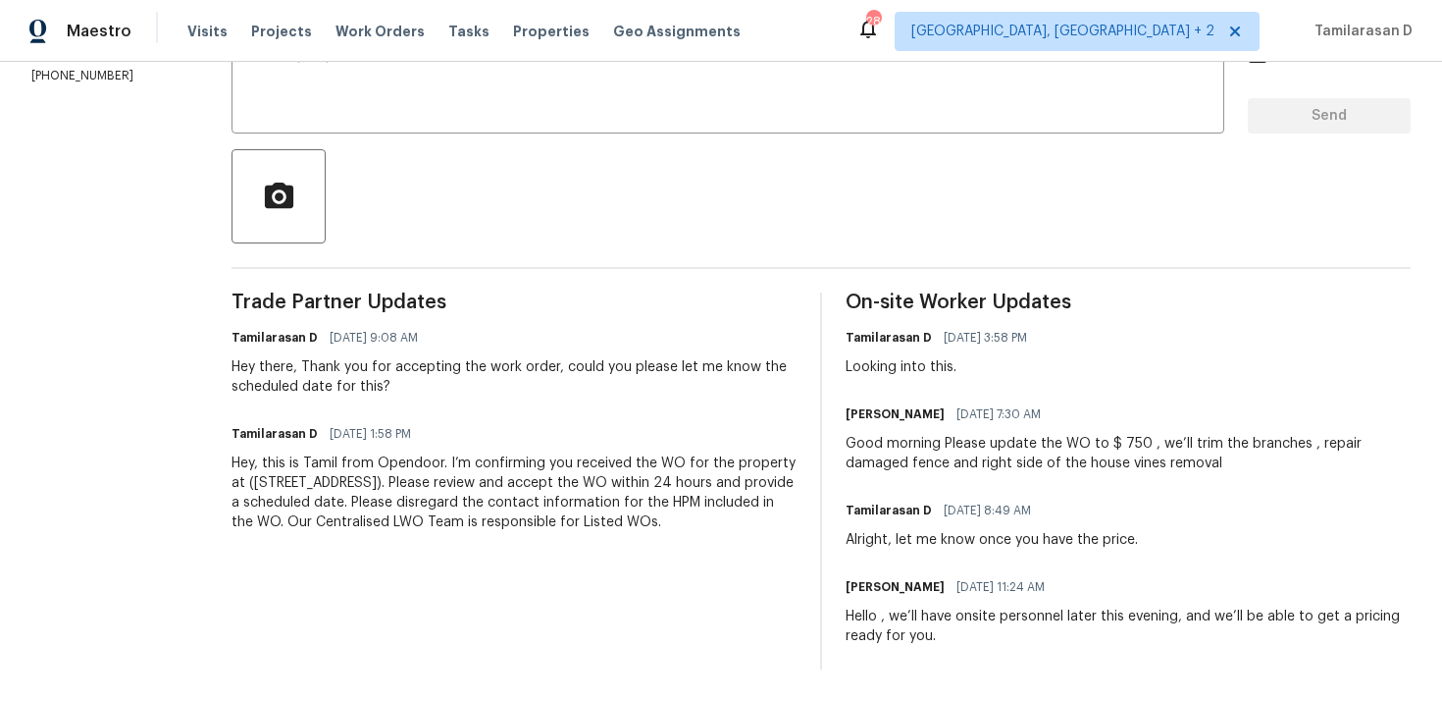
click at [988, 479] on div "On-site Worker Updates Tamilarasan D 09/08/2025 3:58 PM Looking into this. Alex…" at bounding box center [1128, 480] width 565 height 377
click at [1009, 451] on div "Good morning Please update the WO to $ 750 , we’ll trim the branches , repair d…" at bounding box center [1128, 453] width 565 height 39
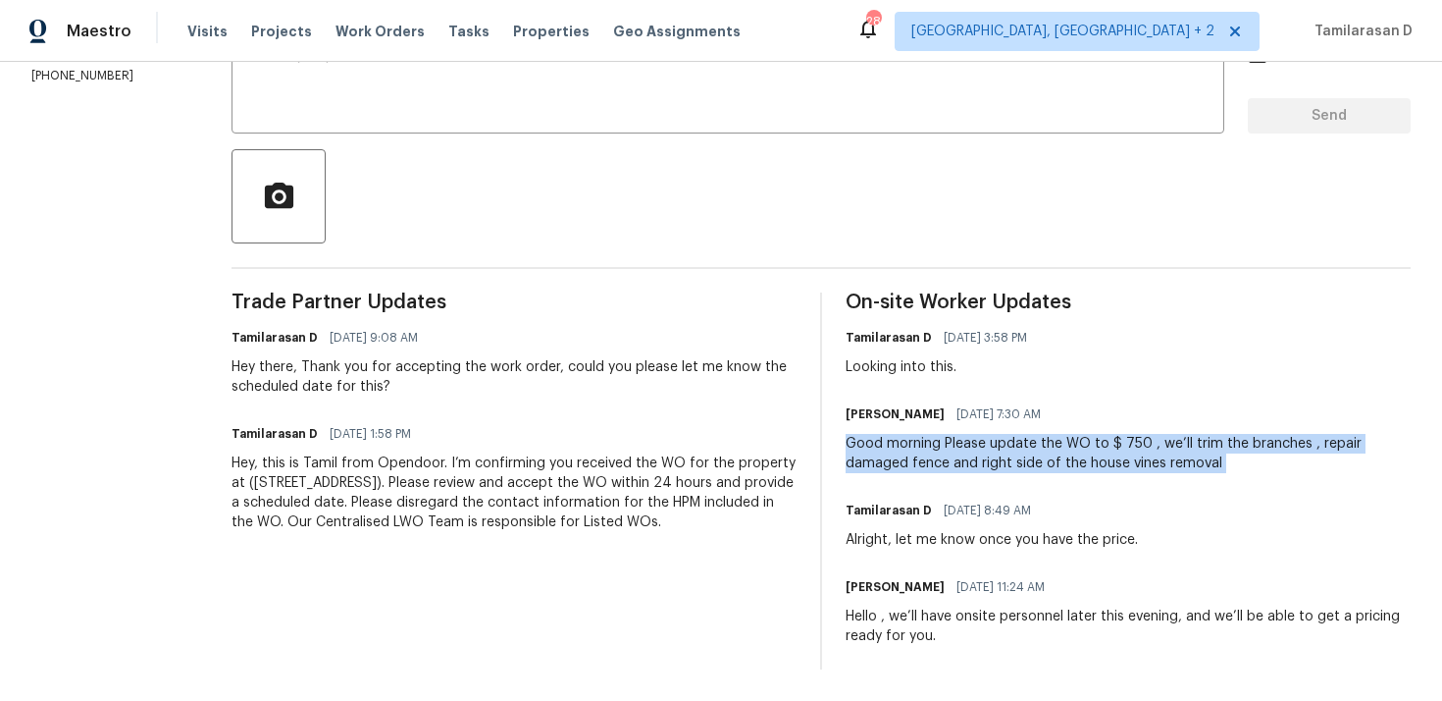
copy div "Good morning Please update the WO to $ 750 , we’ll trim the branches , repair d…"
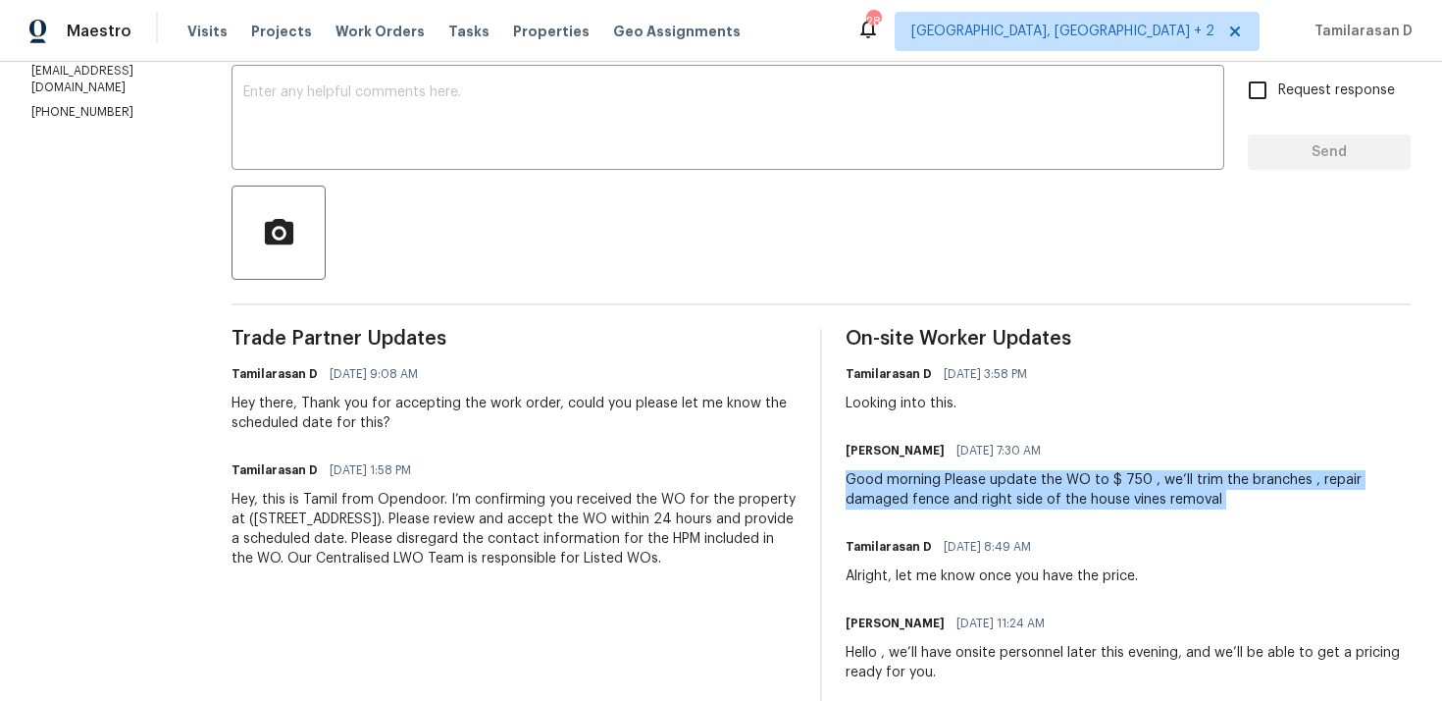
scroll to position [0, 0]
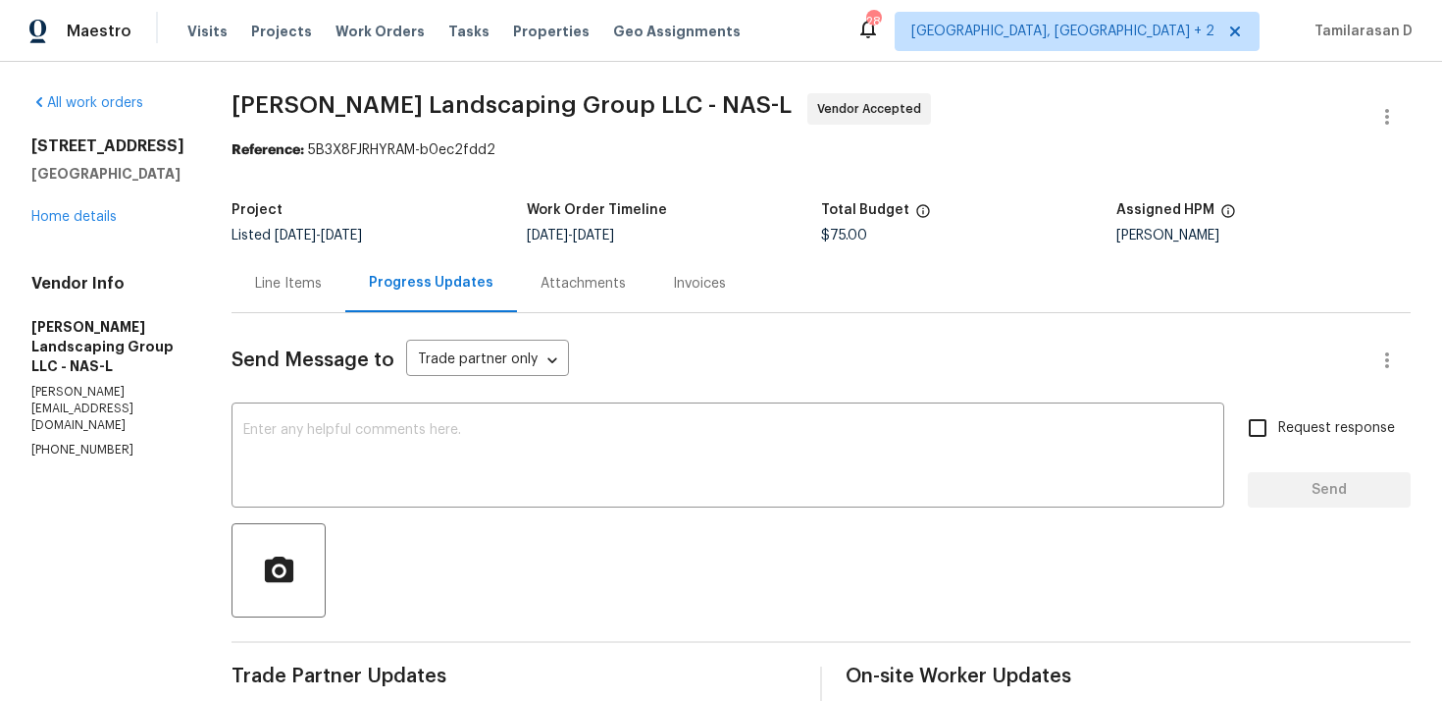
click at [473, 189] on section "Sandoval Landscaping Group LLC - NAS-L Vendor Accepted Reference: 5B3X8FJRHYRAM…" at bounding box center [821, 568] width 1179 height 950
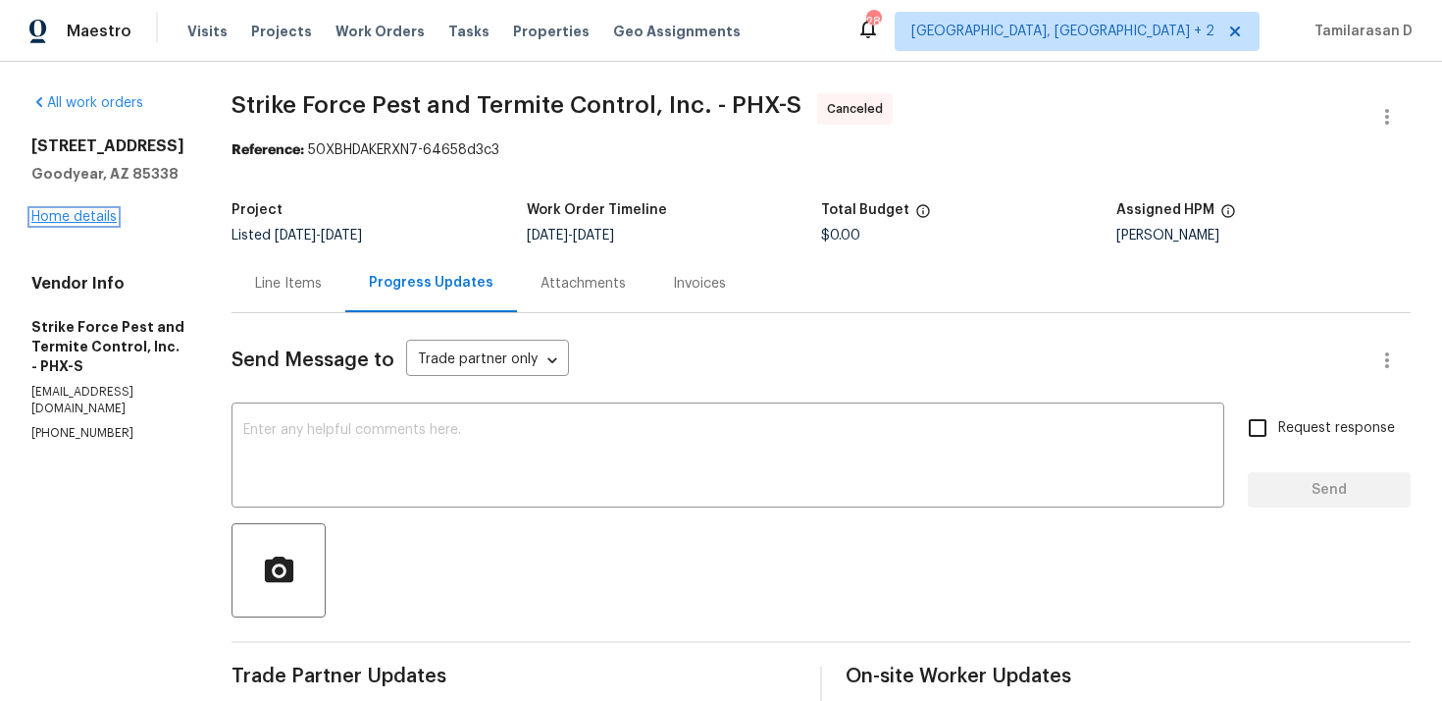
click at [69, 219] on link "Home details" at bounding box center [73, 217] width 85 height 14
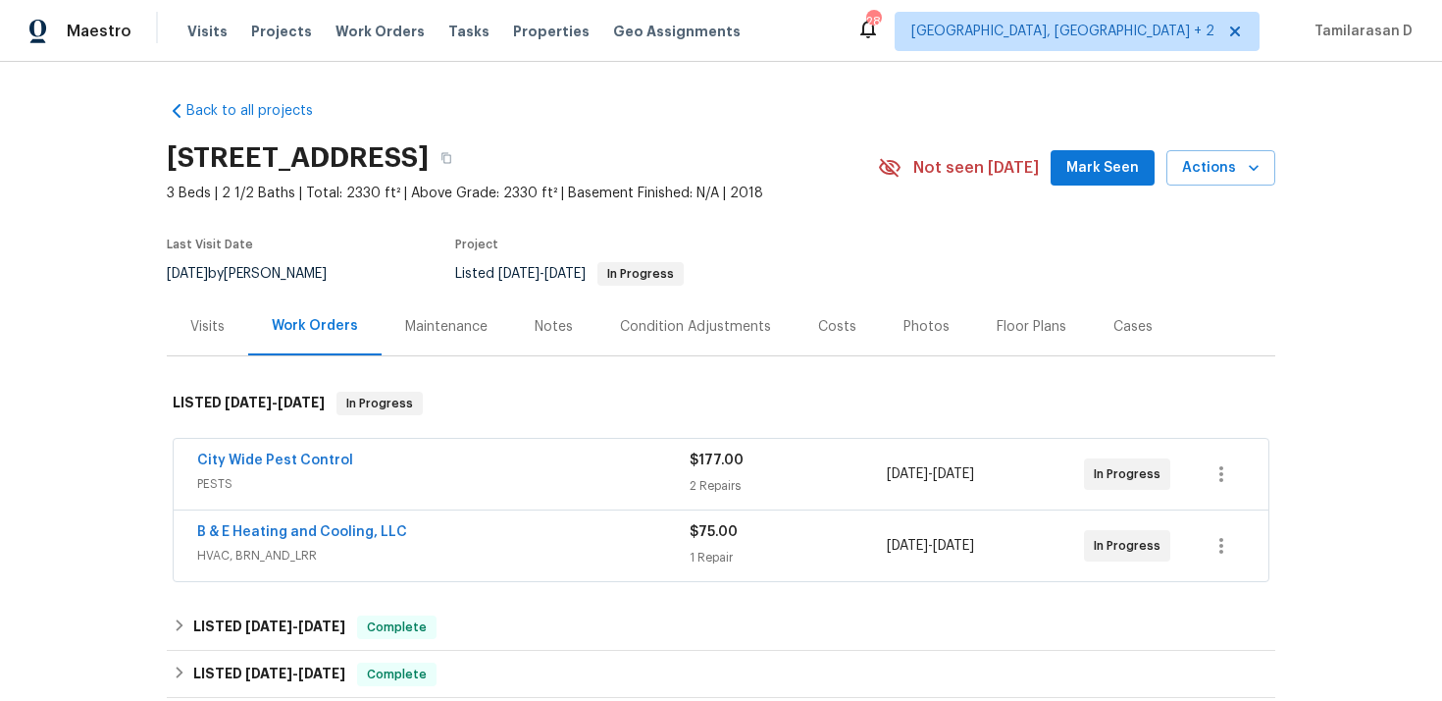
click at [411, 475] on span "PESTS" at bounding box center [443, 484] width 493 height 20
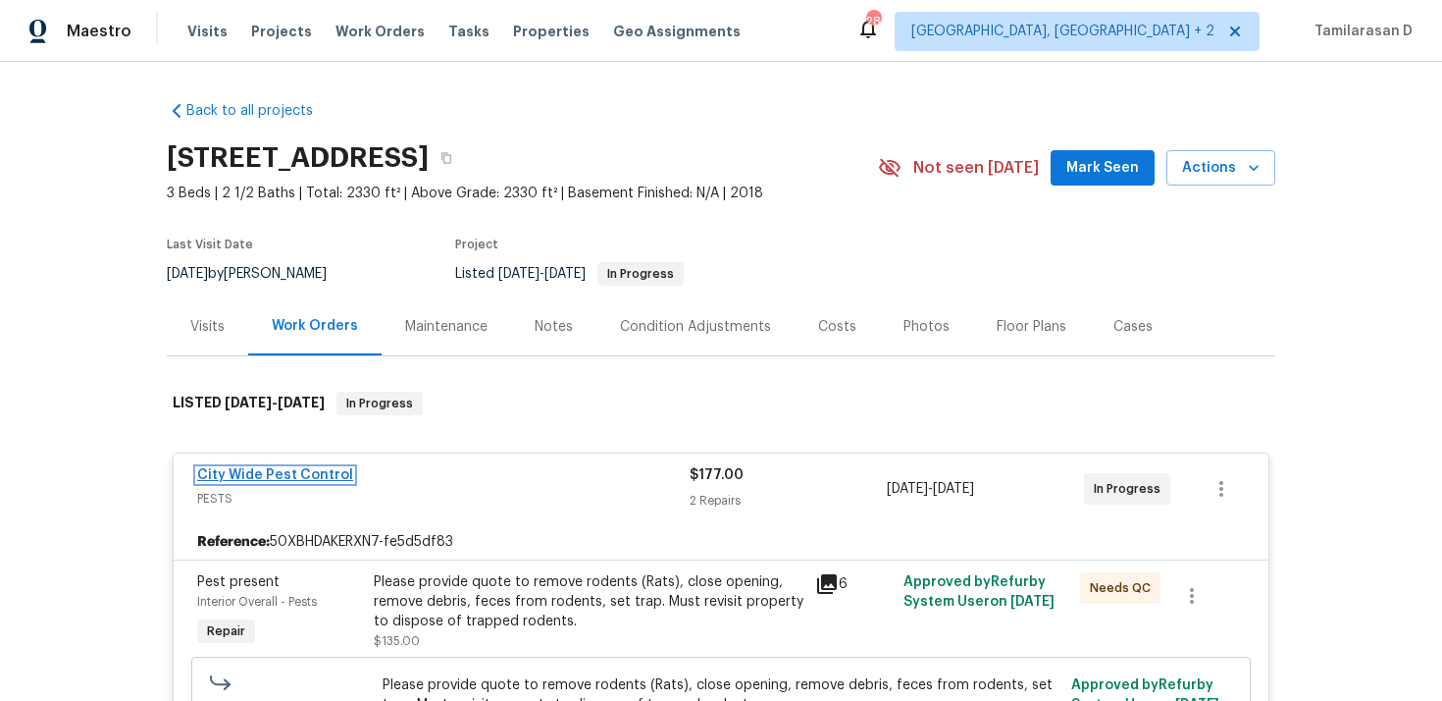
click at [288, 473] on link "City Wide Pest Control" at bounding box center [275, 475] width 156 height 14
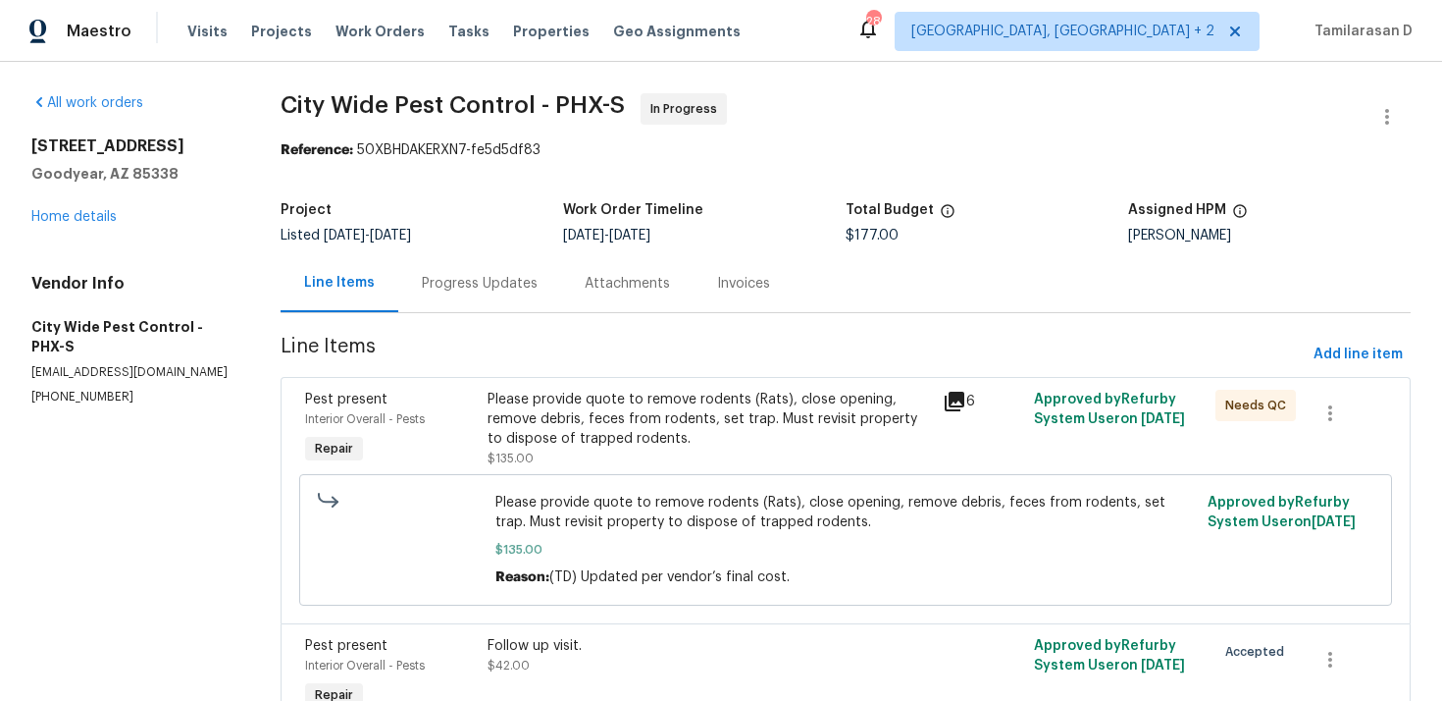
click at [454, 269] on div "Progress Updates" at bounding box center [479, 283] width 163 height 58
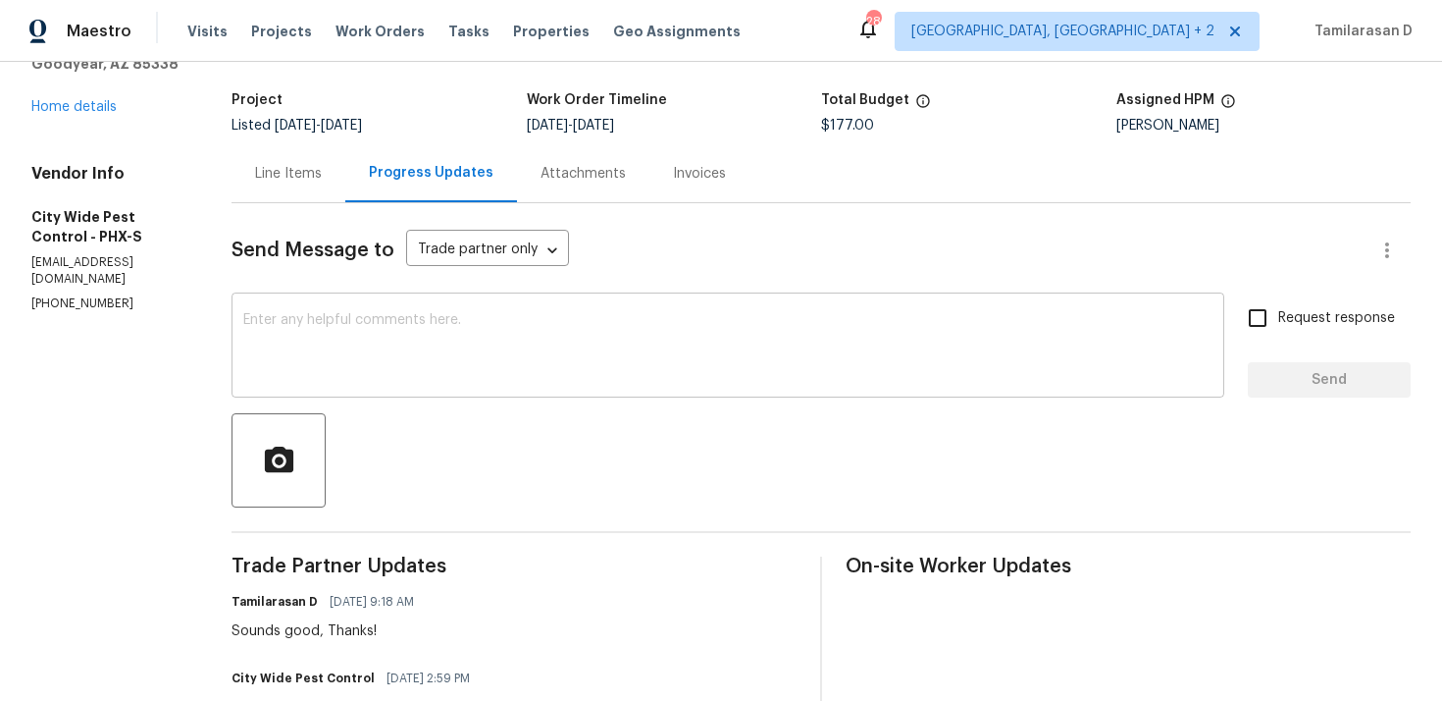
scroll to position [127, 0]
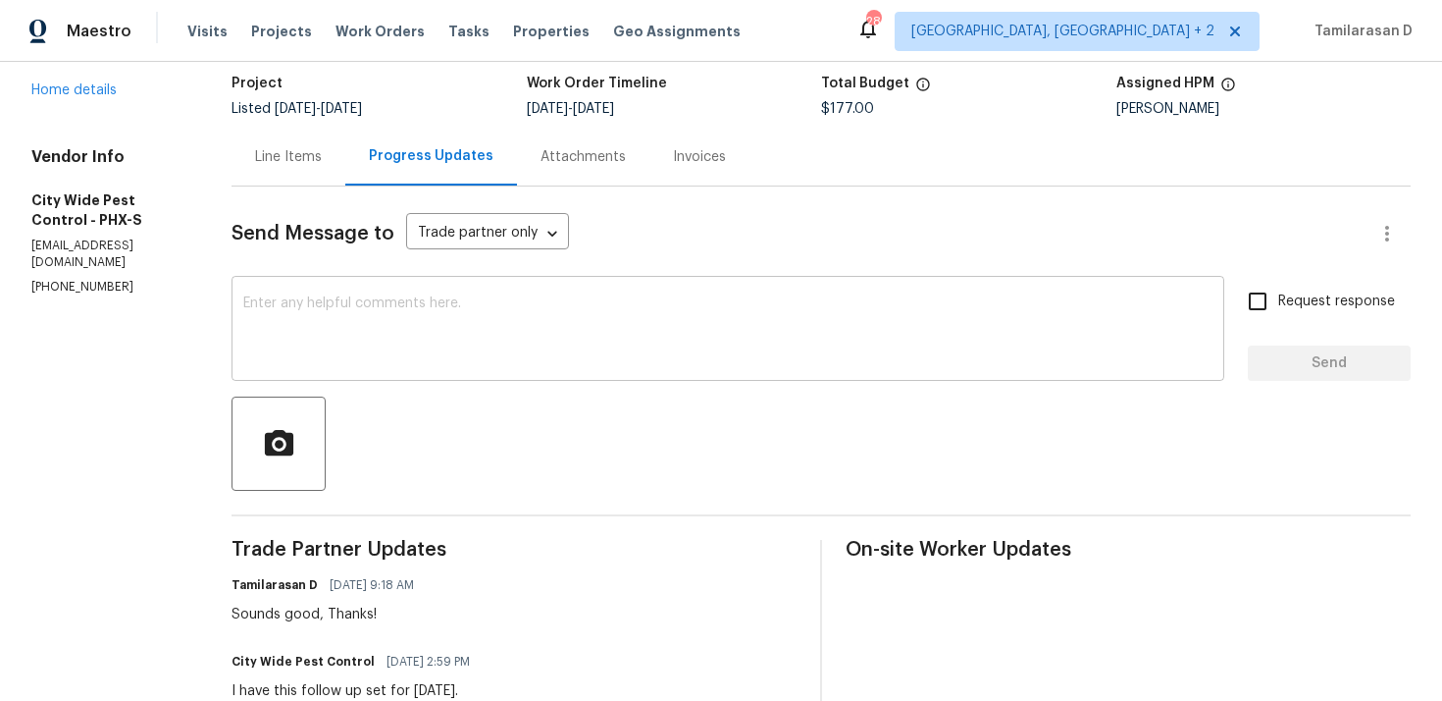
click at [351, 338] on textarea at bounding box center [728, 330] width 970 height 69
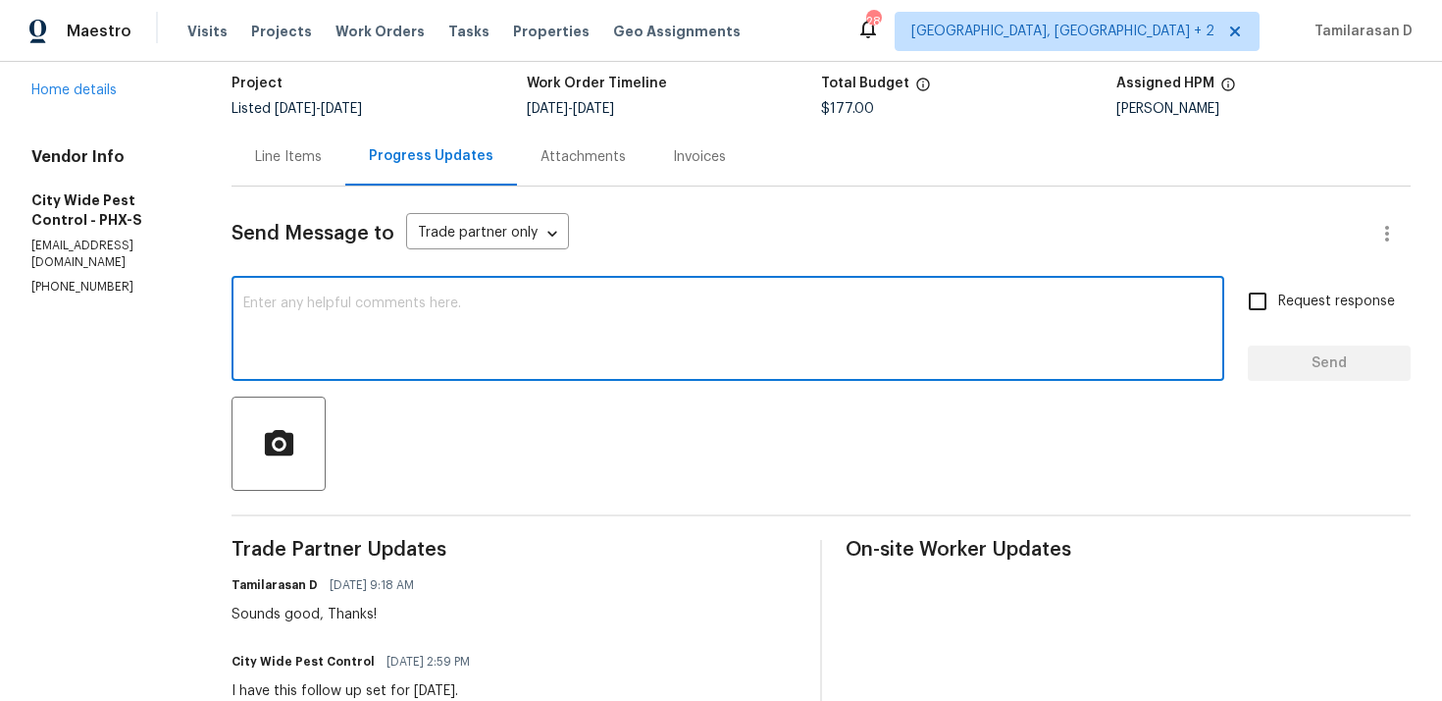
scroll to position [0, 0]
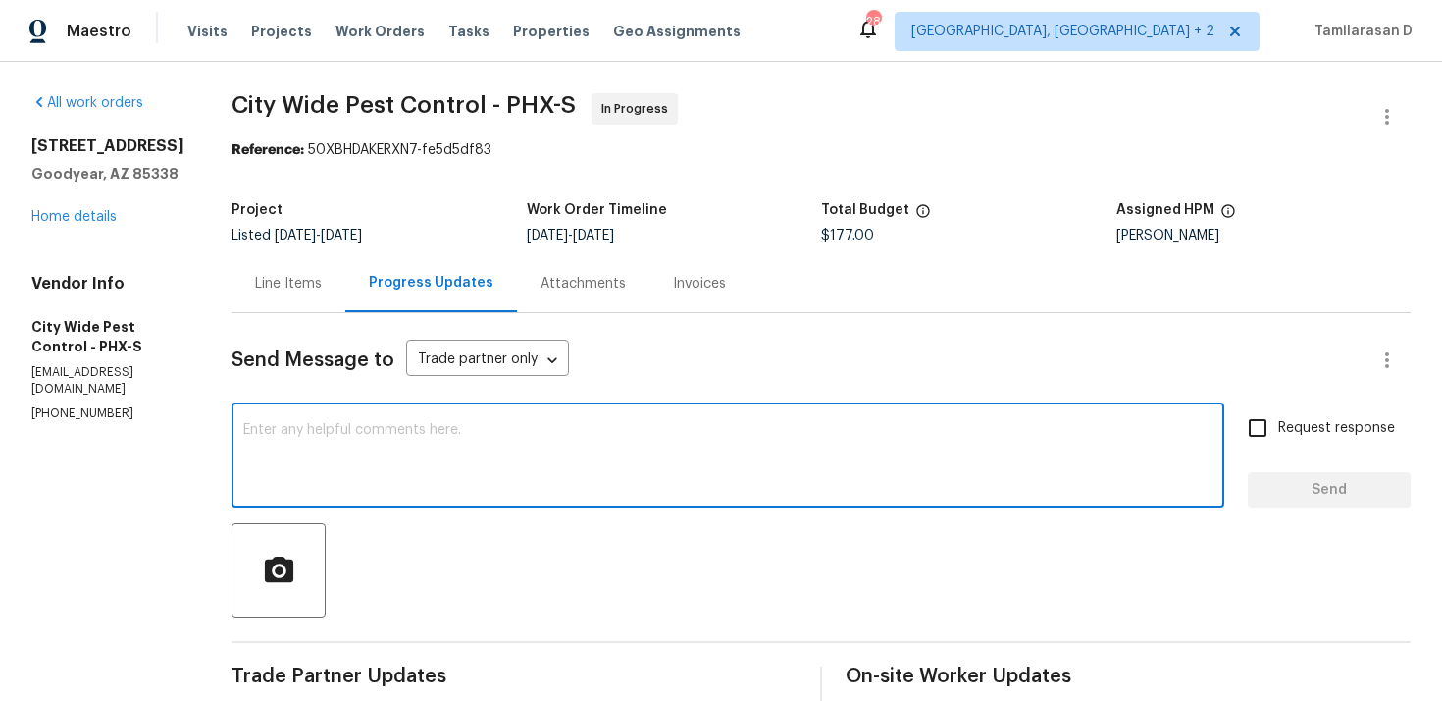
click at [468, 447] on textarea at bounding box center [728, 457] width 970 height 69
type textarea "Hi team, please keep me updated on [DATE] visit."
click at [1290, 428] on span "Request response" at bounding box center [1337, 428] width 117 height 21
click at [1279, 428] on input "Request response" at bounding box center [1257, 427] width 41 height 41
checkbox input "true"
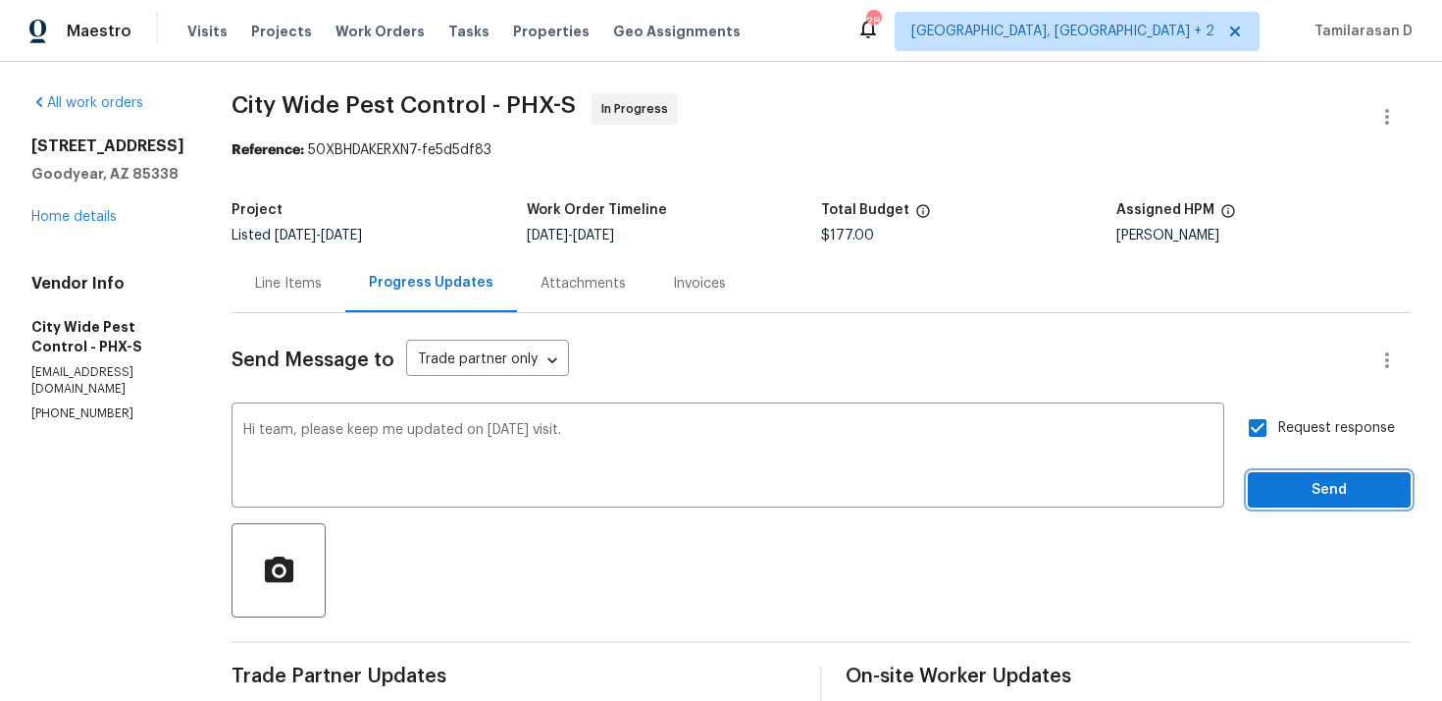
click at [1295, 496] on span "Send" at bounding box center [1329, 490] width 131 height 25
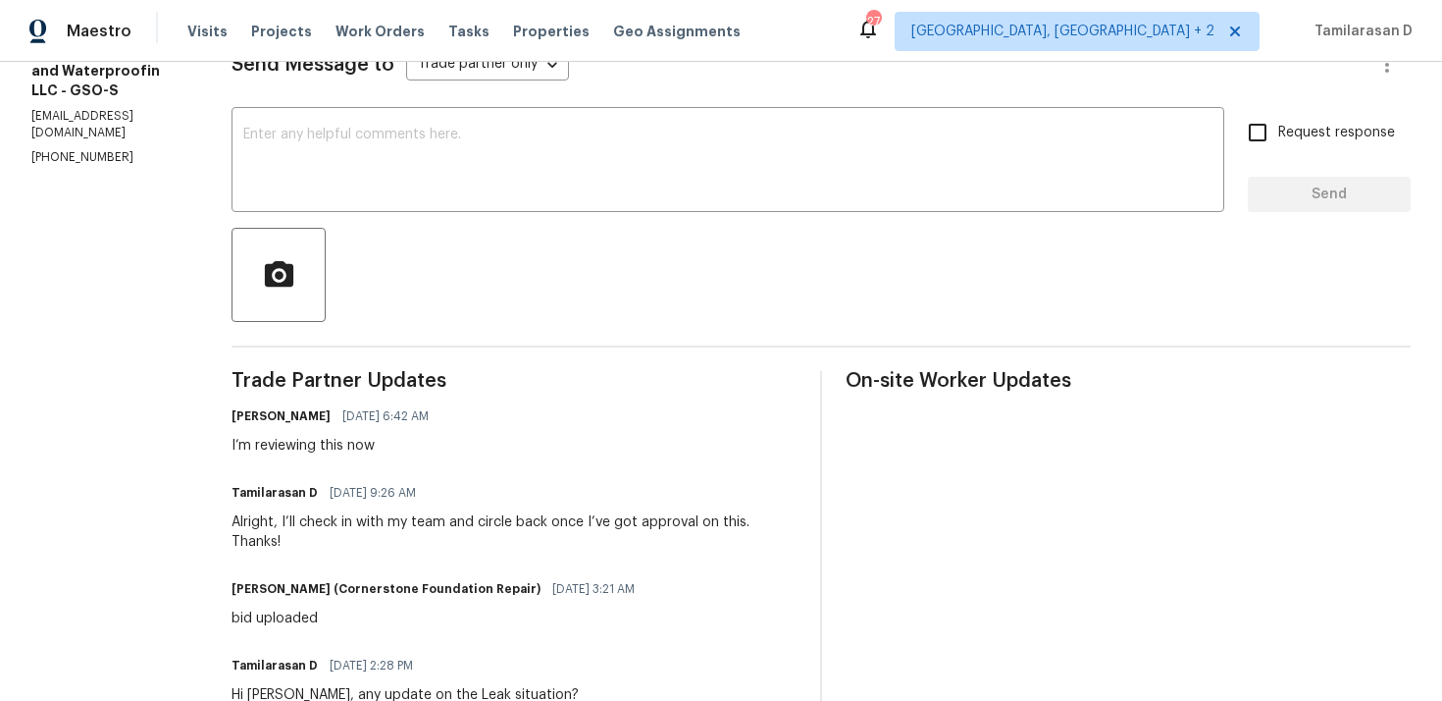
scroll to position [297, 0]
click at [301, 444] on div "I’m reviewing this now" at bounding box center [336, 444] width 209 height 20
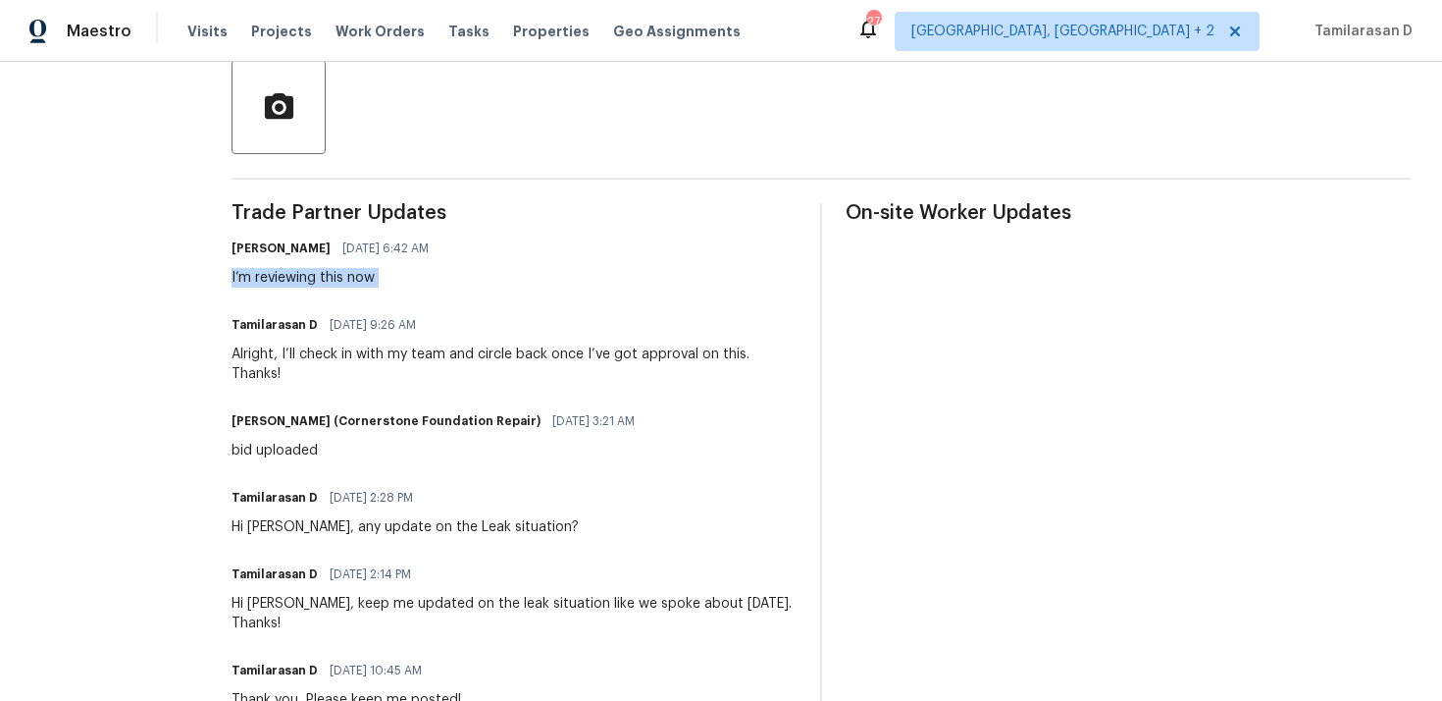
scroll to position [465, 0]
click at [315, 294] on div "Trade Partner Updates [PERSON_NAME] [DATE] 6:42 AM I’m reviewing this now Tamil…" at bounding box center [514, 658] width 565 height 915
click at [355, 370] on div "Trade Partner Updates [PERSON_NAME] [DATE] 6:42 AM I’m reviewing this now Tamil…" at bounding box center [514, 658] width 565 height 915
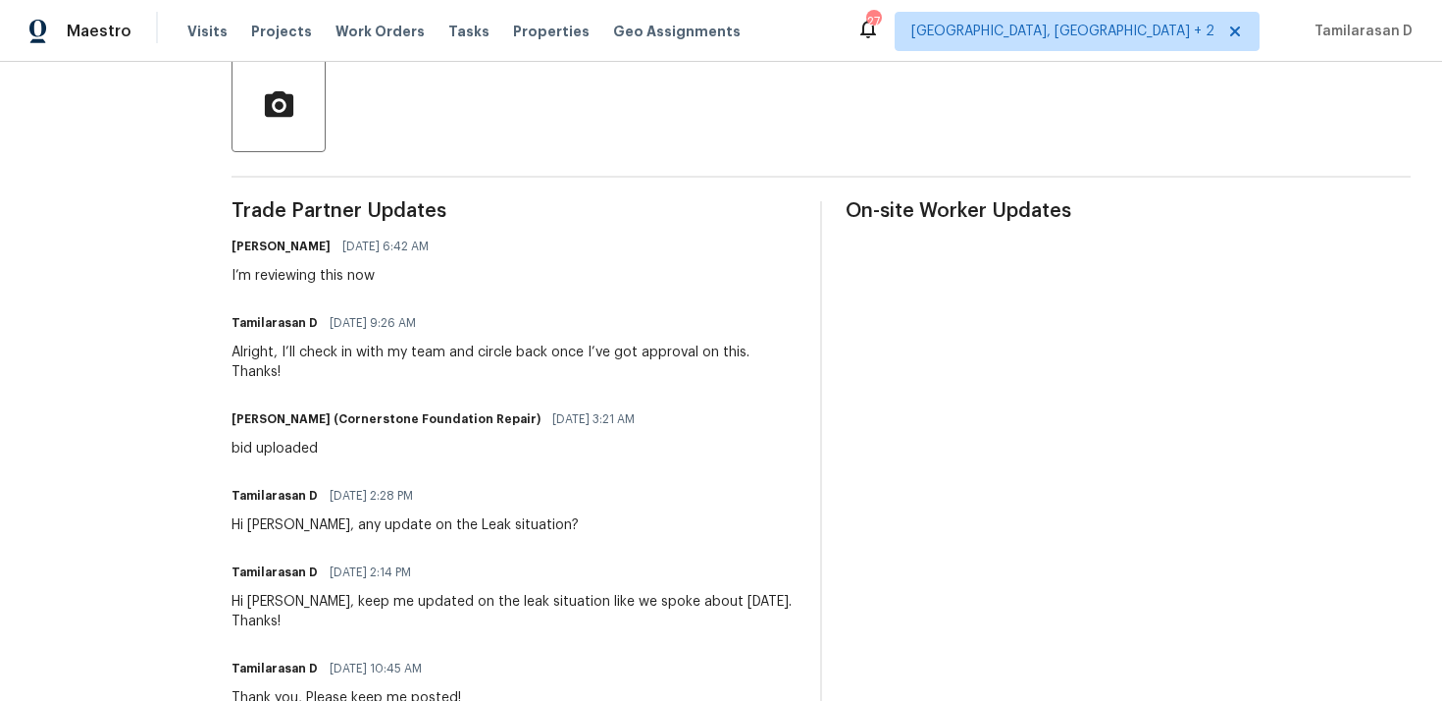
click at [373, 355] on div "Alright, I’ll check in with my team and circle back once I’ve got approval on t…" at bounding box center [514, 361] width 565 height 39
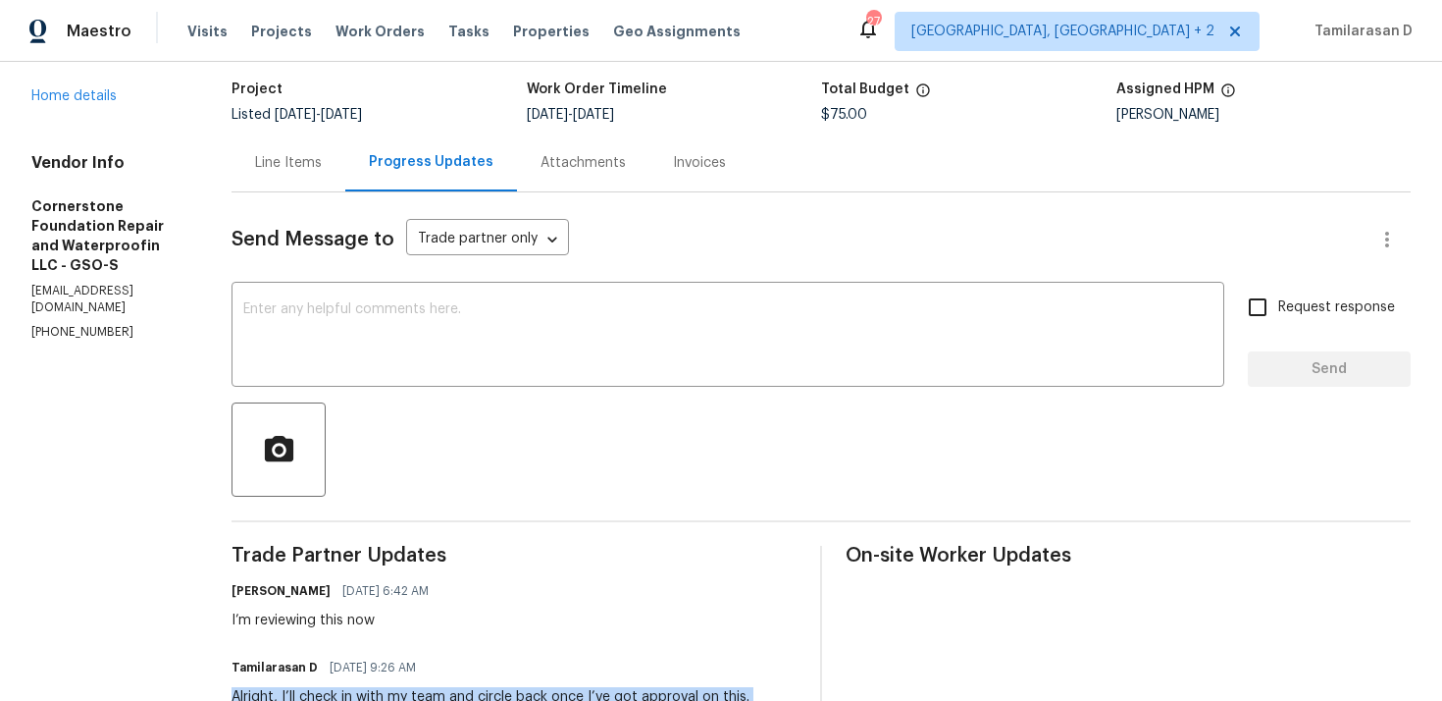
scroll to position [0, 0]
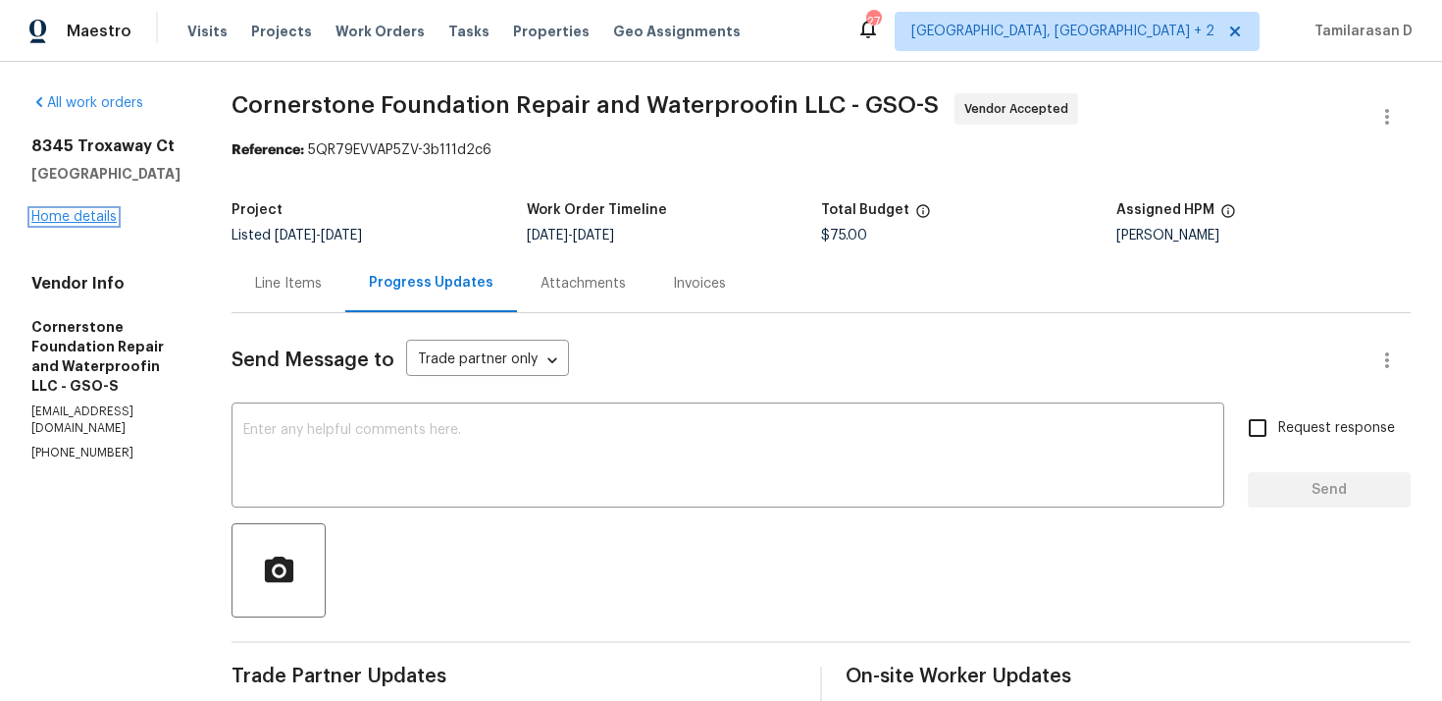
click at [87, 218] on link "Home details" at bounding box center [73, 217] width 85 height 14
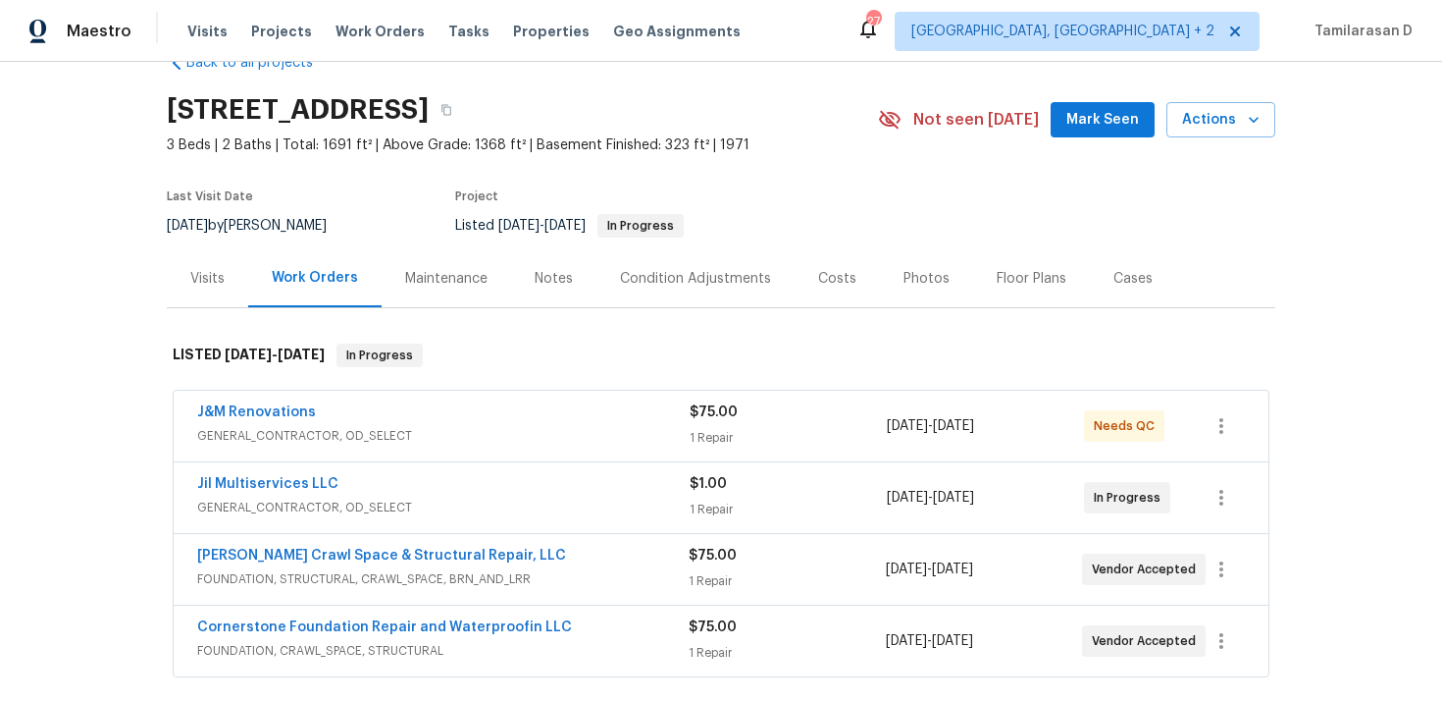
scroll to position [61, 0]
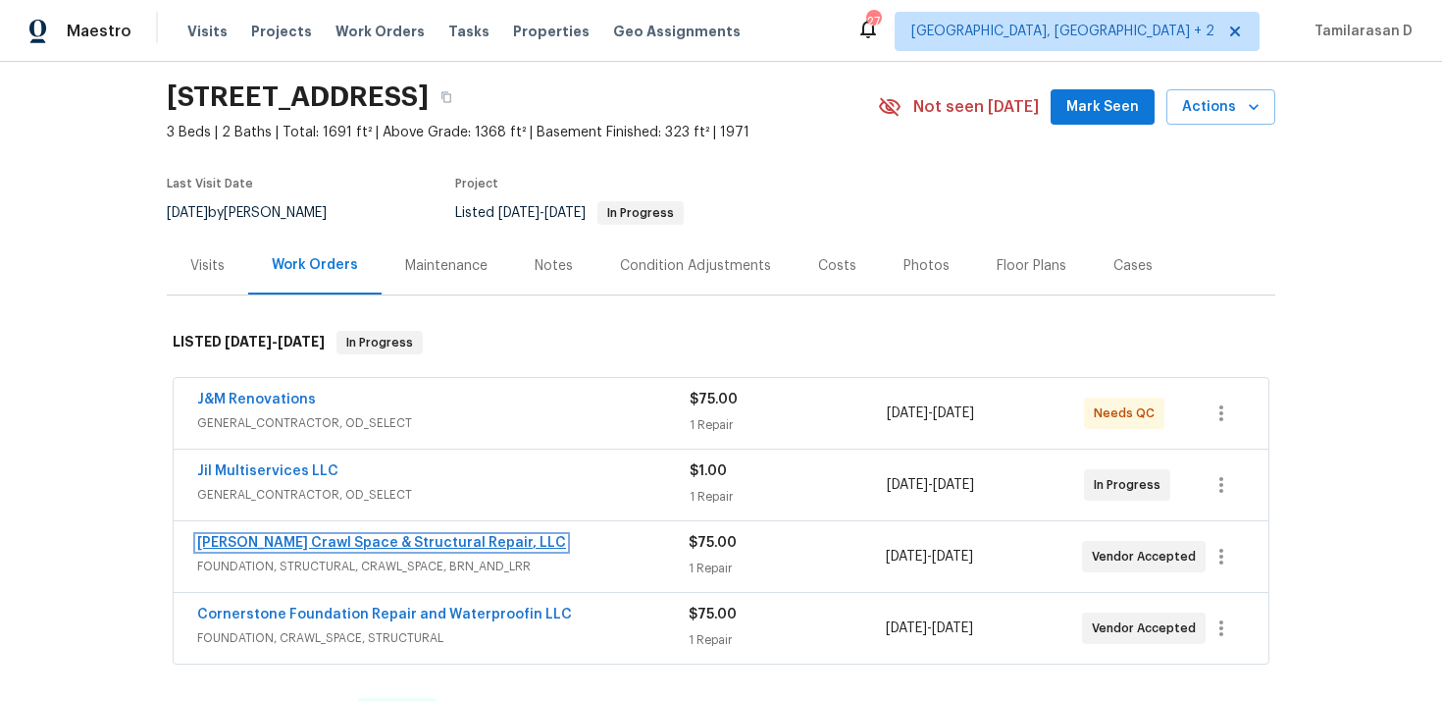
click at [293, 543] on link "[PERSON_NAME] Crawl Space & Structural Repair, LLC" at bounding box center [381, 543] width 369 height 14
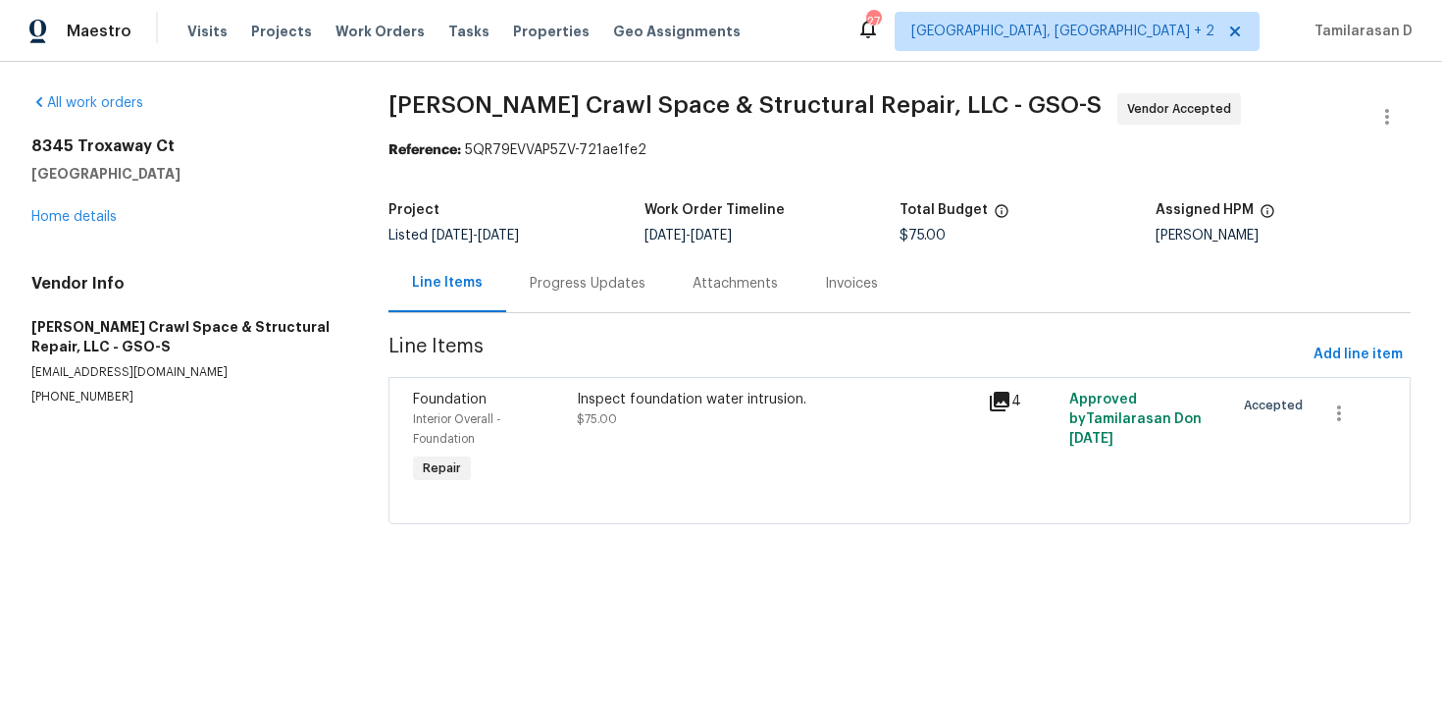
click at [510, 288] on div "Progress Updates" at bounding box center [587, 283] width 163 height 58
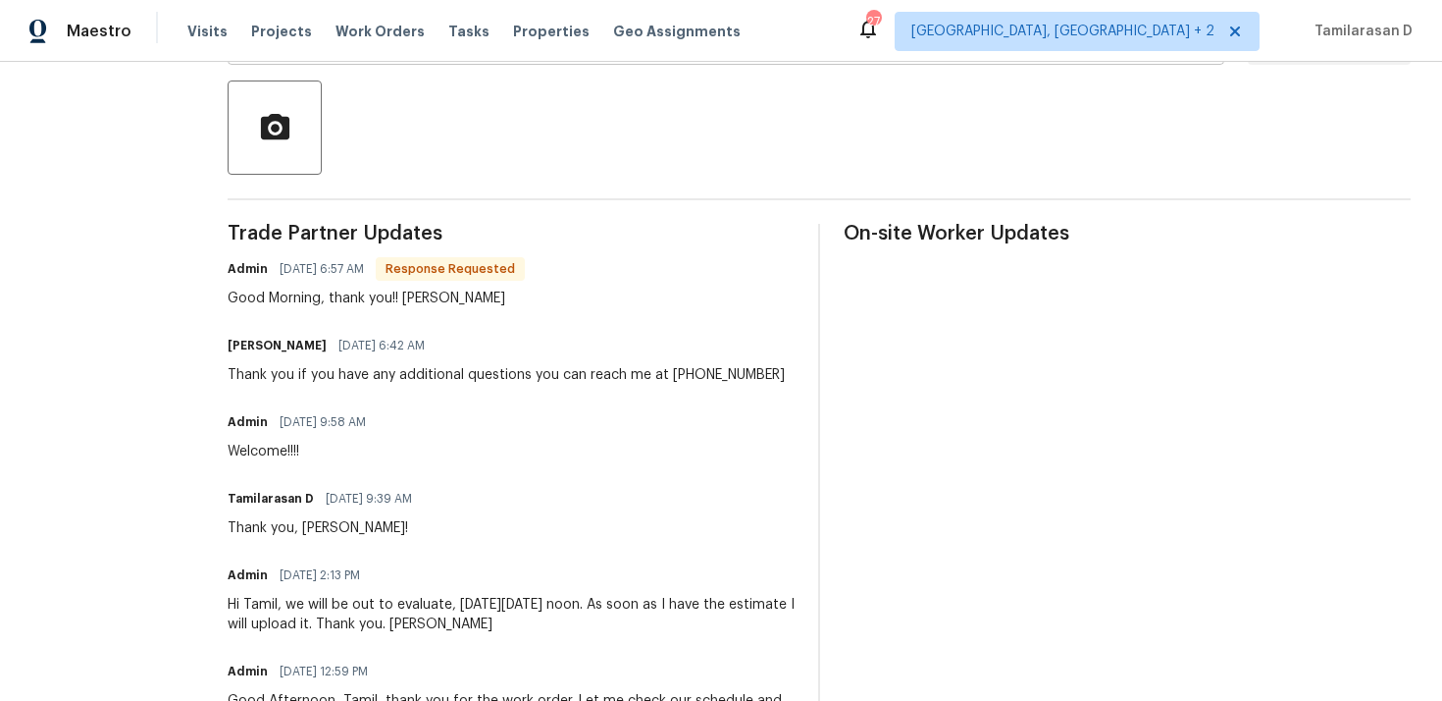
scroll to position [457, 0]
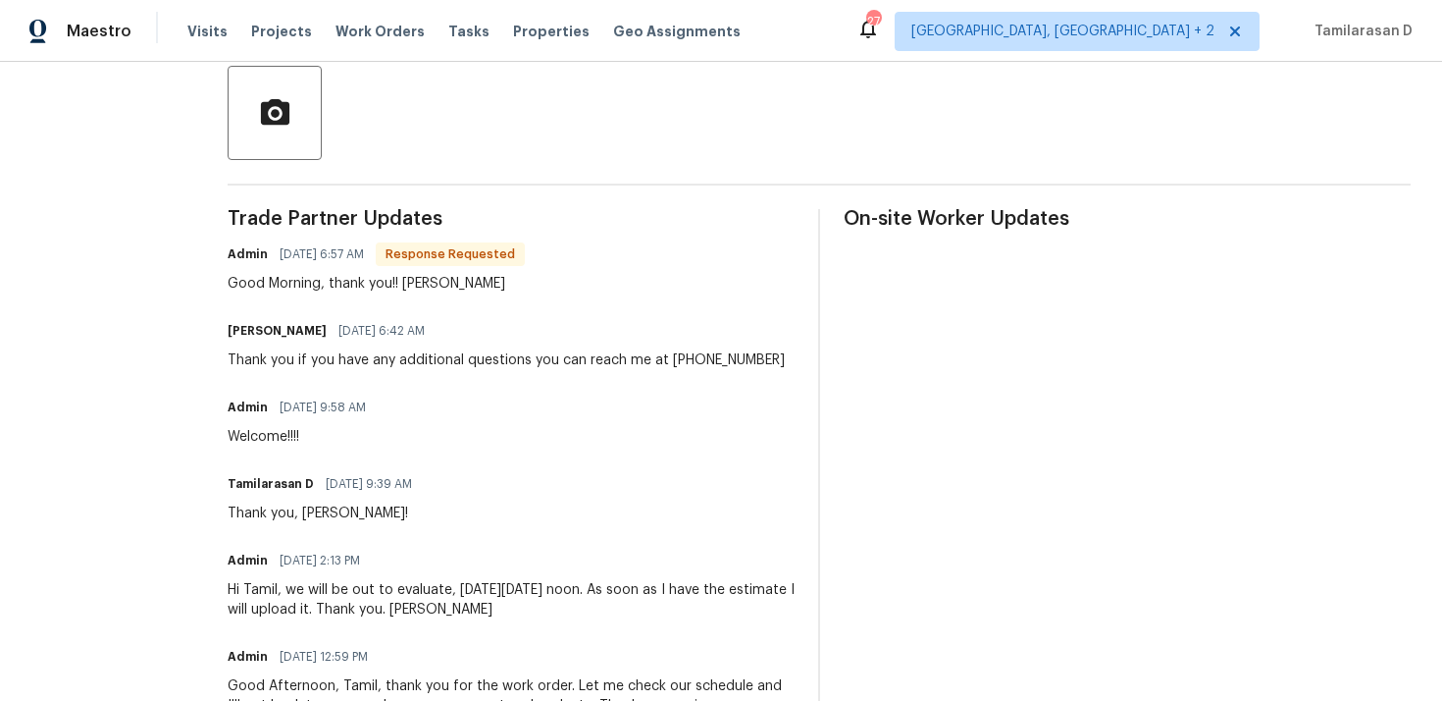
click at [397, 285] on div "Good Morning, thank you!! [PERSON_NAME]" at bounding box center [376, 284] width 297 height 20
click at [404, 354] on div "Thank you if you have any additional questions you can reach me at [PHONE_NUMBE…" at bounding box center [506, 360] width 557 height 20
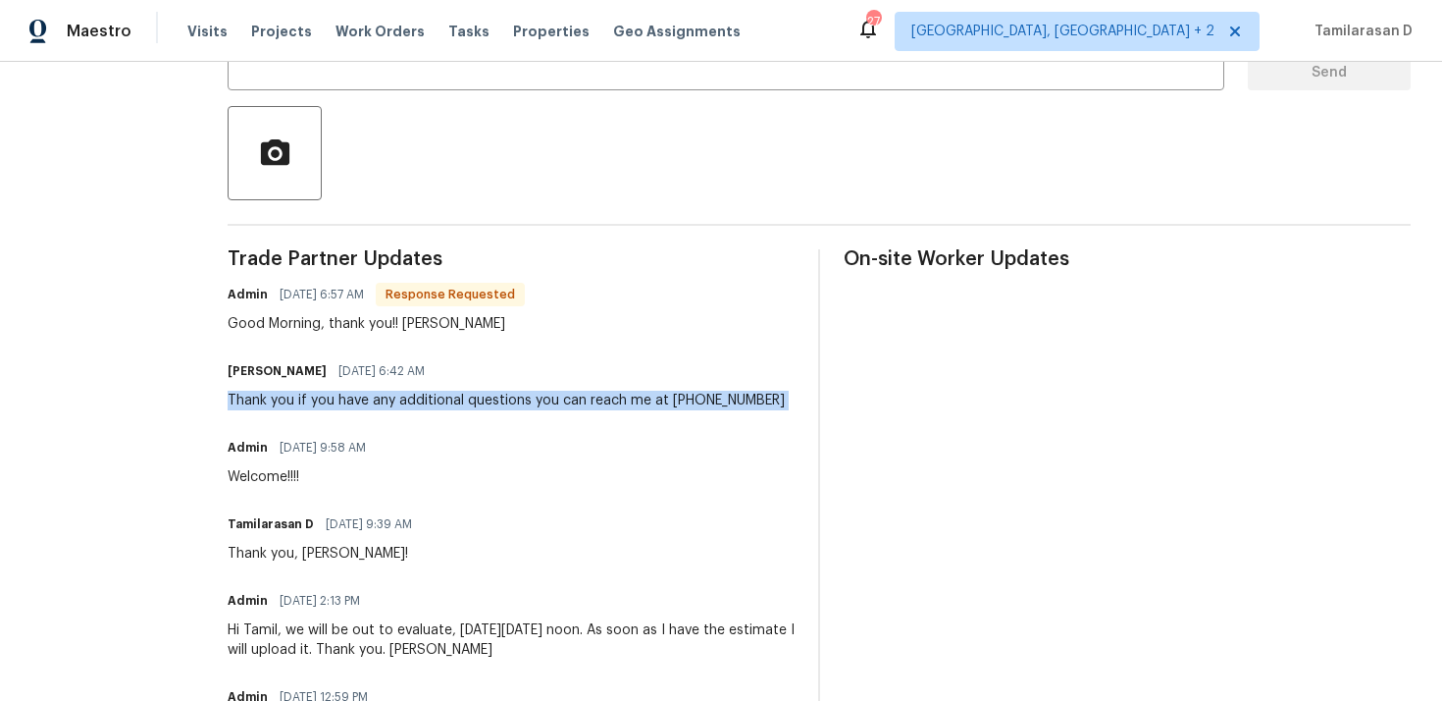
scroll to position [378, 0]
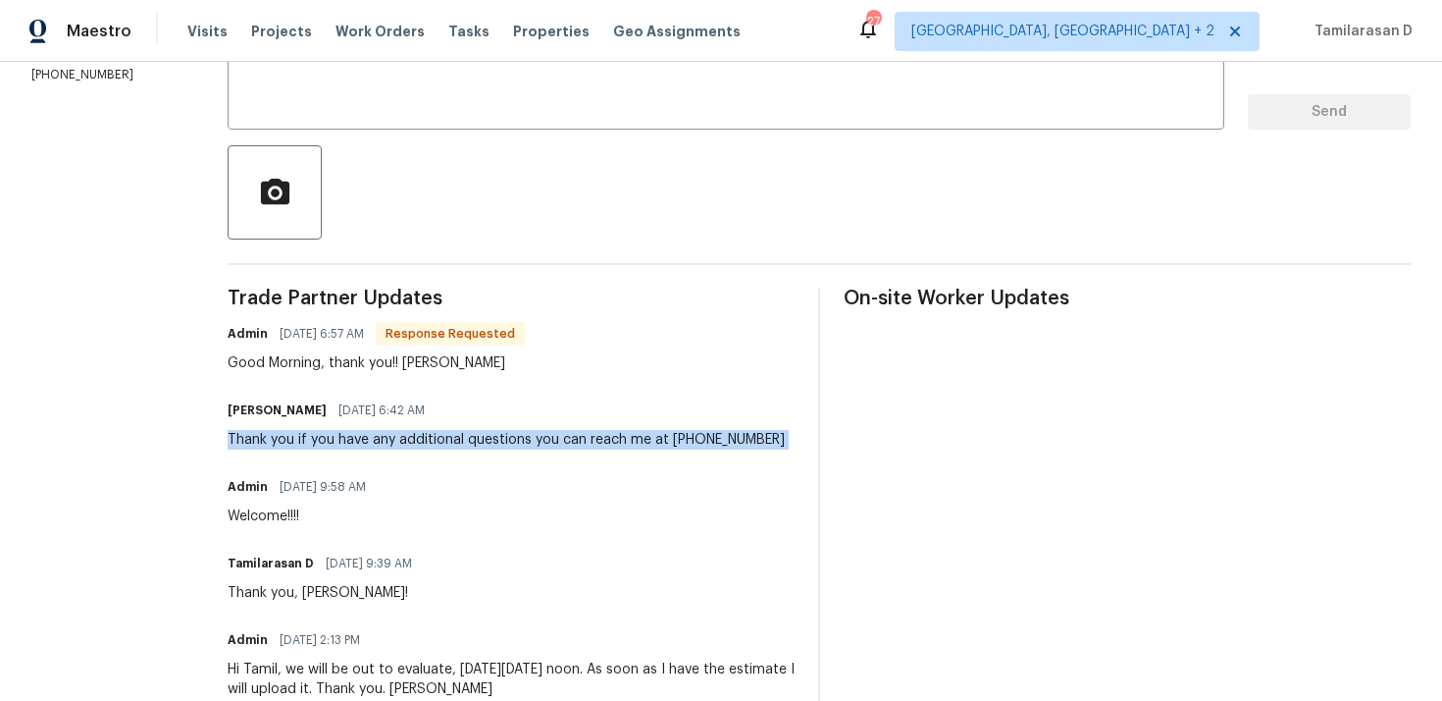
click at [365, 363] on div "Good Morning, thank you!! [PERSON_NAME]" at bounding box center [376, 363] width 297 height 20
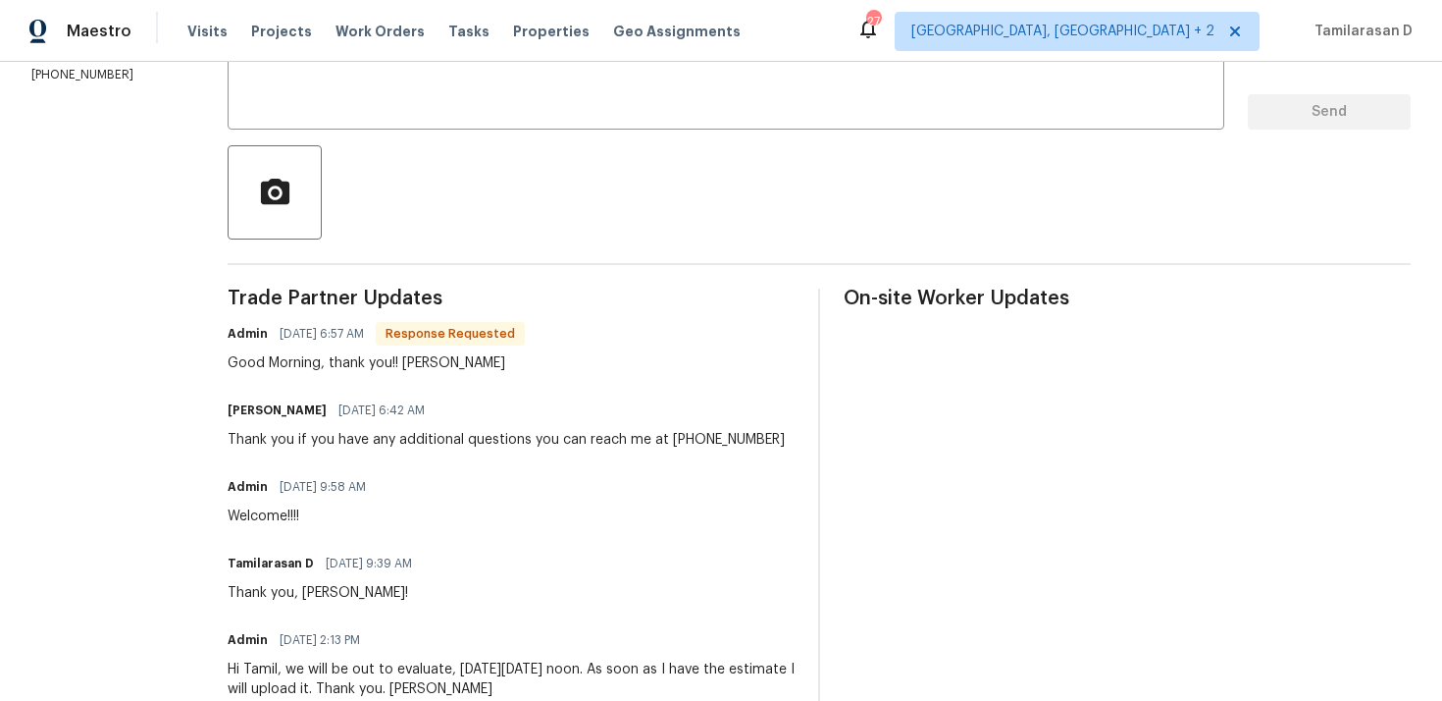
click at [365, 363] on div "Good Morning, thank you!! [PERSON_NAME]" at bounding box center [376, 363] width 297 height 20
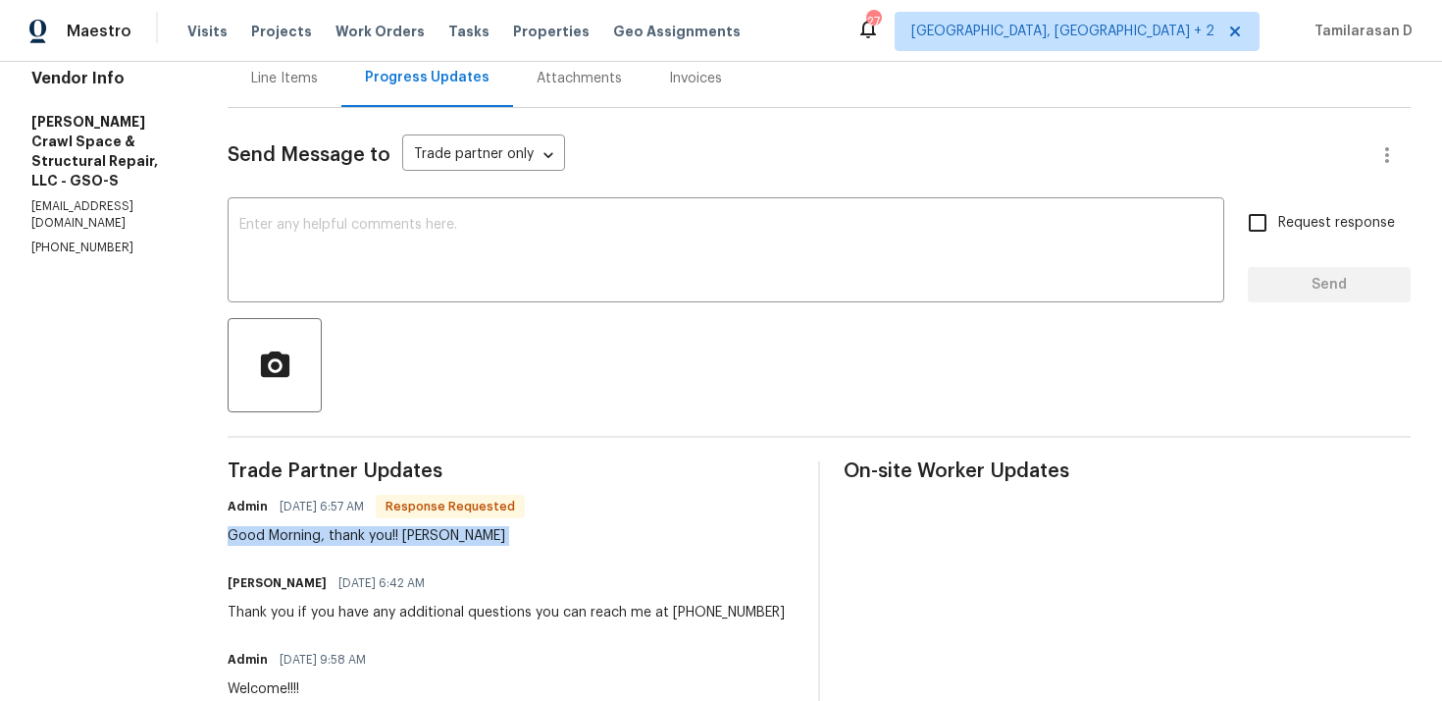
scroll to position [0, 0]
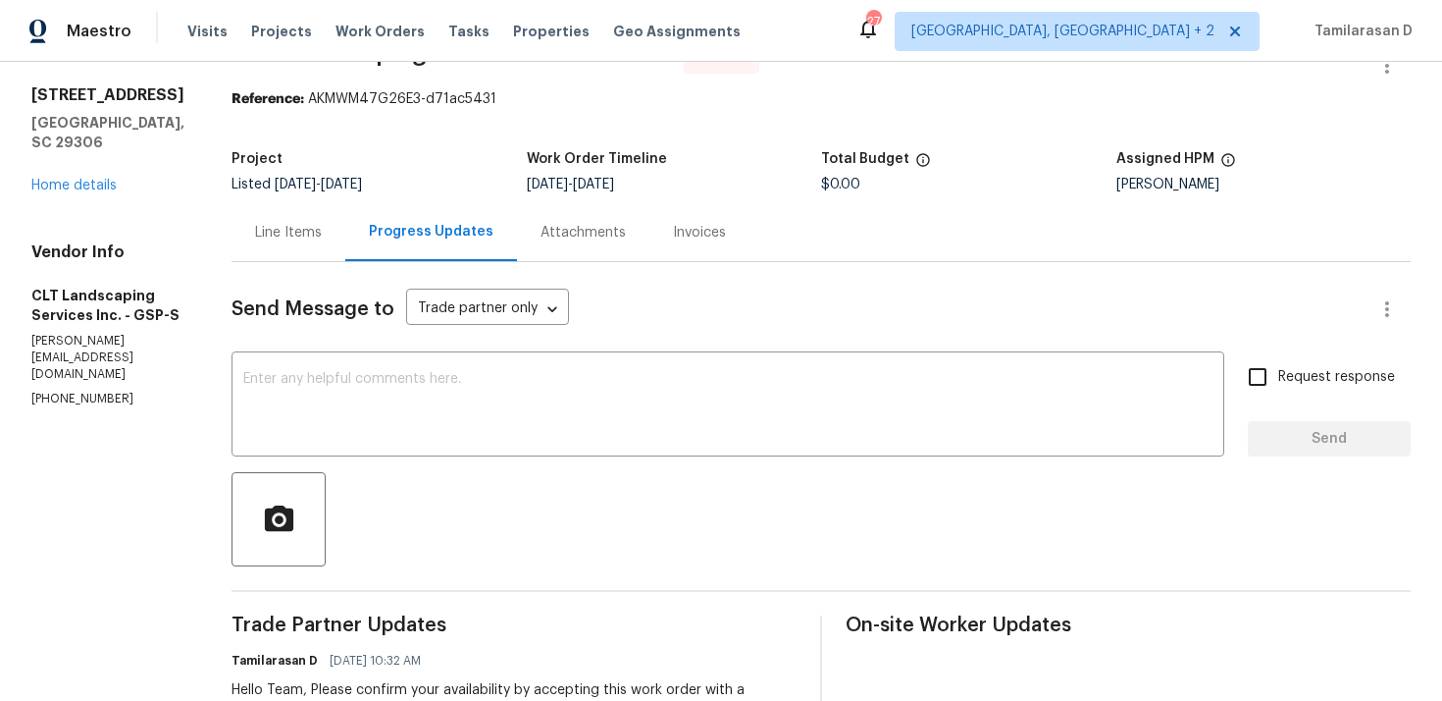
scroll to position [60, 0]
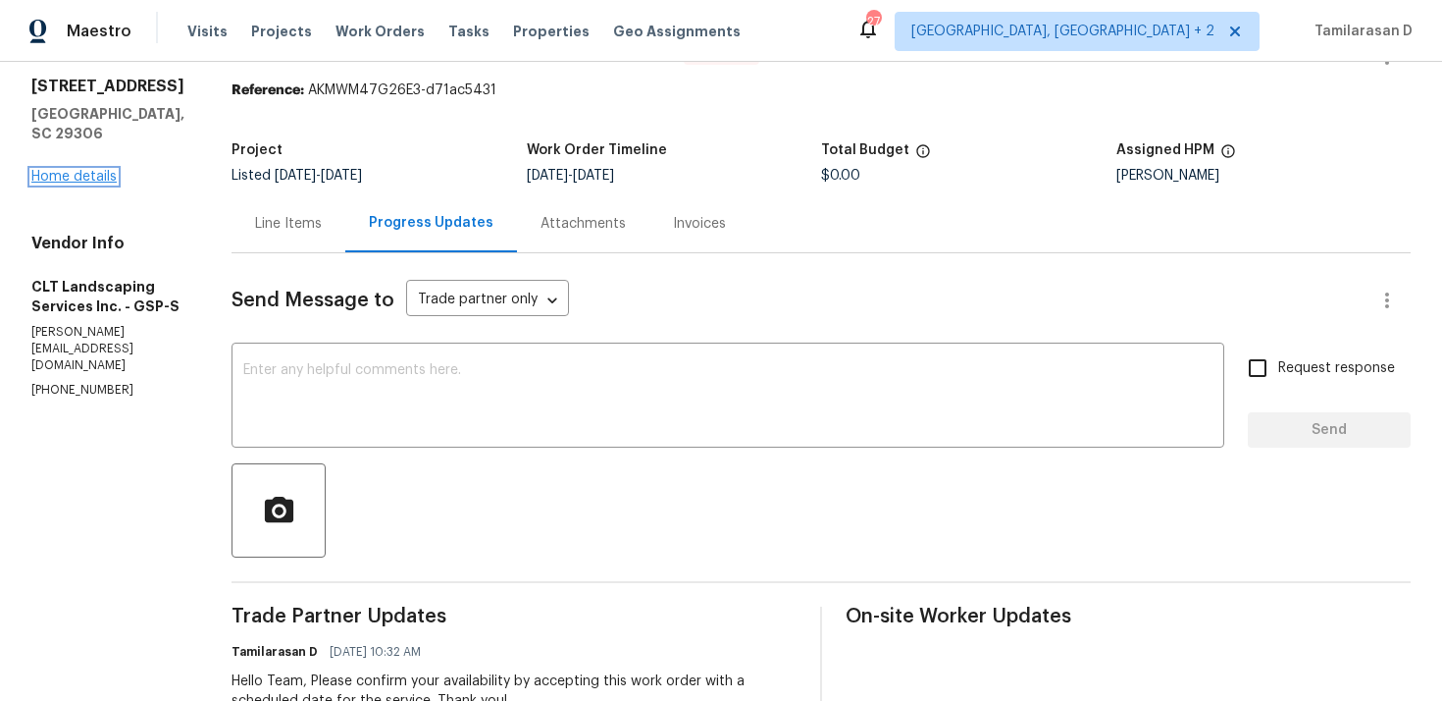
click at [80, 183] on link "Home details" at bounding box center [73, 177] width 85 height 14
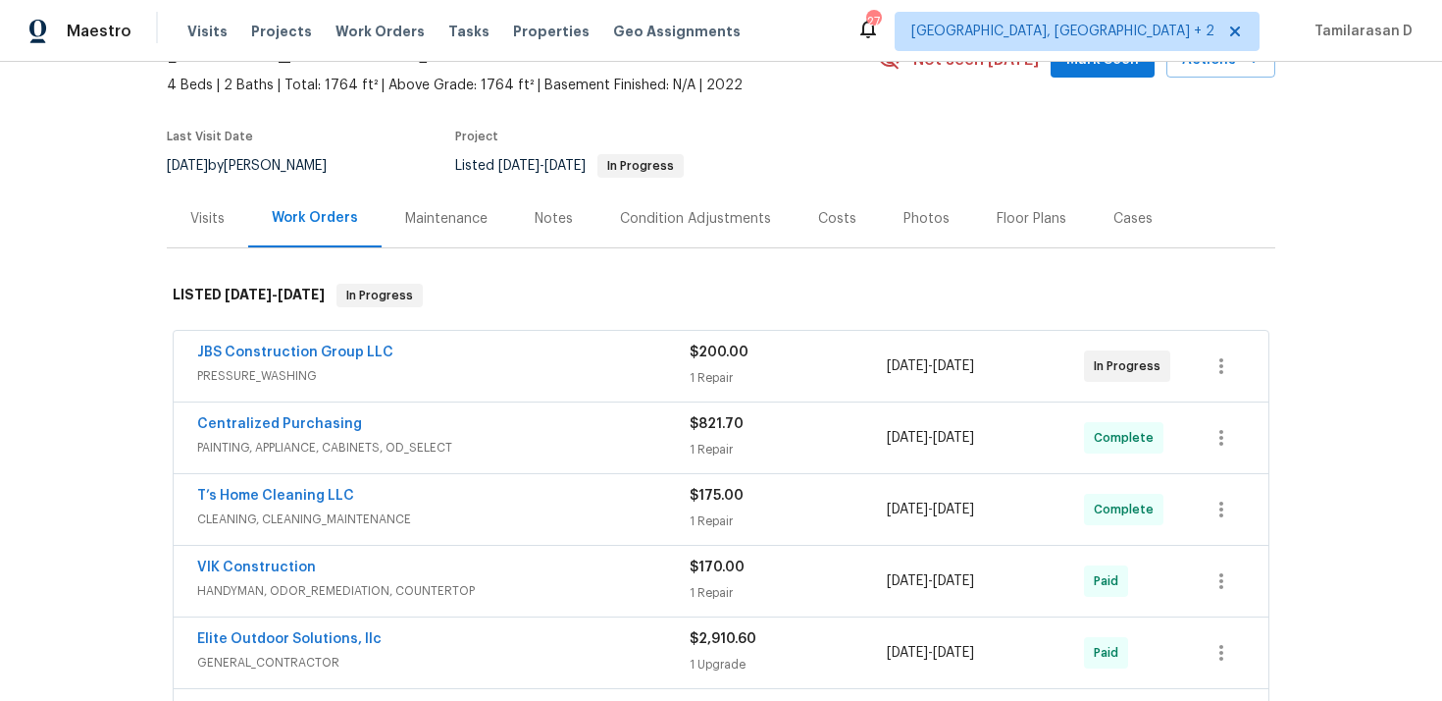
scroll to position [125, 0]
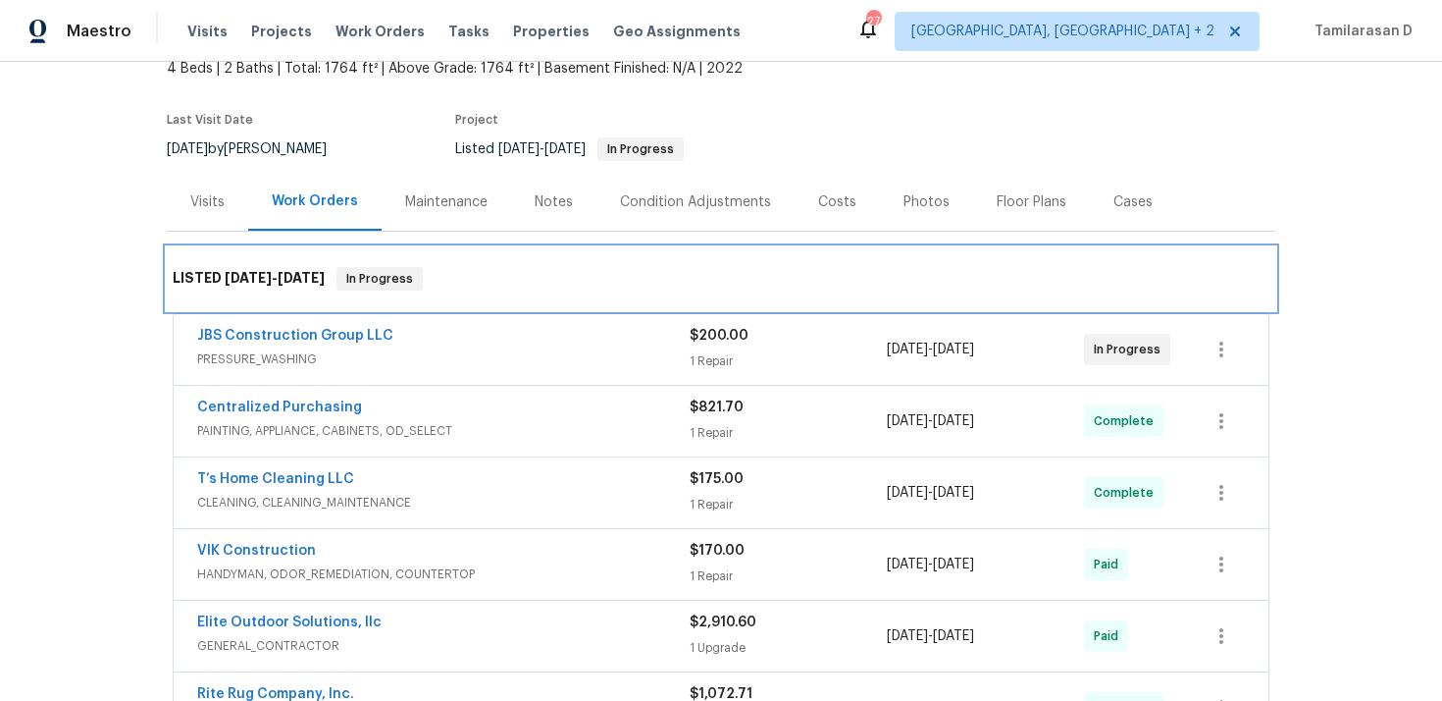
click at [453, 269] on div "LISTED [DATE] - [DATE] In Progress" at bounding box center [721, 279] width 1097 height 24
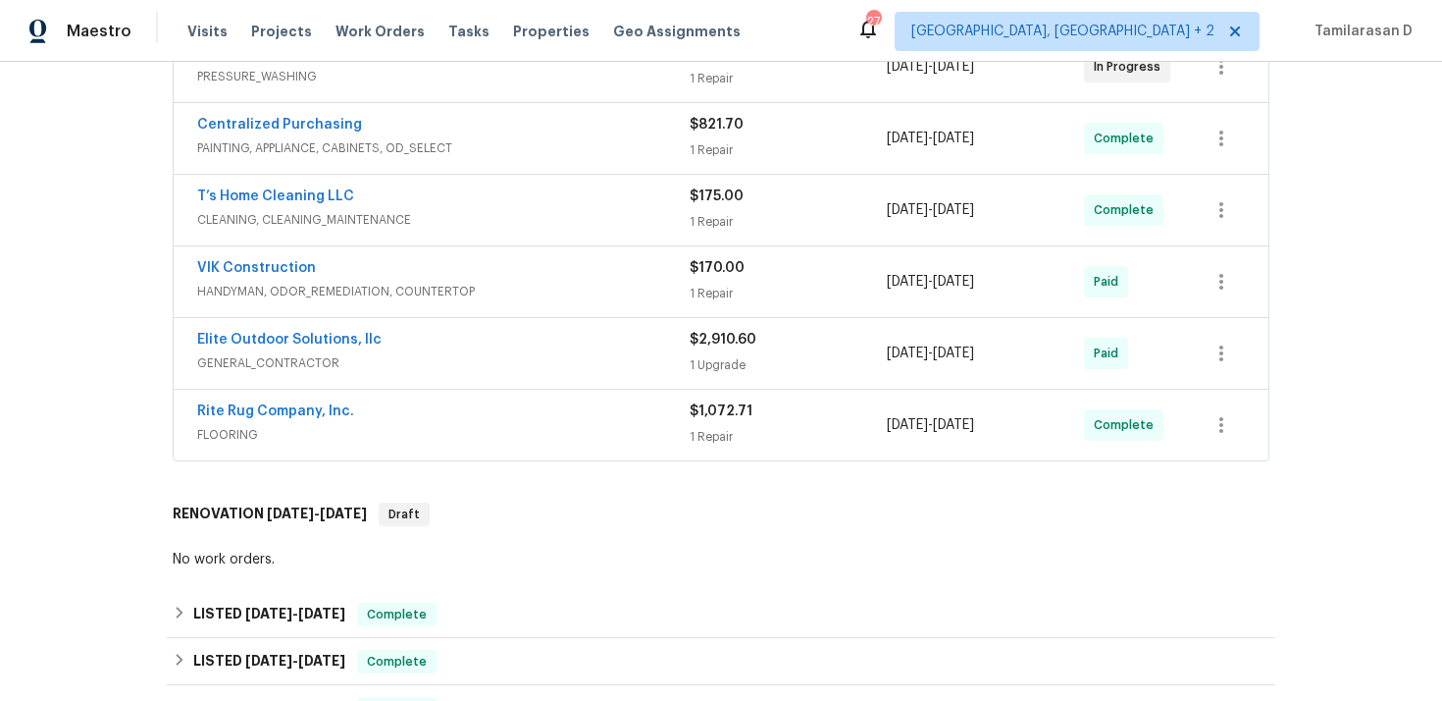
scroll to position [437, 0]
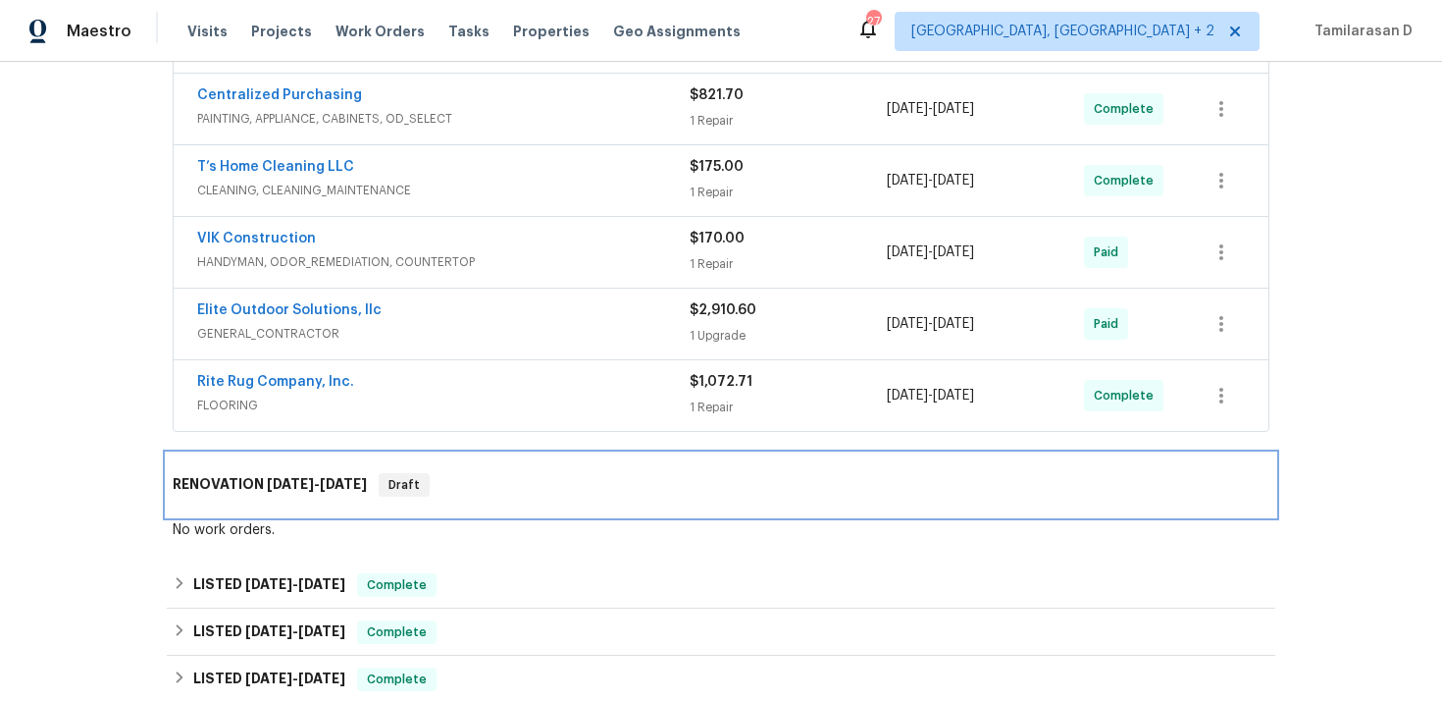
click at [468, 476] on div "RENOVATION [DATE] - [DATE] Draft" at bounding box center [721, 485] width 1097 height 24
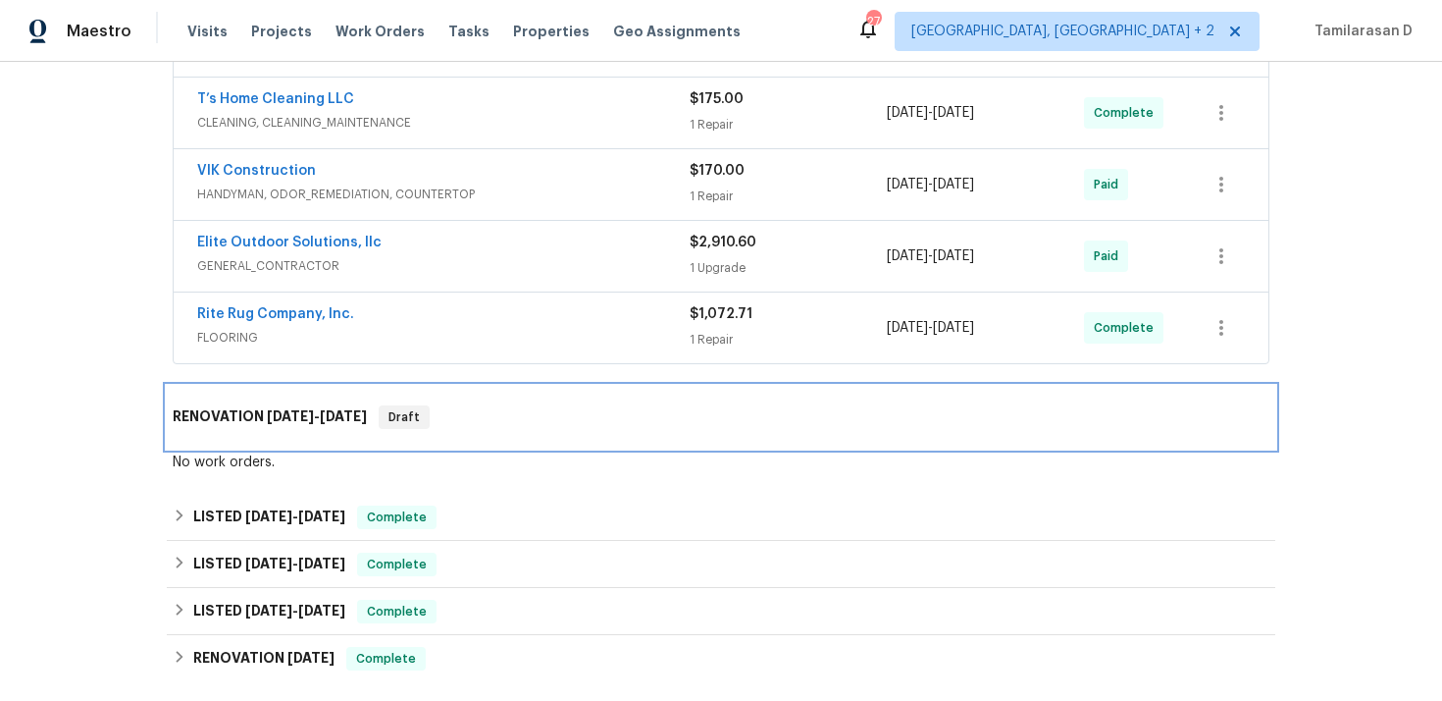
scroll to position [516, 0]
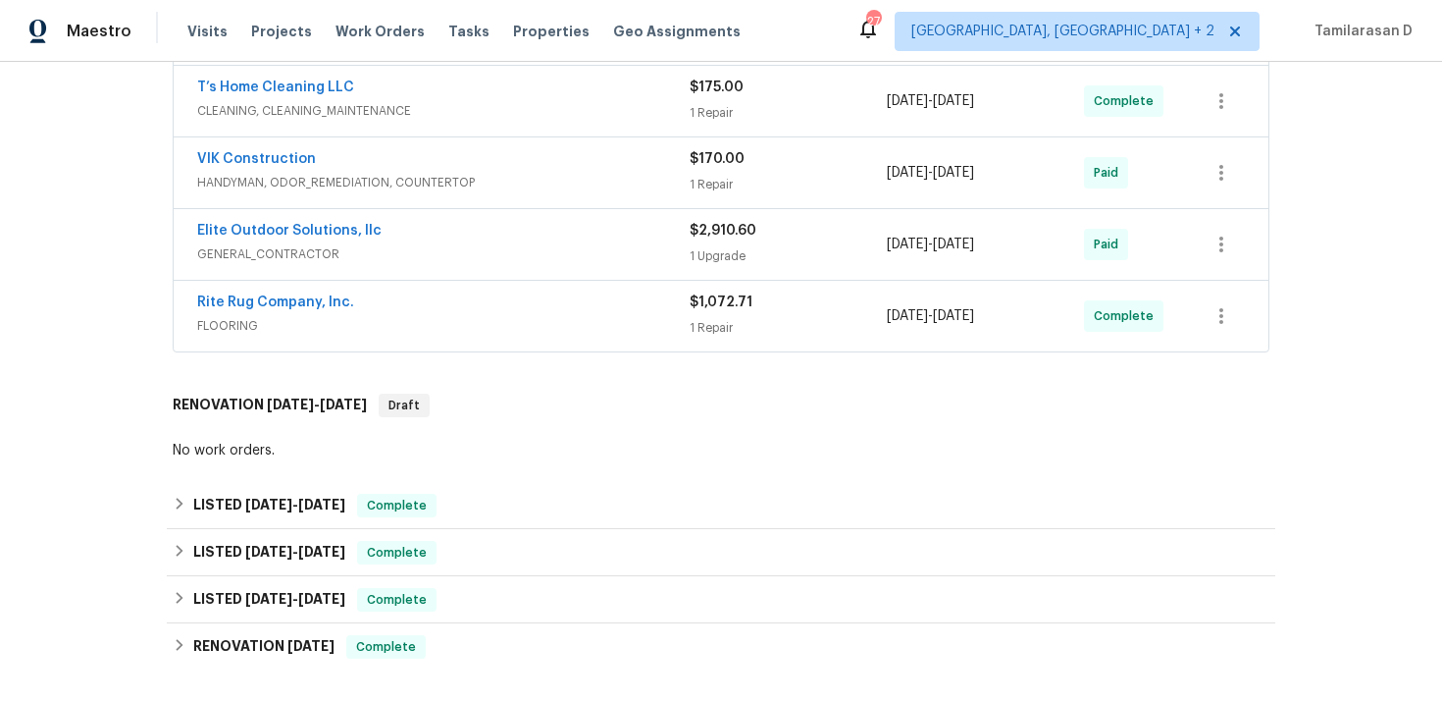
click at [445, 458] on div "No work orders." at bounding box center [721, 451] width 1097 height 20
click at [404, 457] on div "No work orders." at bounding box center [721, 451] width 1097 height 20
click at [336, 462] on div "No work orders." at bounding box center [721, 451] width 1109 height 29
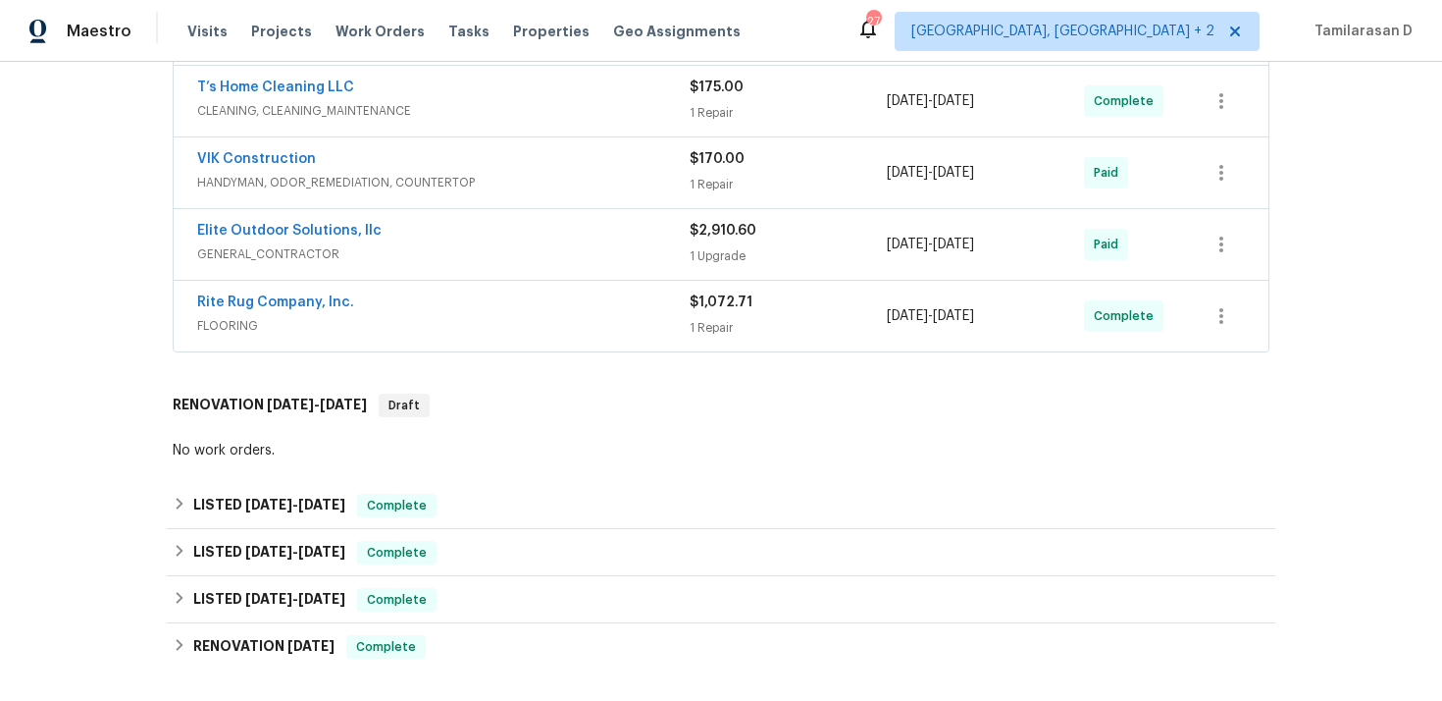
scroll to position [192, 0]
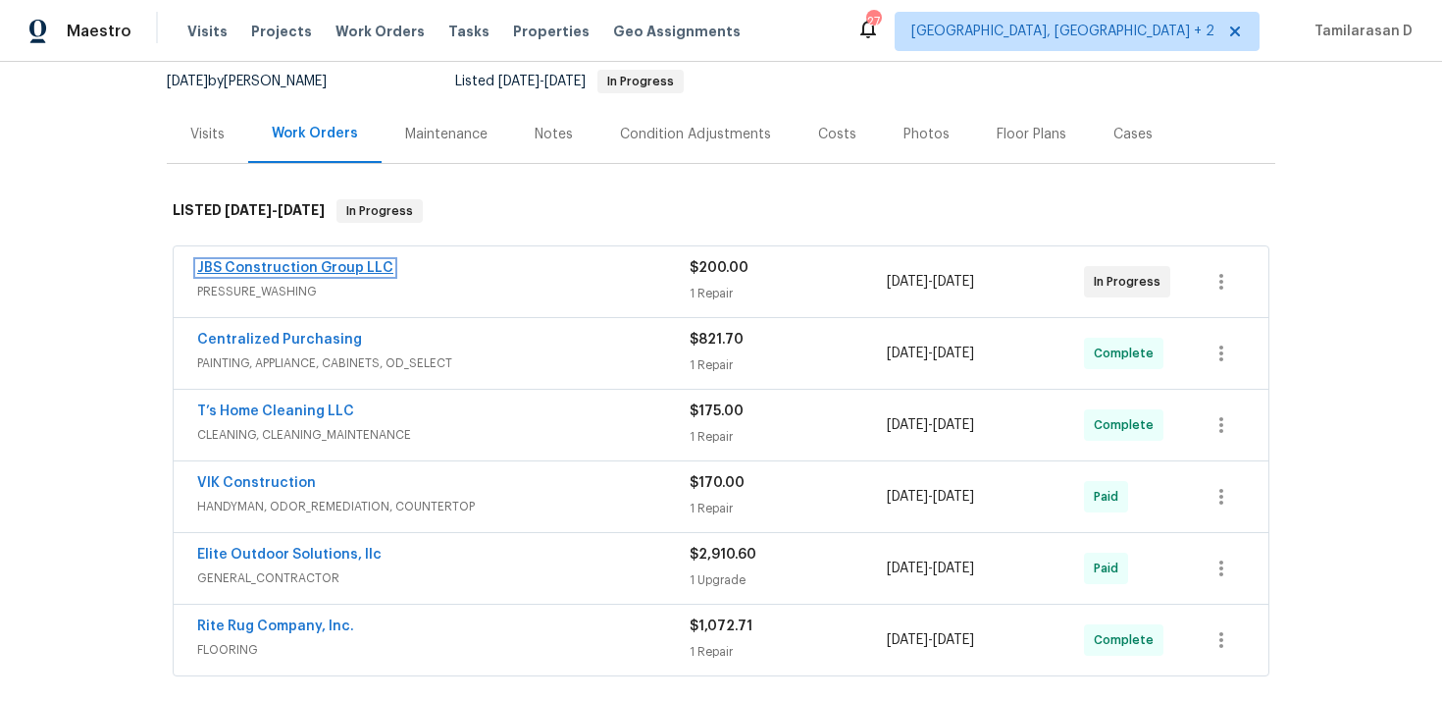
click at [319, 268] on link "JBS Construction Group LLC" at bounding box center [295, 268] width 196 height 14
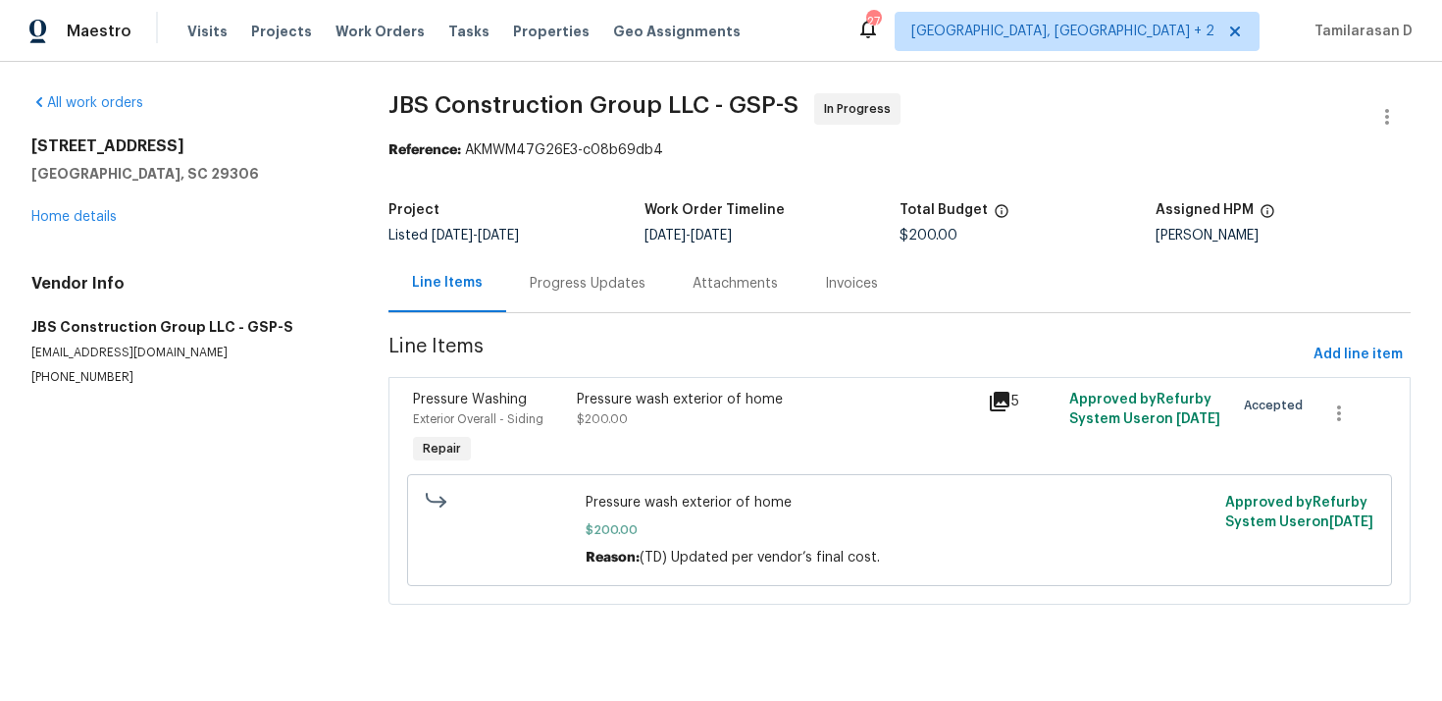
click at [536, 291] on div "Progress Updates" at bounding box center [588, 284] width 116 height 20
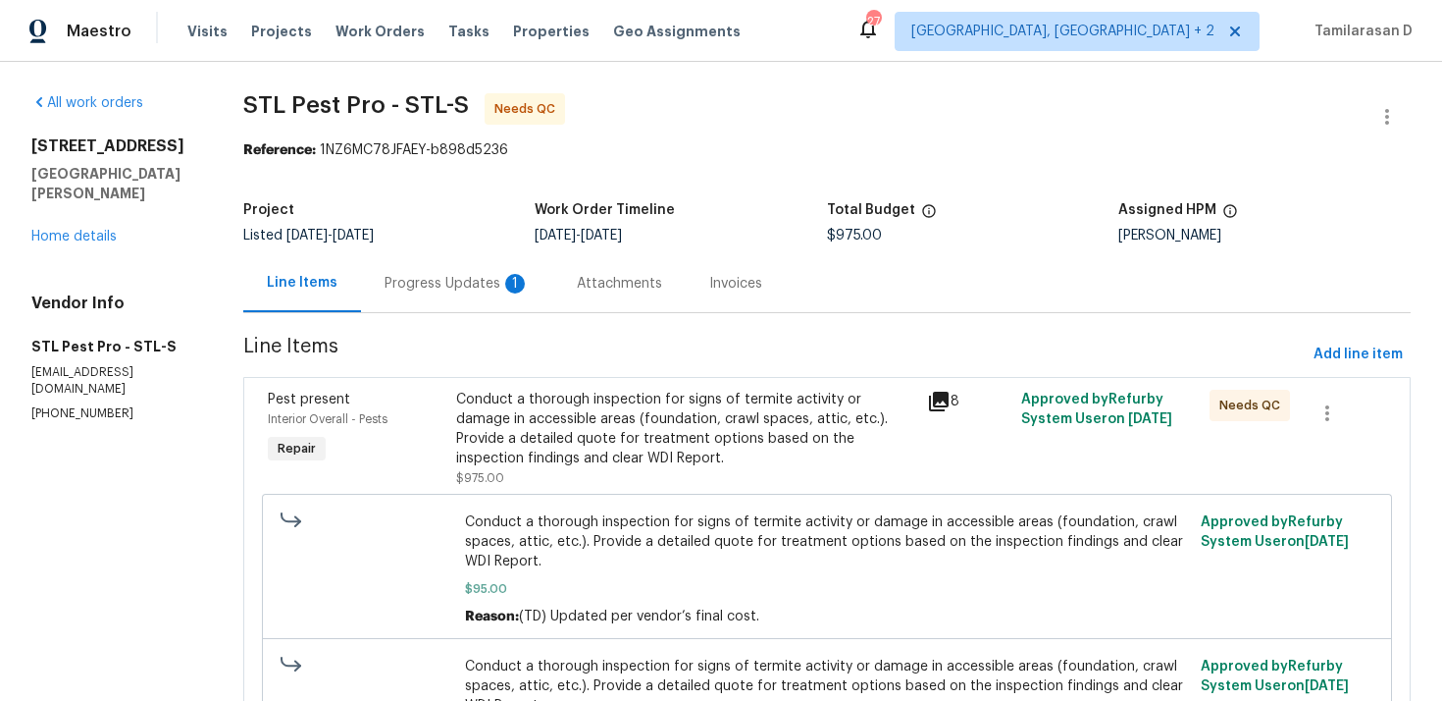
click at [439, 319] on section "STL Pest Pro - STL-S Needs QC Reference: 1NZ6MC78JFAEY-b898d5236 Project Listed…" at bounding box center [827, 462] width 1168 height 738
click at [438, 289] on div "Progress Updates 1" at bounding box center [457, 284] width 145 height 20
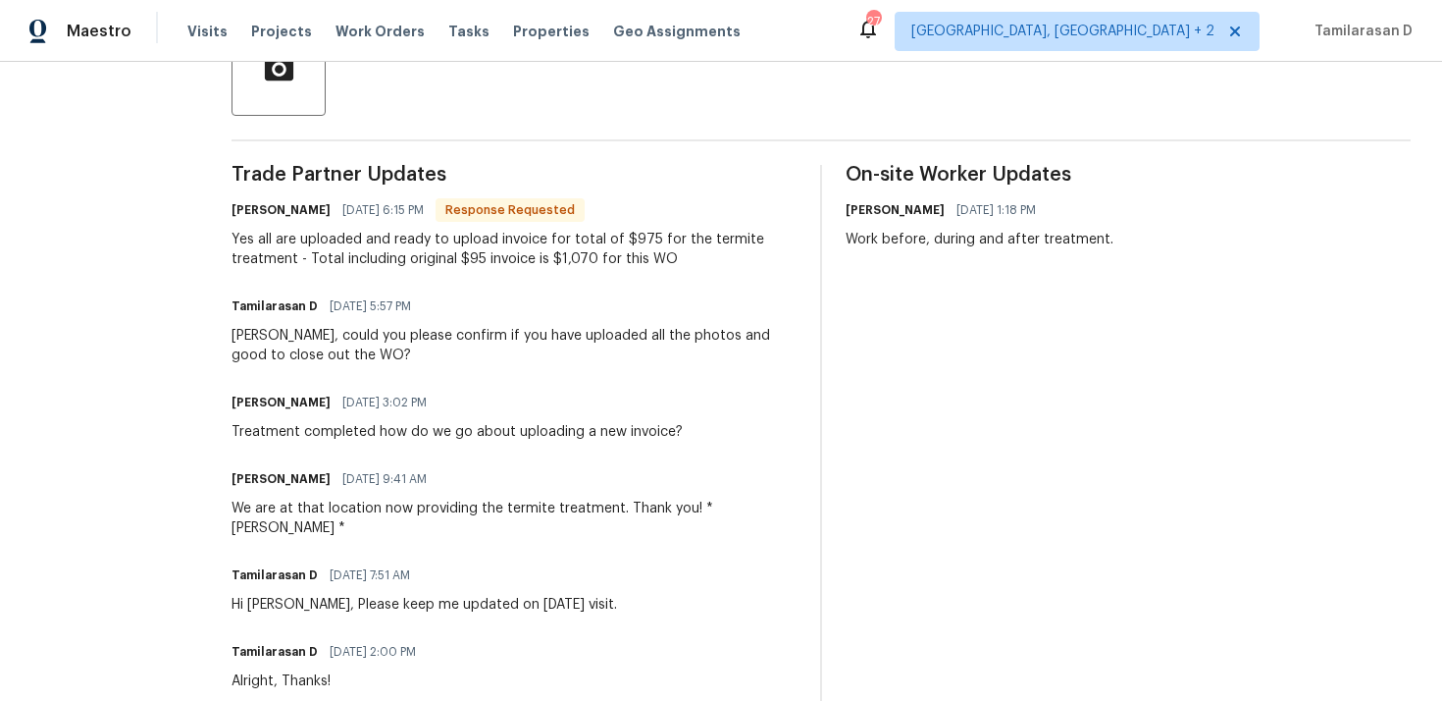
scroll to position [505, 0]
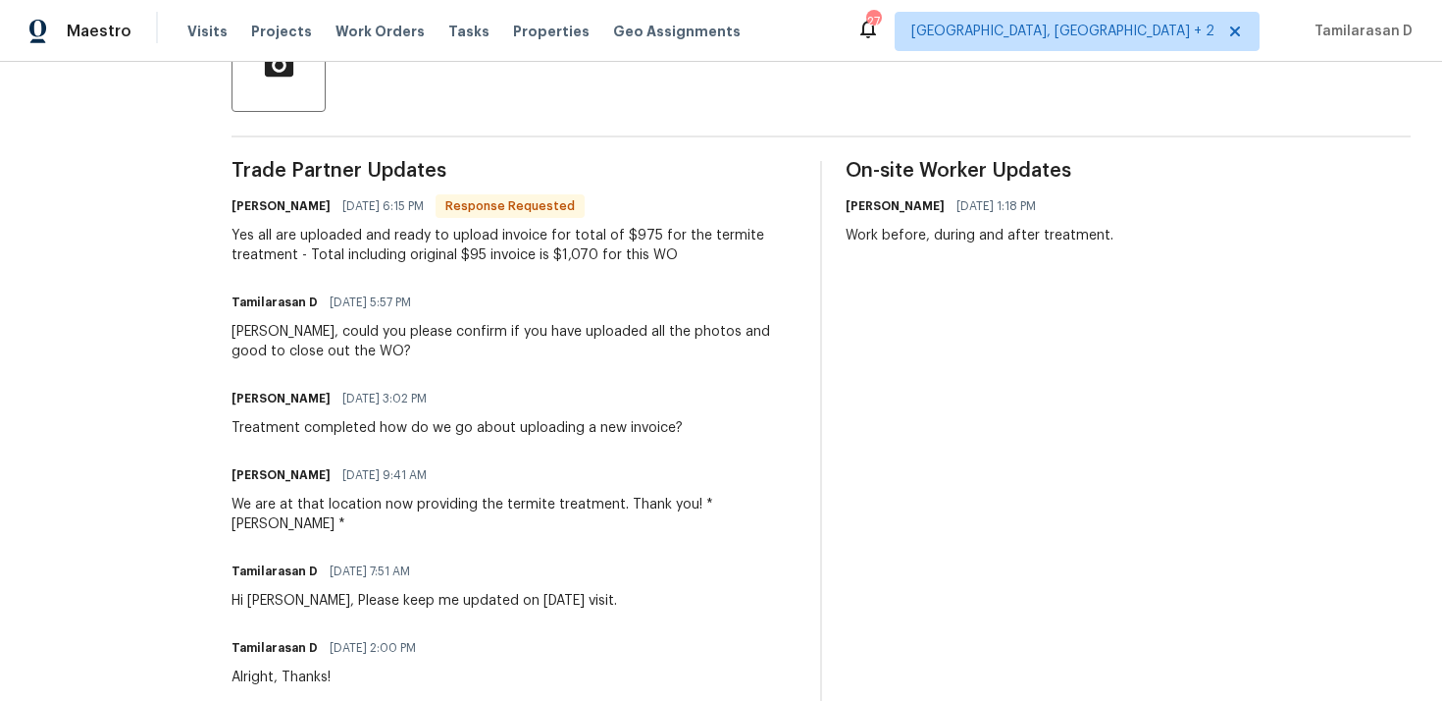
click at [388, 264] on div "Yes all are uploaded and ready to upload invoice for total of $975 for the term…" at bounding box center [514, 245] width 565 height 39
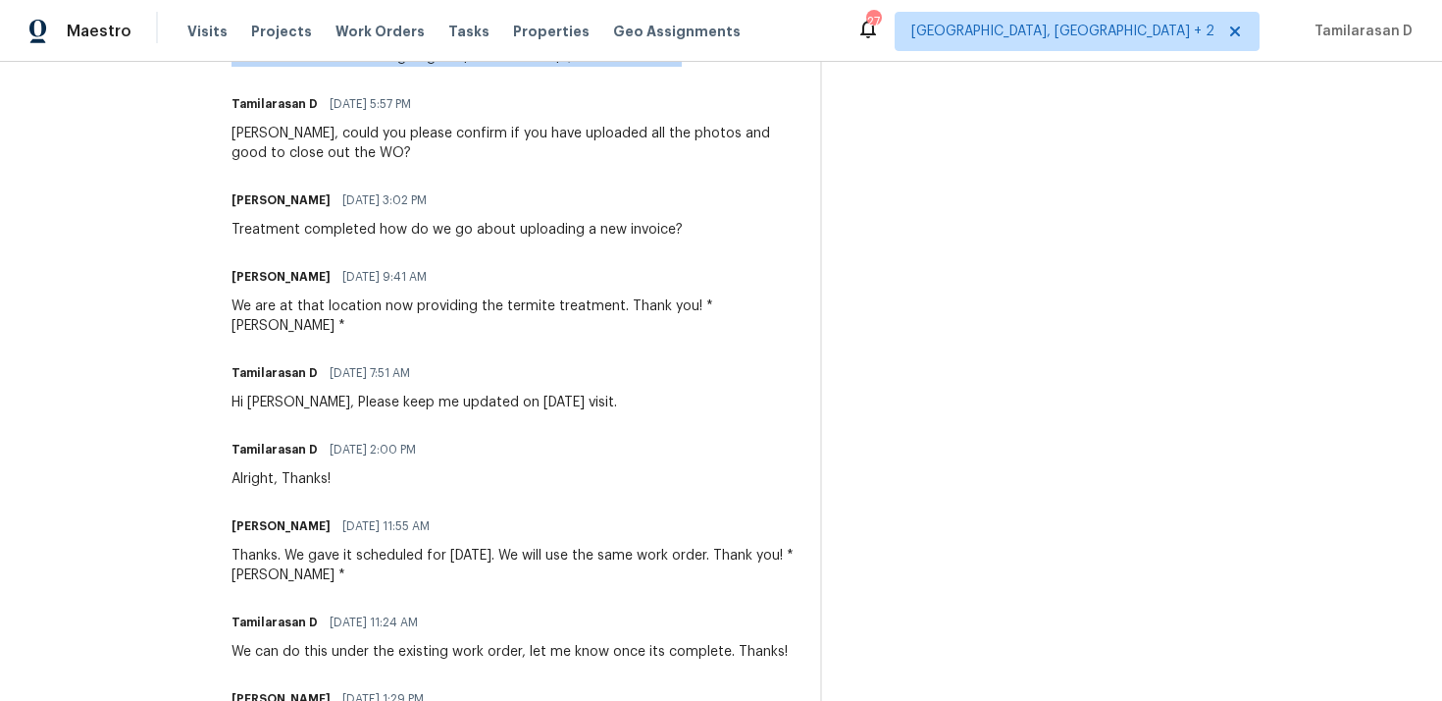
scroll to position [718, 0]
